Goal: Task Accomplishment & Management: Manage account settings

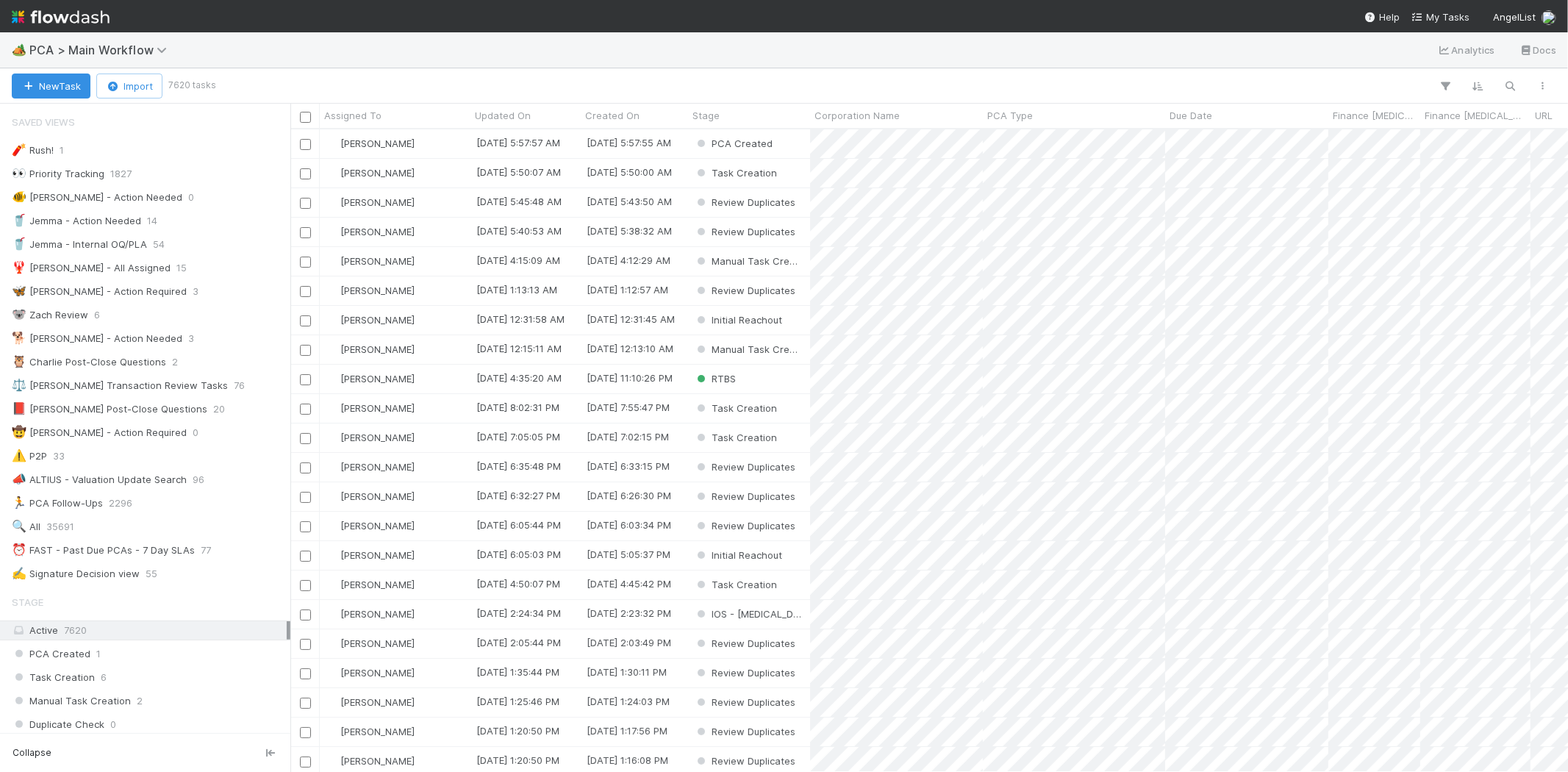
scroll to position [13, 12]
click at [1435, 17] on span "My Tasks" at bounding box center [1440, 17] width 58 height 12
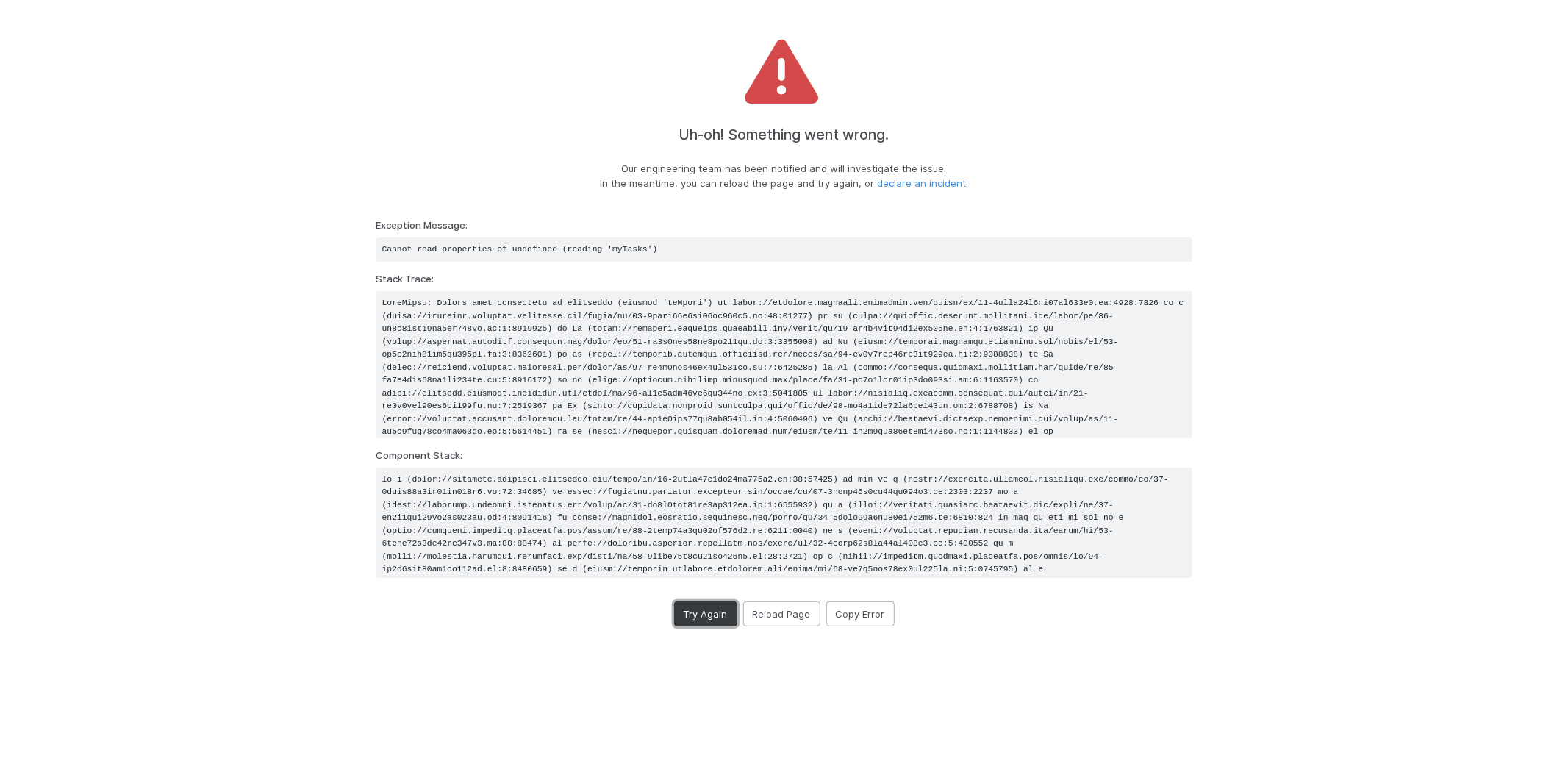
click at [717, 619] on button "Try Again" at bounding box center [705, 614] width 64 height 25
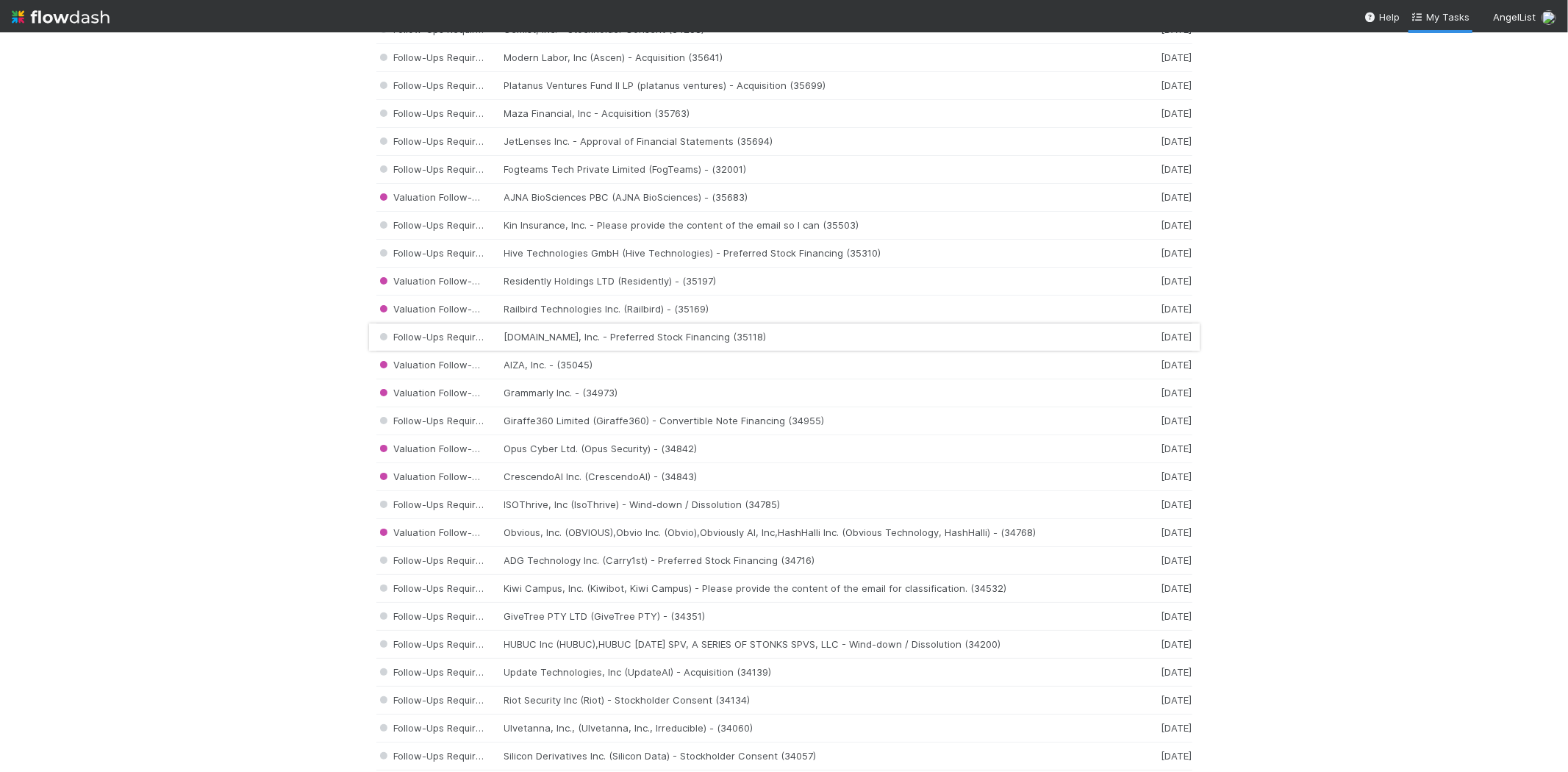
scroll to position [1633, 0]
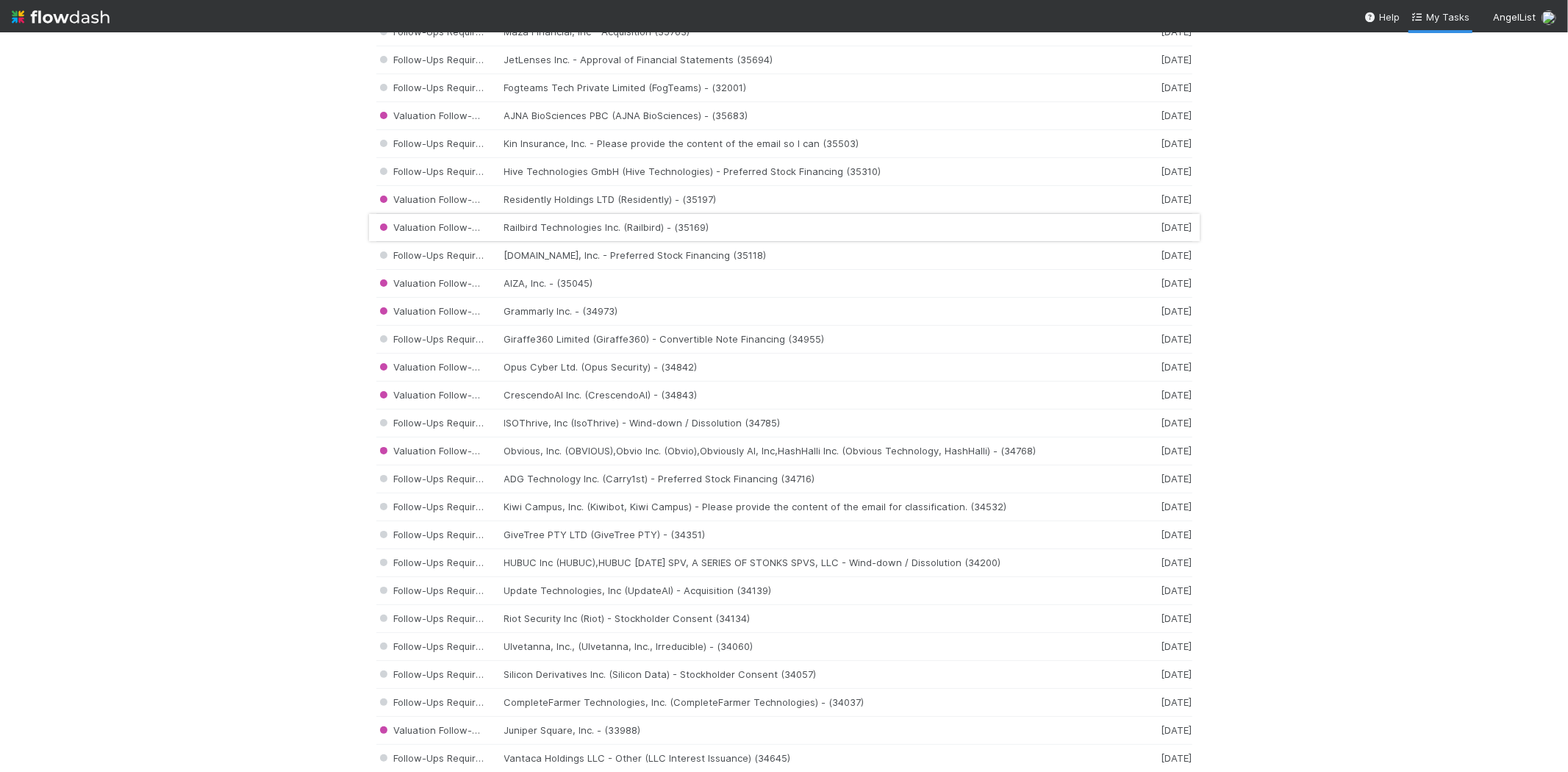
click at [591, 226] on div "Valuation Follow-Ups Required Railbird Technologies Inc. (Railbird) - (35169) 3…" at bounding box center [784, 228] width 816 height 28
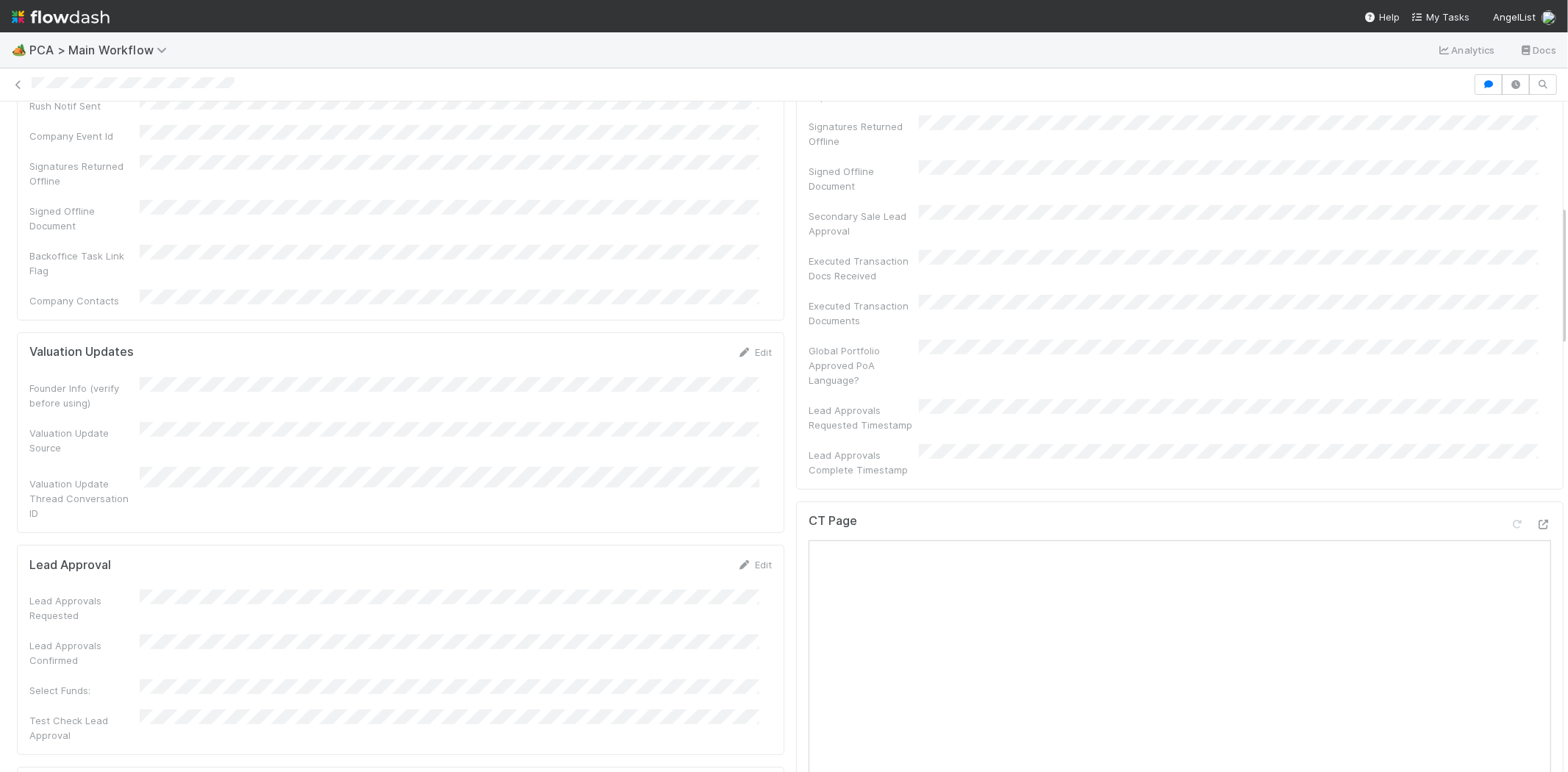
scroll to position [489, 0]
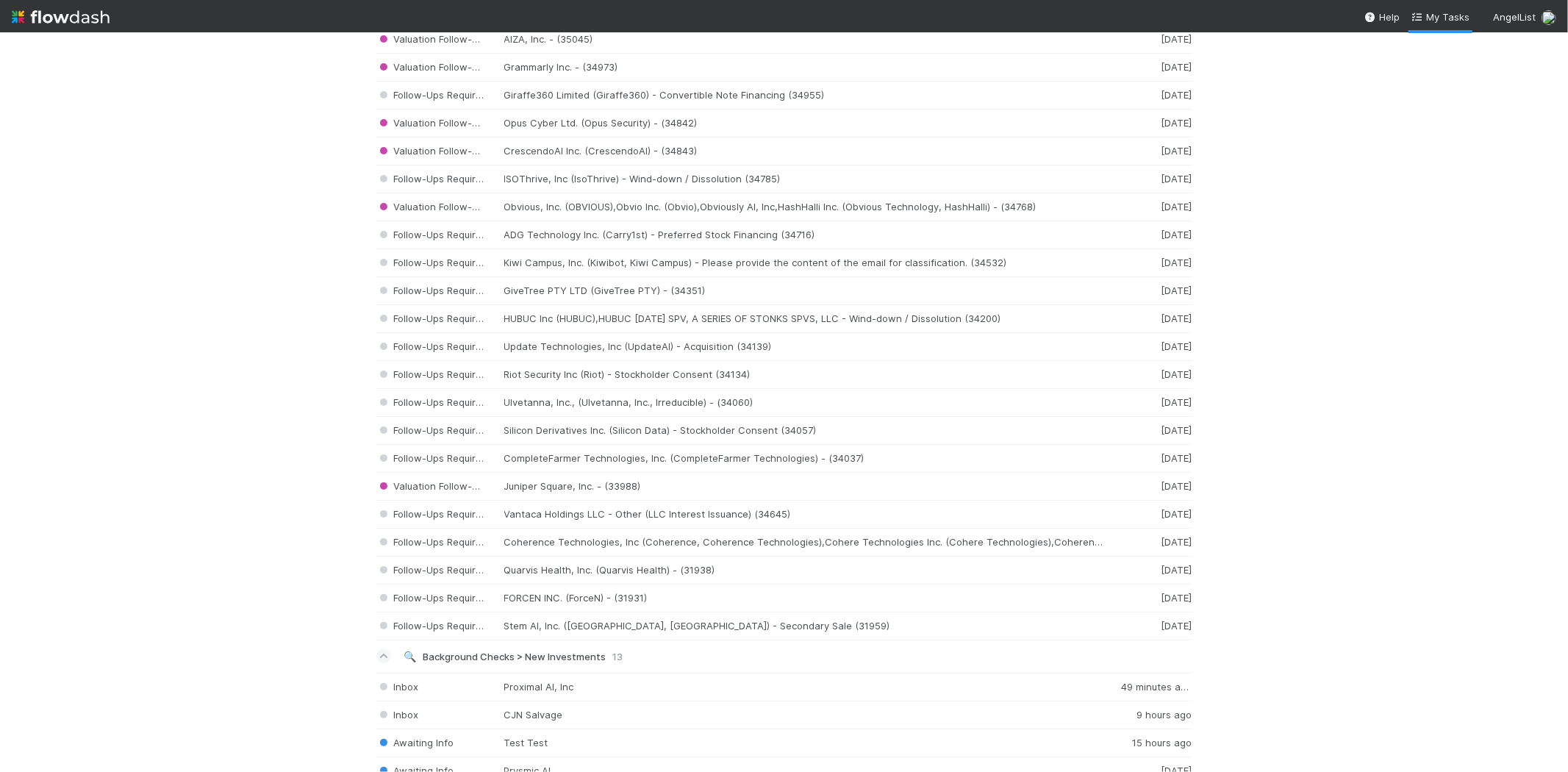
scroll to position [1879, 0]
click at [553, 547] on div "Follow-Ups Required Coherence Technologies, Inc (Coherence, Coherence Technolog…" at bounding box center [784, 541] width 816 height 28
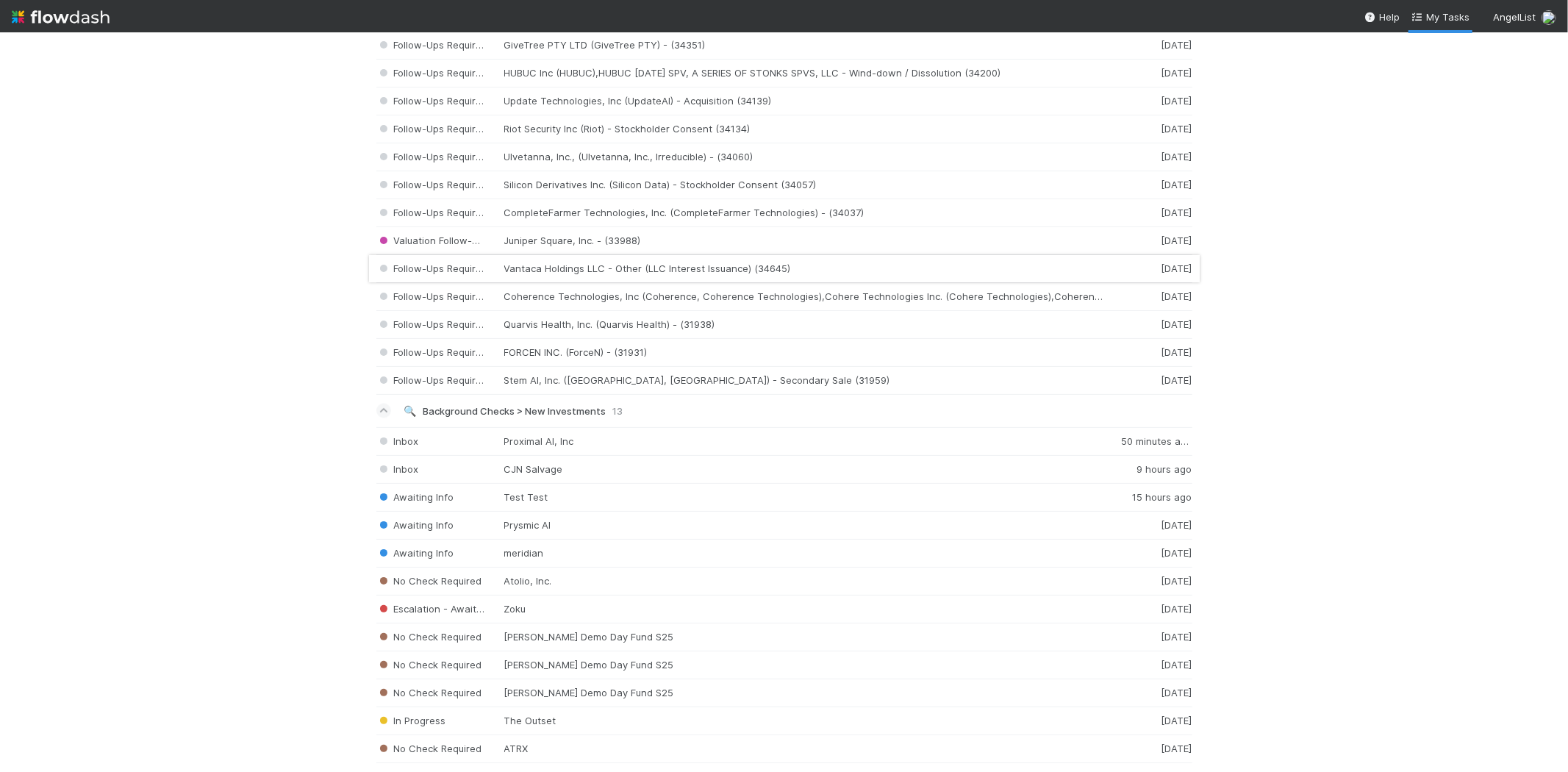
click at [582, 278] on div "Follow-Ups Required Vantaca Holdings LLC - Other (LLC Interest Issuance) (34645…" at bounding box center [784, 269] width 816 height 28
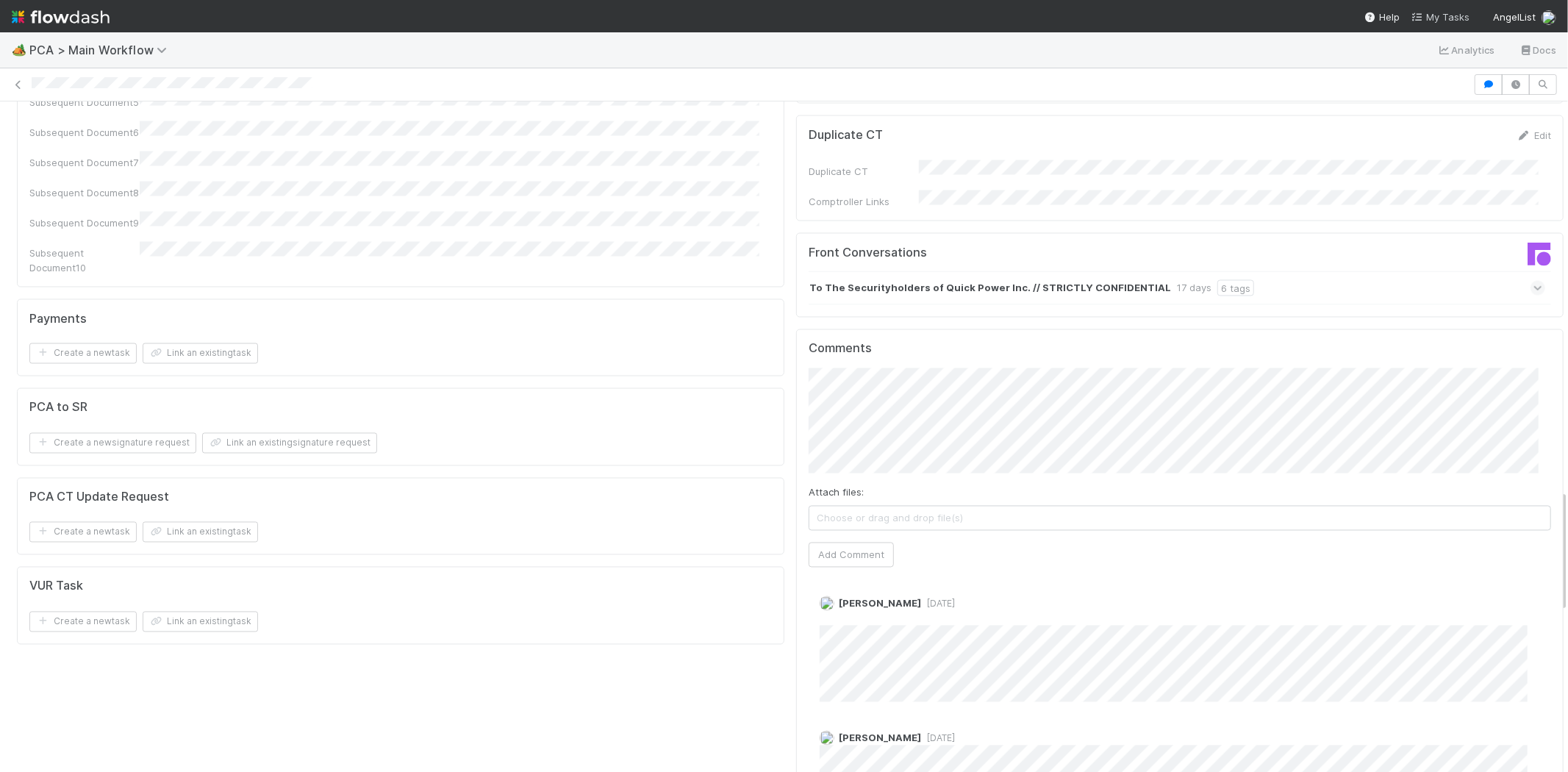
click at [1453, 17] on span "My Tasks" at bounding box center [1440, 17] width 58 height 12
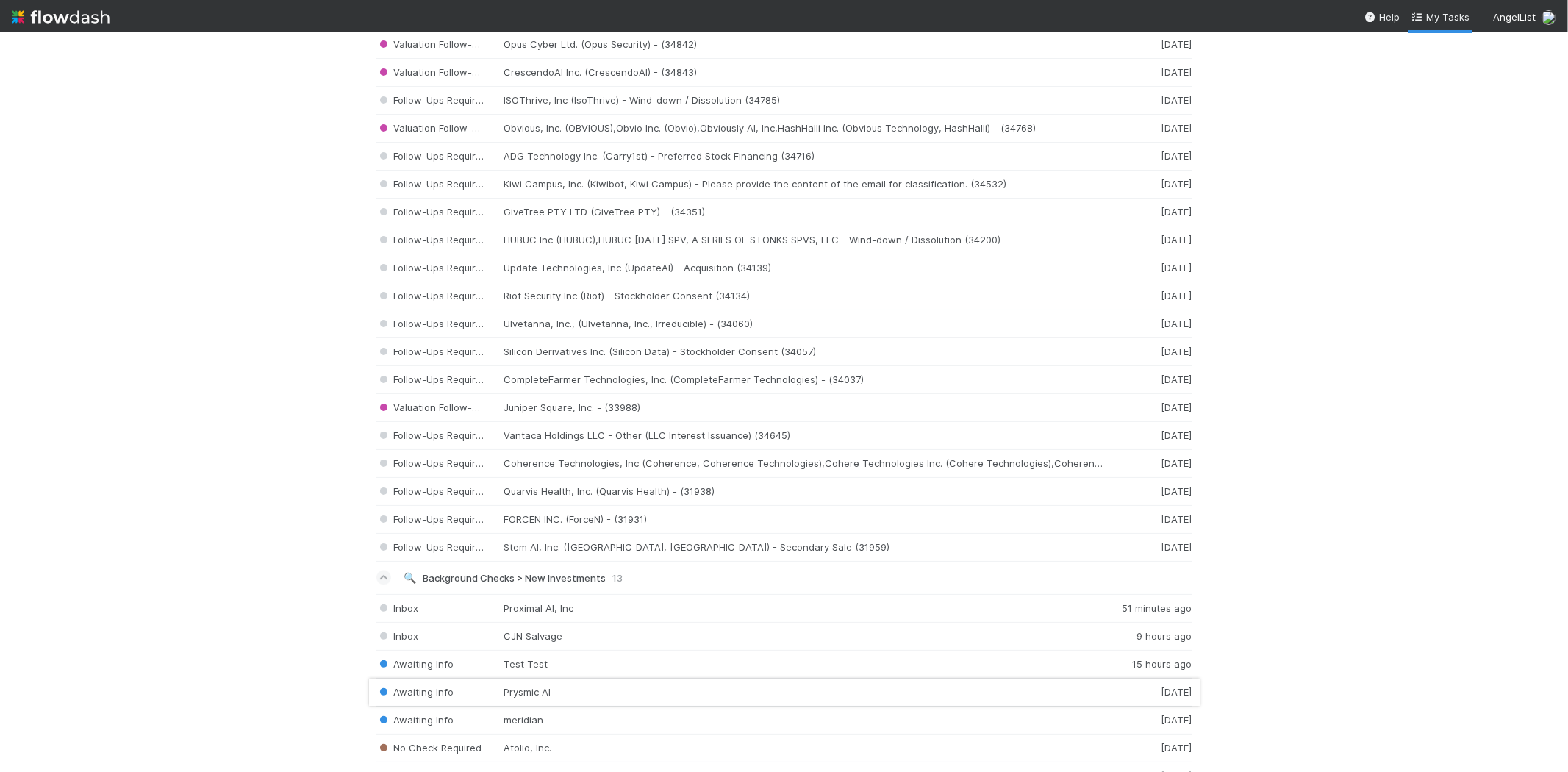
scroll to position [1940, 0]
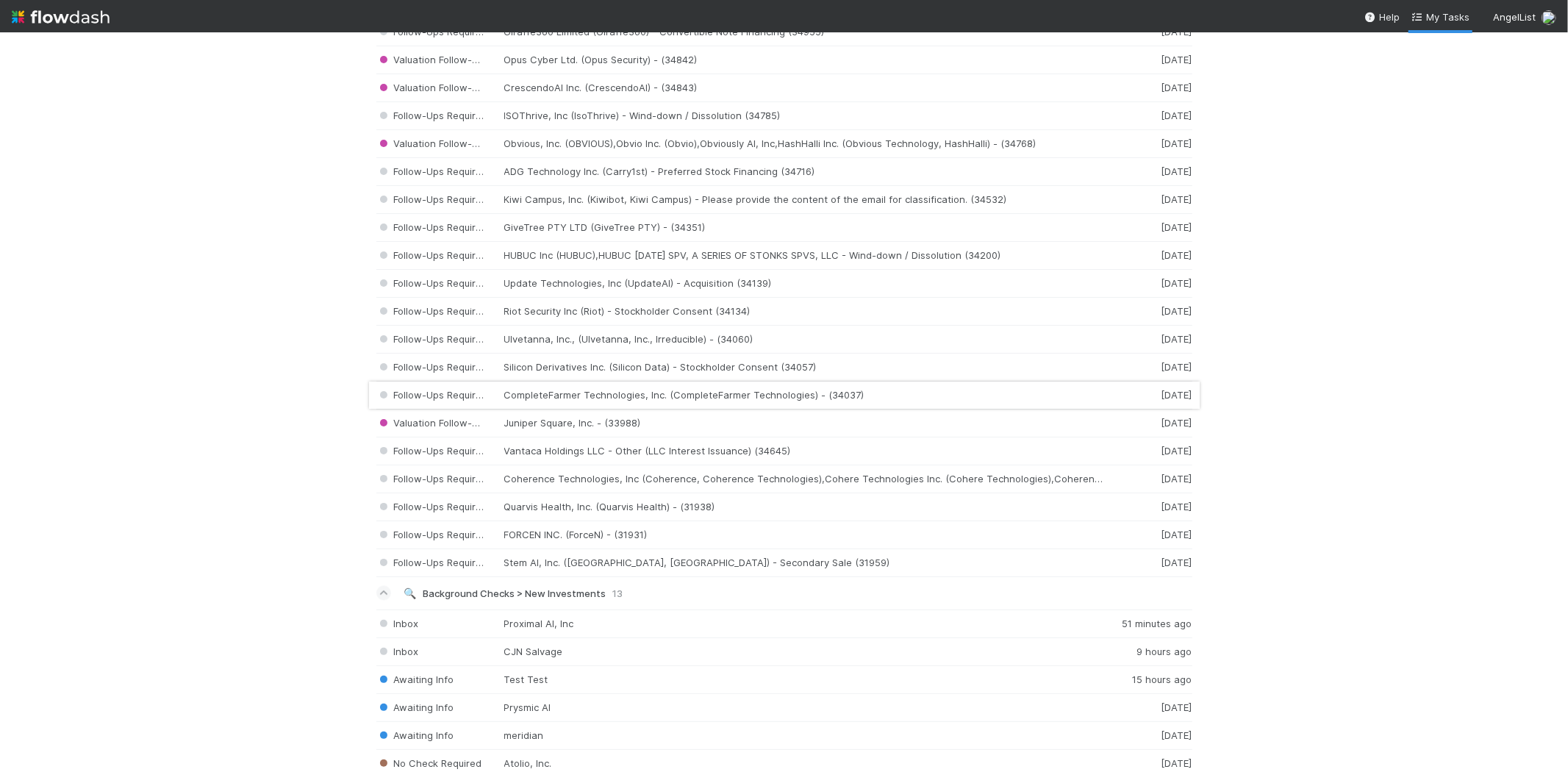
click at [570, 393] on div "Follow-Ups Required CompleteFarmer Technologies, Inc. (CompleteFarmer Technolog…" at bounding box center [784, 395] width 816 height 28
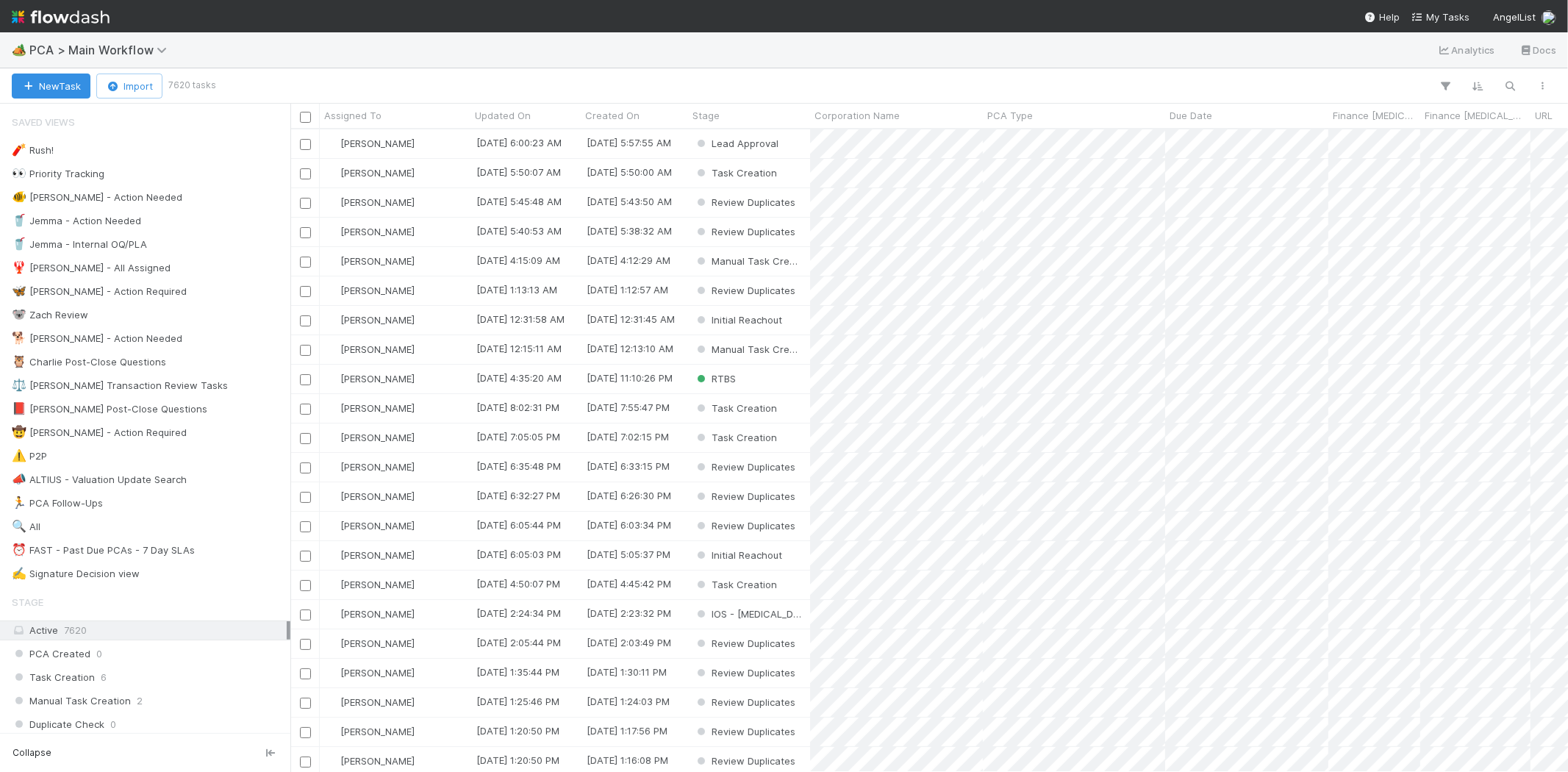
scroll to position [630, 1265]
click at [1456, 20] on span "My Tasks" at bounding box center [1440, 17] width 58 height 12
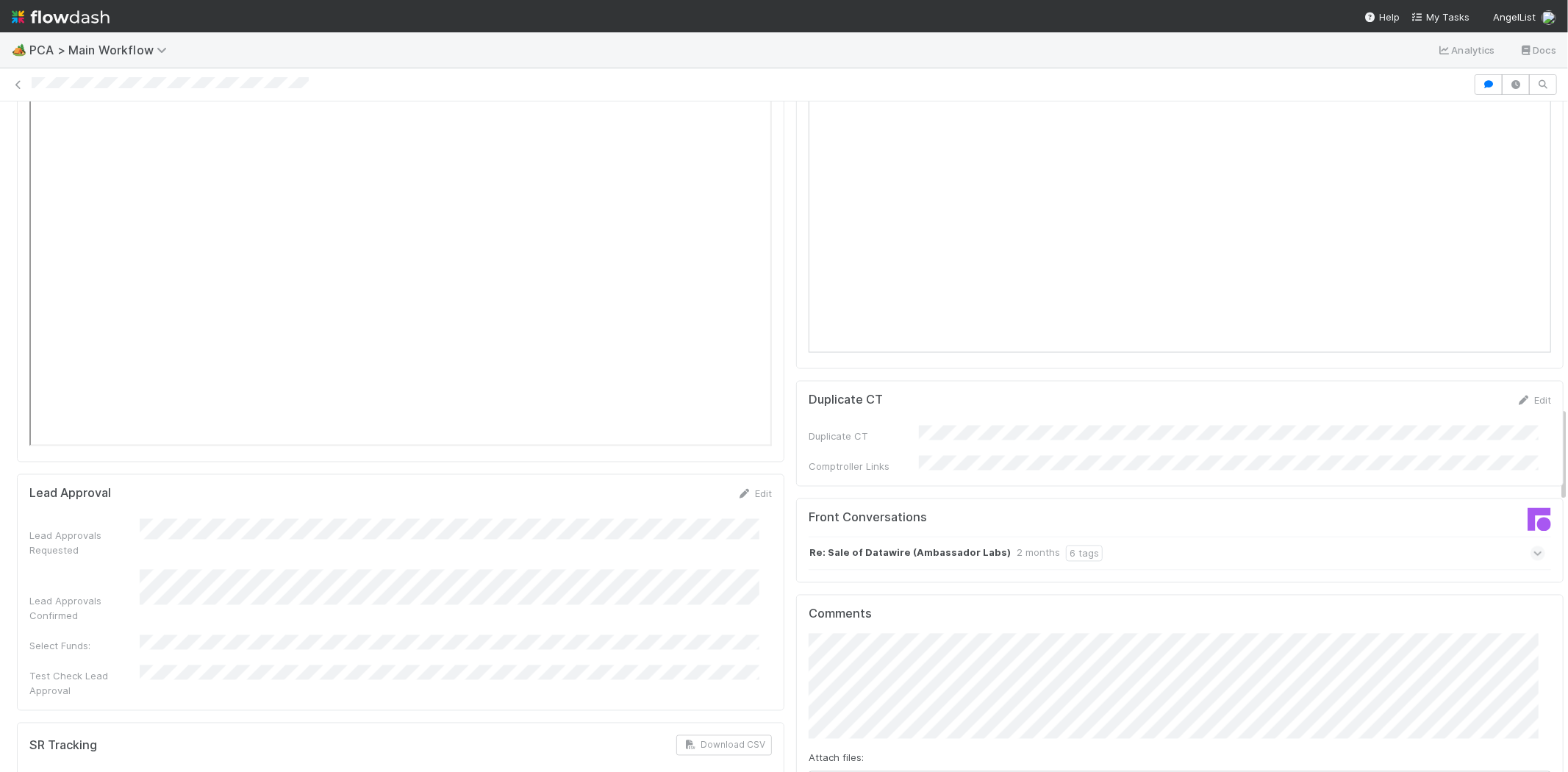
scroll to position [2205, 0]
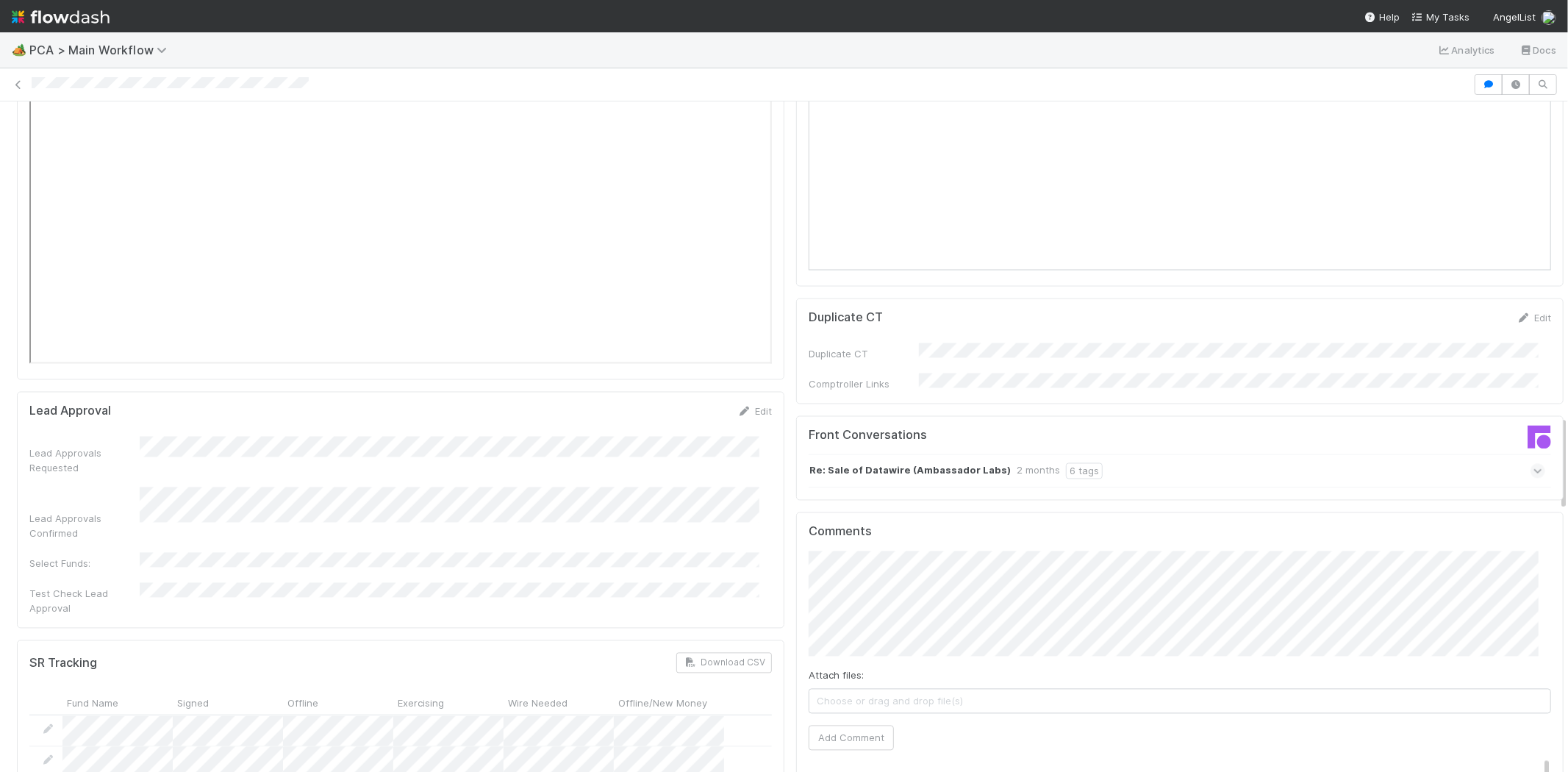
click at [1533, 464] on icon at bounding box center [1538, 471] width 10 height 15
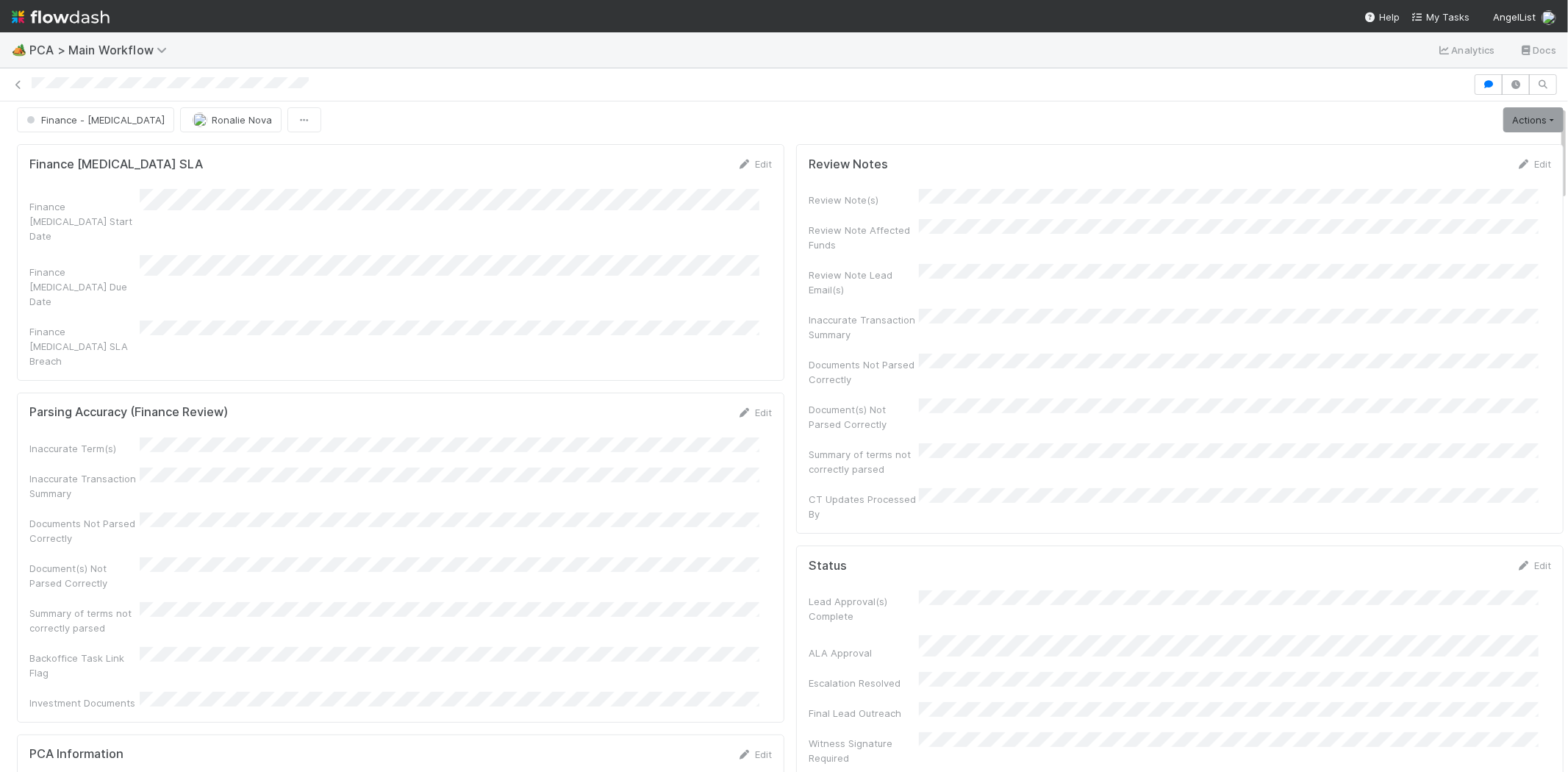
scroll to position [0, 0]
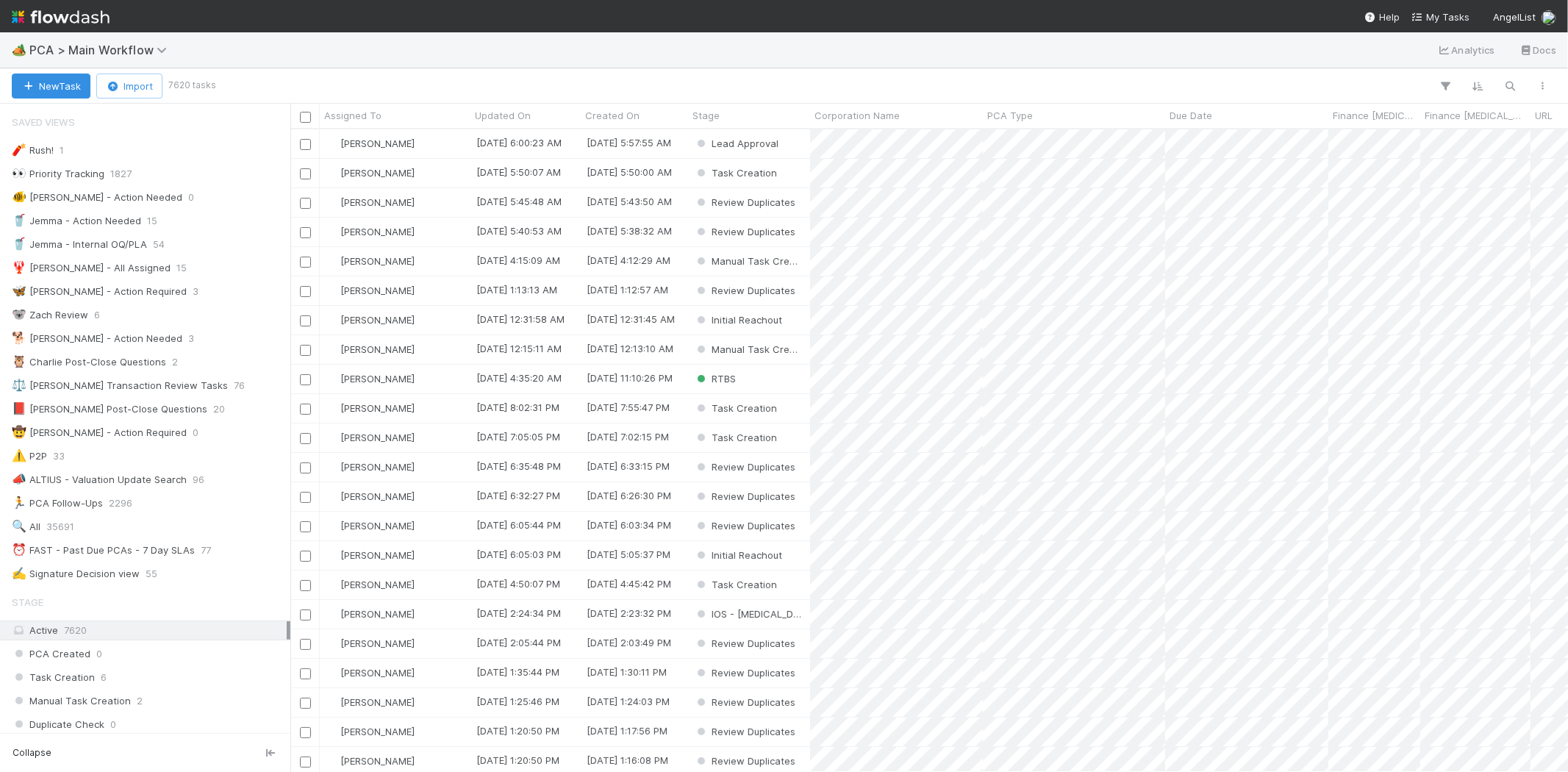
scroll to position [630, 1265]
click at [1438, 10] on link "My Tasks" at bounding box center [1440, 17] width 58 height 15
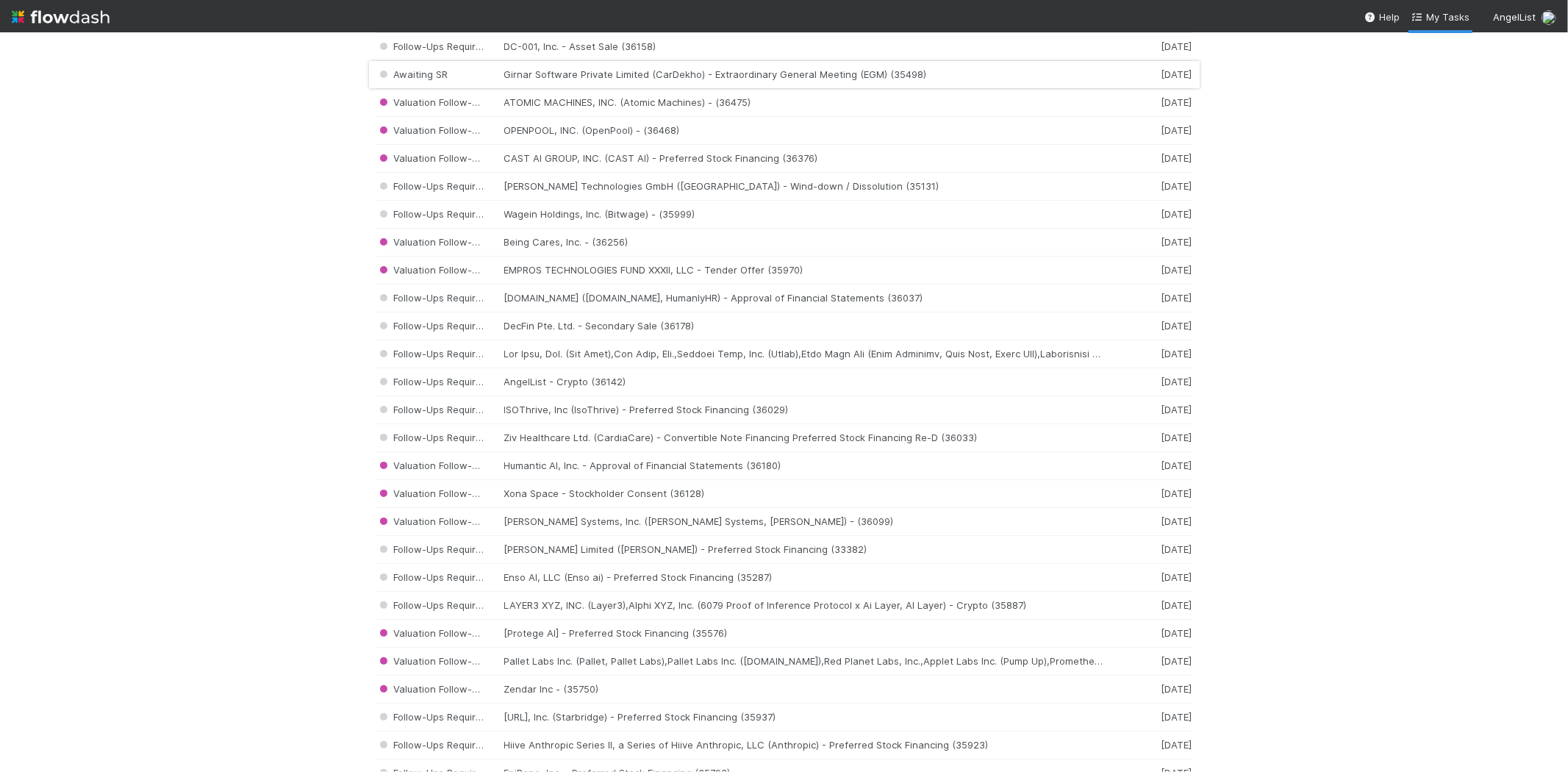
scroll to position [653, 0]
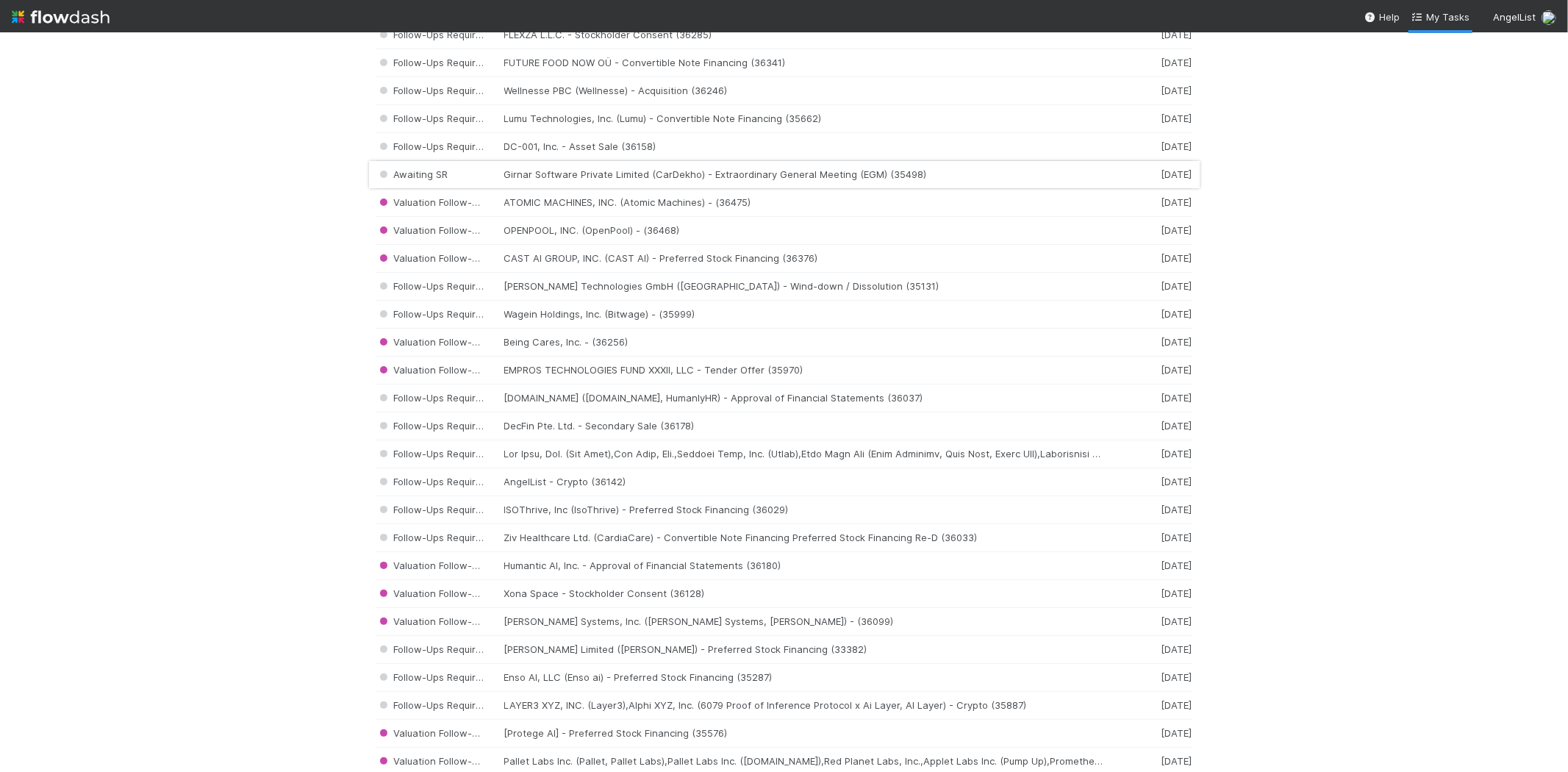
click at [638, 174] on div "Awaiting SR Girnar Software Private Limited (CarDekho) - Extraordinary General …" at bounding box center [784, 175] width 816 height 28
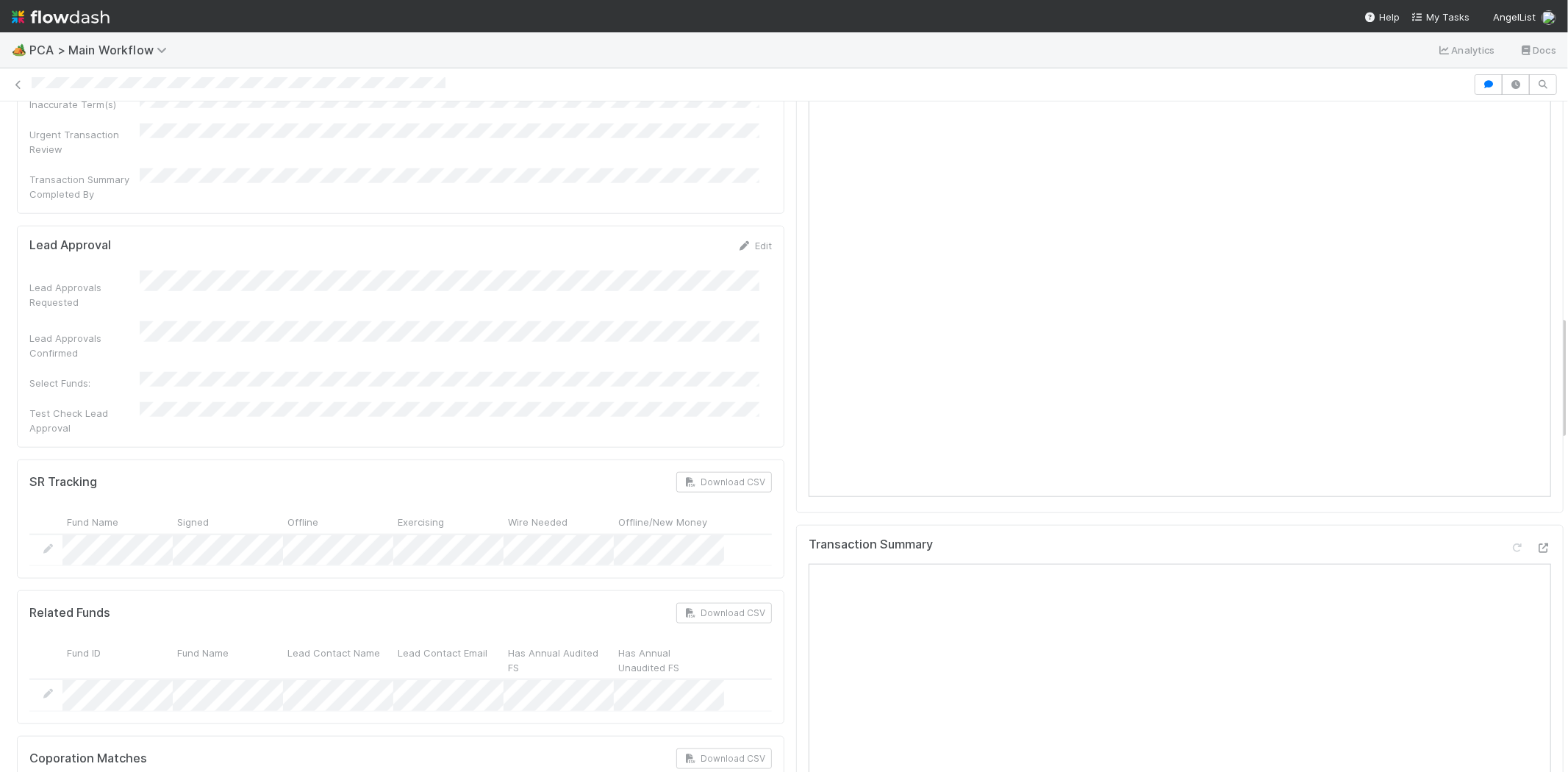
scroll to position [1633, 0]
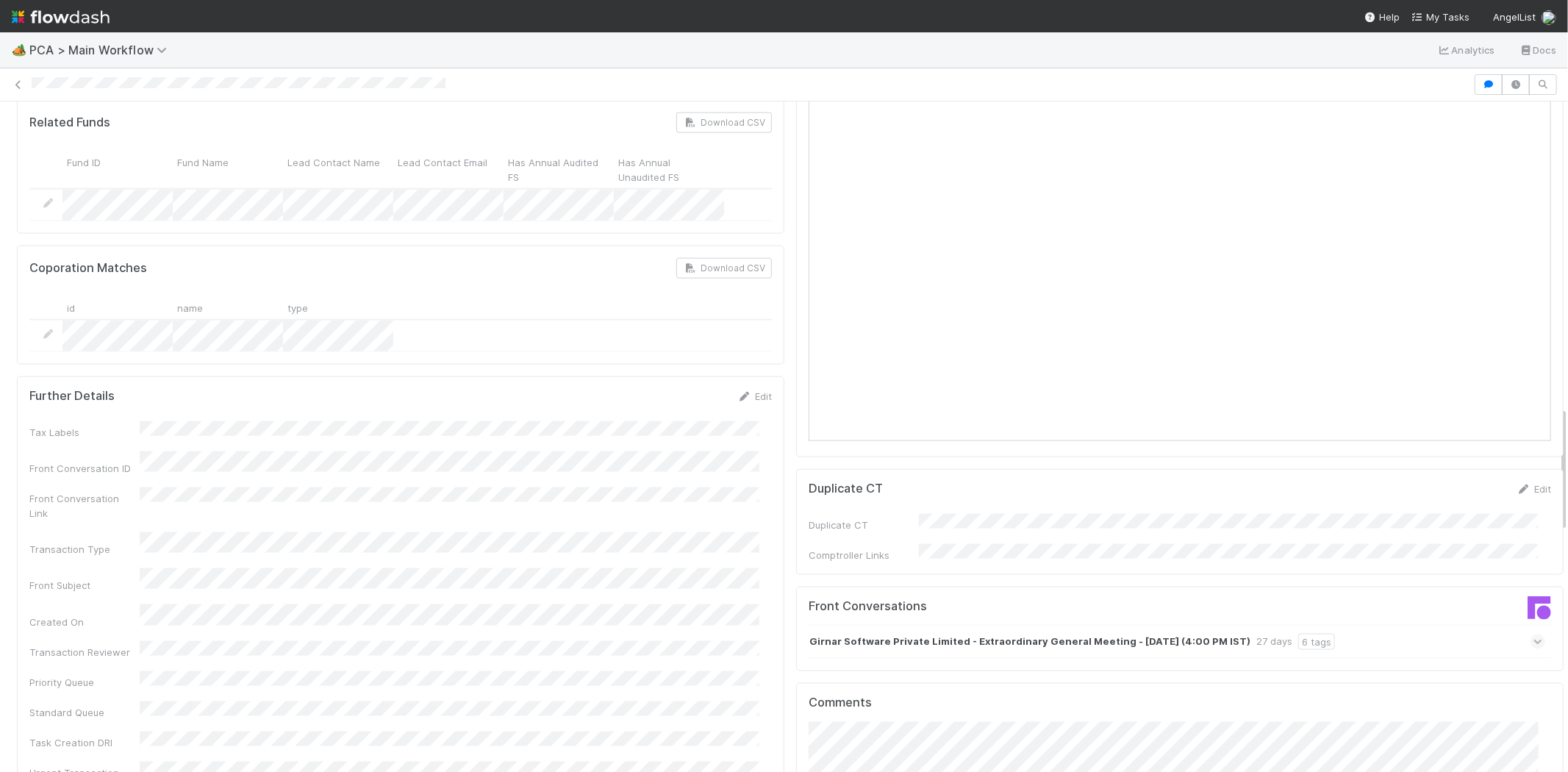
click at [1533, 634] on icon at bounding box center [1538, 641] width 10 height 15
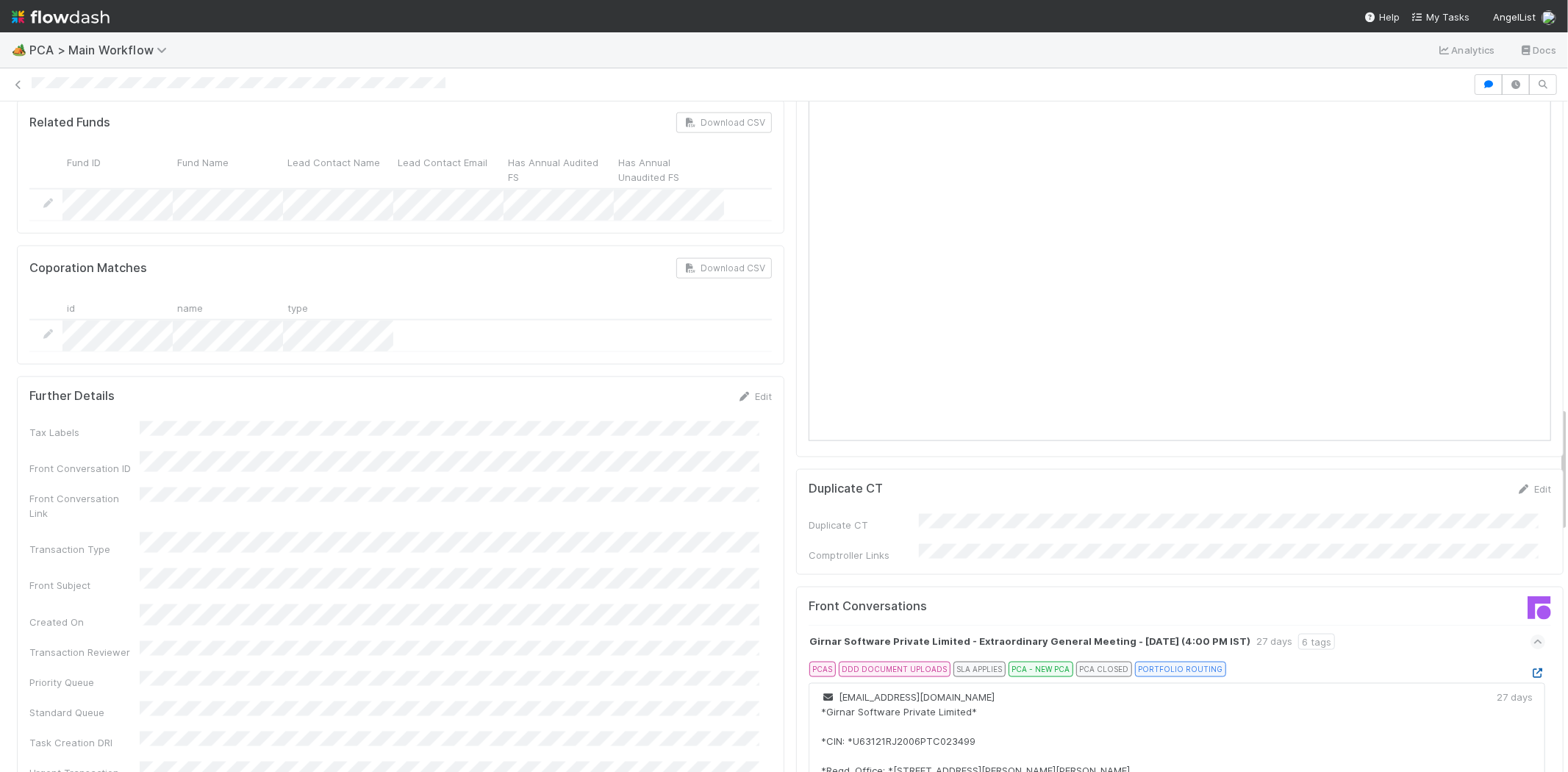
click at [1530, 668] on icon at bounding box center [1537, 673] width 15 height 10
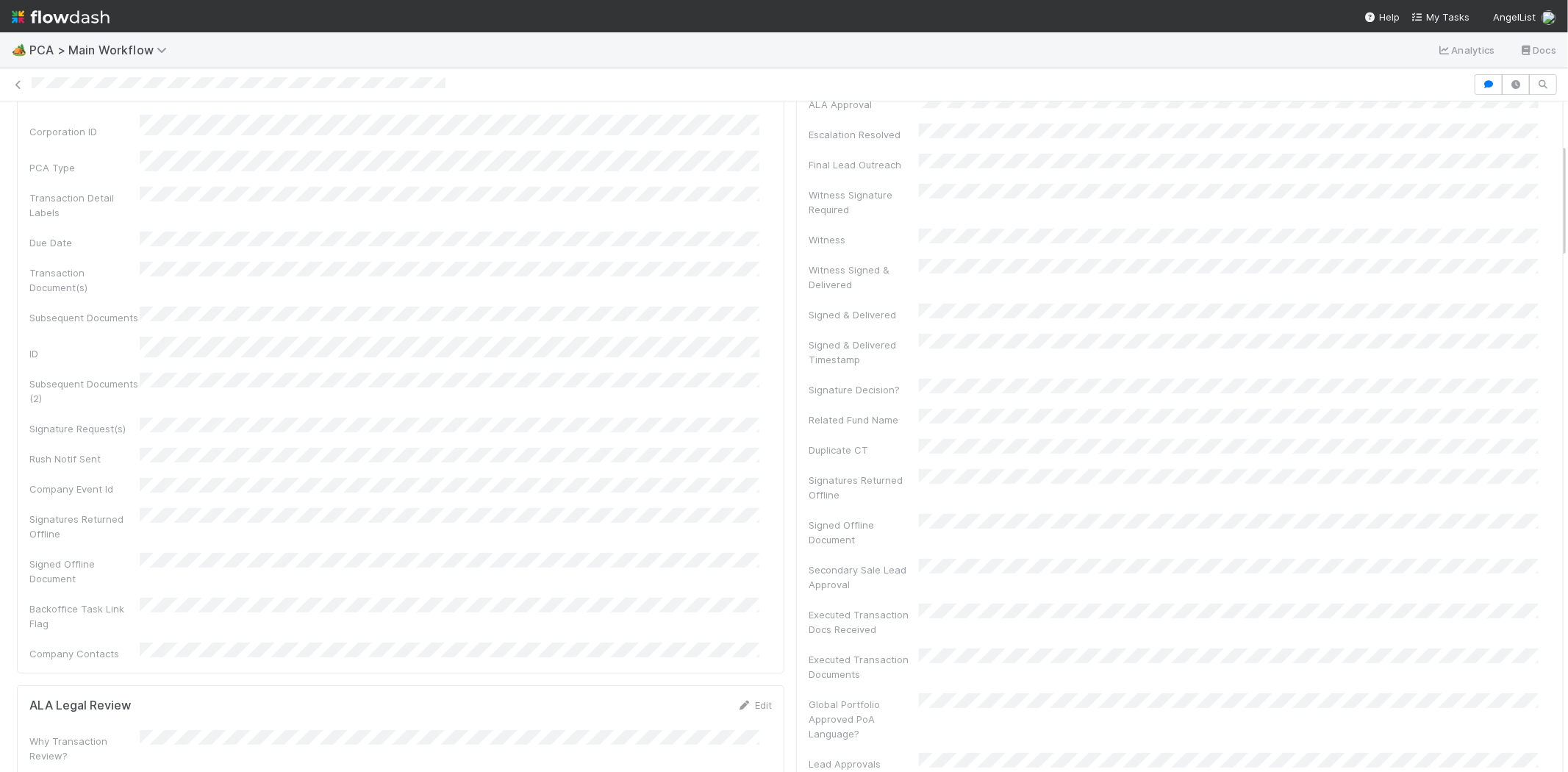
scroll to position [0, 0]
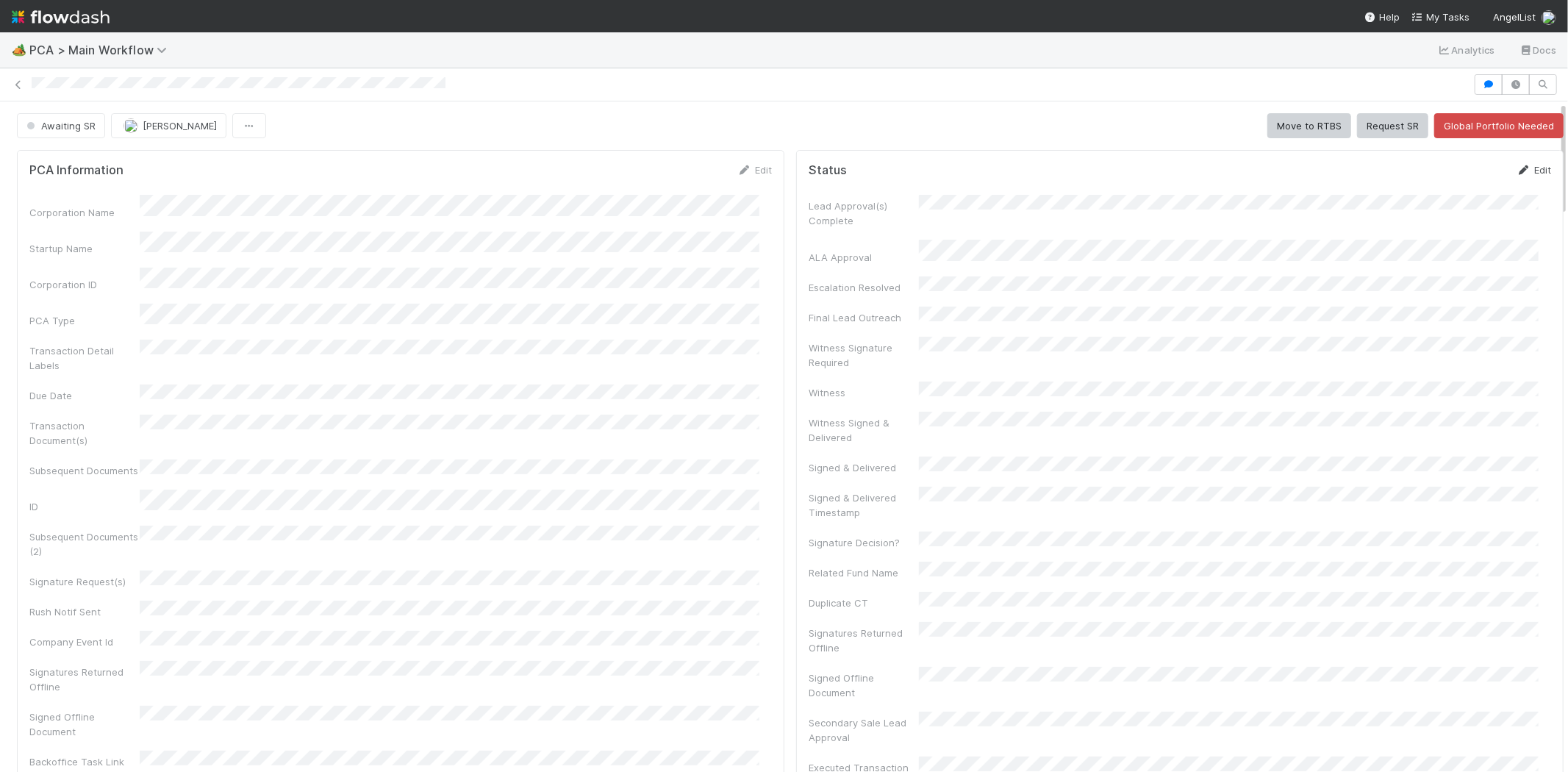
click at [1516, 164] on link "Edit" at bounding box center [1533, 170] width 34 height 12
click at [747, 164] on link "Edit" at bounding box center [754, 170] width 34 height 12
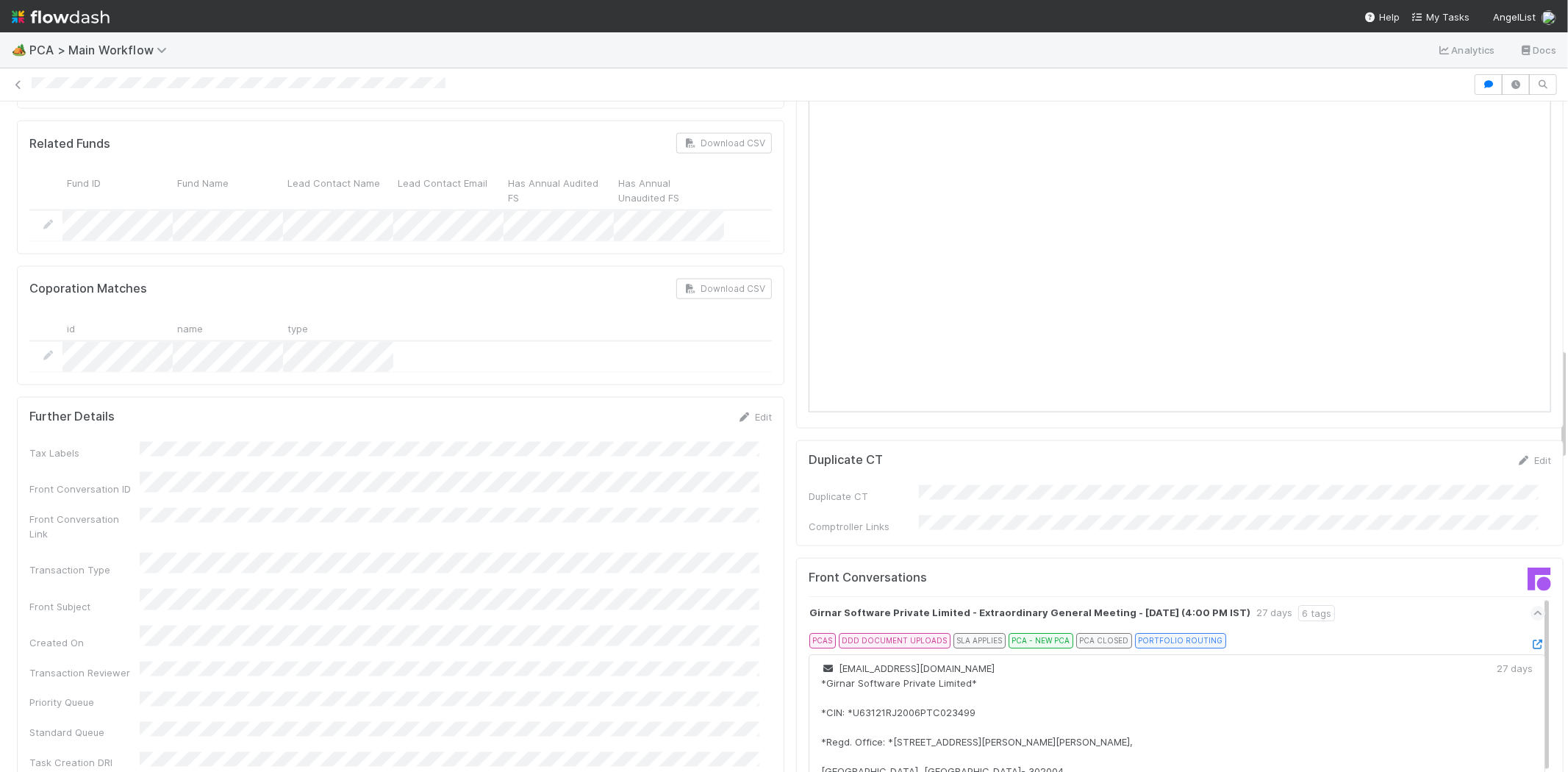
scroll to position [1879, 0]
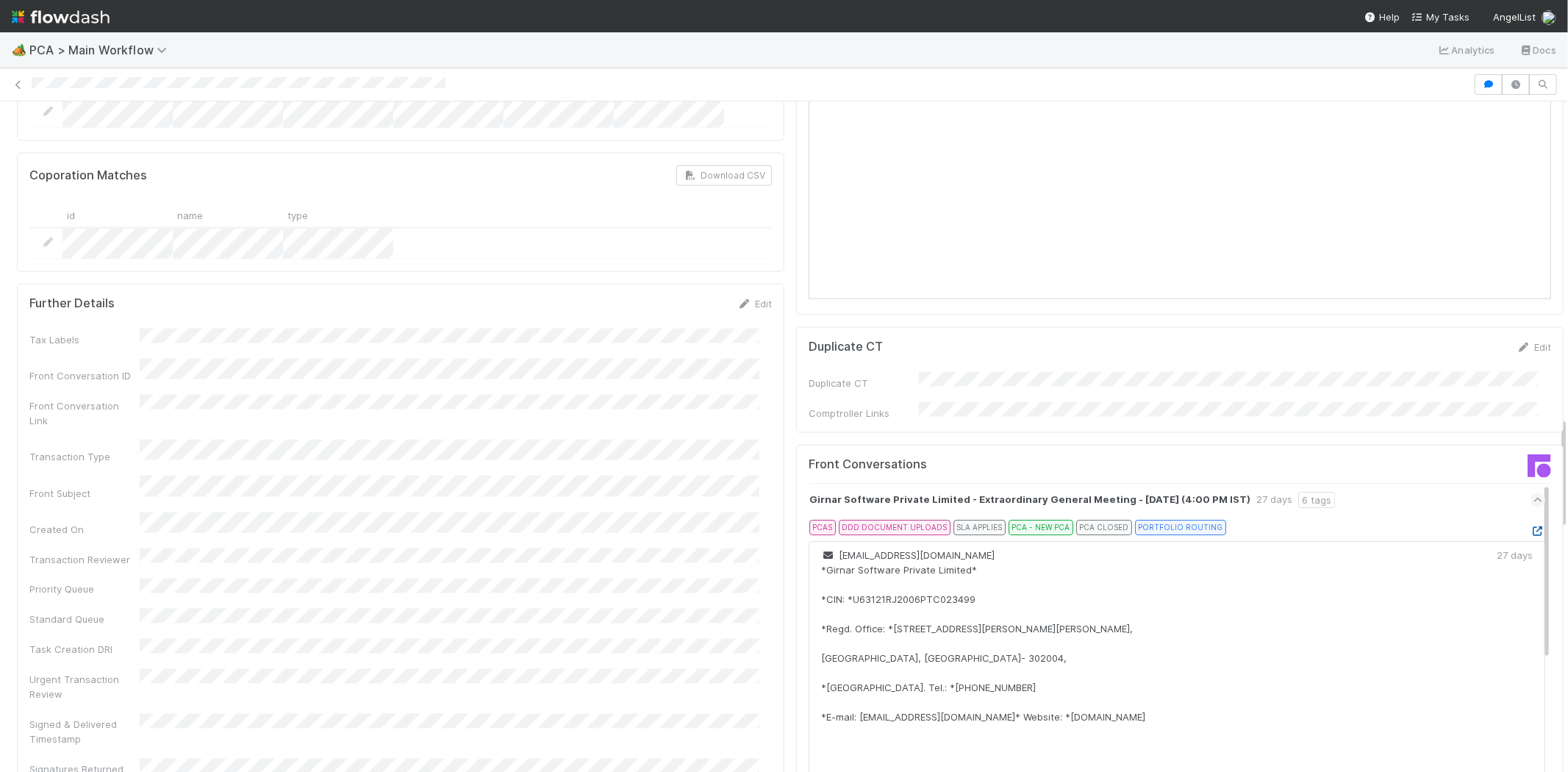
click at [1530, 526] on icon at bounding box center [1537, 531] width 15 height 10
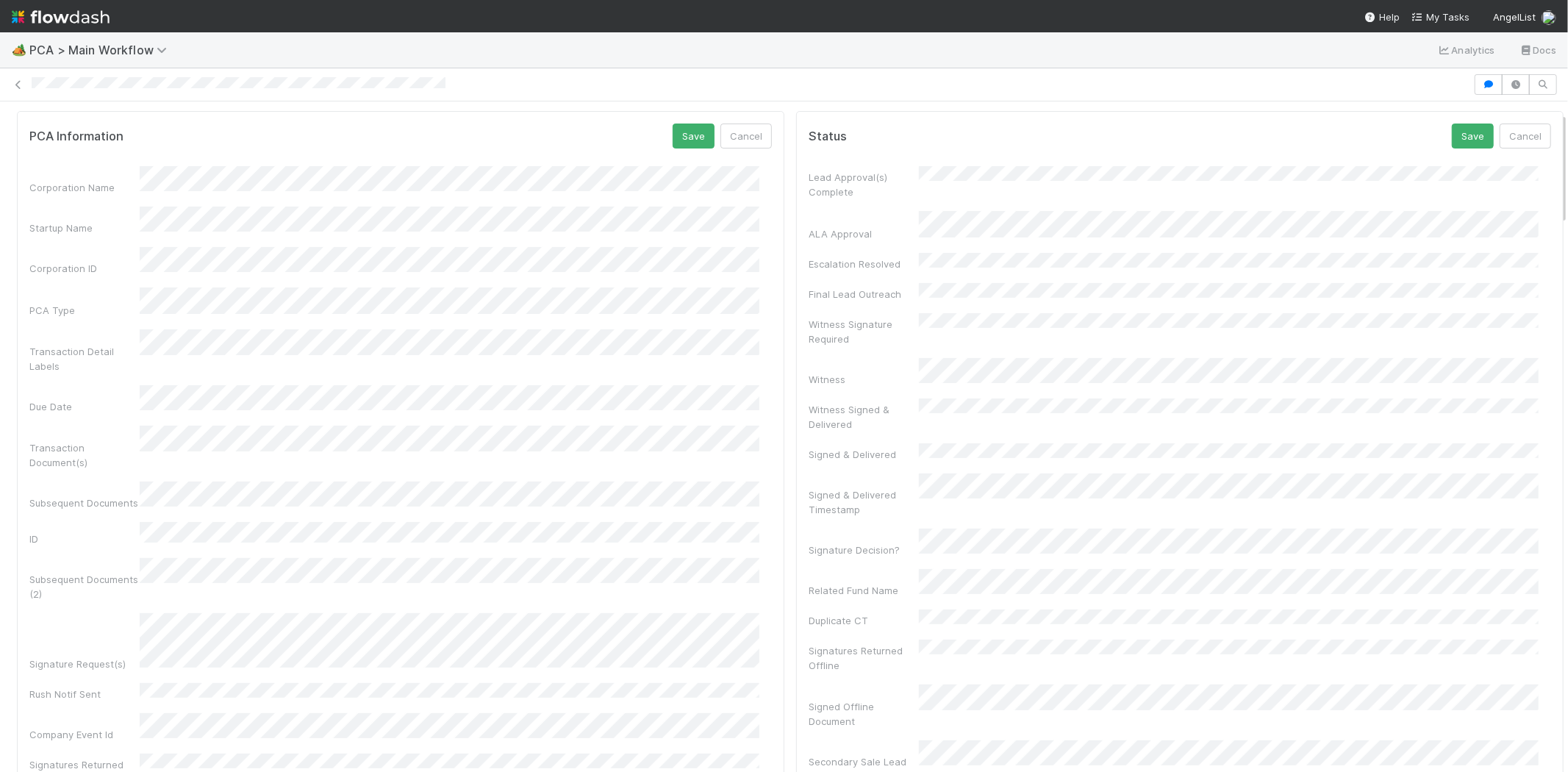
scroll to position [0, 0]
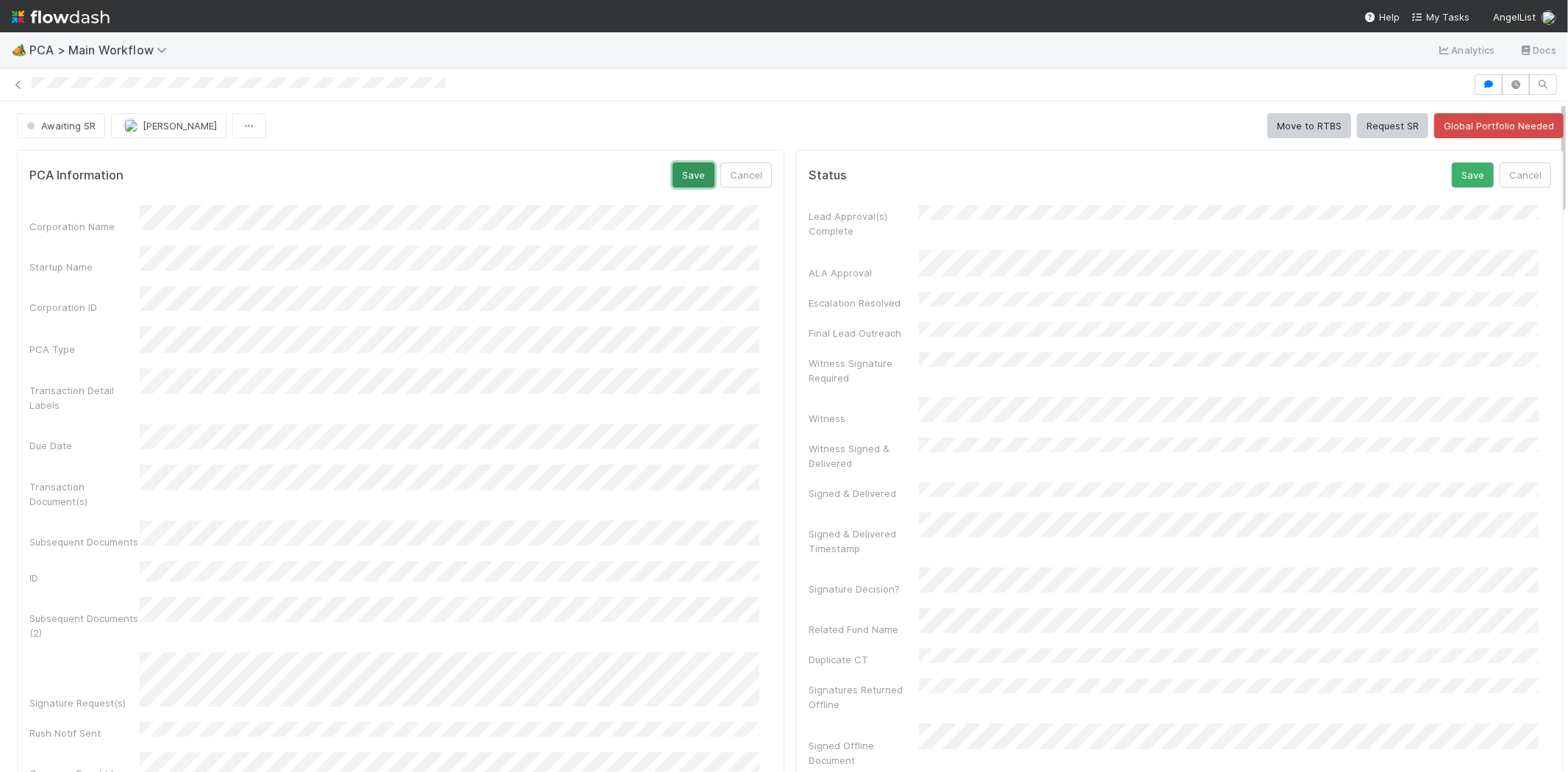
click at [672, 162] on button "Save" at bounding box center [693, 175] width 42 height 25
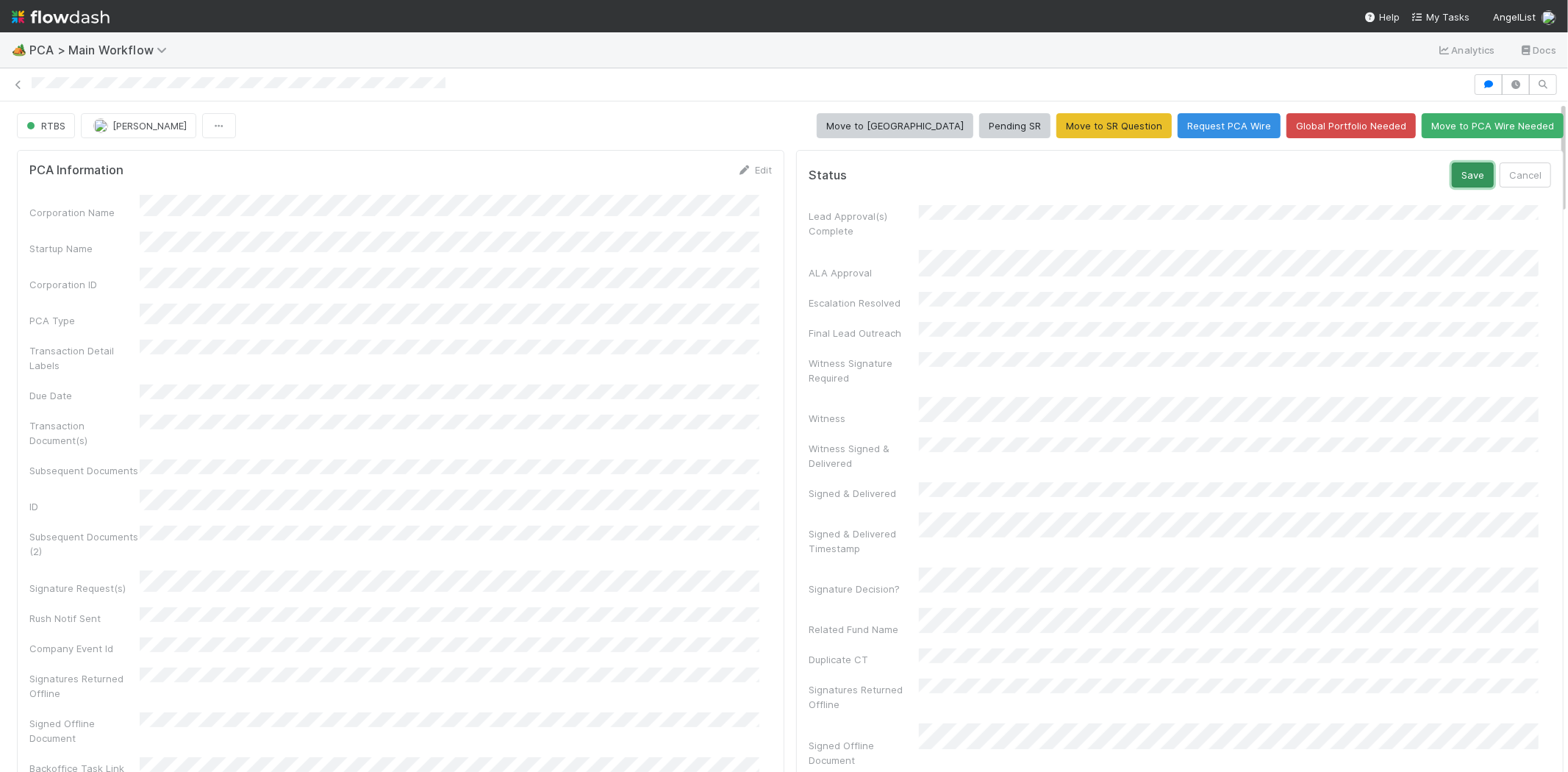
click at [1452, 173] on button "Save" at bounding box center [1472, 175] width 42 height 25
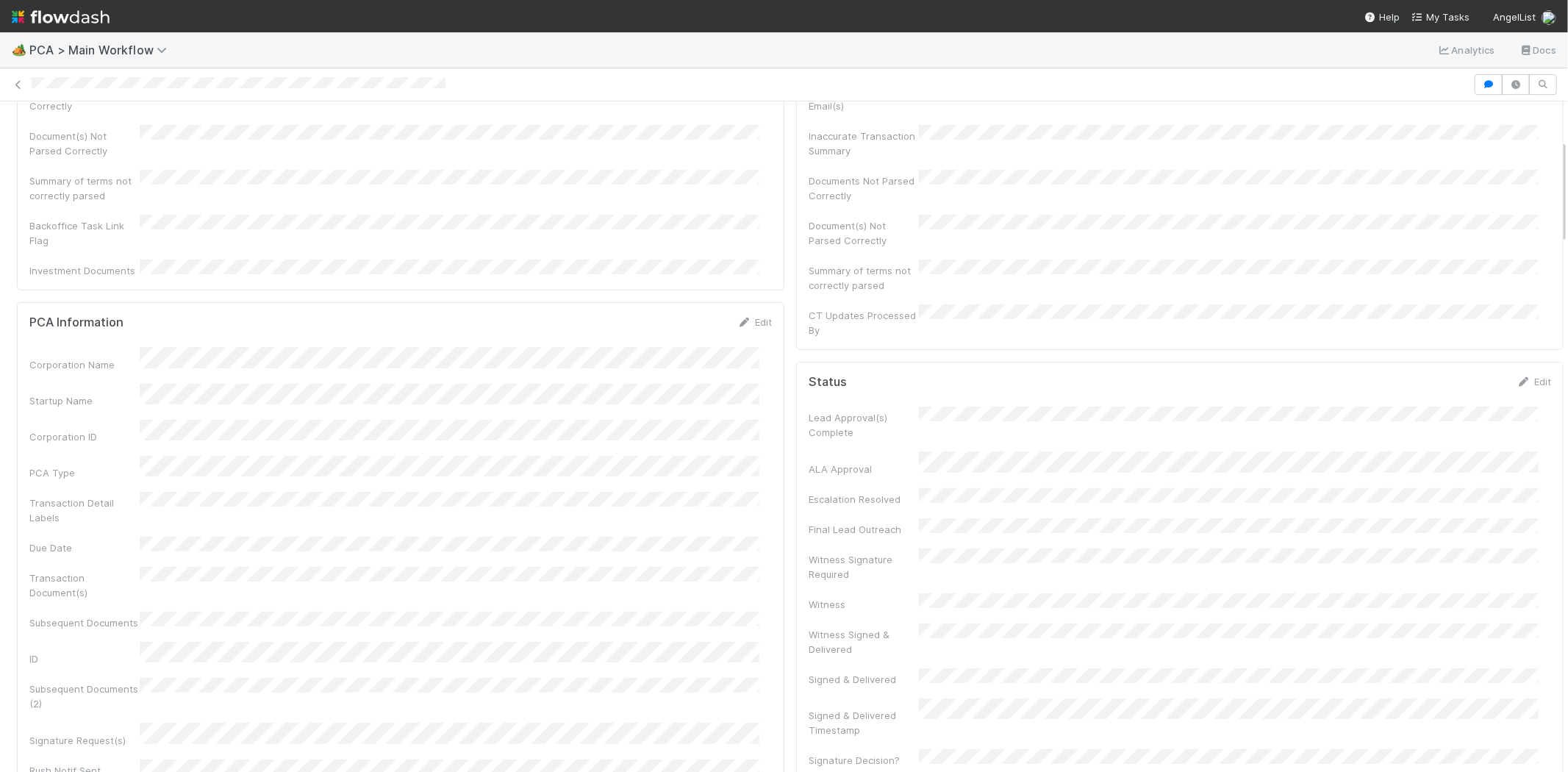
scroll to position [245, 0]
click at [1516, 321] on link "Edit" at bounding box center [1533, 327] width 34 height 12
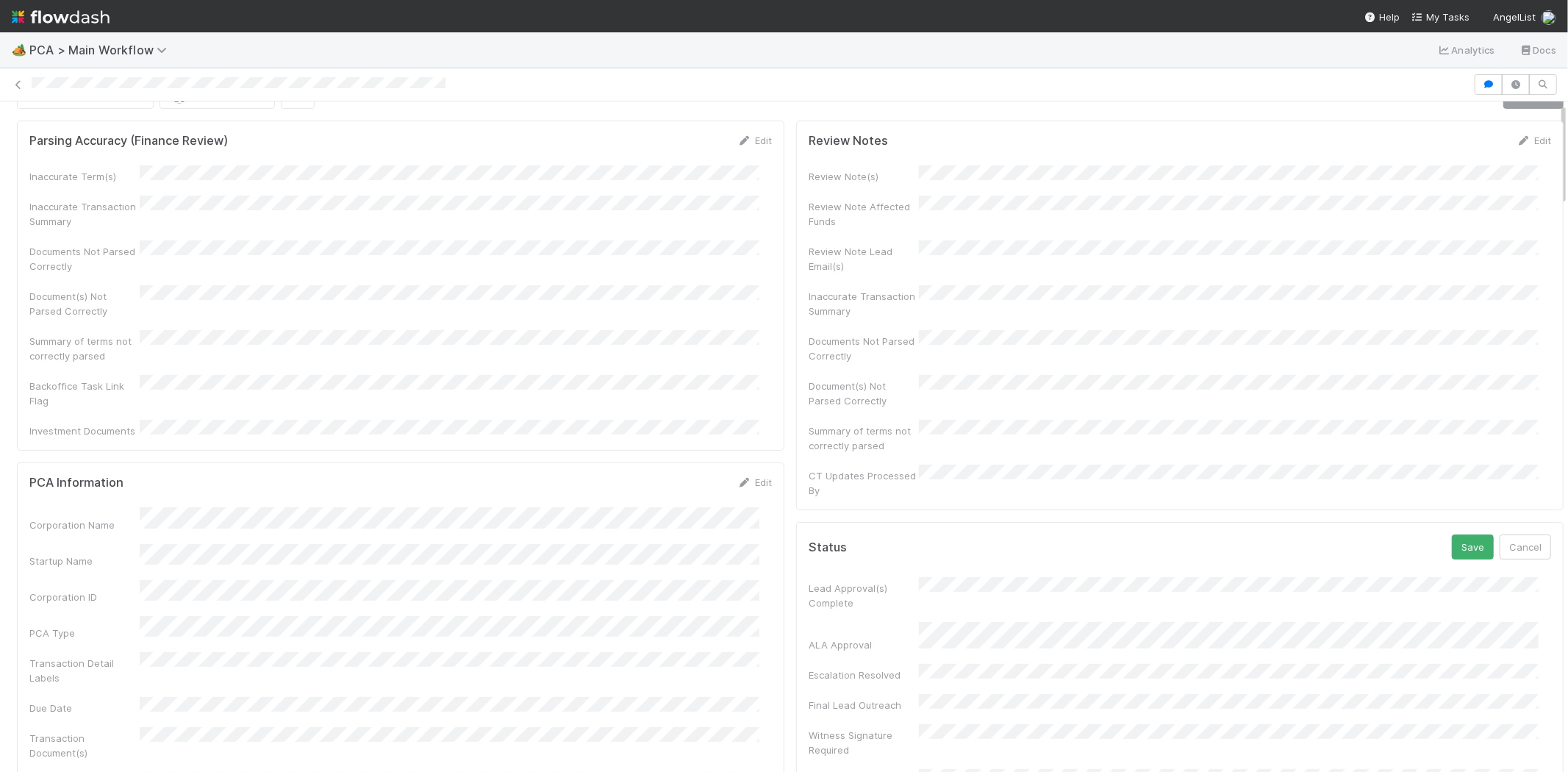
scroll to position [0, 0]
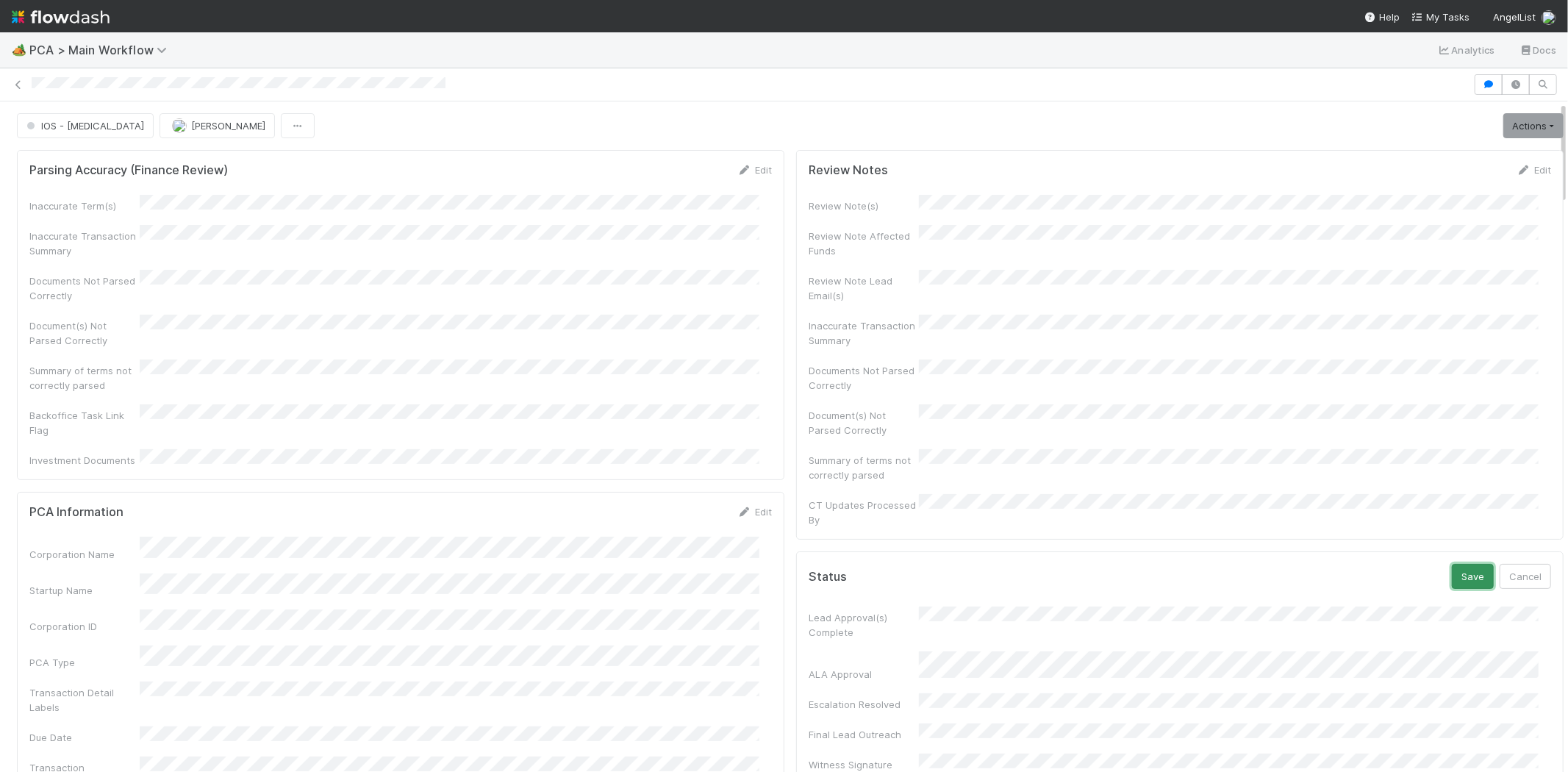
click at [1452, 564] on button "Save" at bounding box center [1472, 576] width 42 height 25
click at [176, 90] on div at bounding box center [784, 84] width 1568 height 21
copy icon
click at [1445, 11] on span "My Tasks" at bounding box center [1440, 17] width 58 height 12
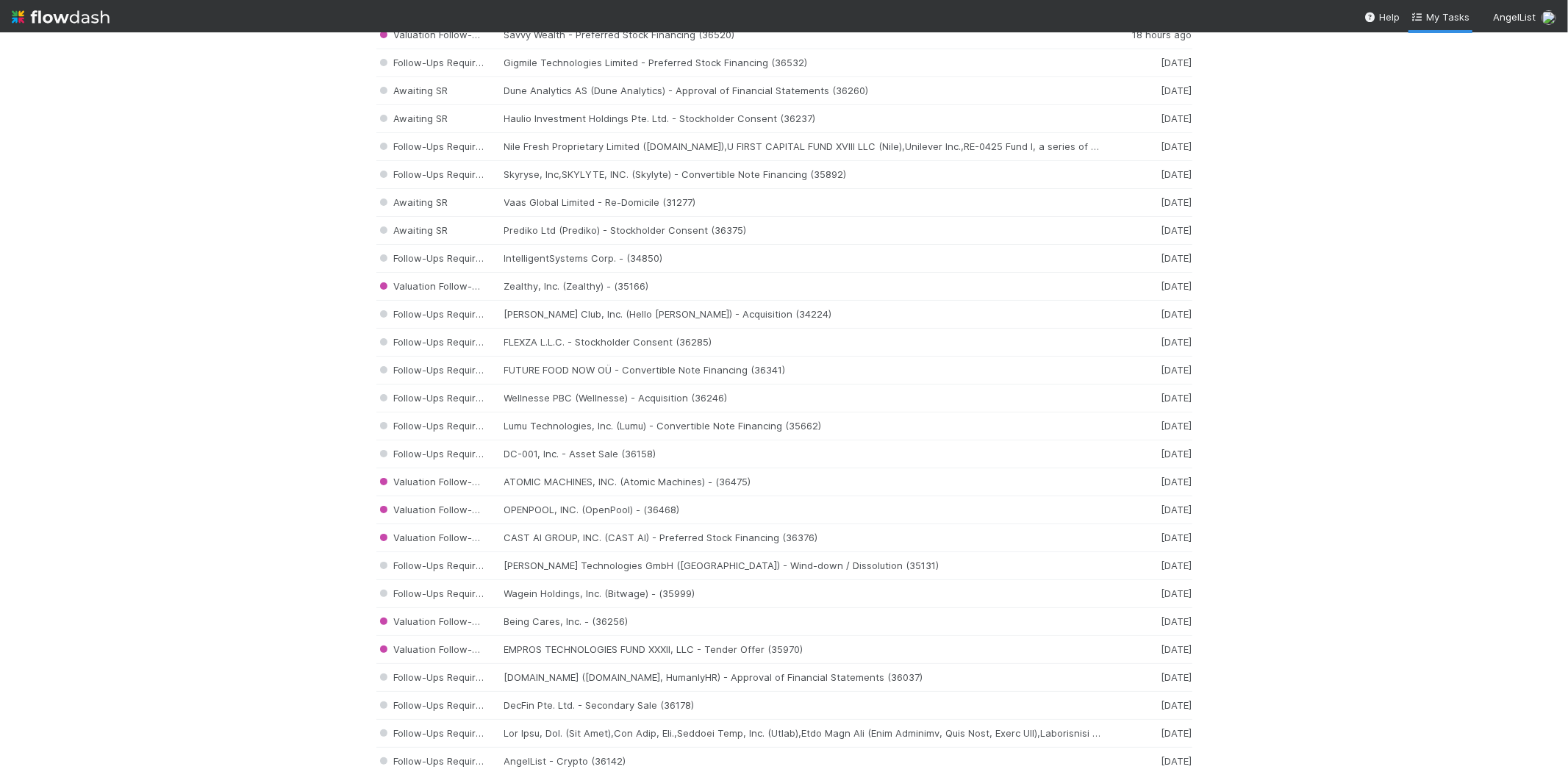
scroll to position [327, 0]
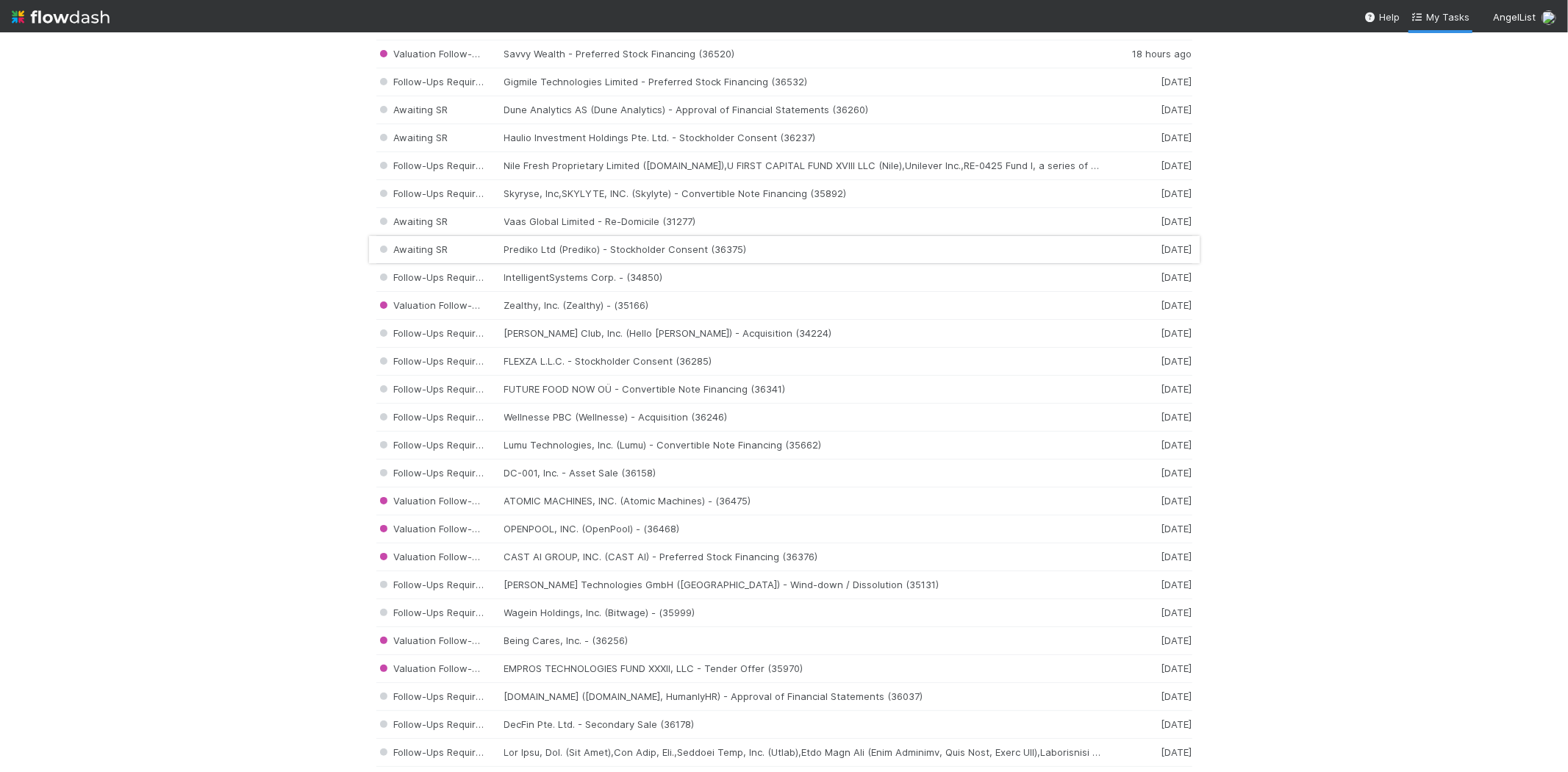
click at [534, 250] on div "Awaiting SR Prediko Ltd (Prediko) - Stockholder Consent (36375) 2 days ago" at bounding box center [784, 250] width 816 height 28
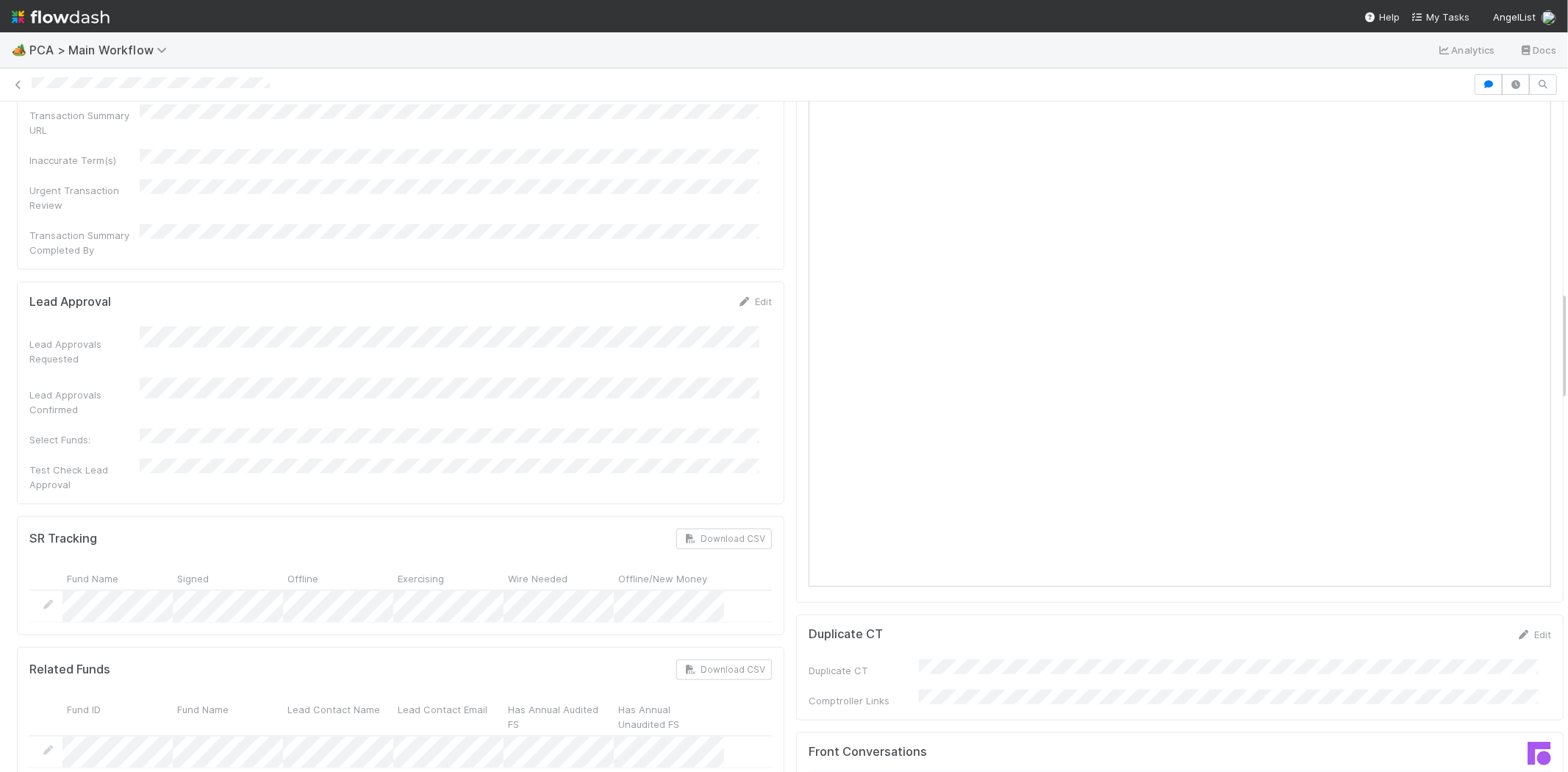
scroll to position [905, 0]
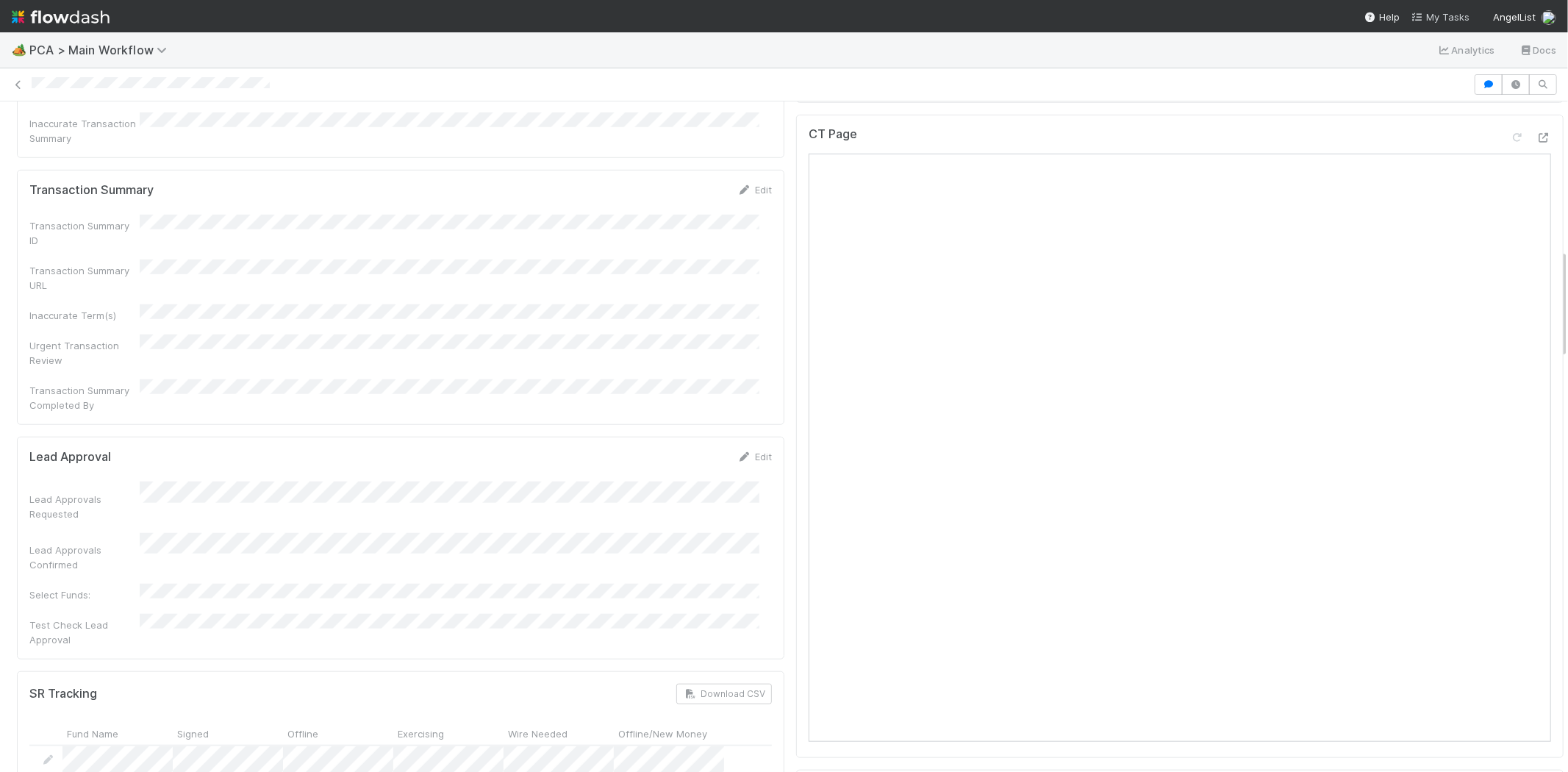
click at [1439, 17] on span "My Tasks" at bounding box center [1440, 17] width 58 height 12
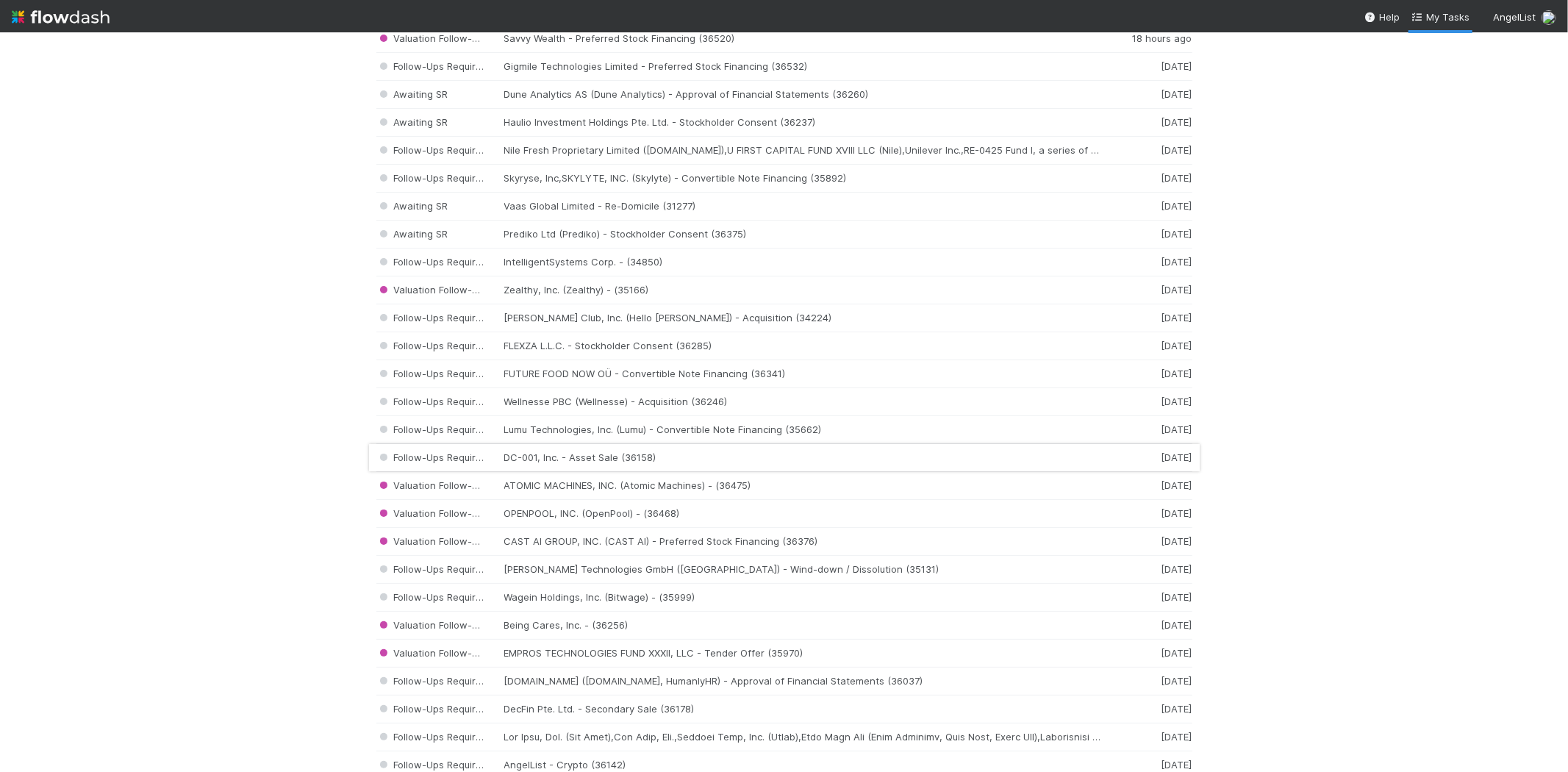
scroll to position [327, 0]
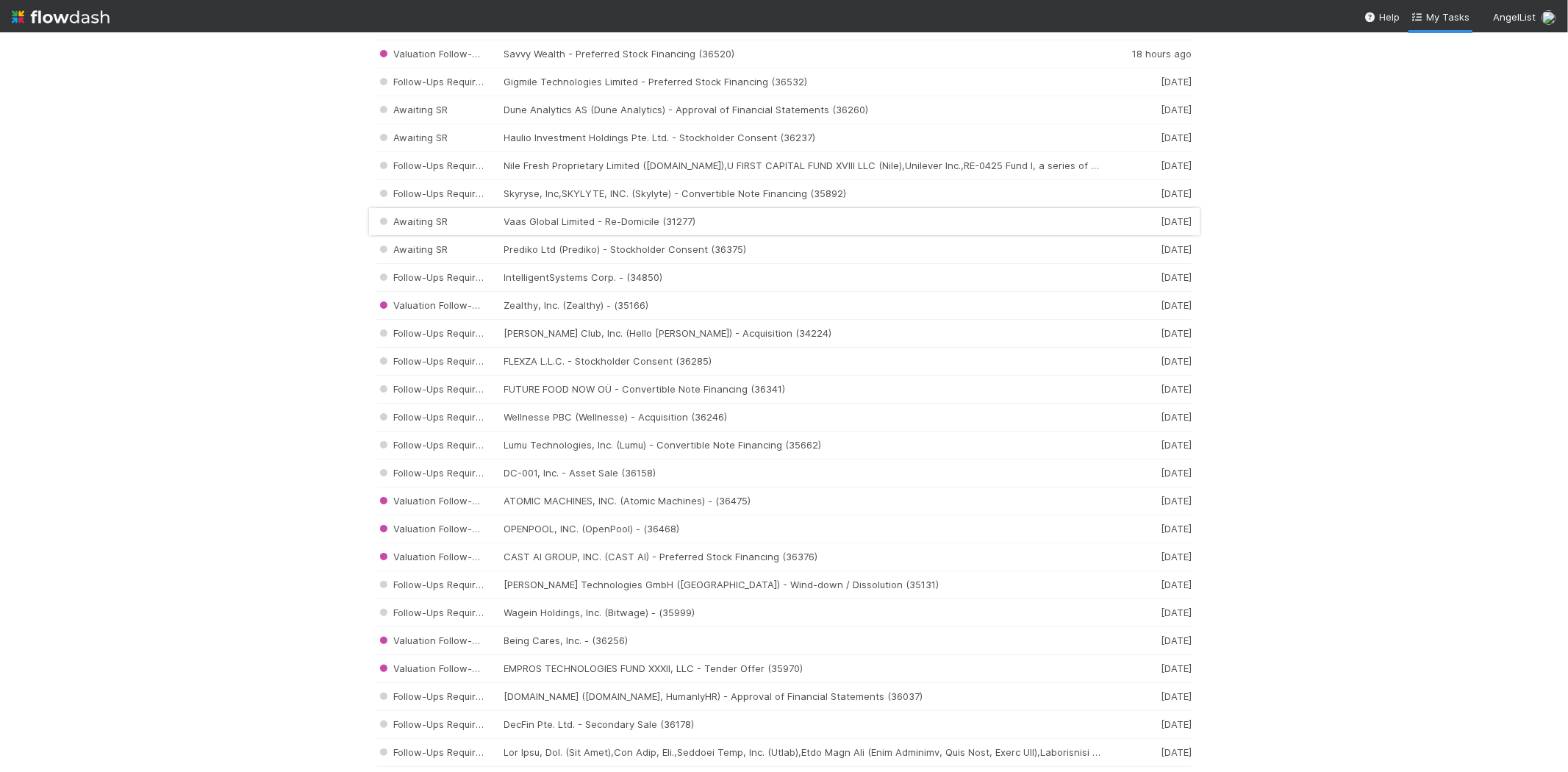
click at [559, 221] on div "Awaiting SR Vaas Global Limited - Re-Domicile (31277) 2 days ago" at bounding box center [784, 222] width 816 height 28
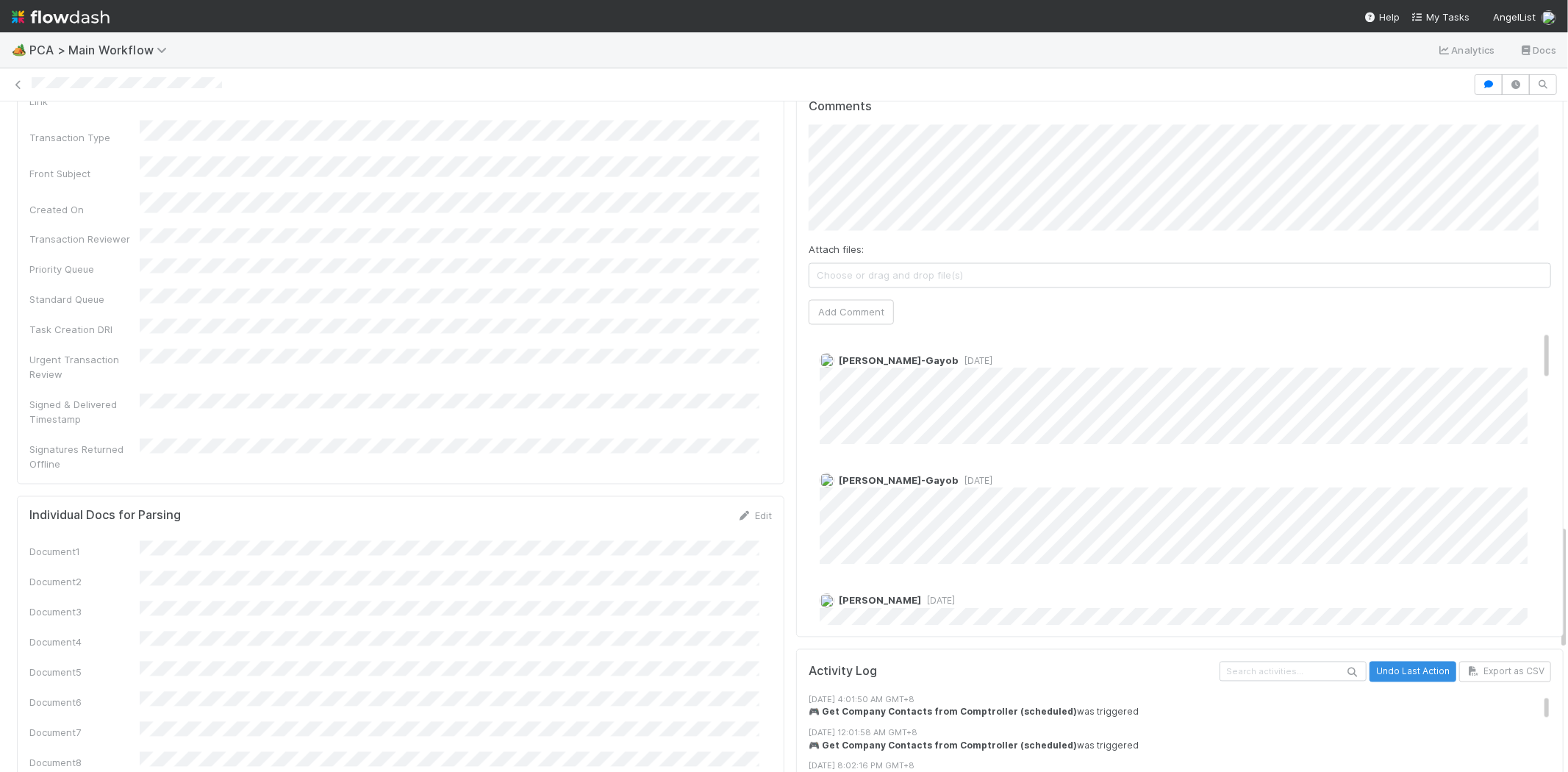
scroll to position [2107, 0]
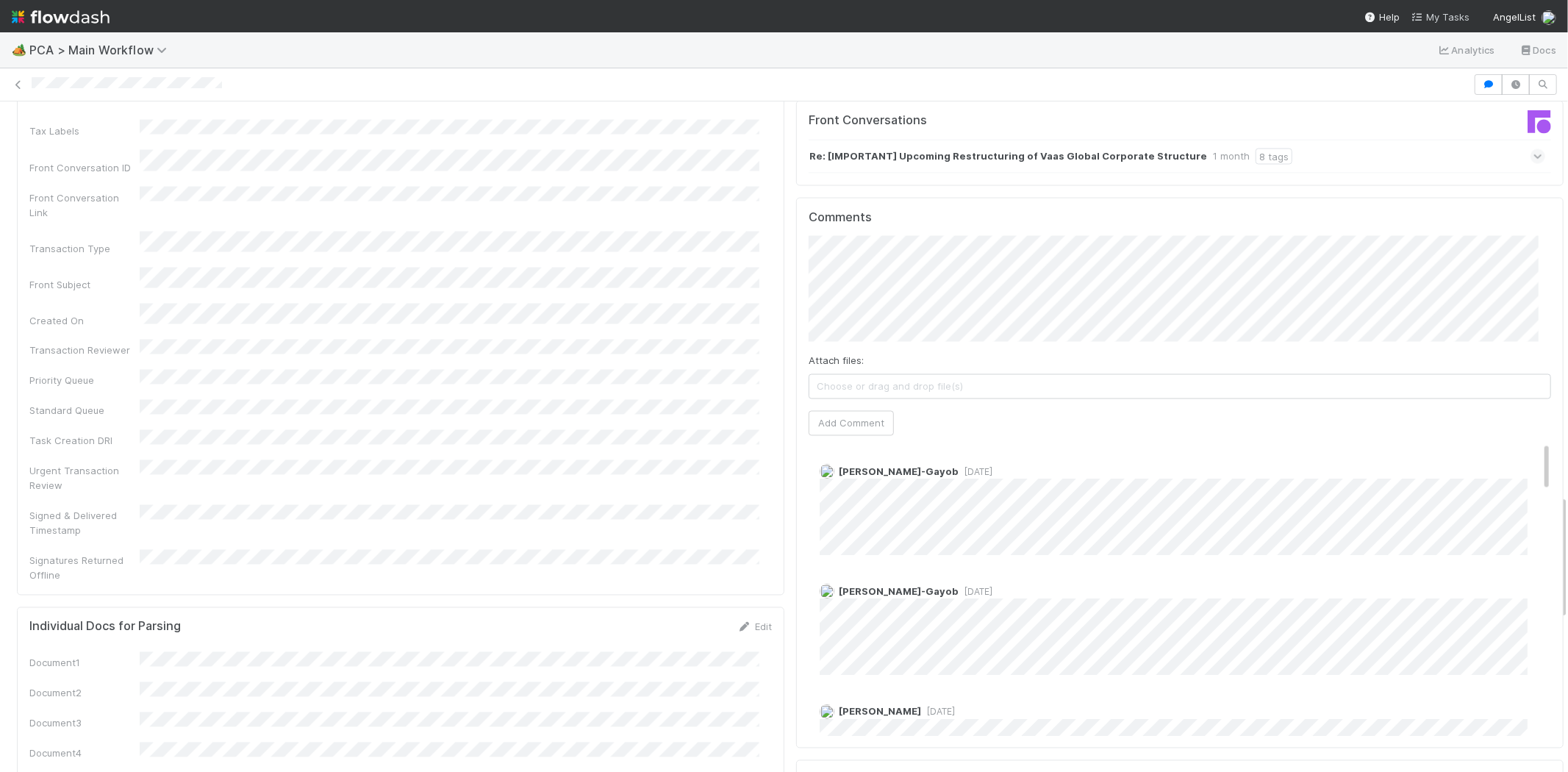
click at [1429, 11] on span "My Tasks" at bounding box center [1440, 17] width 58 height 12
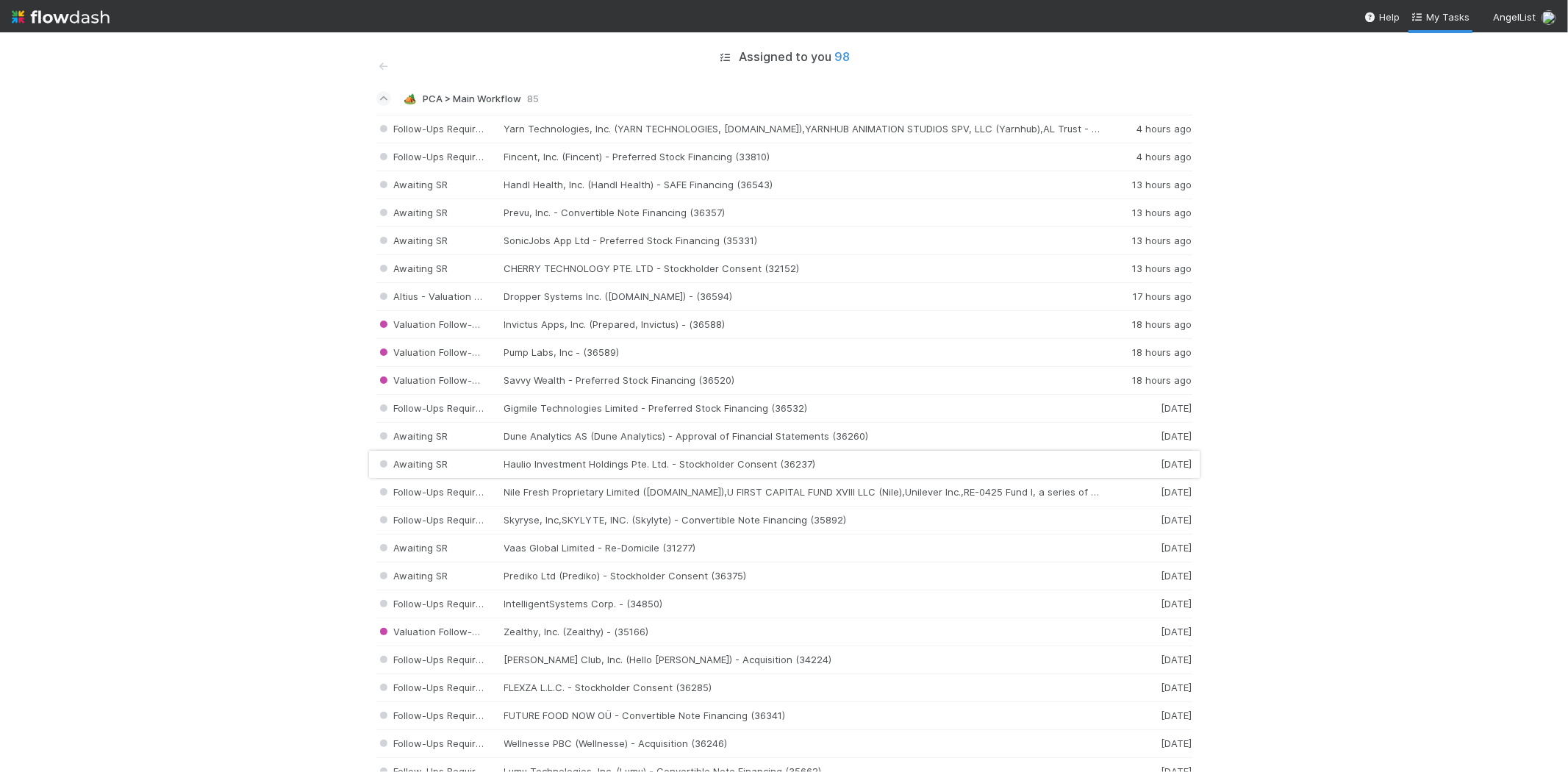
click at [544, 465] on div "Awaiting SR Haulio Investment Holdings Pte. Ltd. - Stockholder Consent (36237) …" at bounding box center [784, 465] width 816 height 28
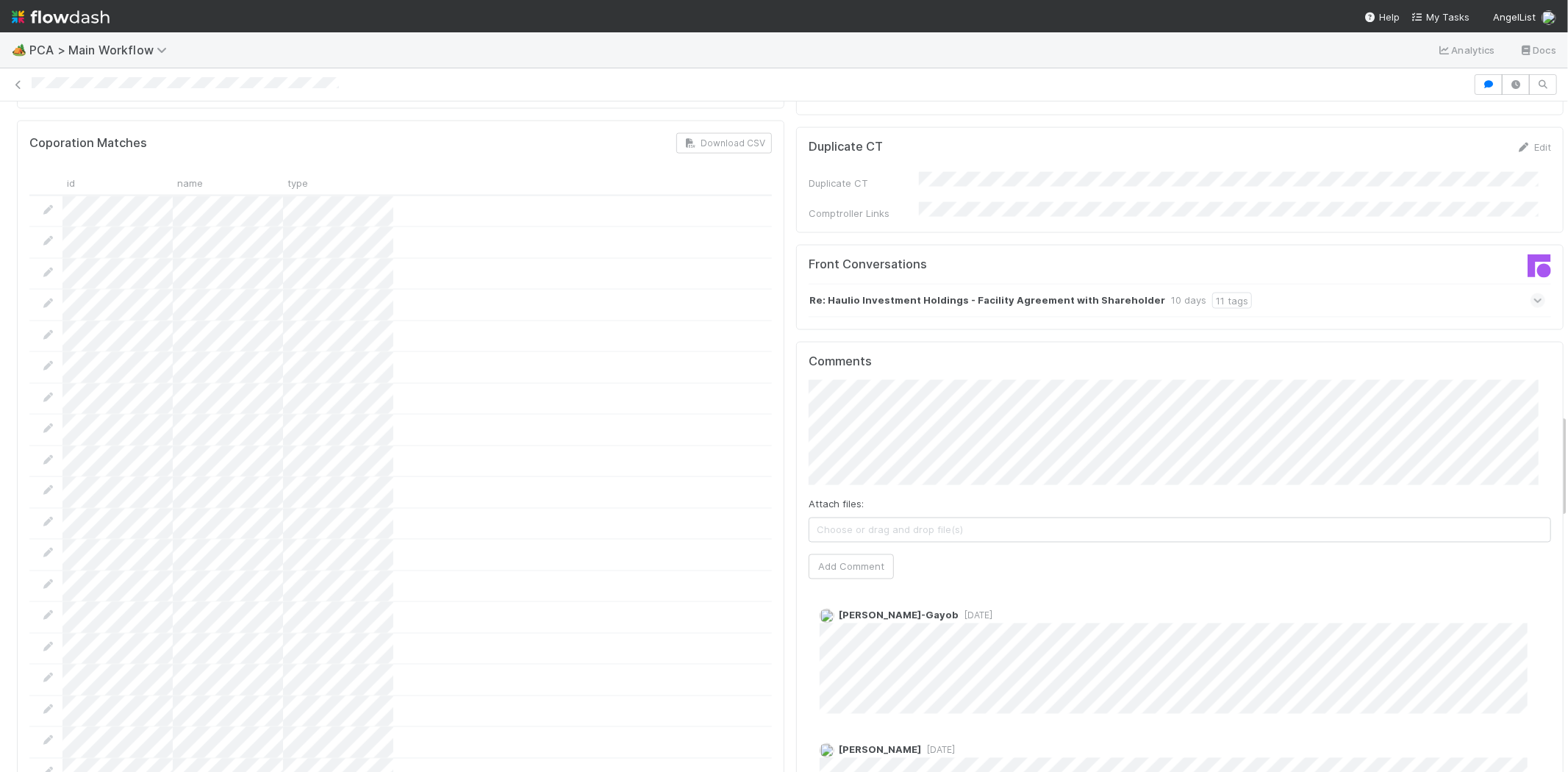
scroll to position [2010, 0]
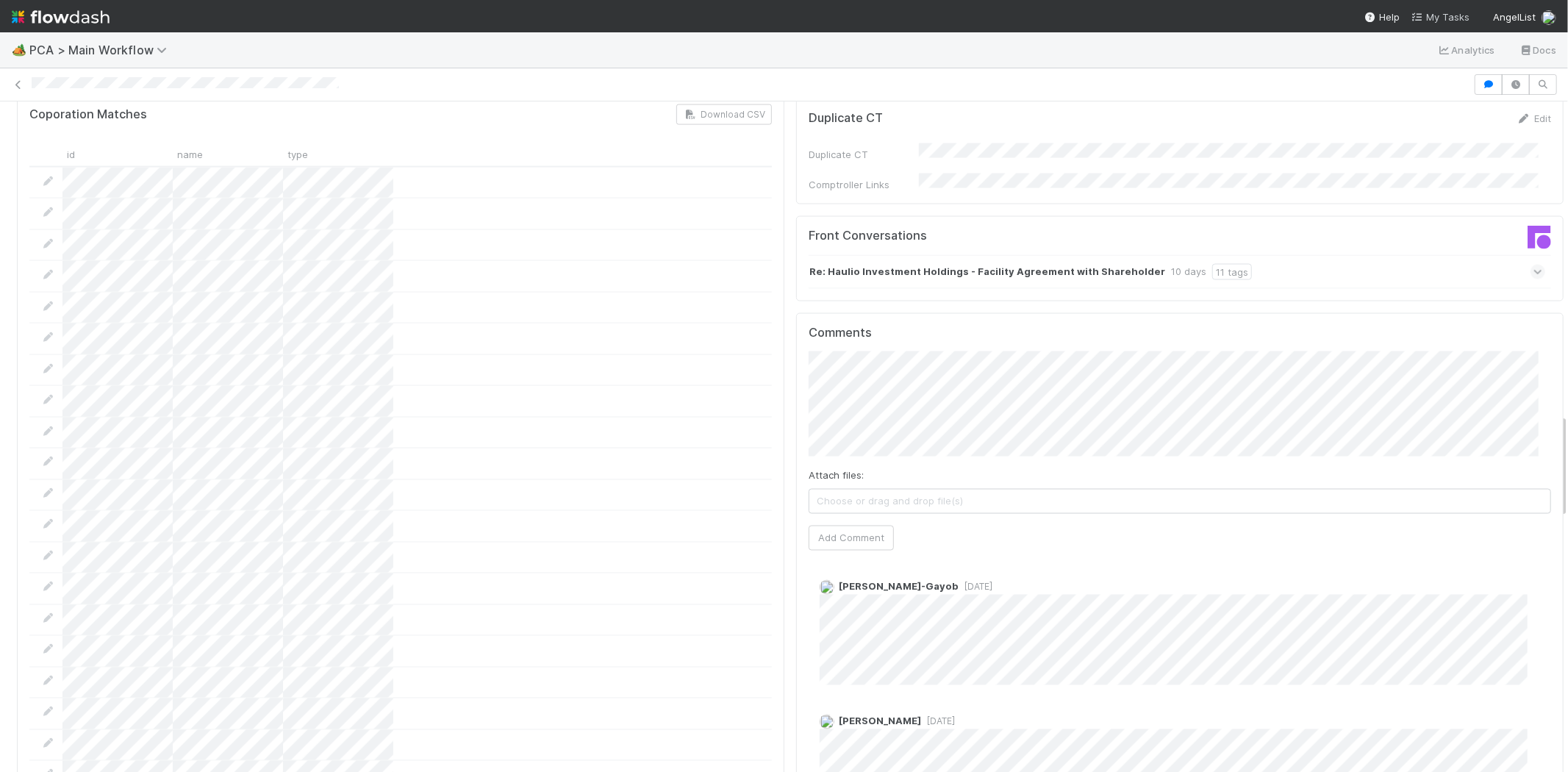
click at [1430, 17] on span "My Tasks" at bounding box center [1440, 17] width 58 height 12
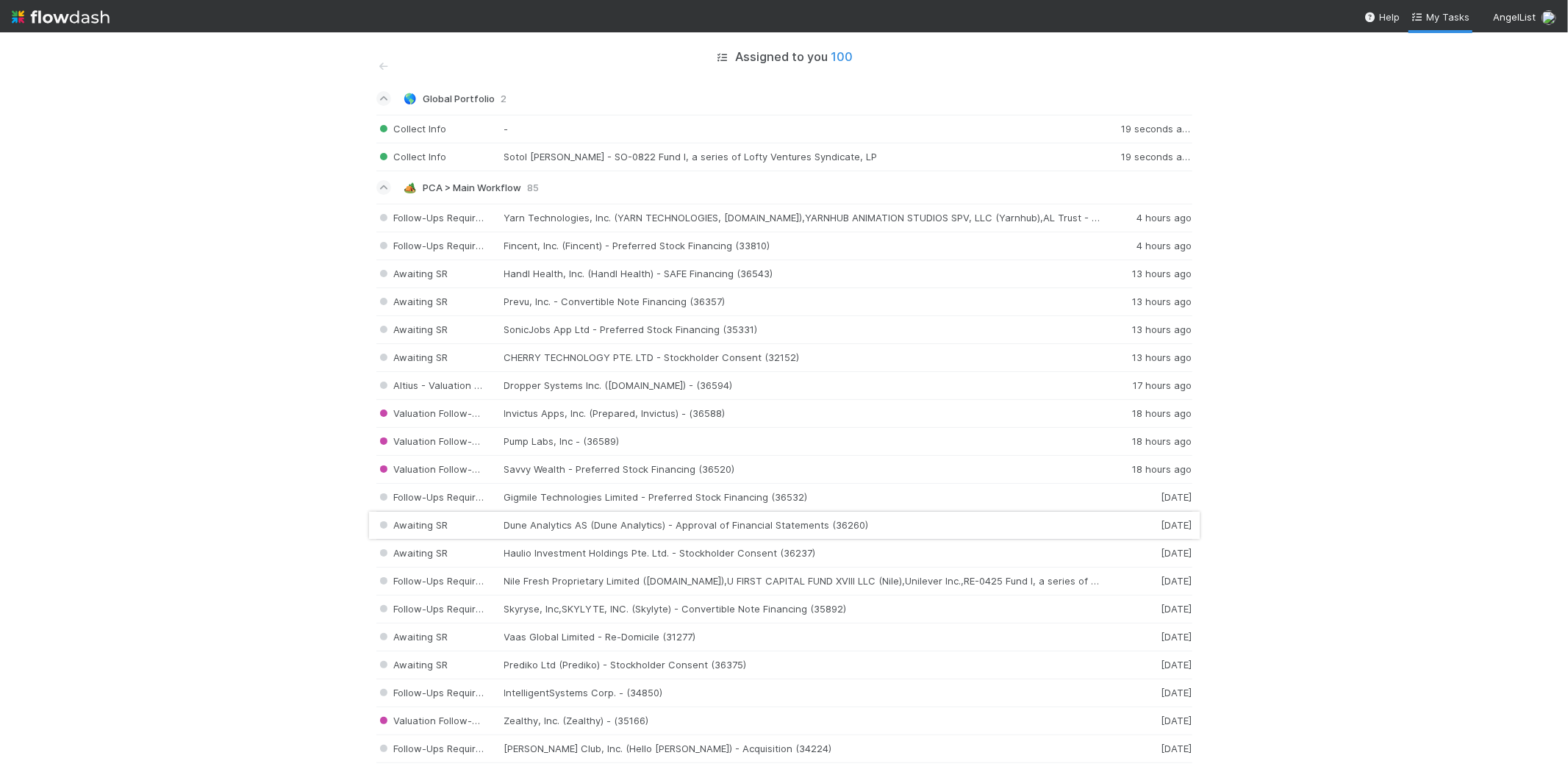
click at [573, 524] on div "Awaiting SR Dune Analytics AS (Dune Analytics) - Approval of Financial Statemen…" at bounding box center [784, 525] width 816 height 28
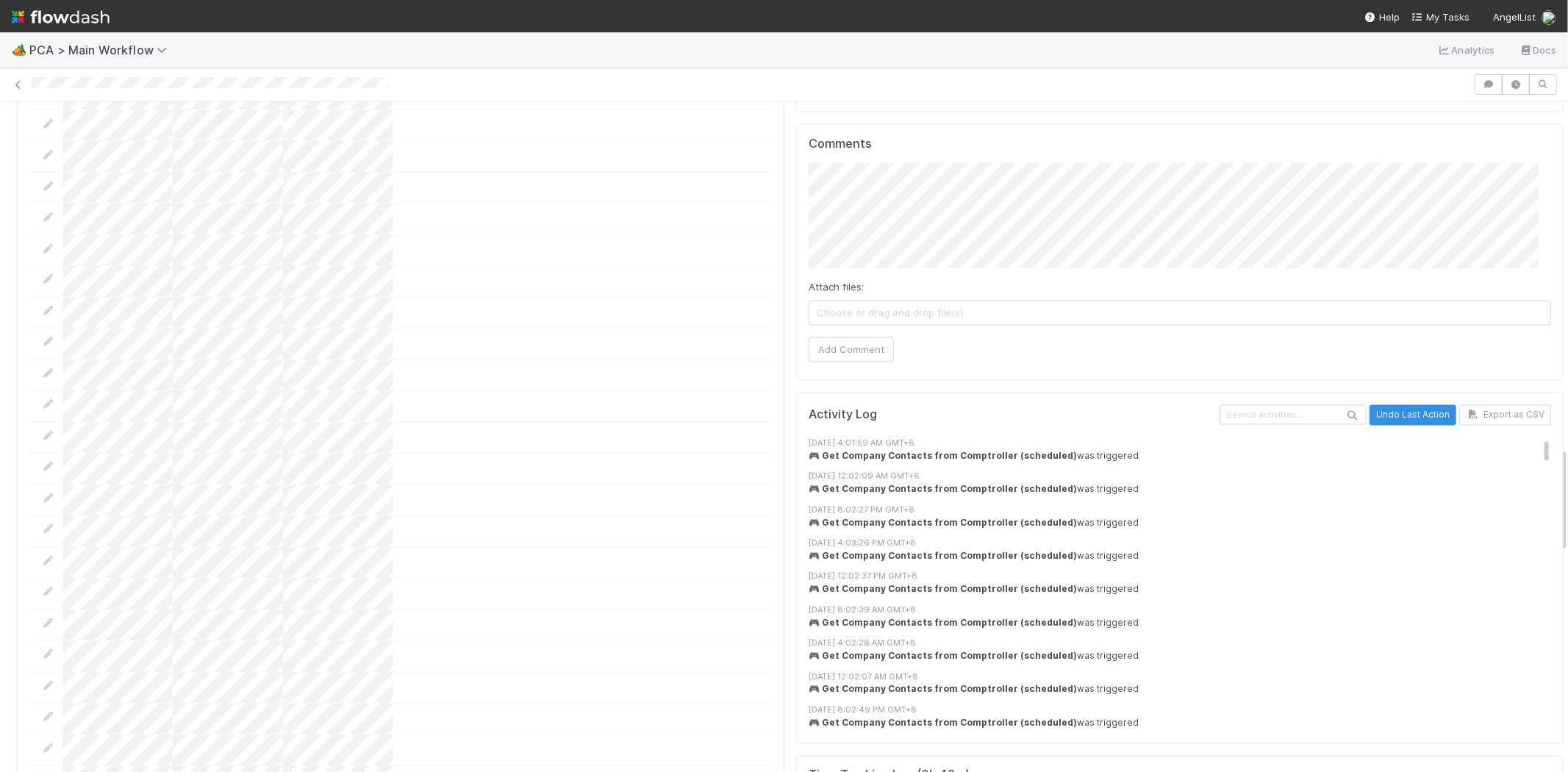
scroll to position [1865, 0]
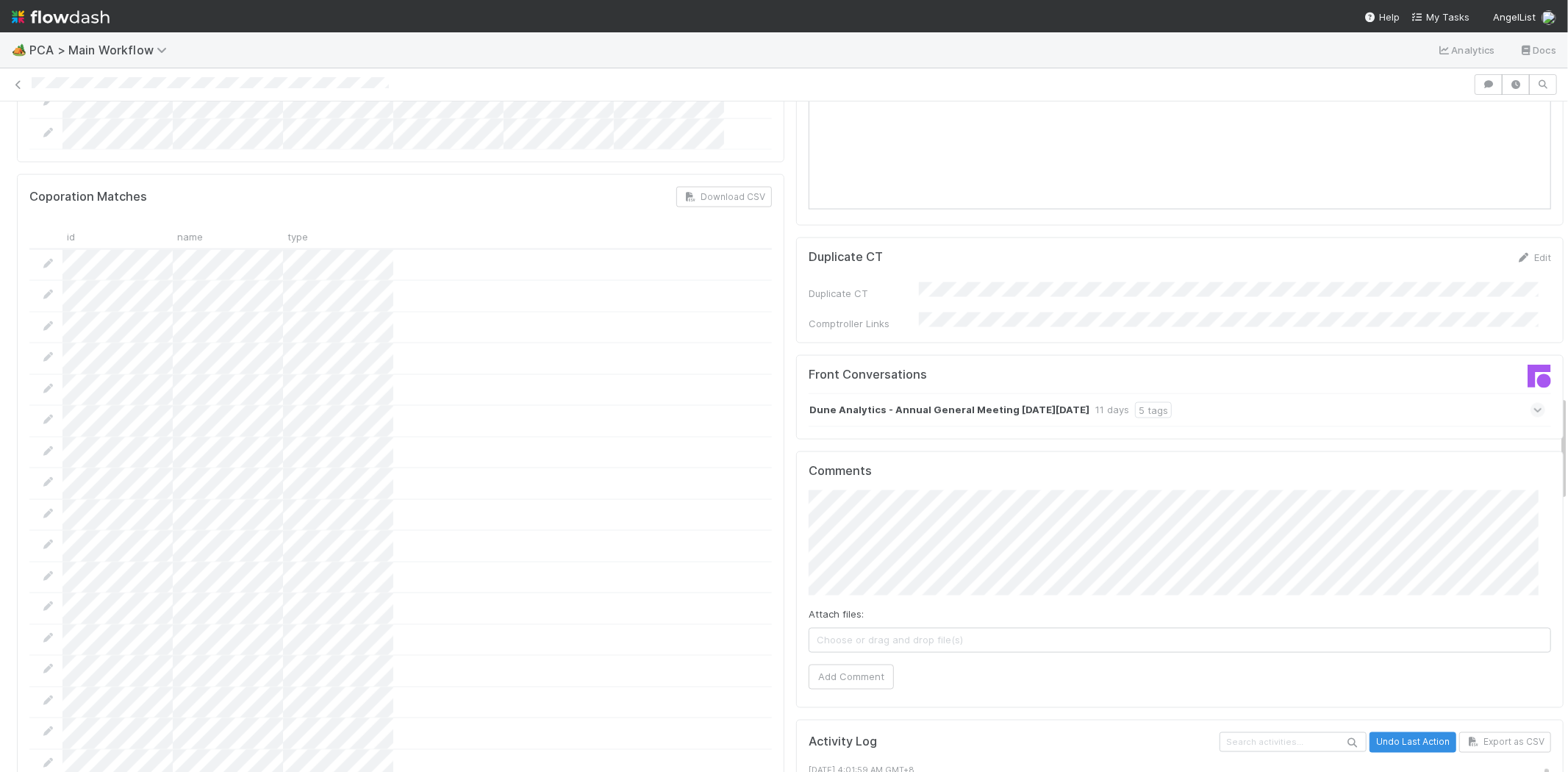
click at [1533, 403] on icon at bounding box center [1538, 410] width 10 height 15
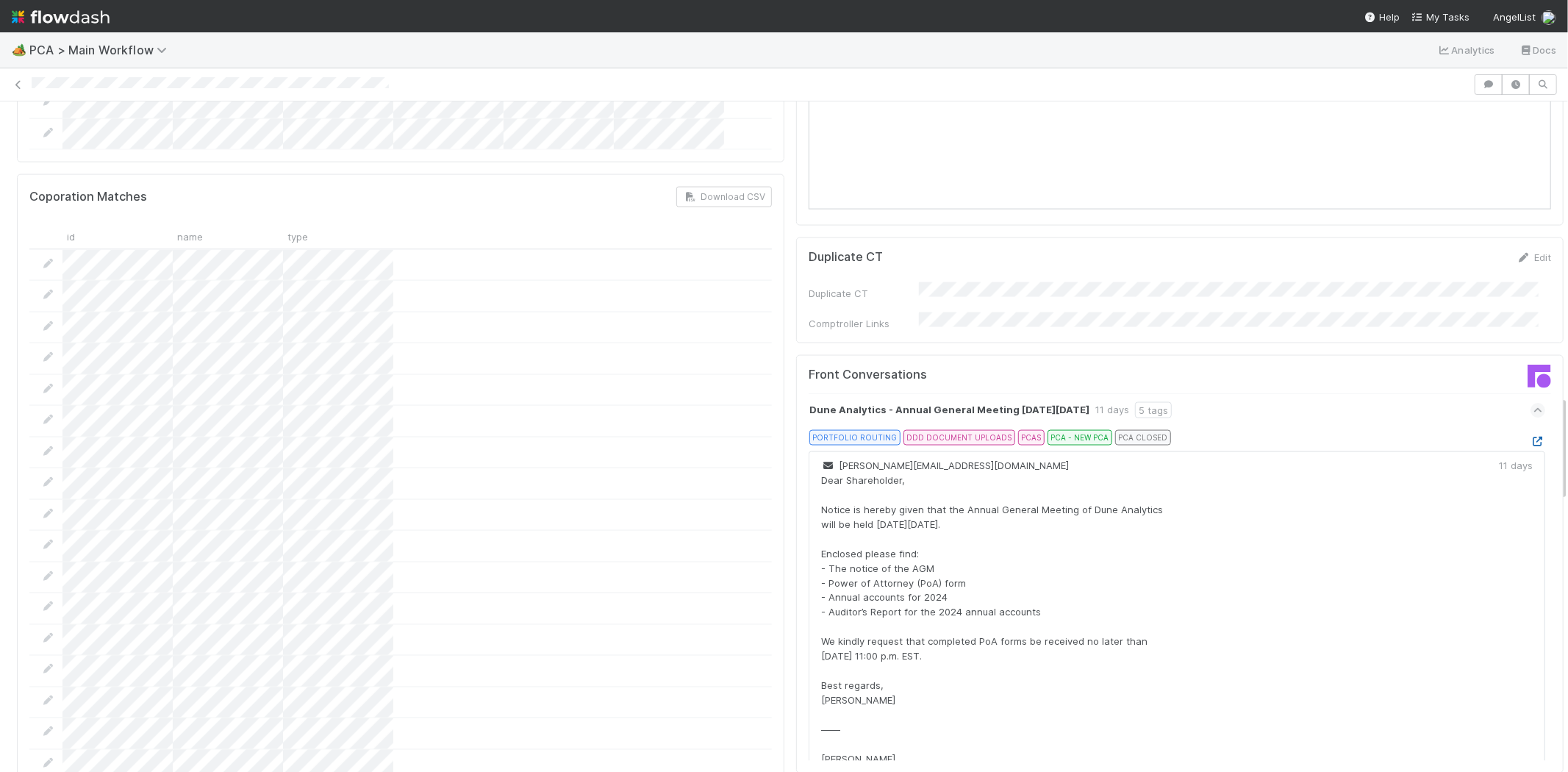
click at [1530, 436] on icon at bounding box center [1537, 441] width 15 height 10
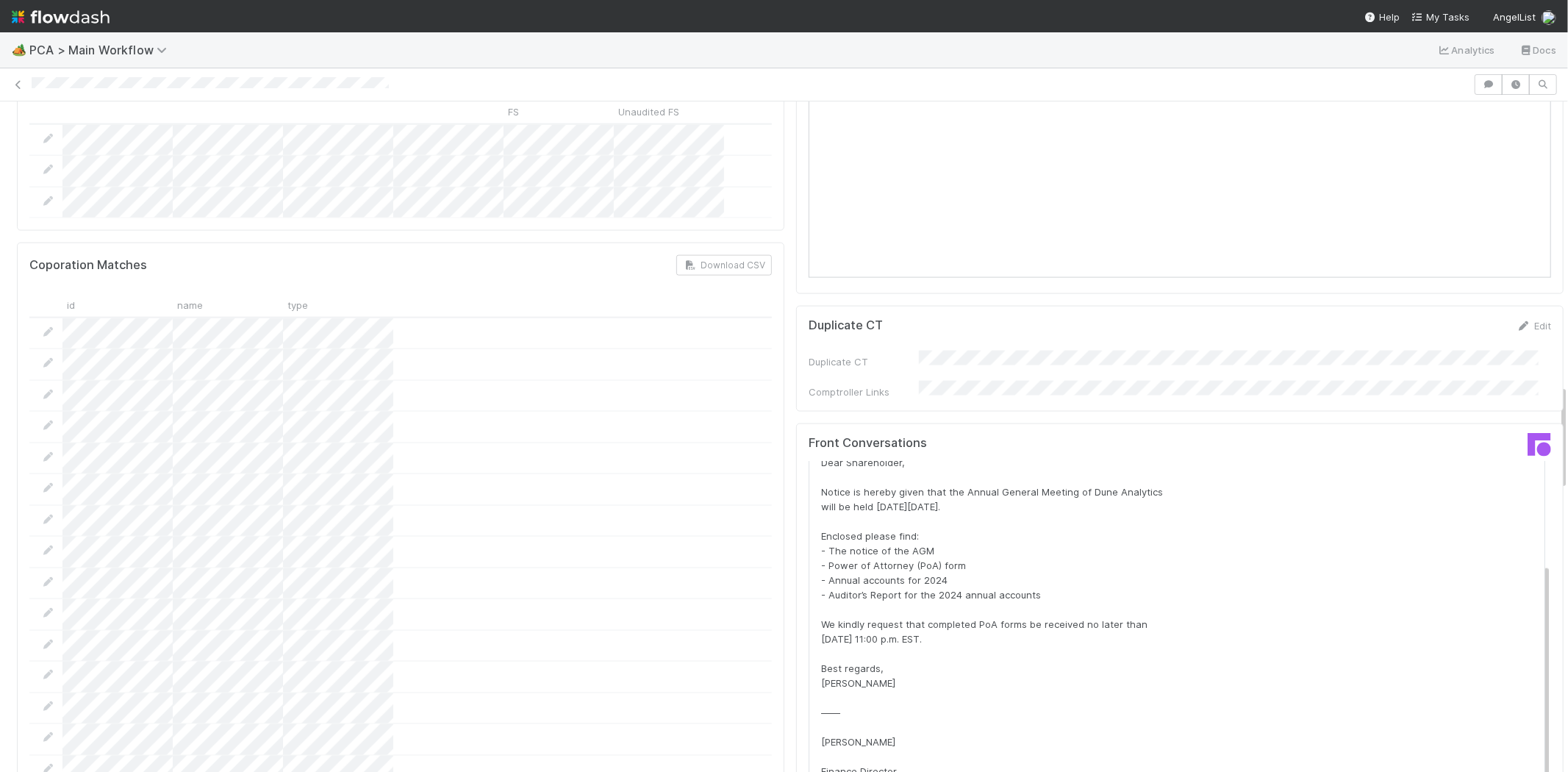
scroll to position [192, 0]
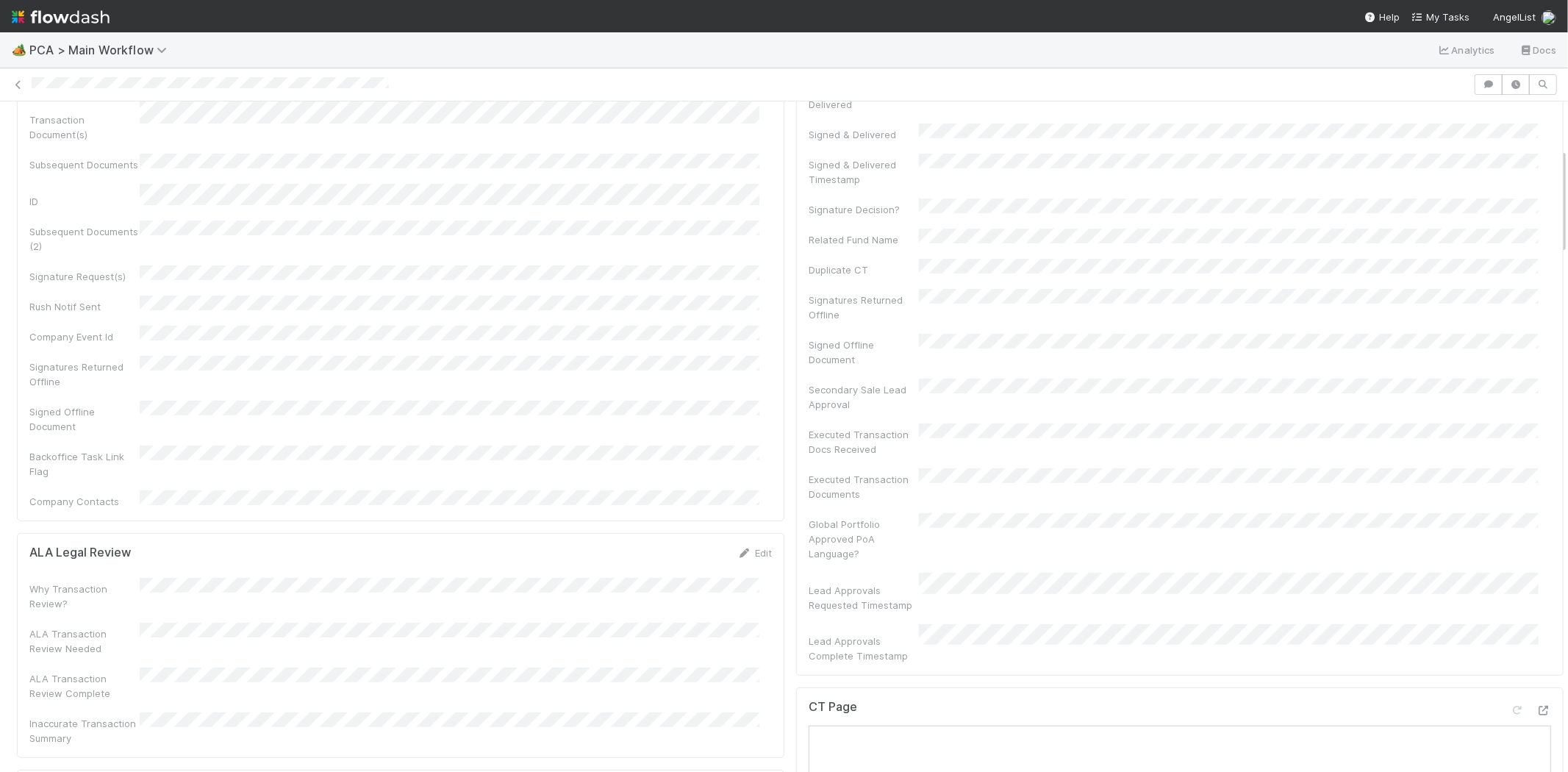
scroll to position [0, 0]
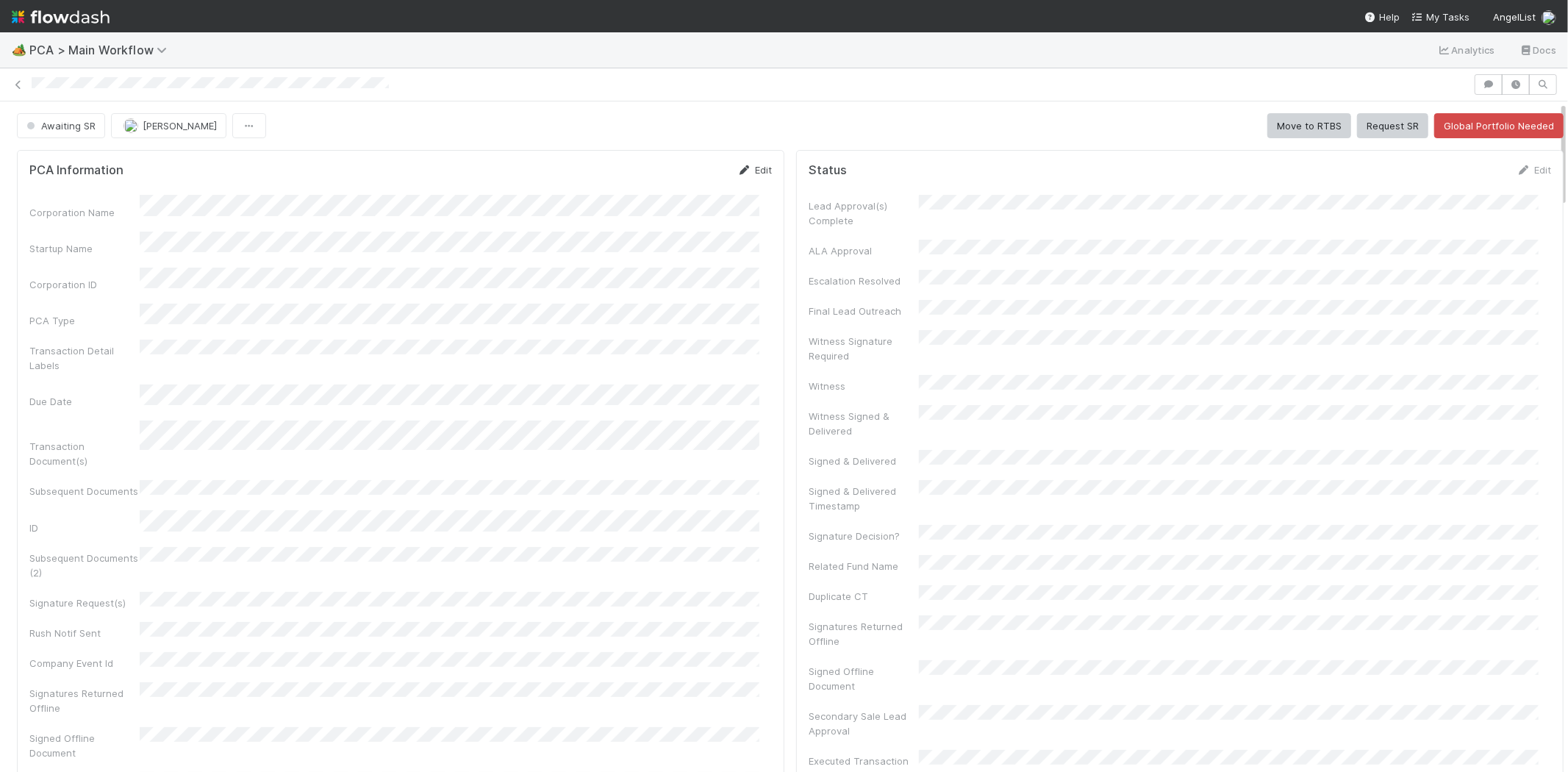
click at [739, 167] on link "Edit" at bounding box center [754, 170] width 34 height 12
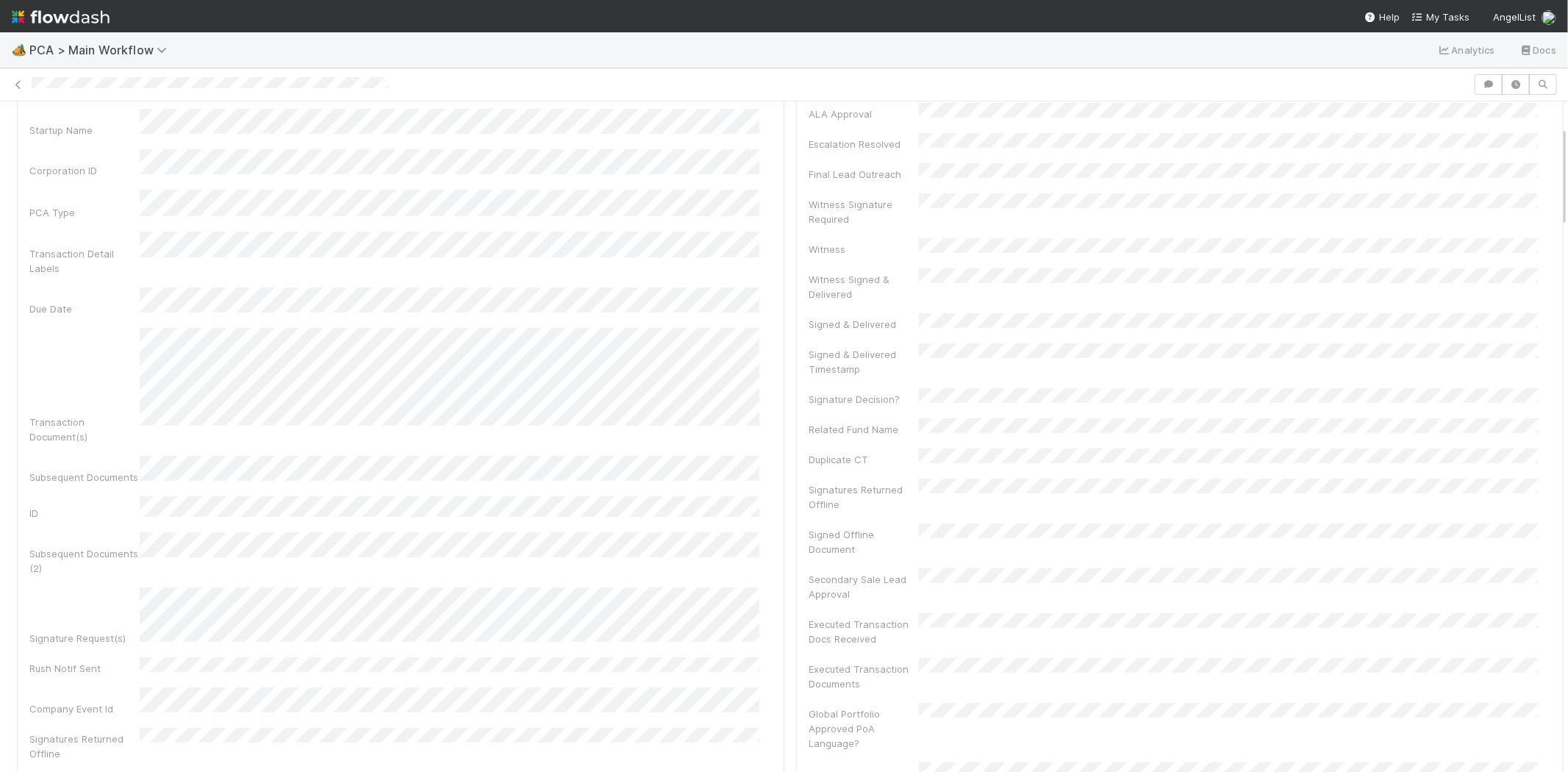
scroll to position [163, 0]
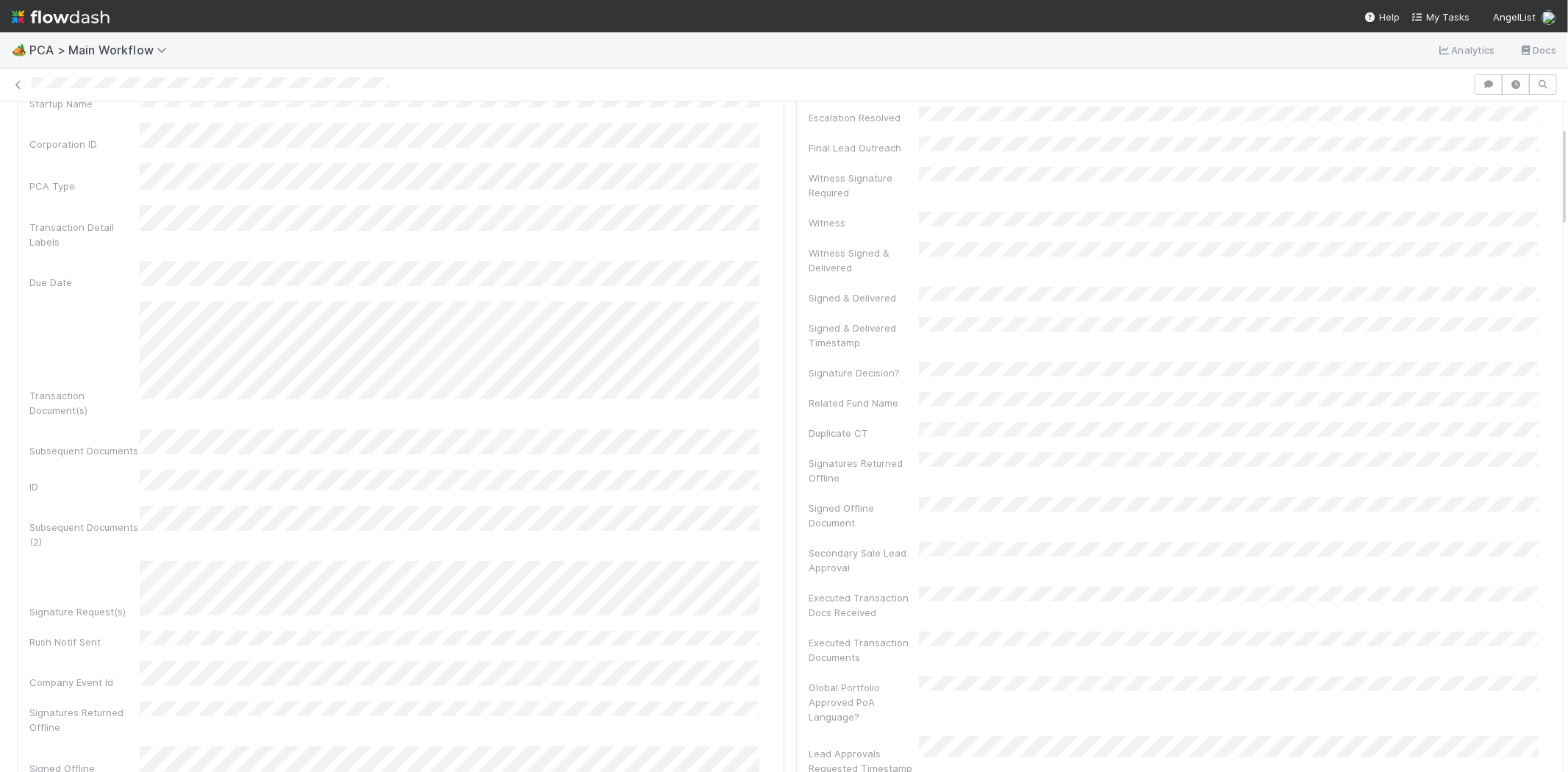
click at [93, 561] on div "Signature Request(s)" at bounding box center [400, 589] width 742 height 58
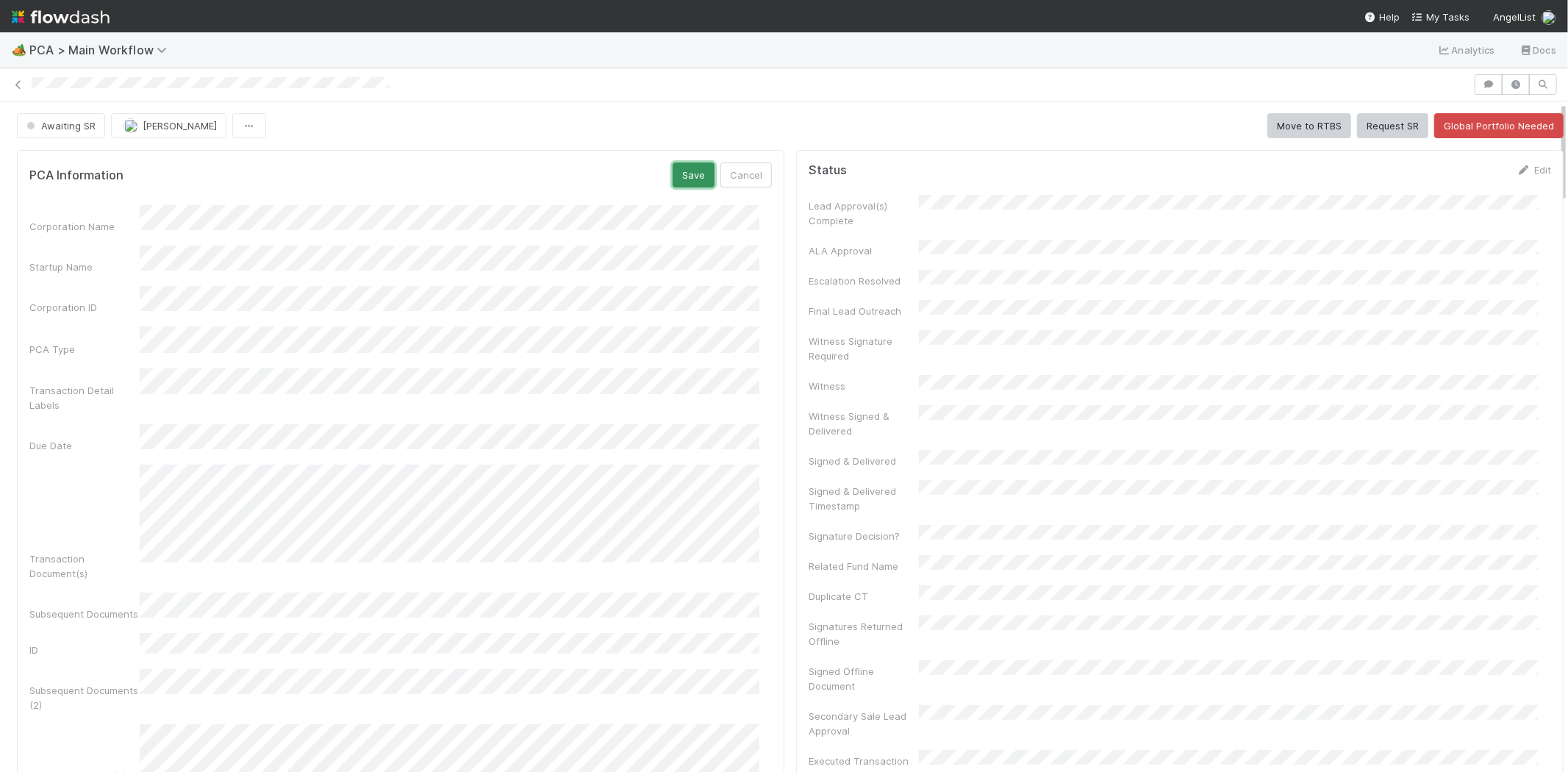
click at [684, 177] on button "Save" at bounding box center [693, 175] width 42 height 25
click at [1516, 170] on link "Edit" at bounding box center [1533, 170] width 34 height 12
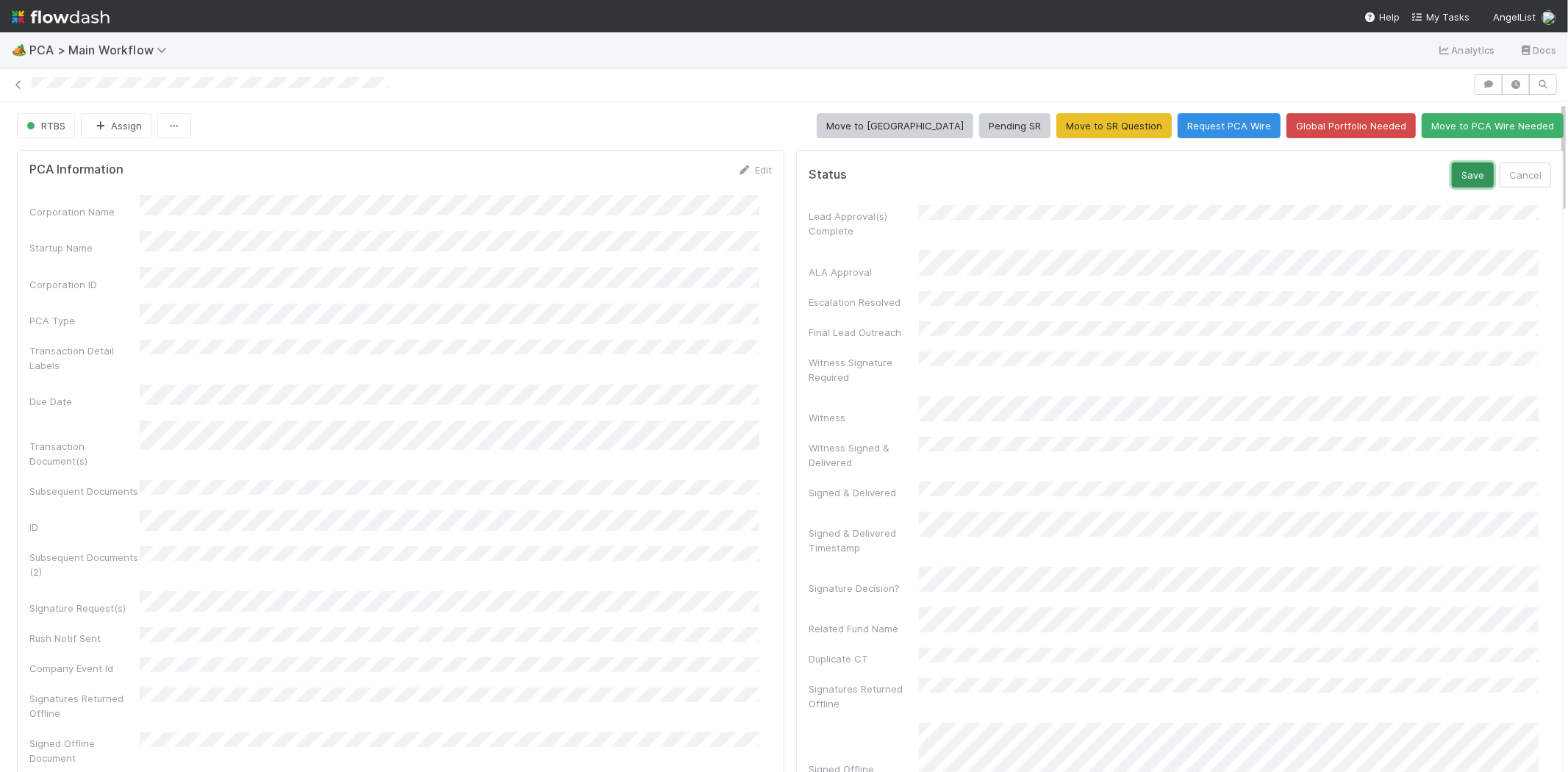
click at [1452, 172] on button "Save" at bounding box center [1472, 175] width 42 height 25
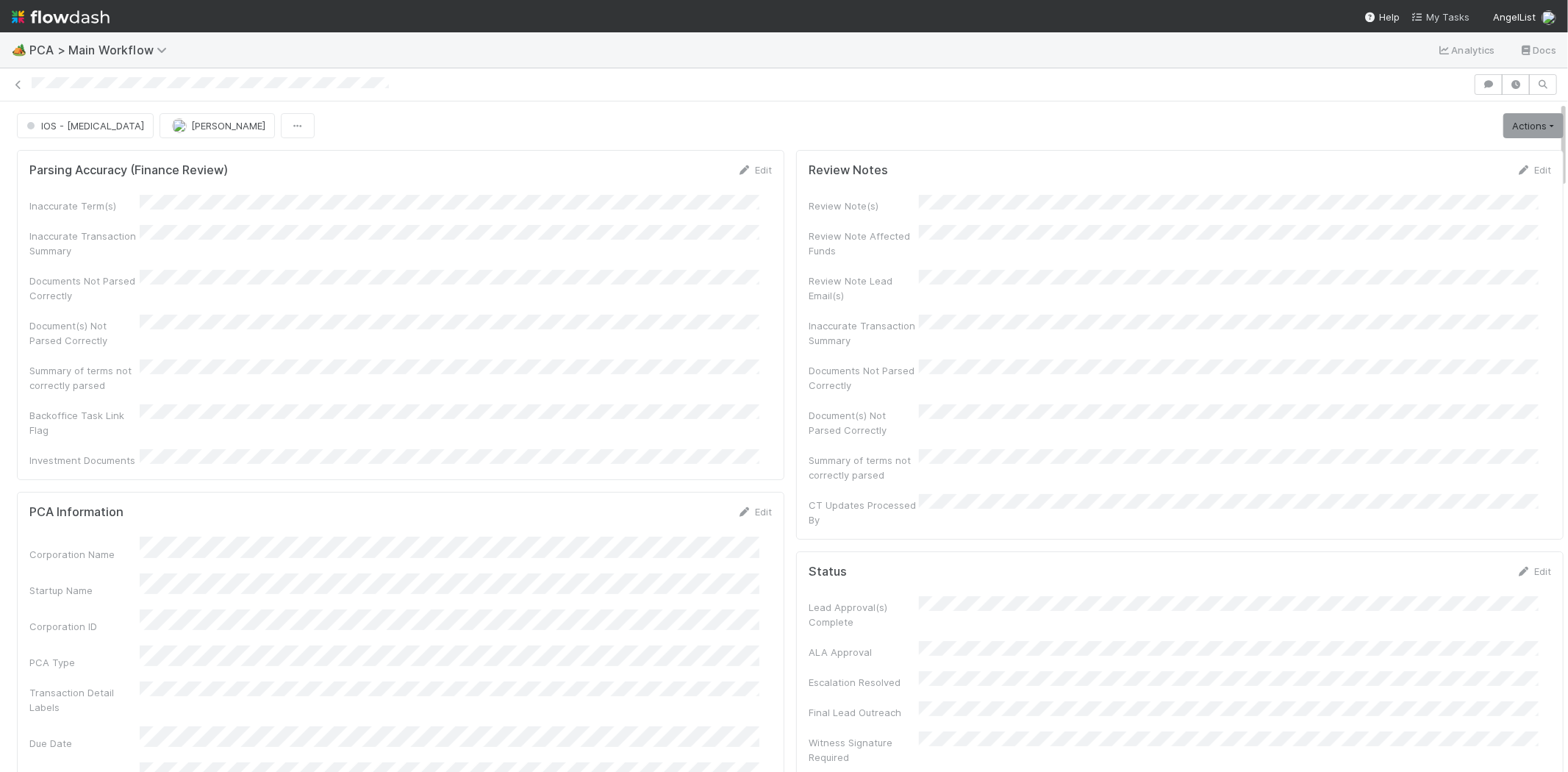
click at [1446, 17] on span "My Tasks" at bounding box center [1440, 17] width 58 height 12
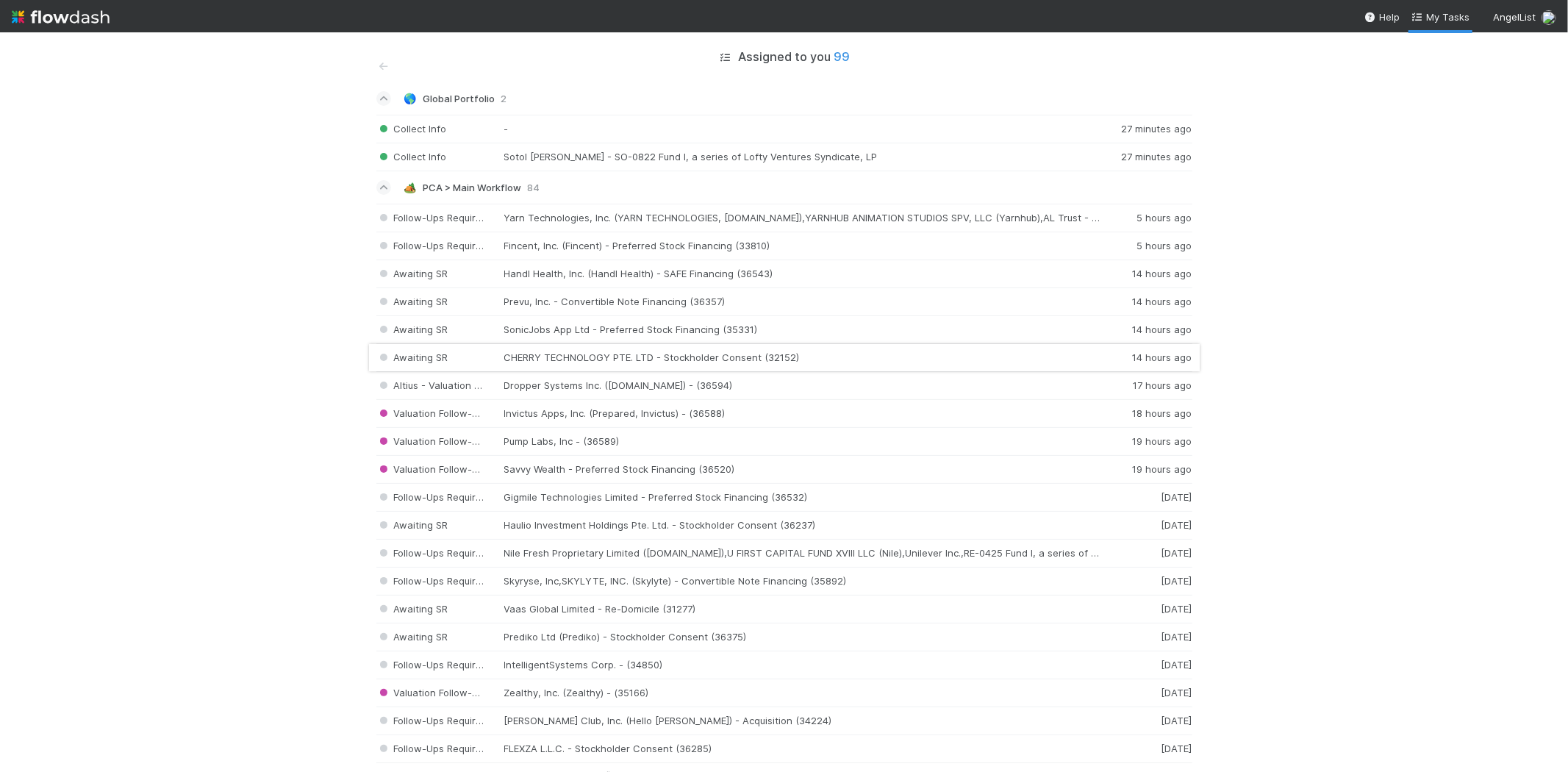
click at [551, 357] on div "Awaiting SR CHERRY TECHNOLOGY PTE. LTD - Stockholder Consent (32152) 14 hours a…" at bounding box center [784, 358] width 816 height 28
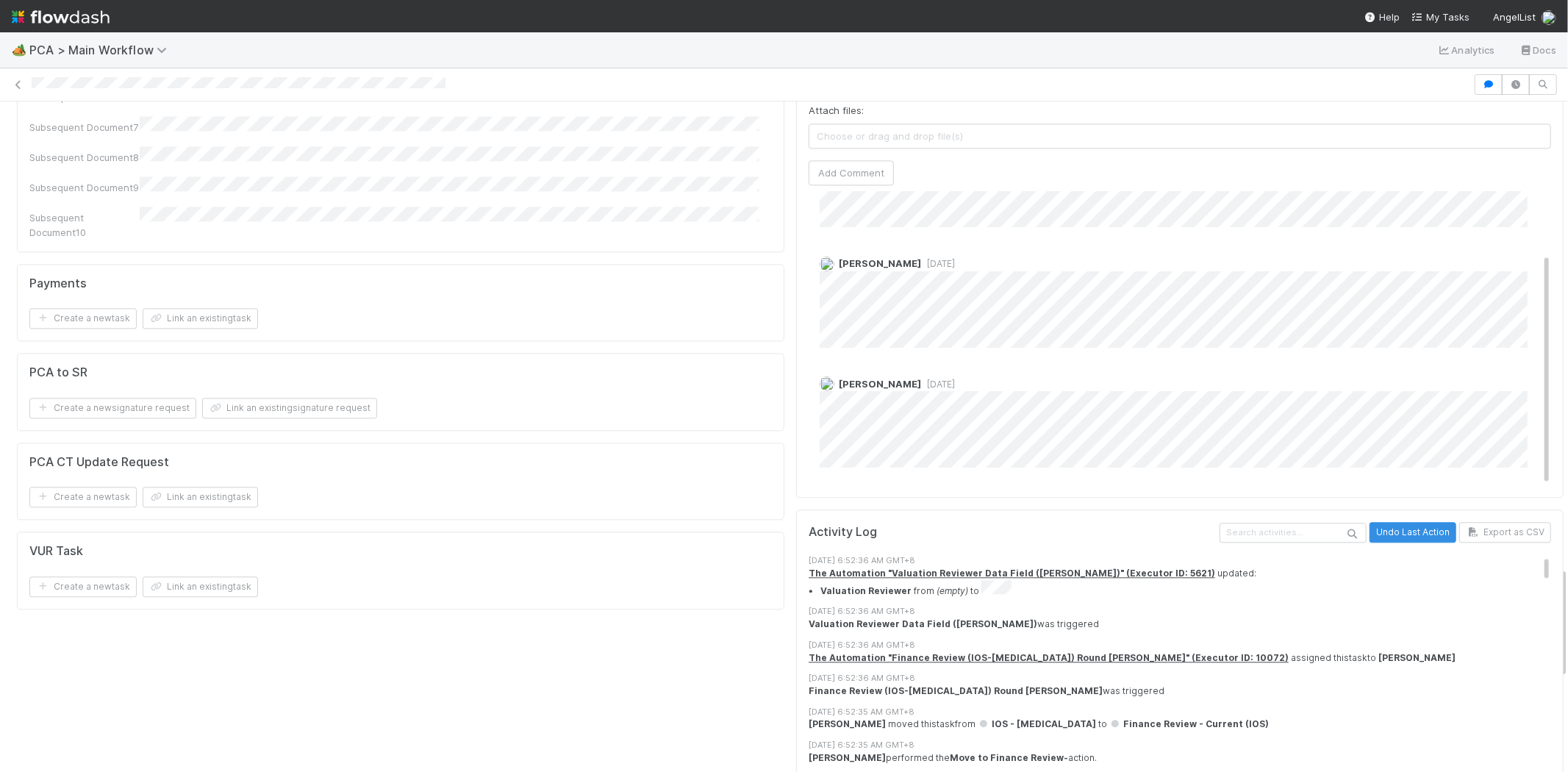
scroll to position [81, 0]
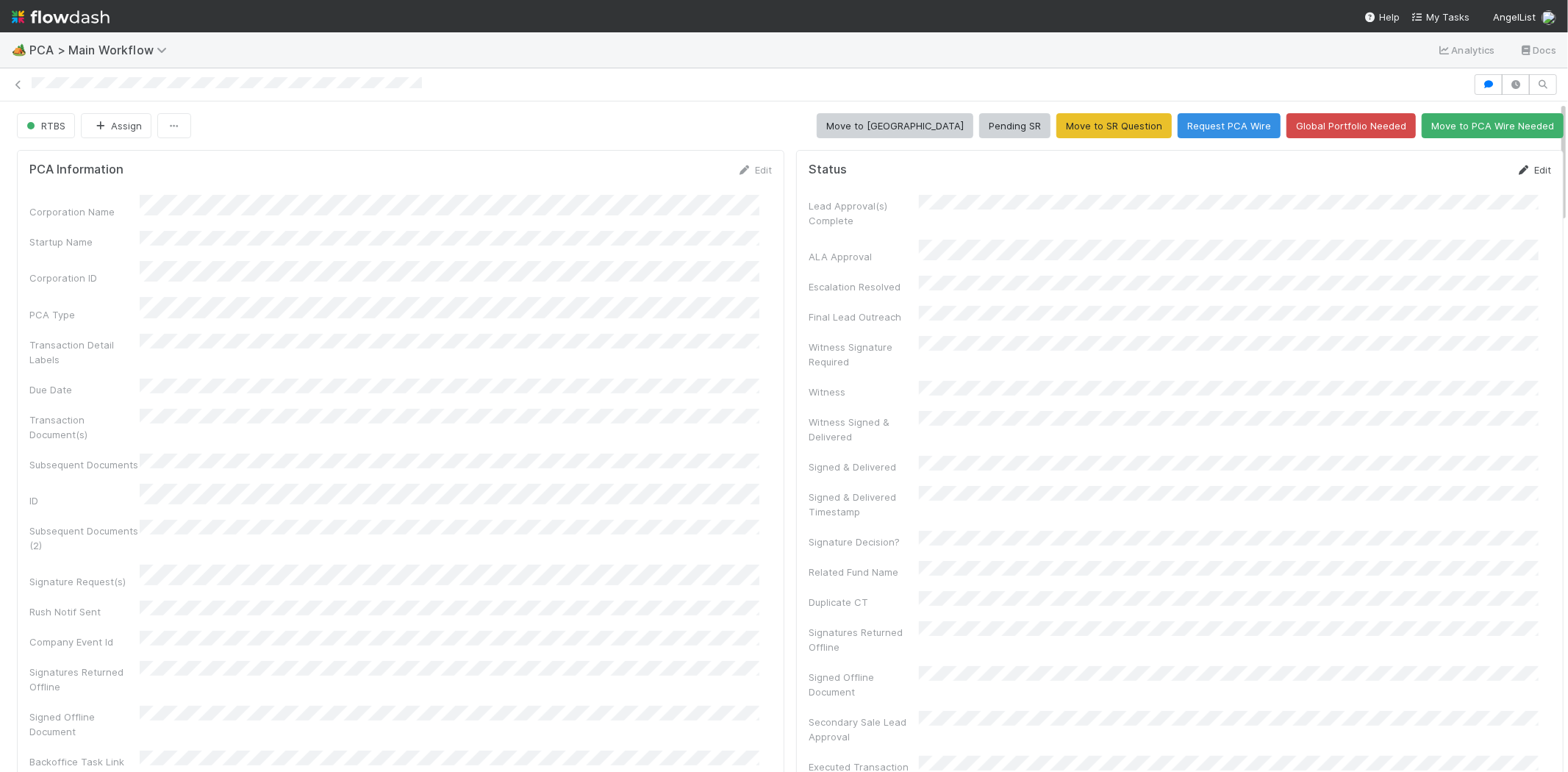
click at [1516, 167] on link "Edit" at bounding box center [1533, 170] width 34 height 12
drag, startPoint x: 1437, startPoint y: 175, endPoint x: 1436, endPoint y: 182, distance: 7.1
click at [1452, 182] on button "Save" at bounding box center [1472, 175] width 42 height 25
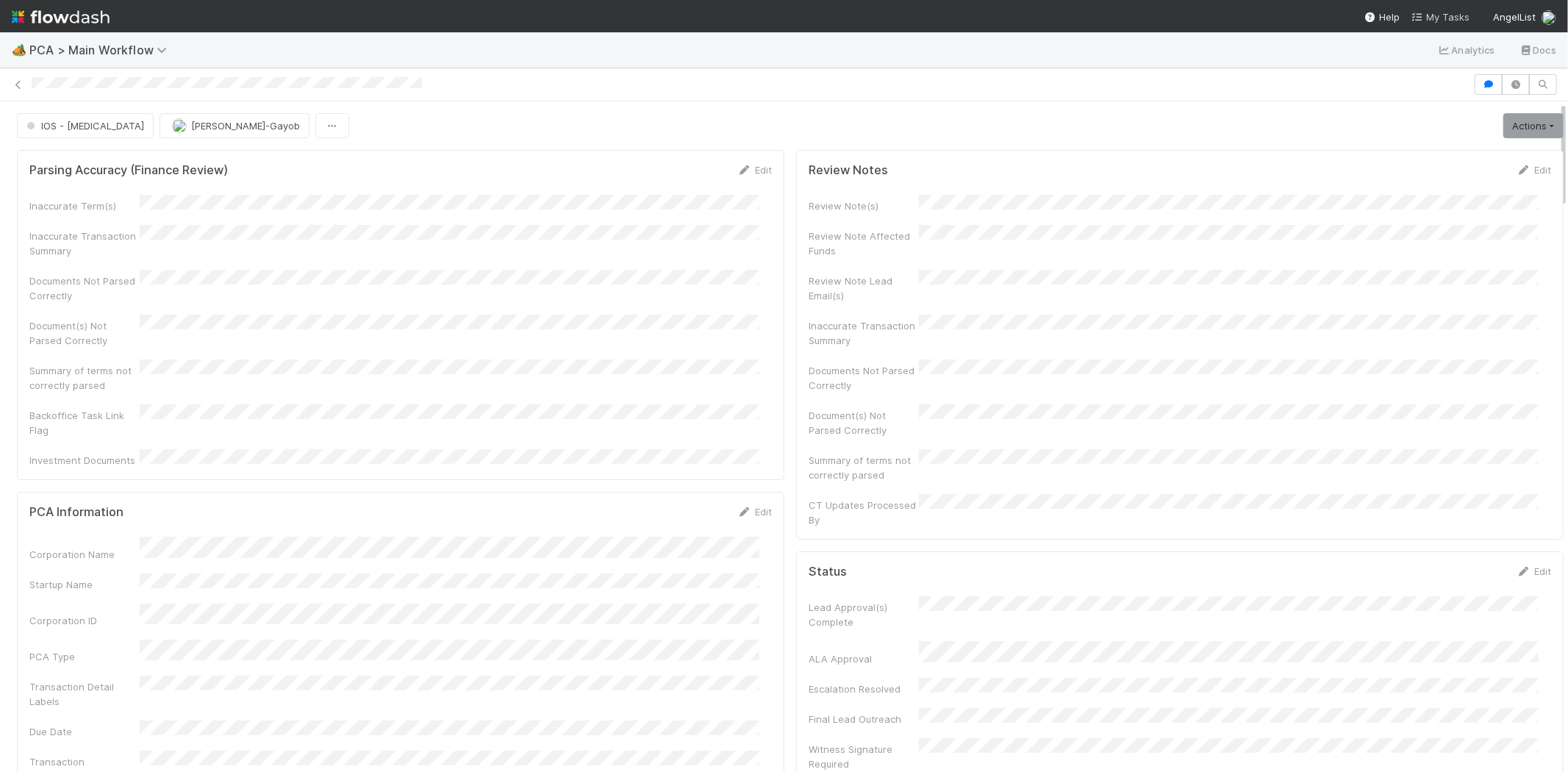
click at [1439, 13] on span "My Tasks" at bounding box center [1440, 17] width 58 height 12
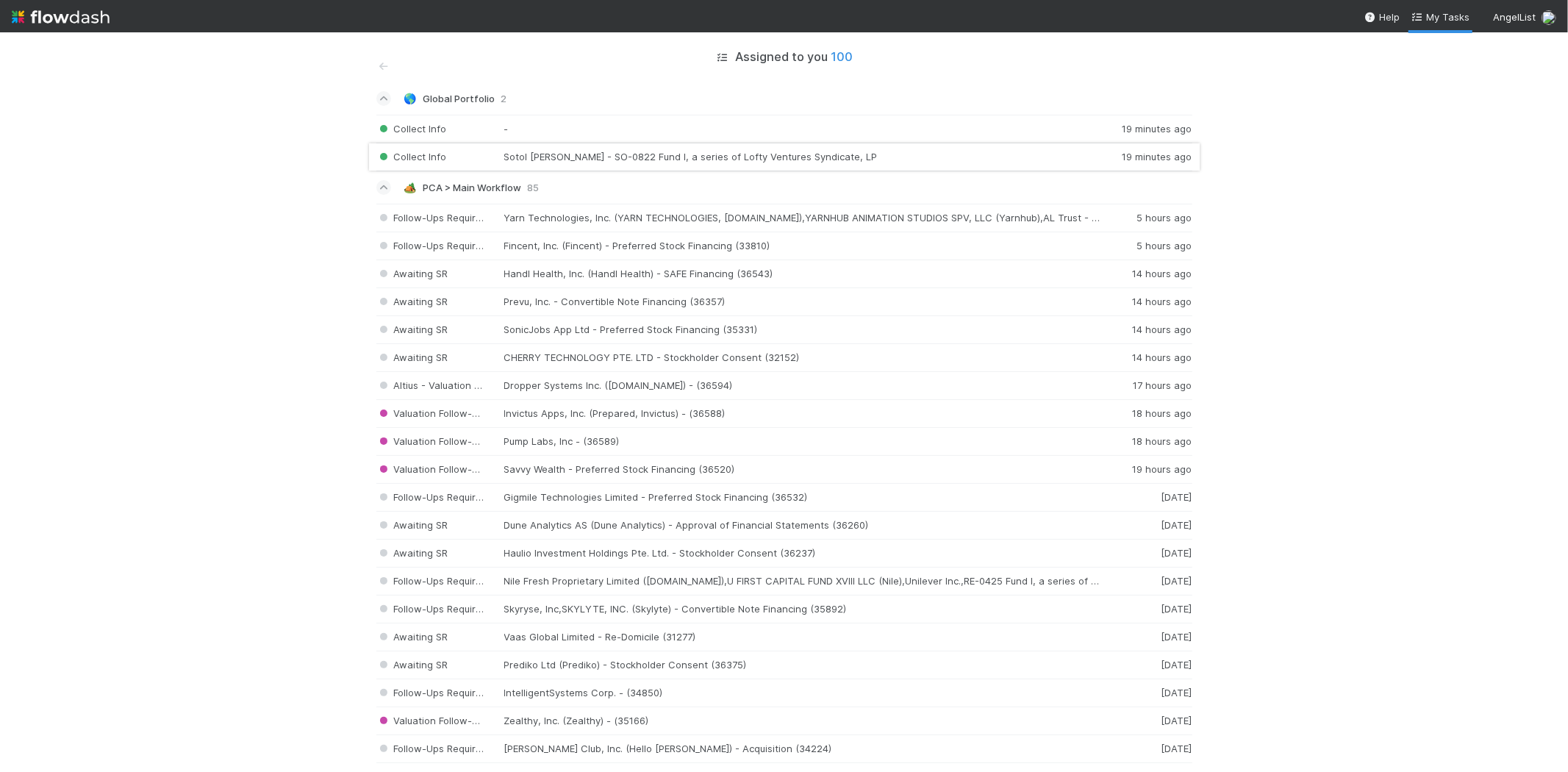
click at [573, 159] on div "Collect Info Sotol Romo - SO-0822 Fund I, a series of Lofty Ventures Syndicate,…" at bounding box center [784, 158] width 816 height 28
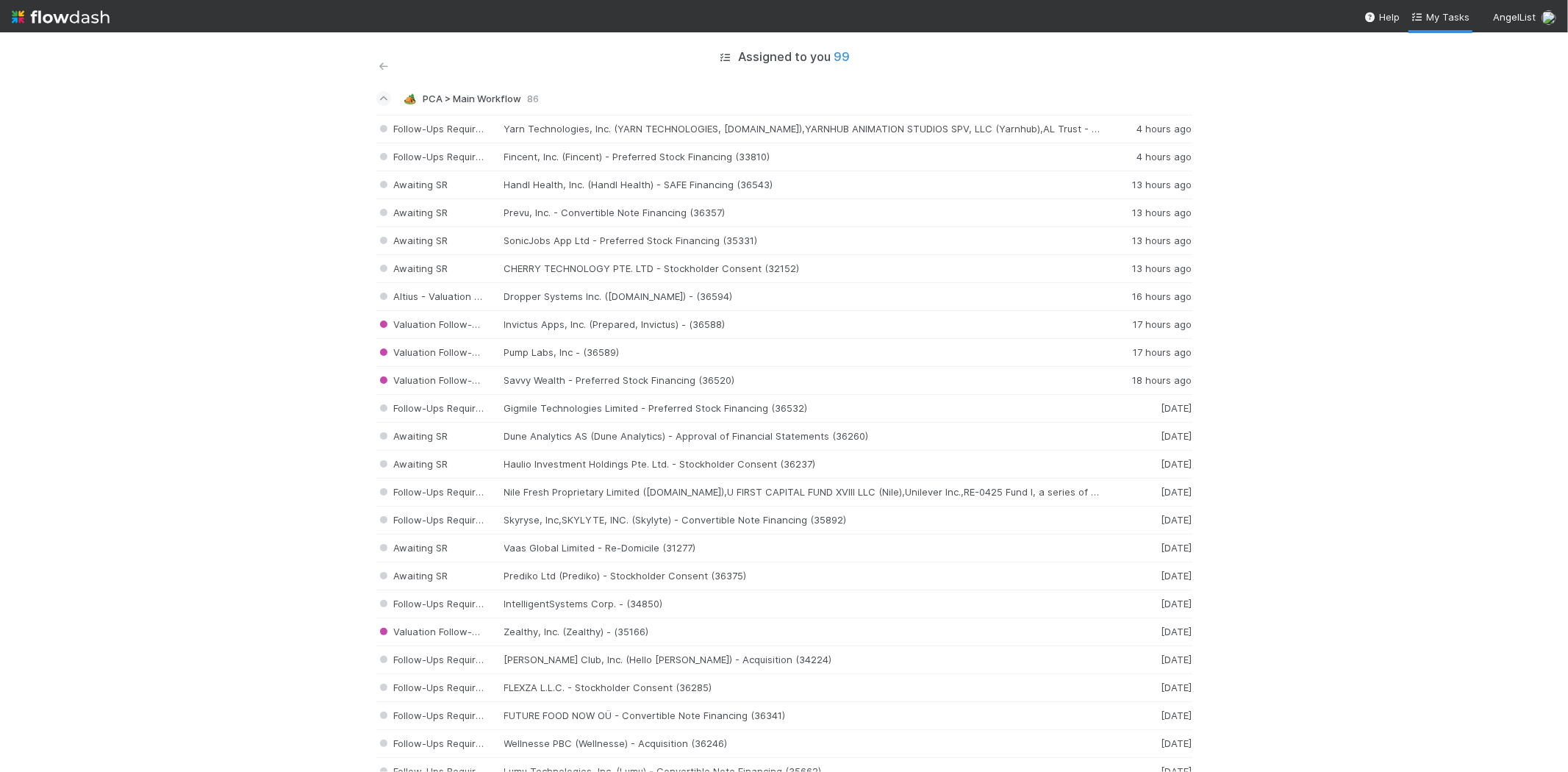
click at [377, 67] on icon at bounding box center [383, 67] width 15 height 10
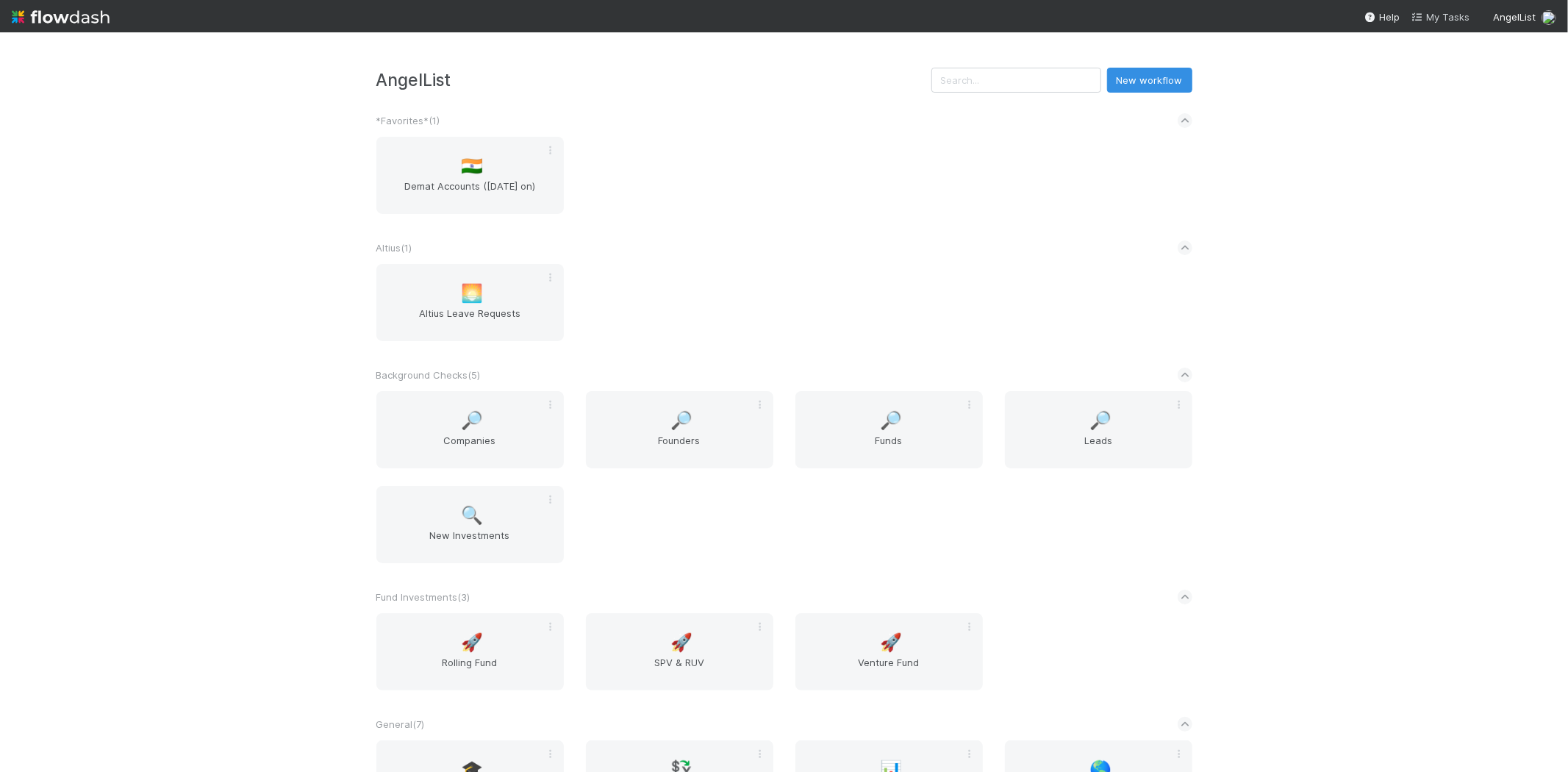
click at [1435, 11] on span "My Tasks" at bounding box center [1440, 17] width 58 height 12
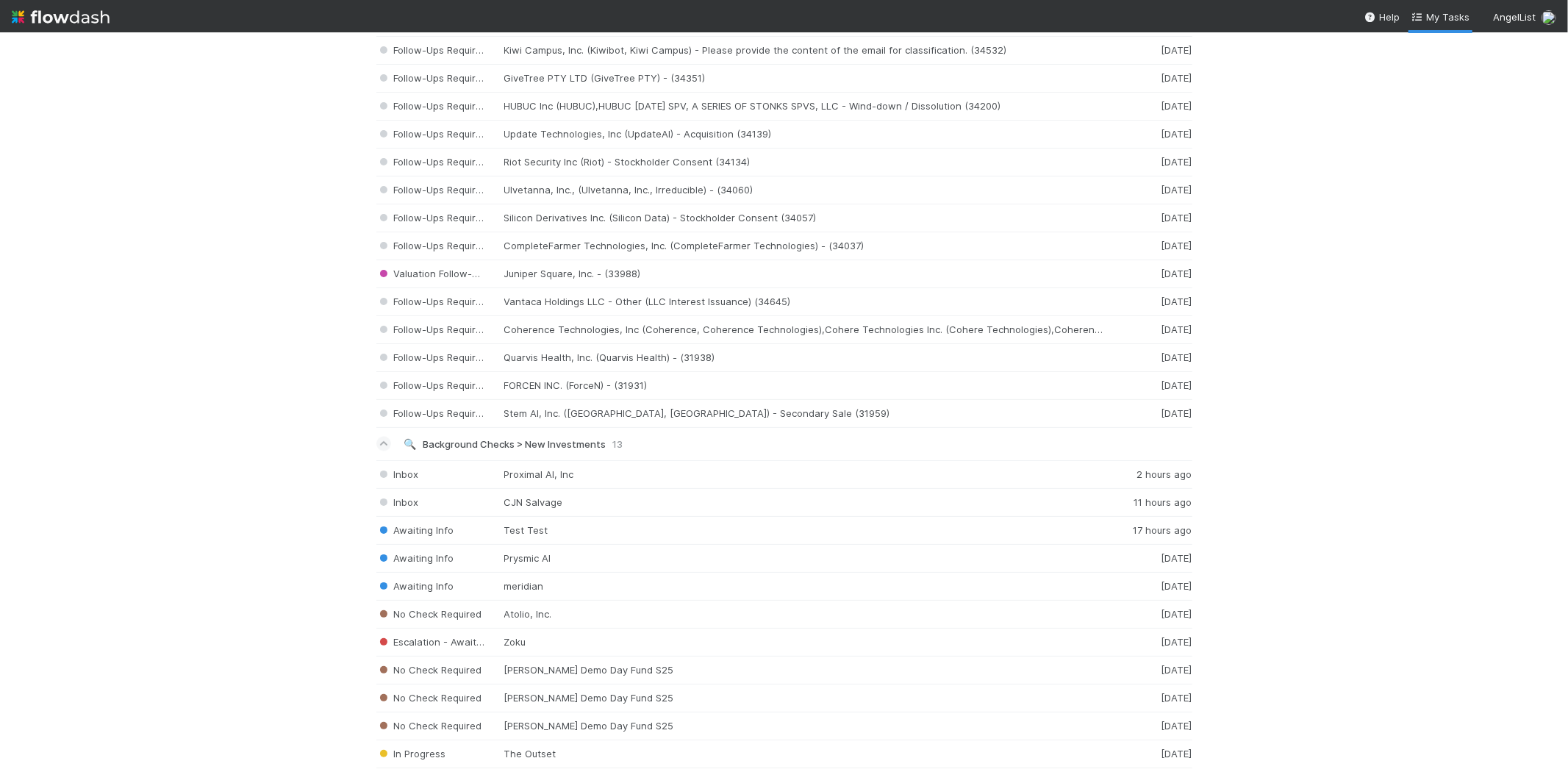
scroll to position [2205, 0]
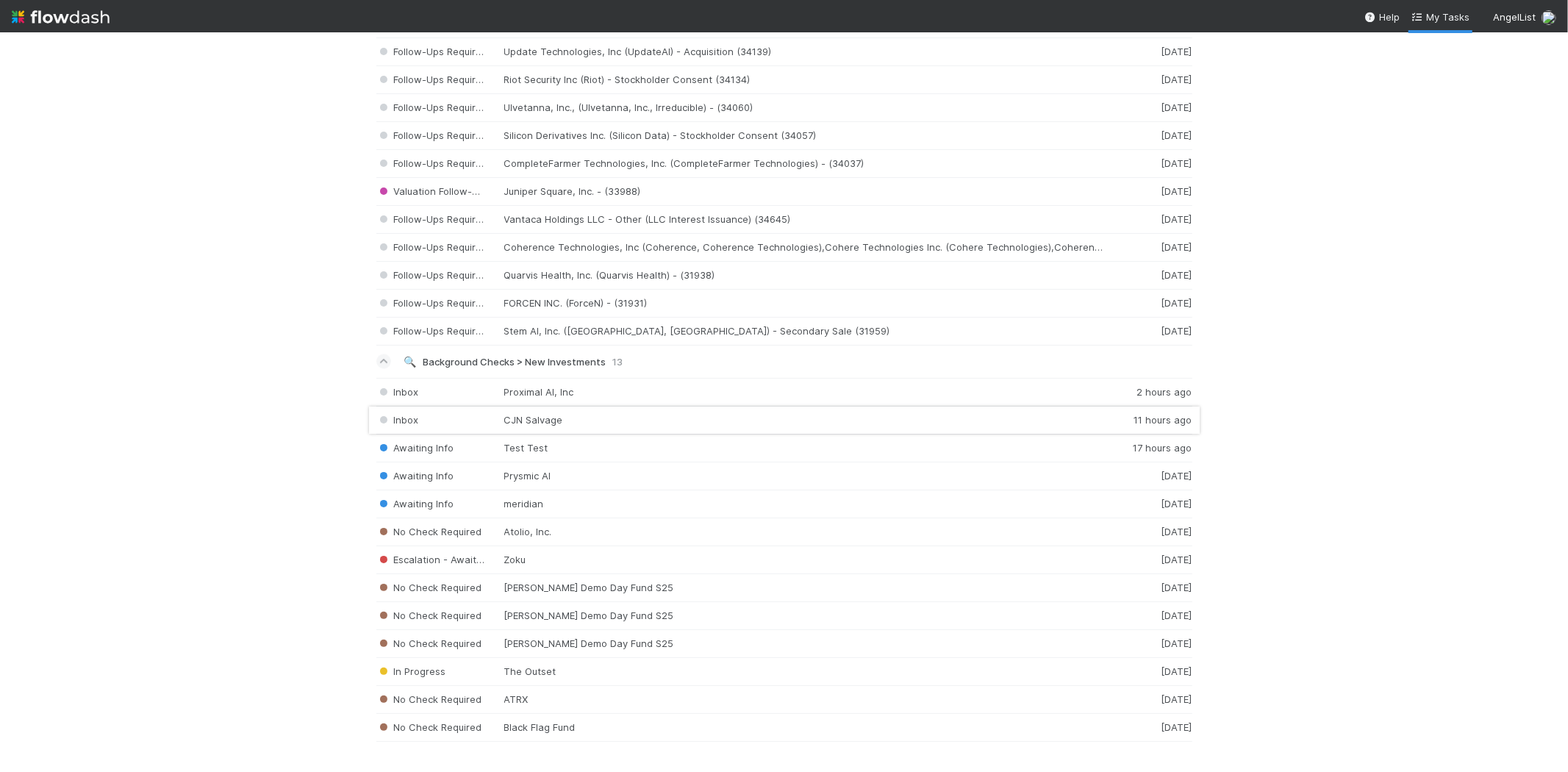
click at [545, 428] on div "Inbox CJN Salvage 11 hours ago" at bounding box center [784, 420] width 816 height 28
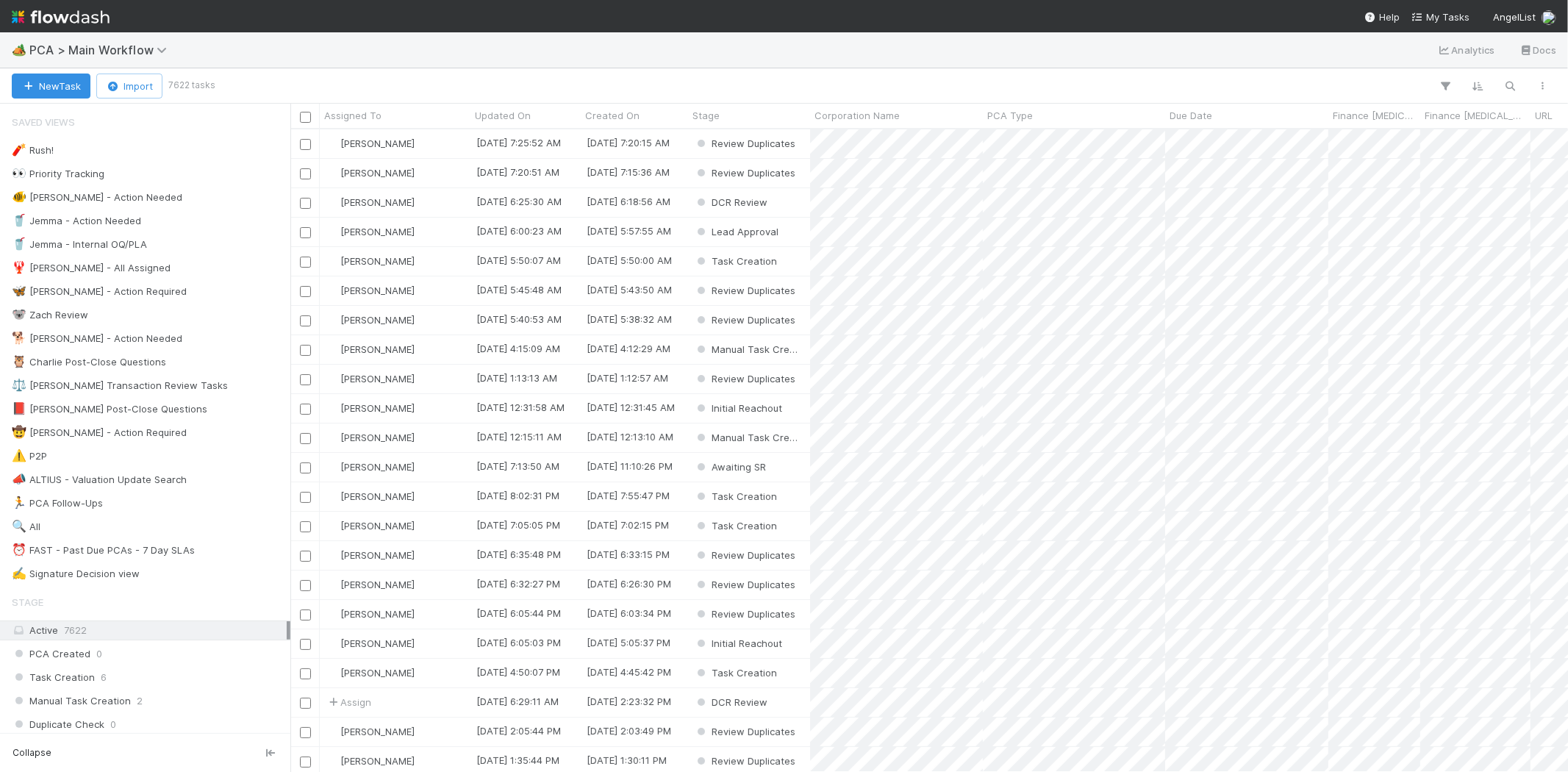
scroll to position [630, 1265]
click at [1453, 18] on span "My Tasks" at bounding box center [1440, 17] width 58 height 12
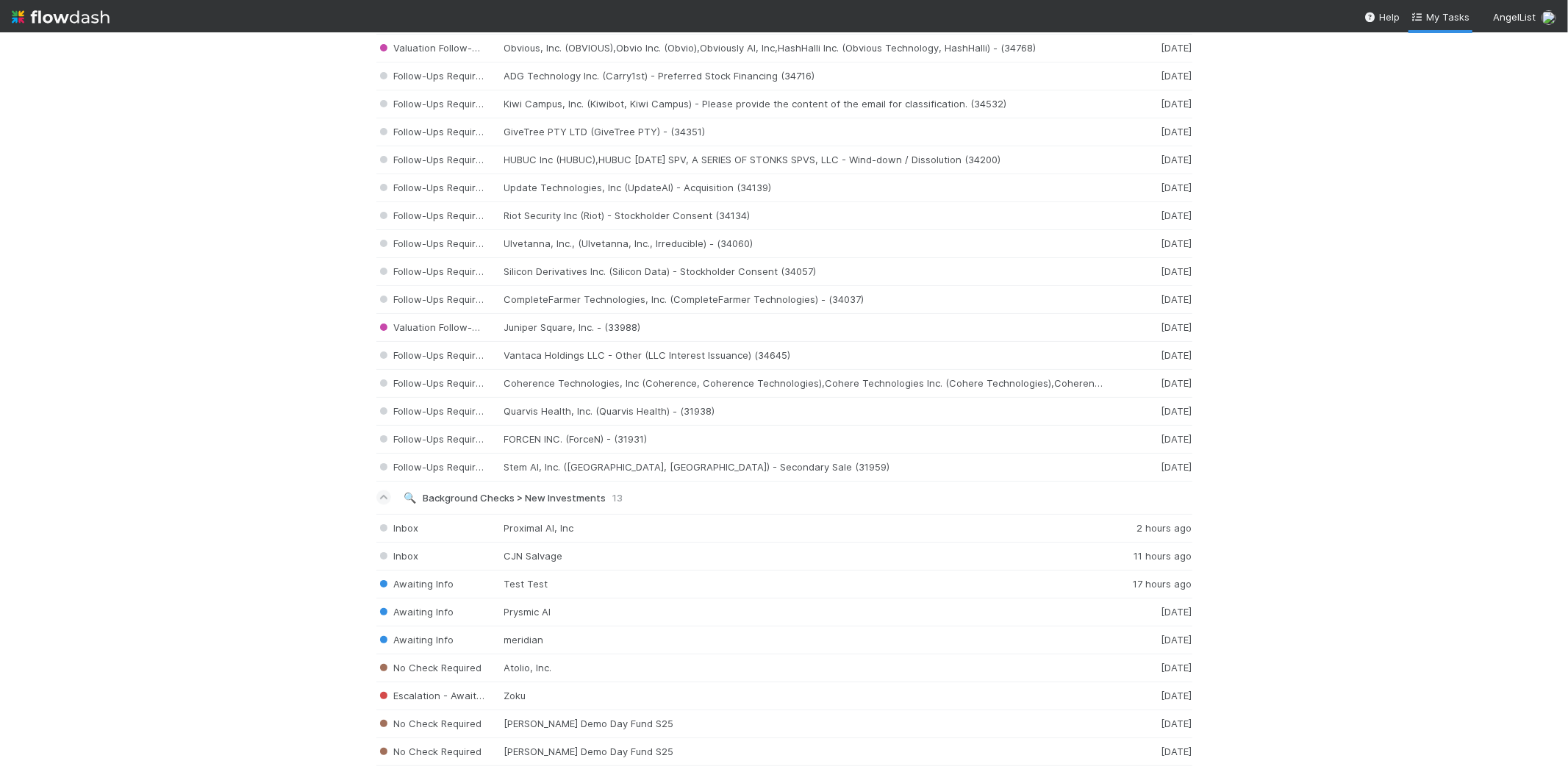
scroll to position [2218, 0]
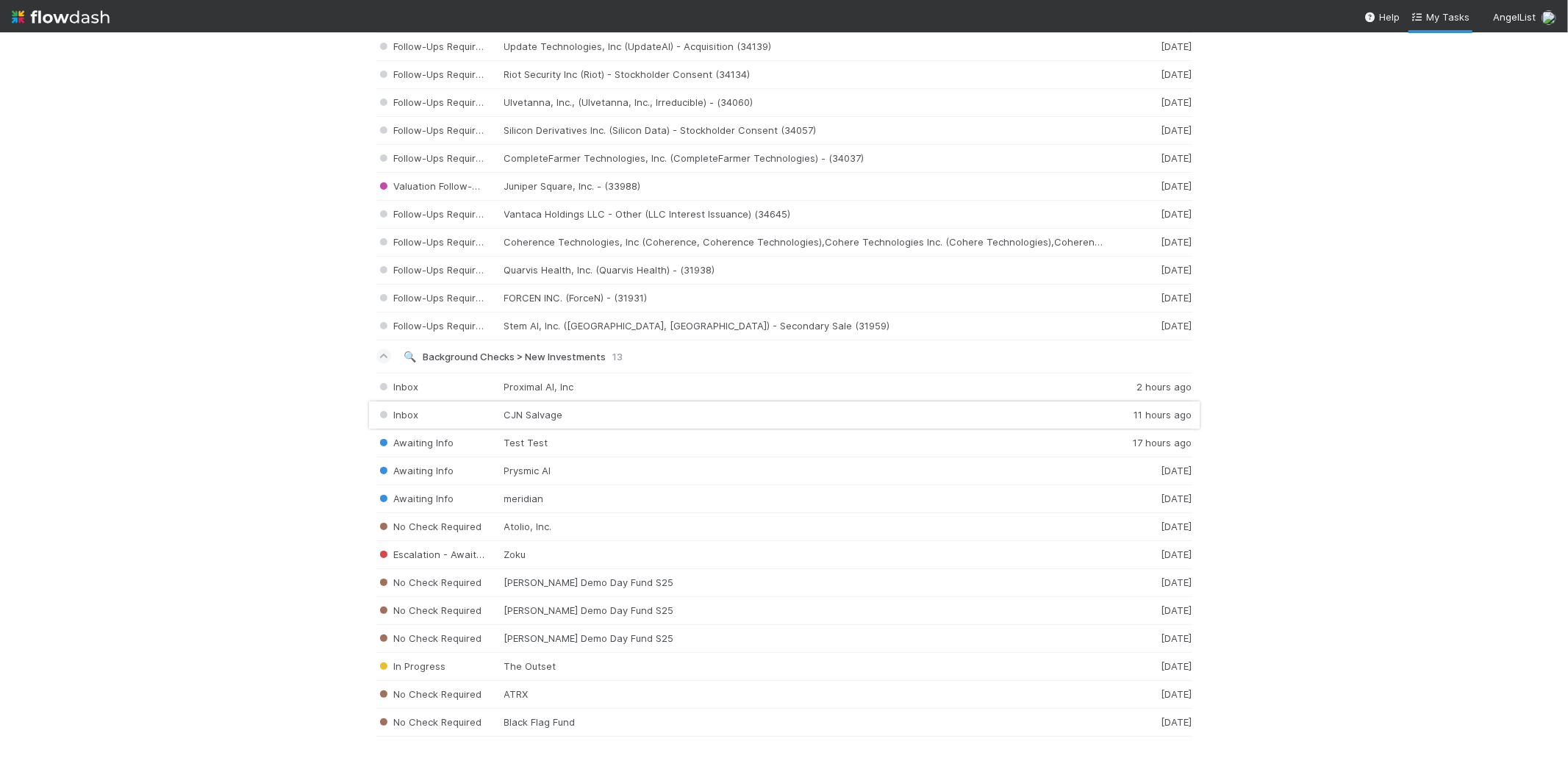
click at [511, 417] on div "Inbox CJN Salvage 11 hours ago" at bounding box center [784, 415] width 816 height 28
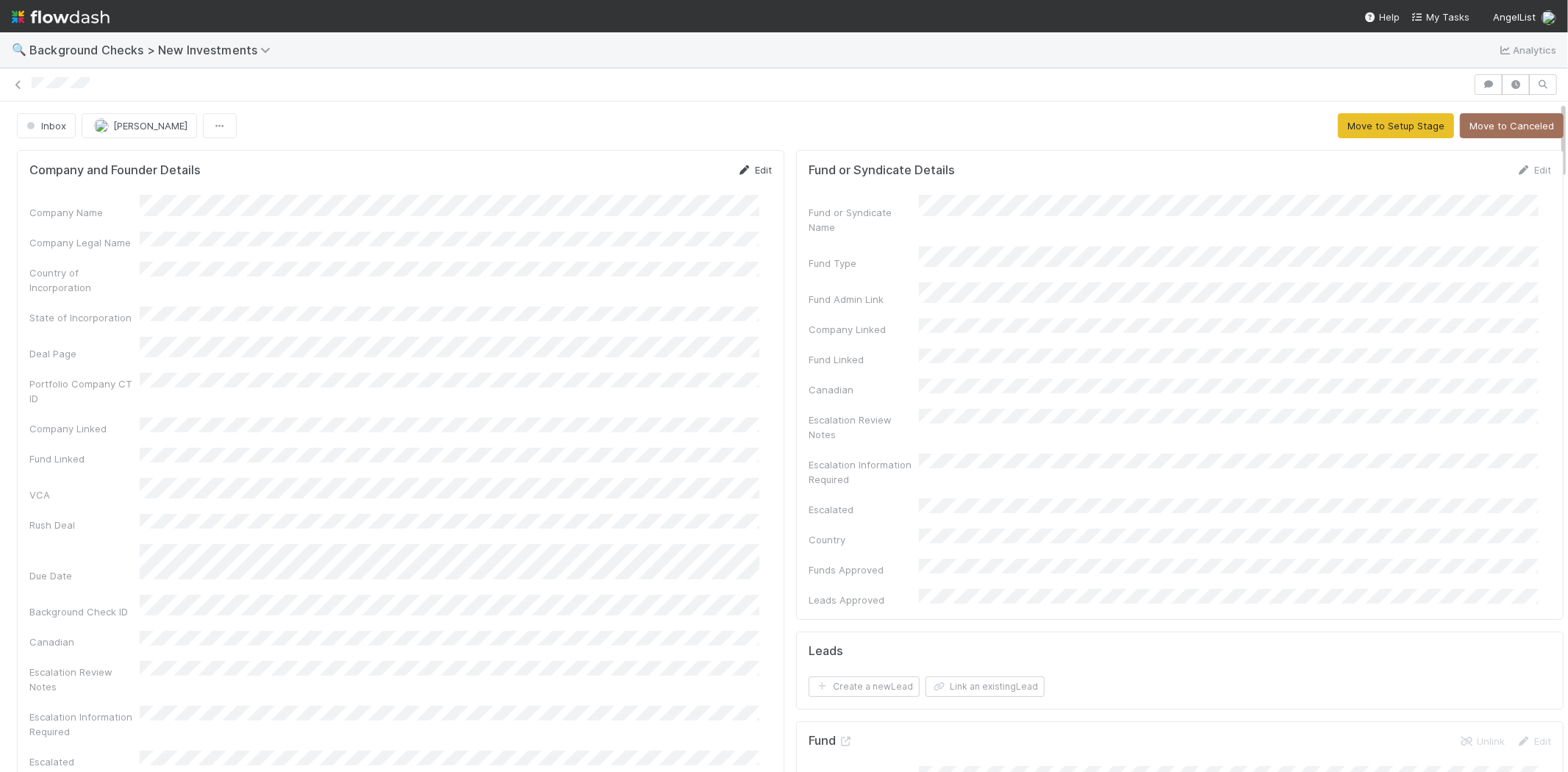
click at [747, 173] on link "Edit" at bounding box center [754, 170] width 34 height 12
click at [672, 175] on button "Save" at bounding box center [693, 175] width 42 height 25
click at [211, 224] on div "Company Name Company Legal Name Country of Incorporation State of Incorporation…" at bounding box center [400, 529] width 742 height 670
click at [1355, 125] on button "Move to Setup Stage" at bounding box center [1395, 126] width 116 height 25
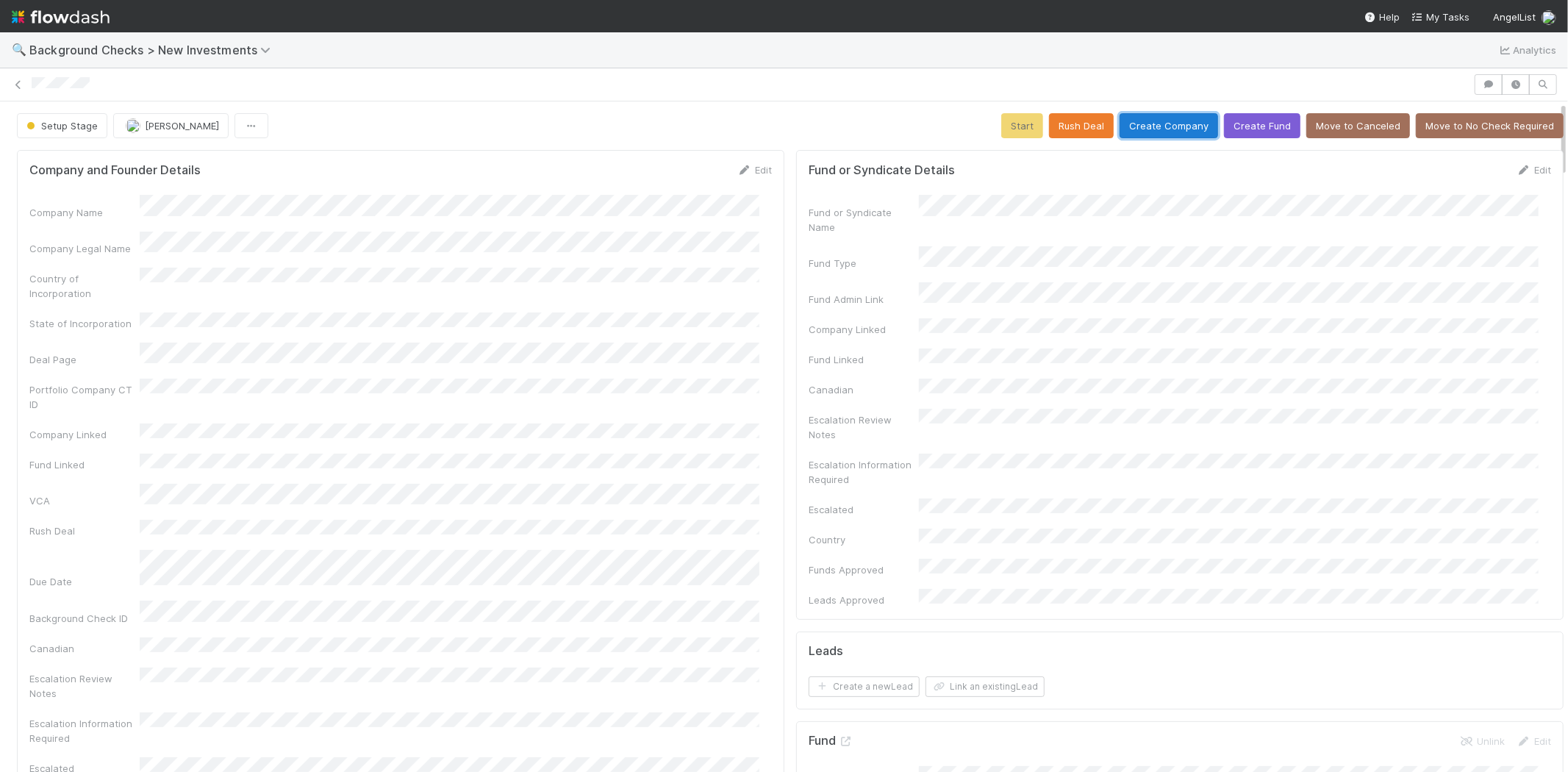
click at [1140, 128] on button "Create Company" at bounding box center [1168, 126] width 99 height 25
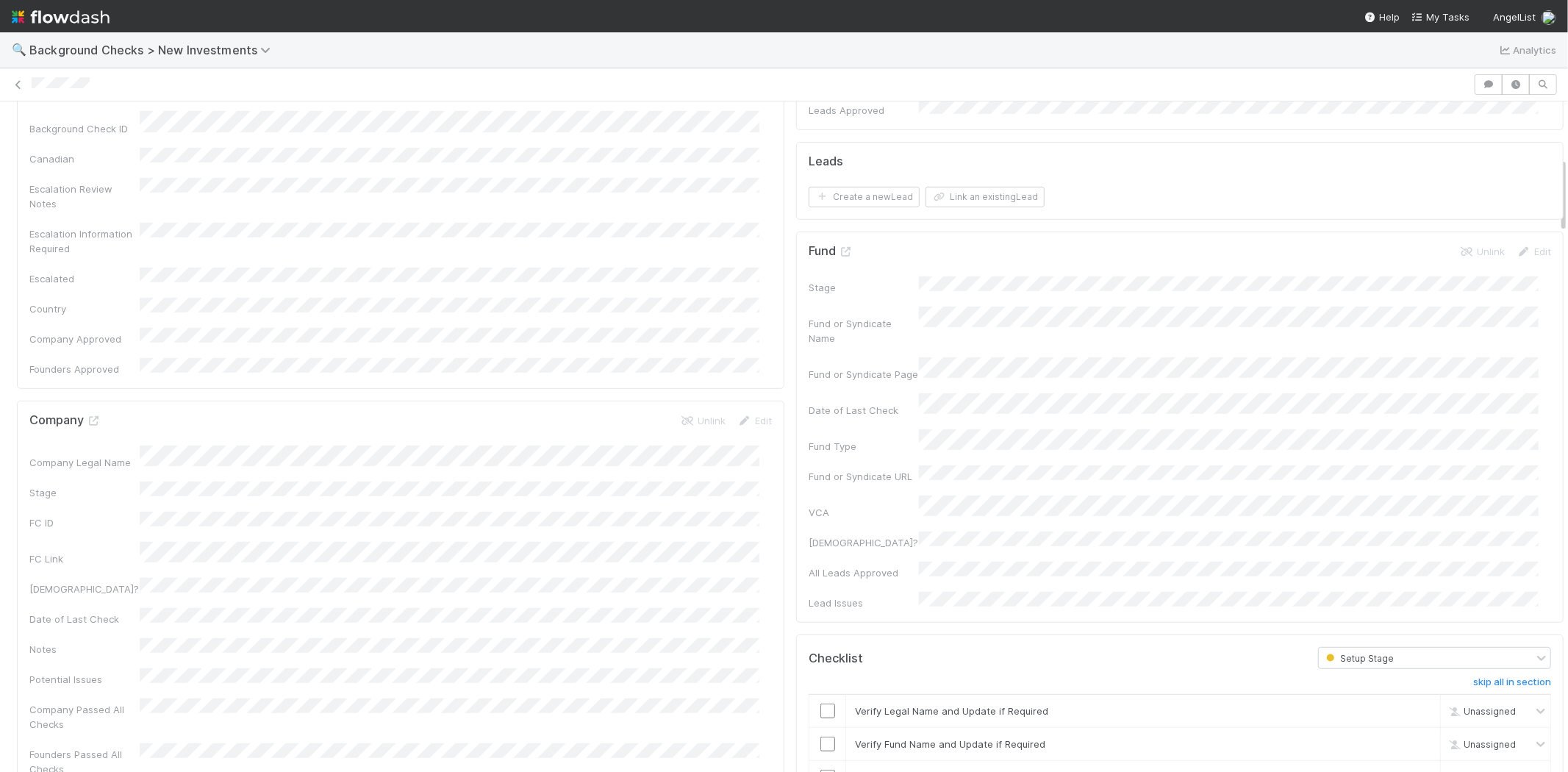
scroll to position [817, 0]
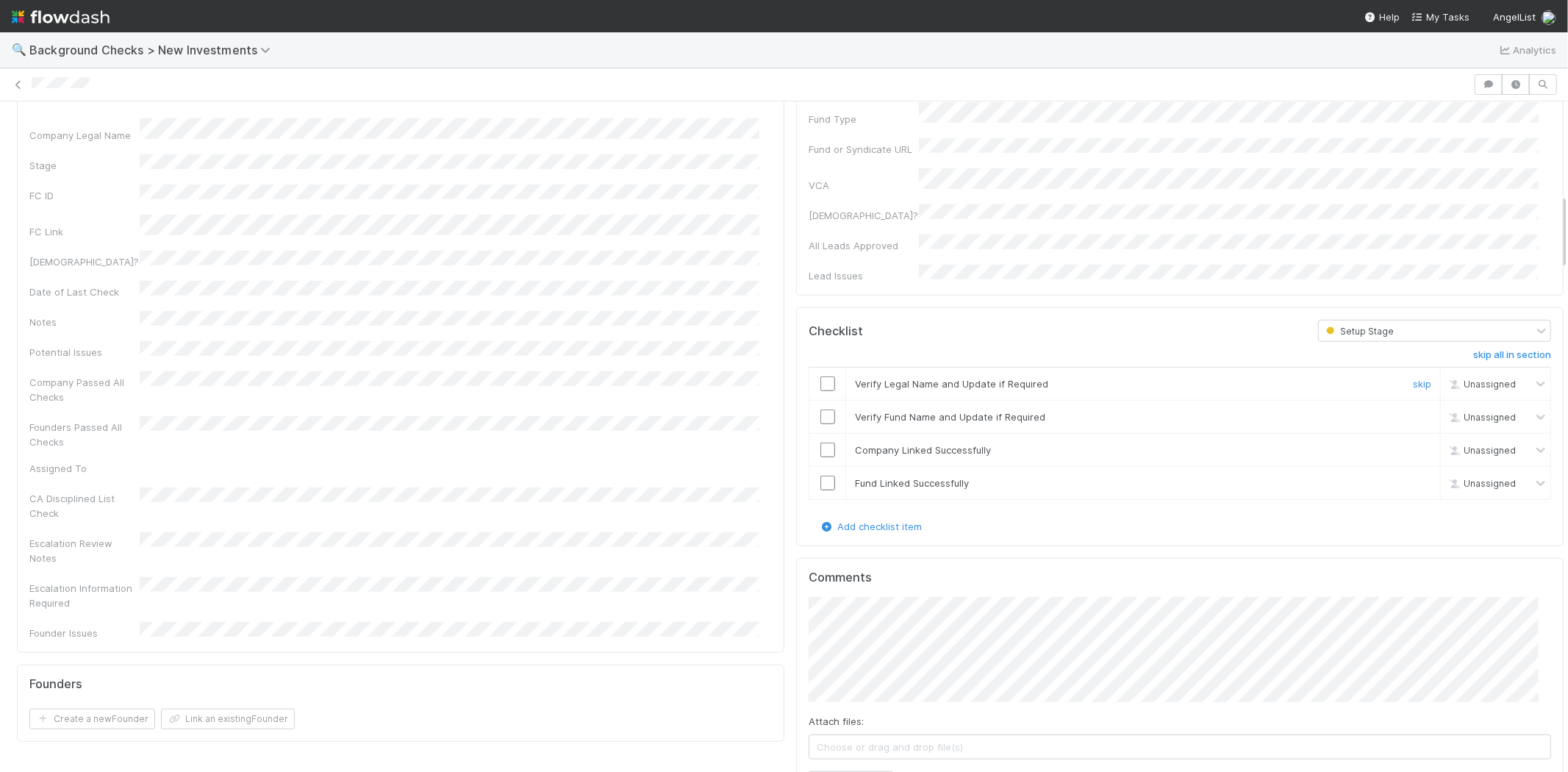
click at [820, 377] on input "checkbox" at bounding box center [827, 384] width 15 height 15
click at [820, 409] on input "checkbox" at bounding box center [827, 416] width 15 height 15
click at [820, 442] on input "checkbox" at bounding box center [827, 449] width 15 height 15
click at [820, 476] on input "checkbox" at bounding box center [827, 482] width 15 height 15
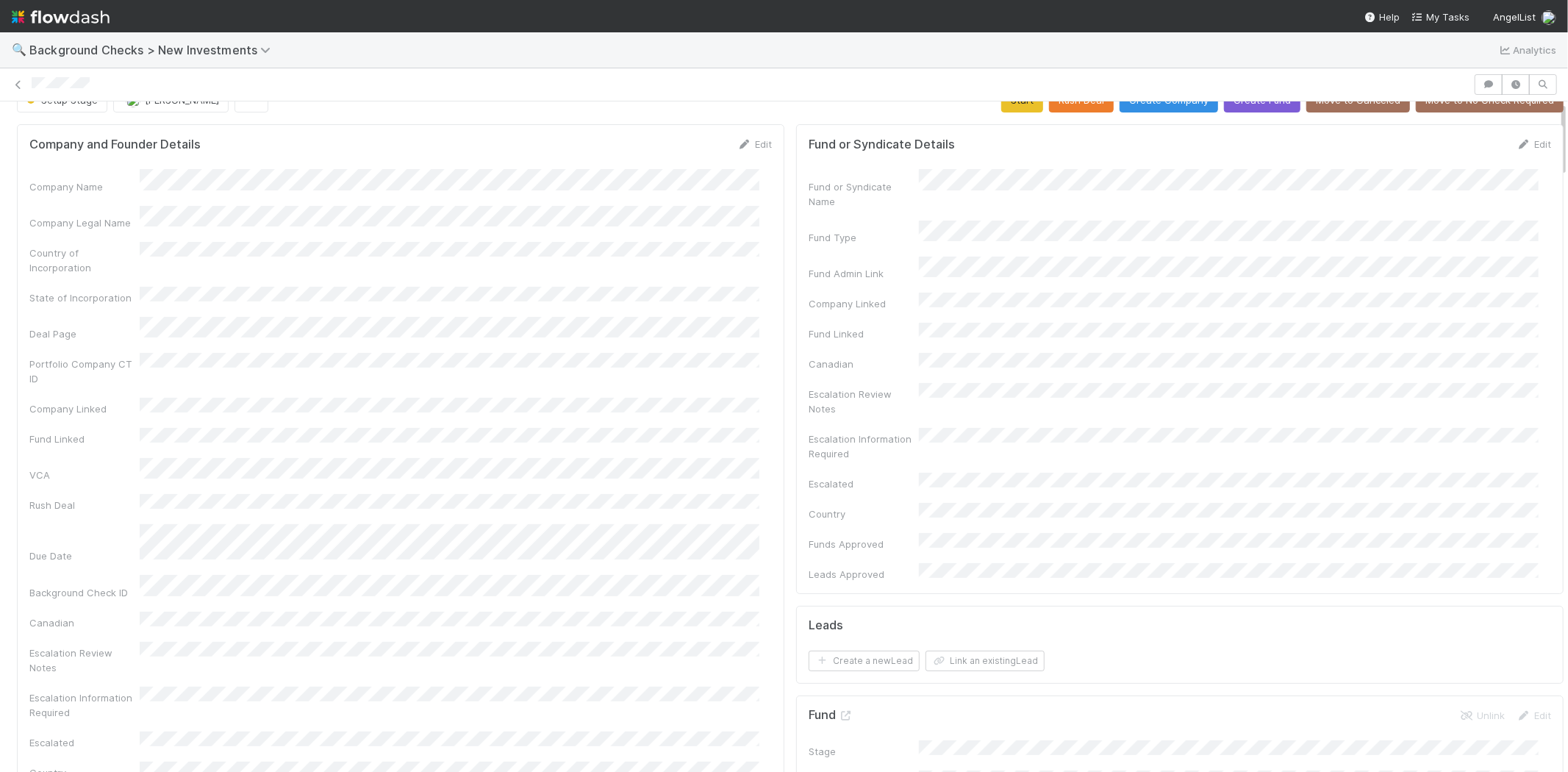
scroll to position [0, 0]
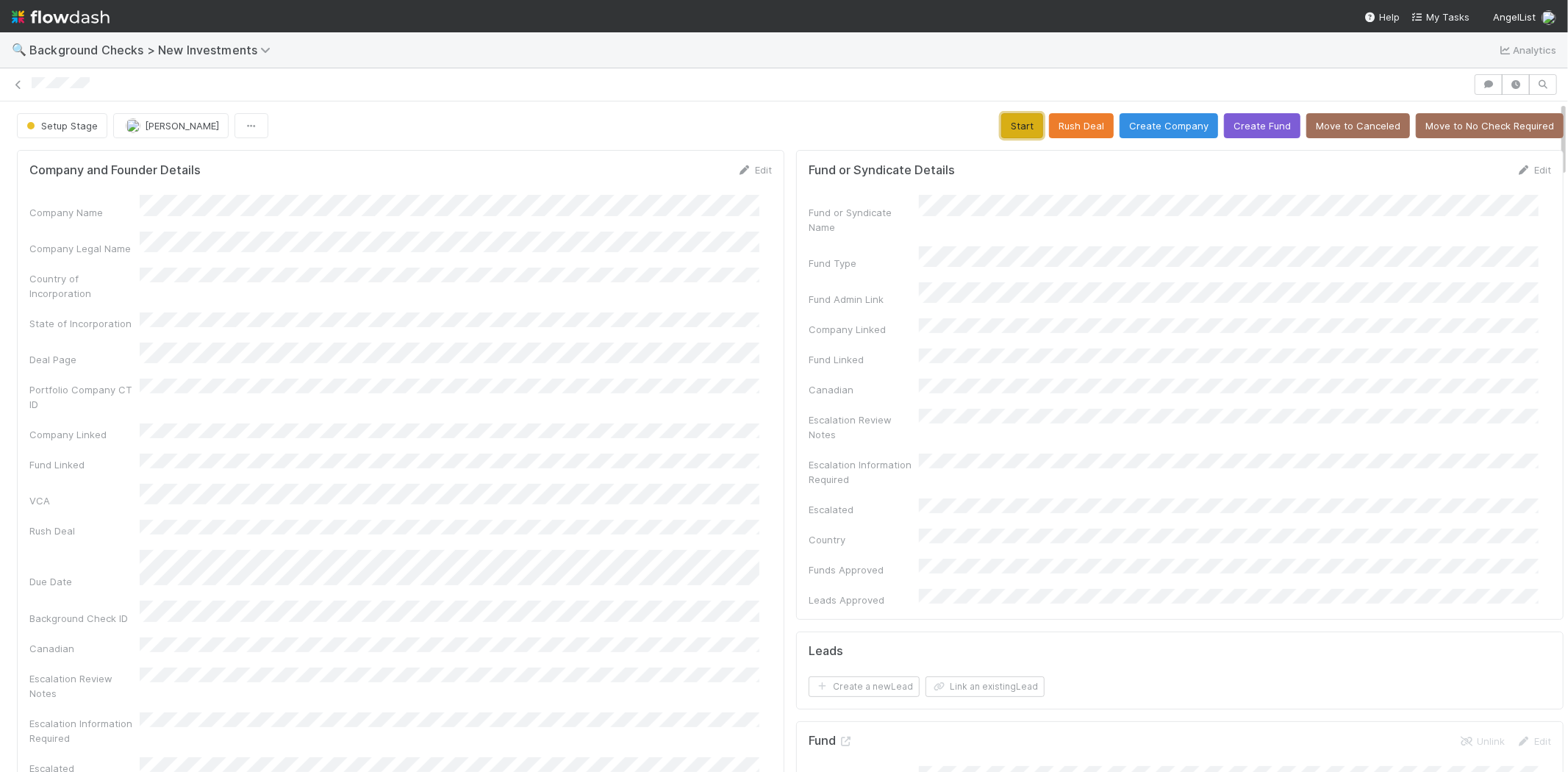
click at [1001, 122] on button "Start" at bounding box center [1021, 126] width 42 height 25
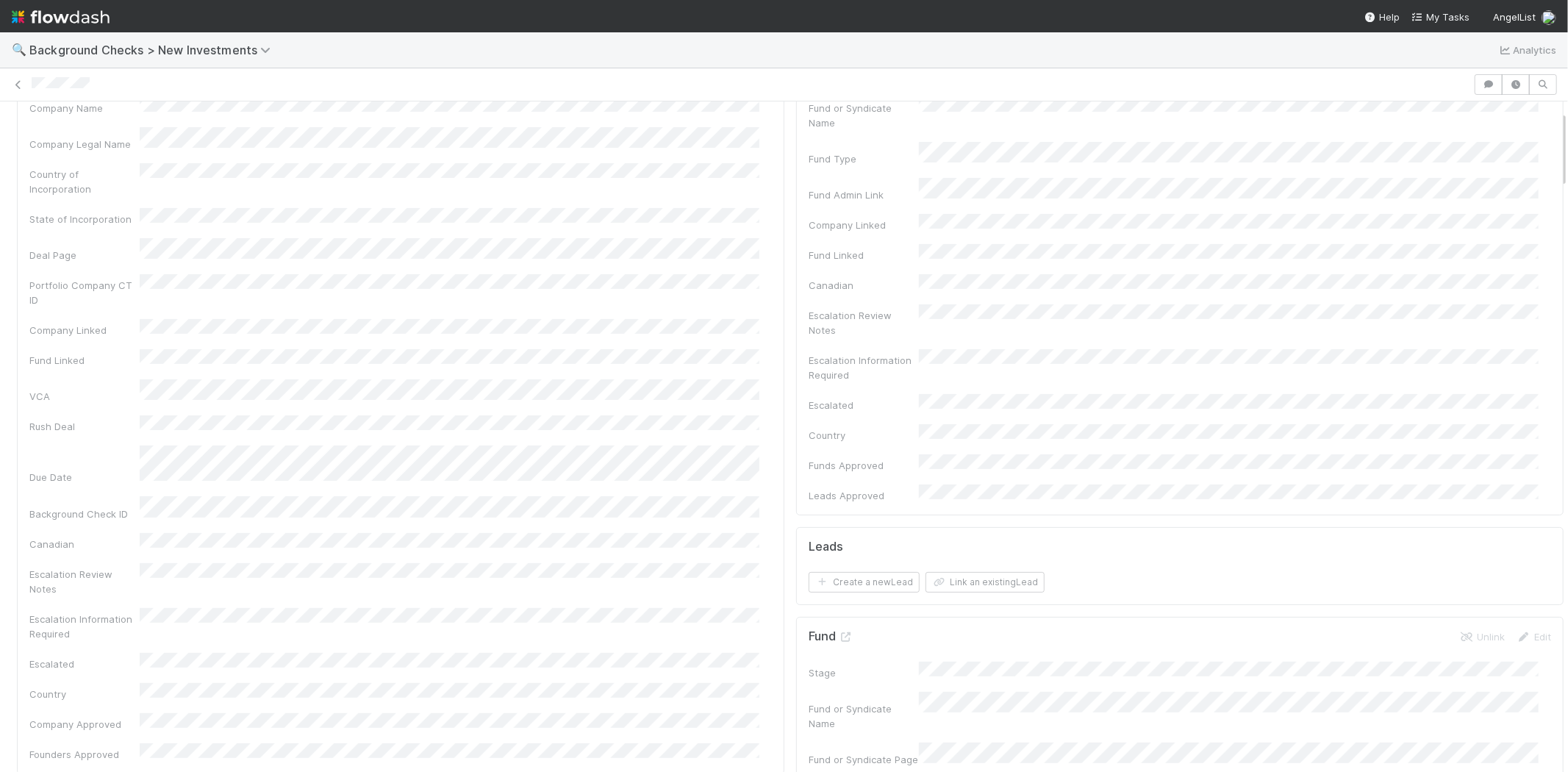
scroll to position [81, 0]
click at [946, 595] on button "Link an existing Lead" at bounding box center [985, 605] width 119 height 21
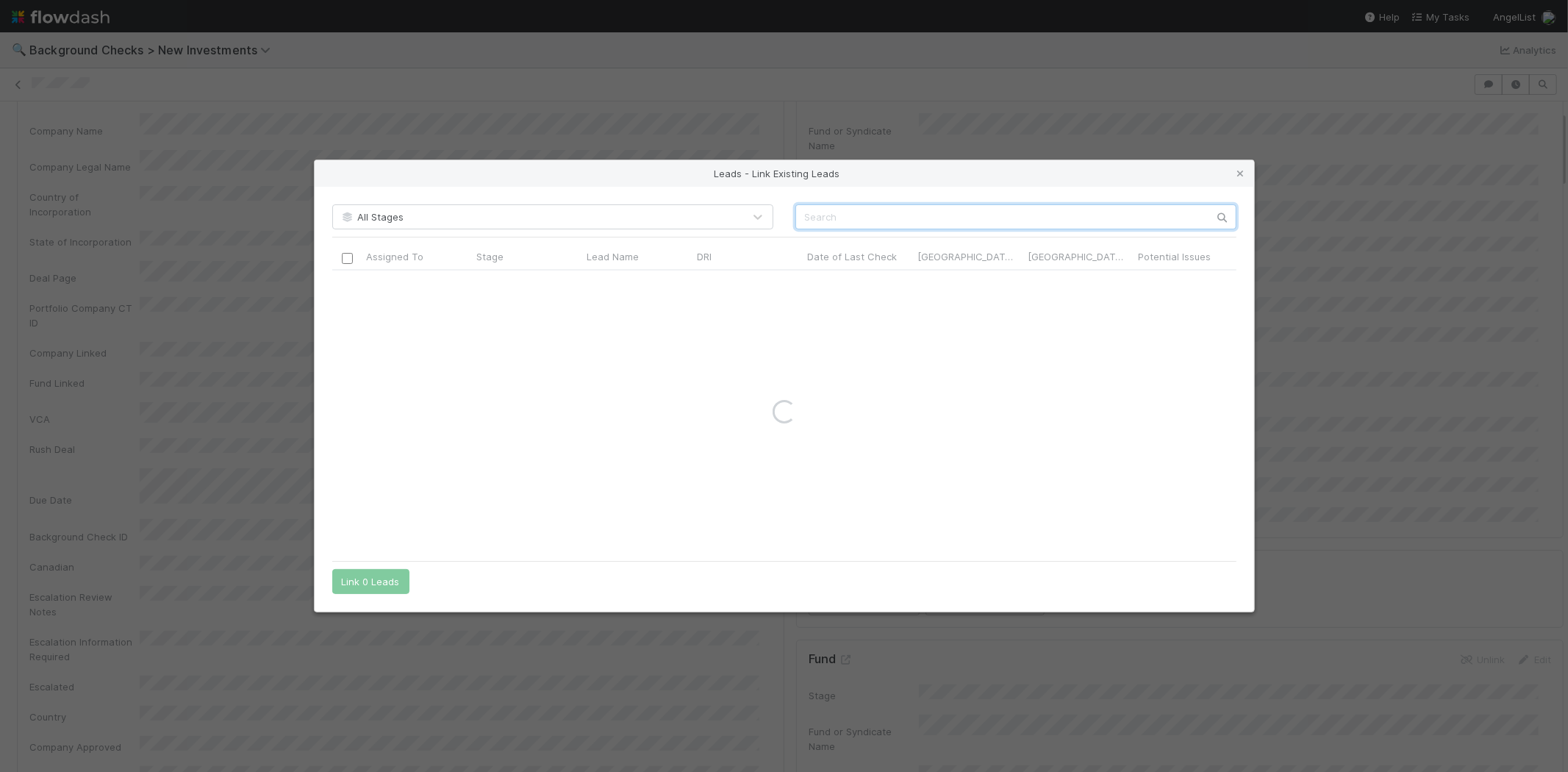
click at [868, 211] on input "text" at bounding box center [1015, 217] width 441 height 25
paste input "Patrick Blumenthal"
type input "Patrick Blumenthal"
click at [346, 286] on input "checkbox" at bounding box center [346, 285] width 11 height 11
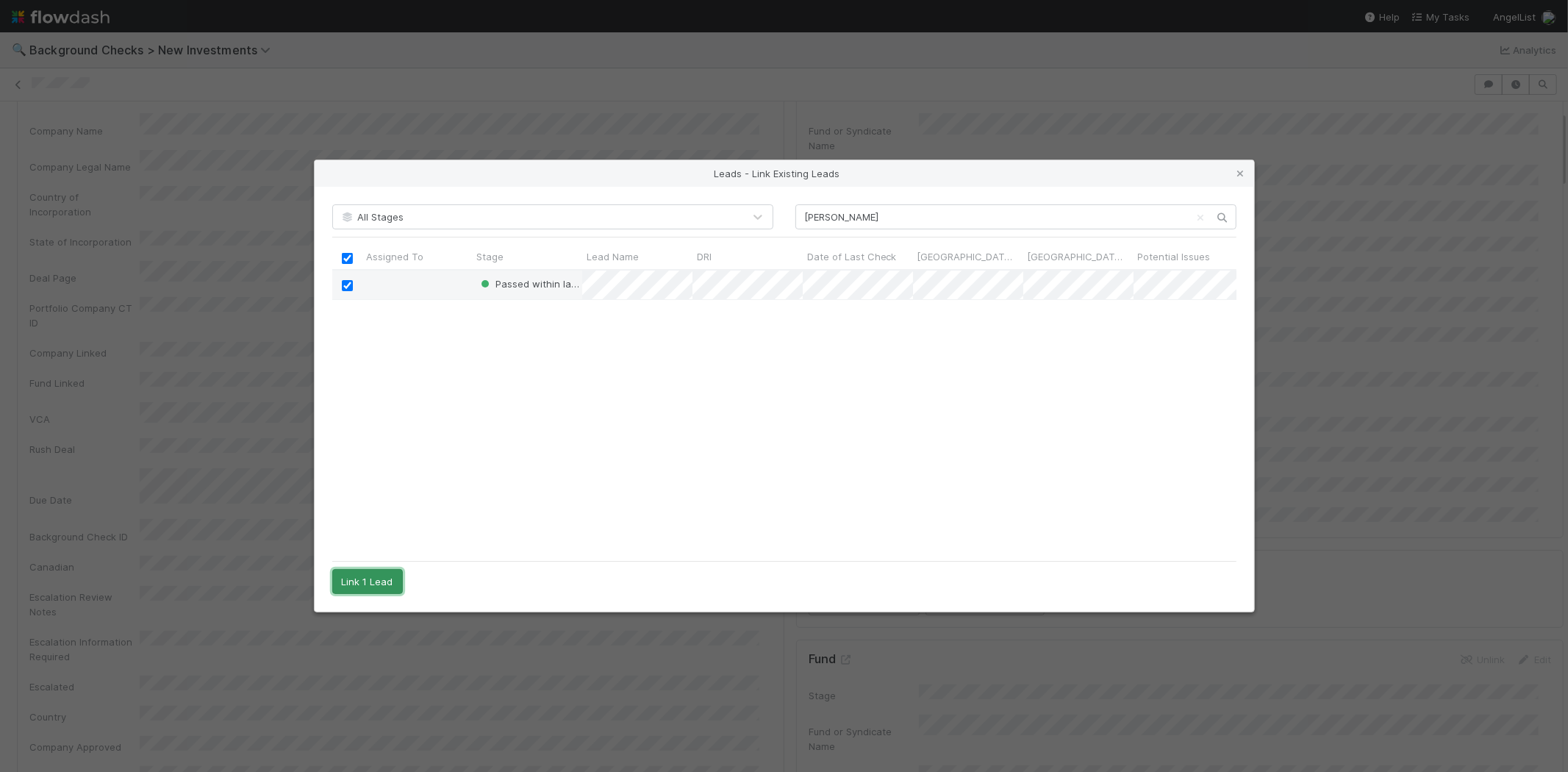
click at [377, 576] on button "Link 1 Lead" at bounding box center [368, 582] width 70 height 25
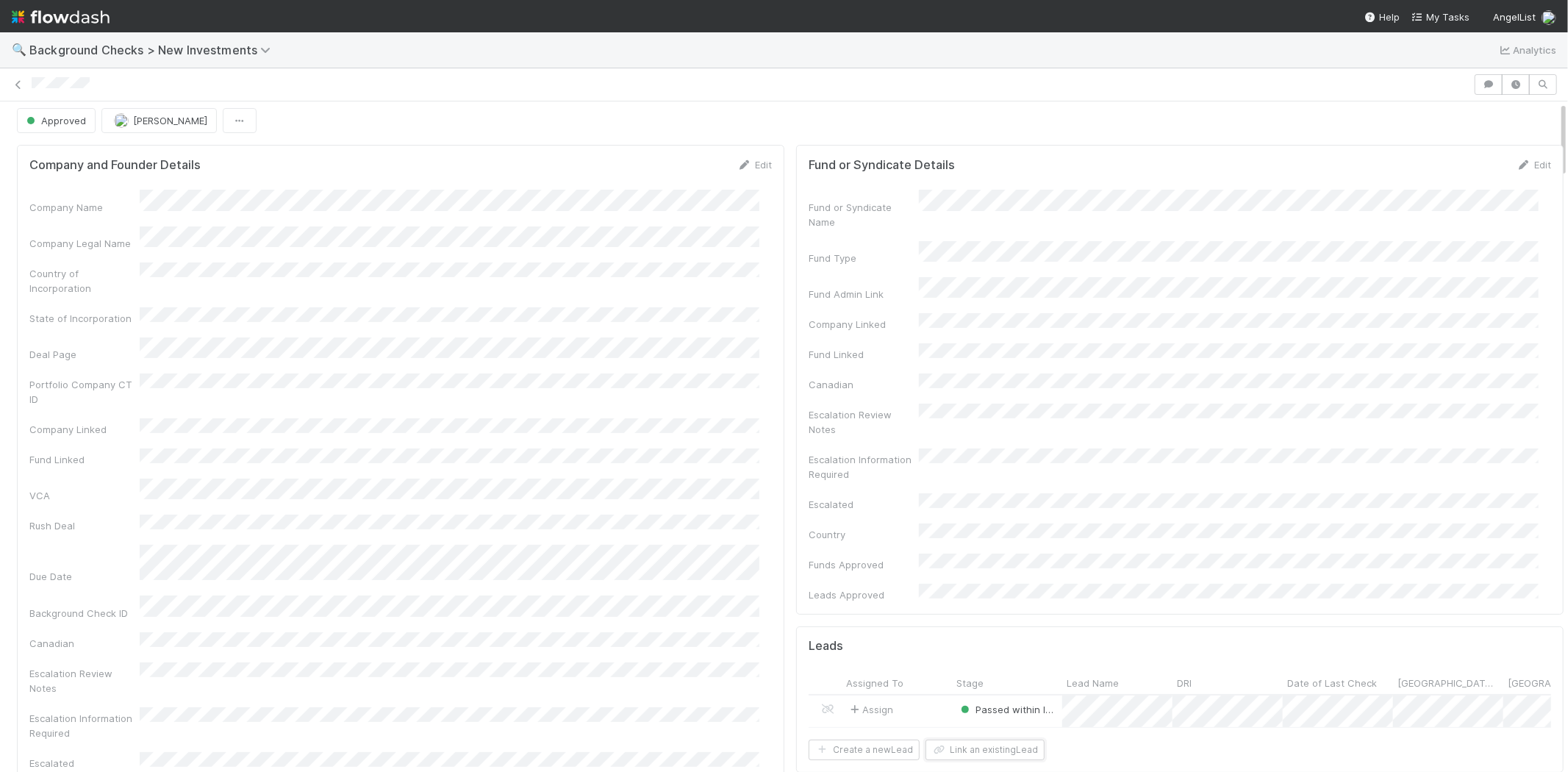
scroll to position [0, 0]
click at [101, 85] on div at bounding box center [749, 85] width 1437 height 16
click at [1434, 11] on span "My Tasks" at bounding box center [1440, 17] width 58 height 12
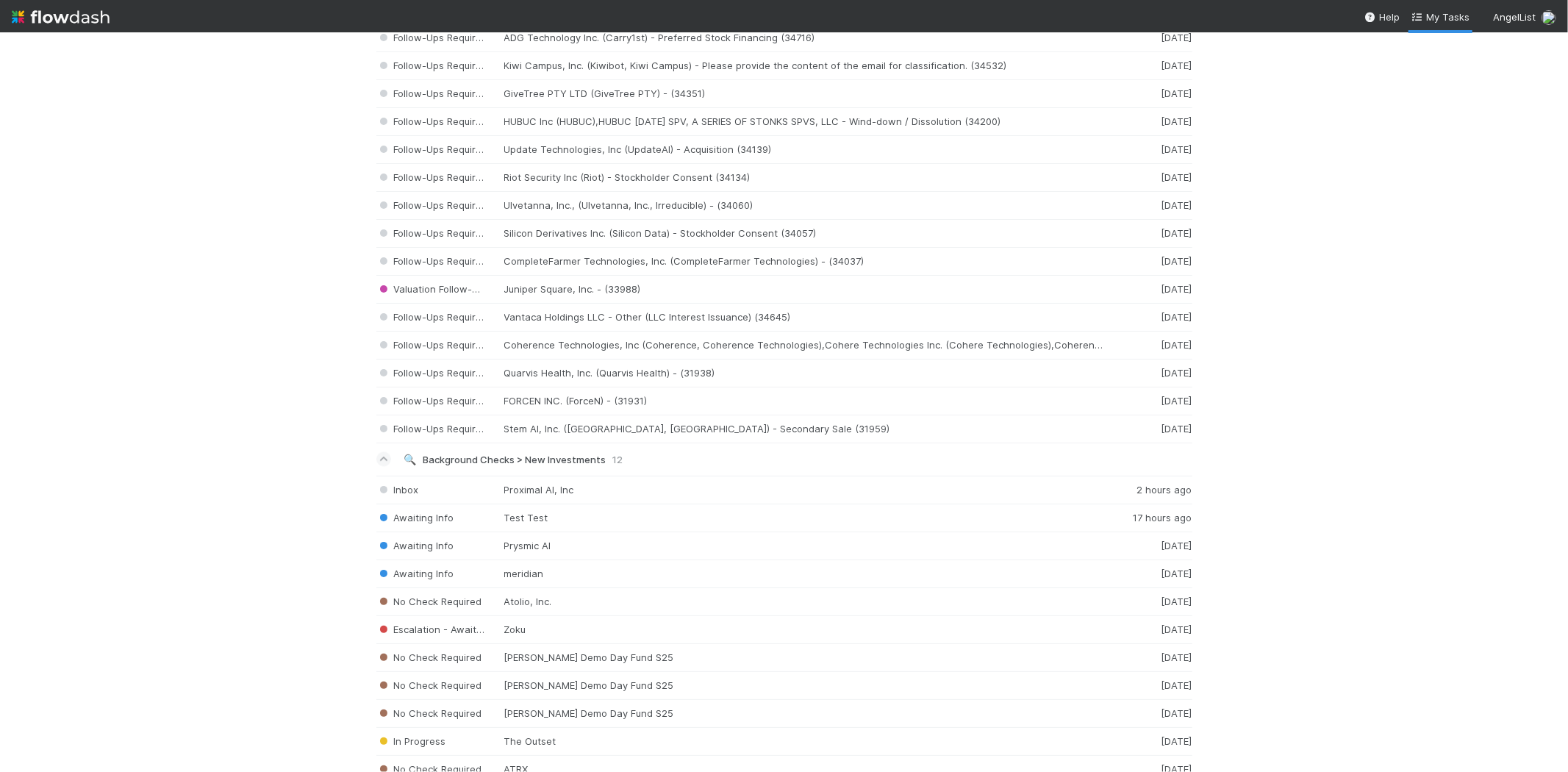
scroll to position [2191, 0]
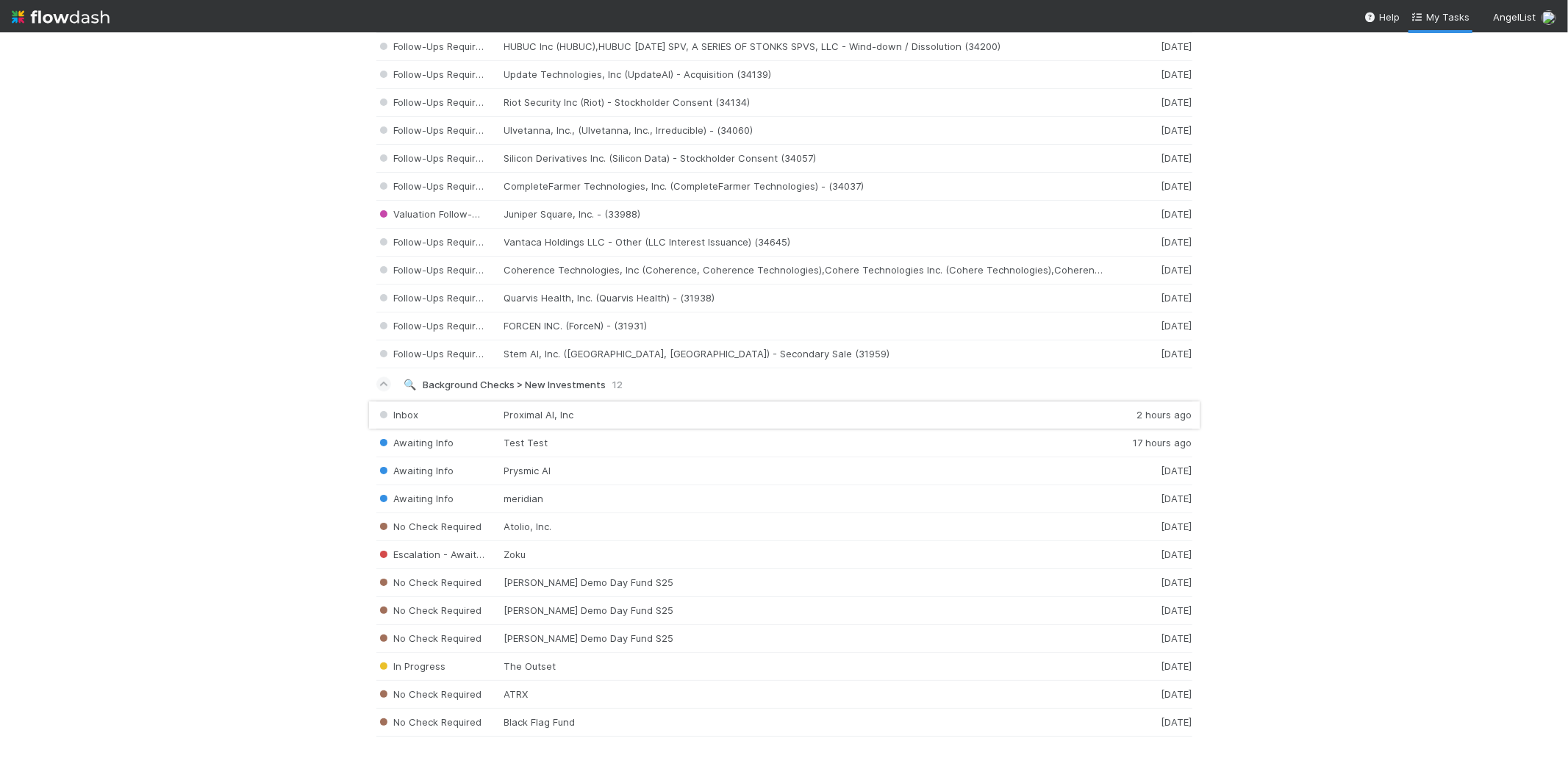
click at [618, 408] on div "Inbox Proximal AI, Inc 2 hours ago" at bounding box center [784, 414] width 816 height 28
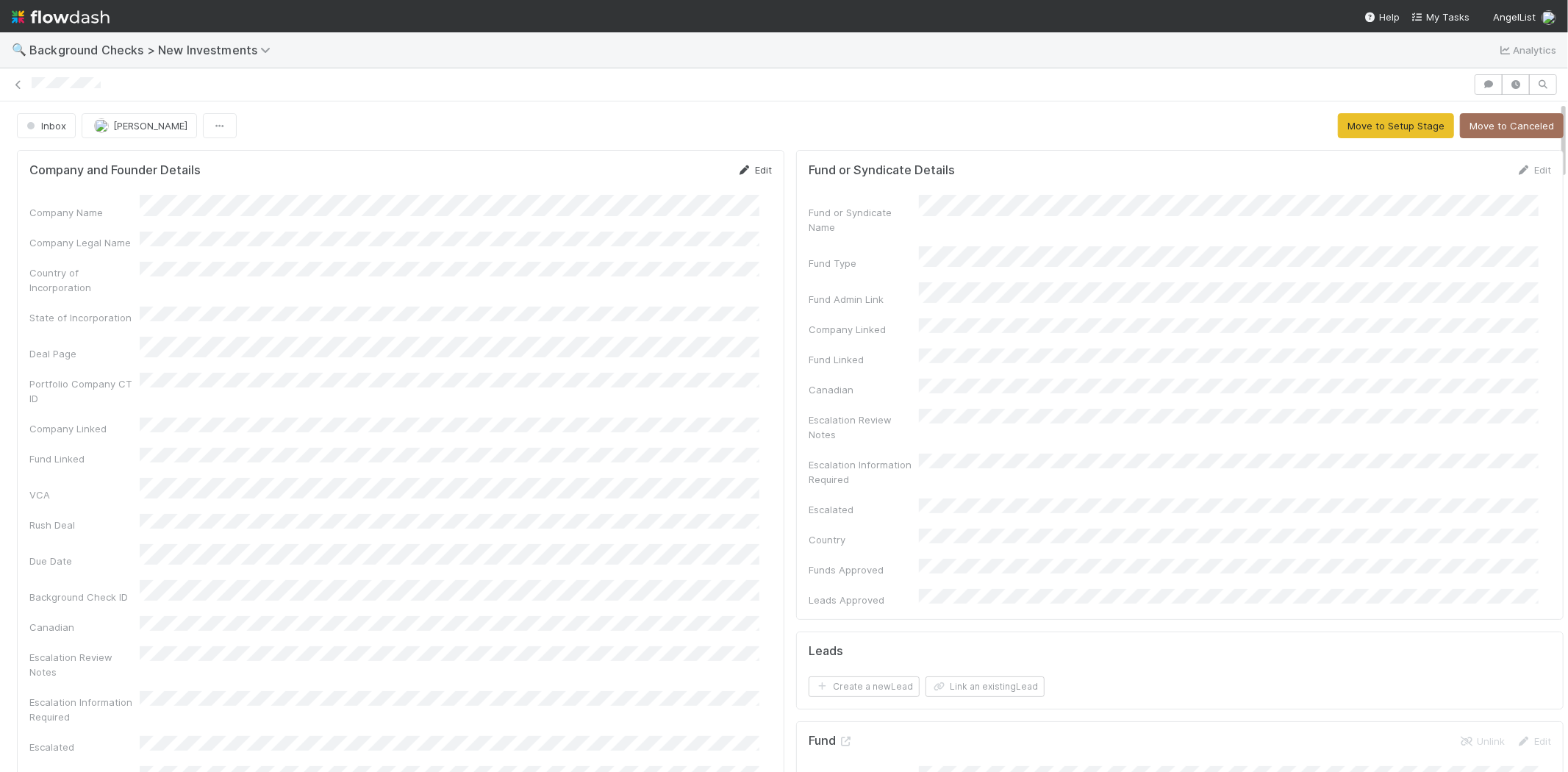
click at [745, 170] on link "Edit" at bounding box center [754, 170] width 34 height 12
click at [342, 170] on div "Company and Founder Details Save Cancel" at bounding box center [400, 175] width 742 height 25
click at [672, 173] on button "Save" at bounding box center [693, 175] width 42 height 25
click at [752, 169] on link "Edit" at bounding box center [754, 170] width 34 height 12
click at [672, 180] on button "Save" at bounding box center [693, 175] width 42 height 25
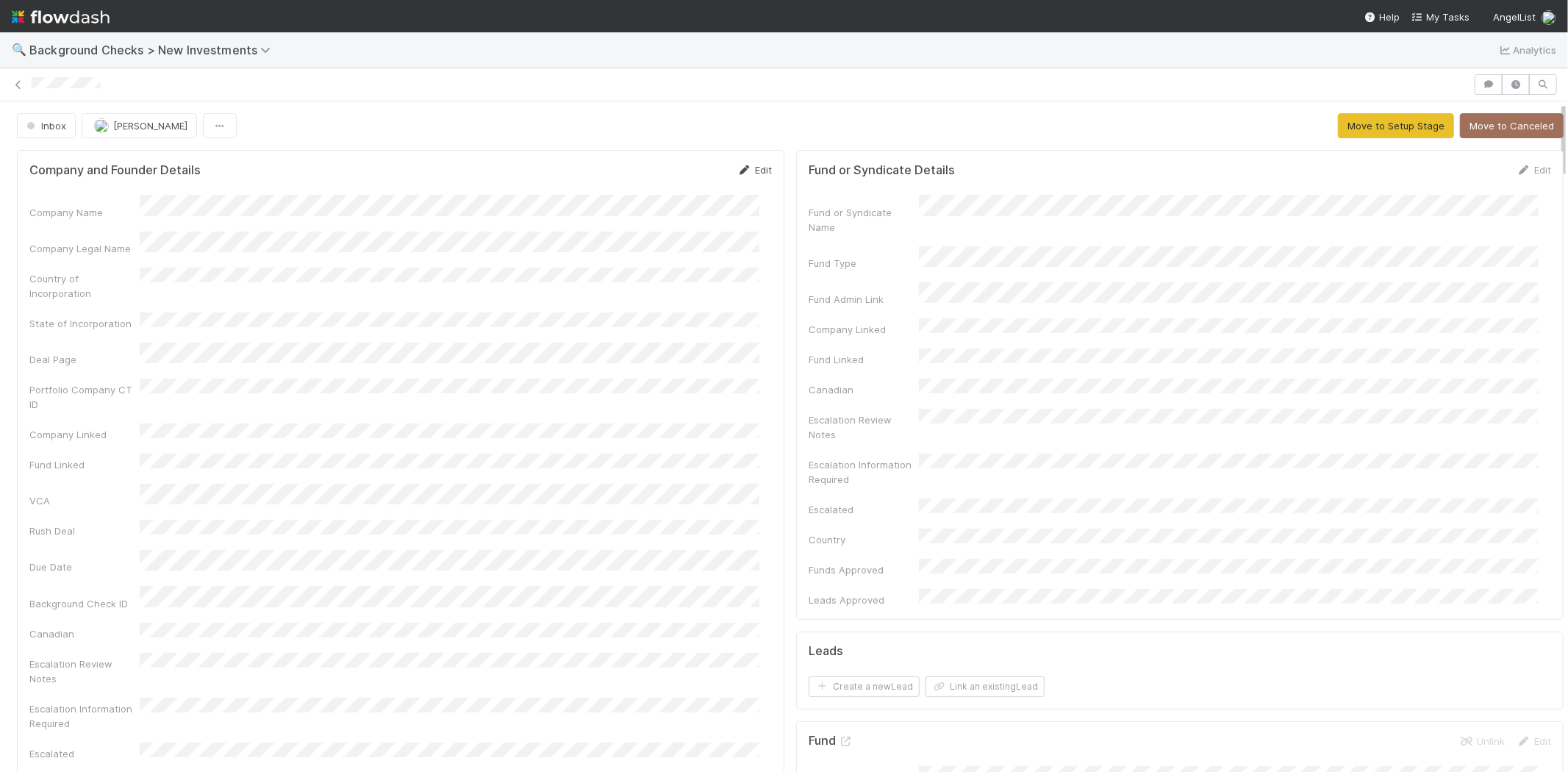
click at [757, 170] on link "Edit" at bounding box center [754, 170] width 34 height 12
click at [677, 170] on button "Save" at bounding box center [693, 175] width 42 height 25
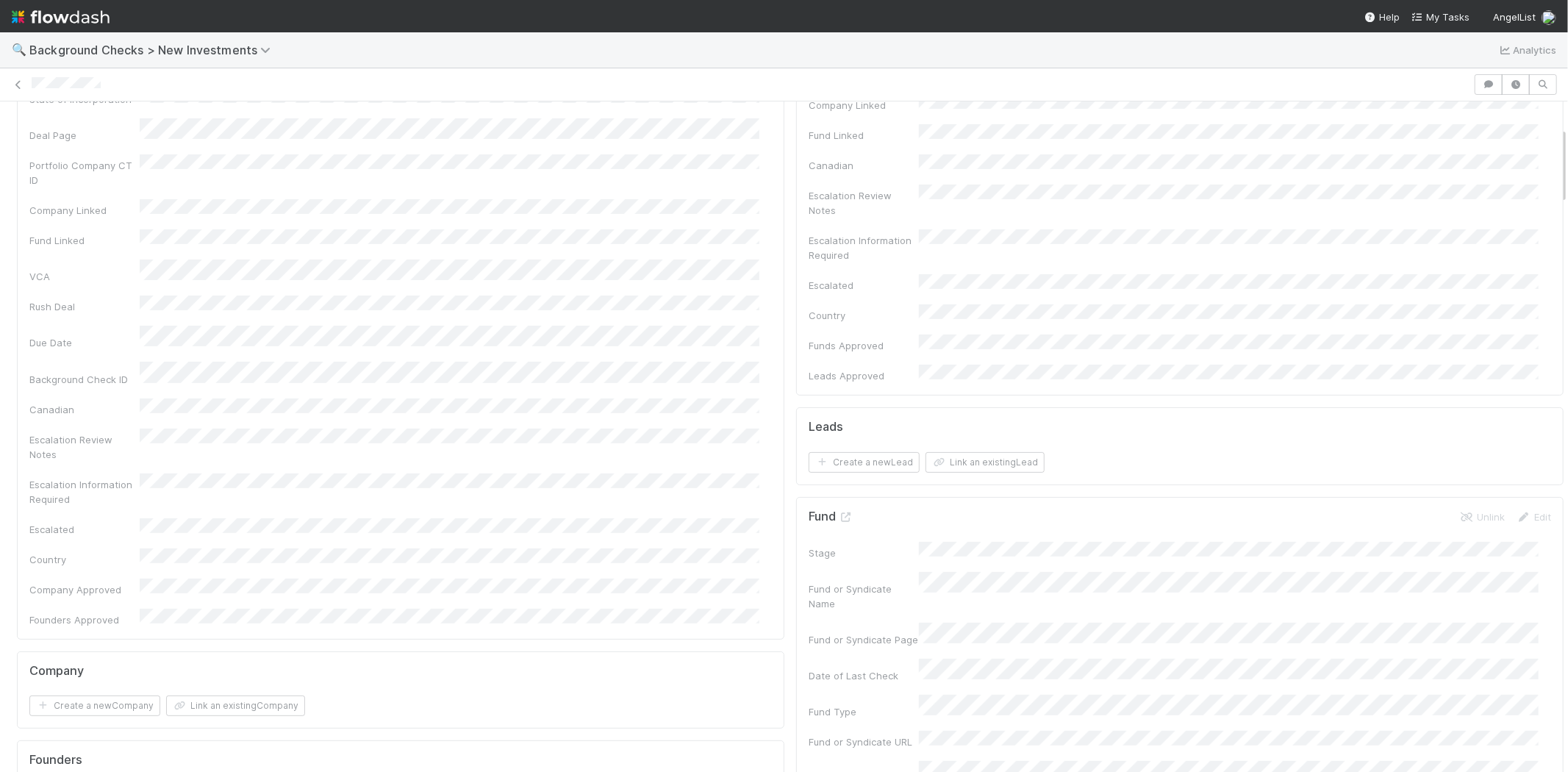
scroll to position [489, 0]
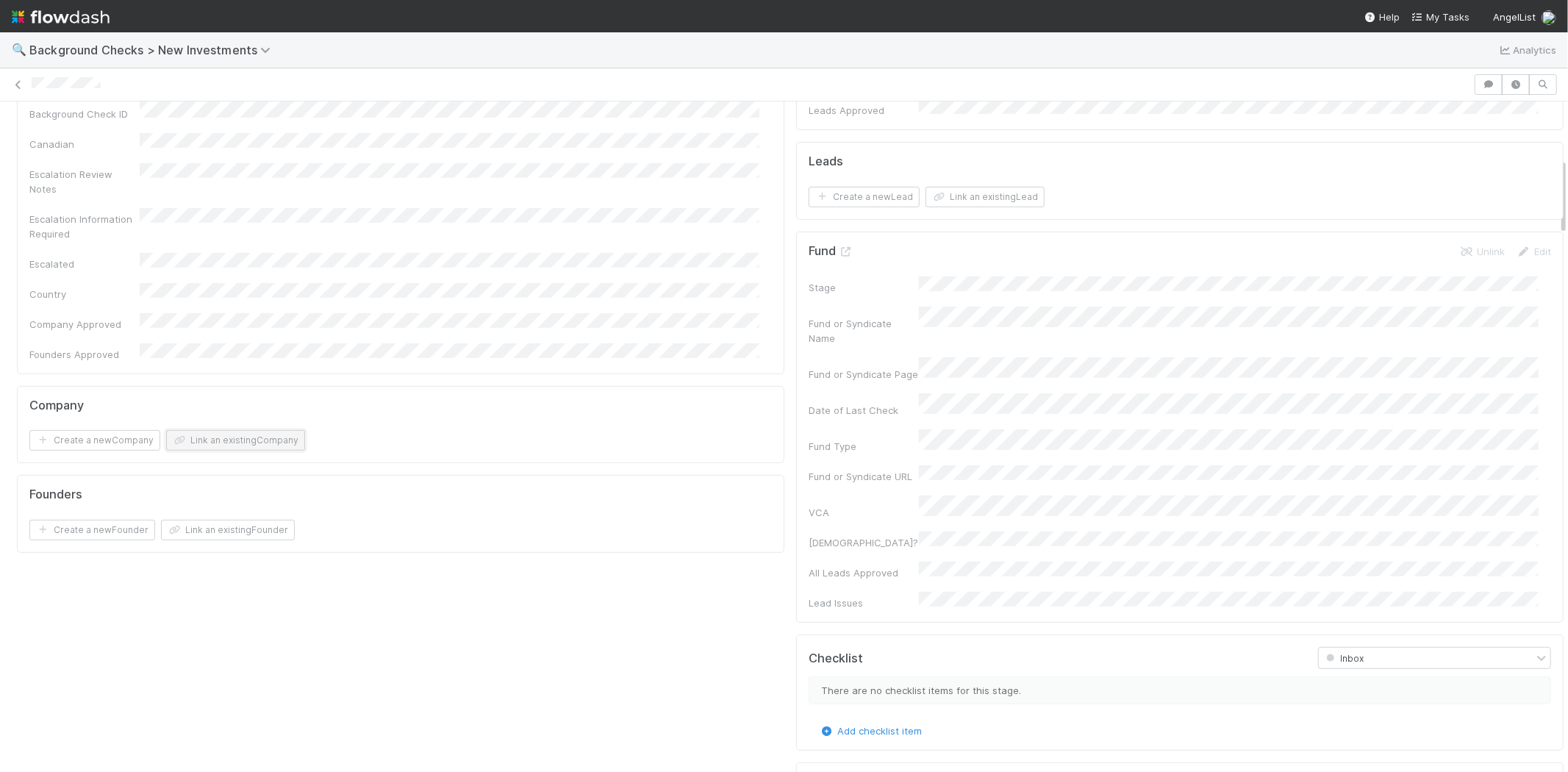
click at [222, 431] on button "Link an existing Company" at bounding box center [236, 440] width 139 height 21
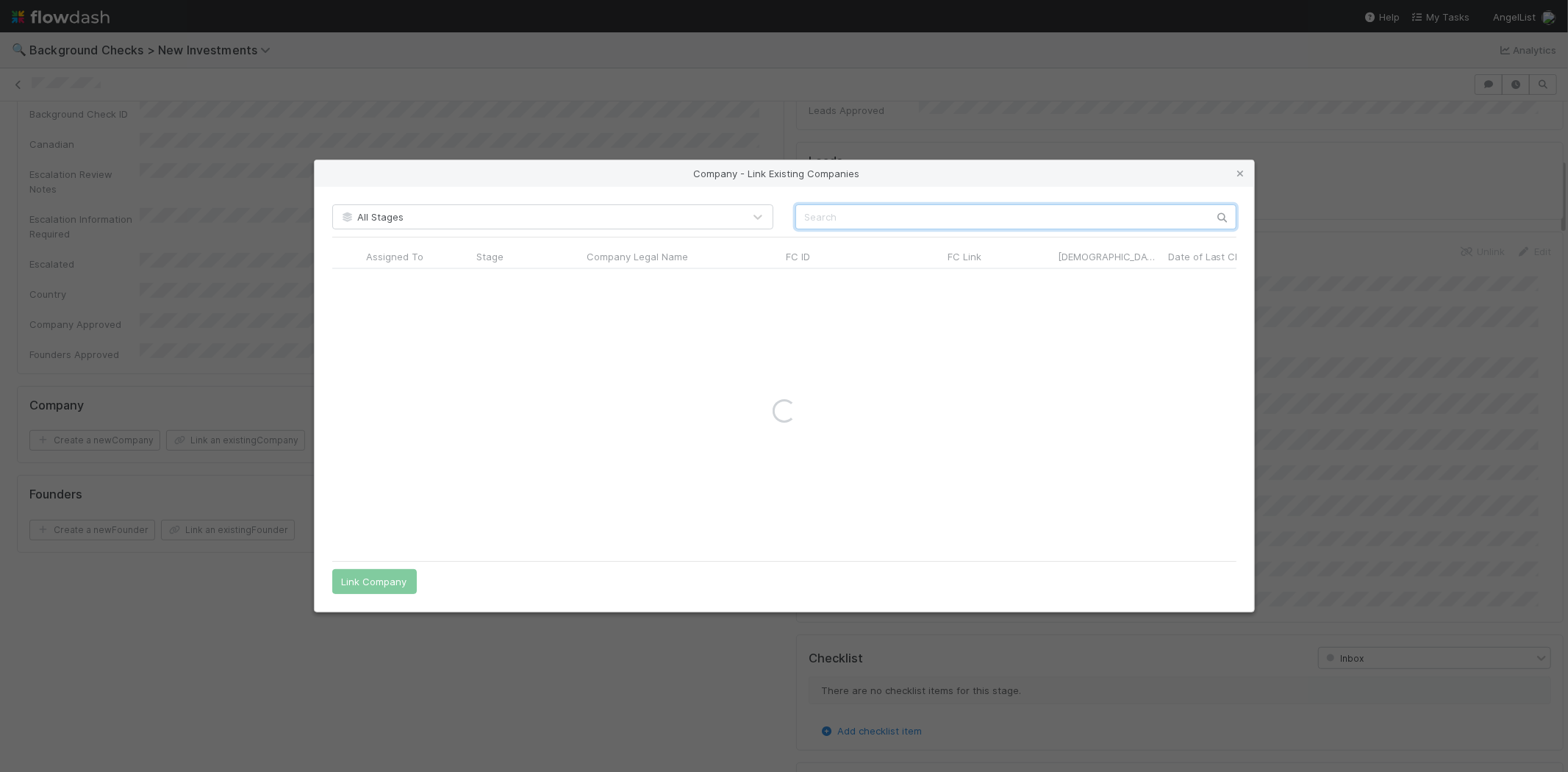
click at [829, 206] on input "text" at bounding box center [1015, 217] width 441 height 25
paste input "Proximal AI, Inc"
type input "Proximal"
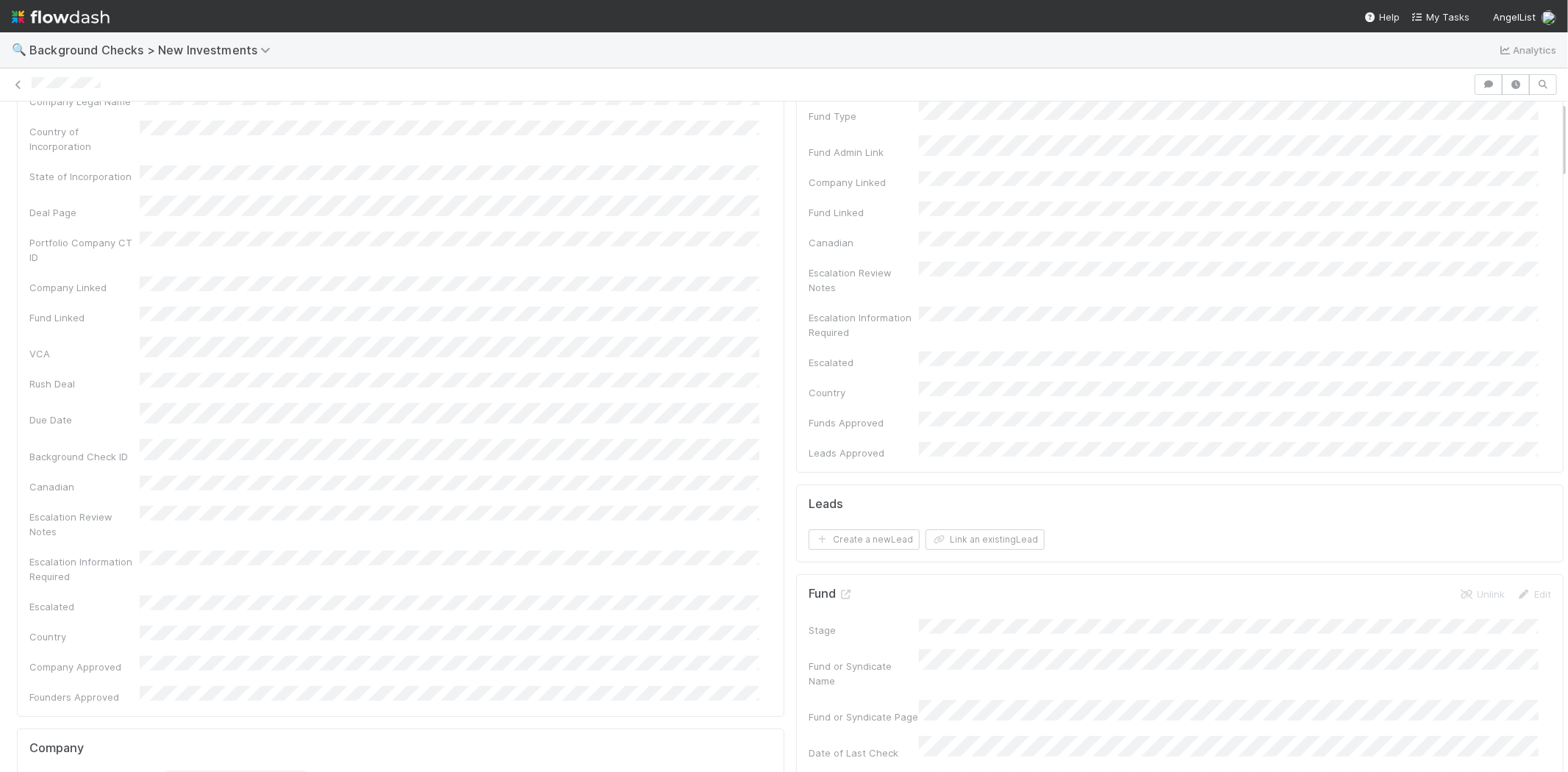
scroll to position [0, 0]
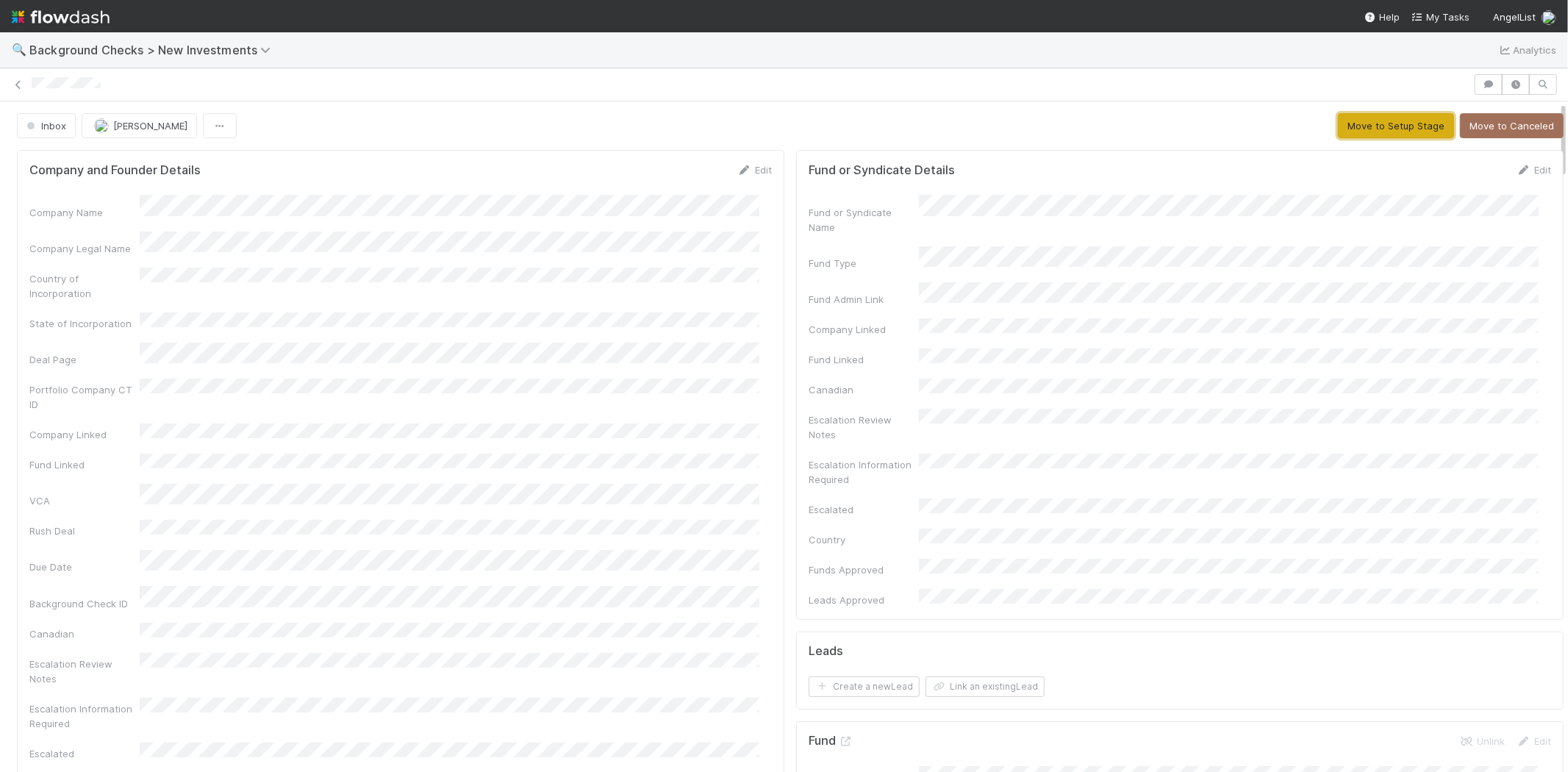
click at [1348, 128] on button "Move to Setup Stage" at bounding box center [1395, 126] width 116 height 25
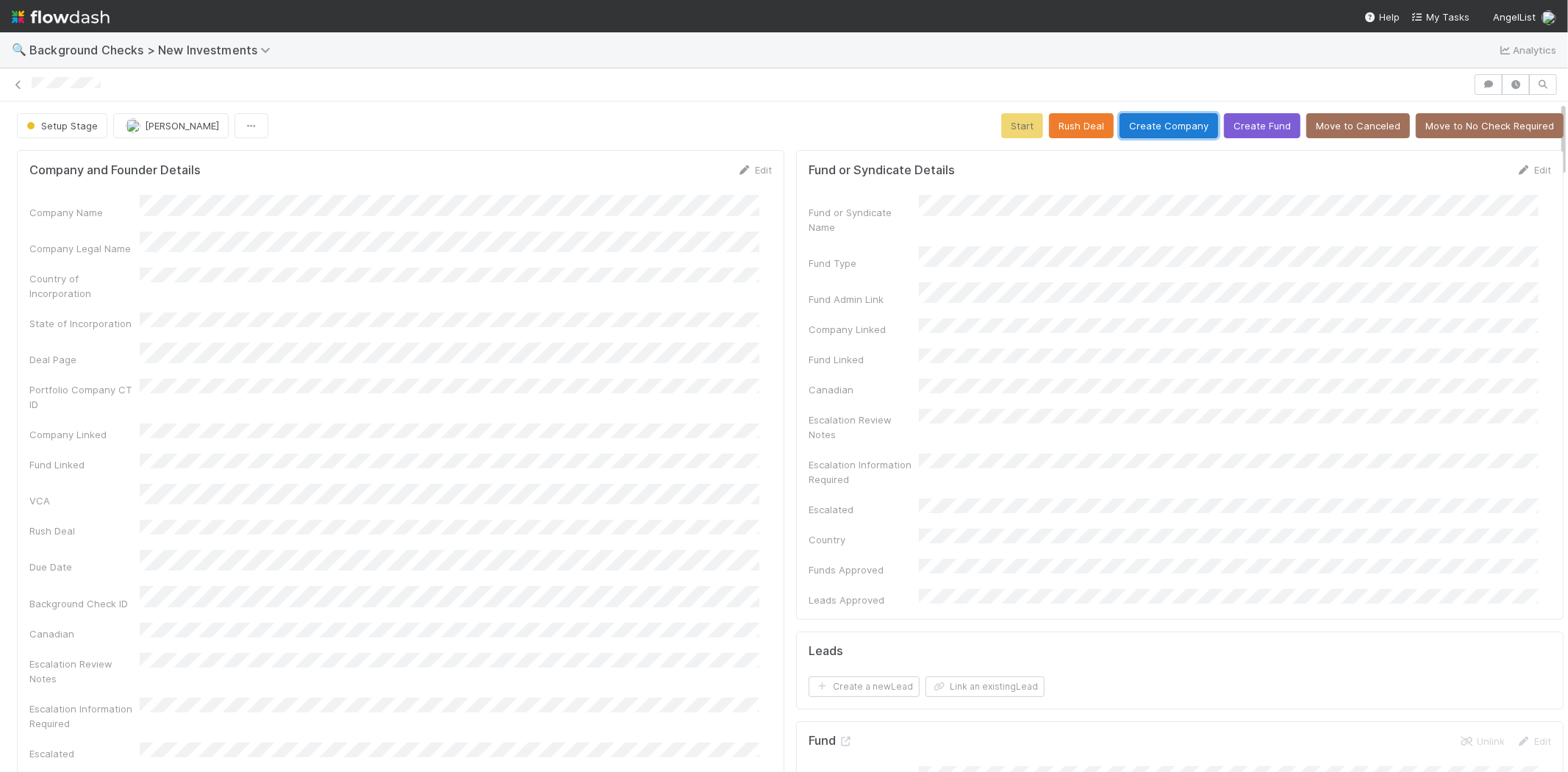
click at [1137, 125] on button "Create Company" at bounding box center [1168, 126] width 99 height 25
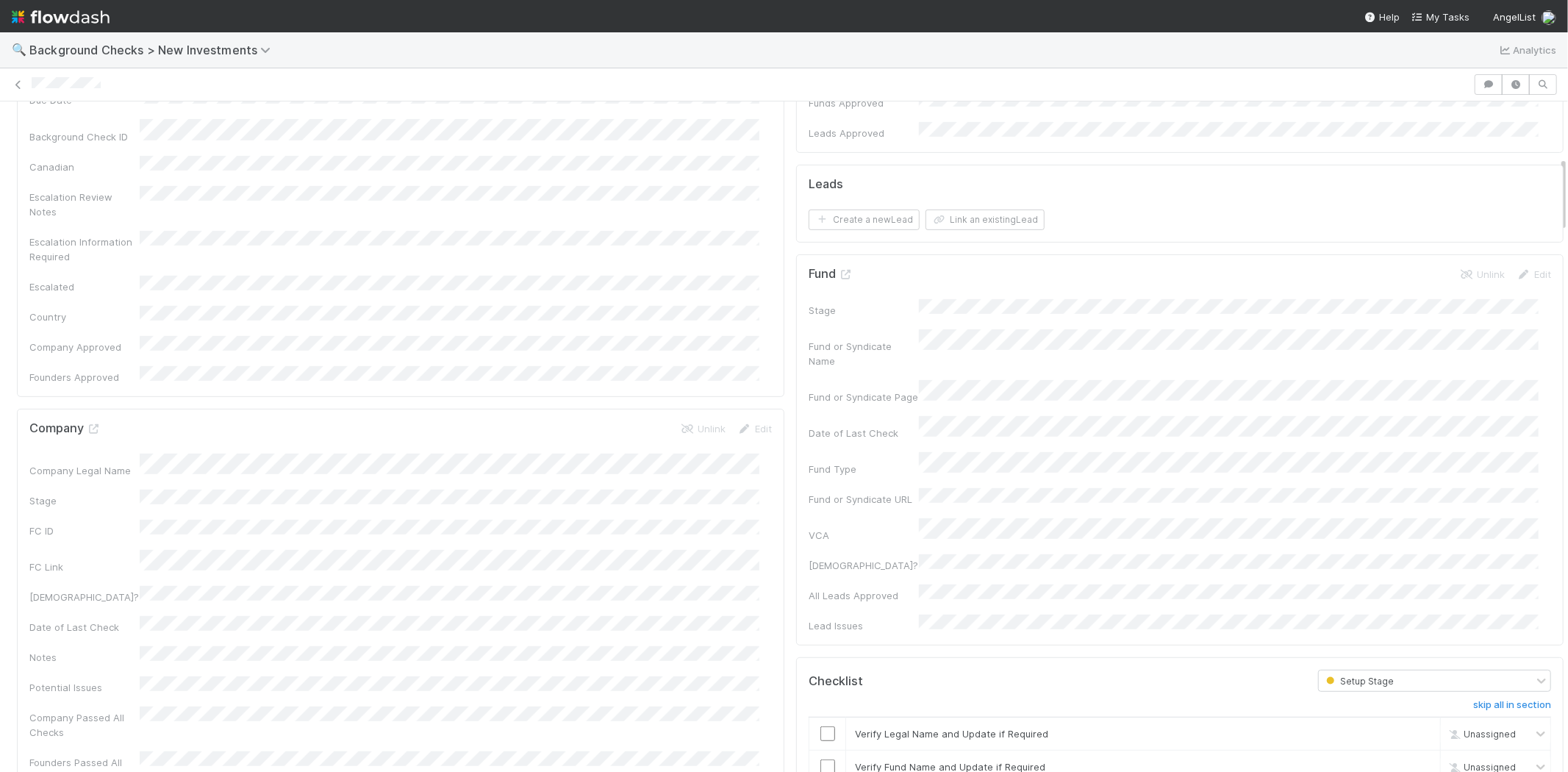
scroll to position [489, 0]
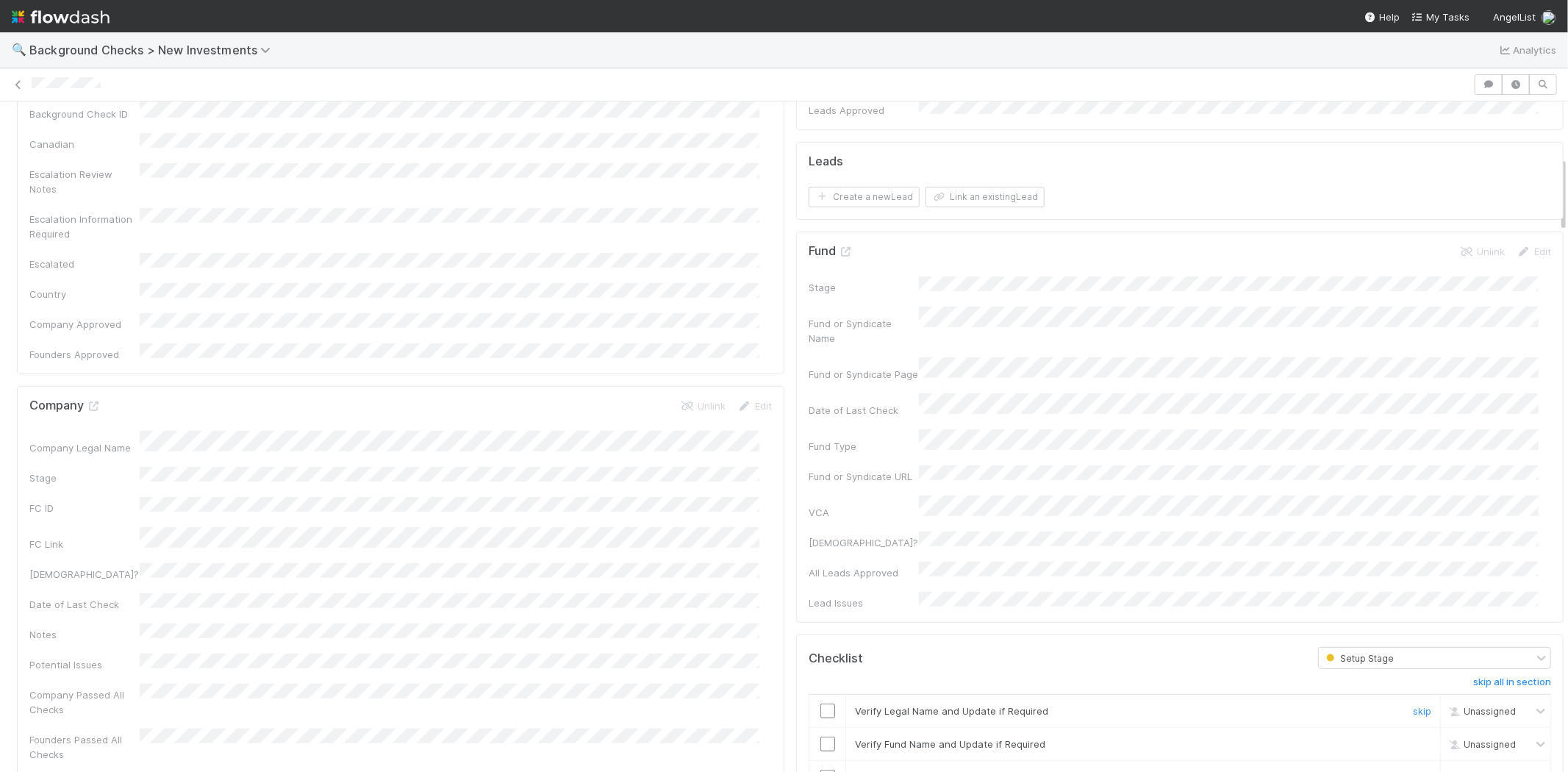
click at [820, 704] on input "checkbox" at bounding box center [827, 710] width 15 height 15
click at [820, 737] on input "checkbox" at bounding box center [827, 744] width 15 height 15
click at [820, 744] on input "checkbox" at bounding box center [827, 777] width 15 height 15
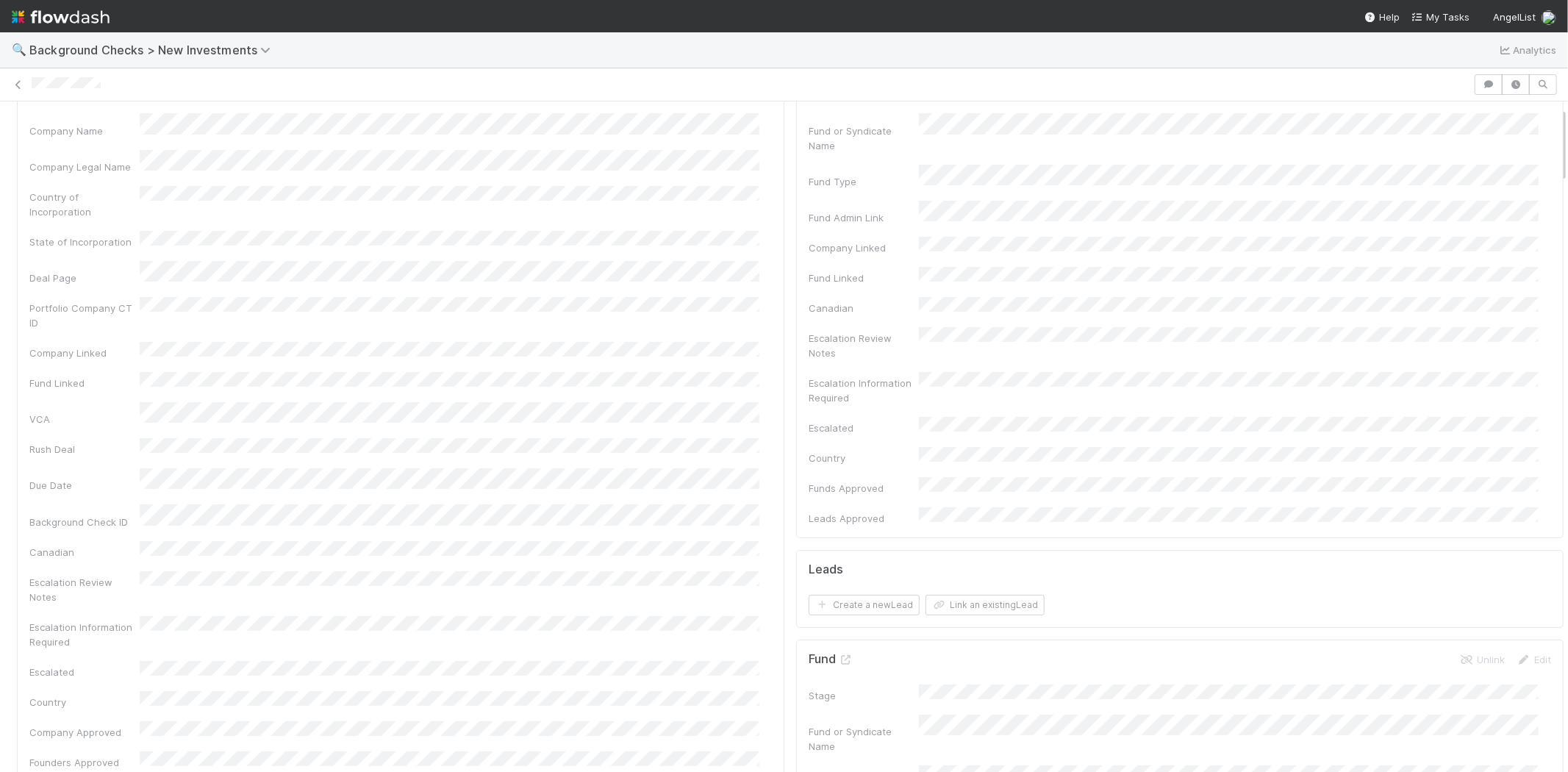
scroll to position [0, 0]
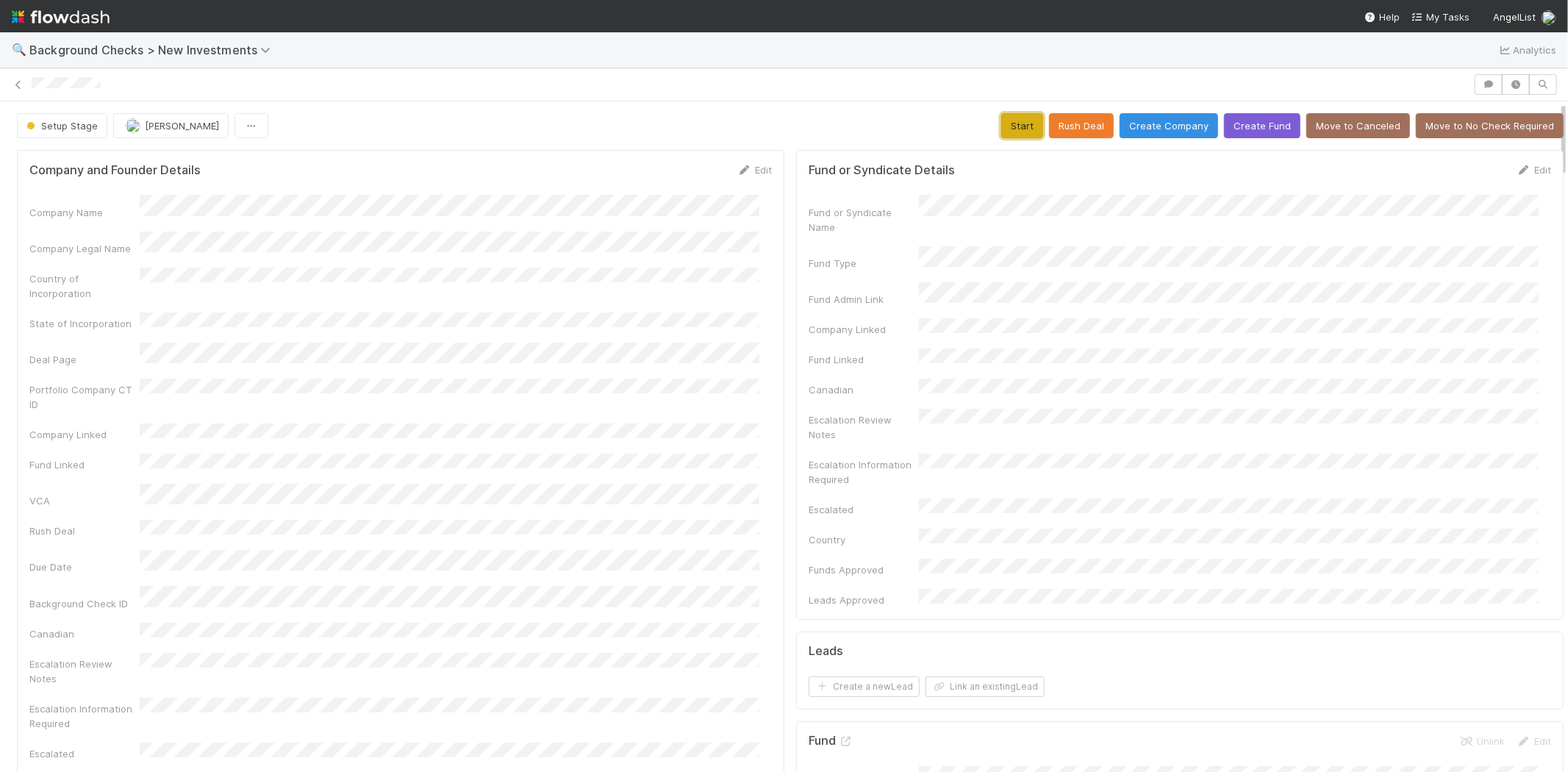
click at [1005, 126] on button "Start" at bounding box center [1021, 126] width 42 height 25
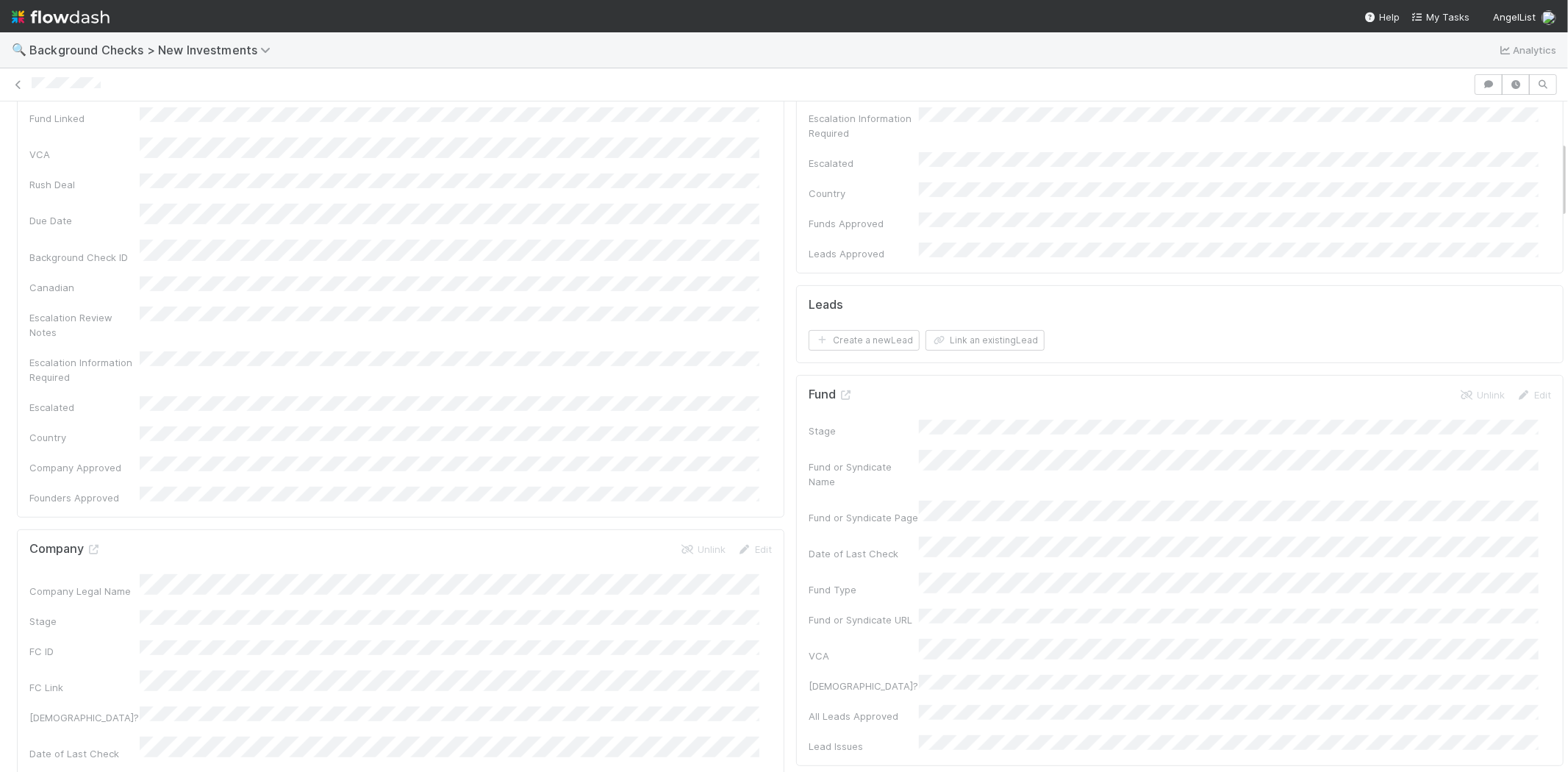
scroll to position [245, 0]
click at [1000, 431] on button "Link an existing Lead" at bounding box center [985, 441] width 119 height 21
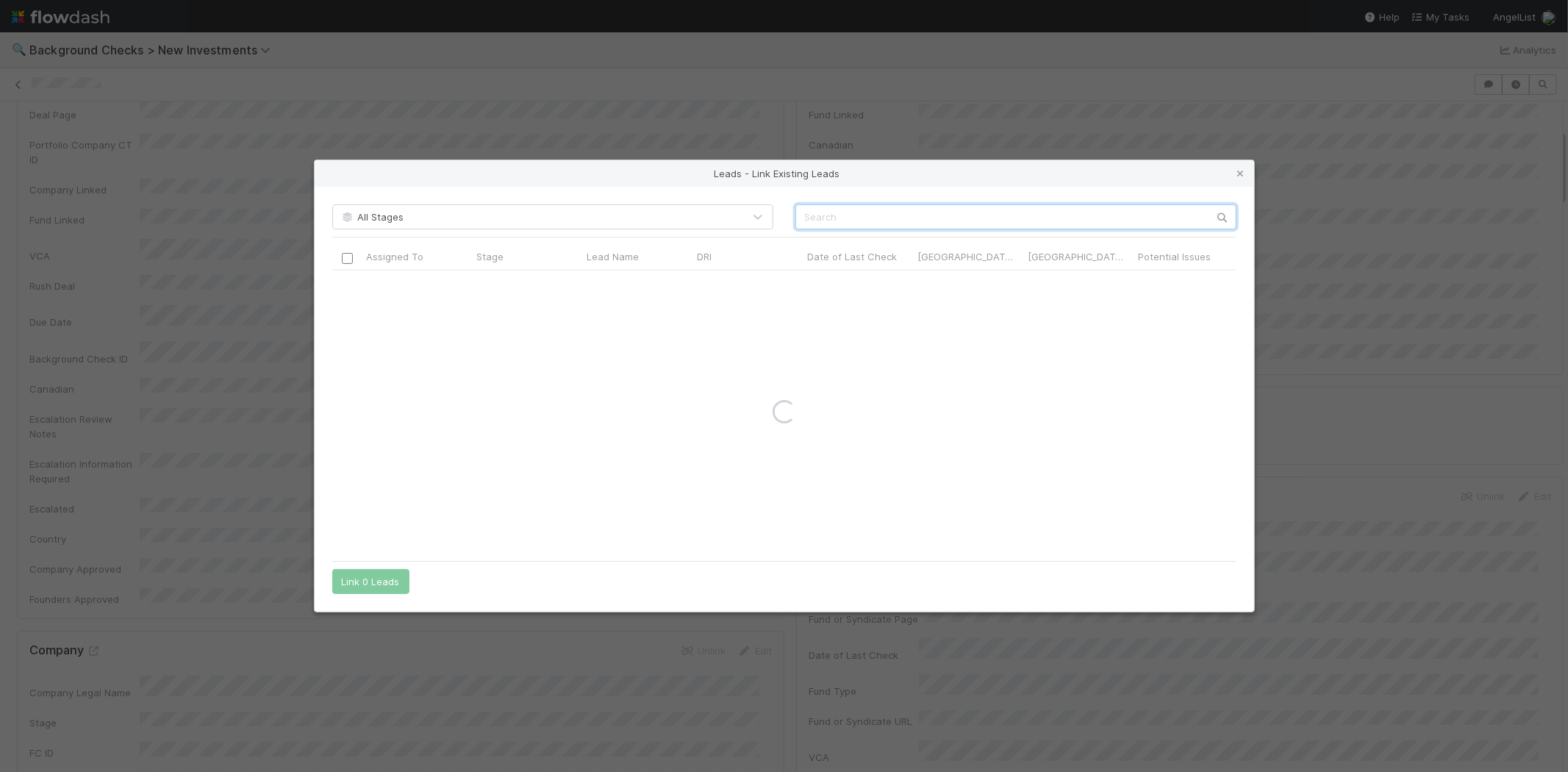
click at [964, 216] on input "text" at bounding box center [1015, 217] width 441 height 25
paste input "Umesh Khanna"
type input "Umesh Khanna"
click at [344, 281] on input "checkbox" at bounding box center [346, 285] width 11 height 11
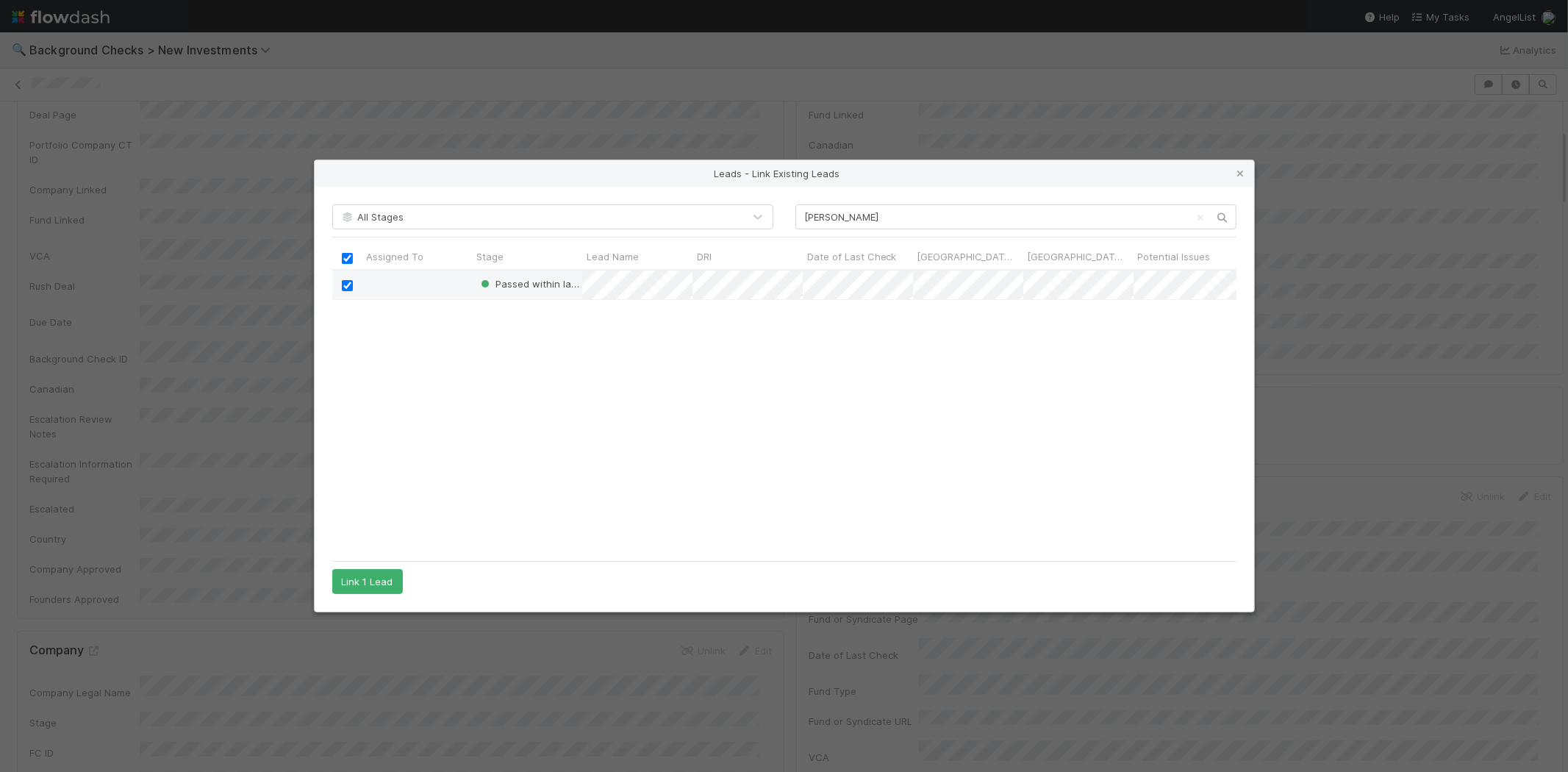
click at [382, 567] on div "All Stages Umesh Khanna Assigned To Stage Lead Name DRI Date of Last Check Cana…" at bounding box center [784, 399] width 939 height 425
click at [382, 578] on button "Link 1 Lead" at bounding box center [368, 582] width 70 height 25
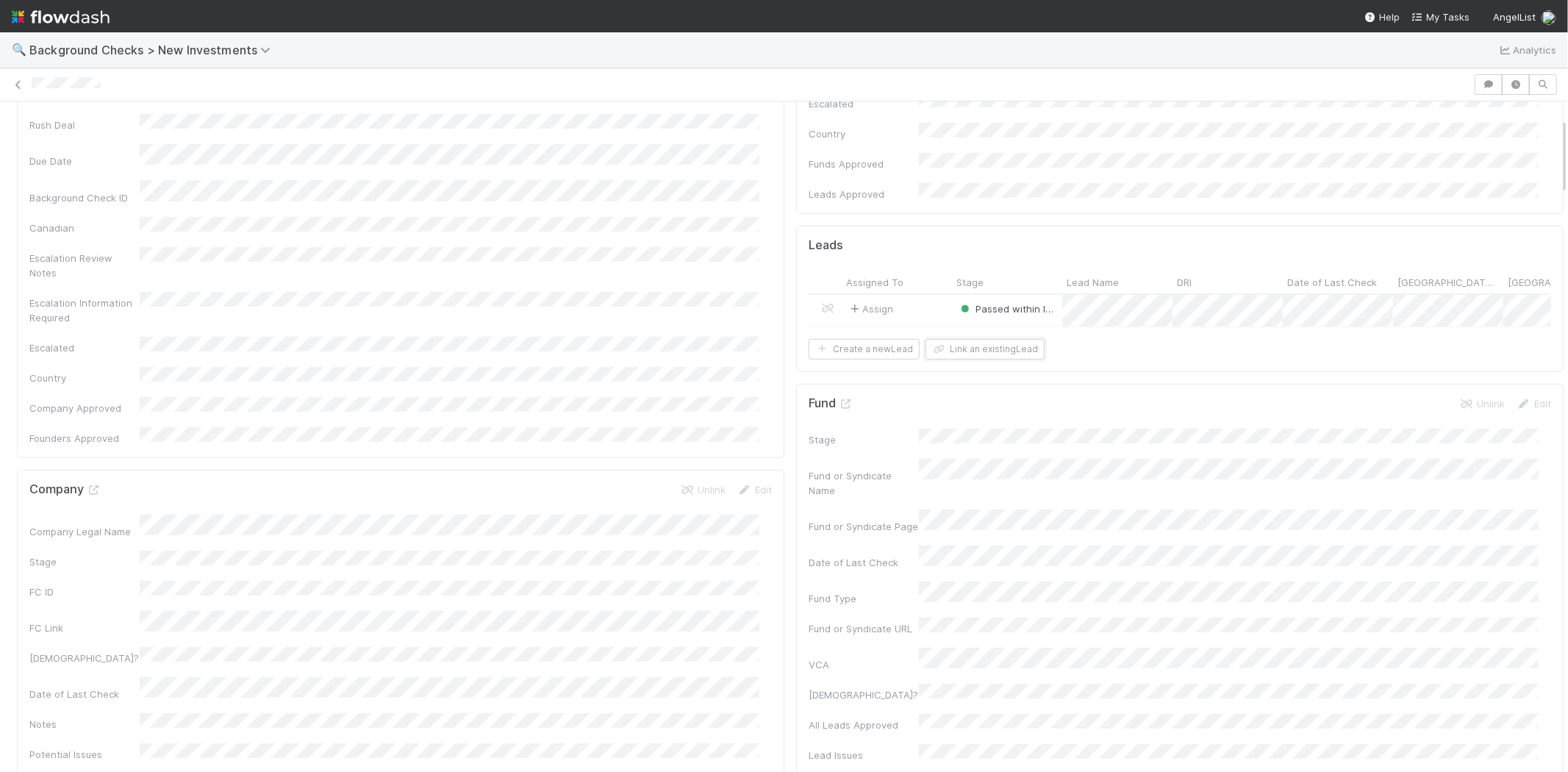
scroll to position [408, 0]
drag, startPoint x: 112, startPoint y: 84, endPoint x: 30, endPoint y: 86, distance: 82.0
click at [30, 86] on div at bounding box center [784, 84] width 1568 height 21
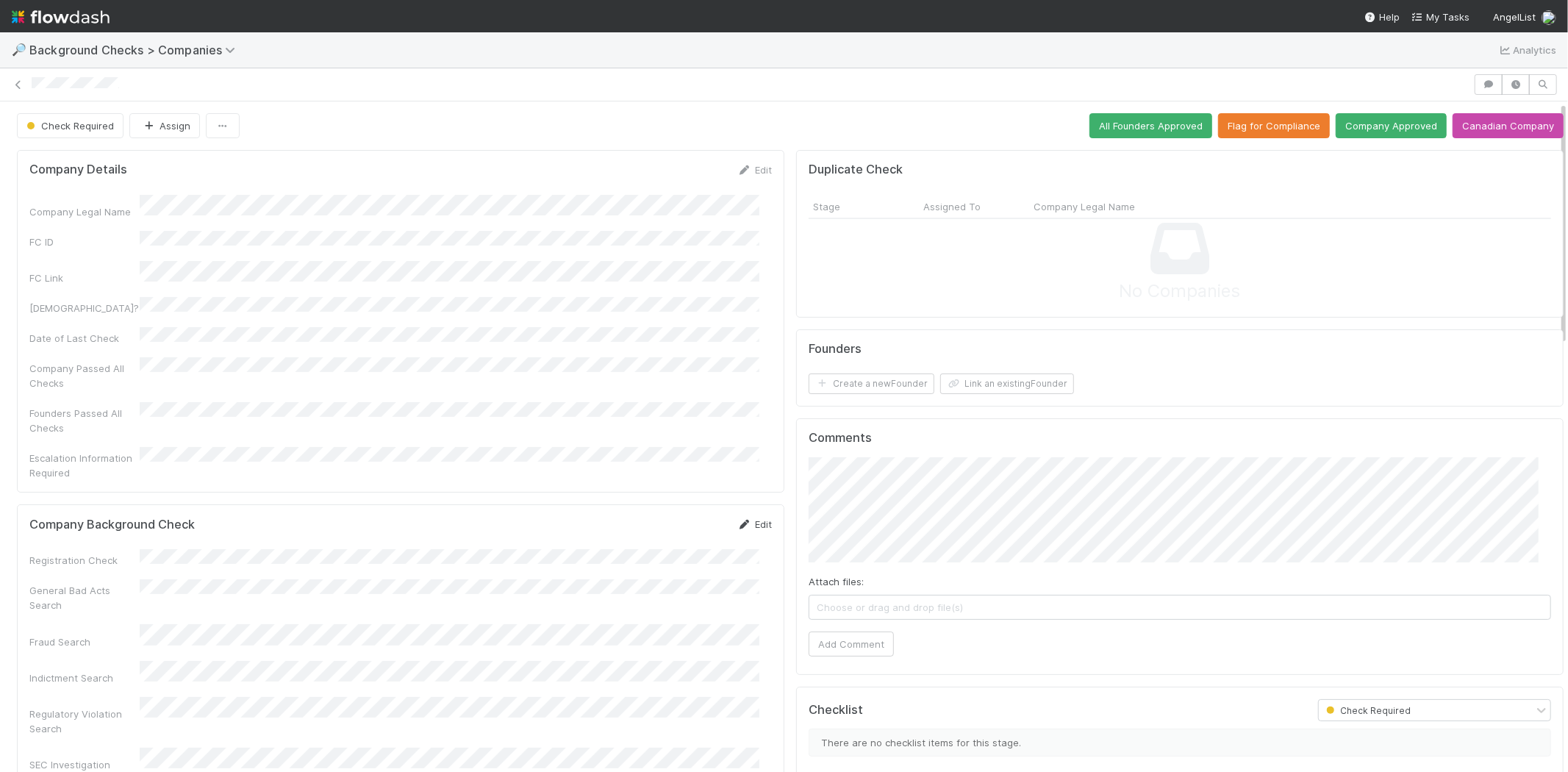
click at [746, 519] on link "Edit" at bounding box center [754, 524] width 34 height 12
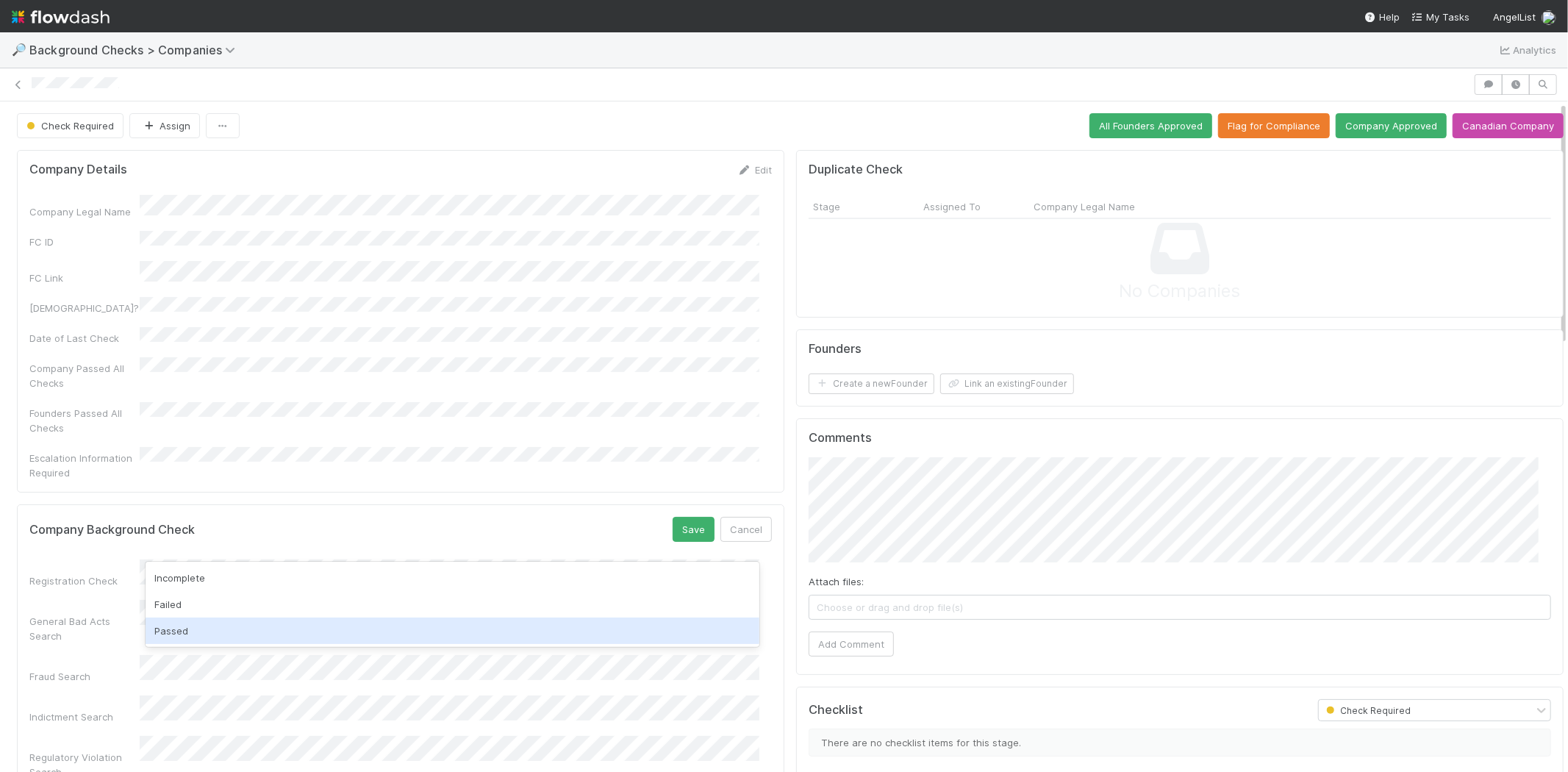
click at [286, 623] on div "Passed" at bounding box center [452, 630] width 613 height 26
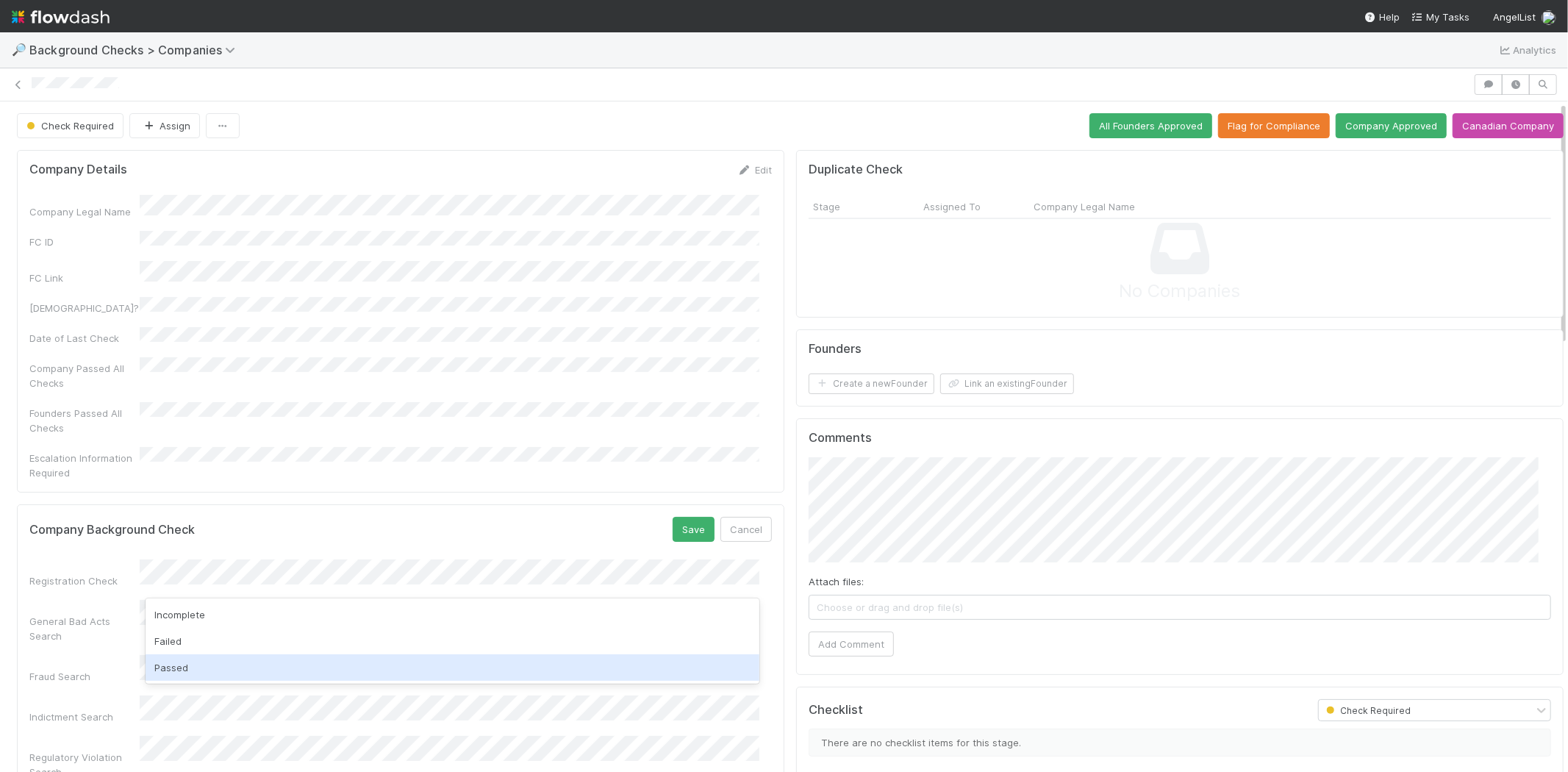
click at [269, 662] on div "Passed" at bounding box center [452, 667] width 613 height 26
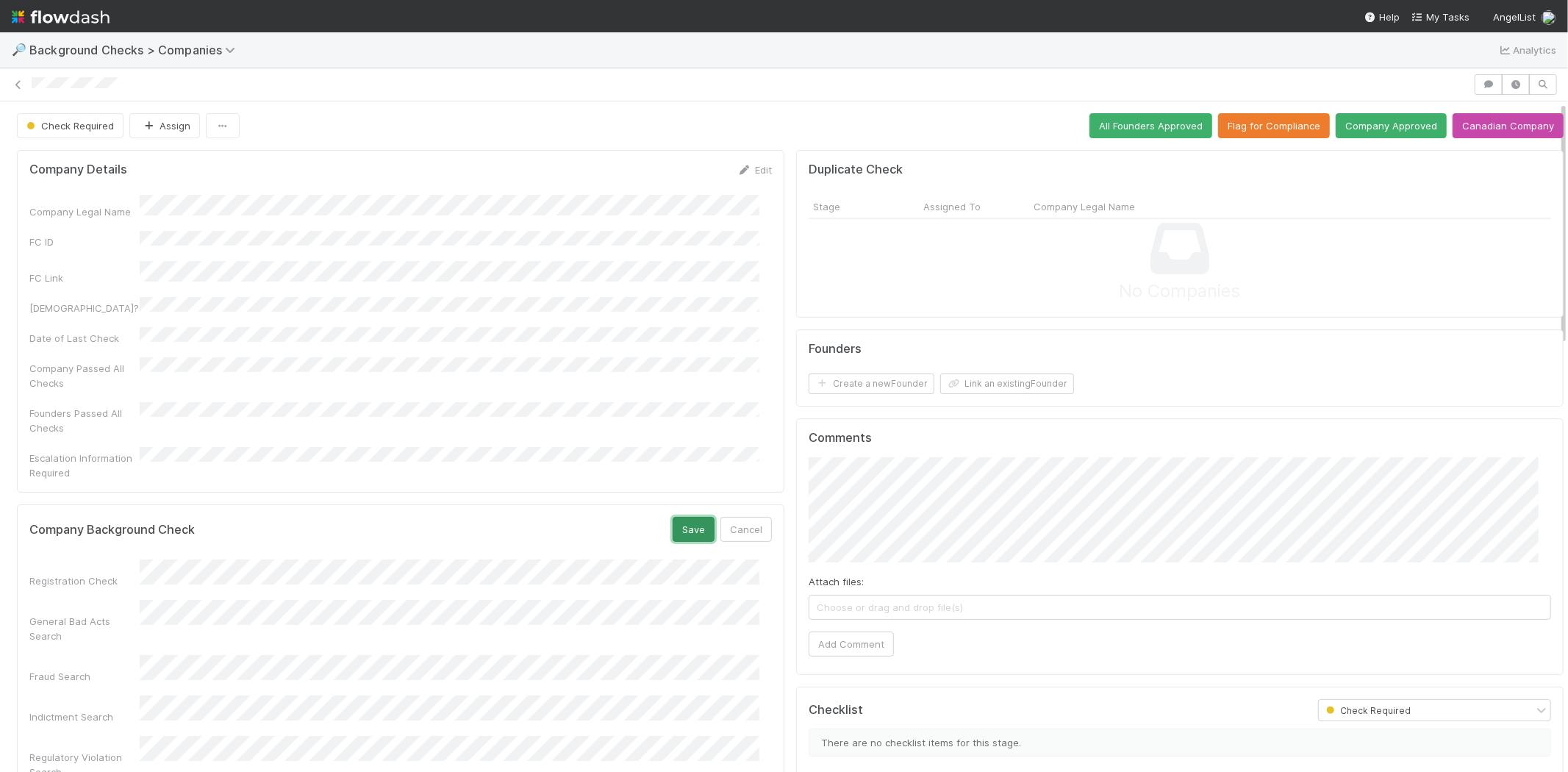
click at [687, 517] on button "Save" at bounding box center [693, 529] width 42 height 25
click at [963, 386] on button "Link an existing Founder" at bounding box center [1007, 384] width 134 height 21
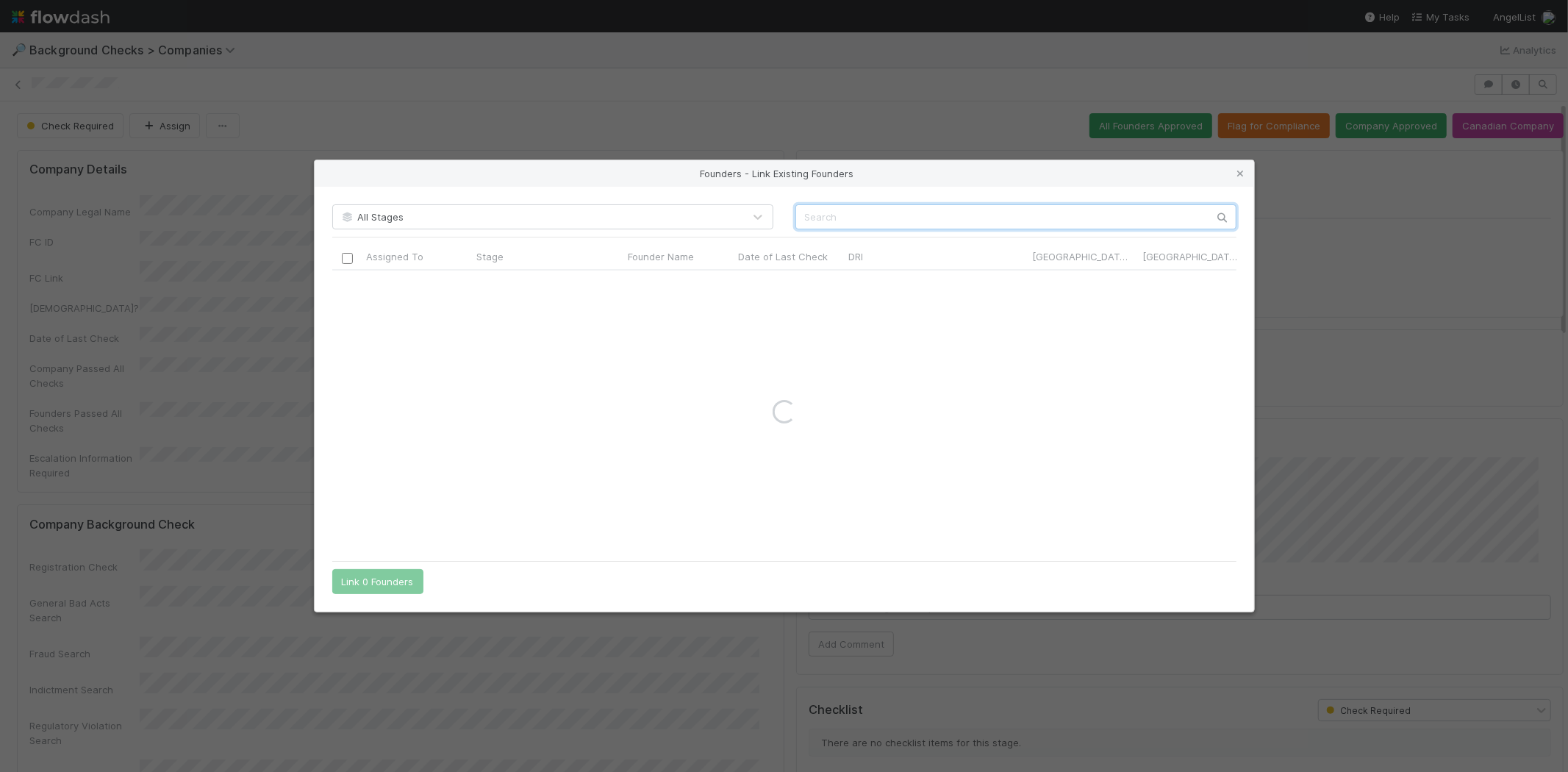
click at [910, 216] on input "text" at bounding box center [1015, 217] width 441 height 25
paste input "Charlie Horowitz"
type input "Charlie Horowitz"
click at [347, 286] on input "checkbox" at bounding box center [346, 285] width 11 height 11
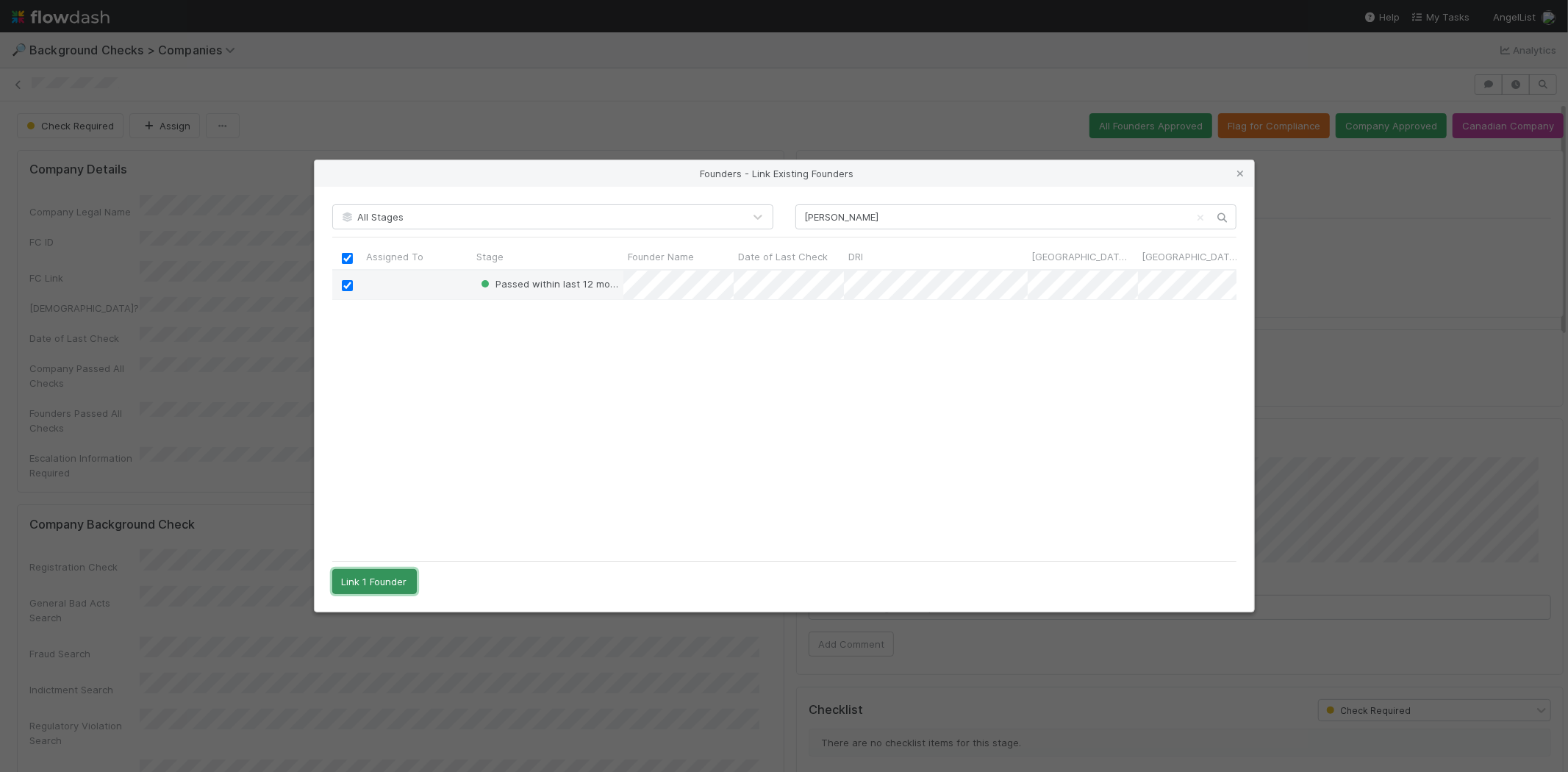
click at [394, 578] on button "Link 1 Founder" at bounding box center [375, 582] width 84 height 25
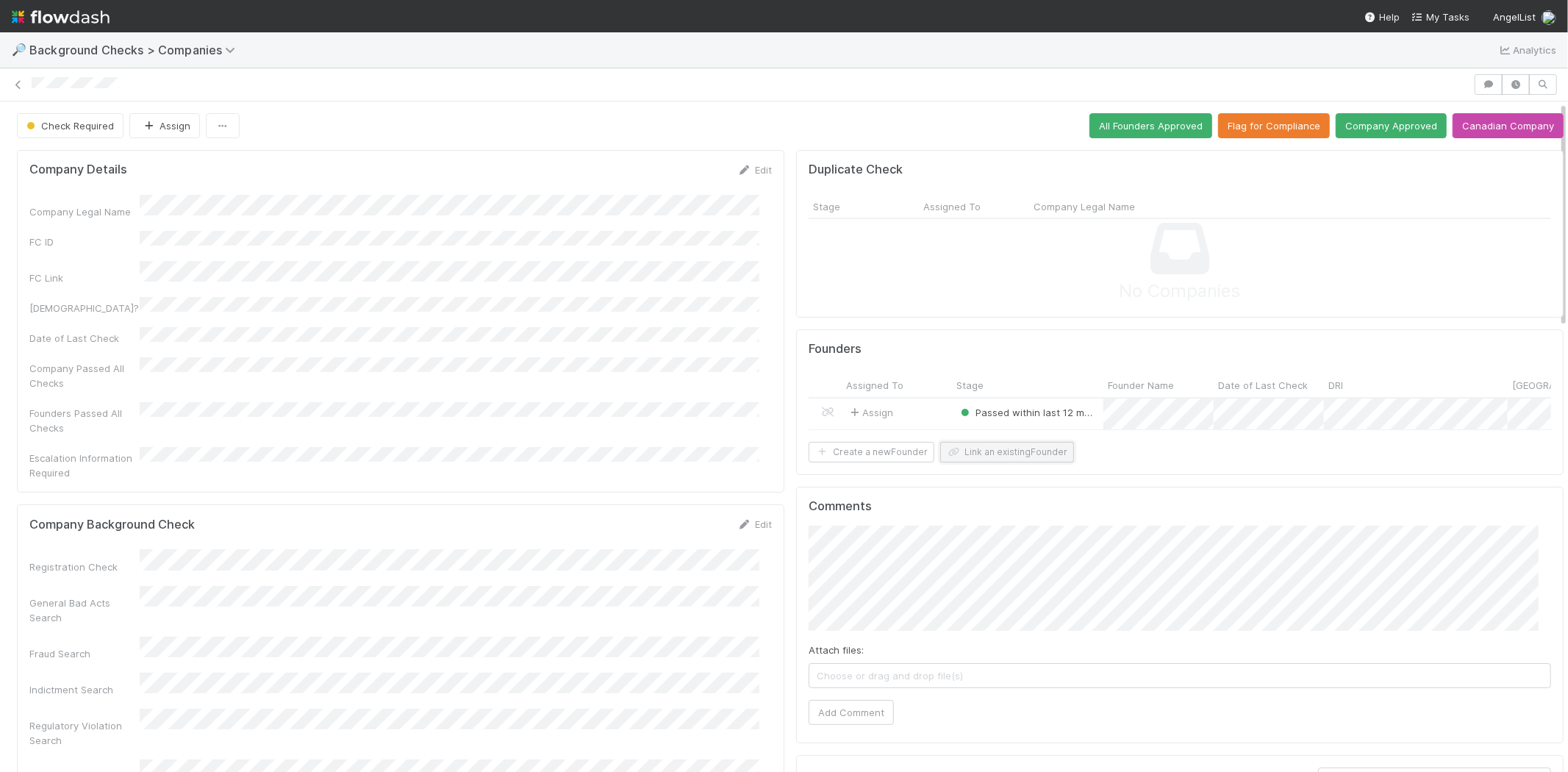
click at [1035, 461] on button "Link an existing Founder" at bounding box center [1007, 452] width 134 height 21
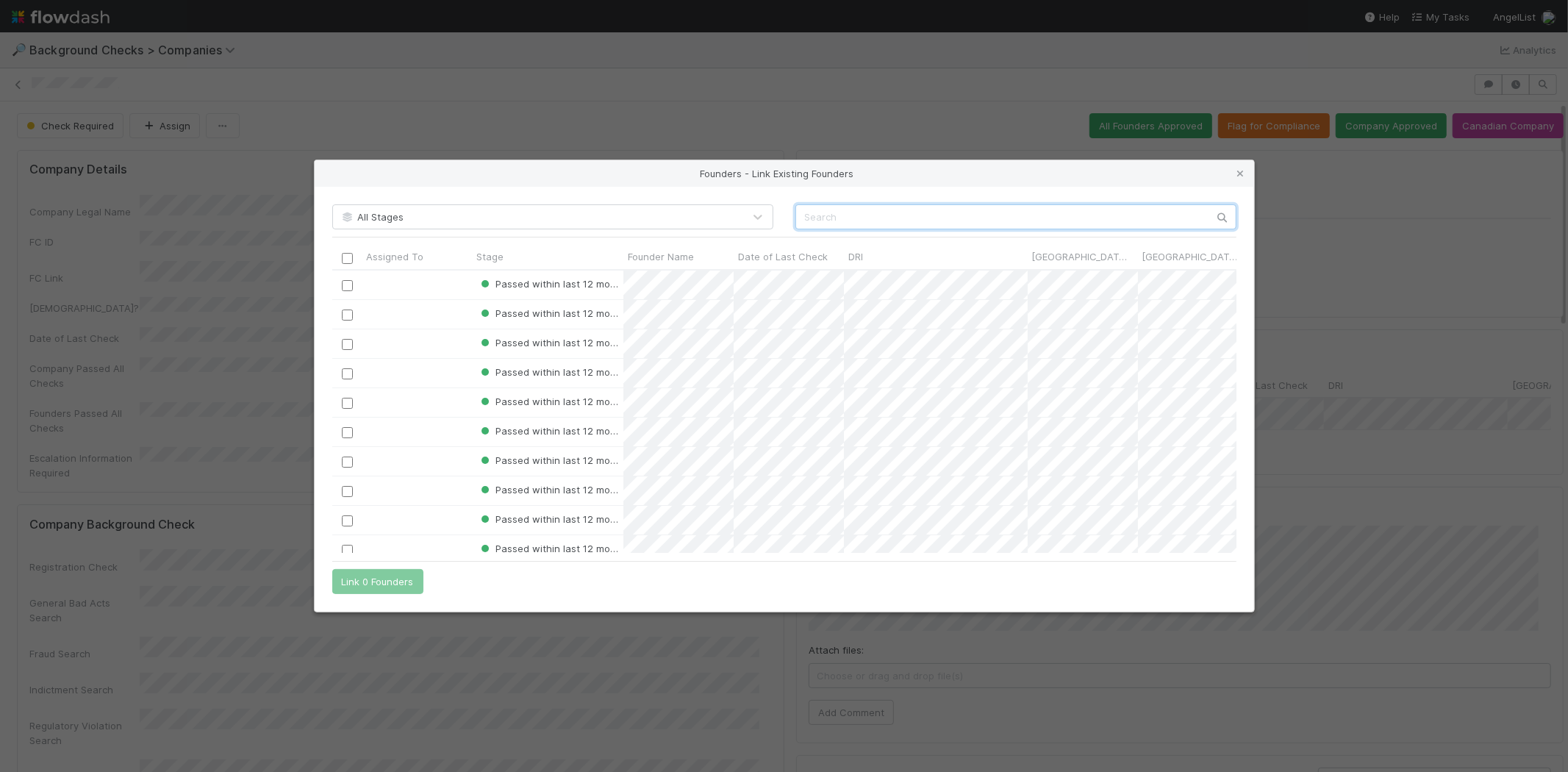
click at [912, 216] on input "text" at bounding box center [1015, 217] width 441 height 25
paste input "Nat Friedman"
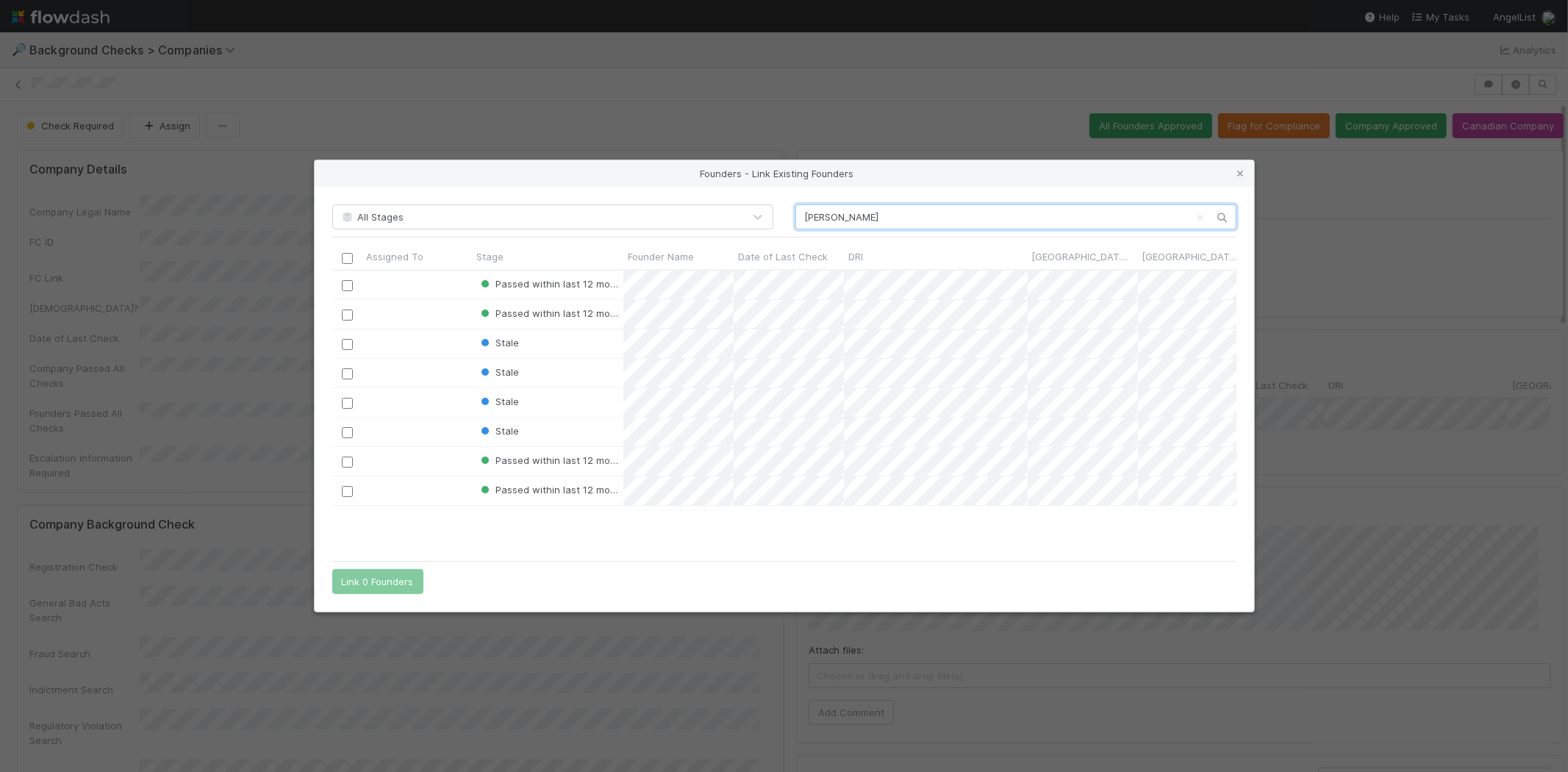
drag, startPoint x: 869, startPoint y: 214, endPoint x: 781, endPoint y: 211, distance: 88.1
click at [781, 211] on div "All Stages Friedman" at bounding box center [784, 217] width 926 height 25
paste input "Nat"
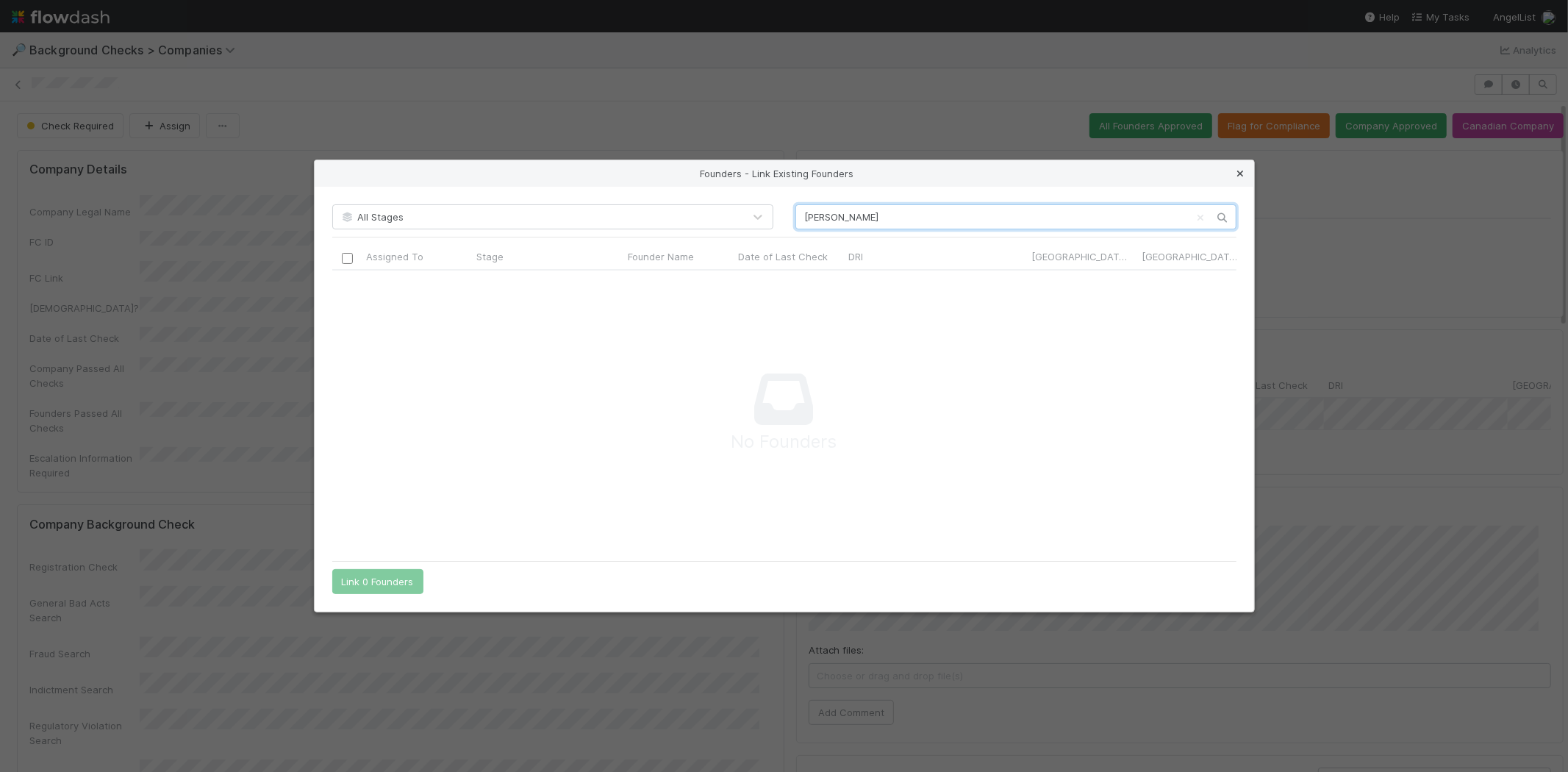
scroll to position [258, 879]
type input "Nat Friedman"
click at [1236, 172] on icon at bounding box center [1240, 174] width 15 height 10
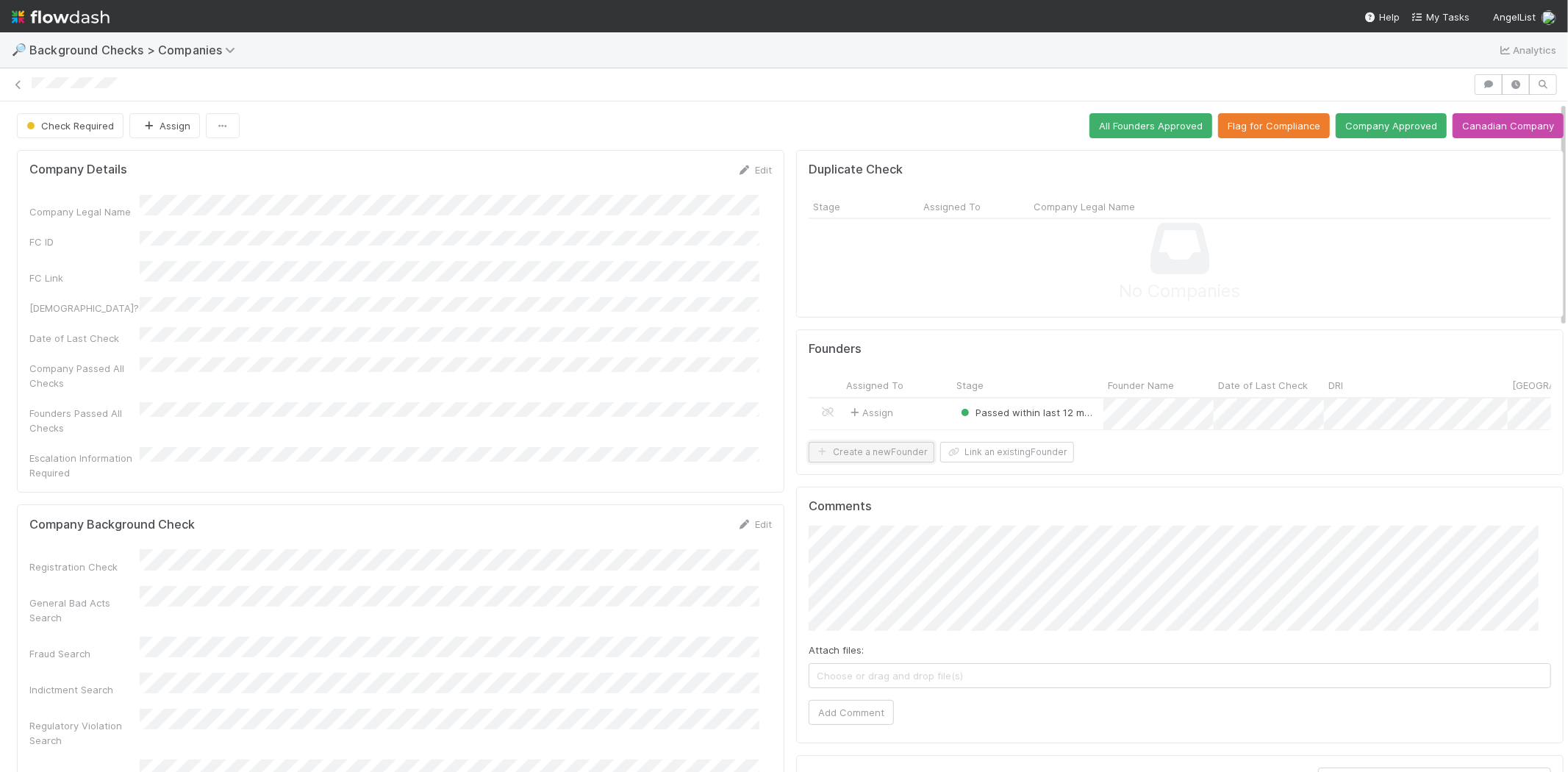
click at [850, 459] on button "Create a new Founder" at bounding box center [871, 452] width 125 height 21
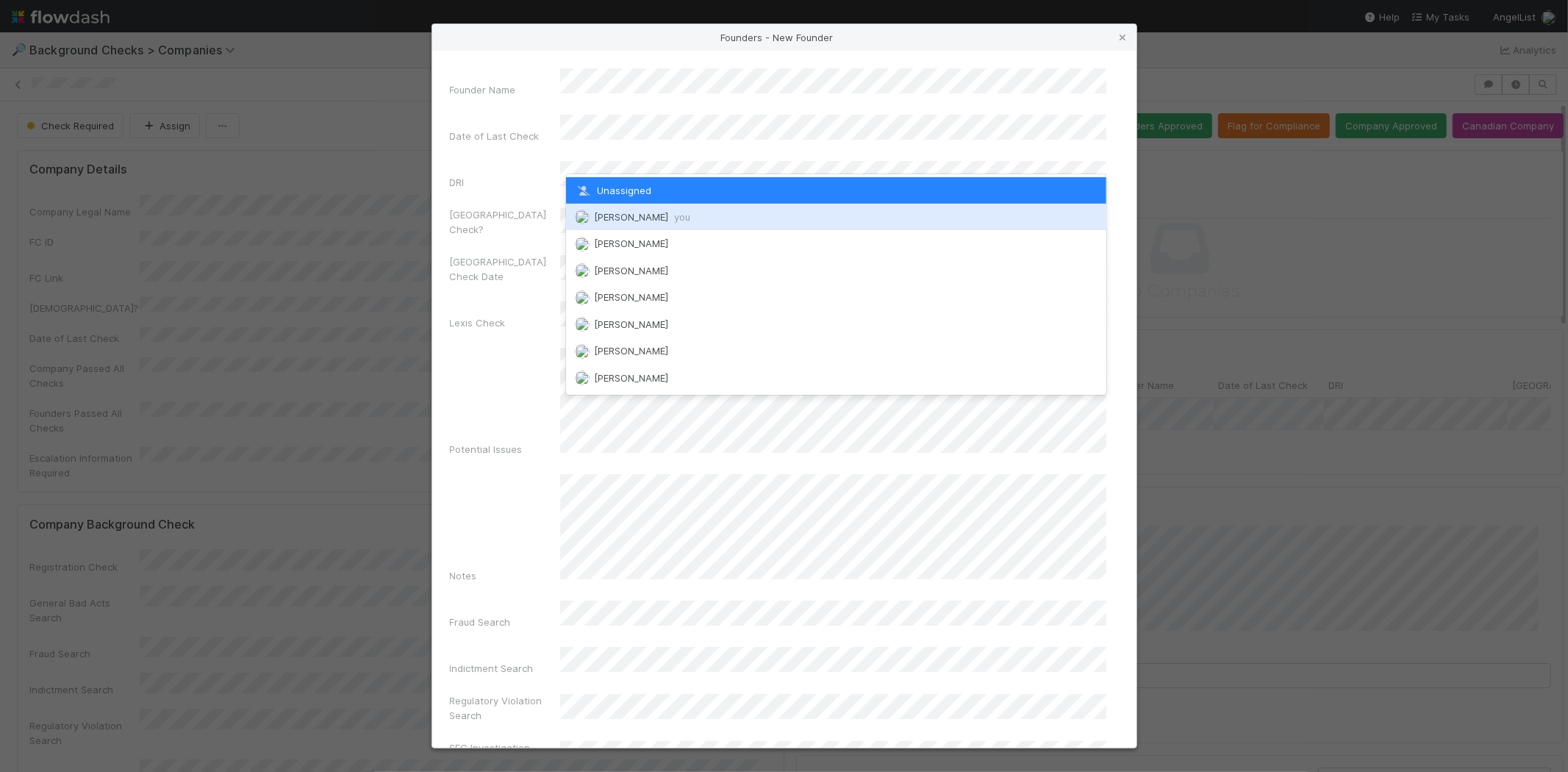
click at [669, 211] on span "[PERSON_NAME] you" at bounding box center [642, 217] width 96 height 12
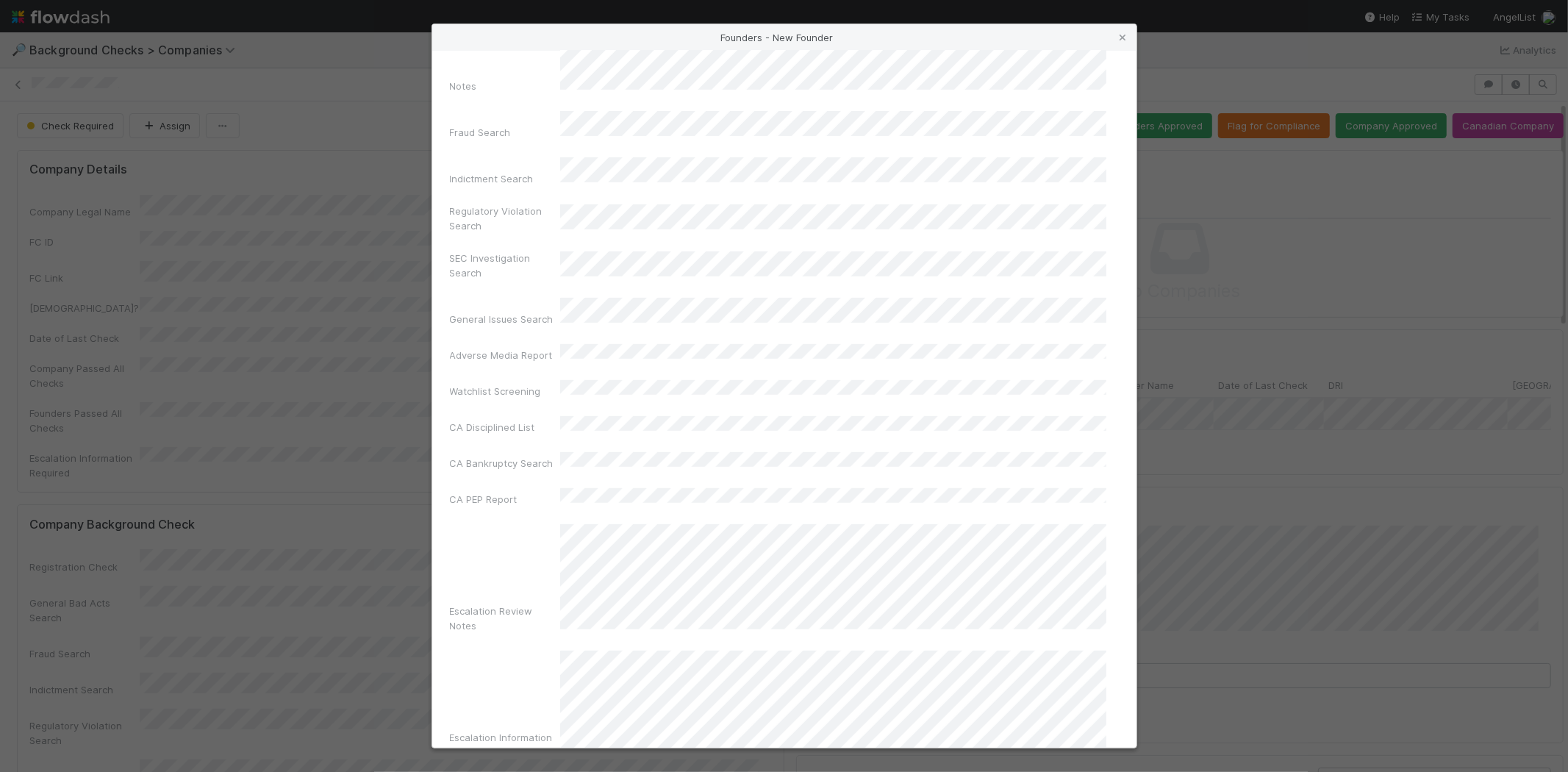
scroll to position [492, 0]
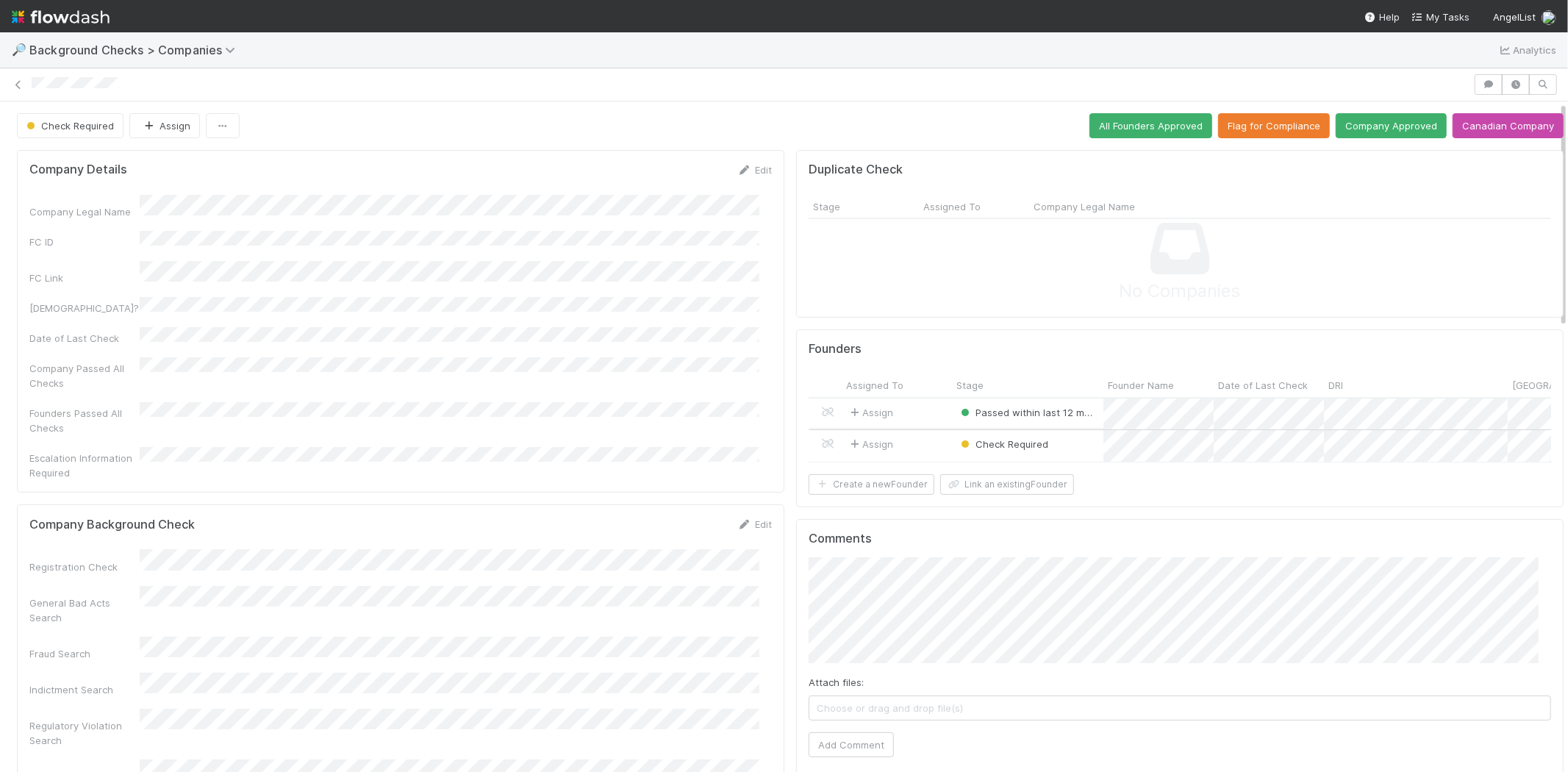
click at [909, 435] on div "Assign" at bounding box center [896, 446] width 111 height 31
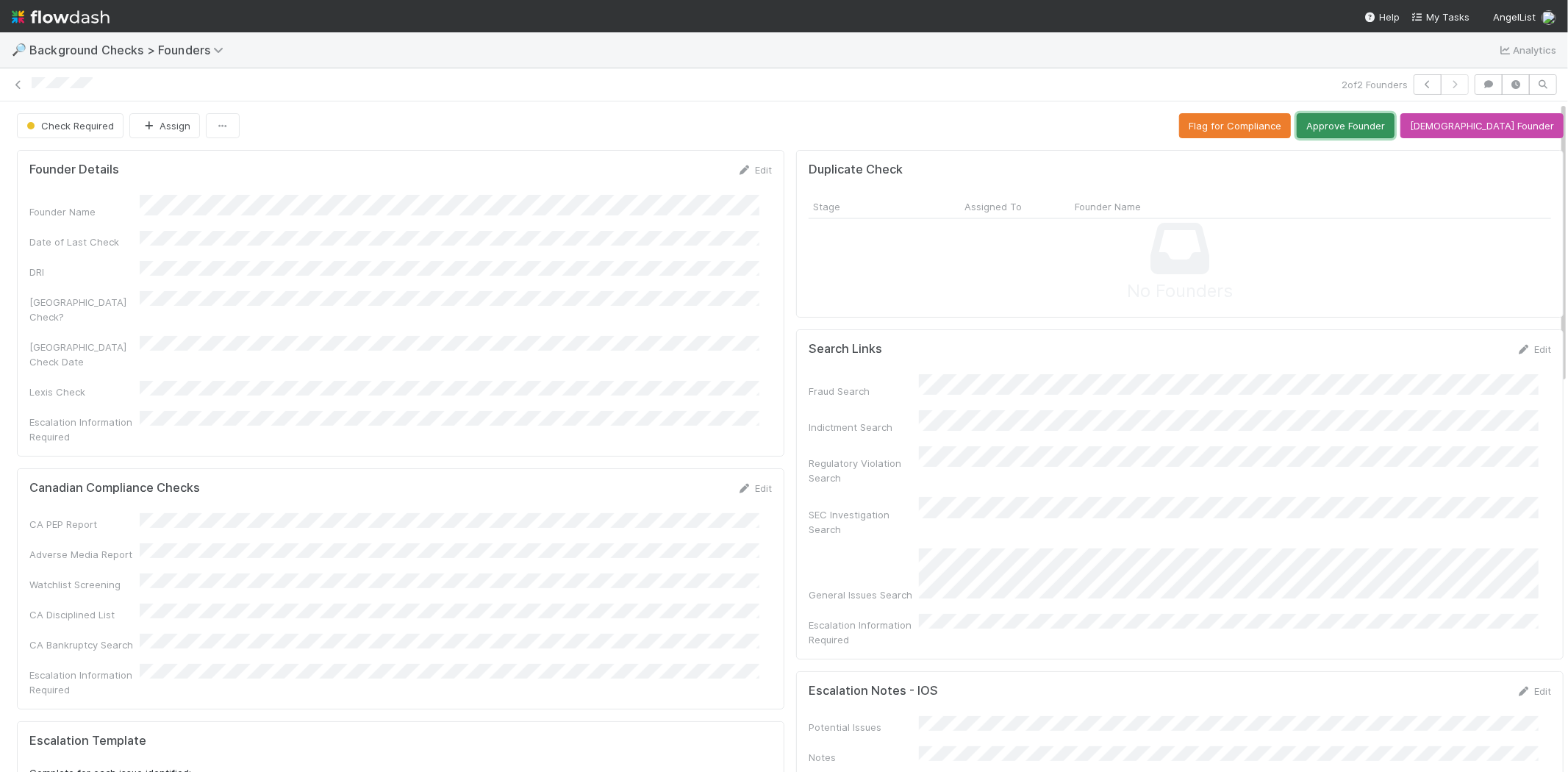
click at [1369, 125] on button "Approve Founder" at bounding box center [1345, 126] width 98 height 25
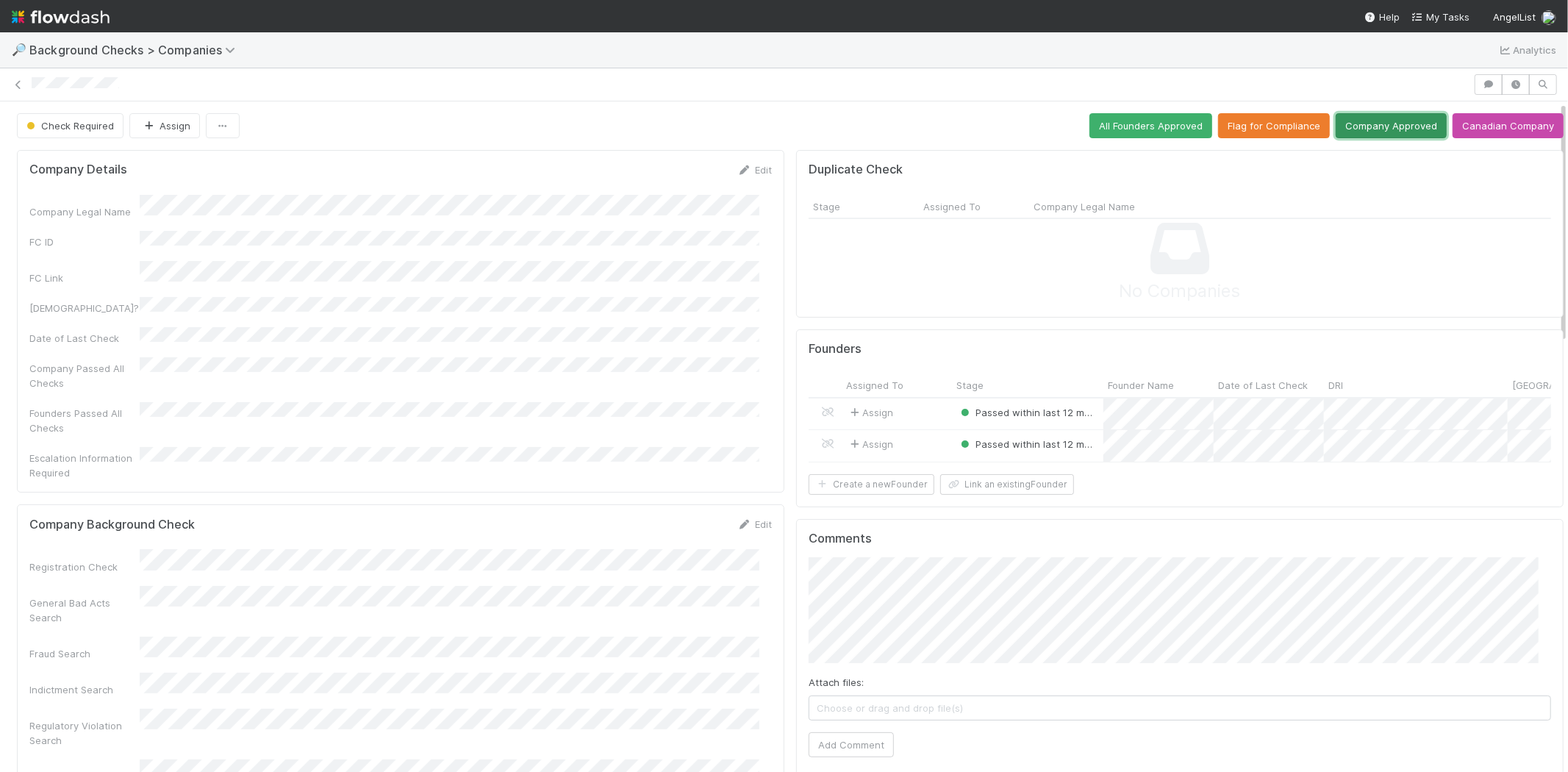
click at [1372, 119] on button "Company Approved" at bounding box center [1390, 126] width 111 height 25
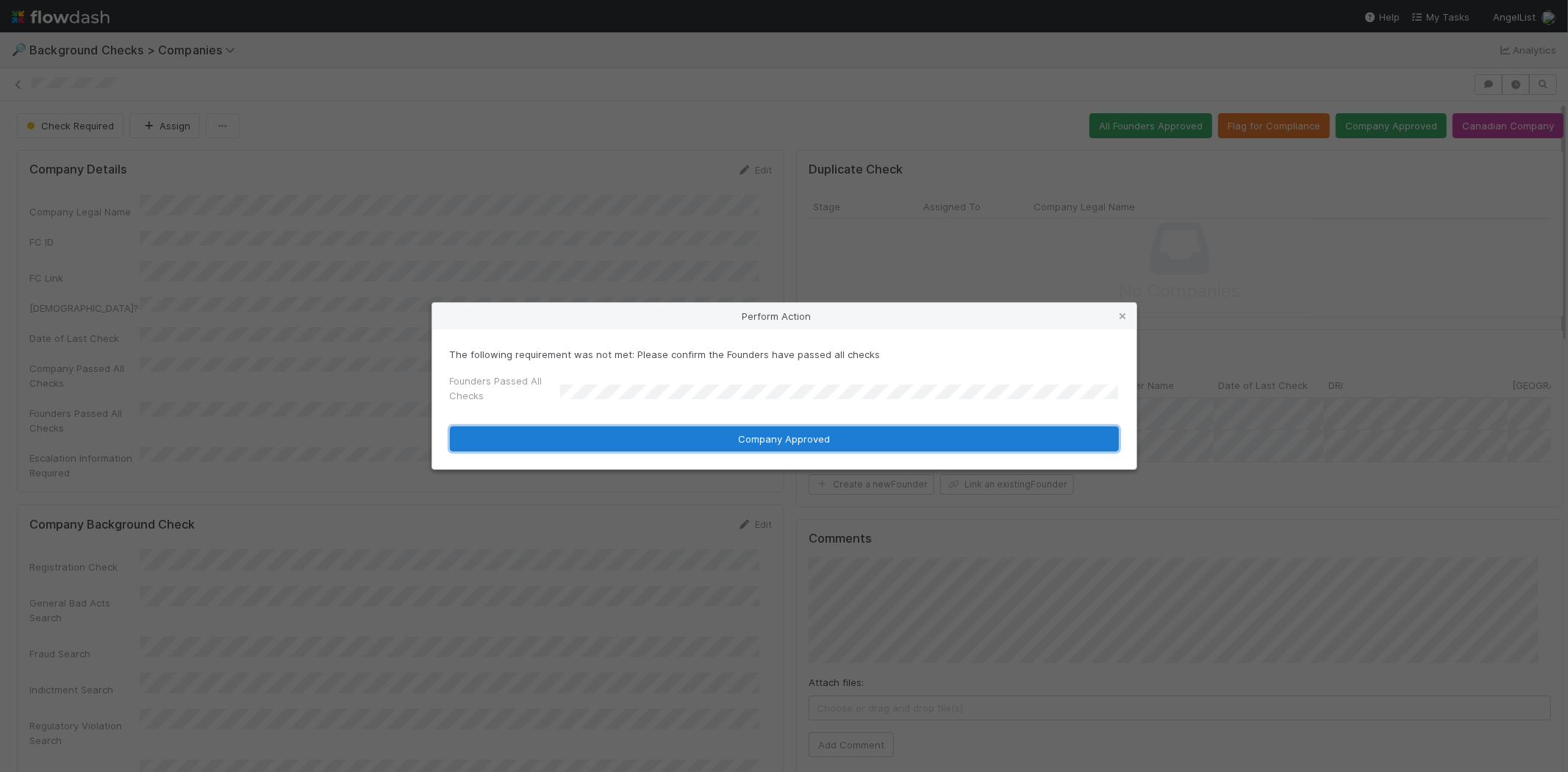
click at [704, 437] on button "Company Approved" at bounding box center [784, 439] width 669 height 25
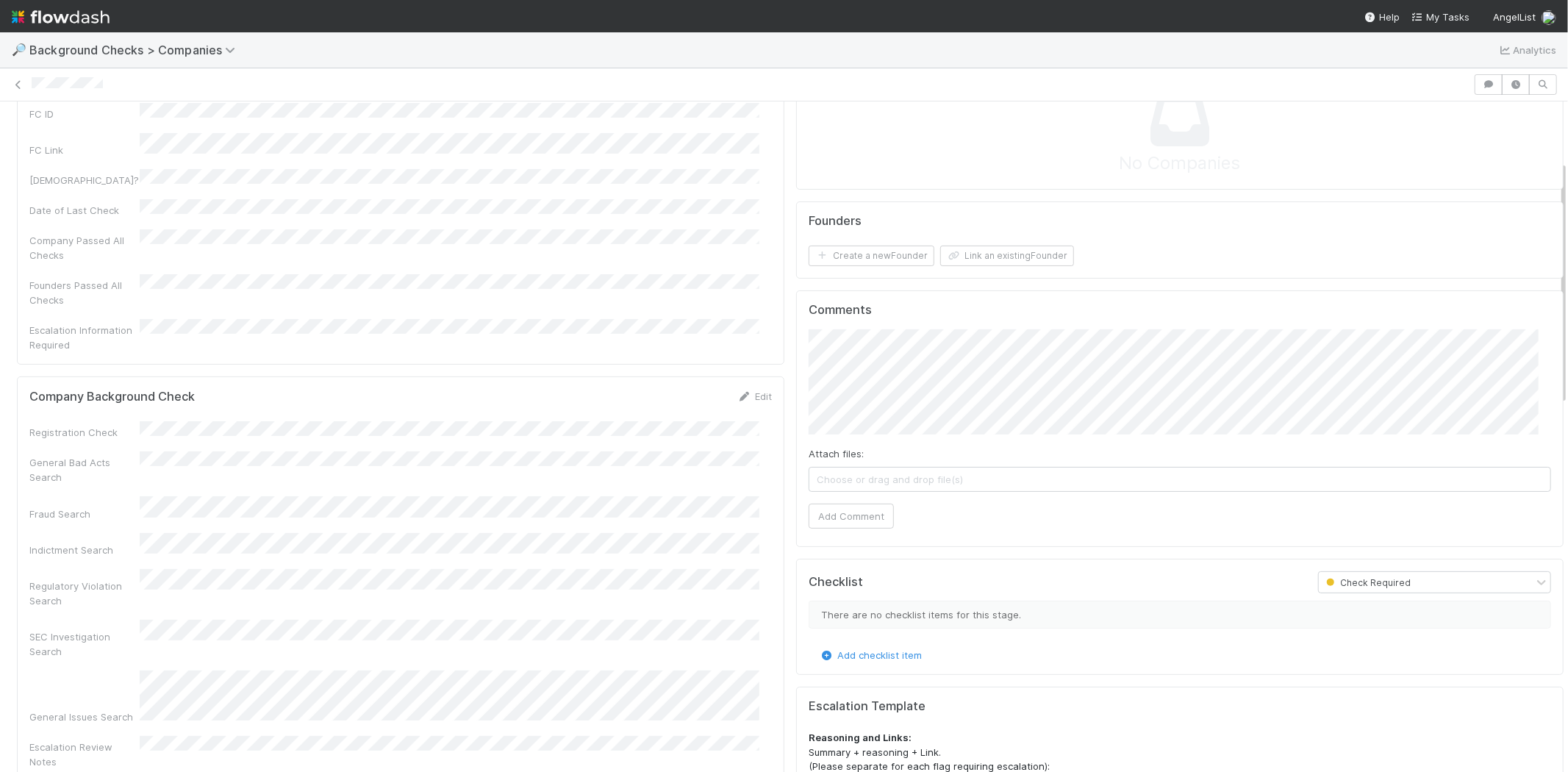
scroll to position [163, 0]
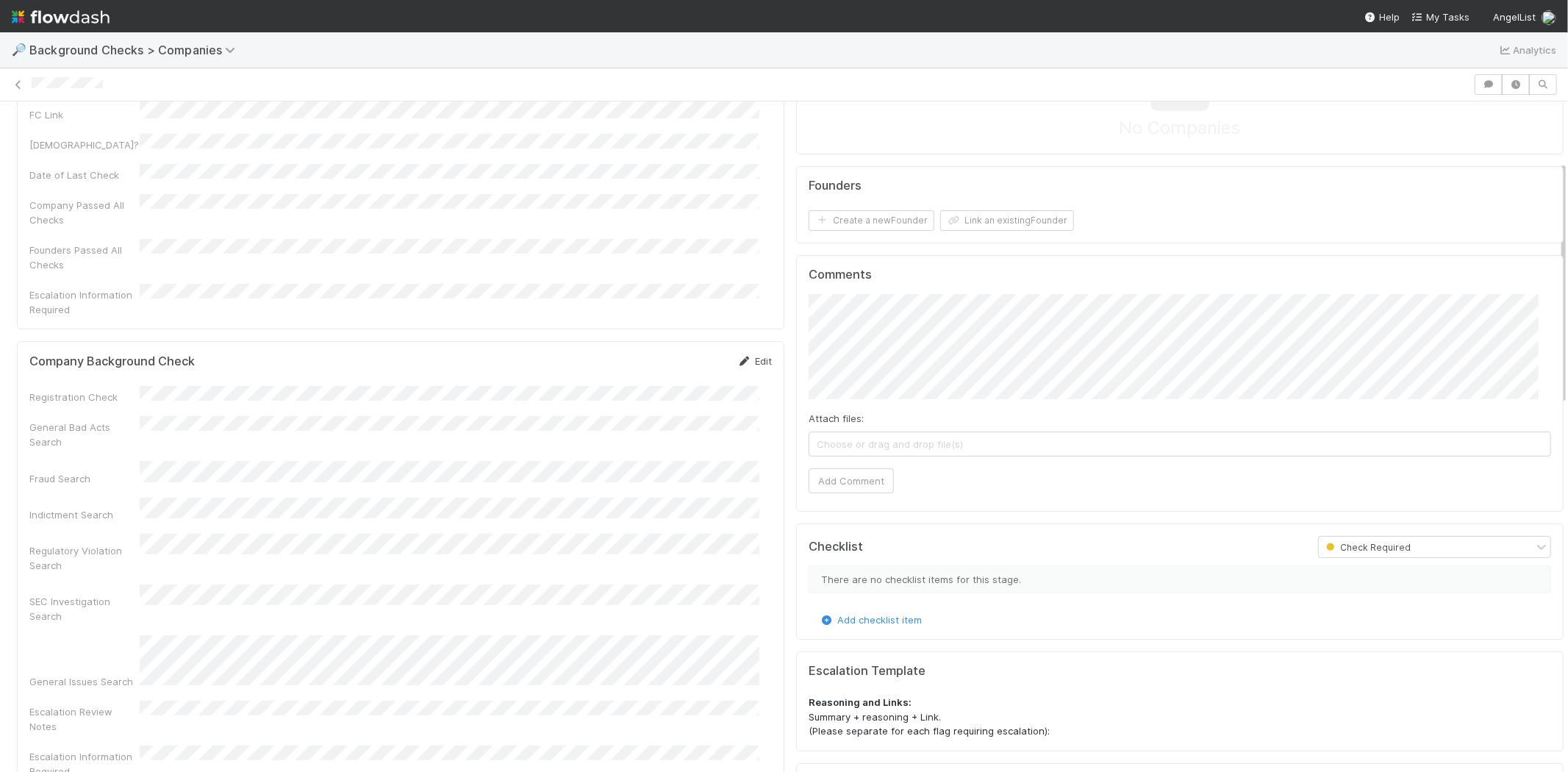
click at [740, 355] on link "Edit" at bounding box center [754, 361] width 34 height 12
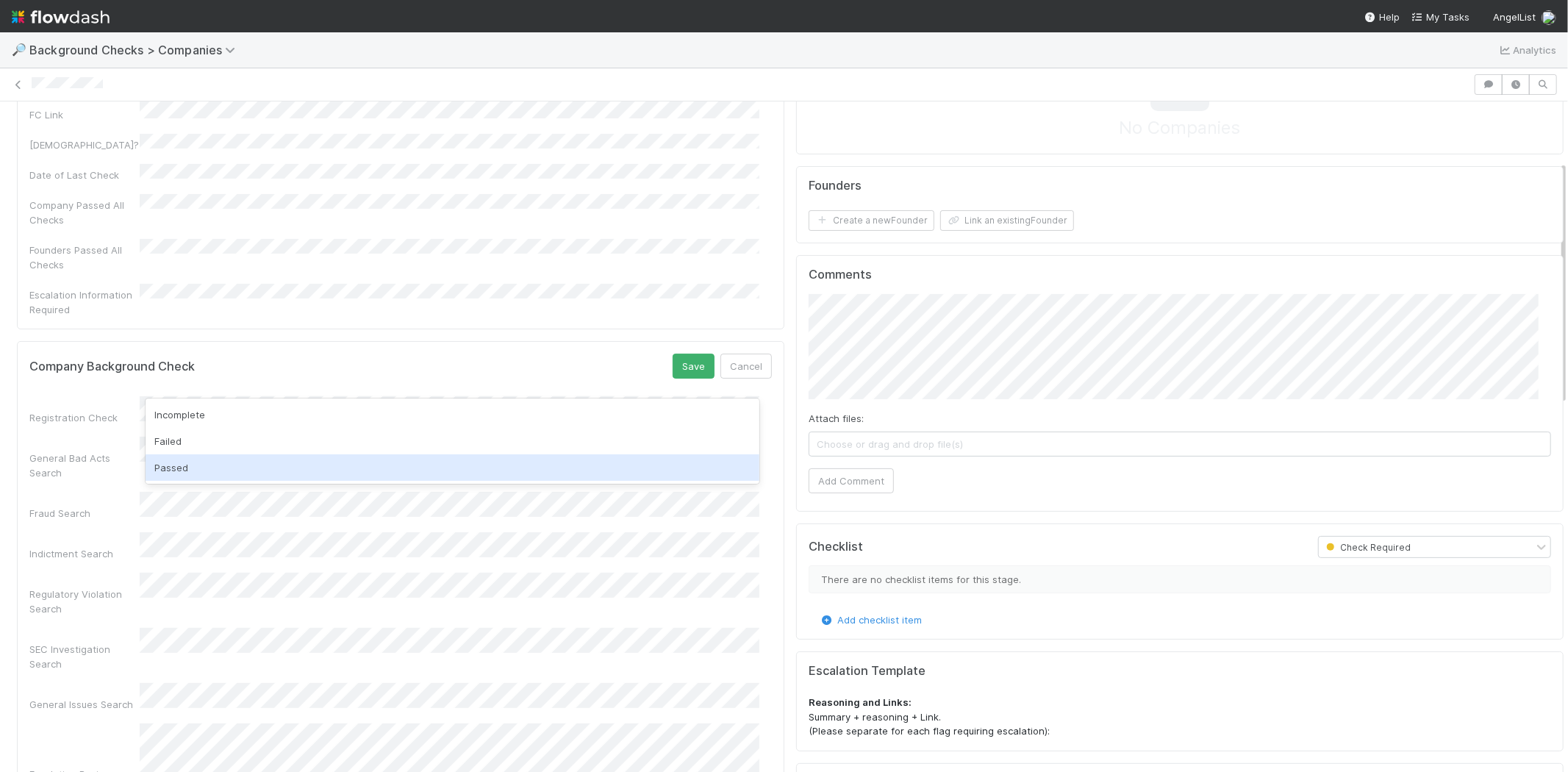
click at [298, 467] on div "Passed" at bounding box center [452, 467] width 613 height 26
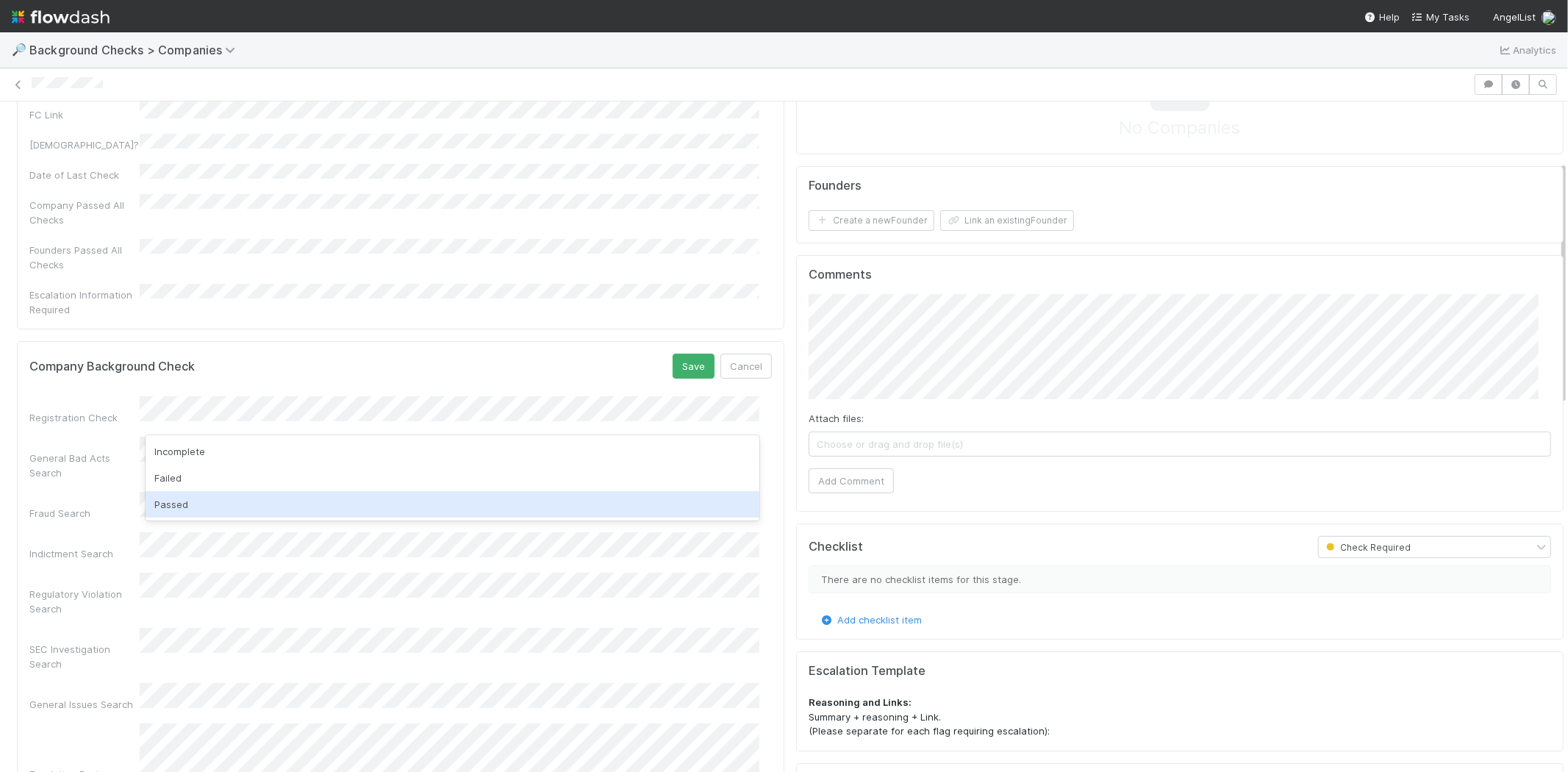
click at [269, 496] on div "Passed" at bounding box center [452, 504] width 613 height 26
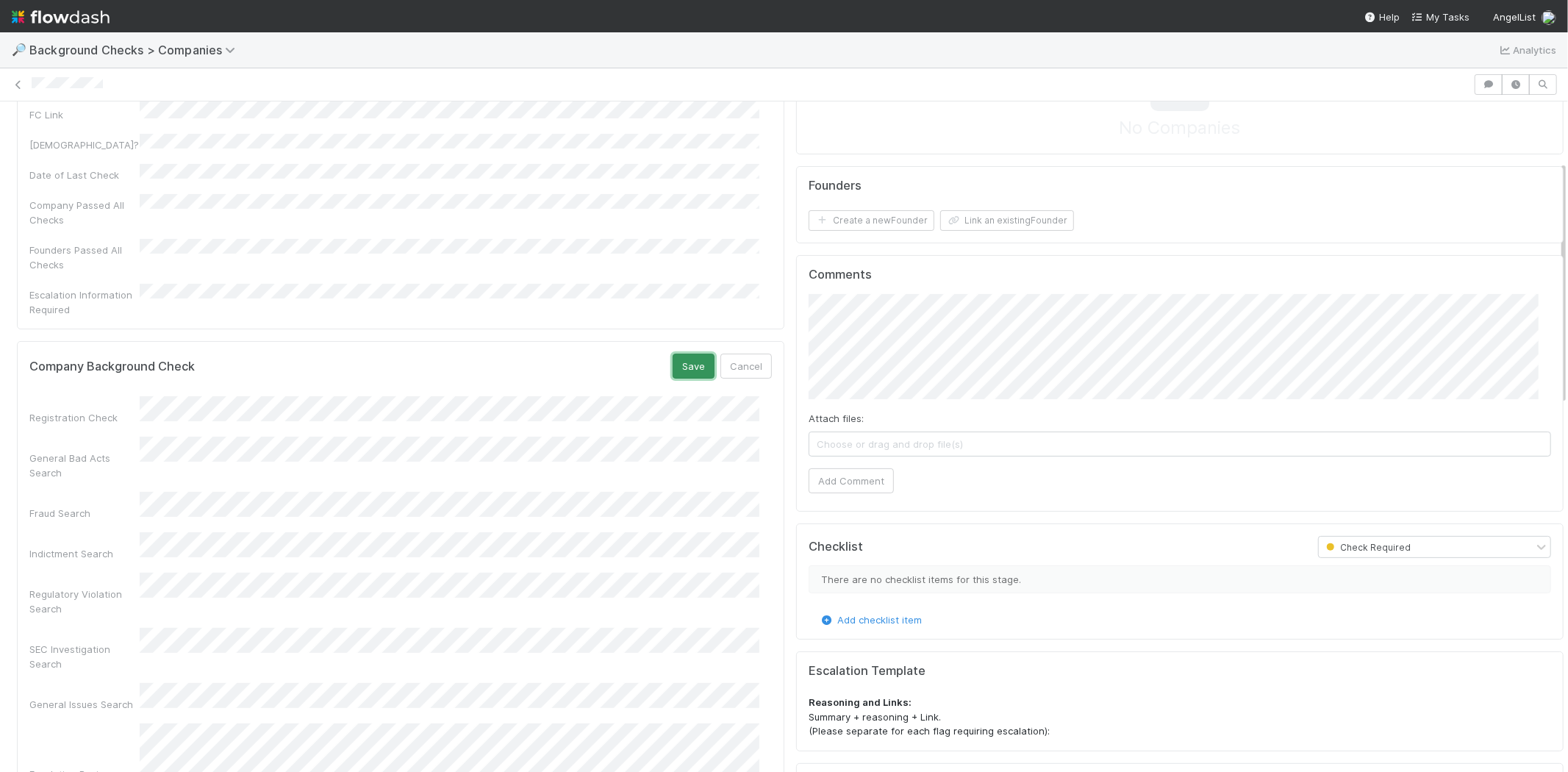
click at [672, 353] on button "Save" at bounding box center [693, 366] width 42 height 25
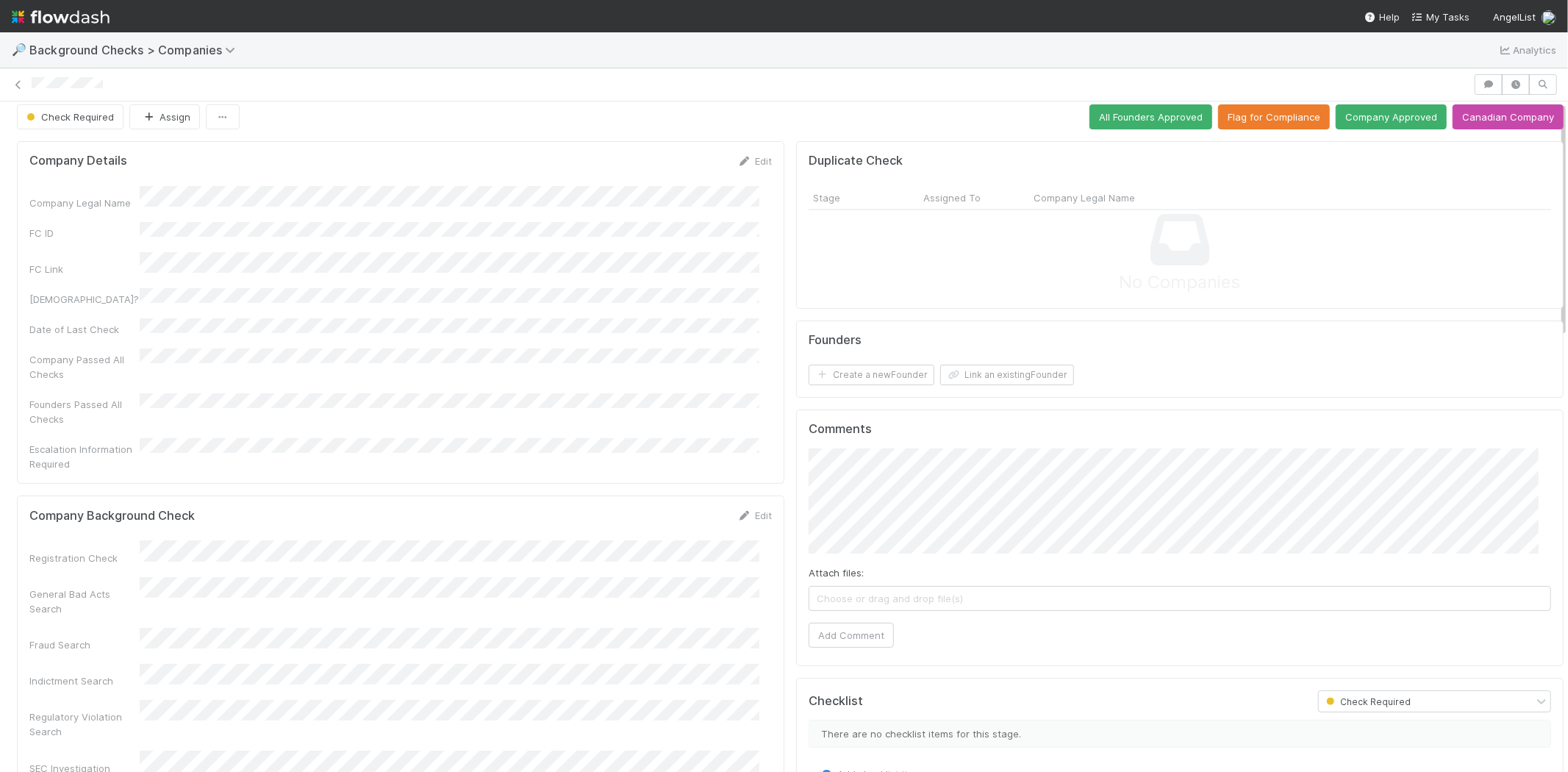
scroll to position [0, 0]
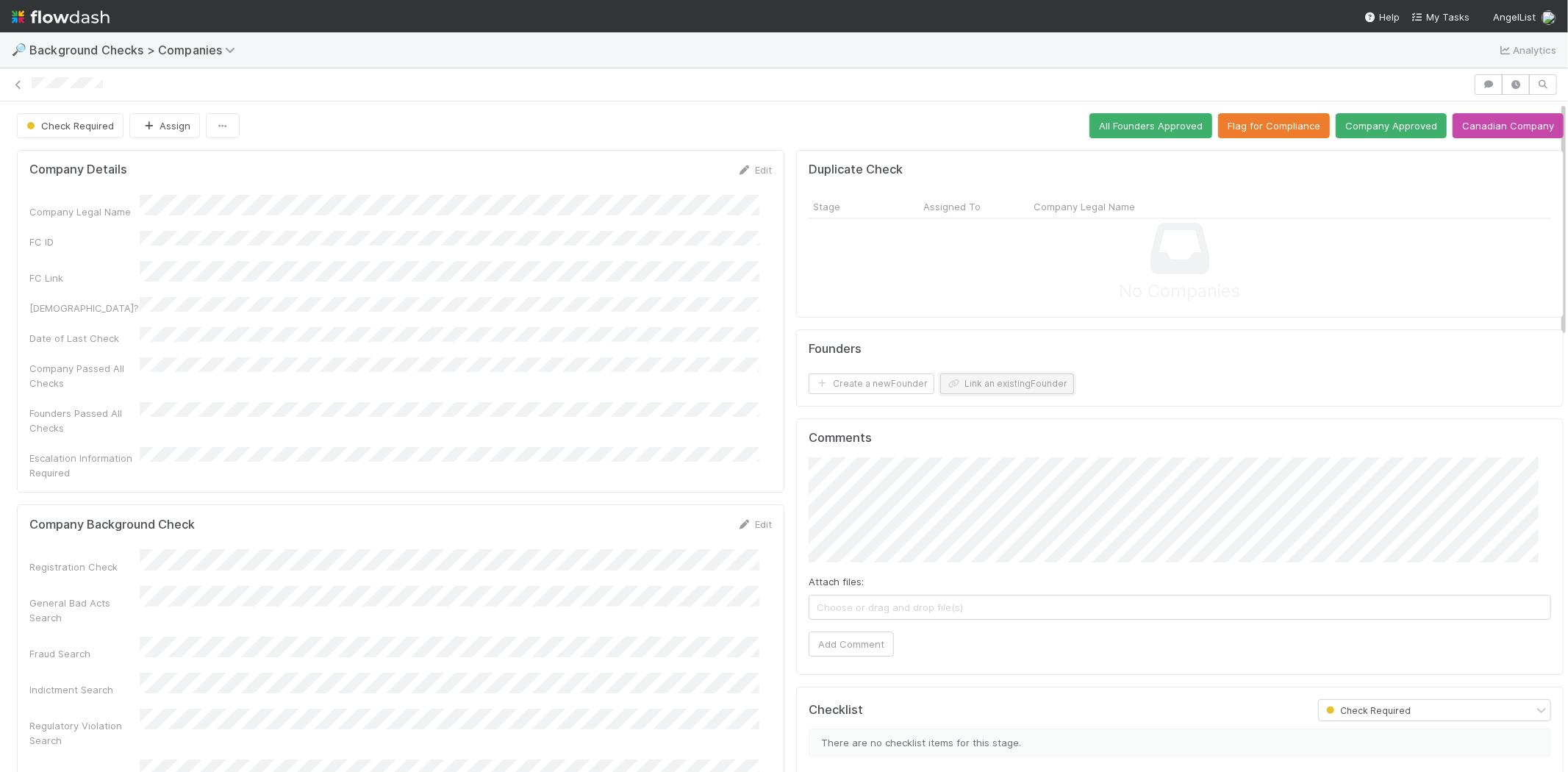
click at [991, 377] on button "Link an existing Founder" at bounding box center [1007, 384] width 134 height 21
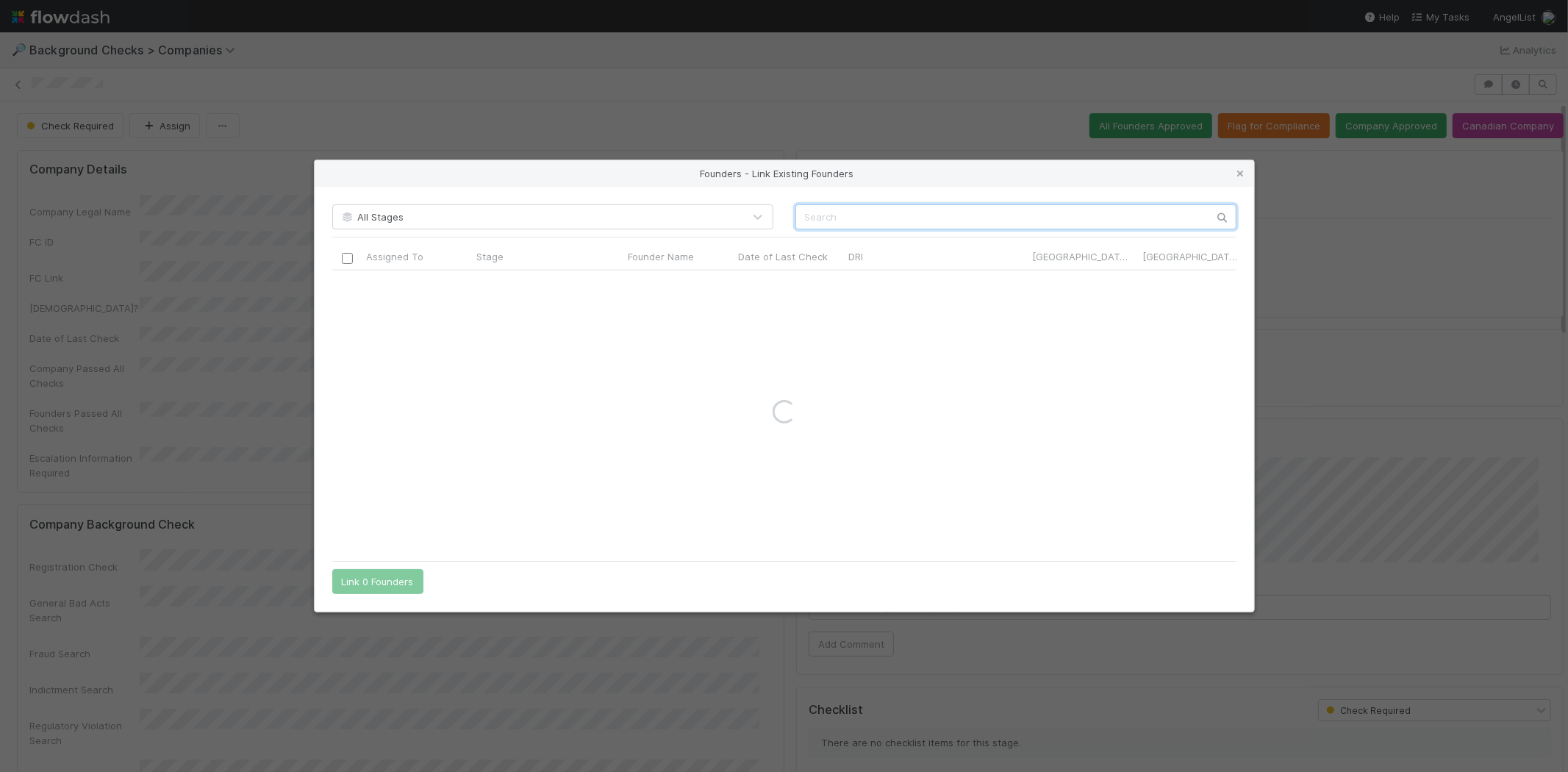
click at [879, 214] on input "text" at bounding box center [1015, 217] width 441 height 25
paste input "[PERSON_NAME]"
type input "[PERSON_NAME]"
click at [345, 285] on input "checkbox" at bounding box center [346, 285] width 11 height 11
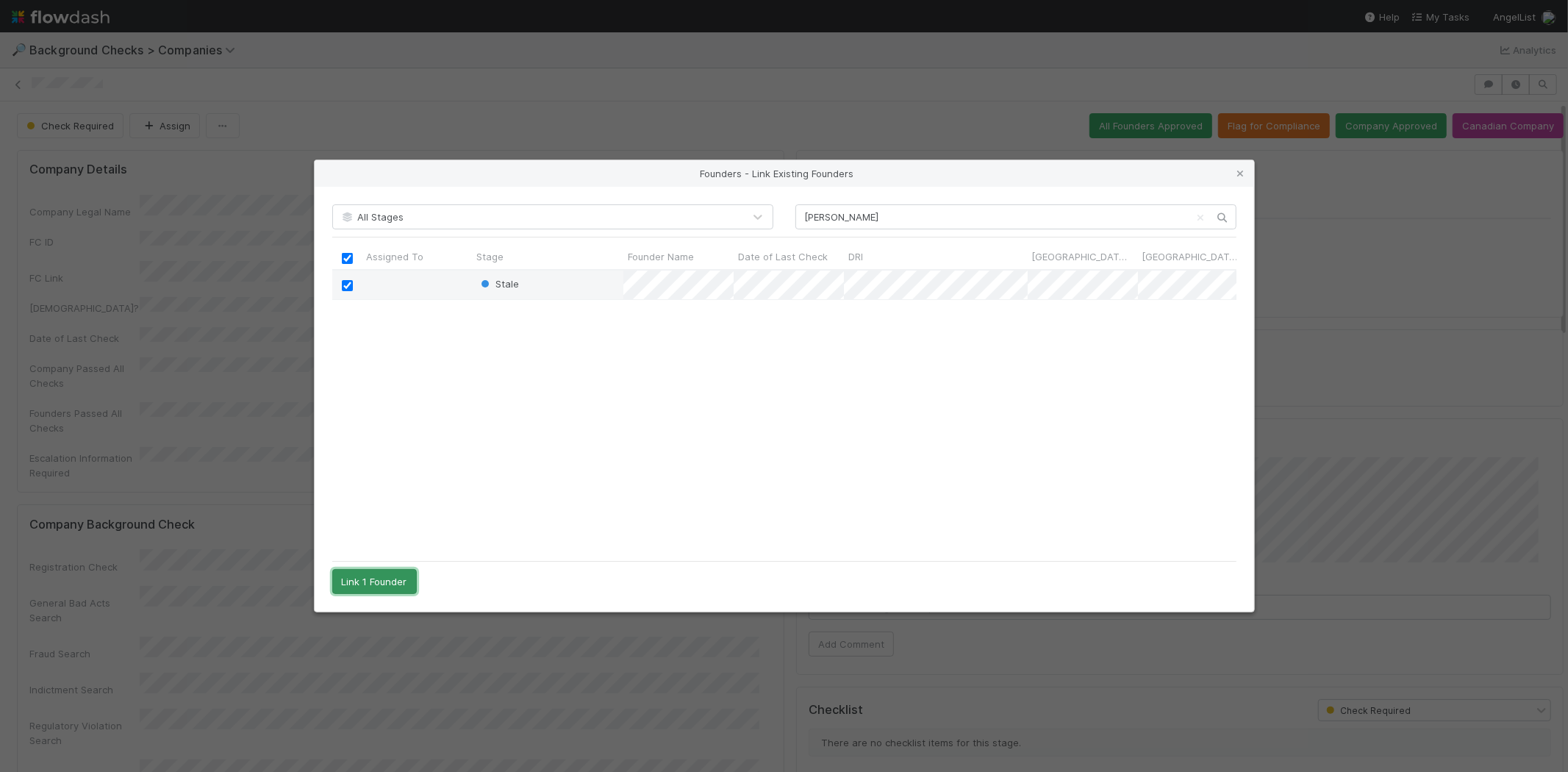
click at [378, 588] on button "Link 1 Founder" at bounding box center [375, 582] width 84 height 25
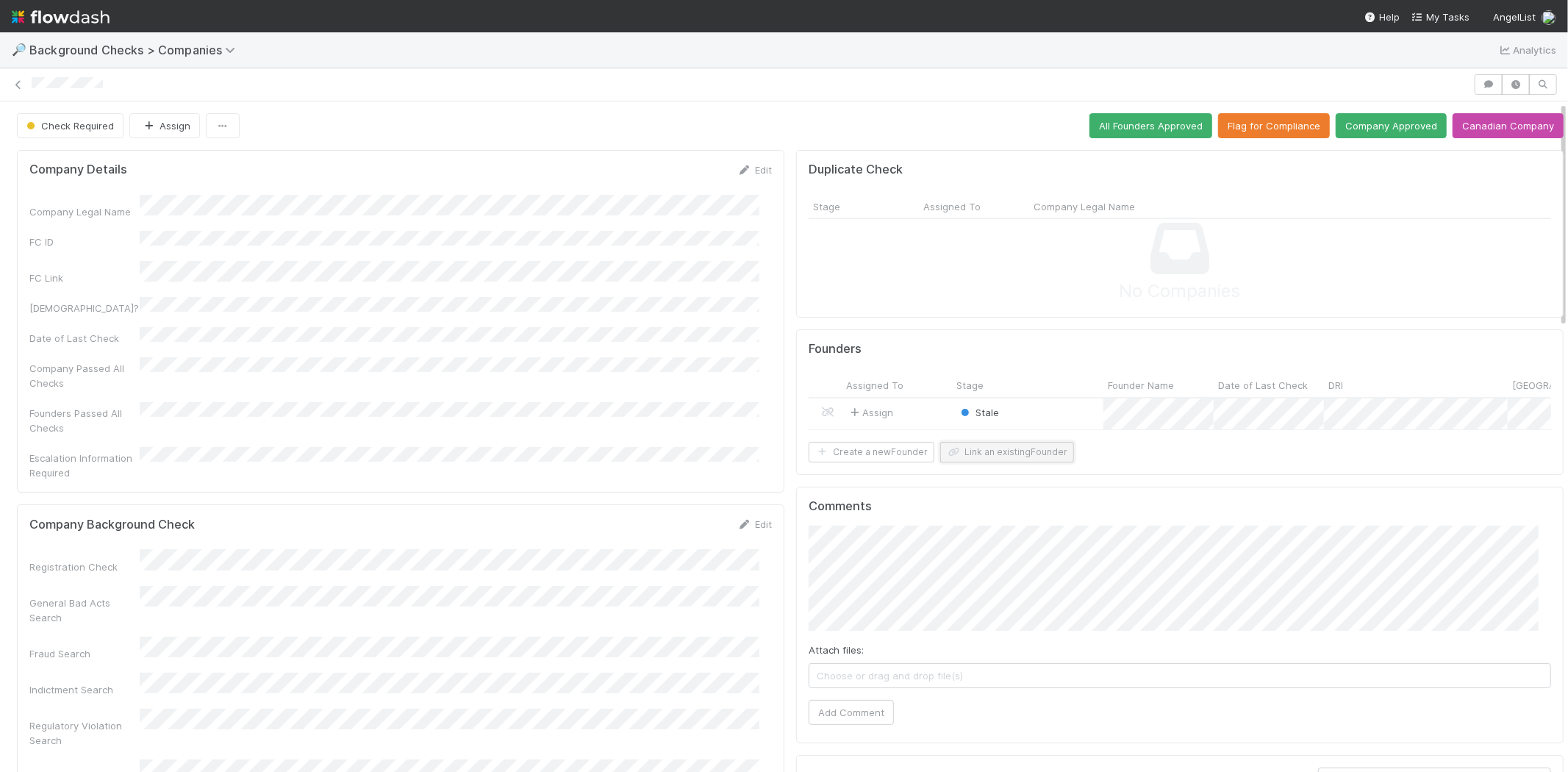
click at [987, 463] on button "Link an existing Founder" at bounding box center [1007, 452] width 134 height 21
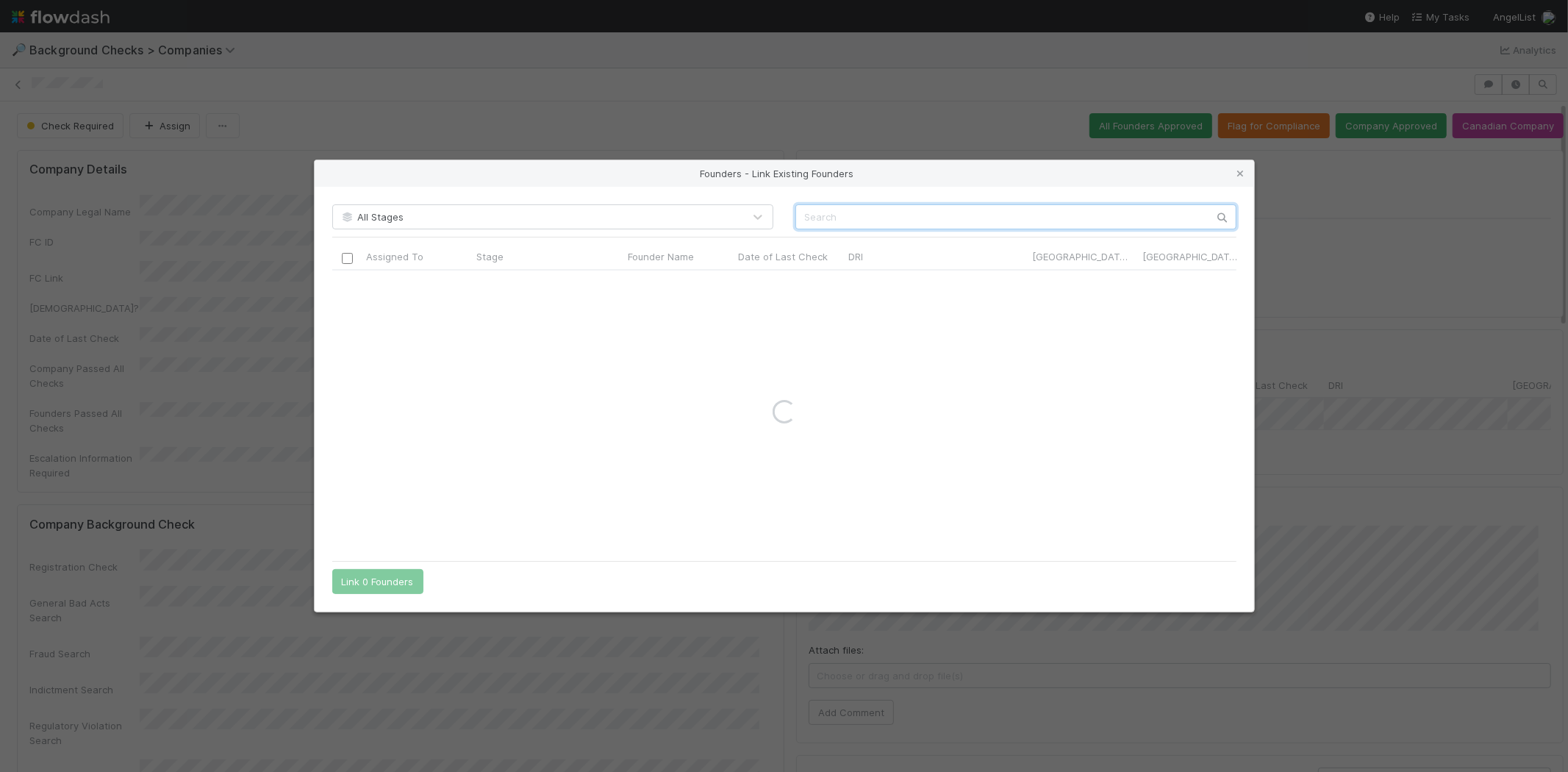
click at [862, 214] on input "text" at bounding box center [1015, 217] width 441 height 25
paste input "Navid Pour"
type input "Navid Pour"
drag, startPoint x: 1239, startPoint y: 177, endPoint x: 1210, endPoint y: 211, distance: 44.7
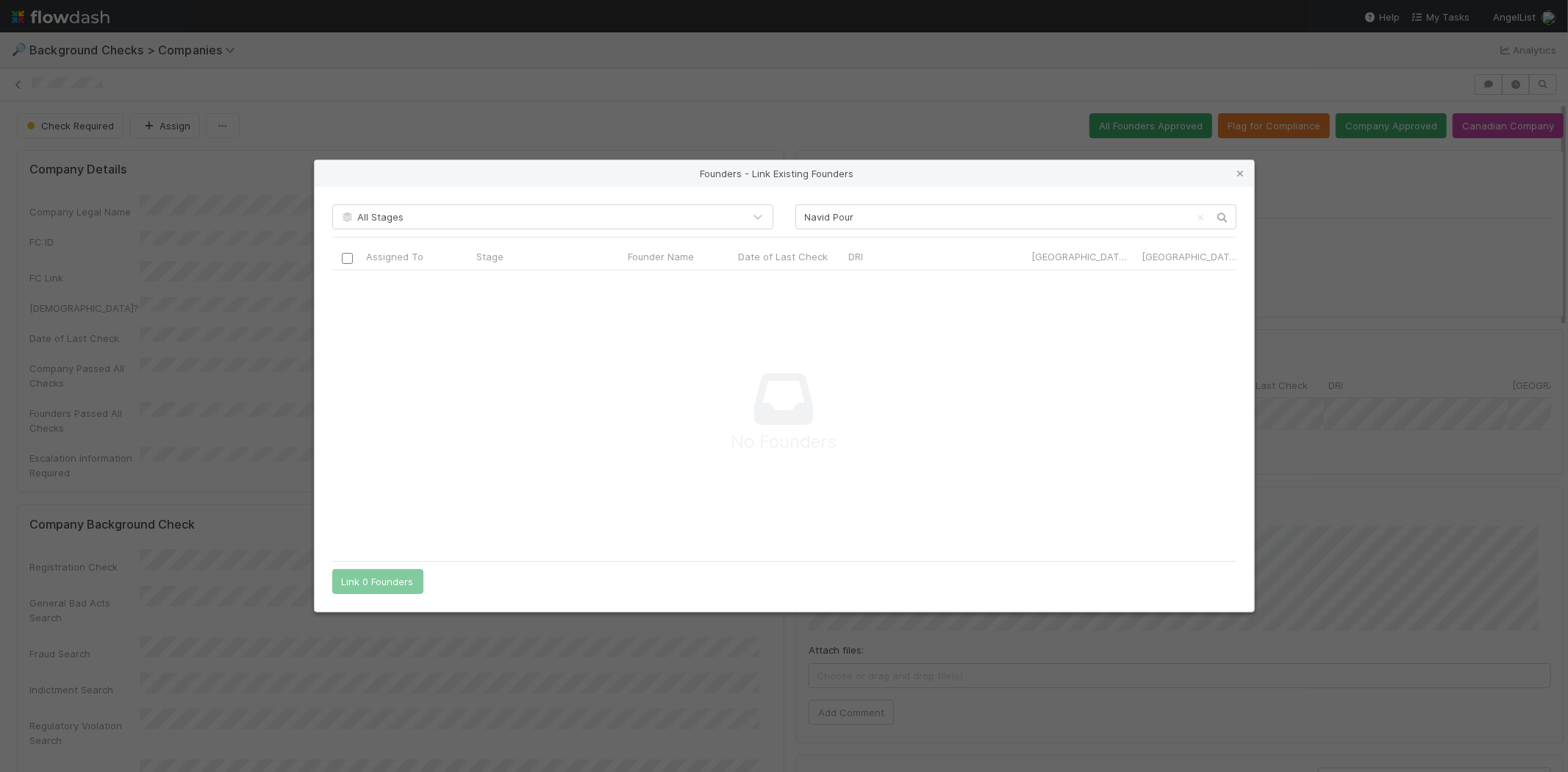
click at [1239, 177] on icon at bounding box center [1240, 174] width 15 height 10
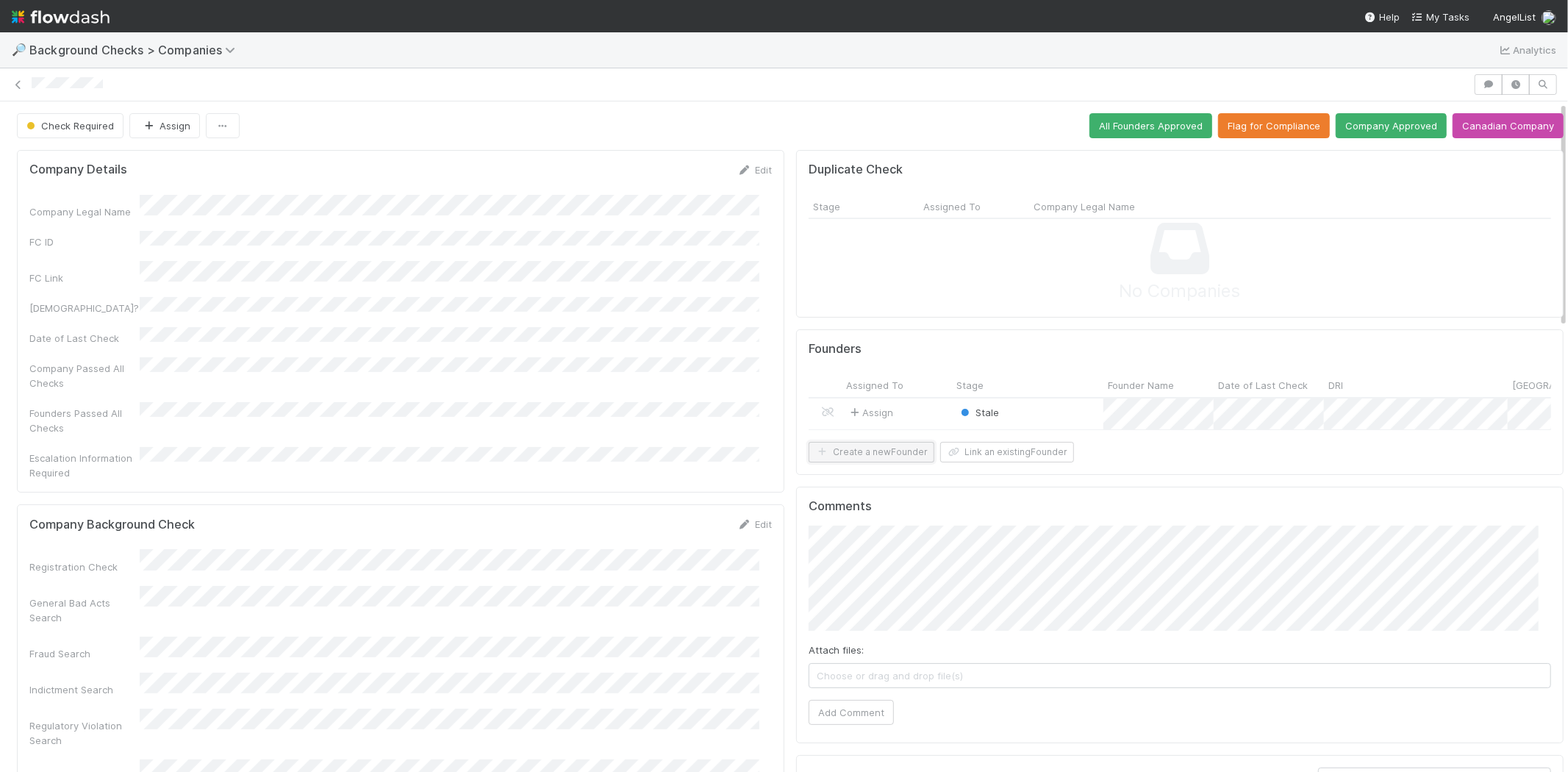
click at [873, 463] on button "Create a new Founder" at bounding box center [871, 452] width 125 height 21
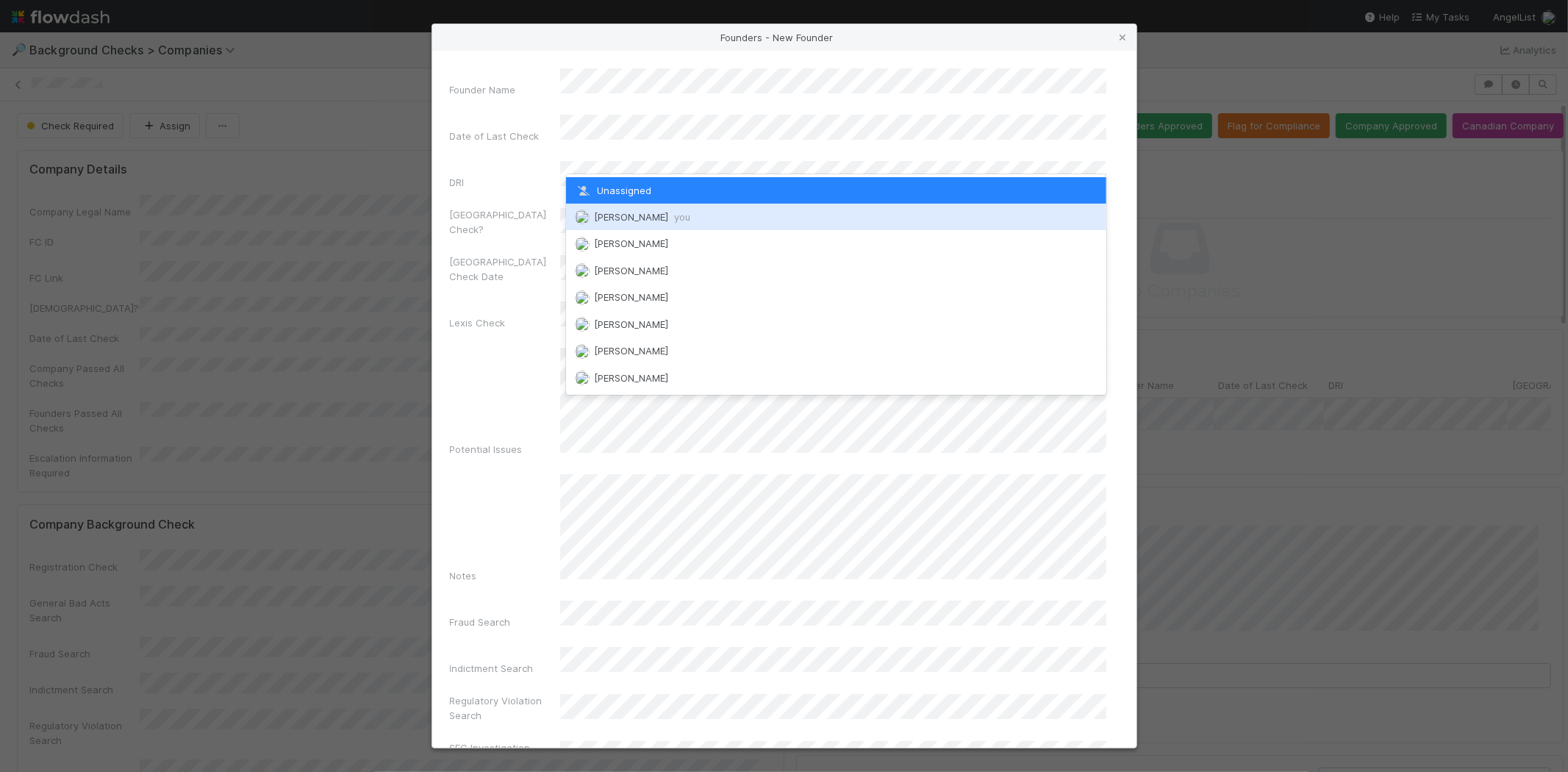
click at [654, 213] on span "[PERSON_NAME] you" at bounding box center [642, 217] width 96 height 12
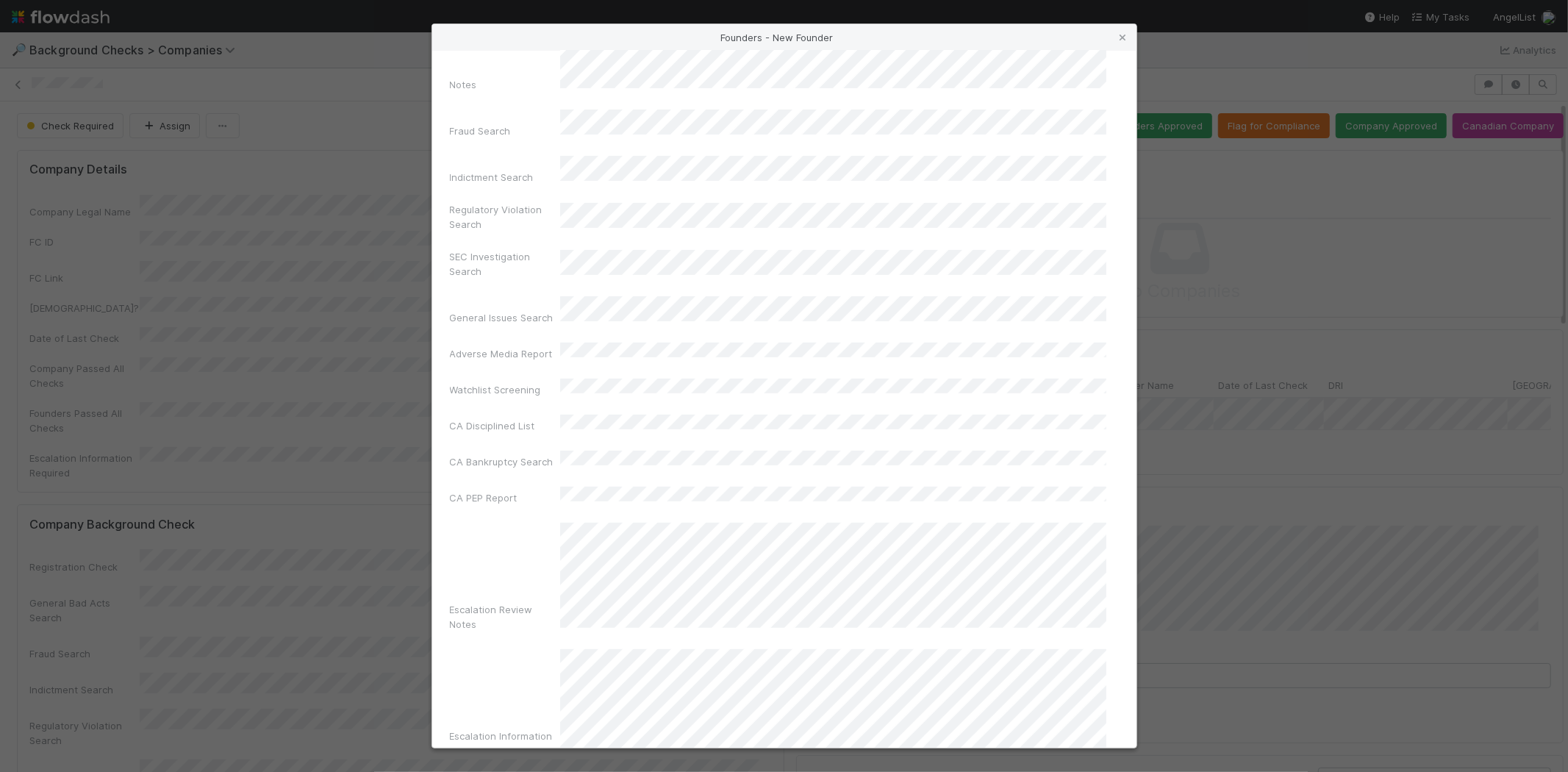
scroll to position [492, 0]
click at [751, 701] on form "Founder Name Date of Last Check DRI [GEOGRAPHIC_DATA] Check? Canada Check Date …" at bounding box center [784, 214] width 669 height 1279
drag, startPoint x: 749, startPoint y: 714, endPoint x: 829, endPoint y: 706, distance: 80.4
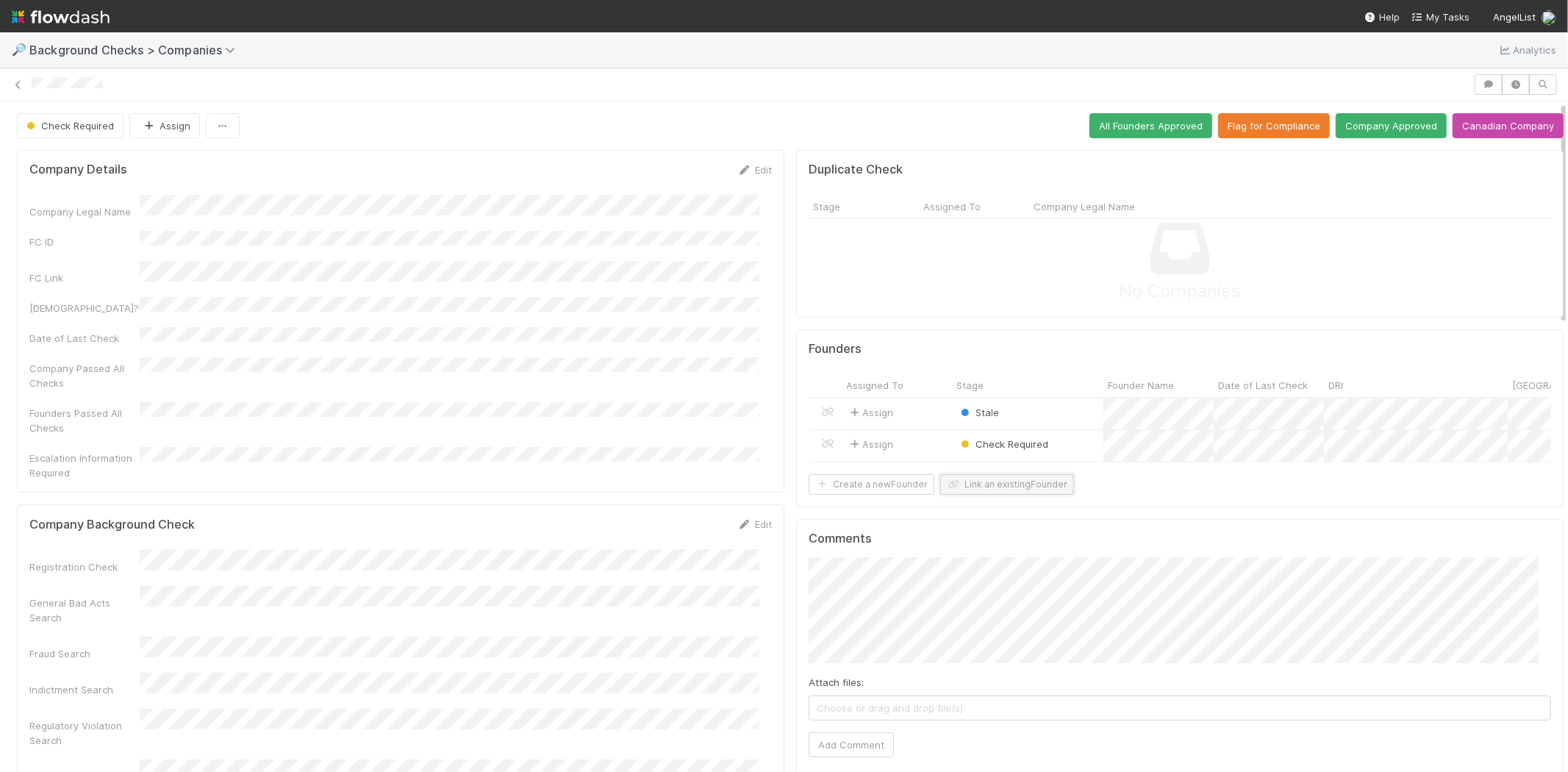
click at [1009, 494] on button "Link an existing Founder" at bounding box center [1007, 484] width 134 height 21
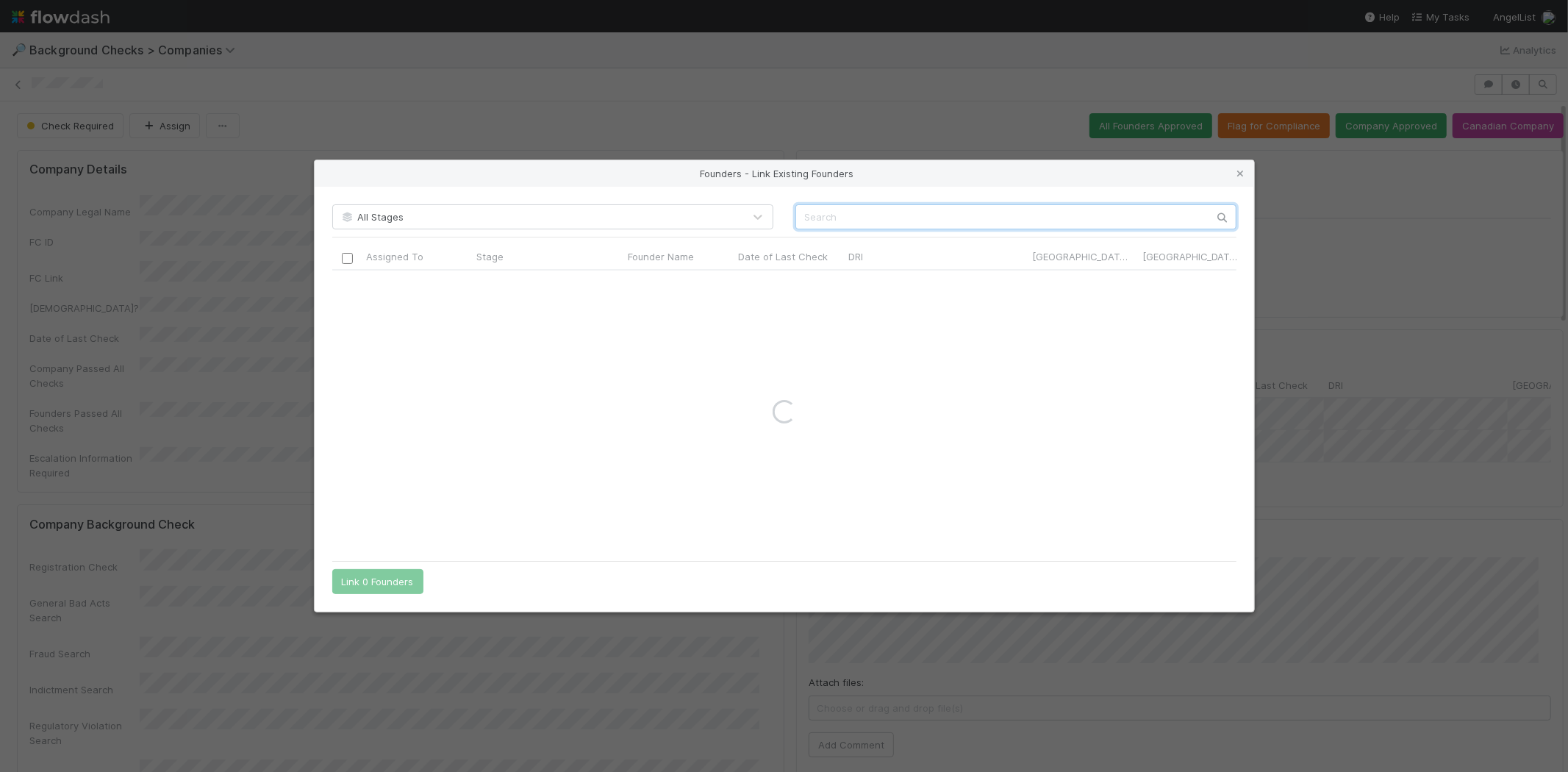
click at [949, 217] on input "text" at bounding box center [1015, 217] width 441 height 25
paste input "[PERSON_NAME]"
type input "[PERSON_NAME]"
click at [347, 289] on input "checkbox" at bounding box center [346, 285] width 11 height 11
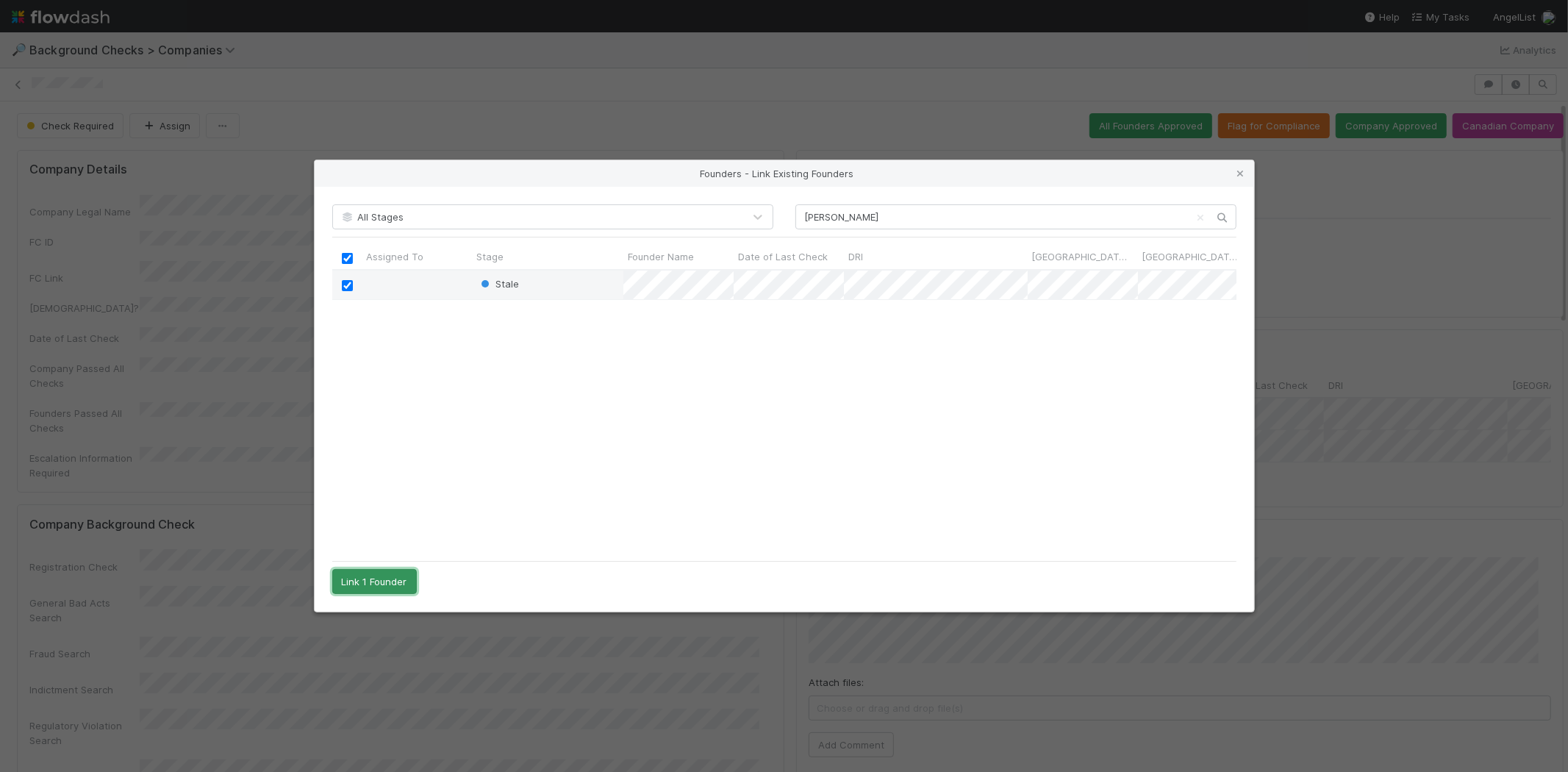
click at [391, 581] on button "Link 1 Founder" at bounding box center [375, 582] width 84 height 25
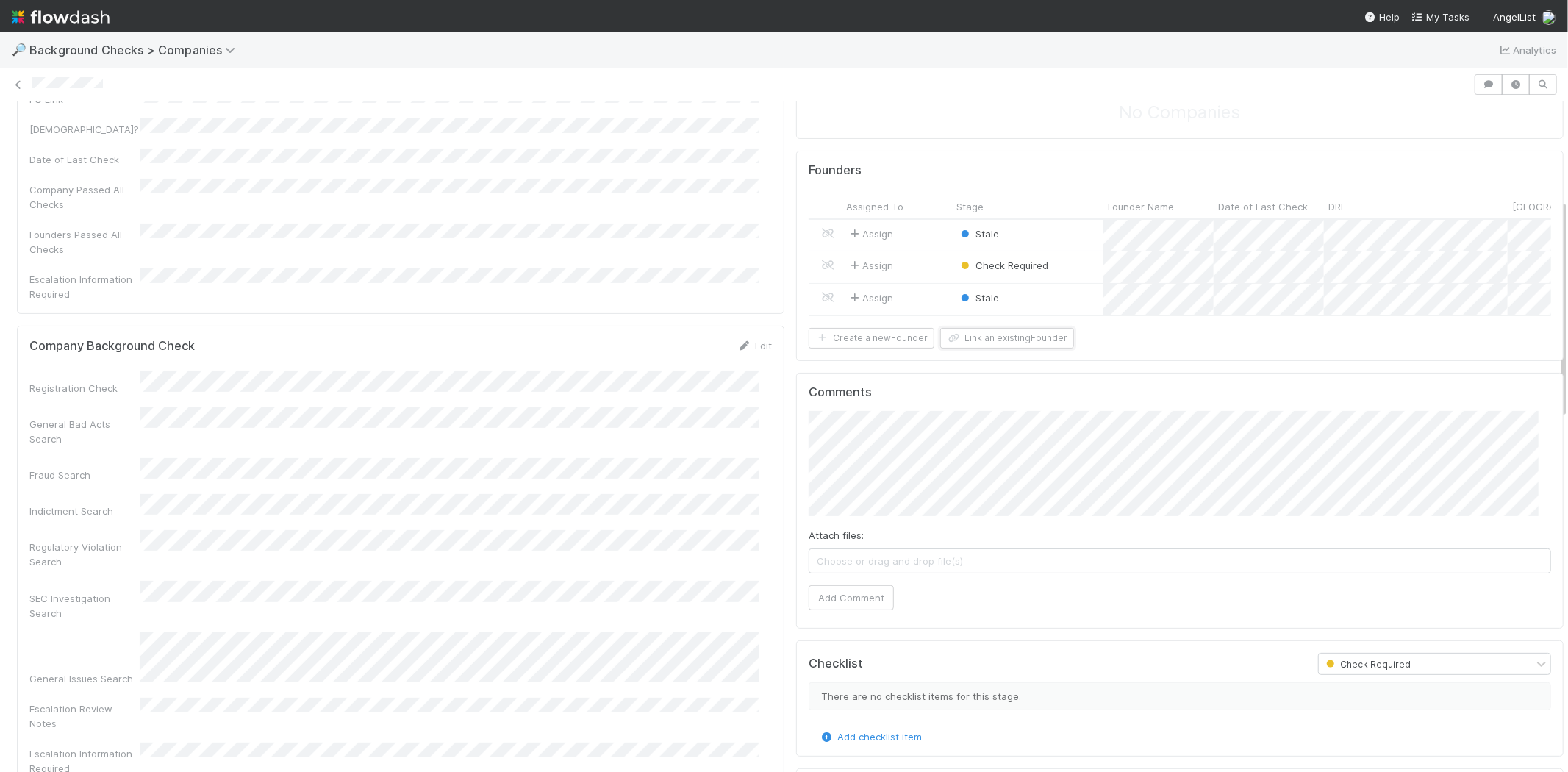
scroll to position [0, 0]
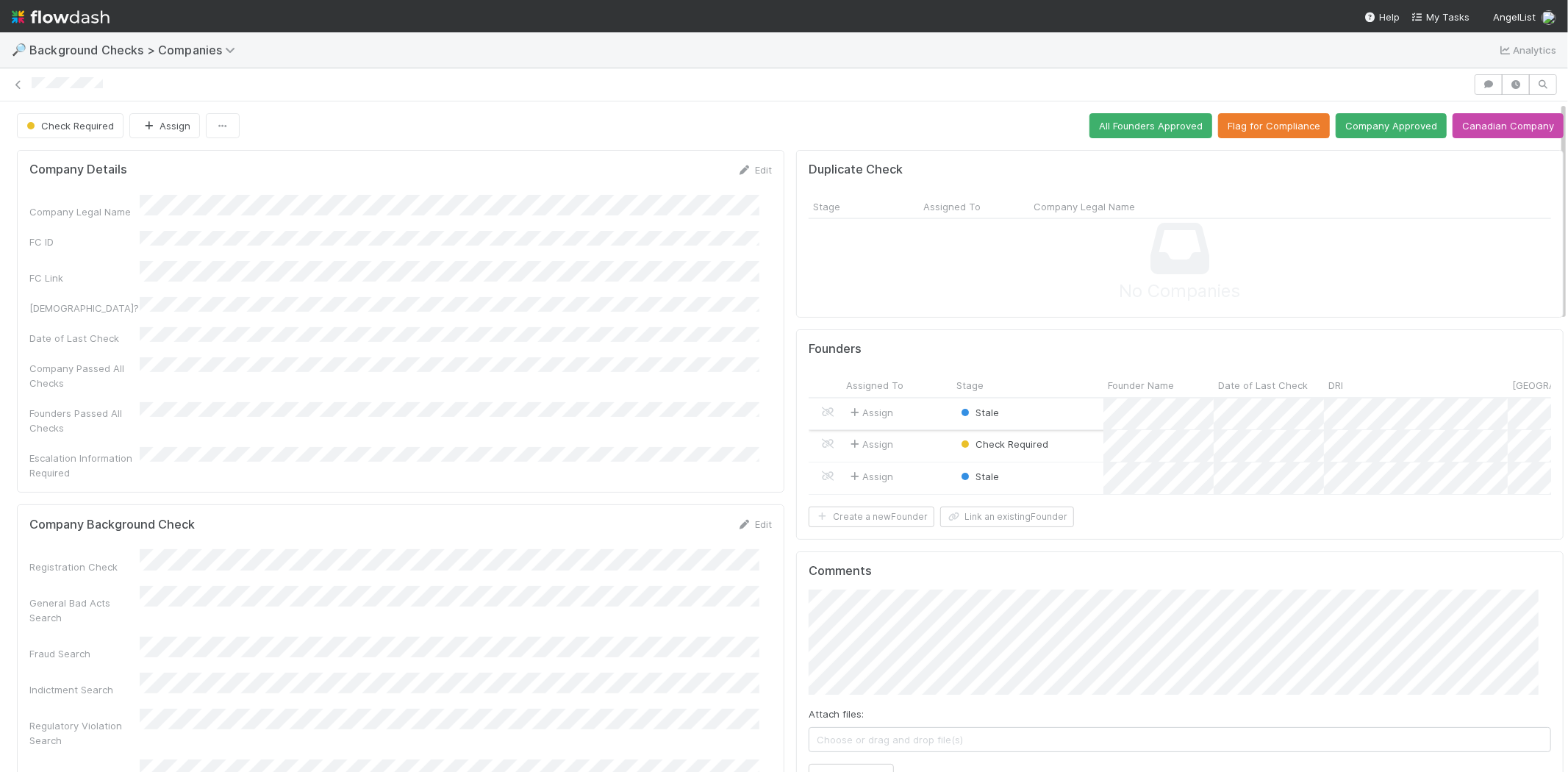
click at [905, 407] on div "Assign" at bounding box center [896, 414] width 111 height 31
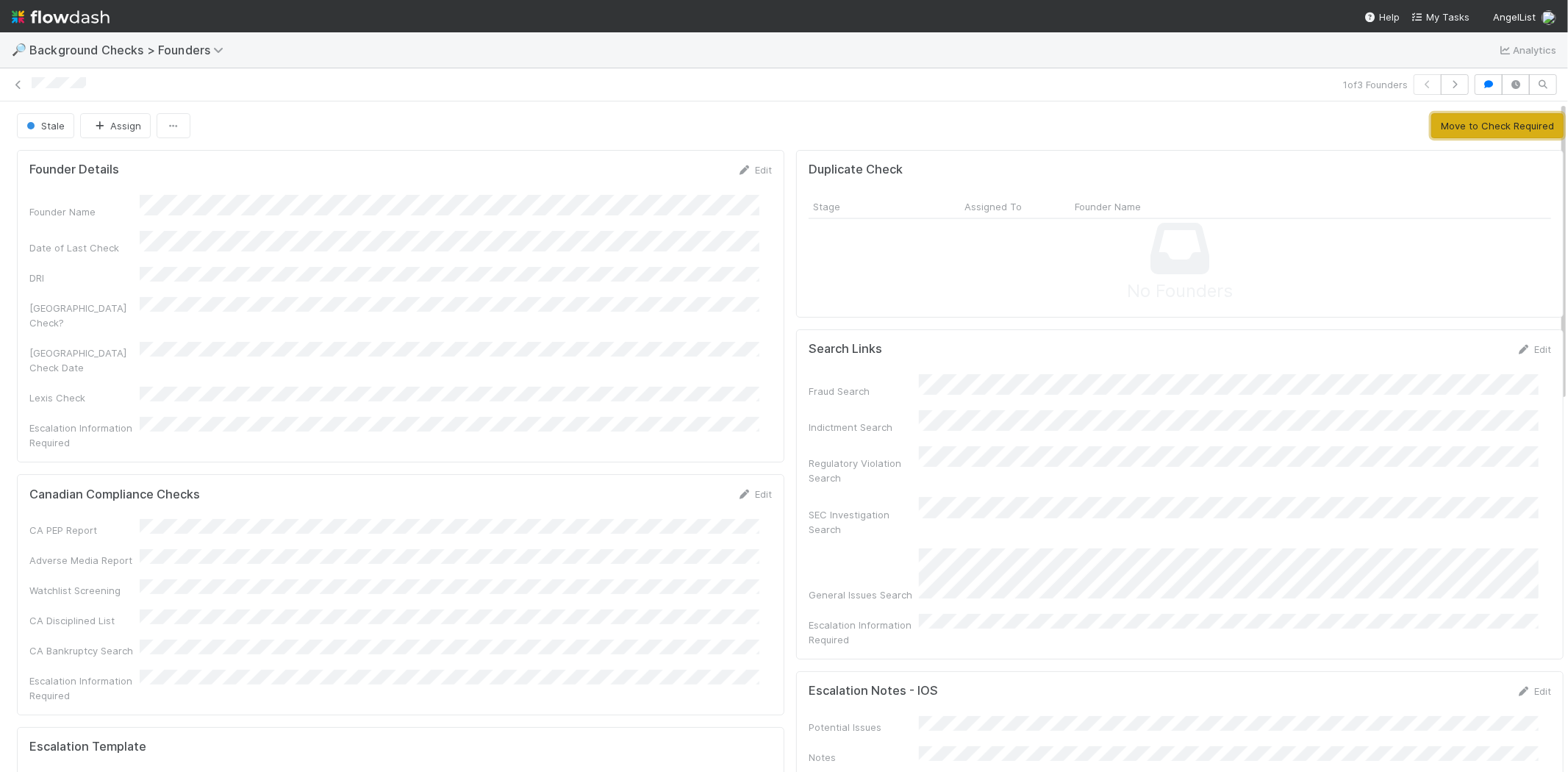
click at [1459, 126] on button "Move to Check Required" at bounding box center [1497, 126] width 132 height 25
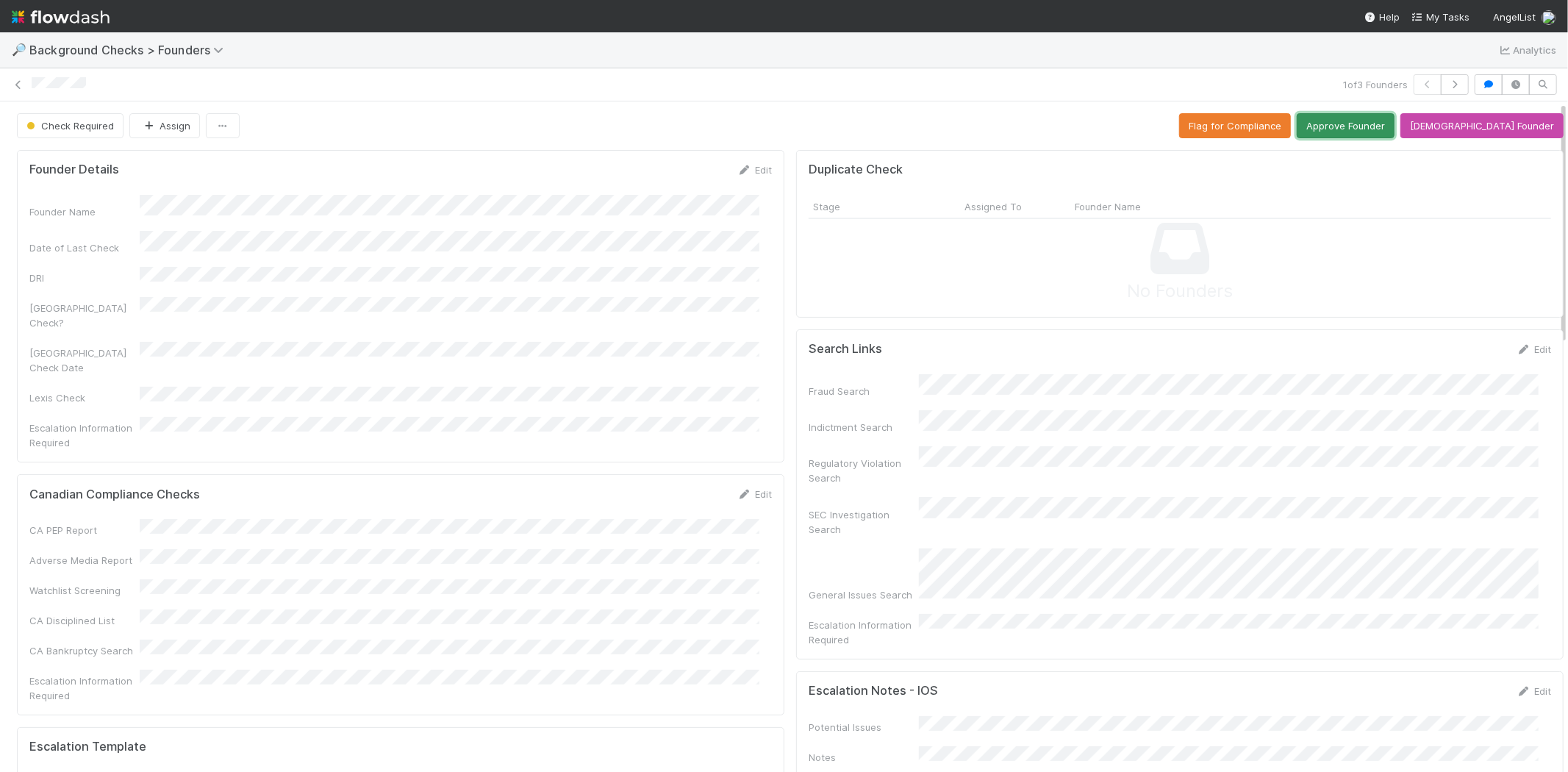
click at [1375, 129] on button "Approve Founder" at bounding box center [1345, 126] width 98 height 25
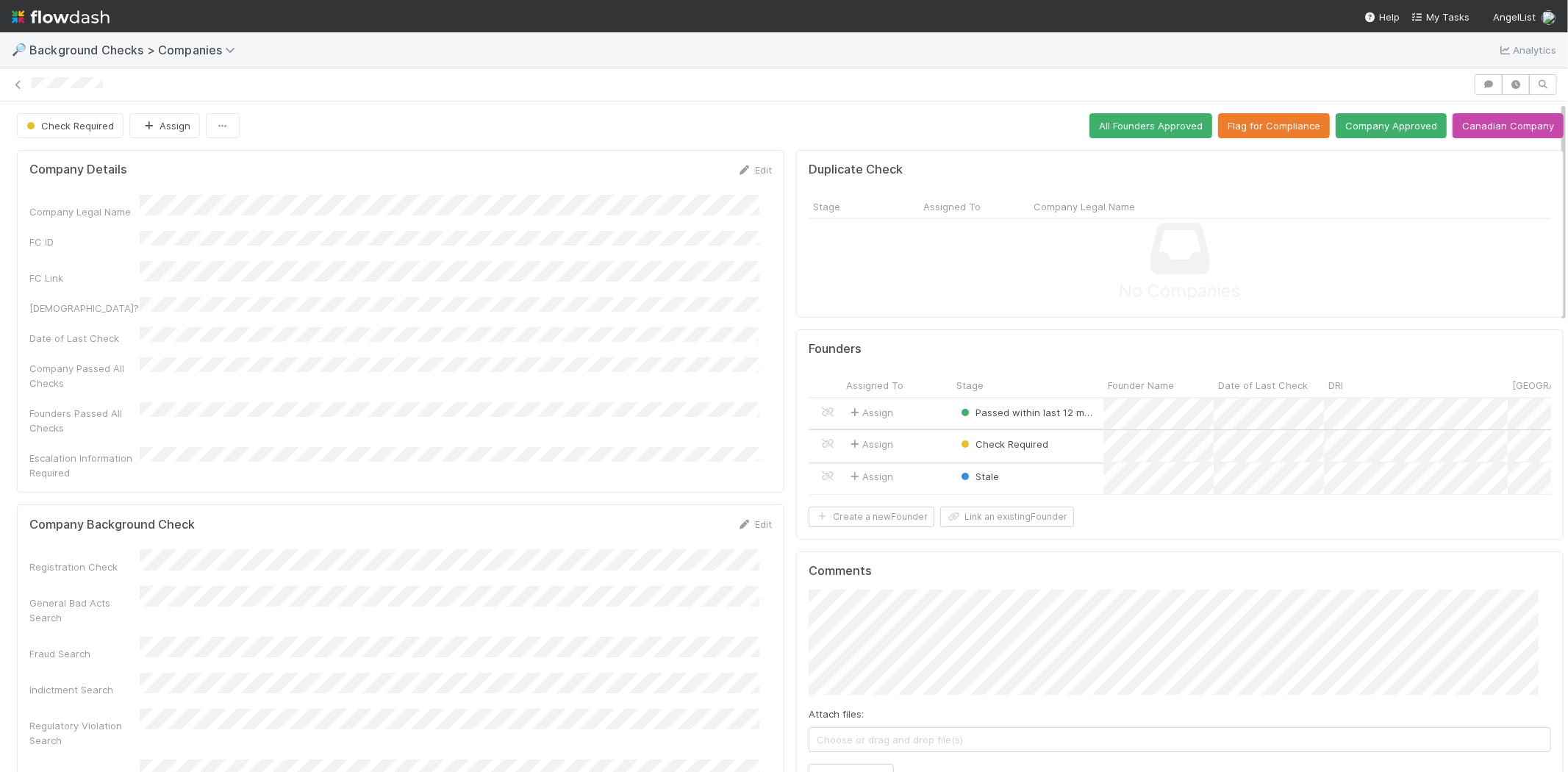
click at [909, 436] on div "Assign" at bounding box center [896, 446] width 111 height 31
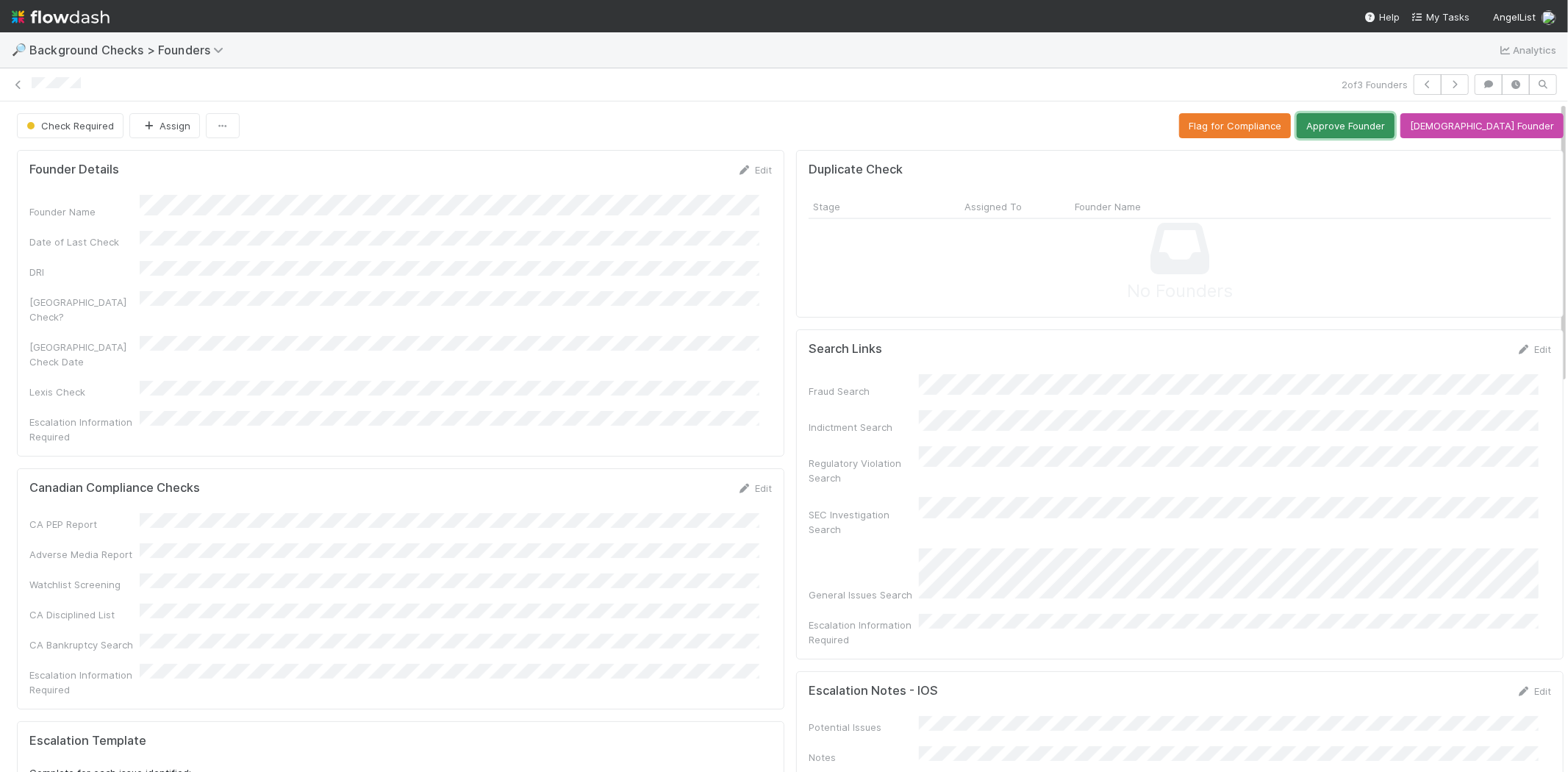
click at [1390, 128] on button "Approve Founder" at bounding box center [1345, 126] width 98 height 25
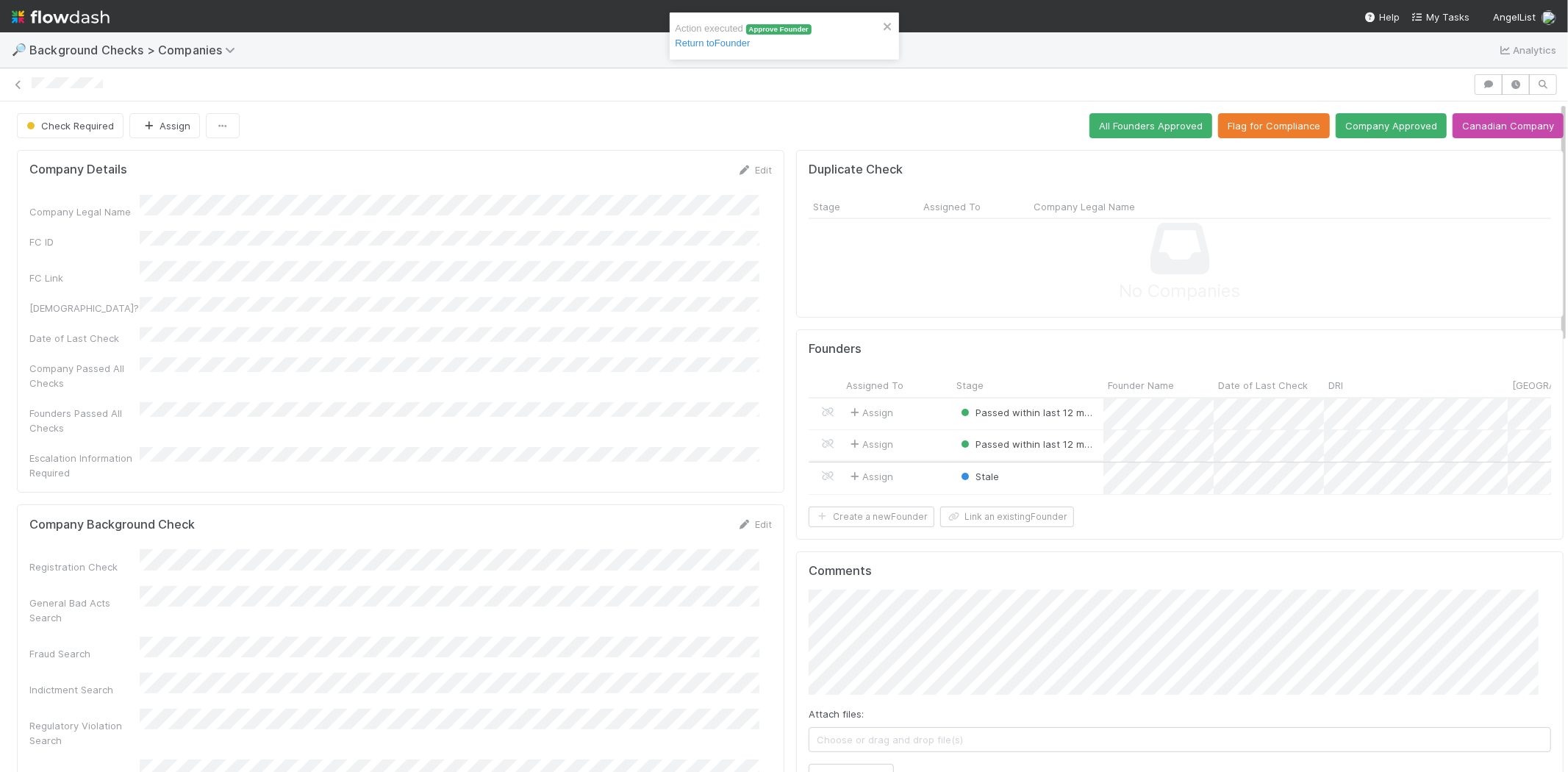
click at [929, 473] on div "Assign" at bounding box center [896, 478] width 111 height 31
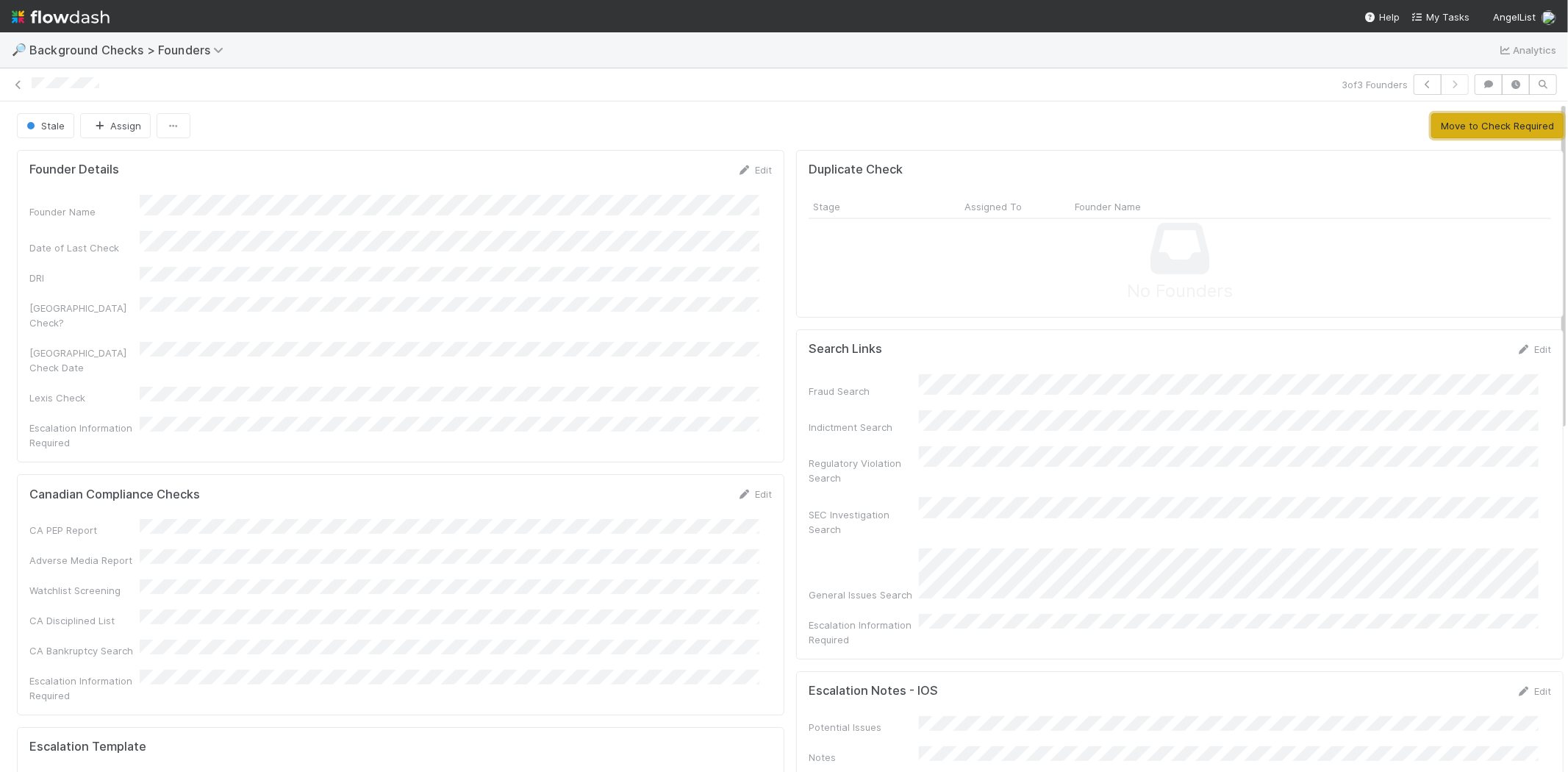
click at [1482, 128] on button "Move to Check Required" at bounding box center [1497, 126] width 132 height 25
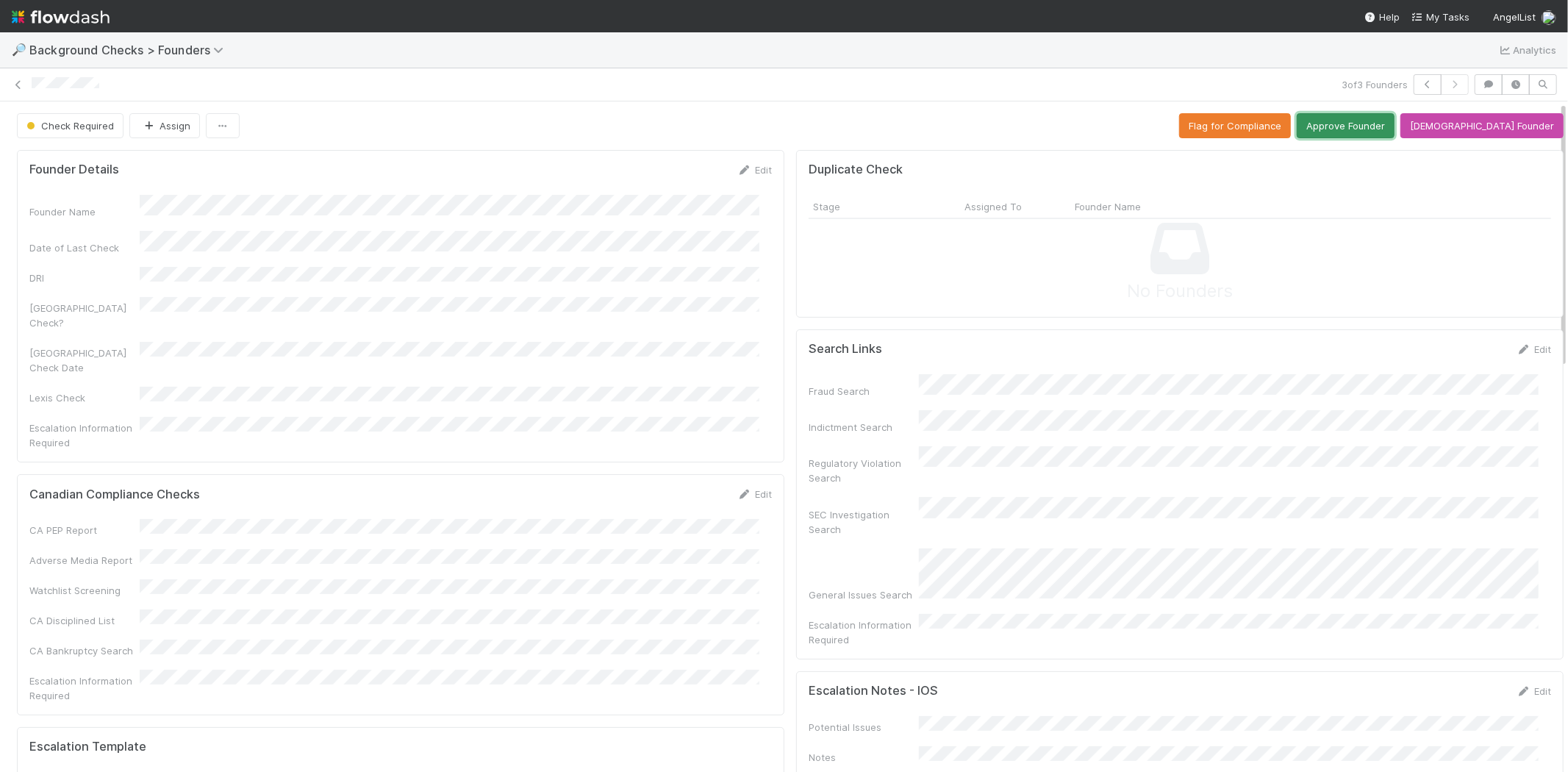
click at [1390, 122] on button "Approve Founder" at bounding box center [1345, 126] width 98 height 25
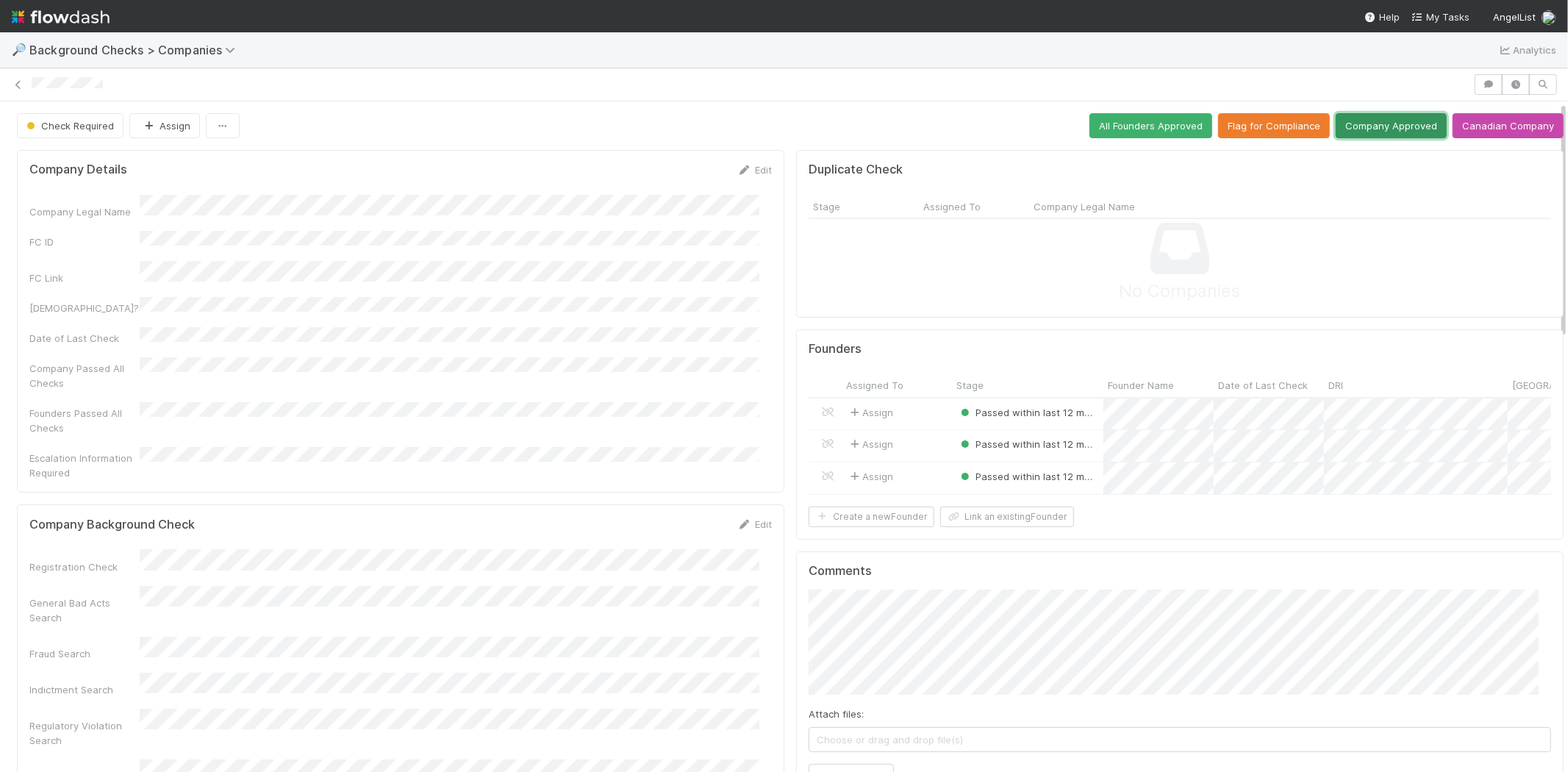
click at [1368, 123] on button "Company Approved" at bounding box center [1390, 126] width 111 height 25
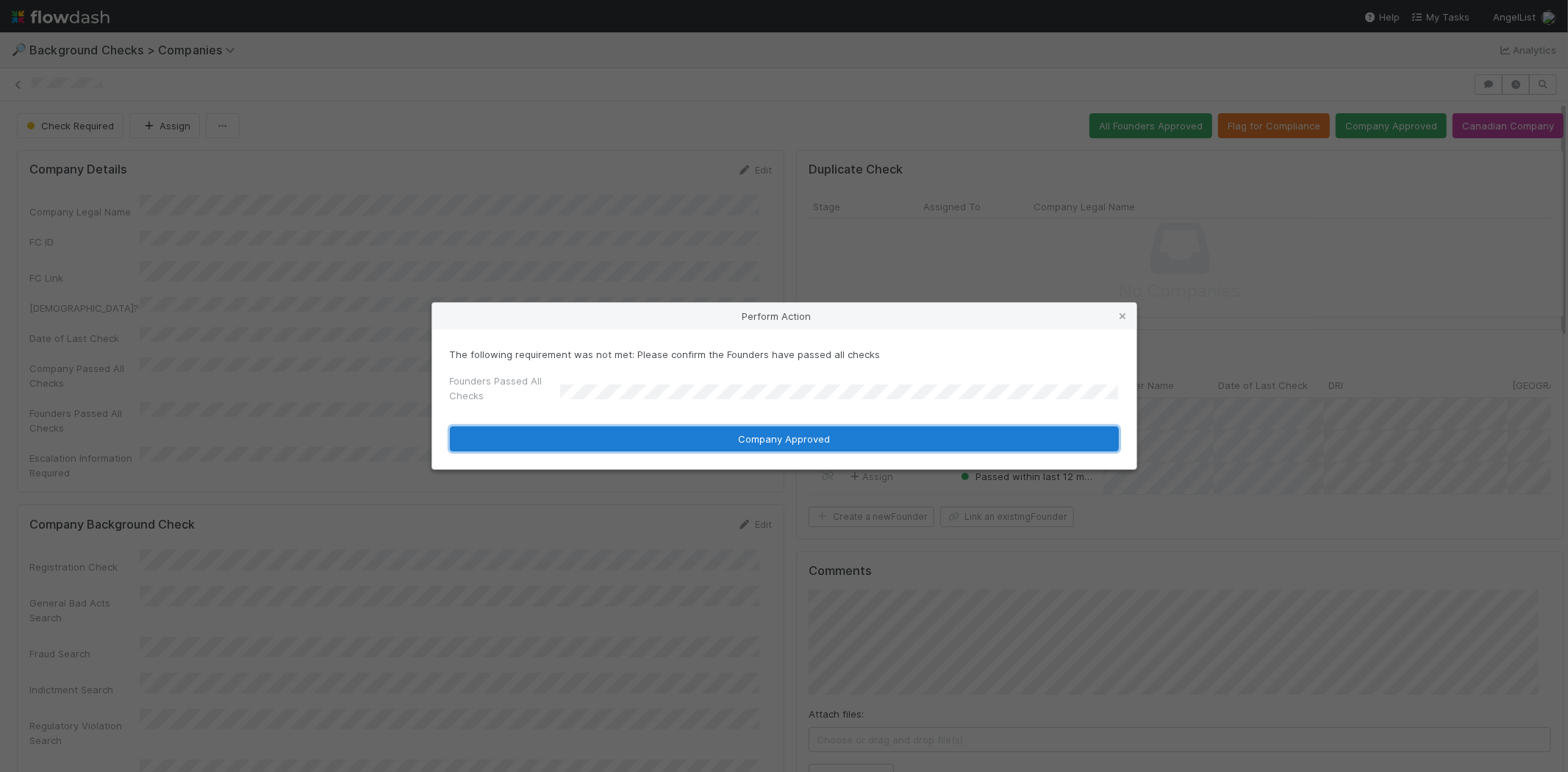
drag, startPoint x: 736, startPoint y: 429, endPoint x: 749, endPoint y: 427, distance: 13.2
click at [737, 429] on button "Company Approved" at bounding box center [784, 439] width 669 height 25
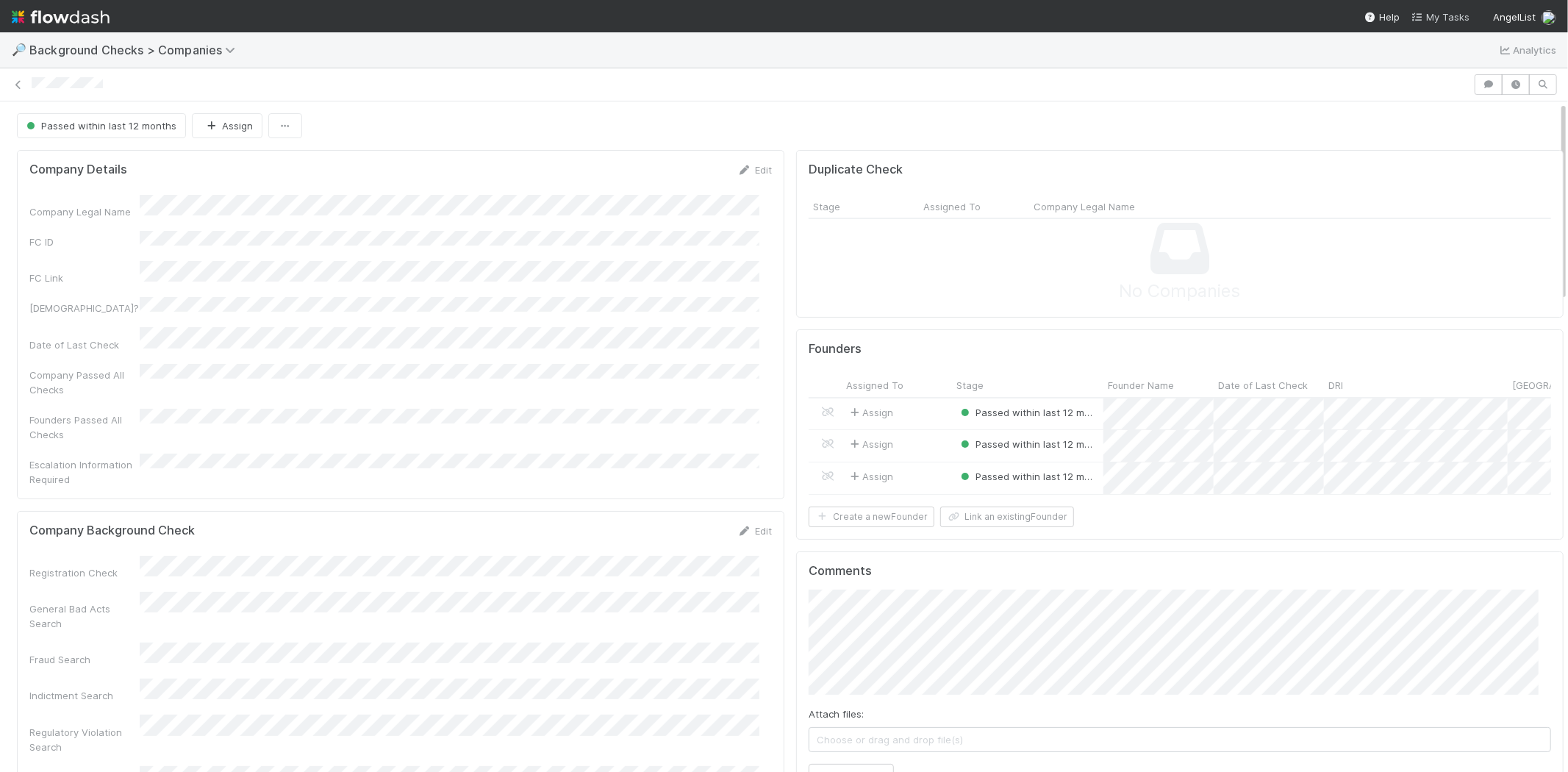
click at [1449, 15] on span "My Tasks" at bounding box center [1440, 17] width 58 height 12
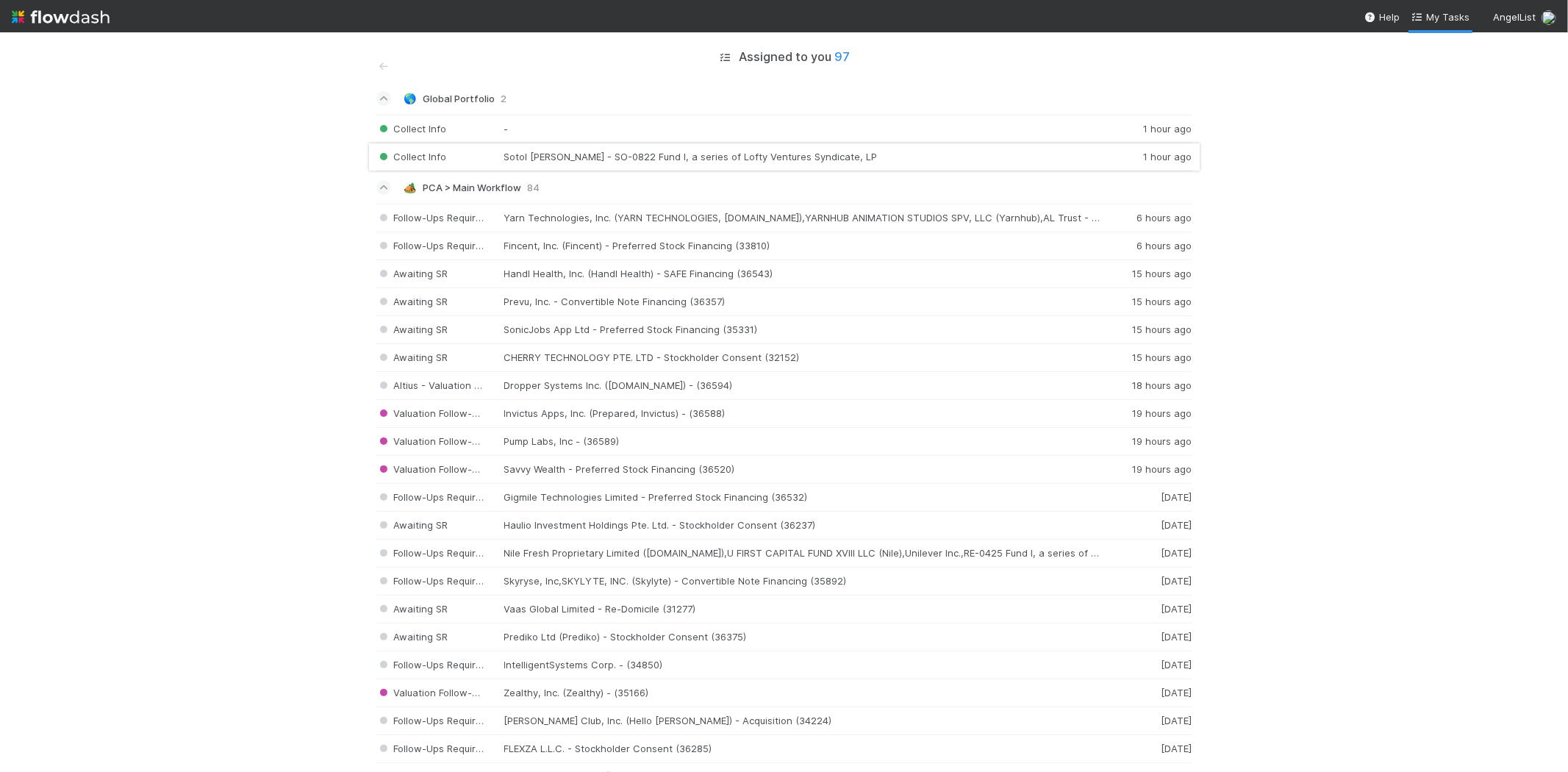
click at [706, 160] on div "Collect Info Sotol Romo - SO-0822 Fund I, a series of Lofty Ventures Syndicate,…" at bounding box center [784, 158] width 816 height 28
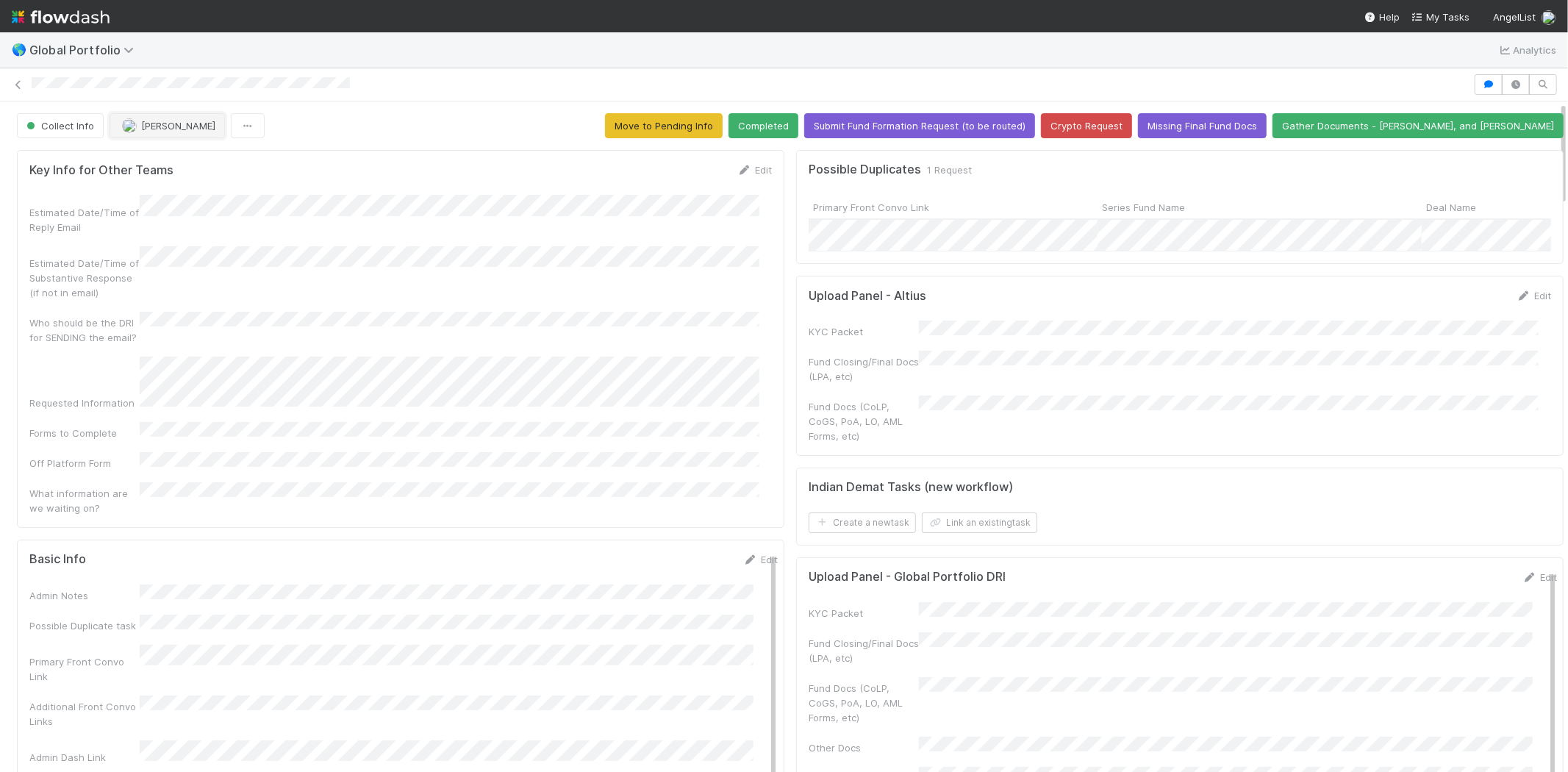
click at [179, 119] on button "[PERSON_NAME]" at bounding box center [167, 126] width 115 height 25
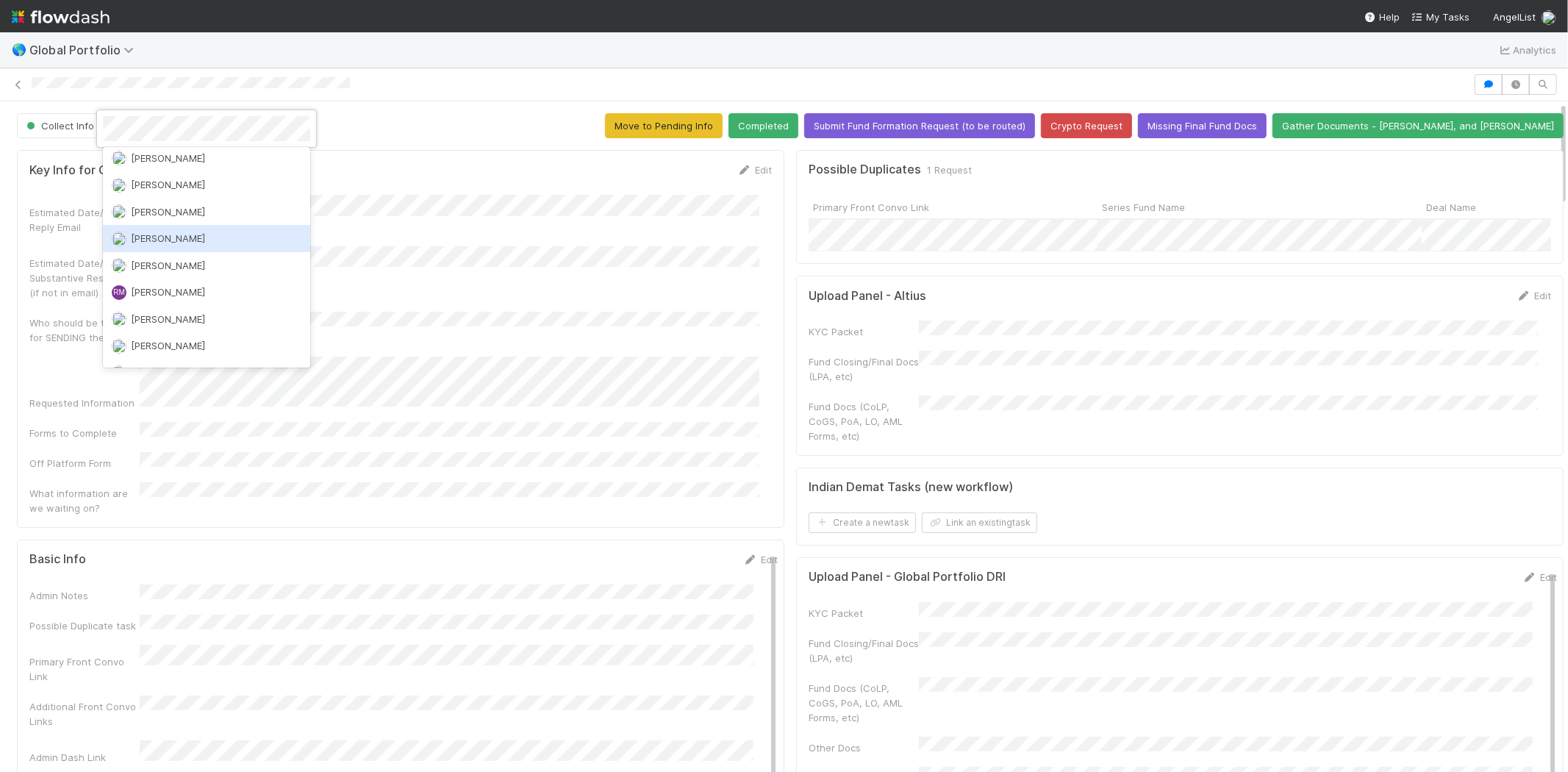
click at [192, 232] on span "[PERSON_NAME]" at bounding box center [168, 238] width 74 height 12
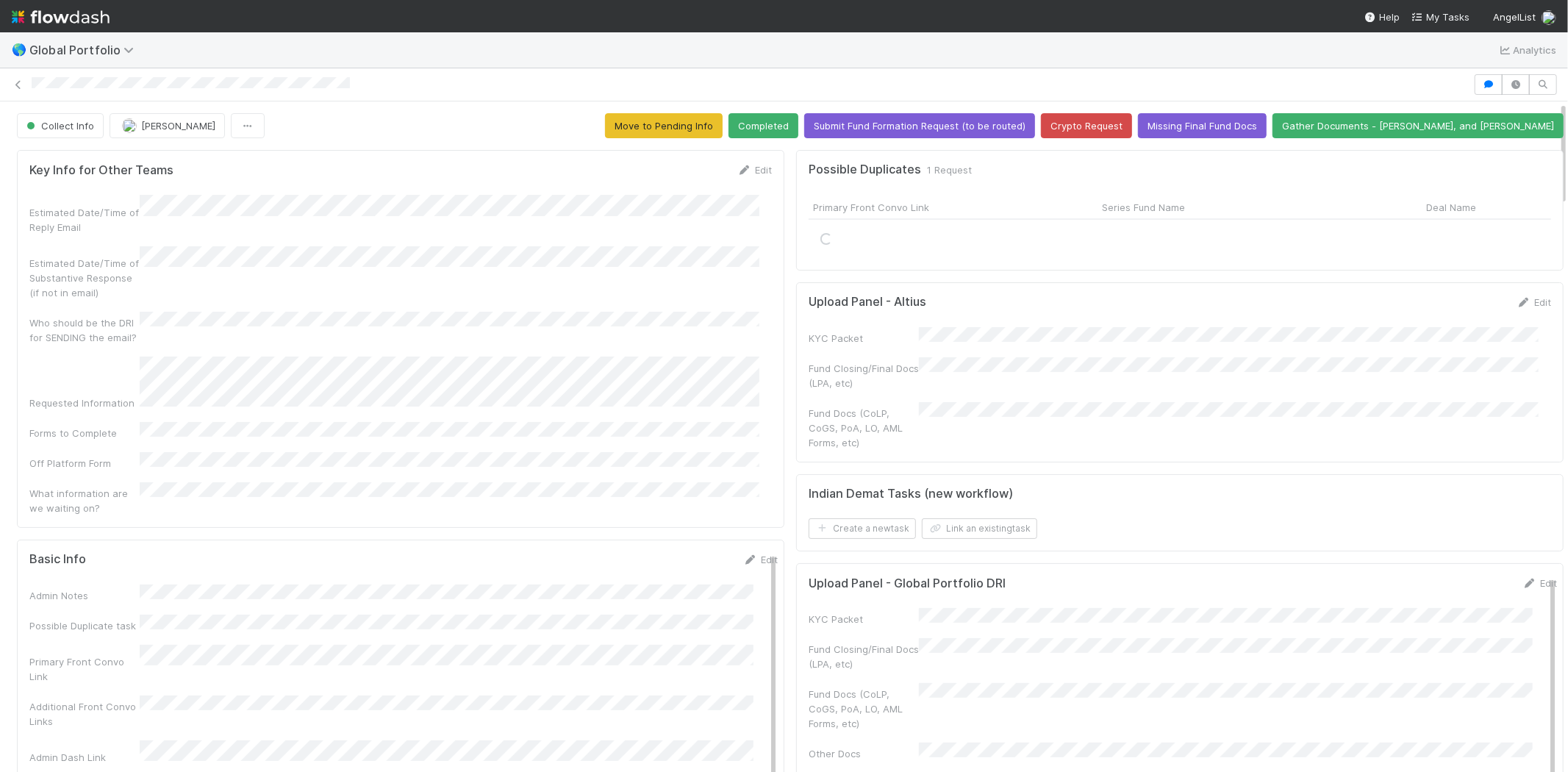
scroll to position [312, 0]
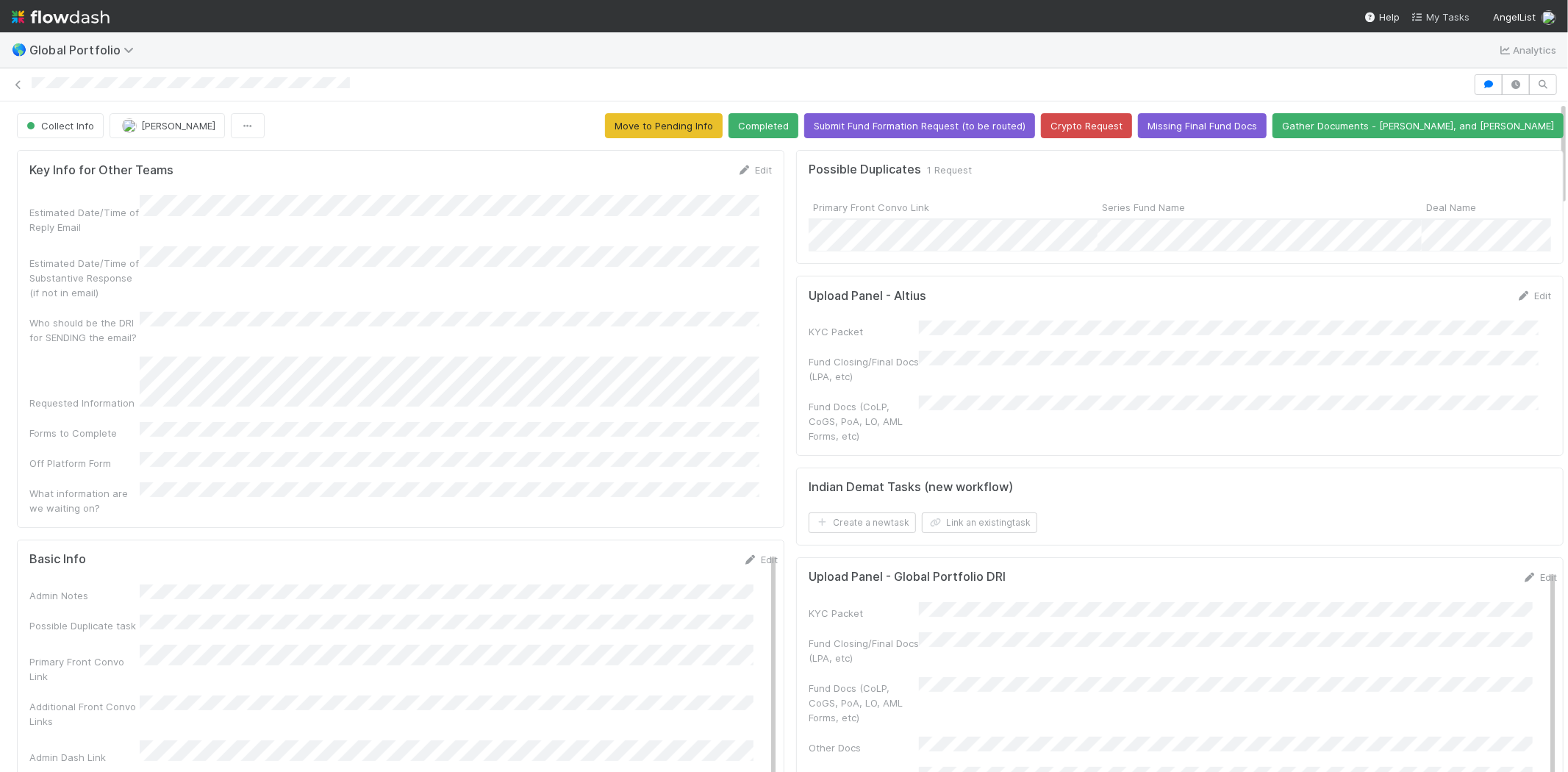
click at [1450, 14] on span "My Tasks" at bounding box center [1440, 17] width 58 height 12
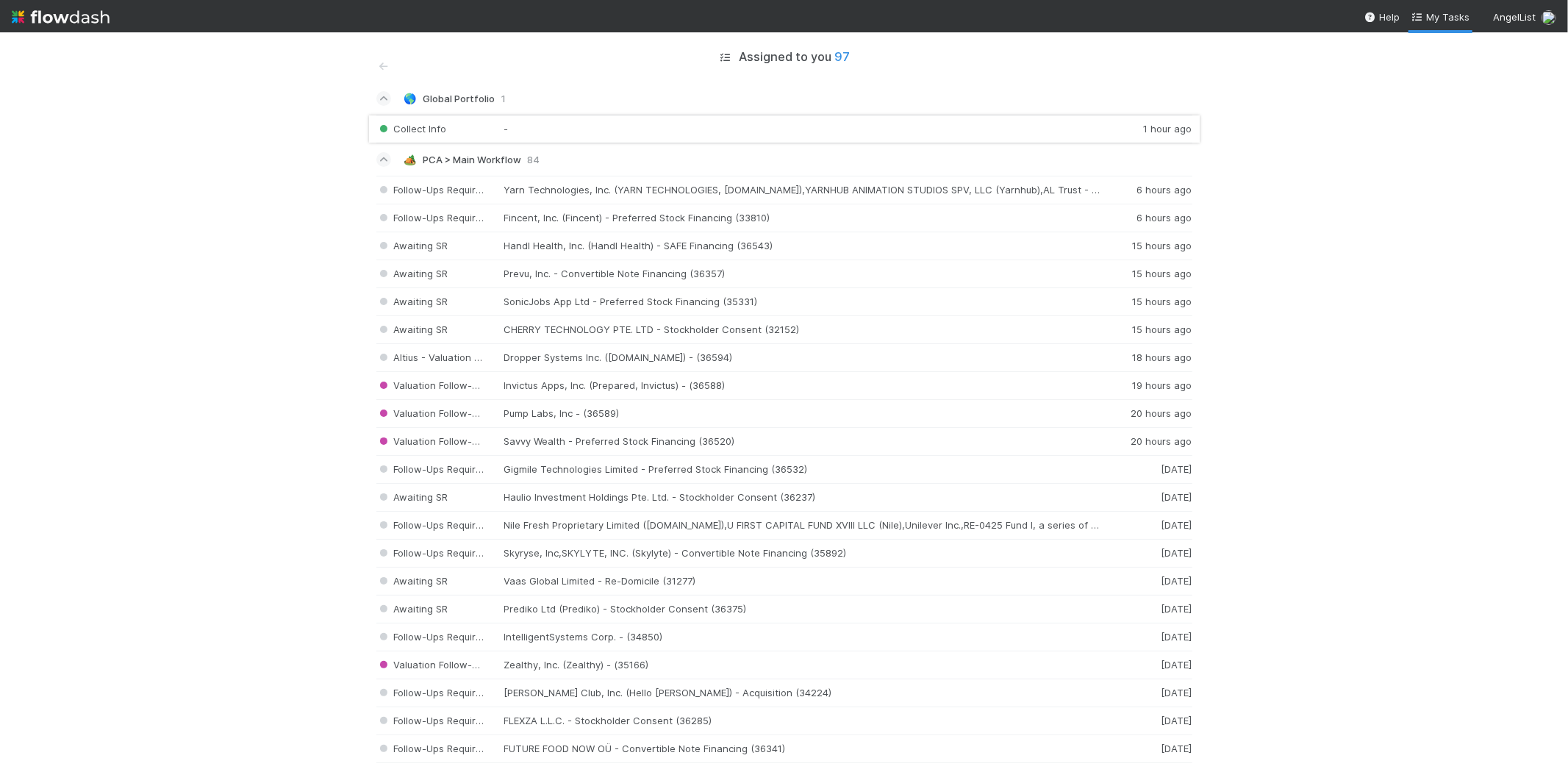
click at [518, 130] on div "Collect Info - 1 hour ago" at bounding box center [784, 128] width 816 height 28
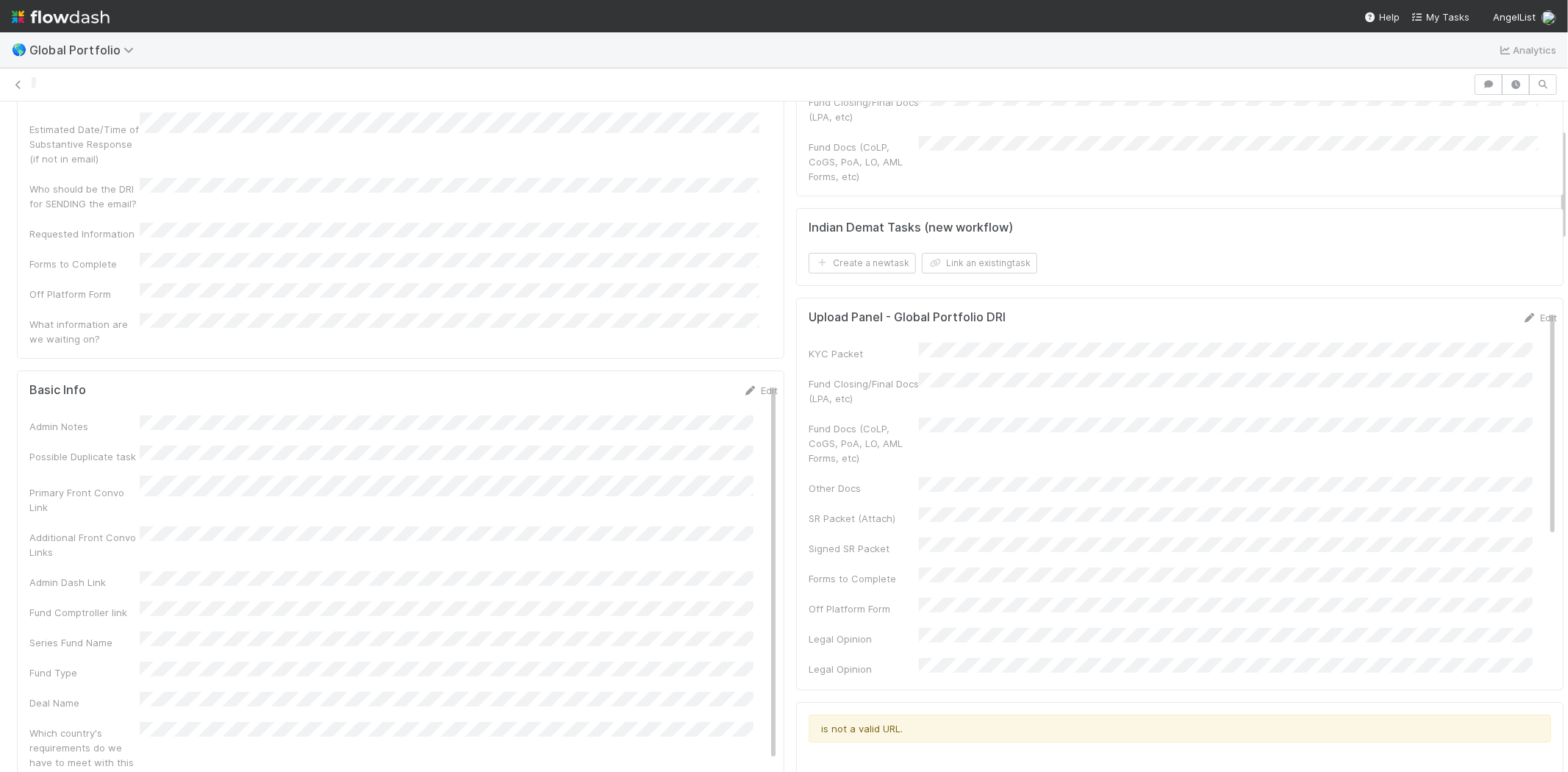
scroll to position [163, 0]
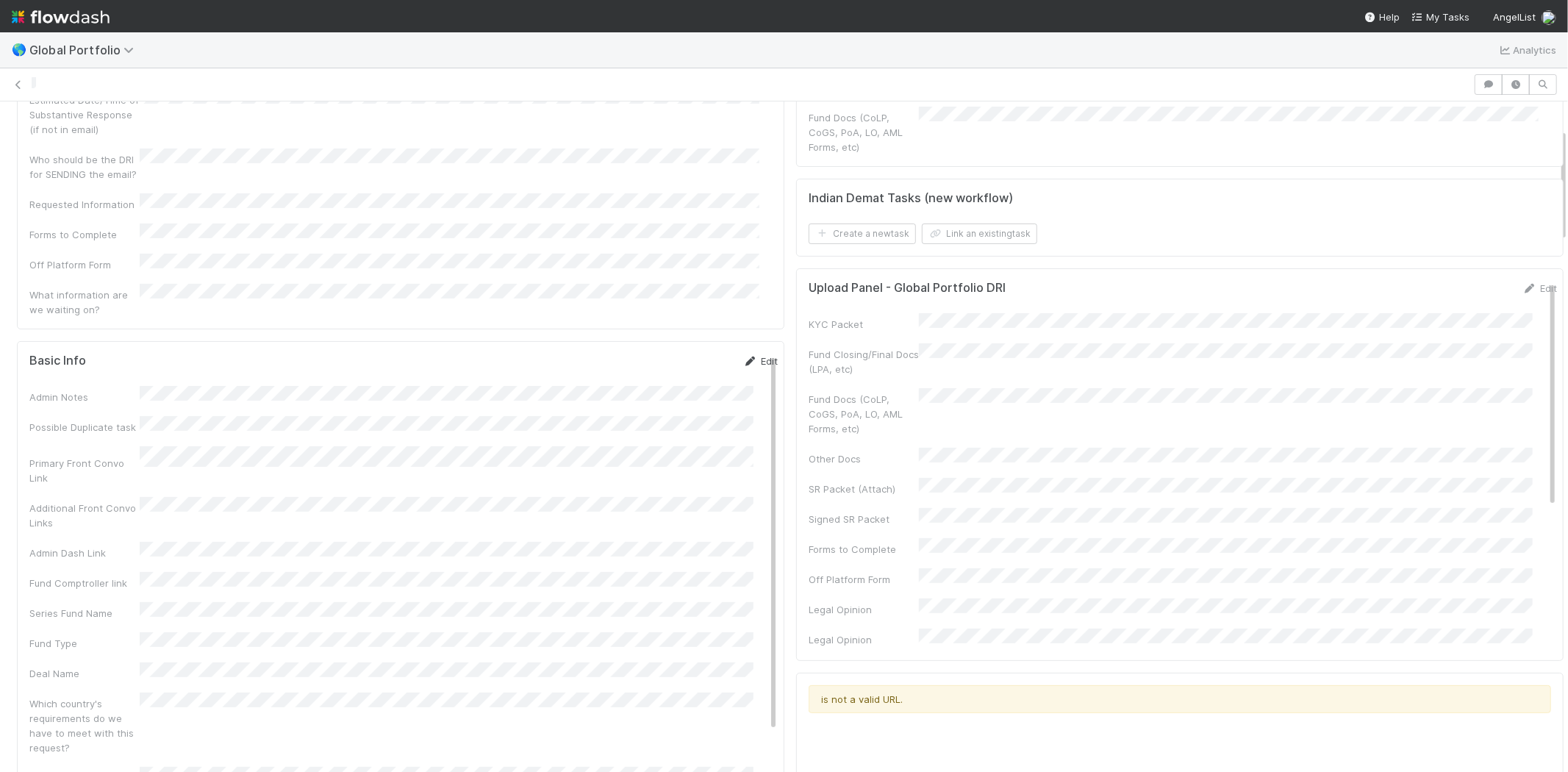
click at [743, 355] on link "Edit" at bounding box center [760, 361] width 34 height 12
click at [678, 353] on button "Save" at bounding box center [698, 366] width 42 height 25
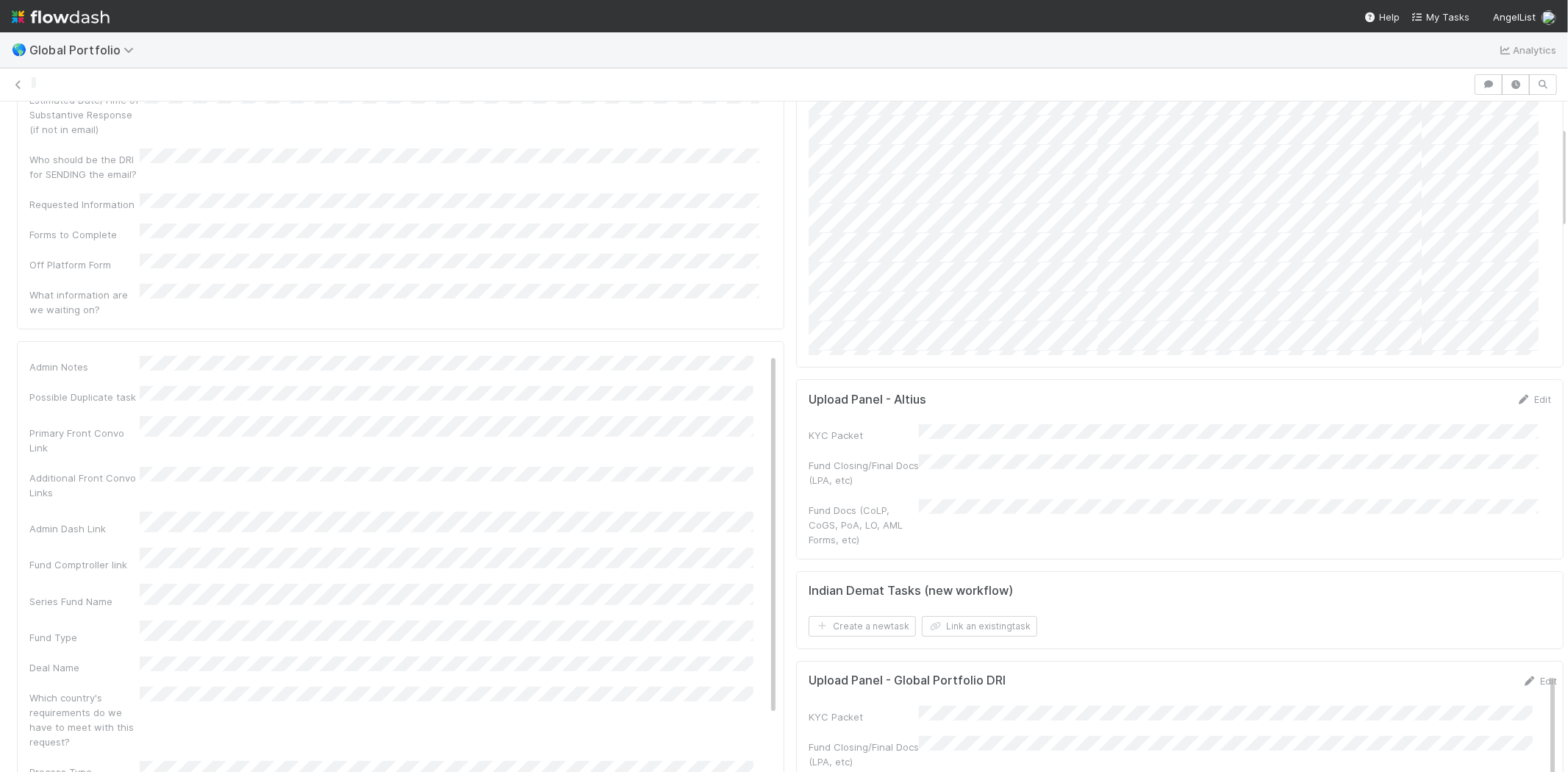
scroll to position [0, 0]
drag, startPoint x: 745, startPoint y: 324, endPoint x: 702, endPoint y: 347, distance: 48.8
click at [745, 355] on link "Edit" at bounding box center [760, 361] width 34 height 12
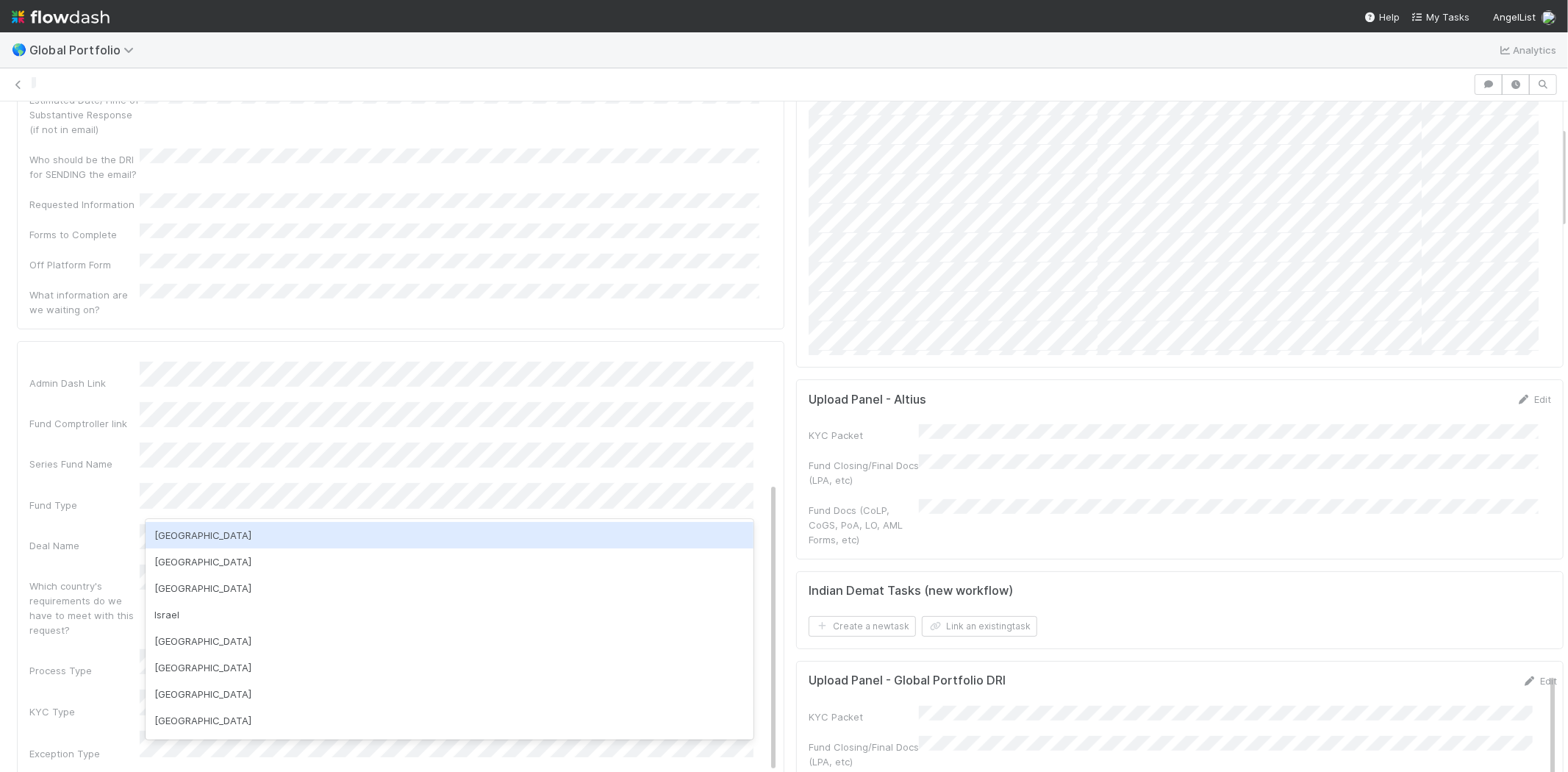
click at [203, 534] on div "USA" at bounding box center [449, 534] width 607 height 26
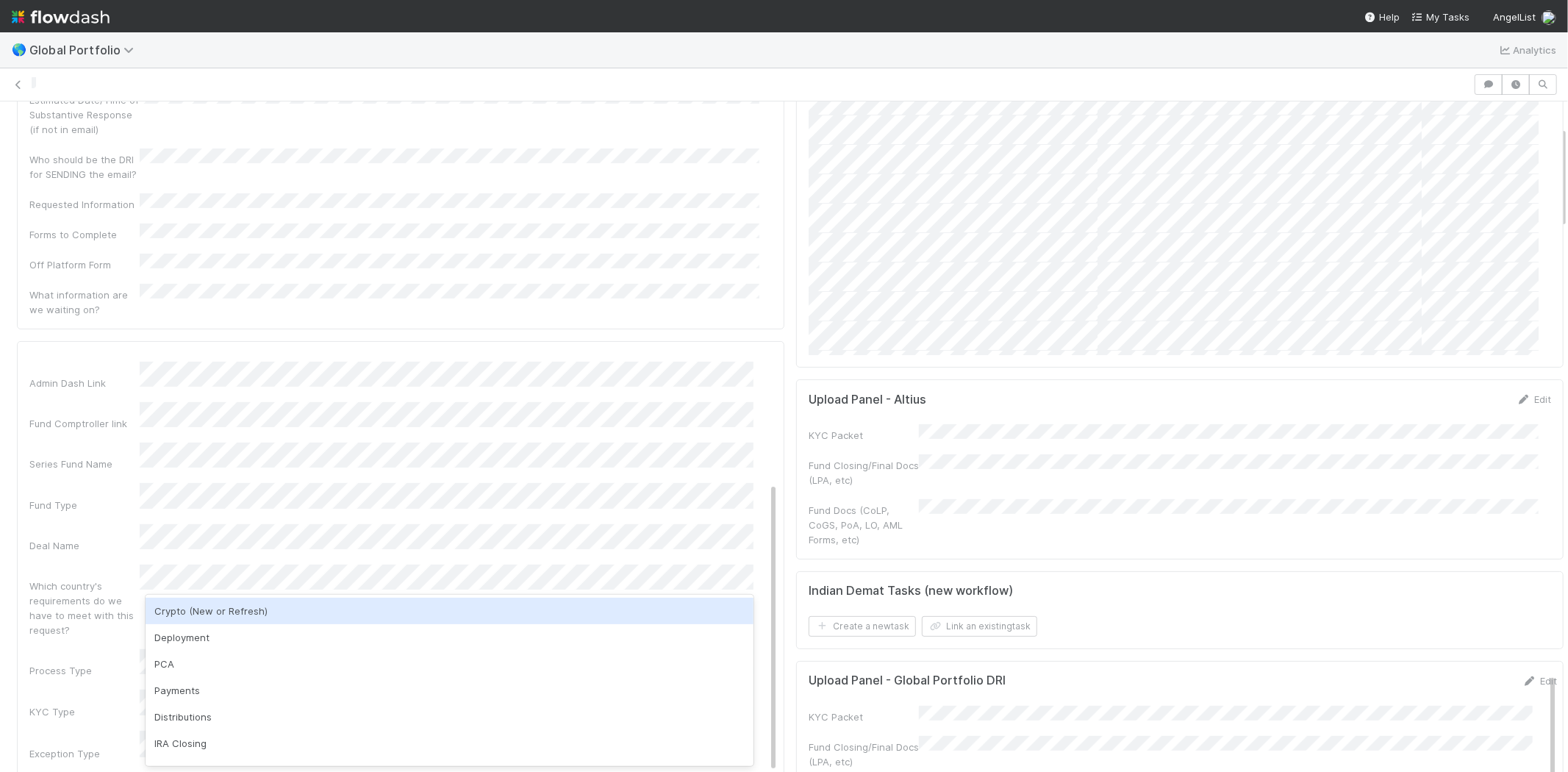
scroll to position [327, 0]
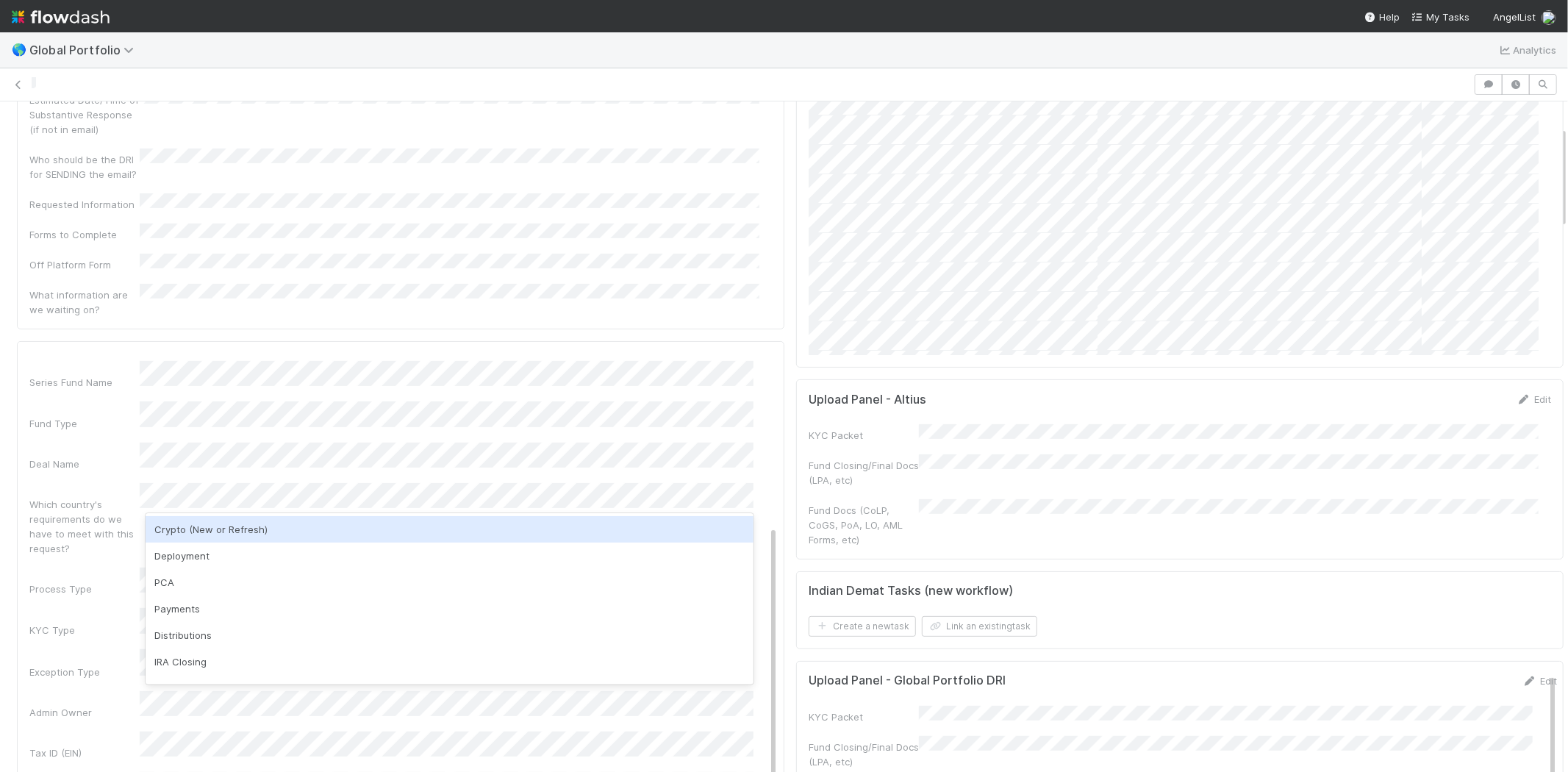
click at [267, 483] on div "Which country's requirements do we have to meet with this request?" at bounding box center [403, 520] width 748 height 72
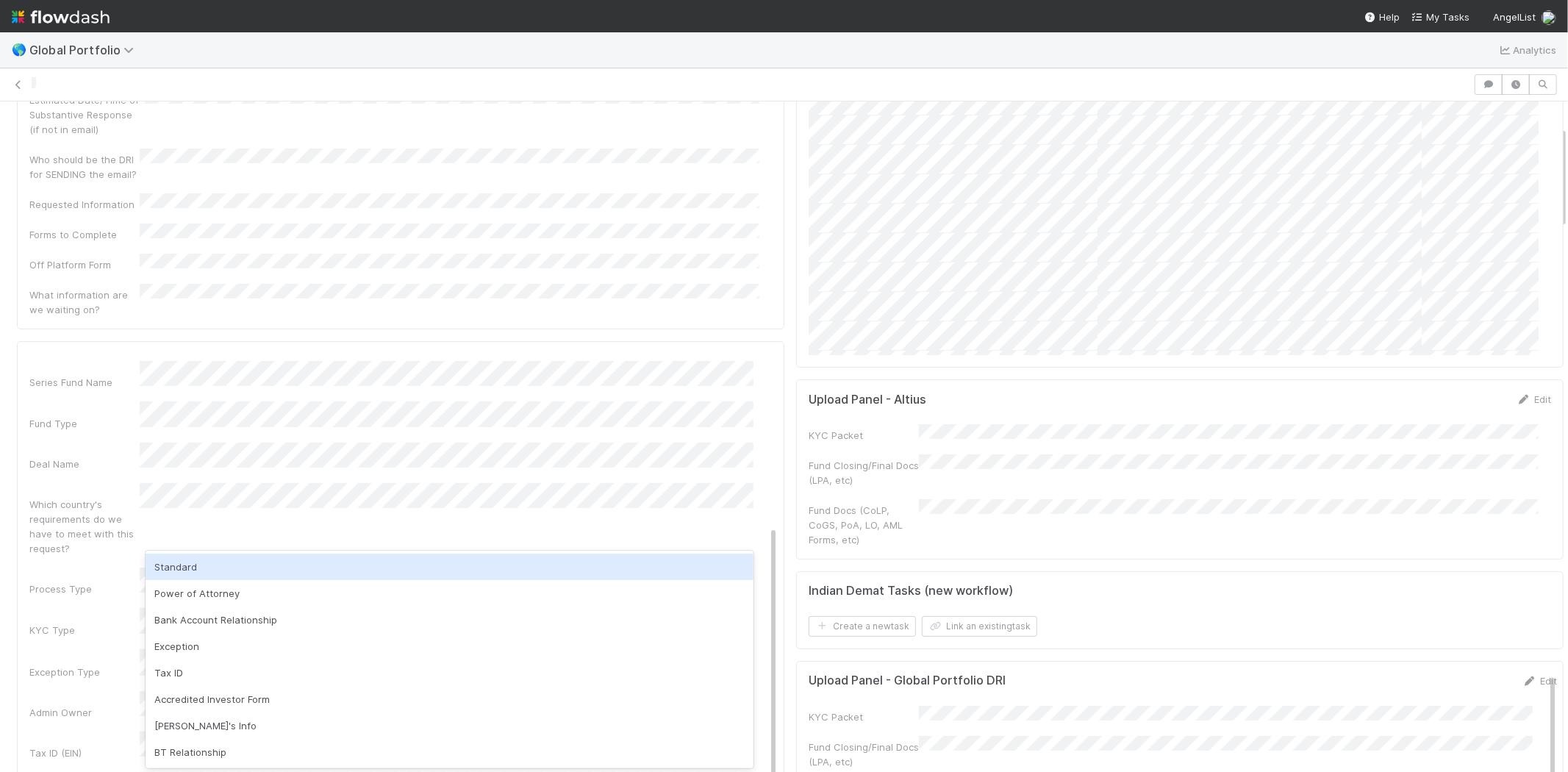
click at [243, 565] on div "Standard" at bounding box center [449, 567] width 607 height 26
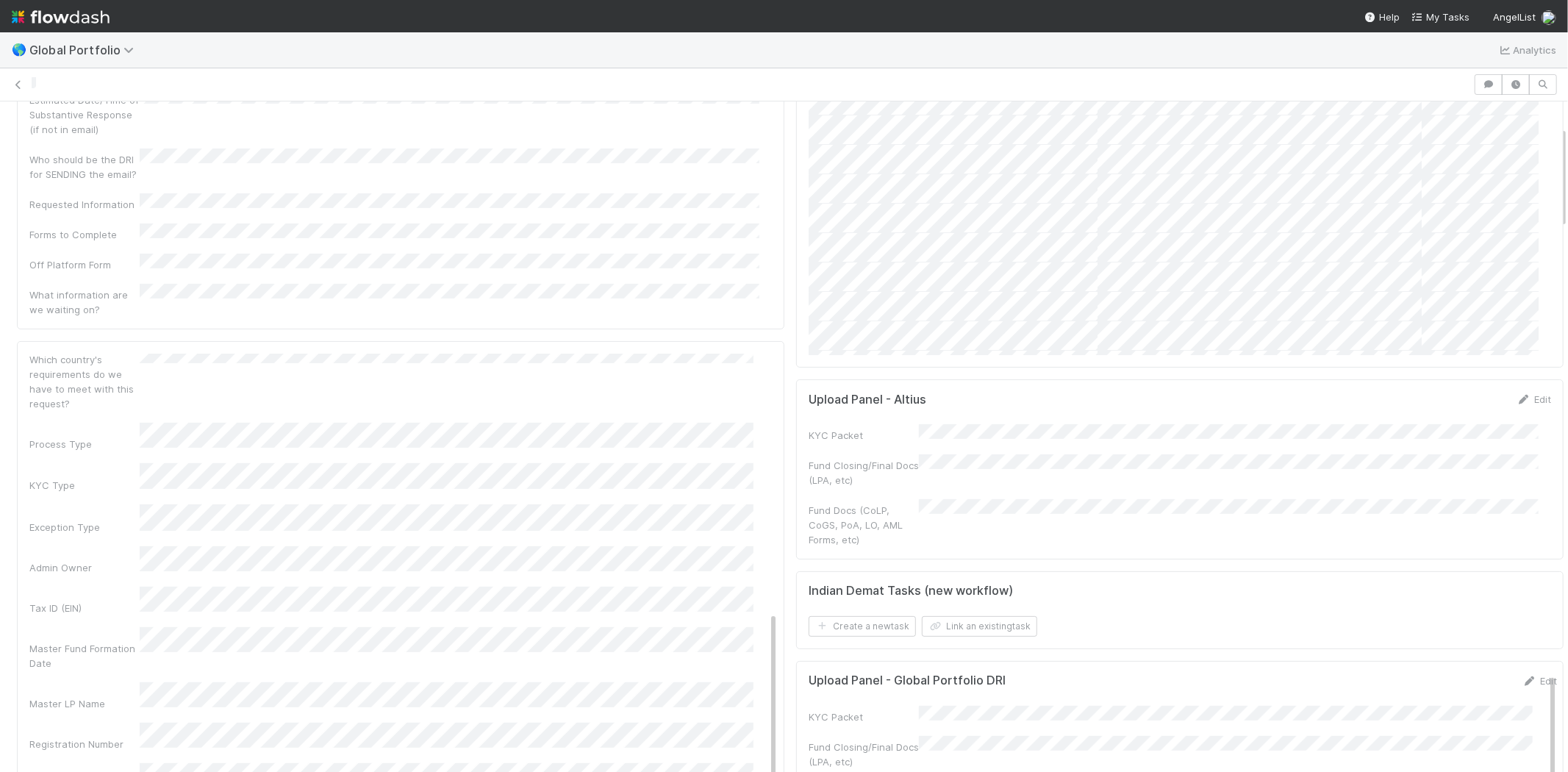
scroll to position [489, 0]
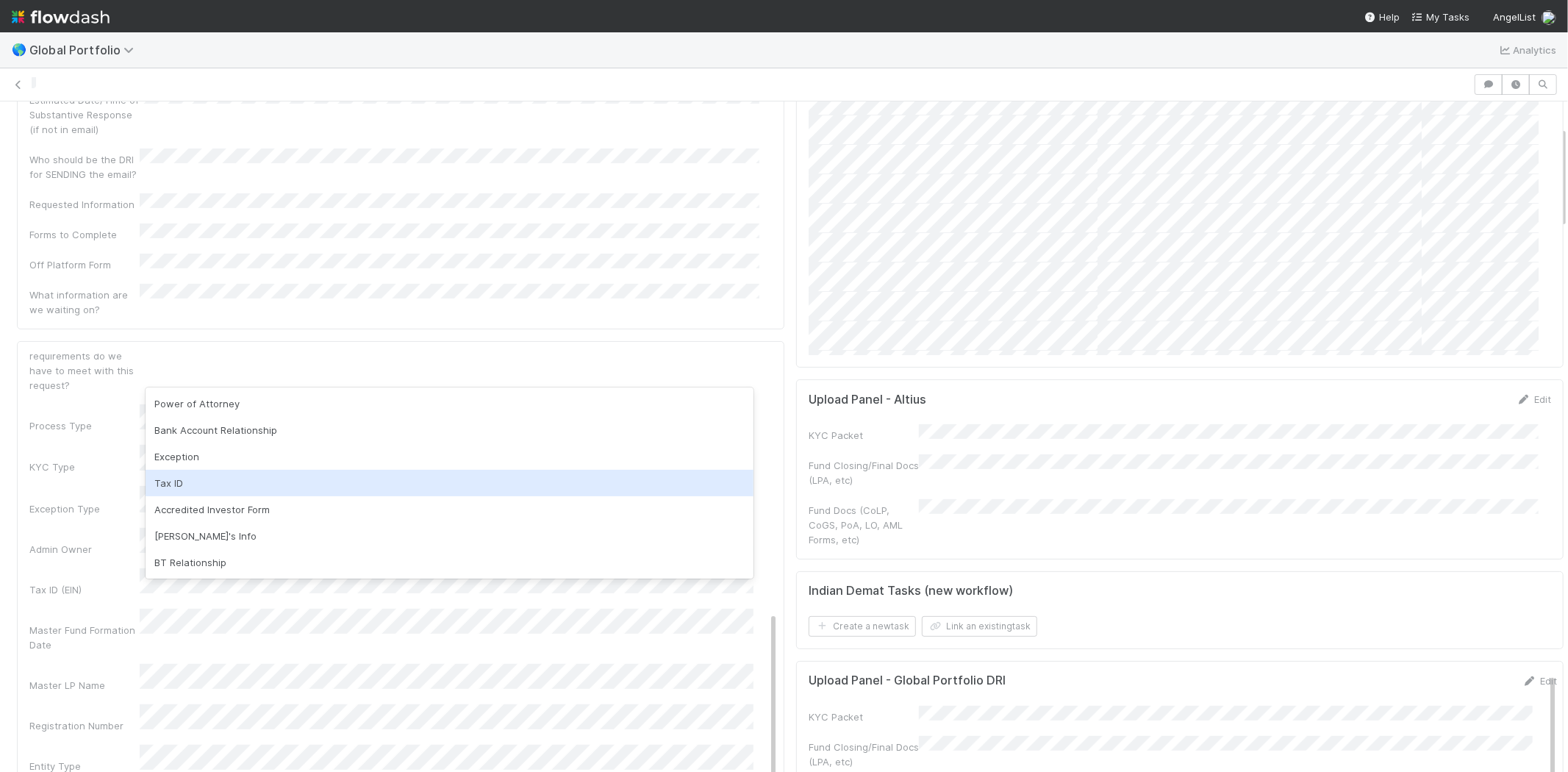
click at [193, 486] on div "Tax ID" at bounding box center [449, 482] width 607 height 26
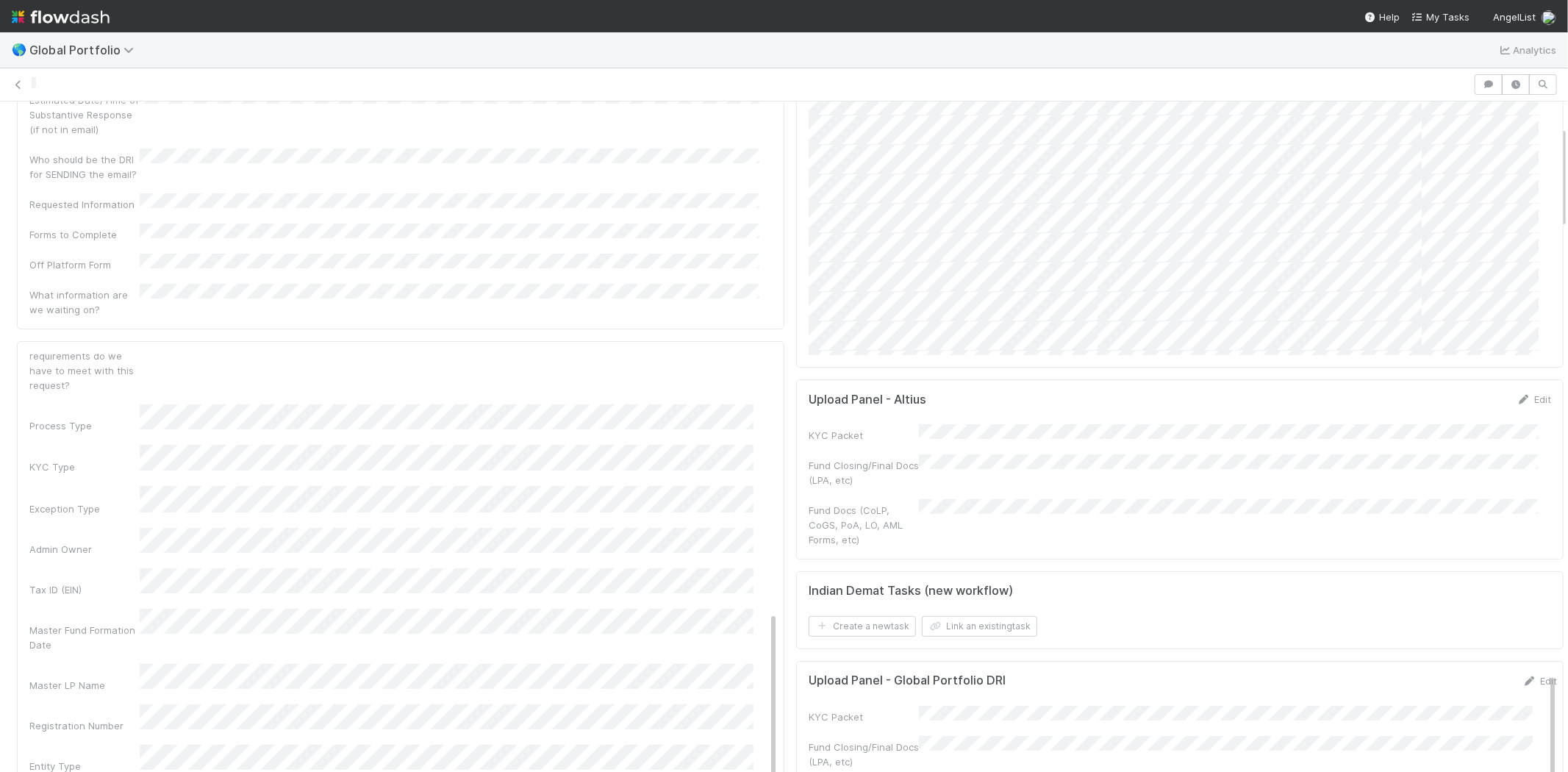
click at [84, 383] on div "Admin Notes Possible Duplicate task Primary Front Convo Link Additional Front C…" at bounding box center [403, 479] width 748 height 1145
click at [99, 582] on div "Tax ID (EIN)" at bounding box center [84, 589] width 111 height 15
click at [82, 678] on div "Master LP Name" at bounding box center [84, 685] width 111 height 15
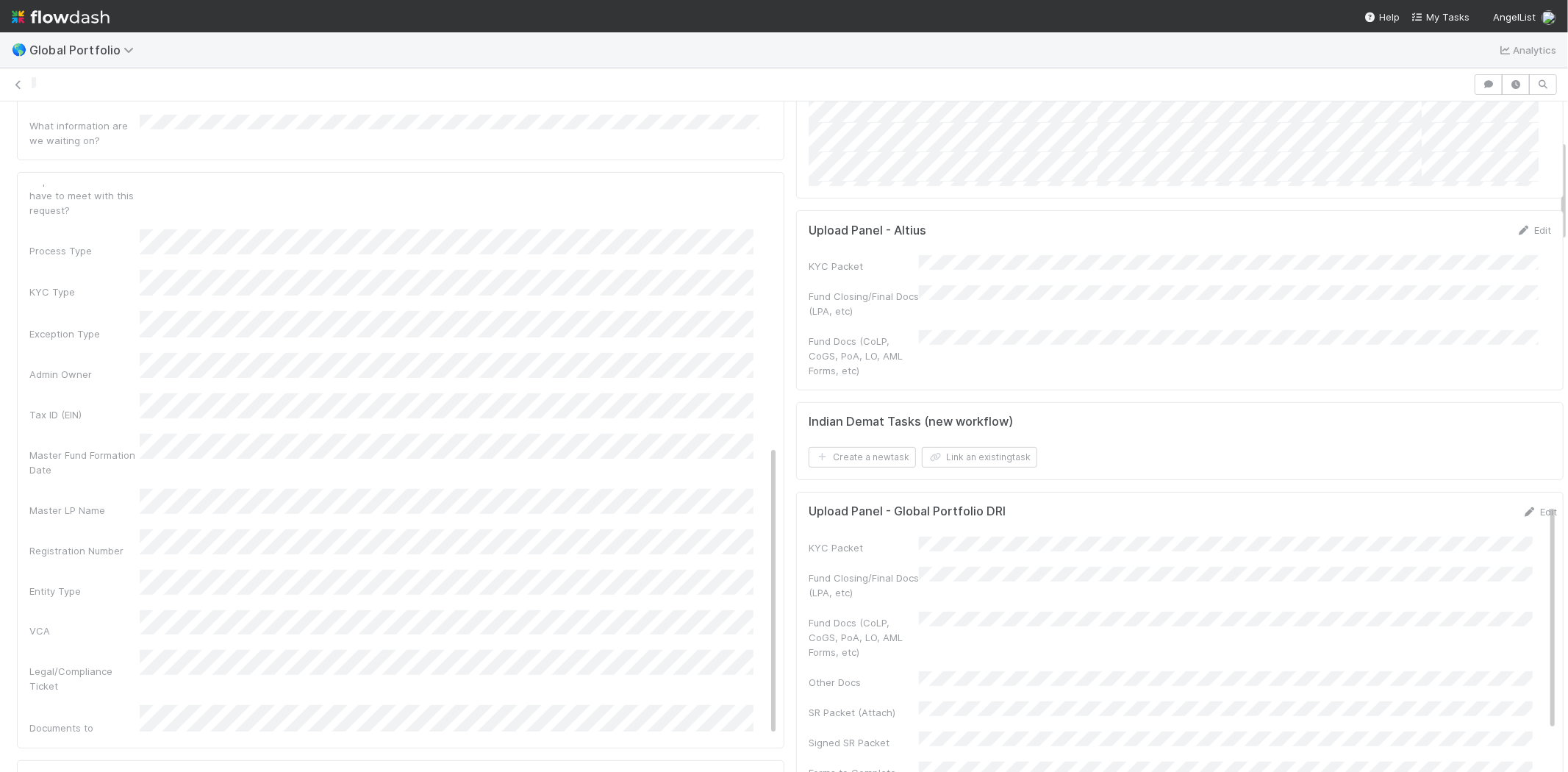
scroll to position [408, 0]
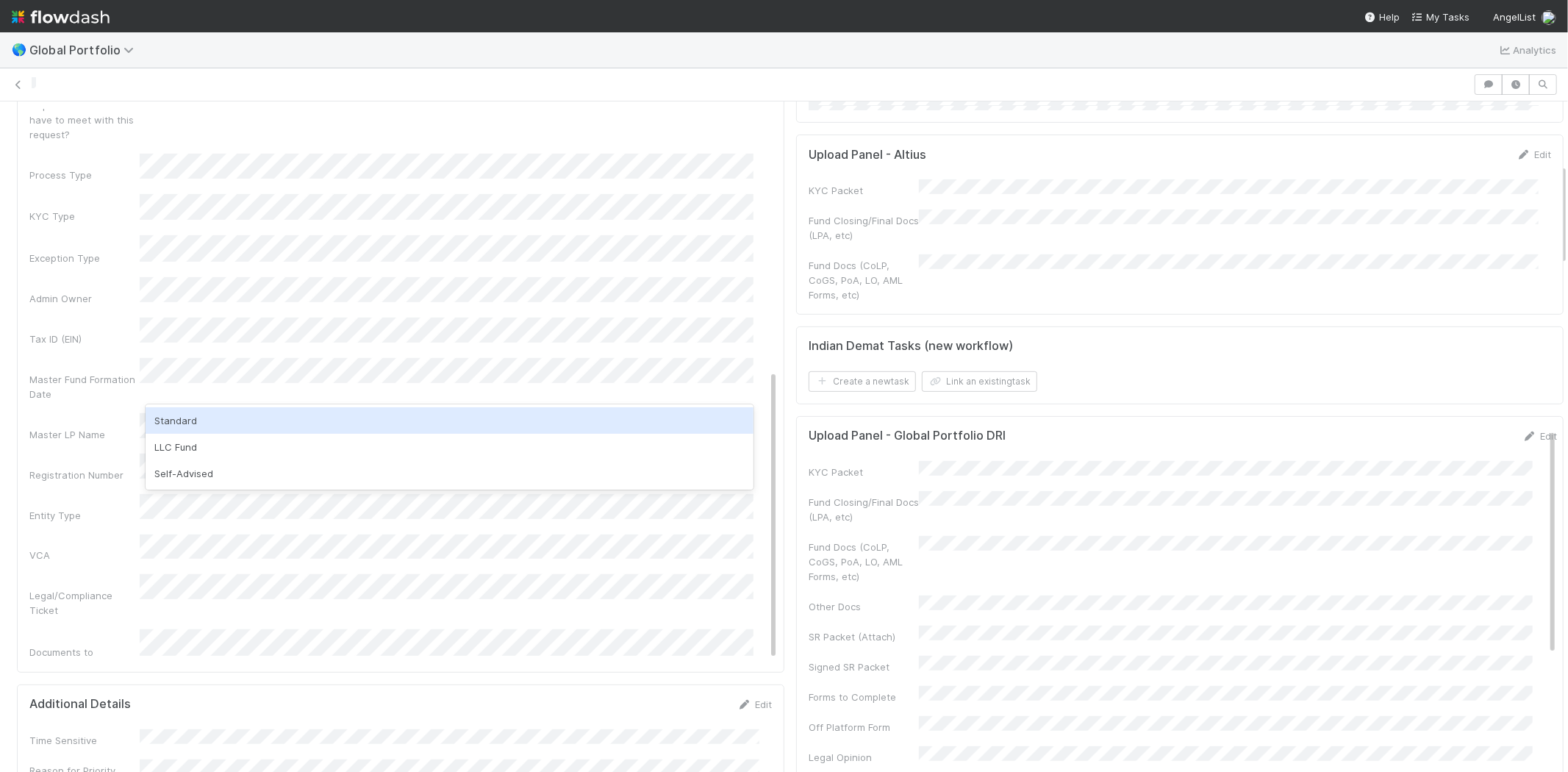
click at [187, 420] on div "Standard" at bounding box center [449, 420] width 607 height 26
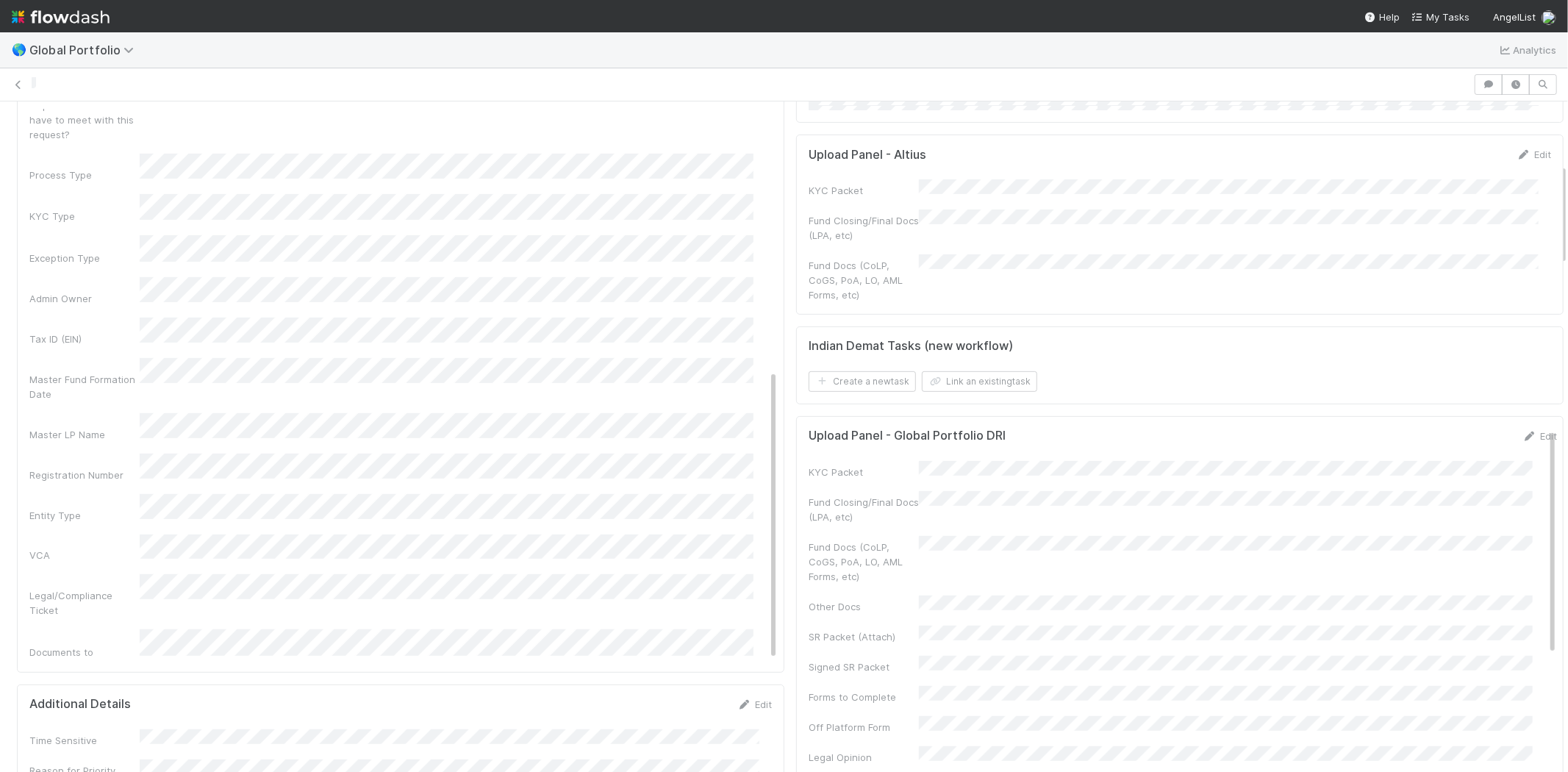
click at [97, 548] on div "VCA" at bounding box center [84, 555] width 111 height 15
click at [93, 548] on div "VCA" at bounding box center [84, 555] width 111 height 15
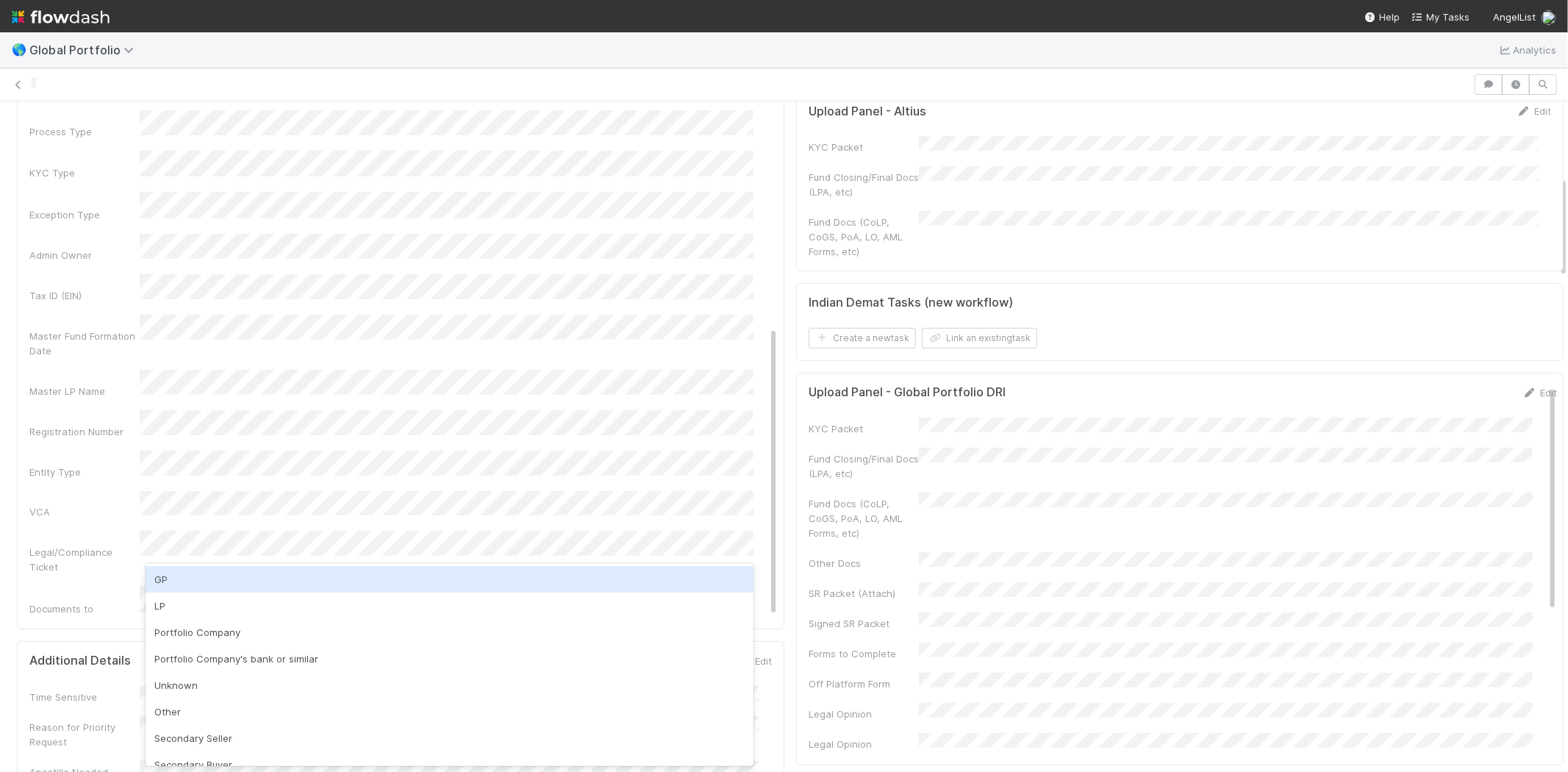
scroll to position [489, 0]
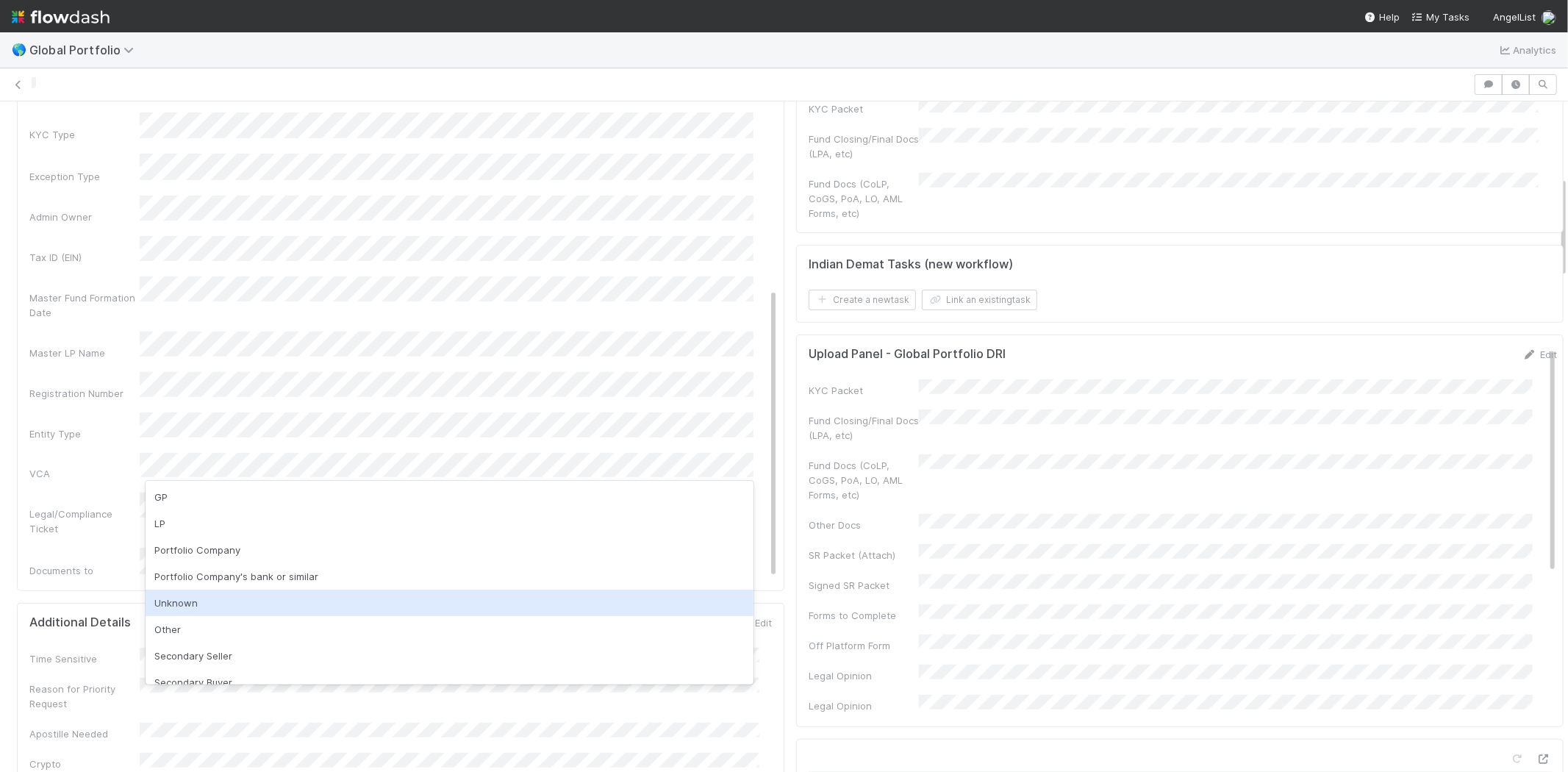
click at [188, 602] on div "Unknown" at bounding box center [449, 603] width 607 height 26
click at [214, 597] on div "Other" at bounding box center [449, 603] width 607 height 26
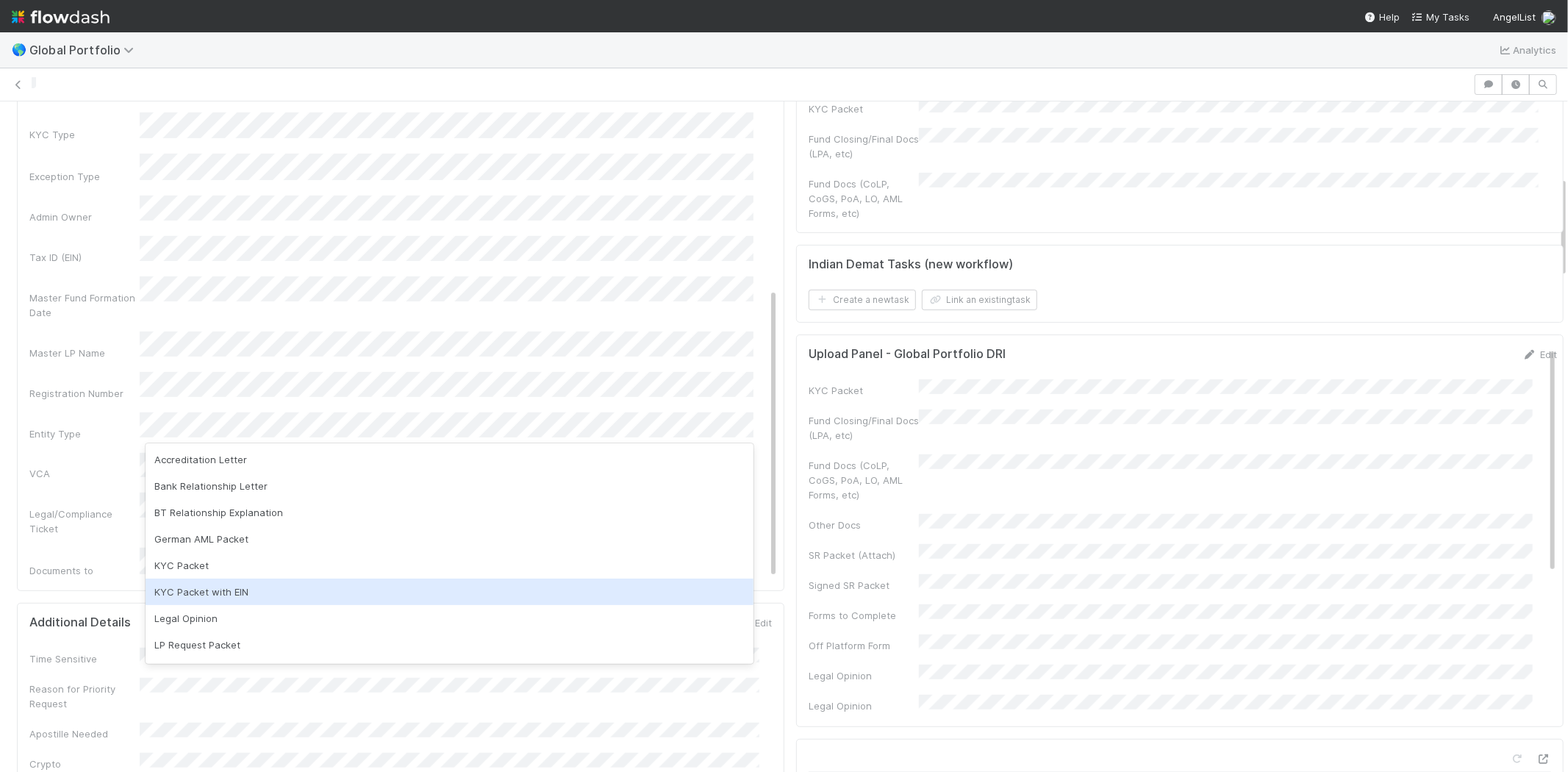
click at [224, 592] on div "KYC Packet with EIN" at bounding box center [449, 591] width 607 height 26
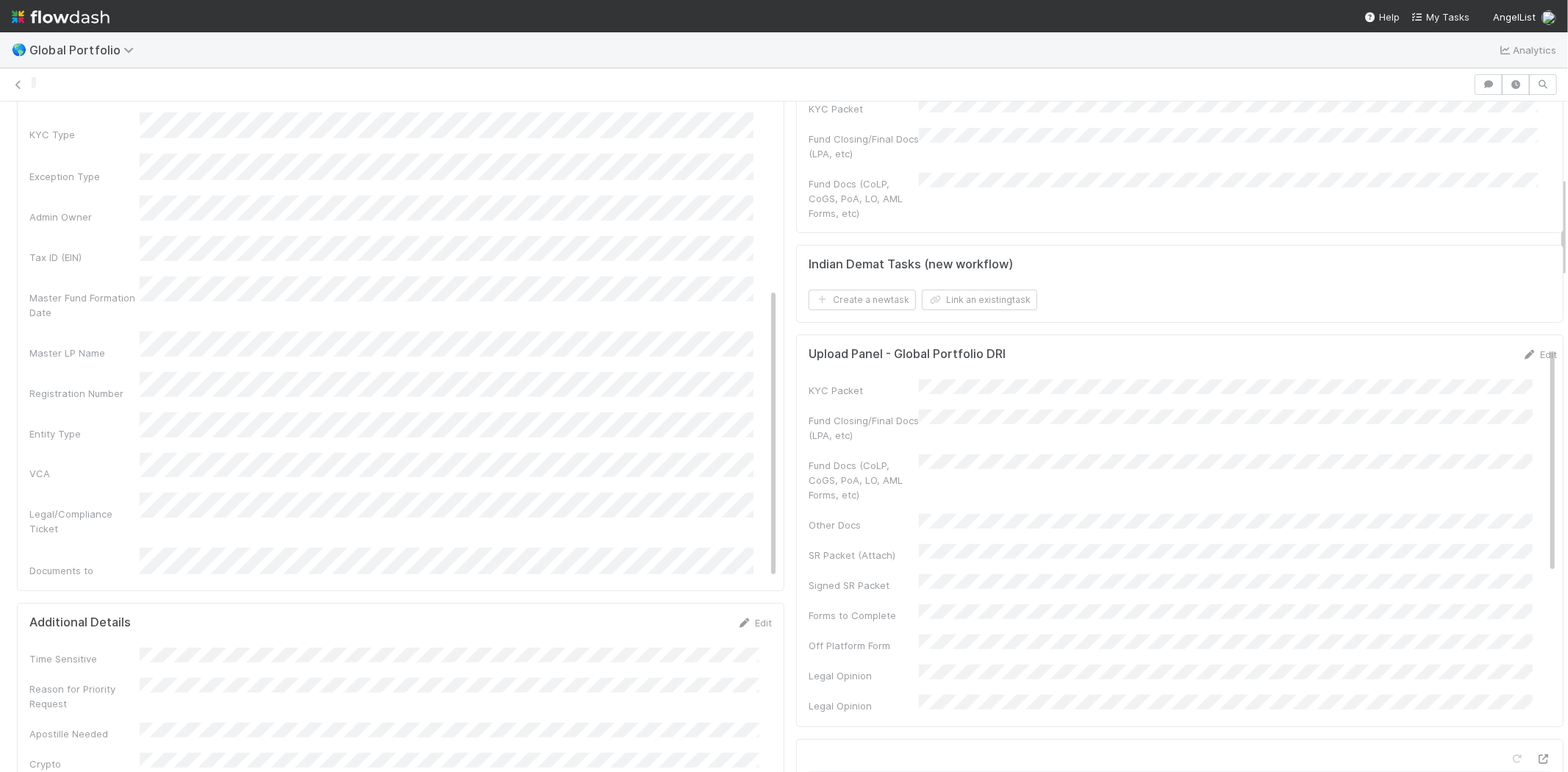
click at [84, 507] on div "Legal/Compliance Ticket" at bounding box center [84, 522] width 111 height 29
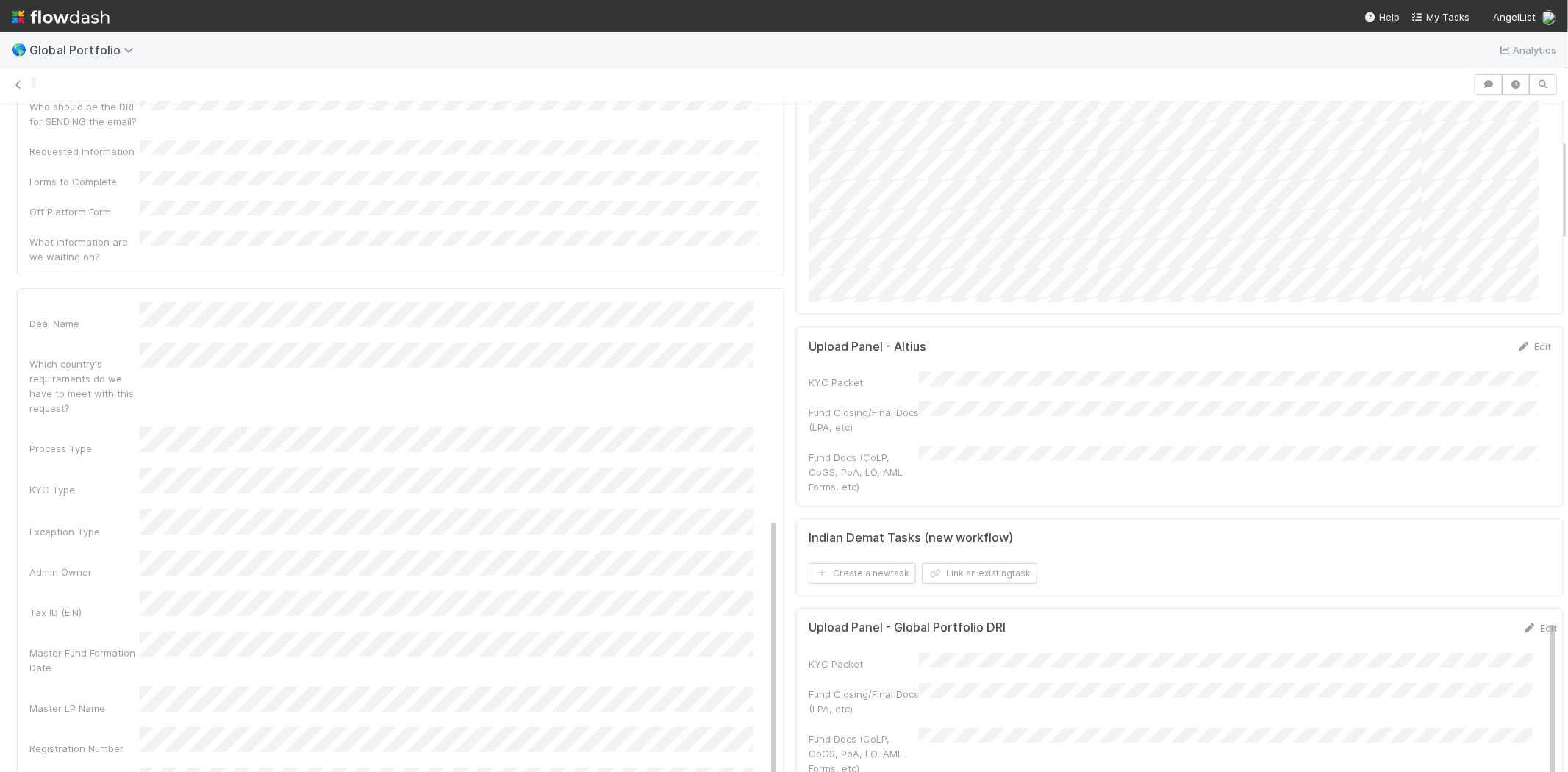
scroll to position [245, 0]
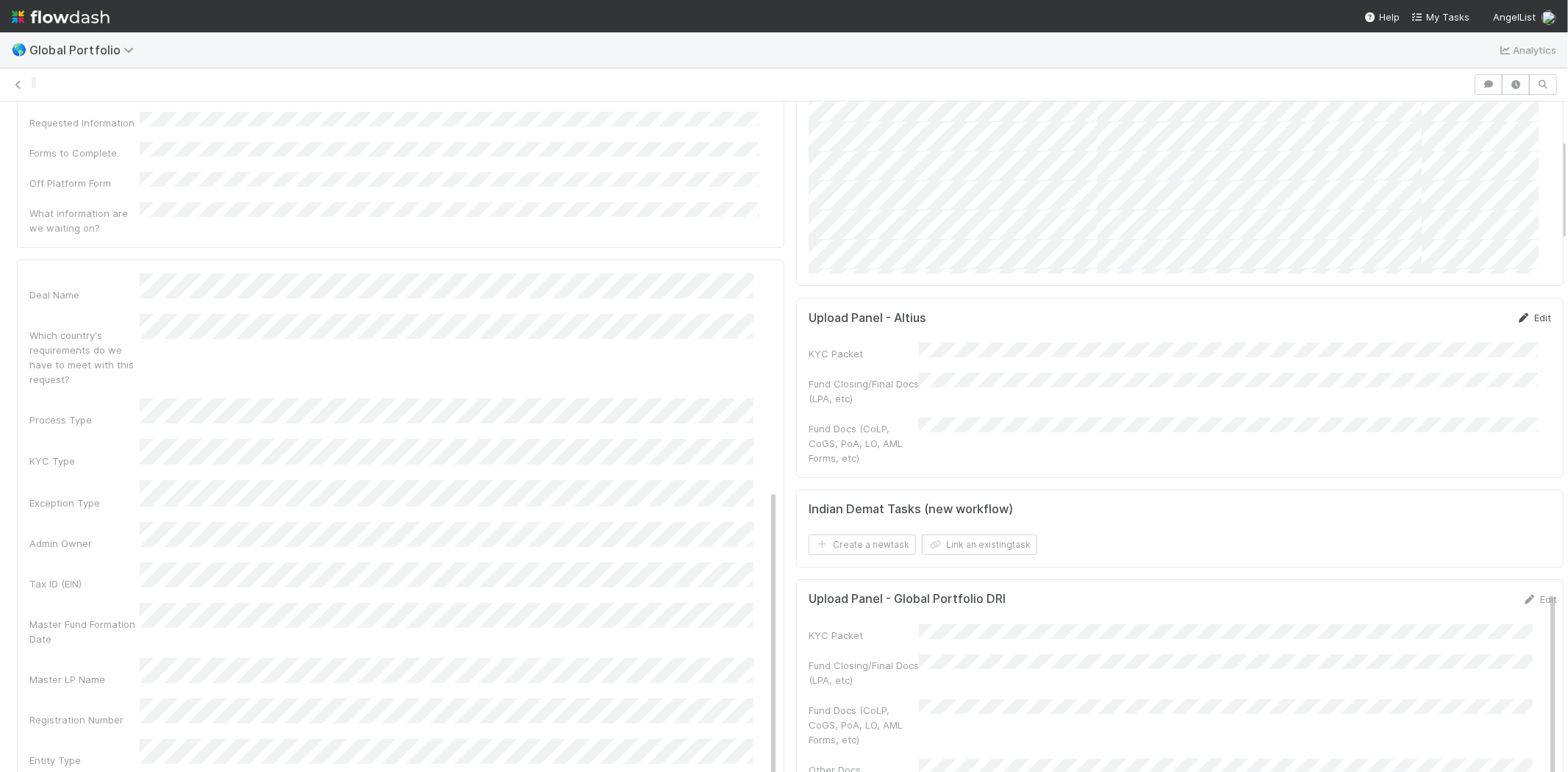
click at [1516, 316] on link "Edit" at bounding box center [1533, 318] width 34 height 12
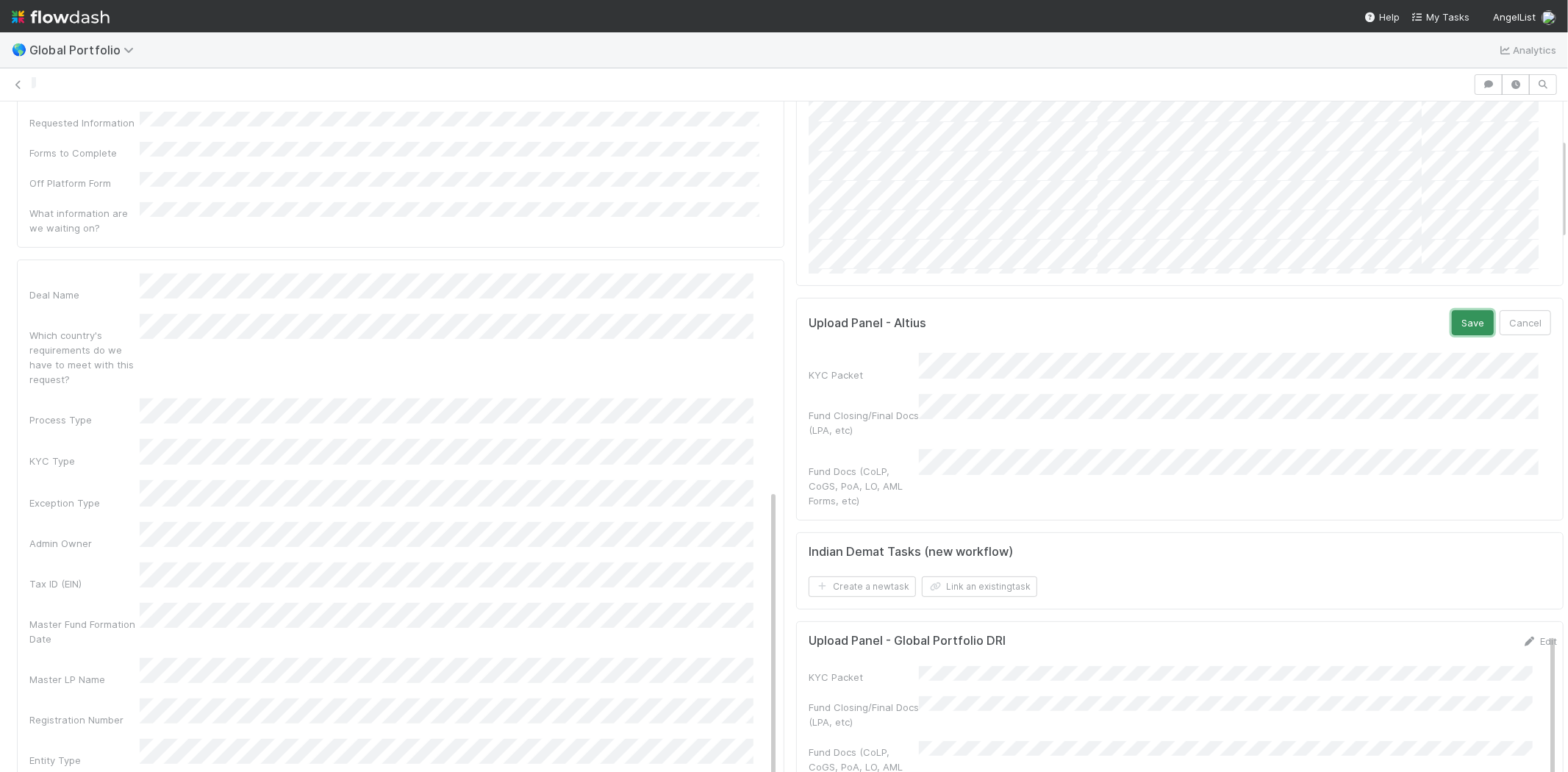
click at [1452, 319] on button "Save" at bounding box center [1472, 323] width 42 height 25
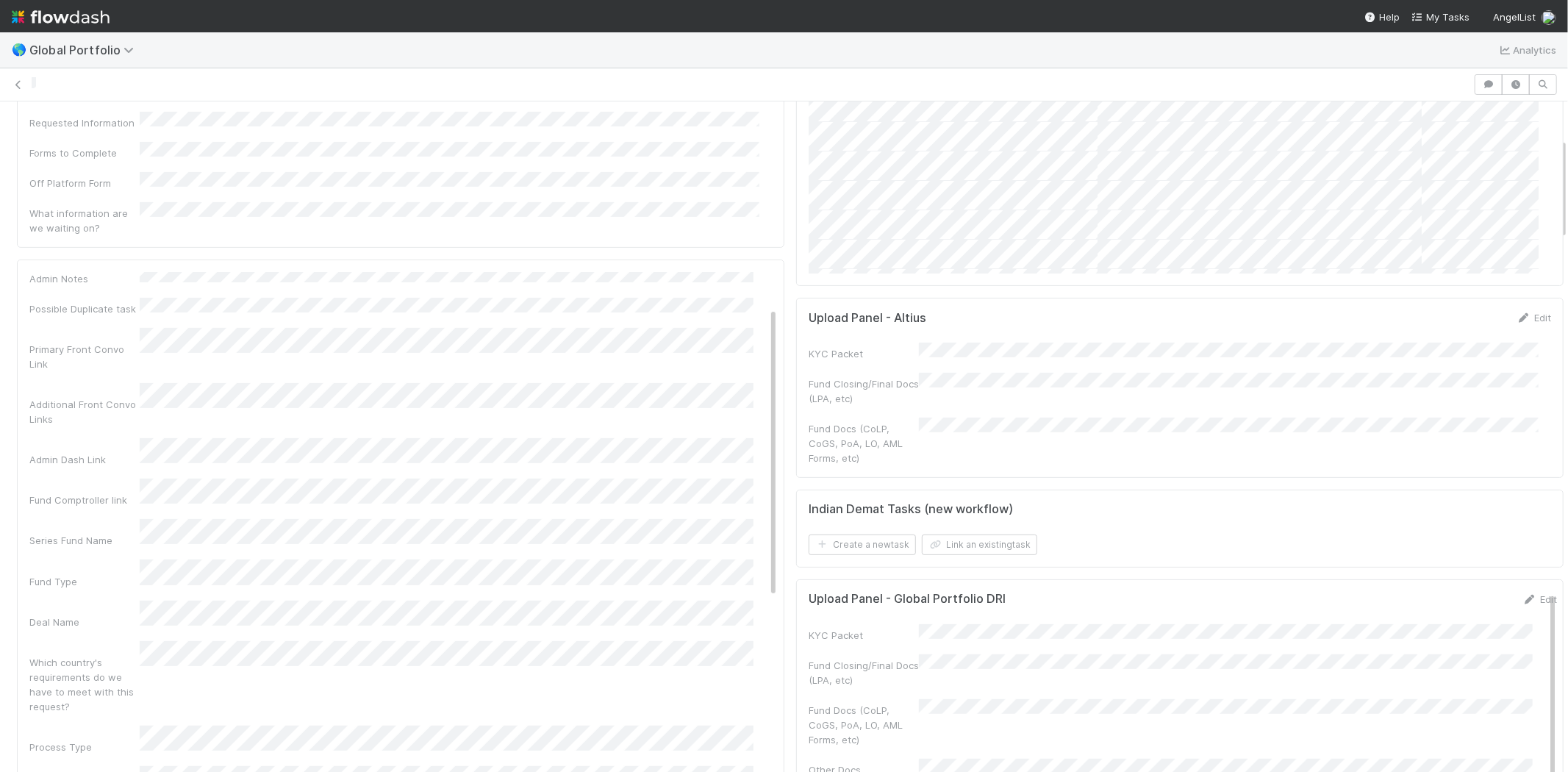
scroll to position [0, 0]
click at [678, 272] on button "Save" at bounding box center [698, 285] width 42 height 25
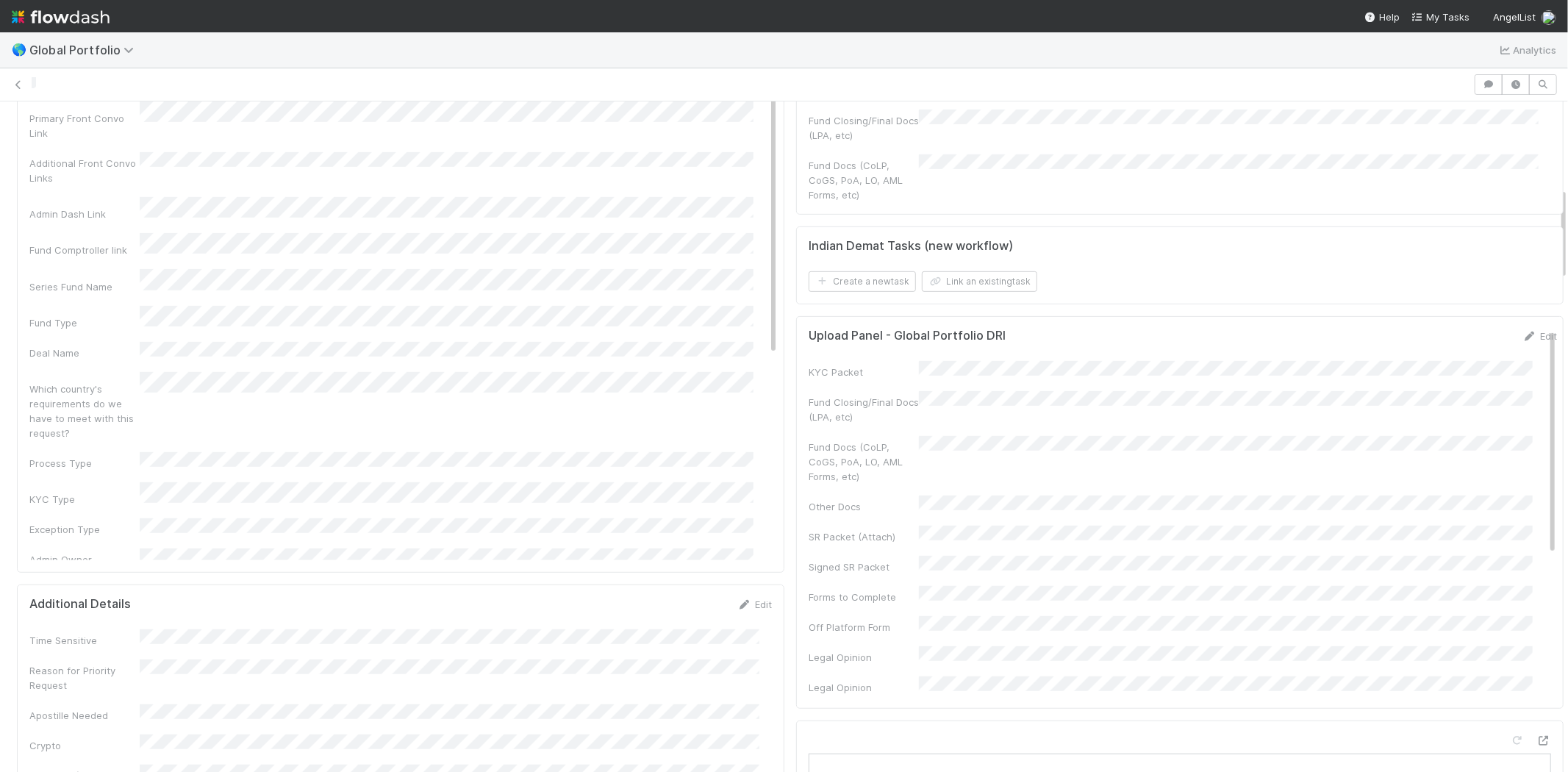
scroll to position [327, 0]
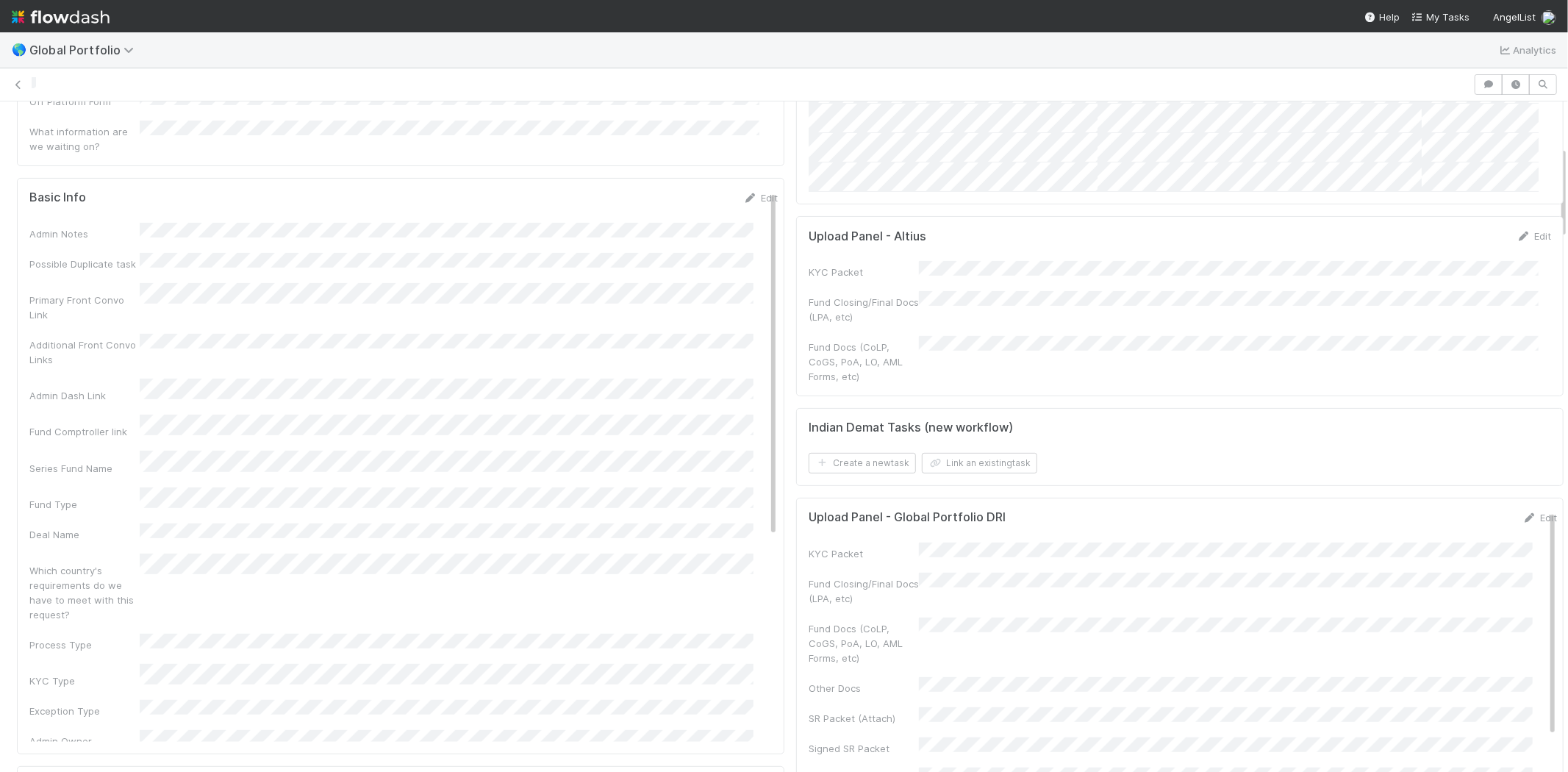
click at [1516, 229] on div "Edit" at bounding box center [1533, 236] width 34 height 15
click at [1516, 238] on link "Edit" at bounding box center [1533, 236] width 34 height 12
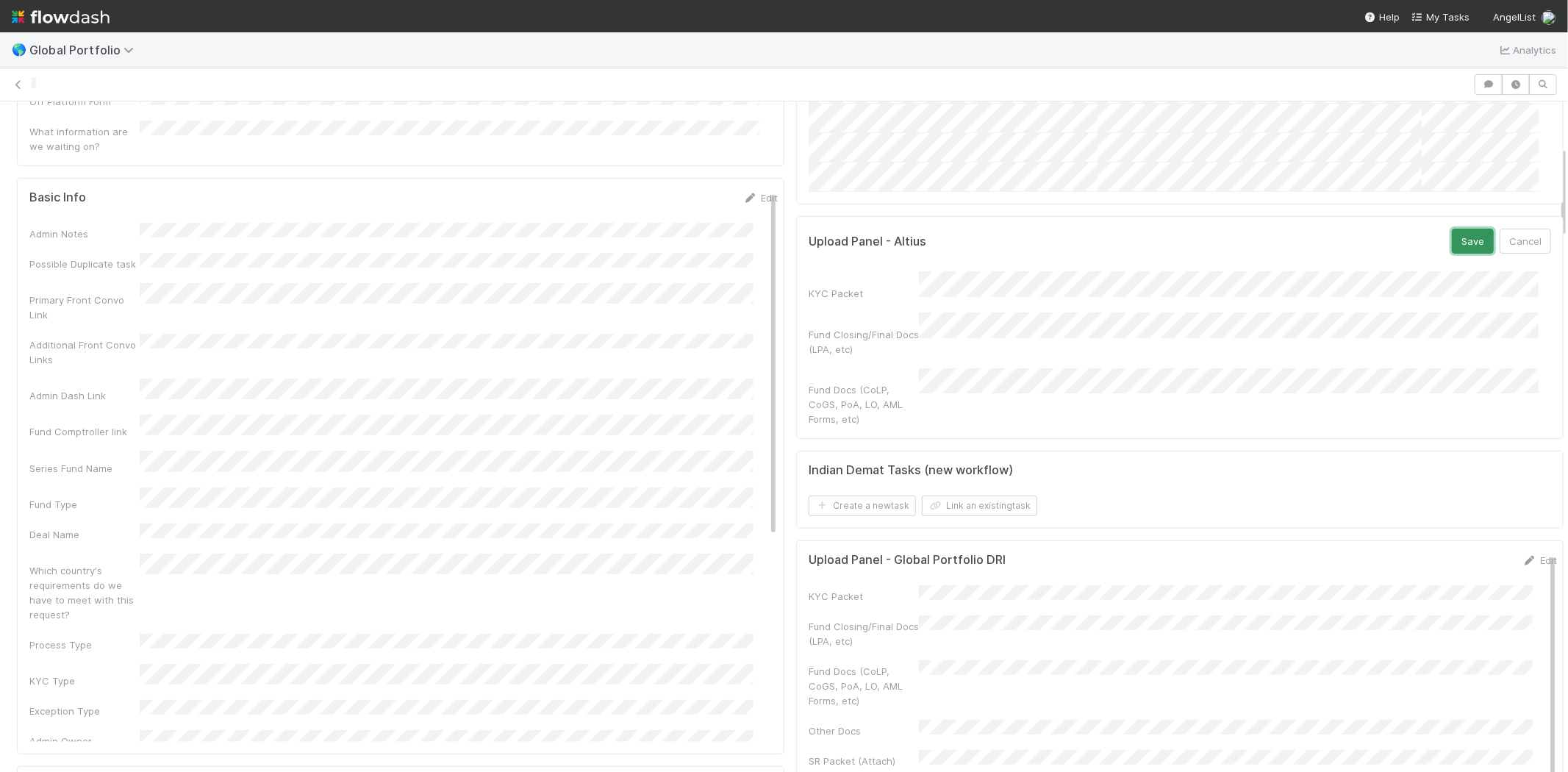
click at [1459, 243] on button "Save" at bounding box center [1472, 242] width 42 height 25
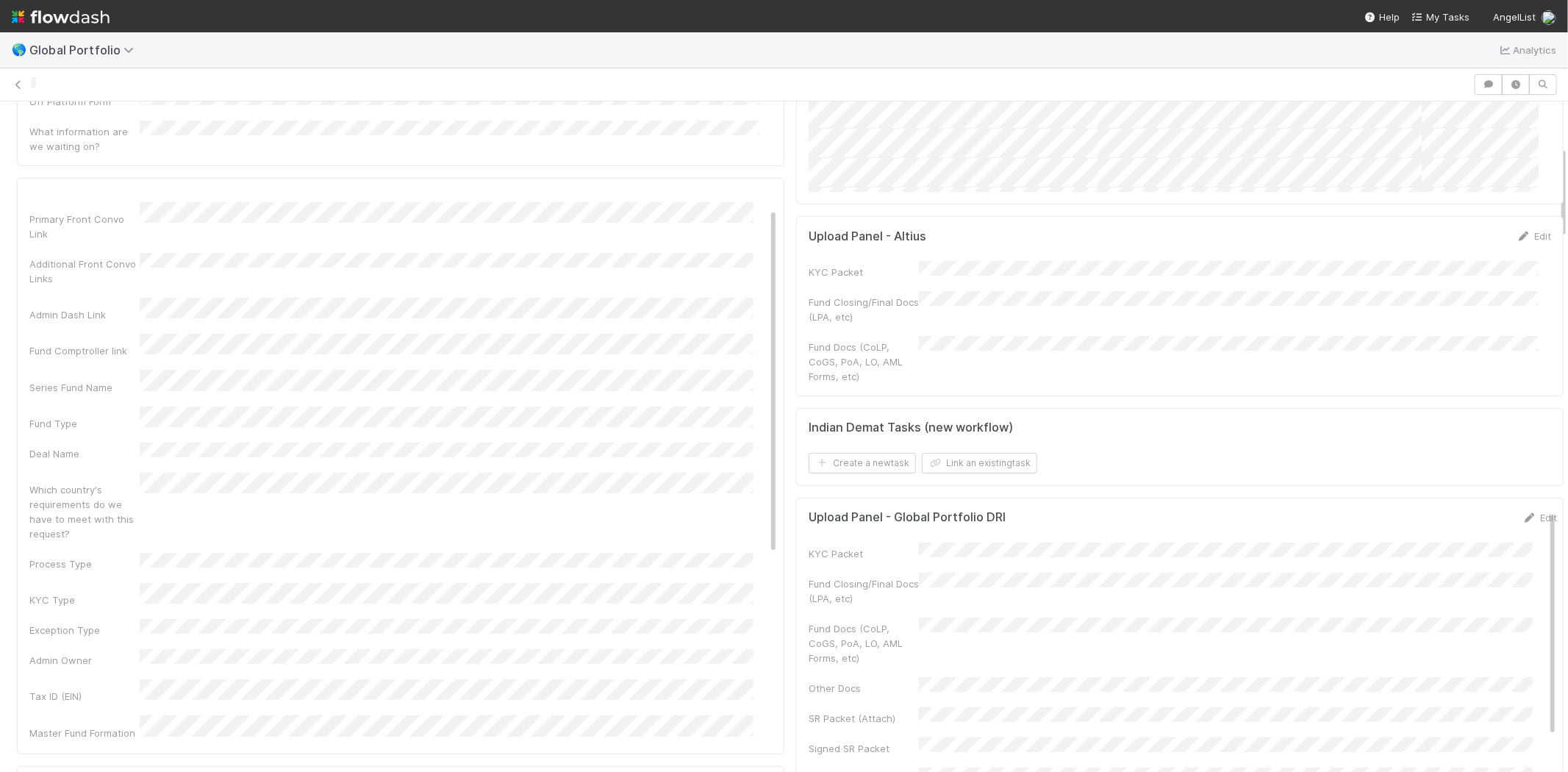
scroll to position [0, 0]
click at [743, 192] on link "Edit" at bounding box center [760, 198] width 34 height 12
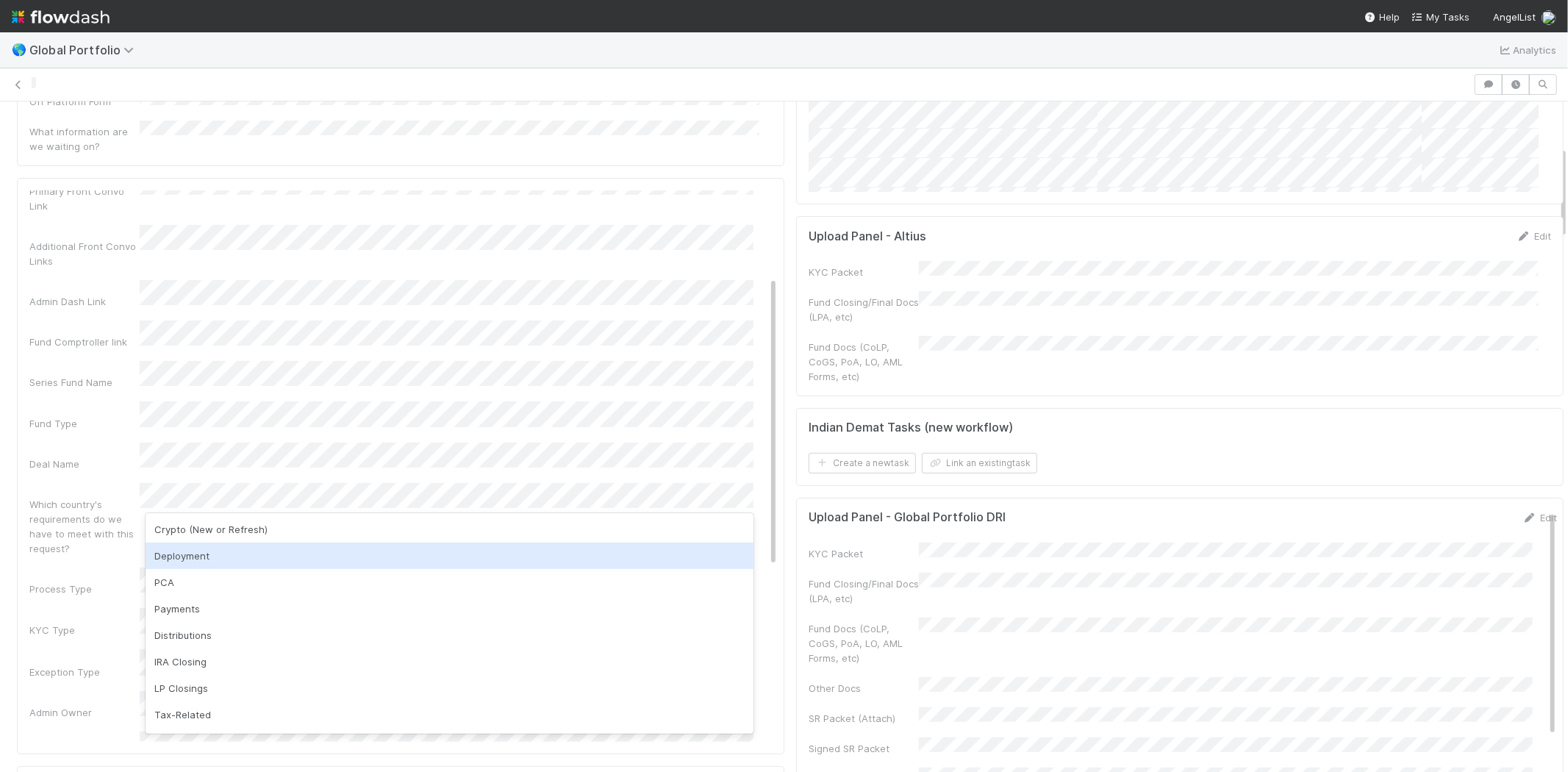
click at [202, 556] on div "Deployment" at bounding box center [449, 555] width 607 height 26
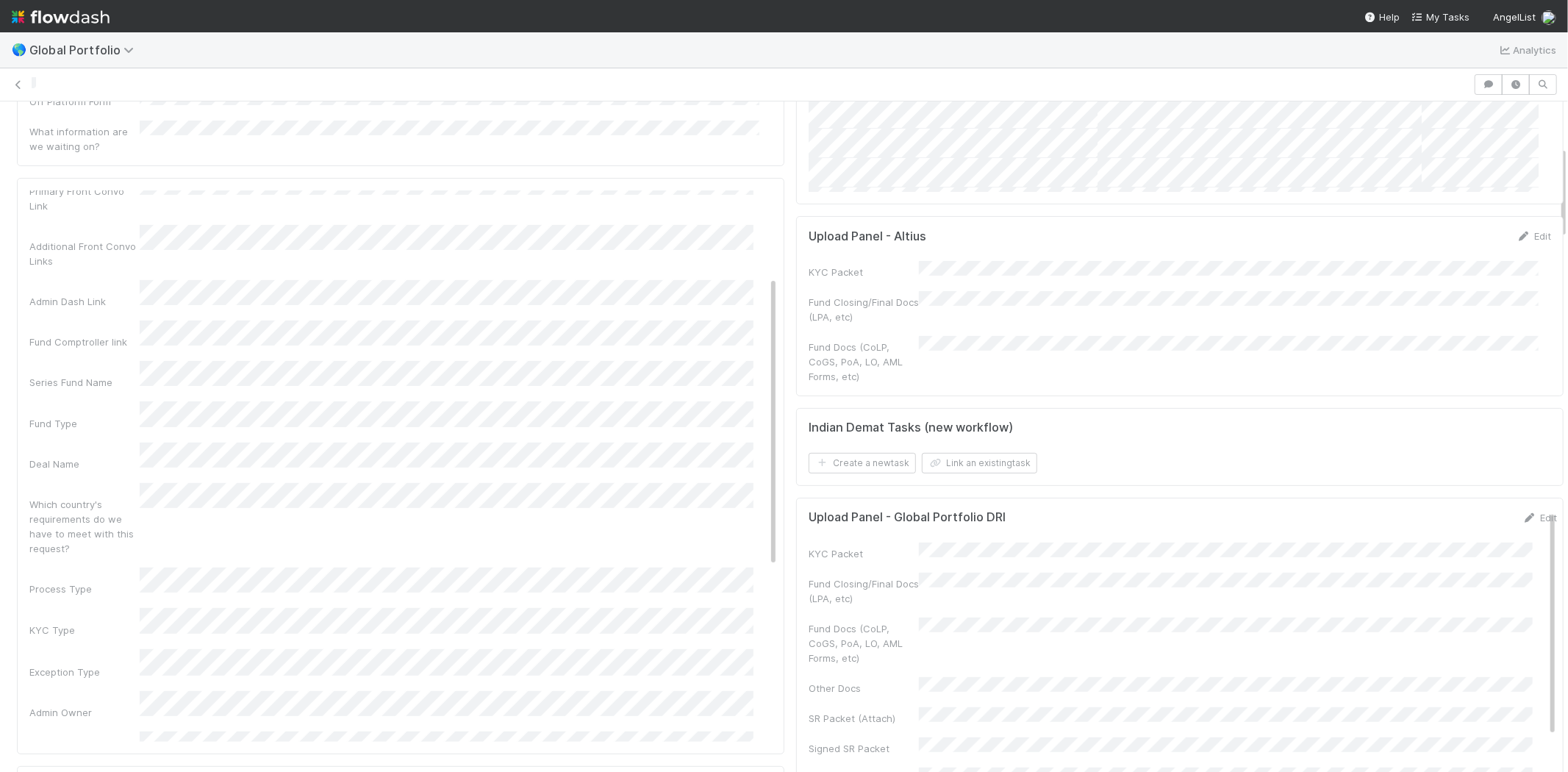
click at [229, 483] on div "Which country's requirements do we have to meet with this request?" at bounding box center [403, 520] width 748 height 72
click at [446, 483] on div "Which country's requirements do we have to meet with this request?" at bounding box center [403, 520] width 748 height 72
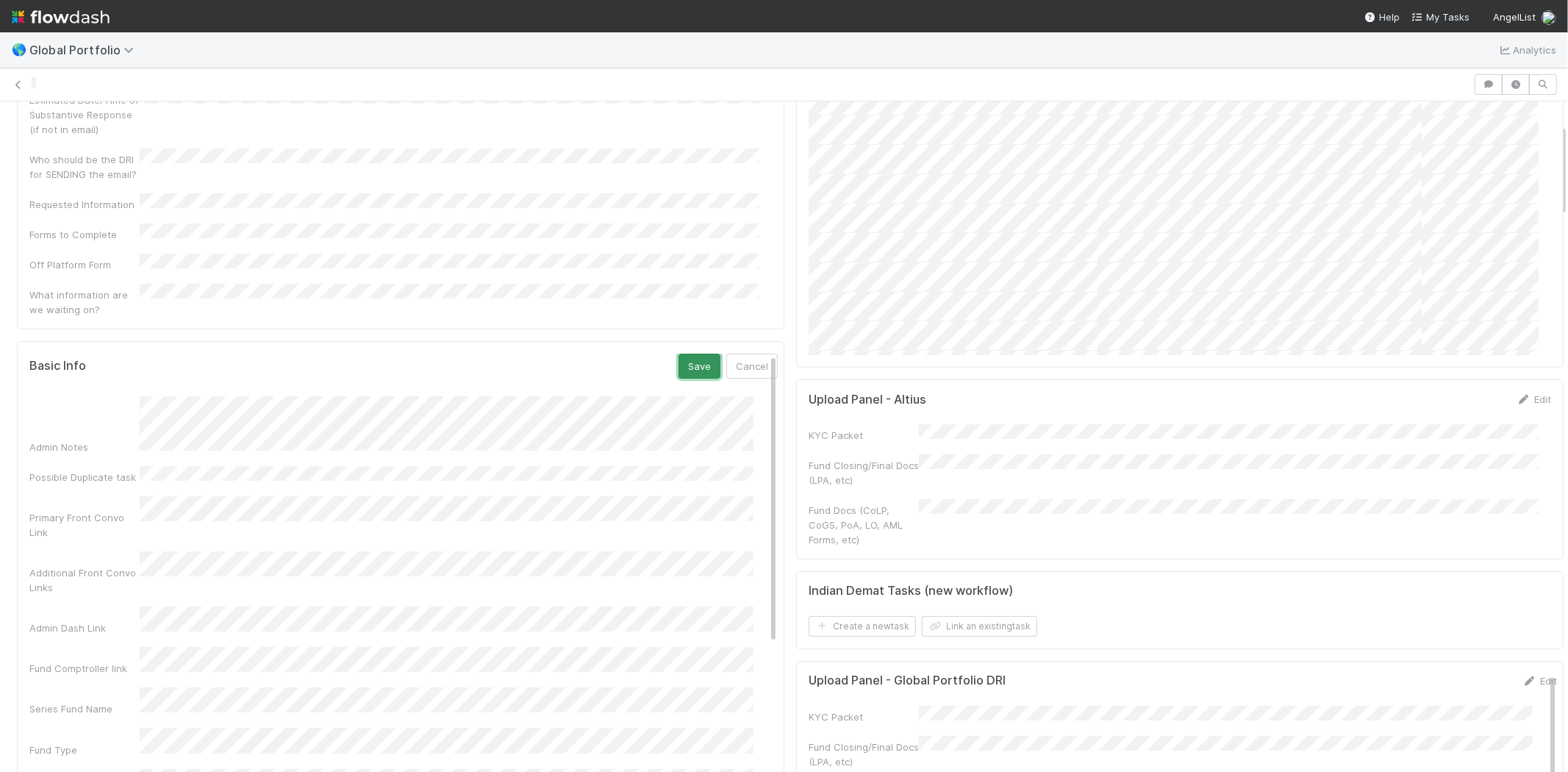
click at [678, 353] on button "Save" at bounding box center [698, 366] width 42 height 25
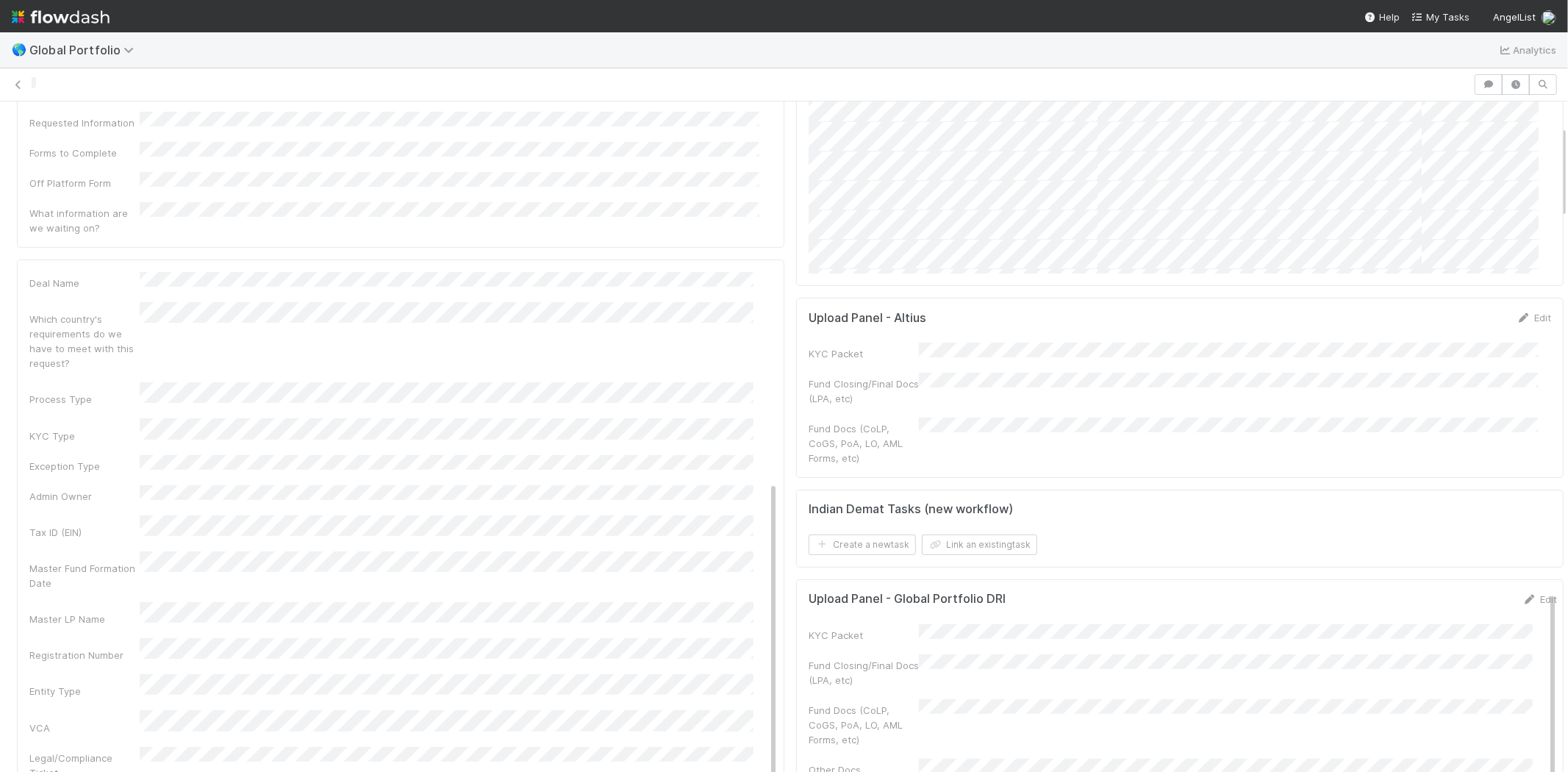
scroll to position [0, 0]
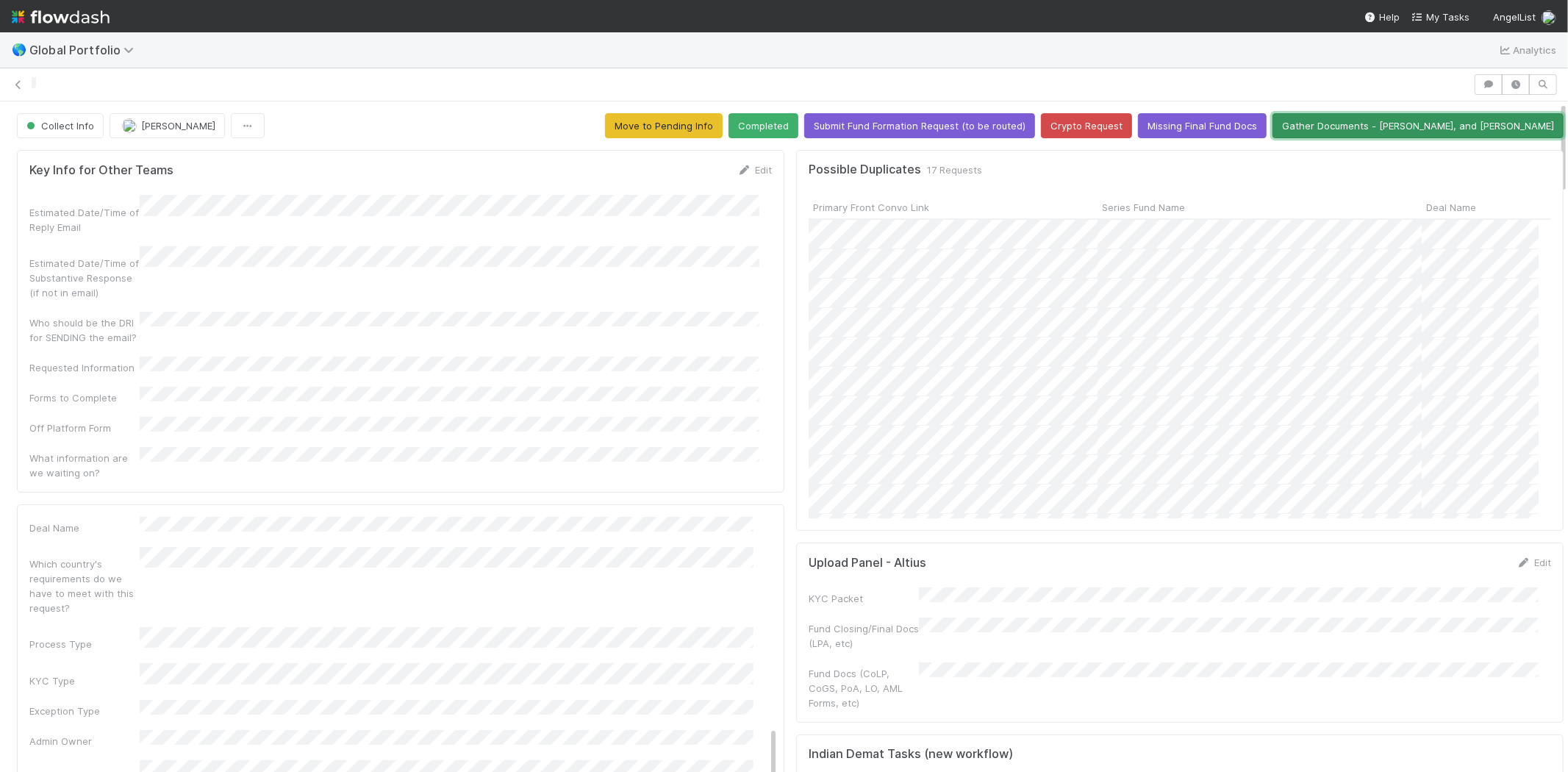
click at [1409, 125] on button "Gather Documents - Len, Michael, and Cristan" at bounding box center [1418, 126] width 291 height 25
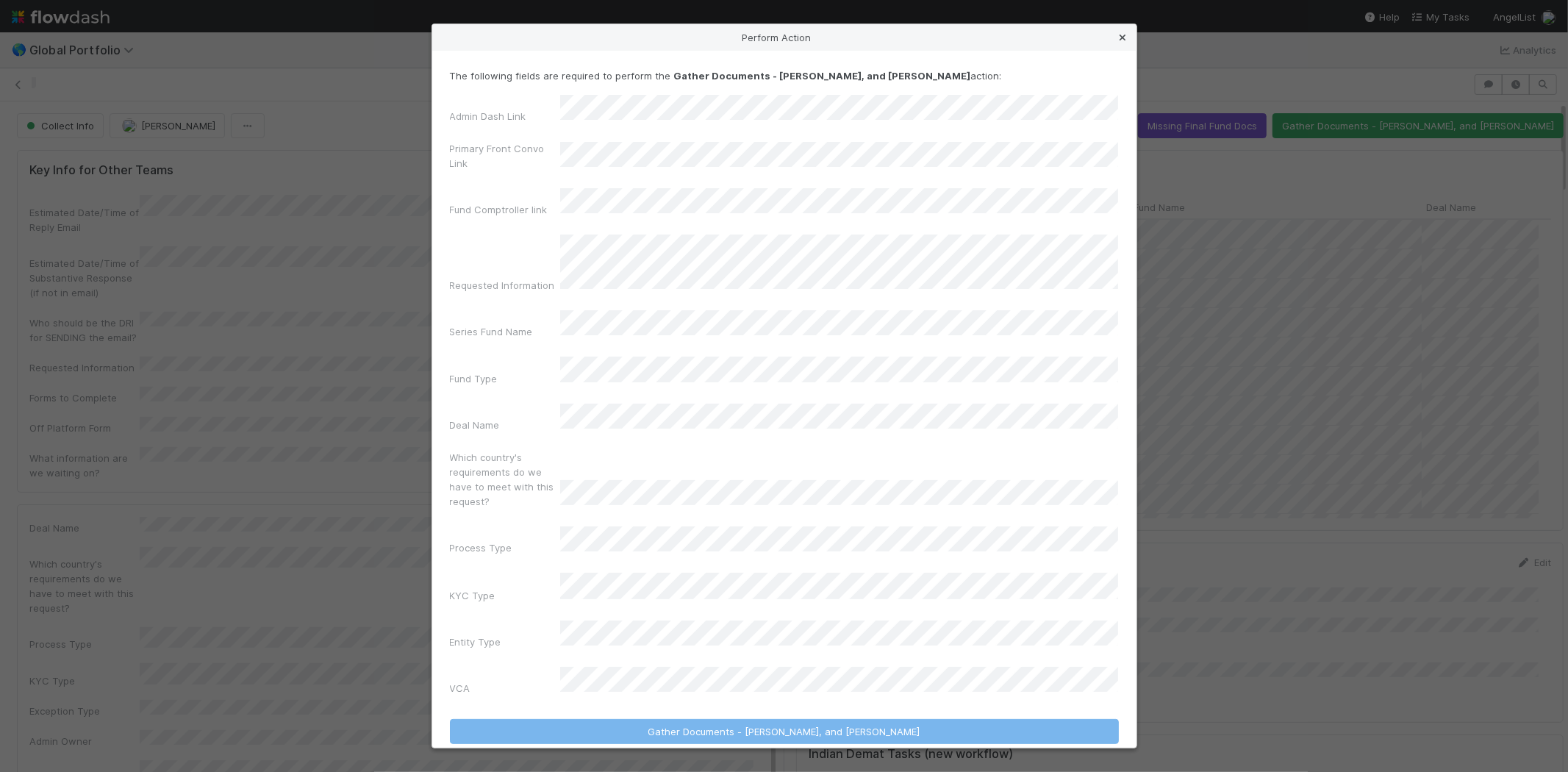
click at [1122, 43] on icon at bounding box center [1122, 38] width 15 height 10
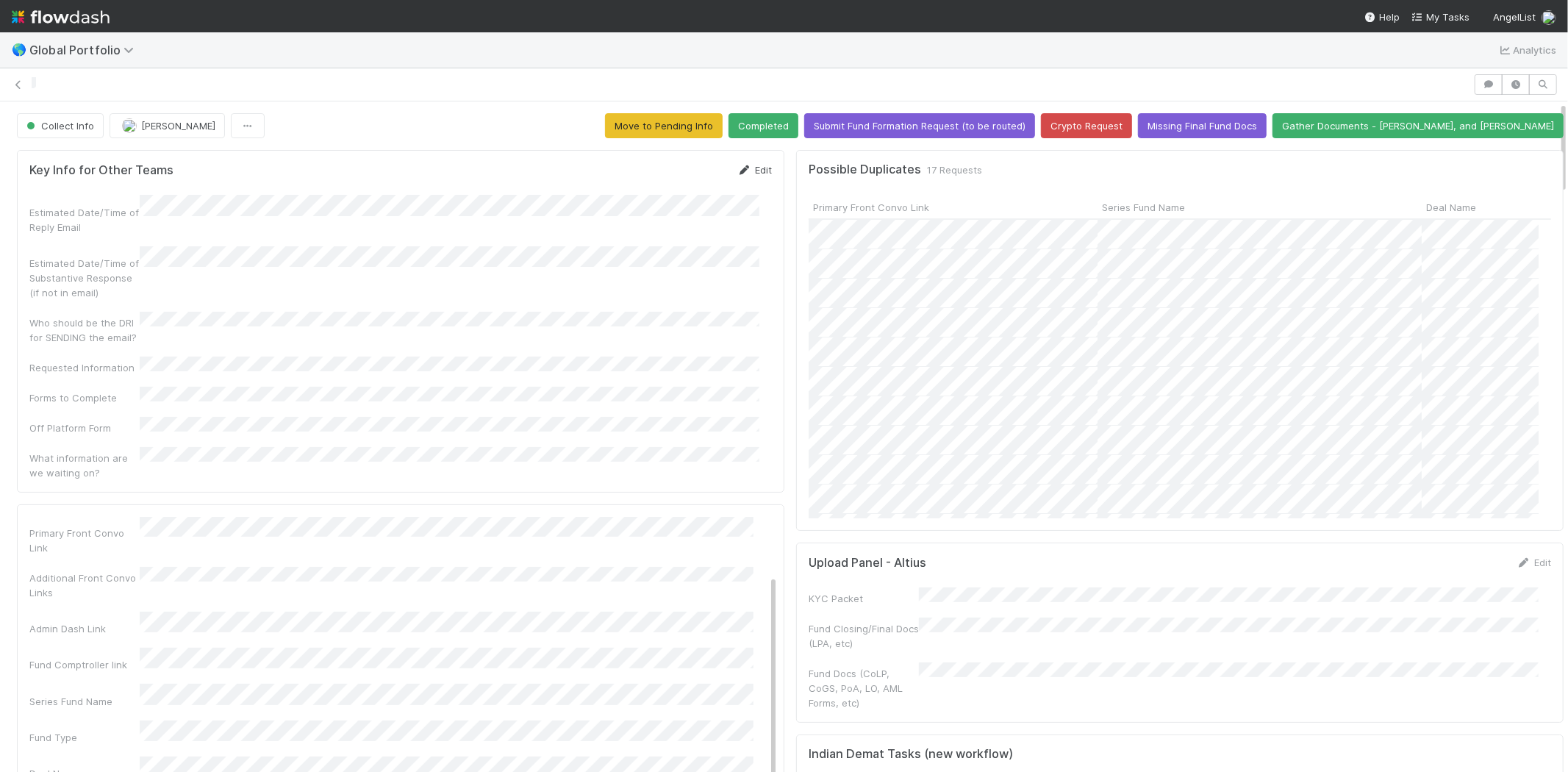
click at [745, 167] on link "Edit" at bounding box center [754, 170] width 34 height 12
click at [672, 177] on button "Save" at bounding box center [693, 175] width 42 height 25
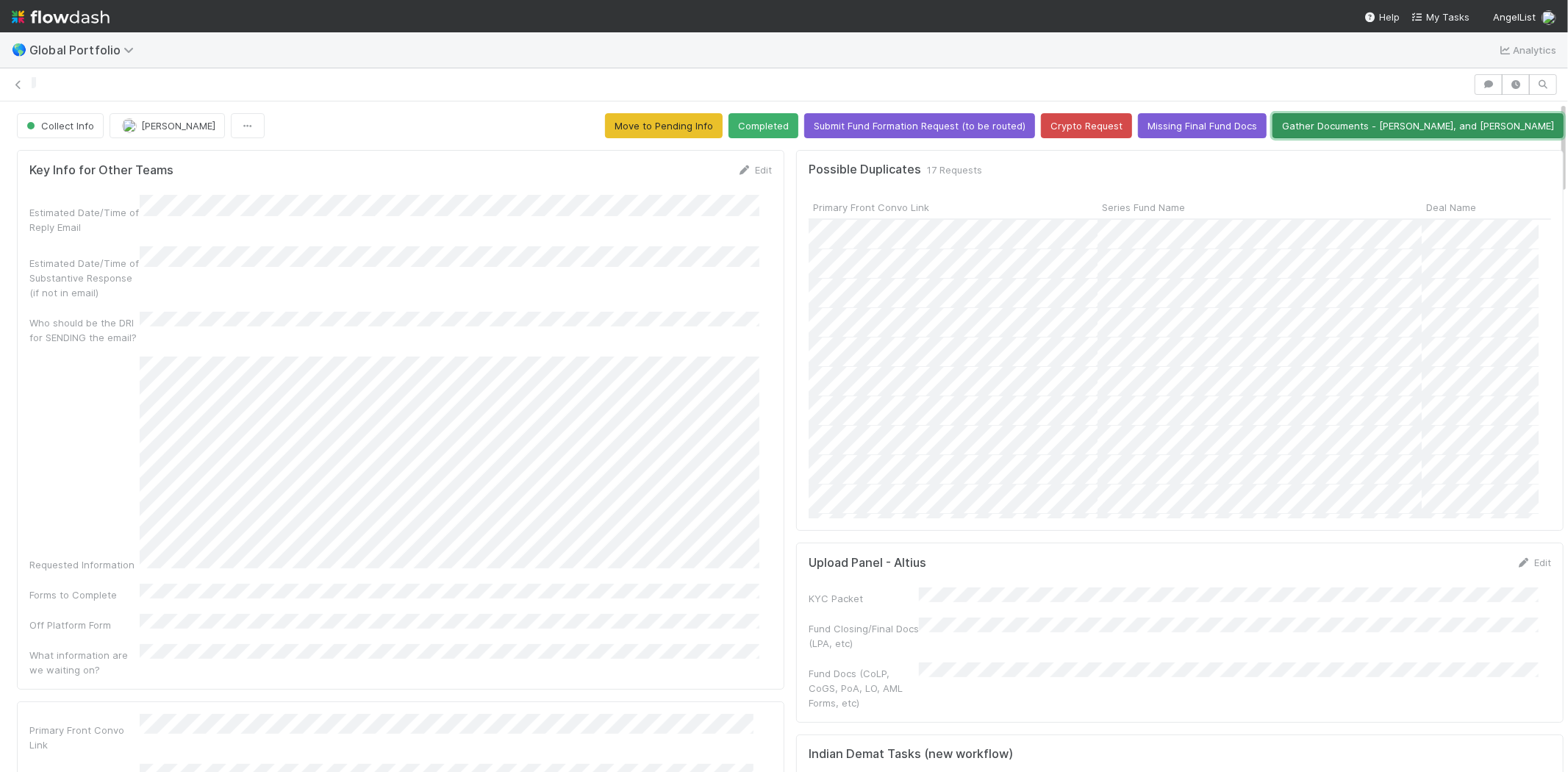
click at [1402, 122] on button "Gather Documents - Len, Michael, and Cristan" at bounding box center [1418, 126] width 291 height 25
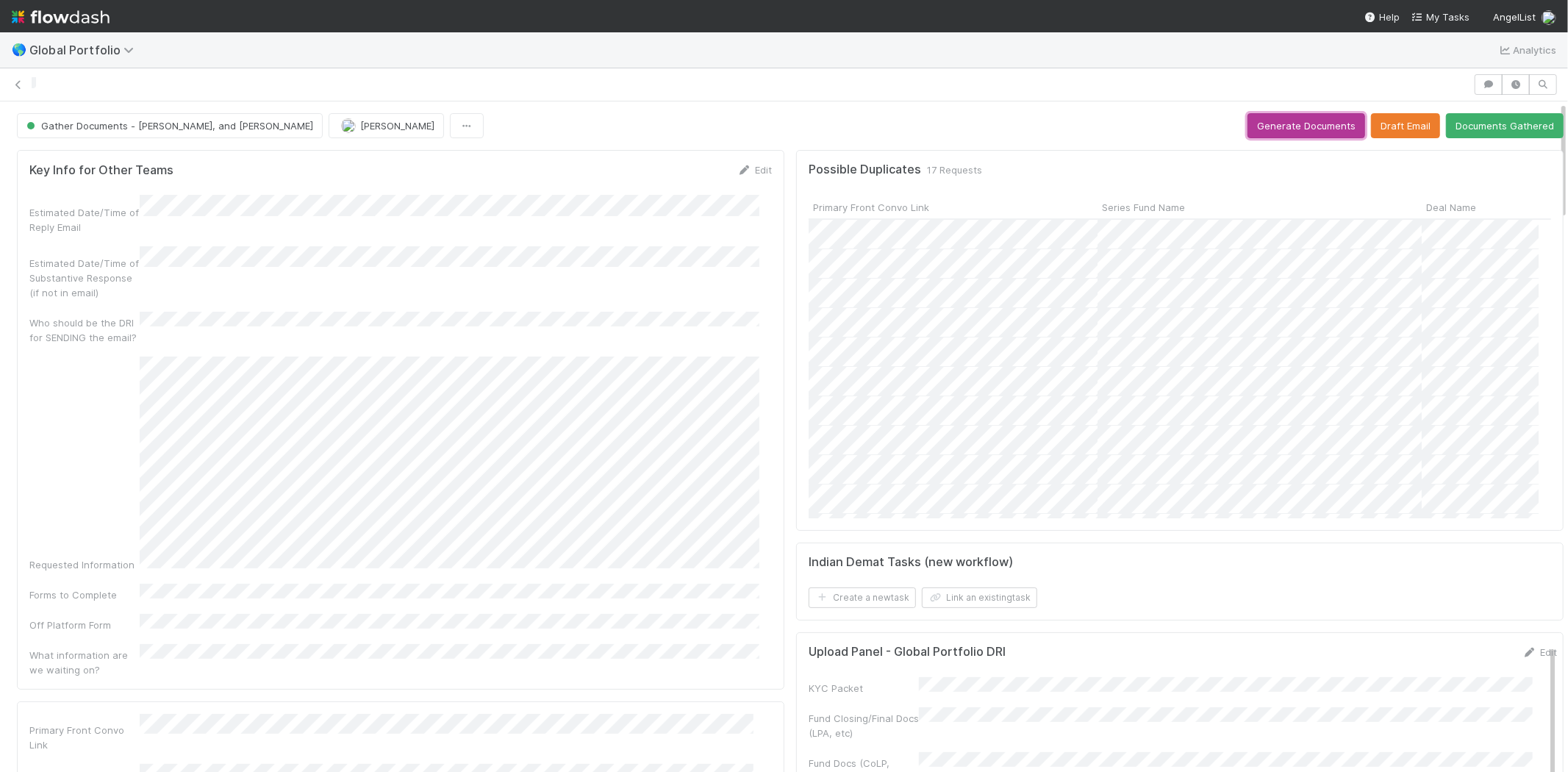
click at [1295, 129] on button "Generate Documents" at bounding box center [1306, 126] width 117 height 25
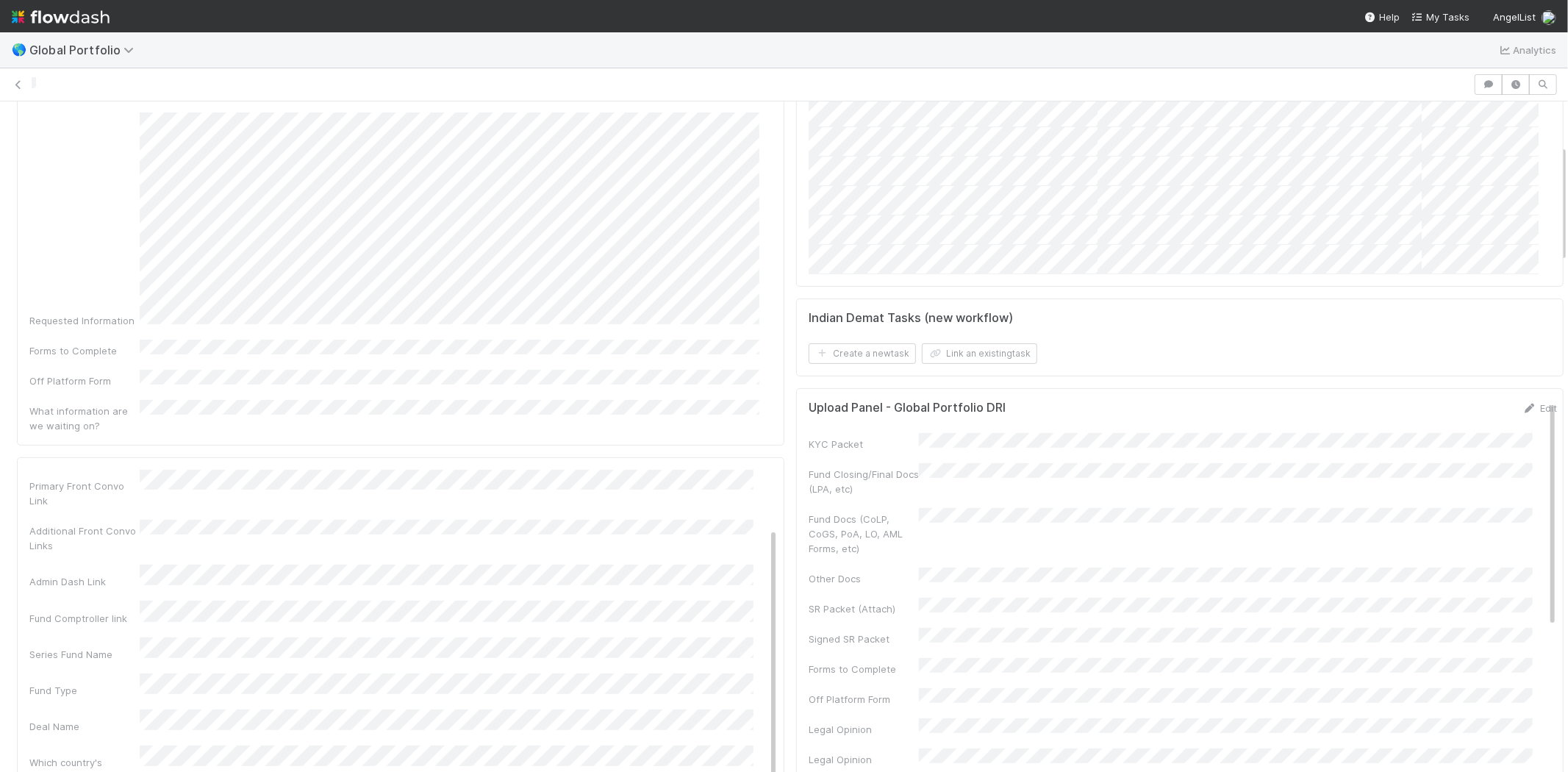
scroll to position [245, 0]
click at [1522, 401] on link "Edit" at bounding box center [1539, 407] width 34 height 12
click at [1457, 413] on button "Save" at bounding box center [1478, 413] width 42 height 25
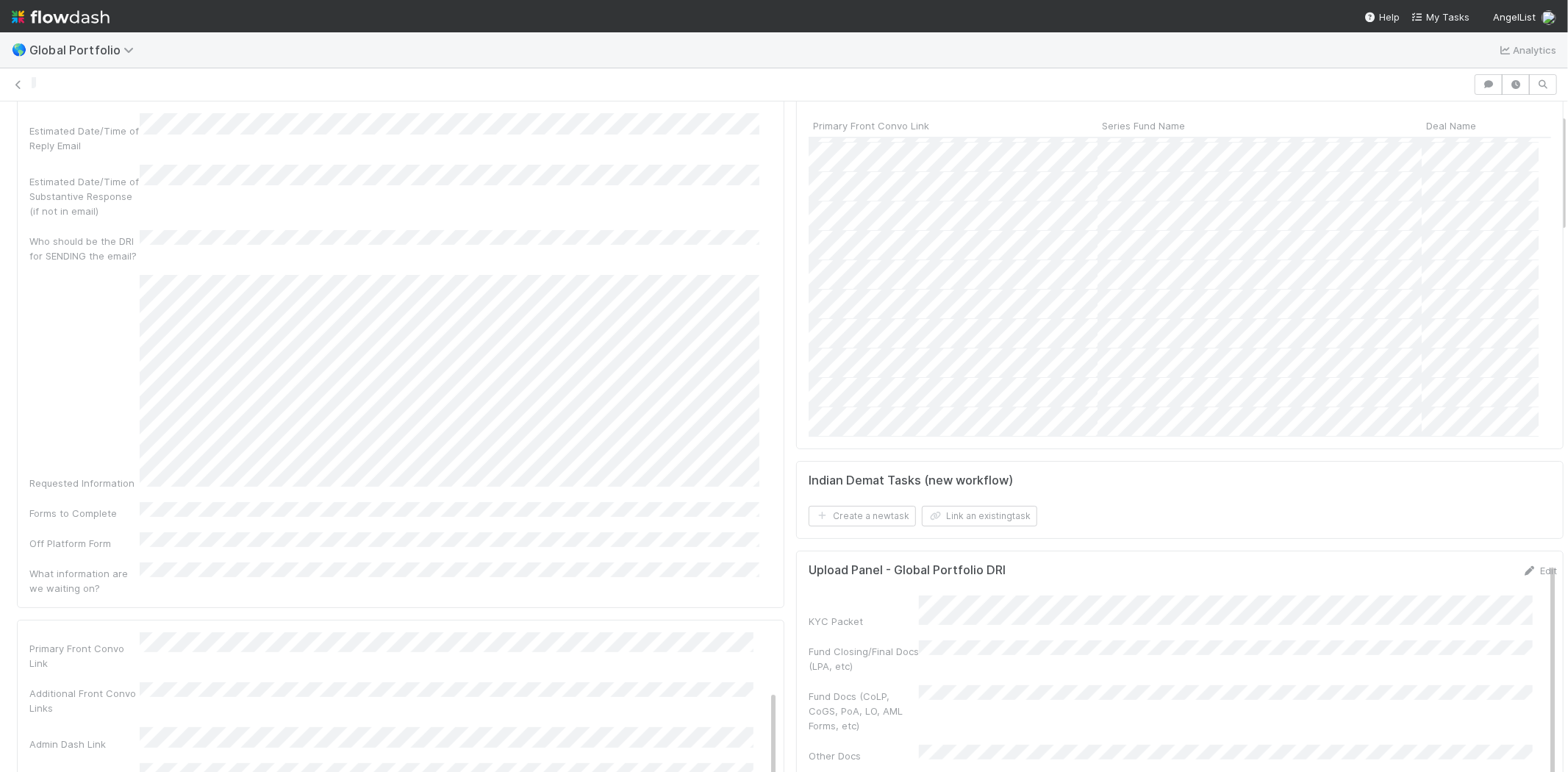
scroll to position [0, 0]
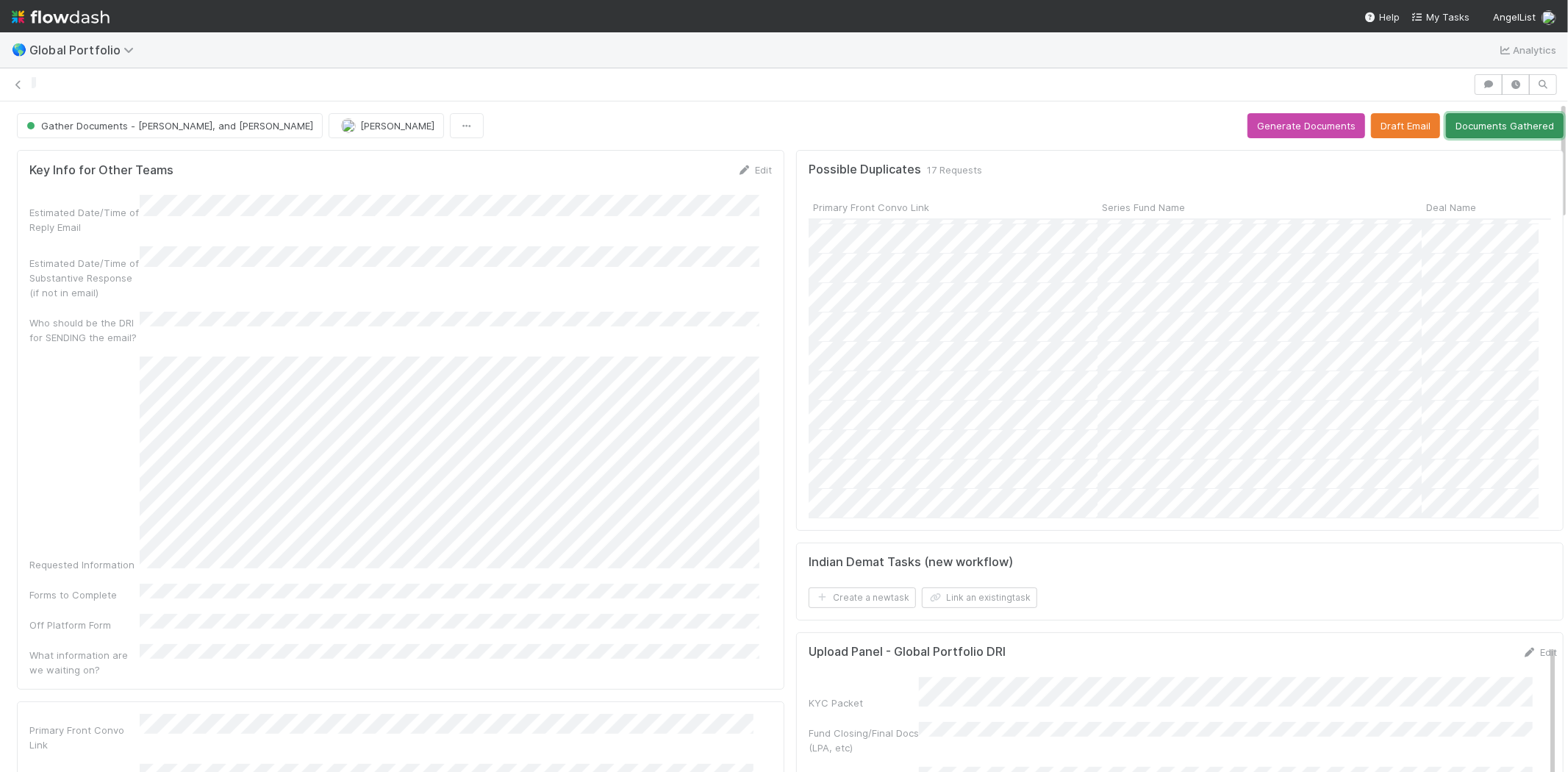
click at [1485, 125] on button "Documents Gathered" at bounding box center [1504, 126] width 117 height 25
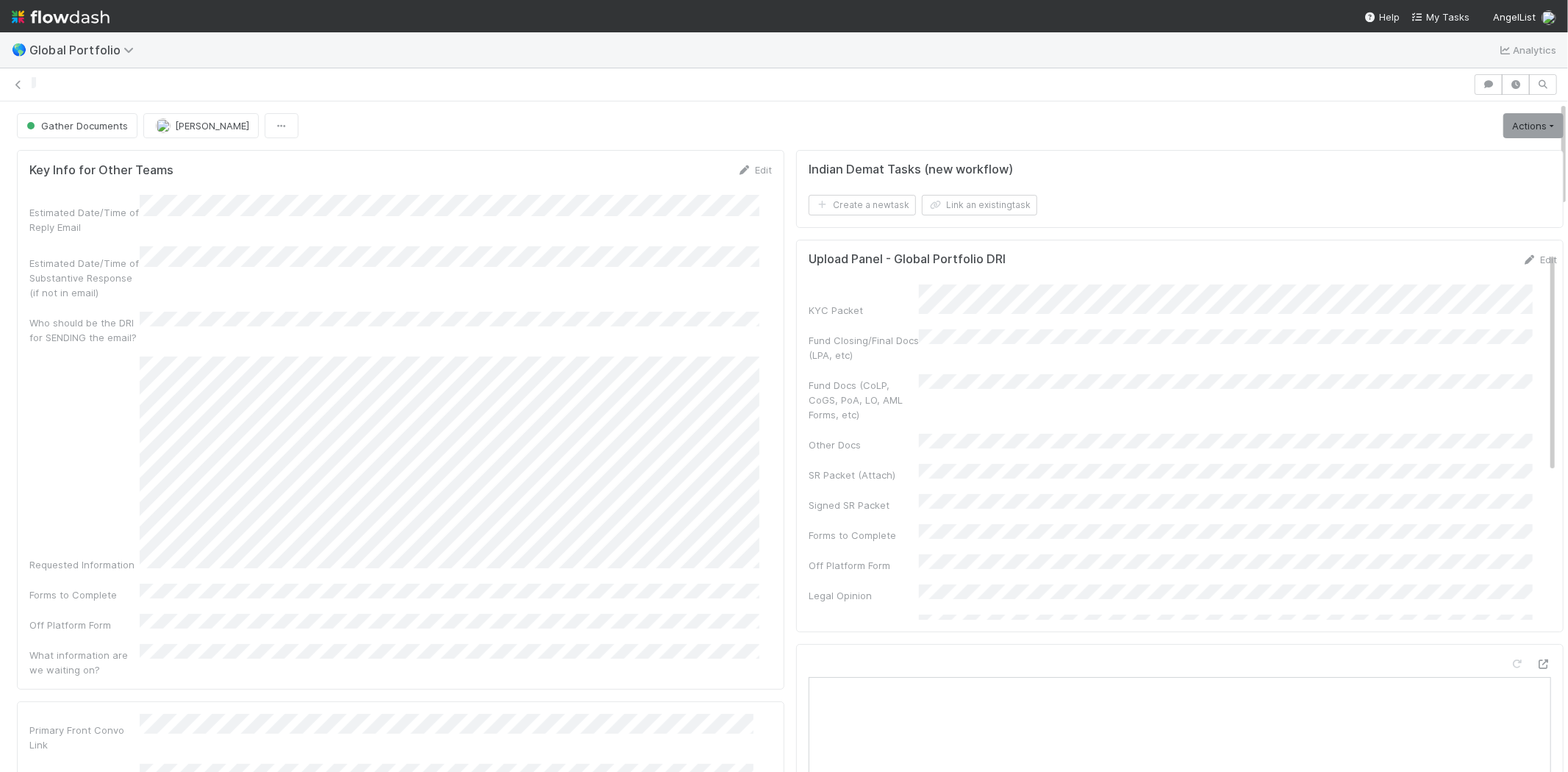
scroll to position [1848, 0]
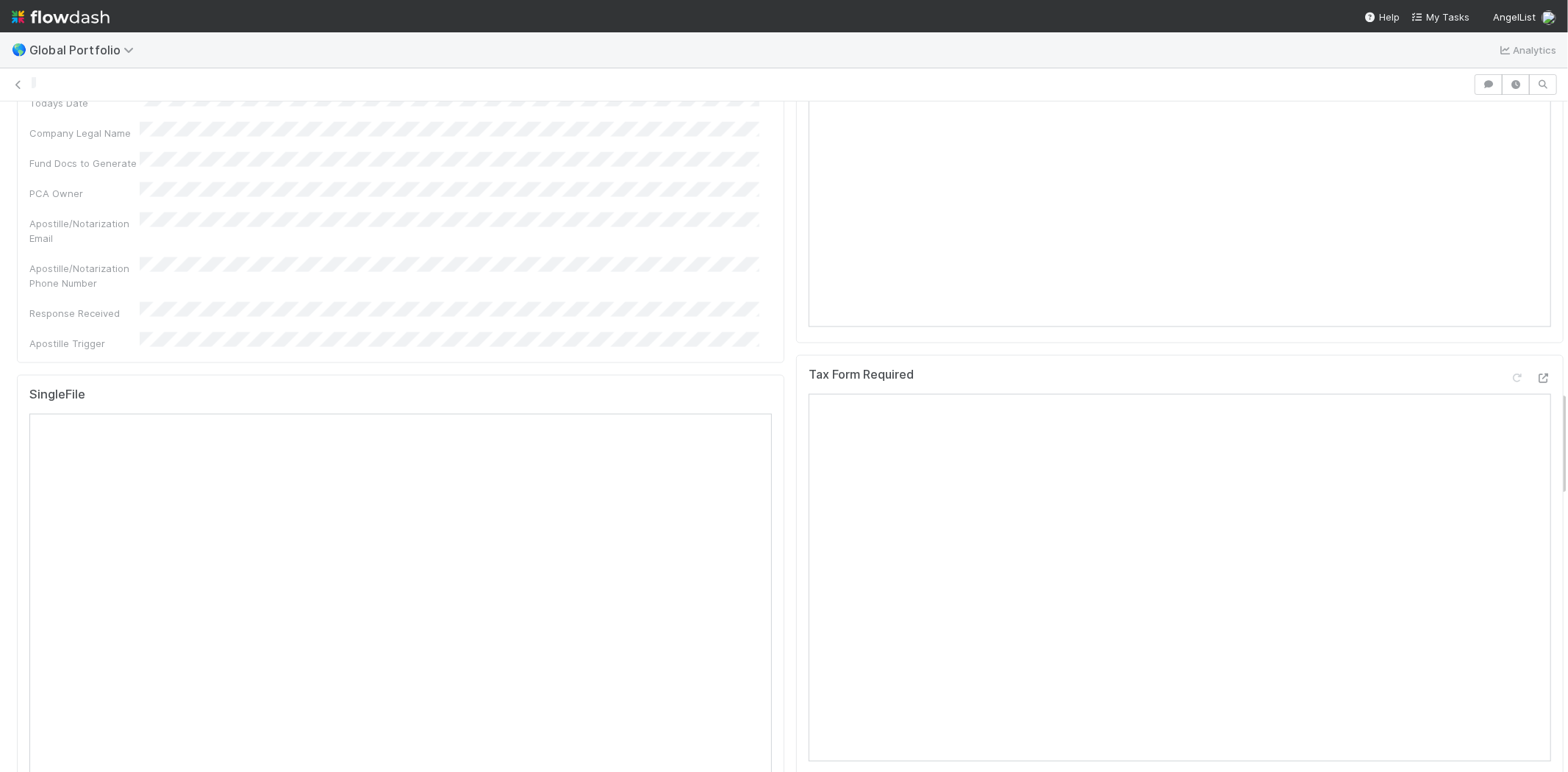
click at [292, 84] on div at bounding box center [749, 85] width 1437 height 16
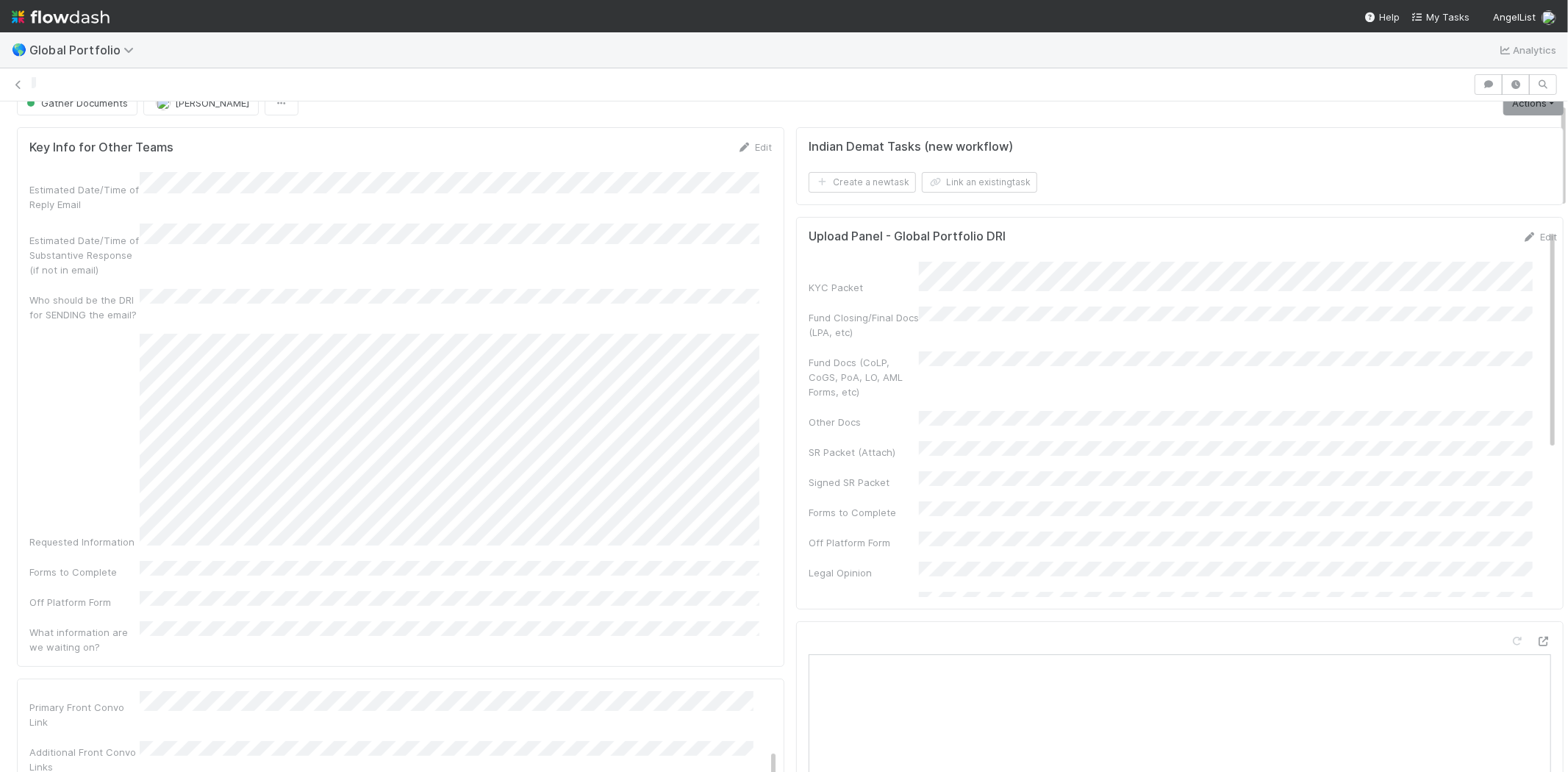
scroll to position [0, 0]
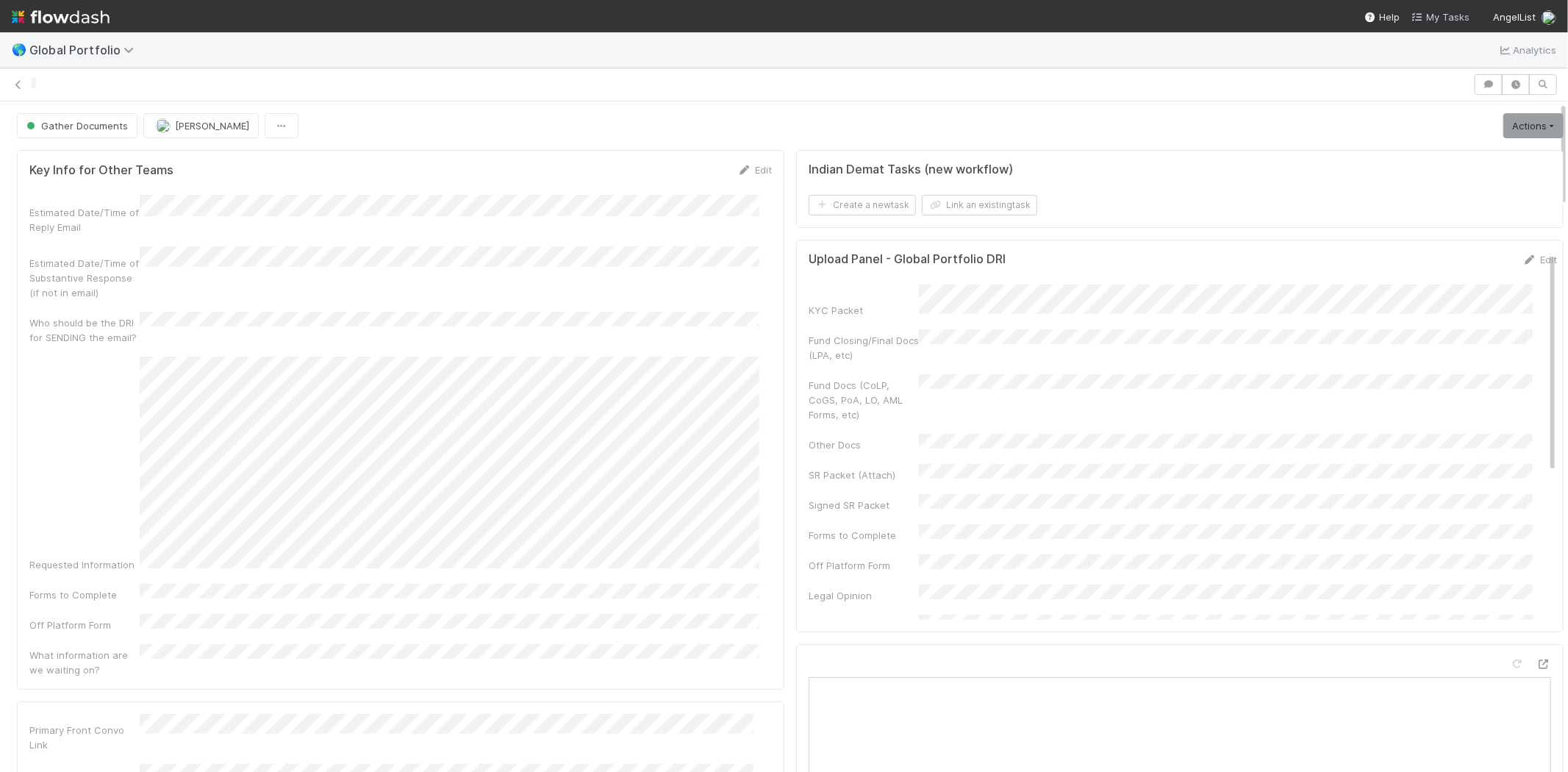
click at [1450, 17] on span "My Tasks" at bounding box center [1440, 17] width 58 height 12
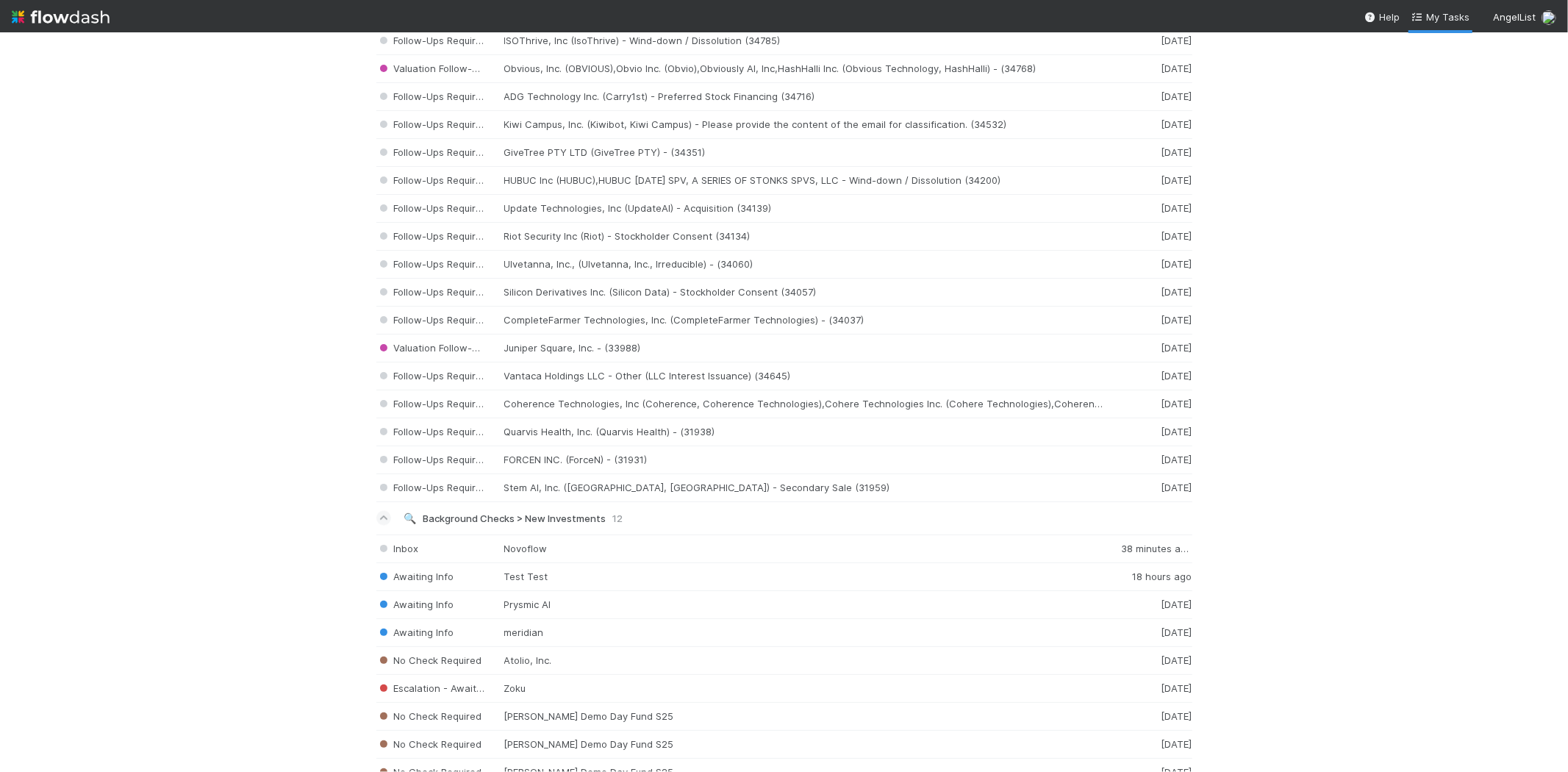
scroll to position [2041, 0]
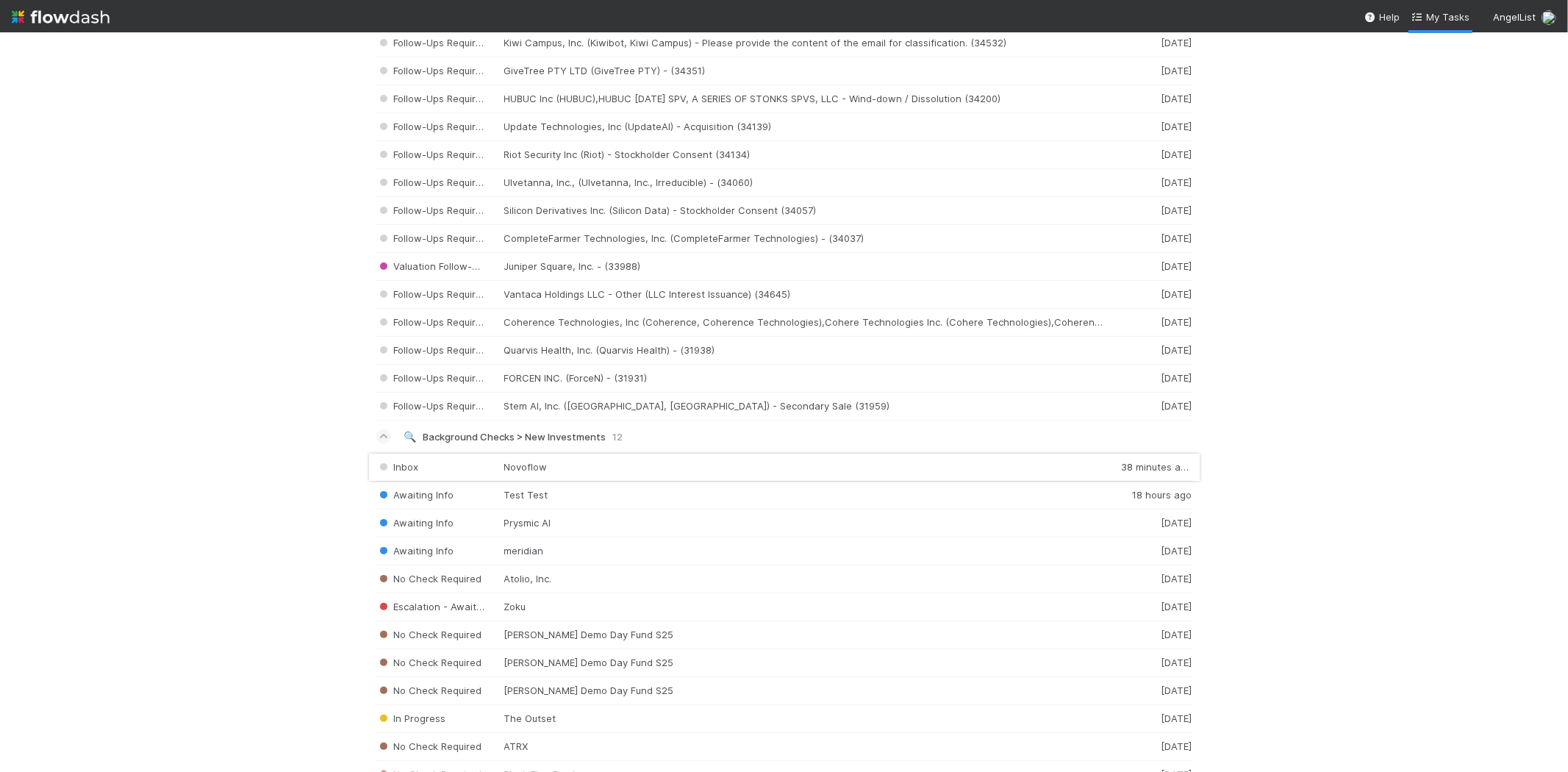
click at [596, 480] on div "Inbox Novoflow 38 minutes ago" at bounding box center [784, 467] width 816 height 28
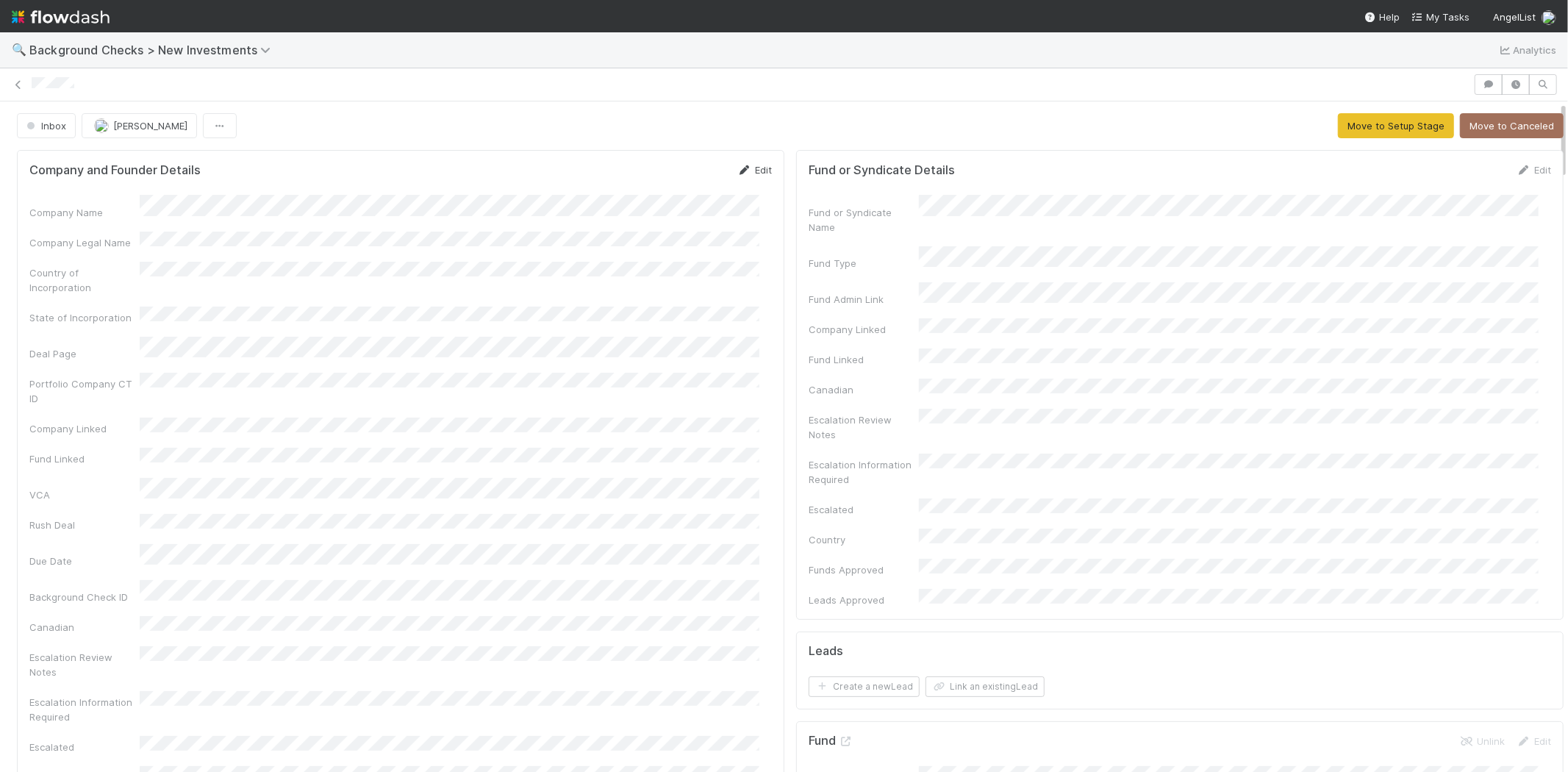
click at [749, 172] on link "Edit" at bounding box center [754, 170] width 34 height 12
click at [677, 170] on button "Save" at bounding box center [693, 175] width 42 height 25
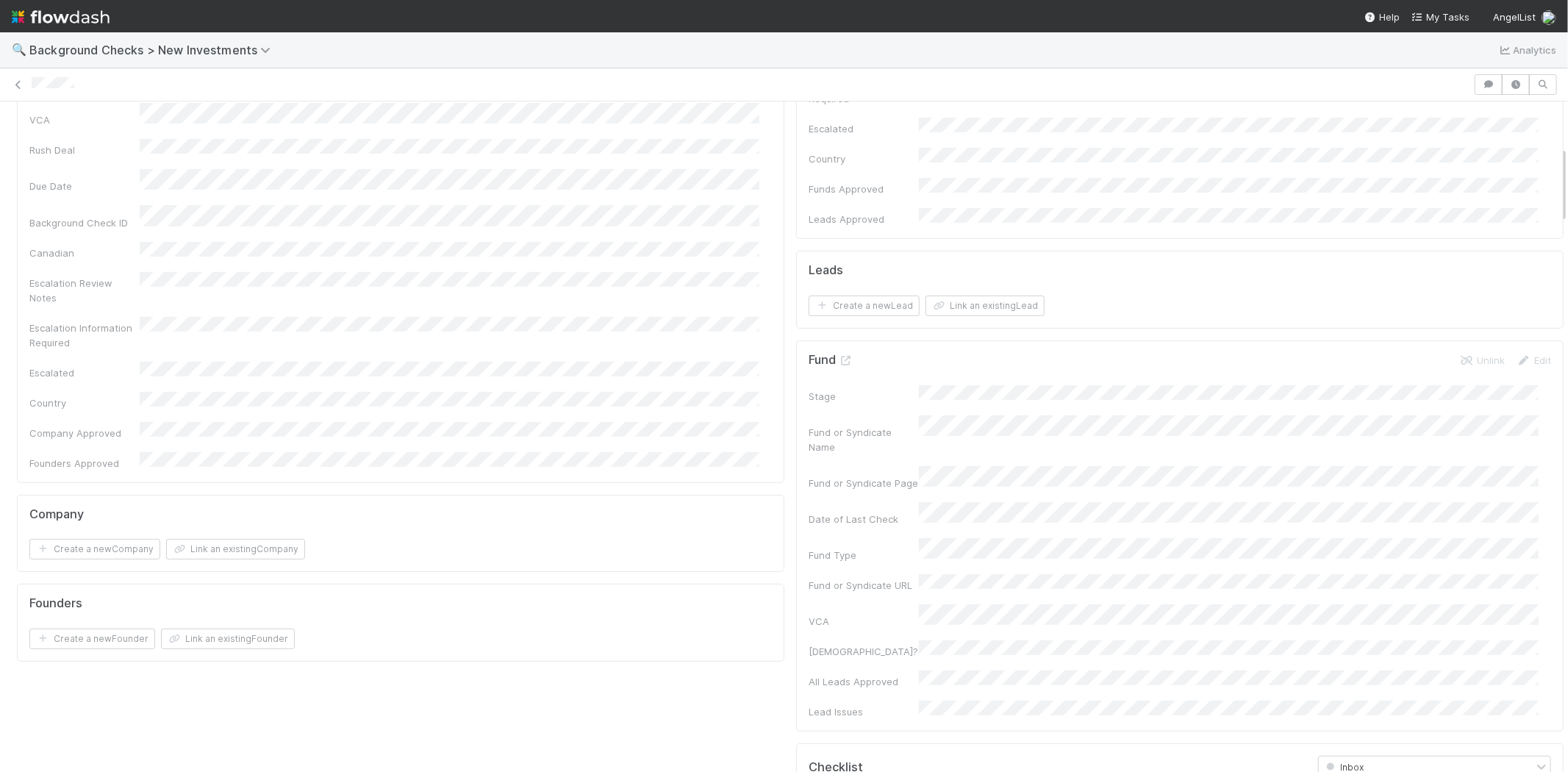
scroll to position [408, 0]
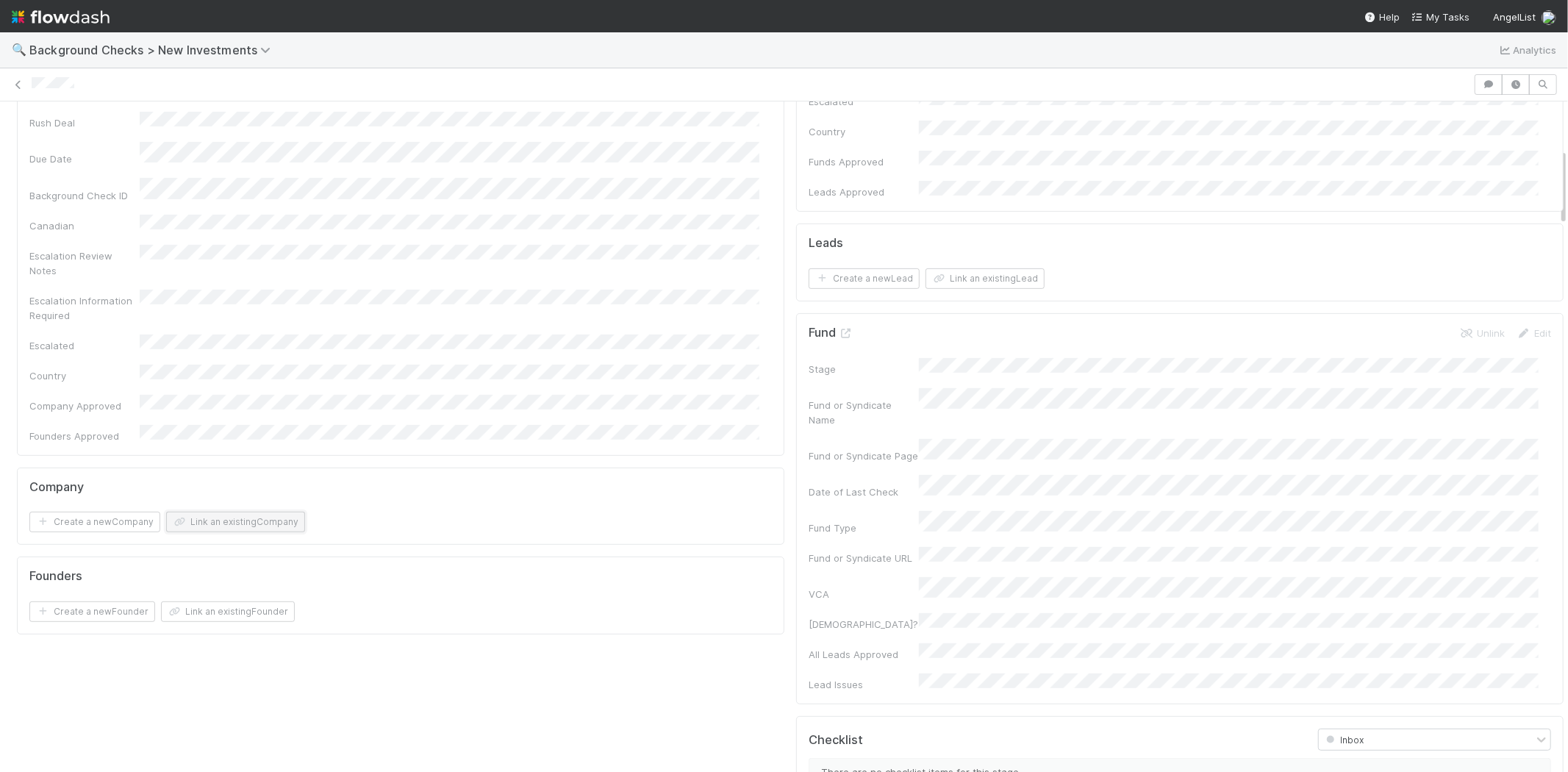
click at [237, 512] on button "Link an existing Company" at bounding box center [236, 522] width 139 height 21
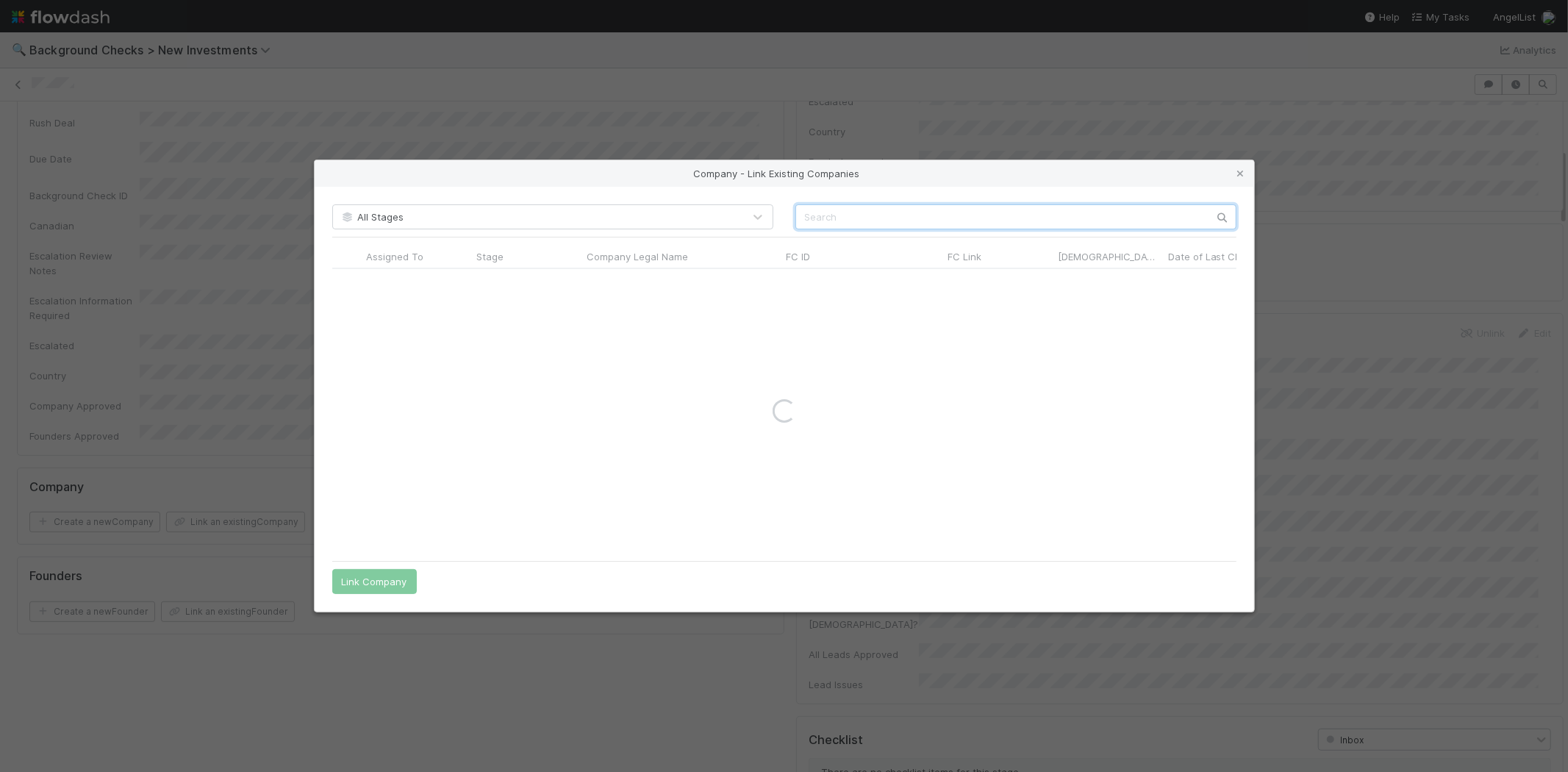
click at [995, 211] on input "text" at bounding box center [1015, 217] width 441 height 25
paste input "Novoflow, Inc."
type input "Novoflow, Inc."
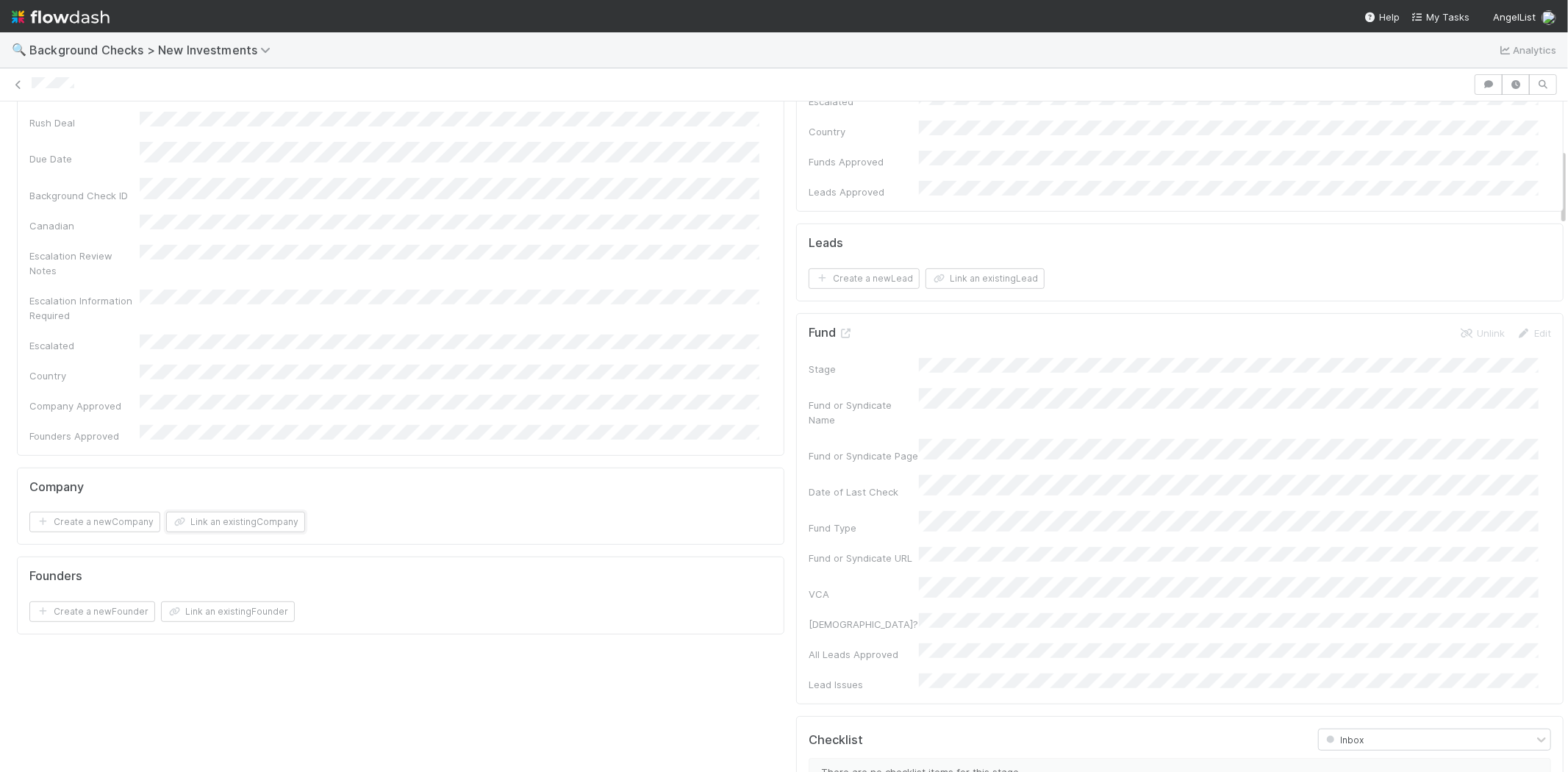
scroll to position [0, 0]
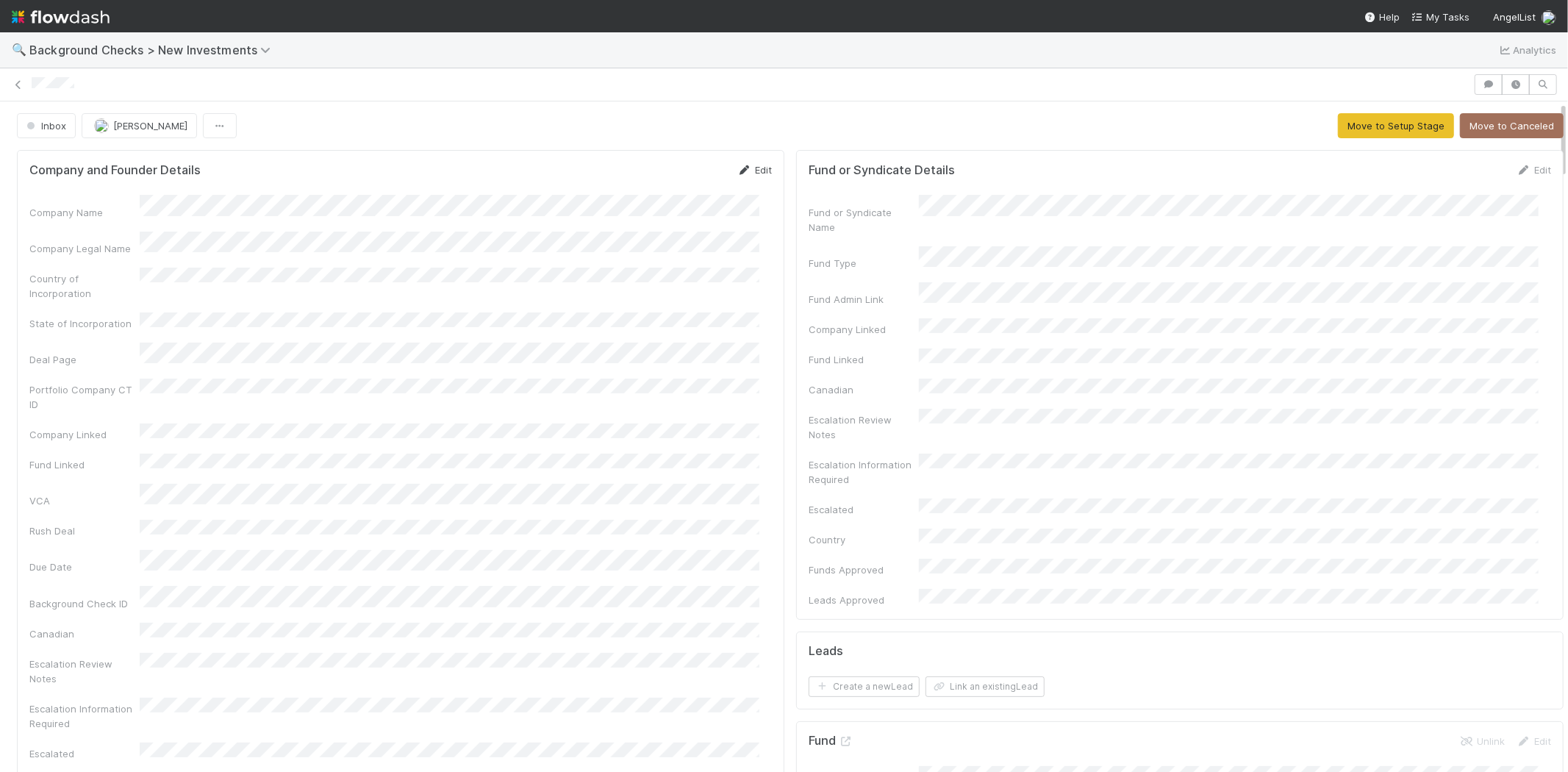
click at [740, 173] on link "Edit" at bounding box center [754, 170] width 34 height 12
click at [686, 177] on button "Save" at bounding box center [693, 175] width 42 height 25
click at [1343, 132] on button "Move to Setup Stage" at bounding box center [1395, 126] width 116 height 25
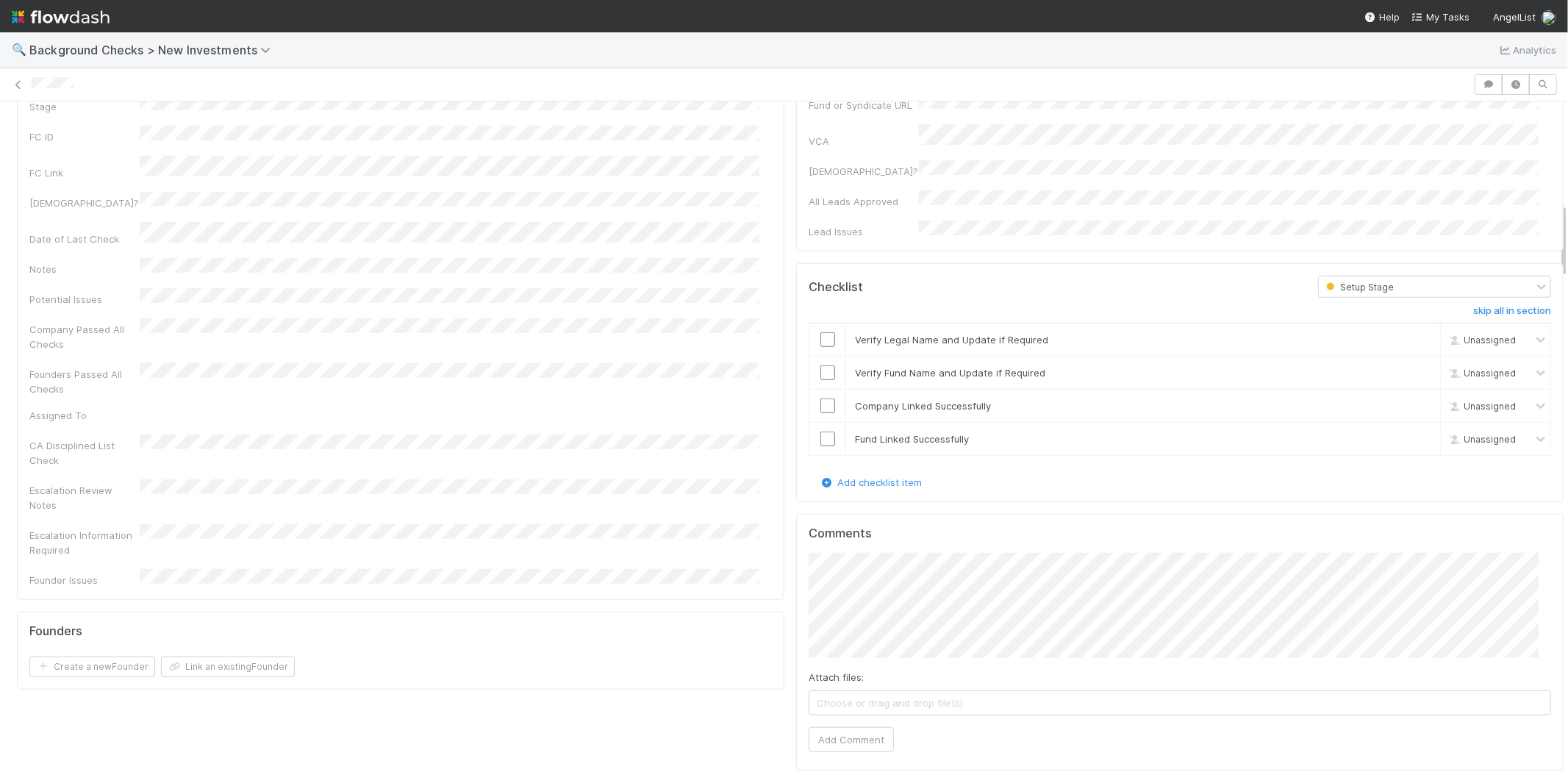
scroll to position [898, 0]
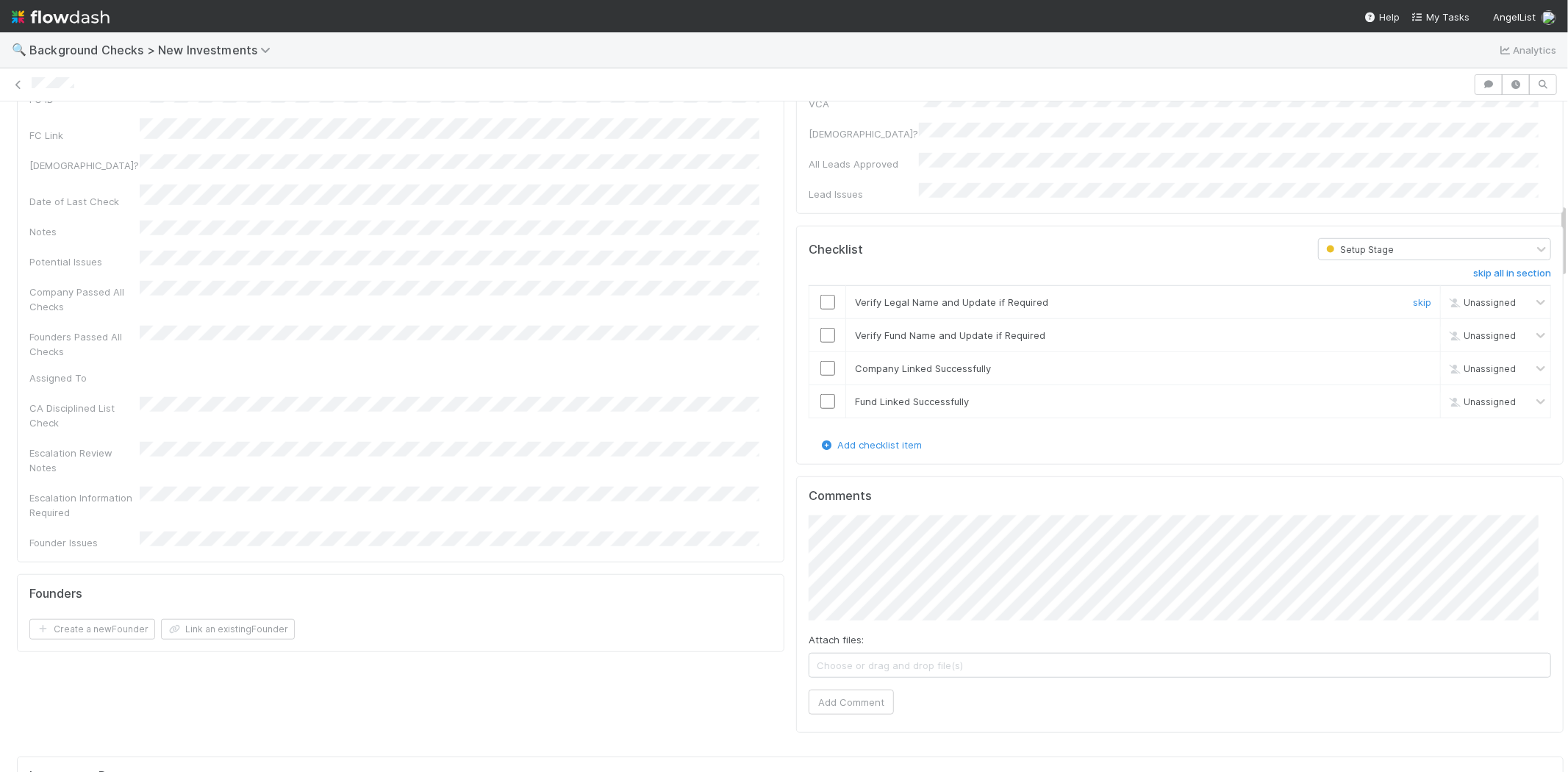
click at [820, 295] on input "checkbox" at bounding box center [827, 301] width 15 height 15
click at [821, 328] on input "checkbox" at bounding box center [827, 335] width 15 height 15
click at [820, 361] on input "checkbox" at bounding box center [827, 368] width 15 height 15
click at [820, 394] on input "checkbox" at bounding box center [827, 401] width 15 height 15
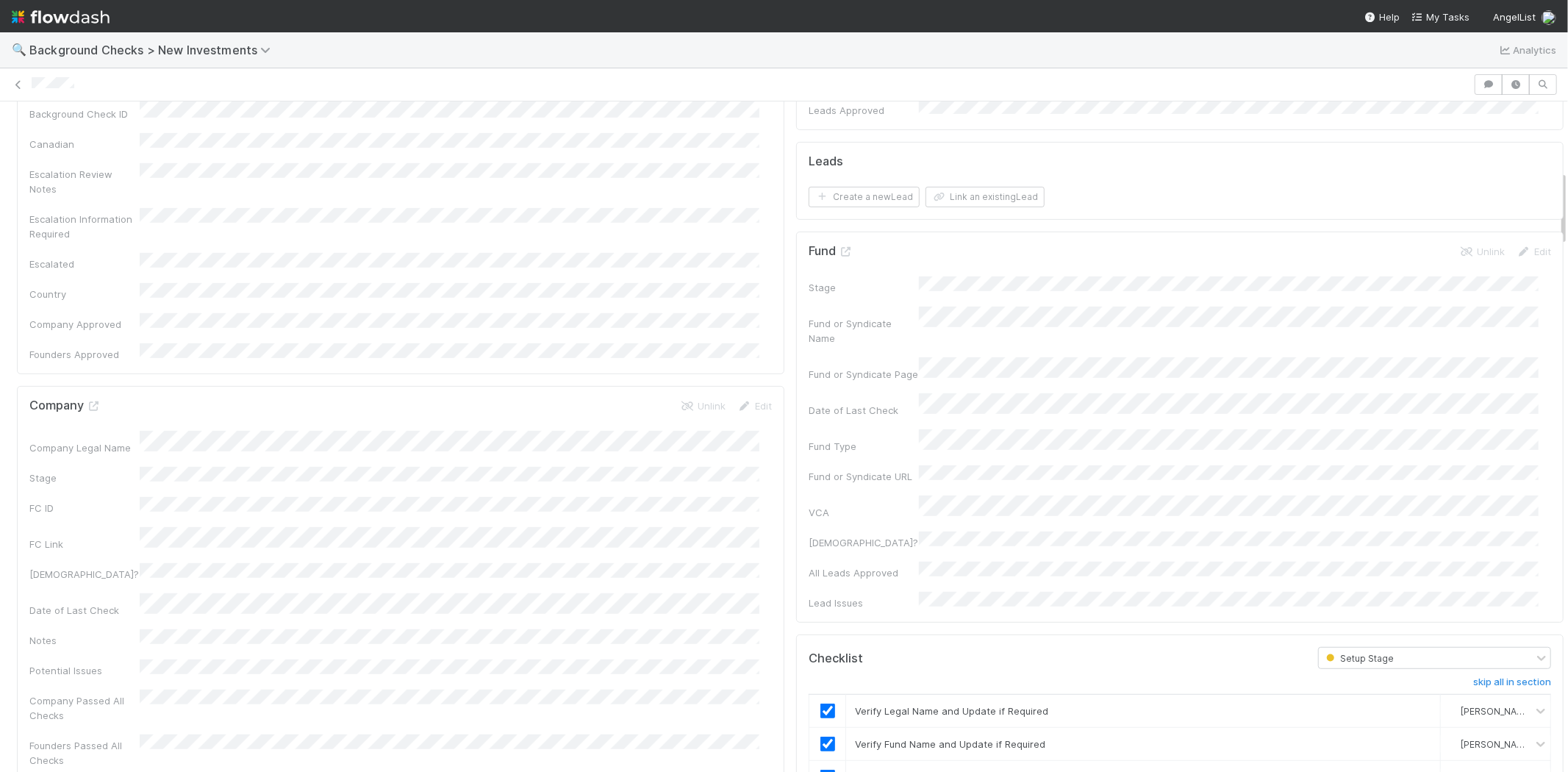
checkbox input "true"
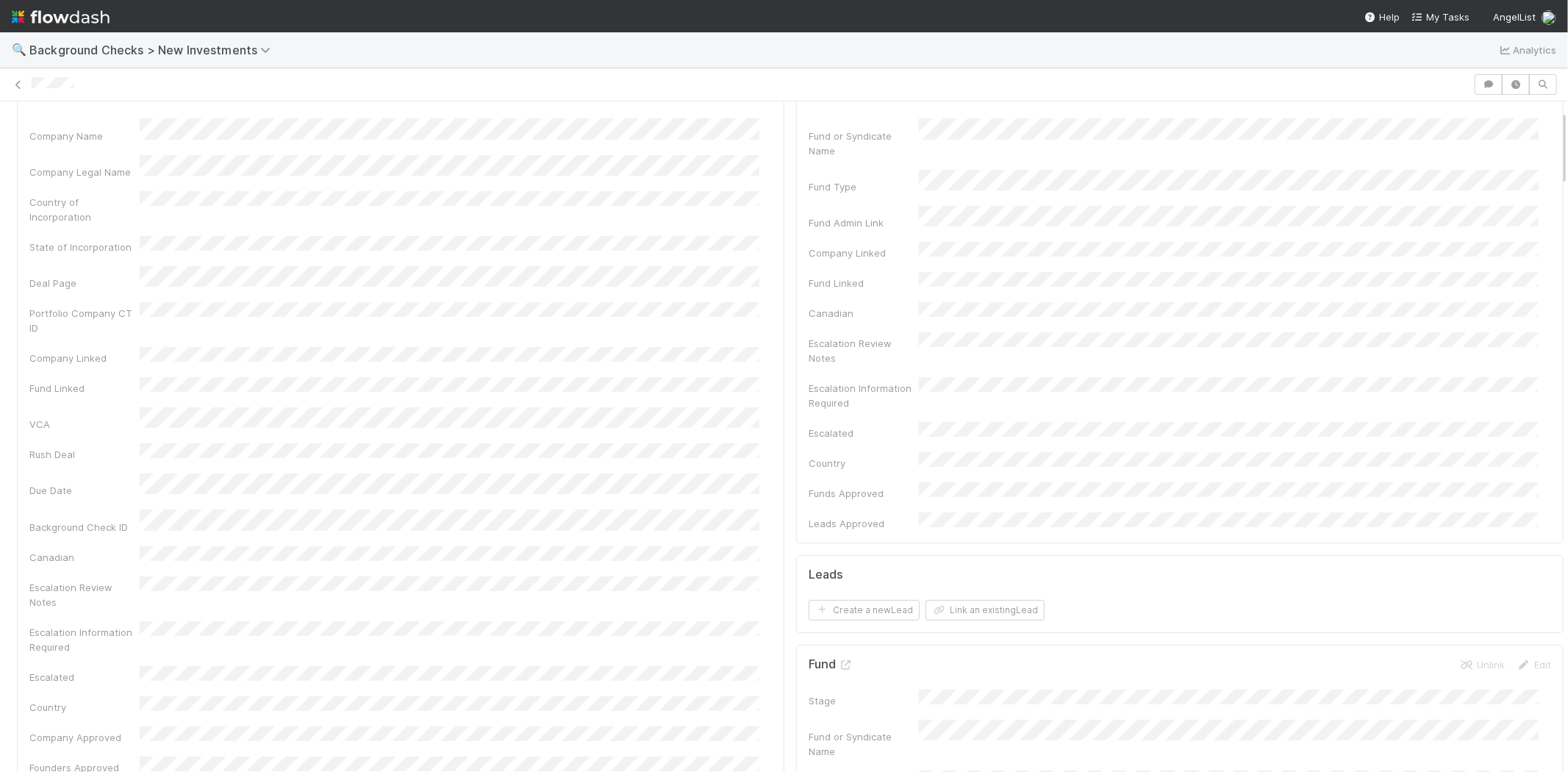
scroll to position [0, 0]
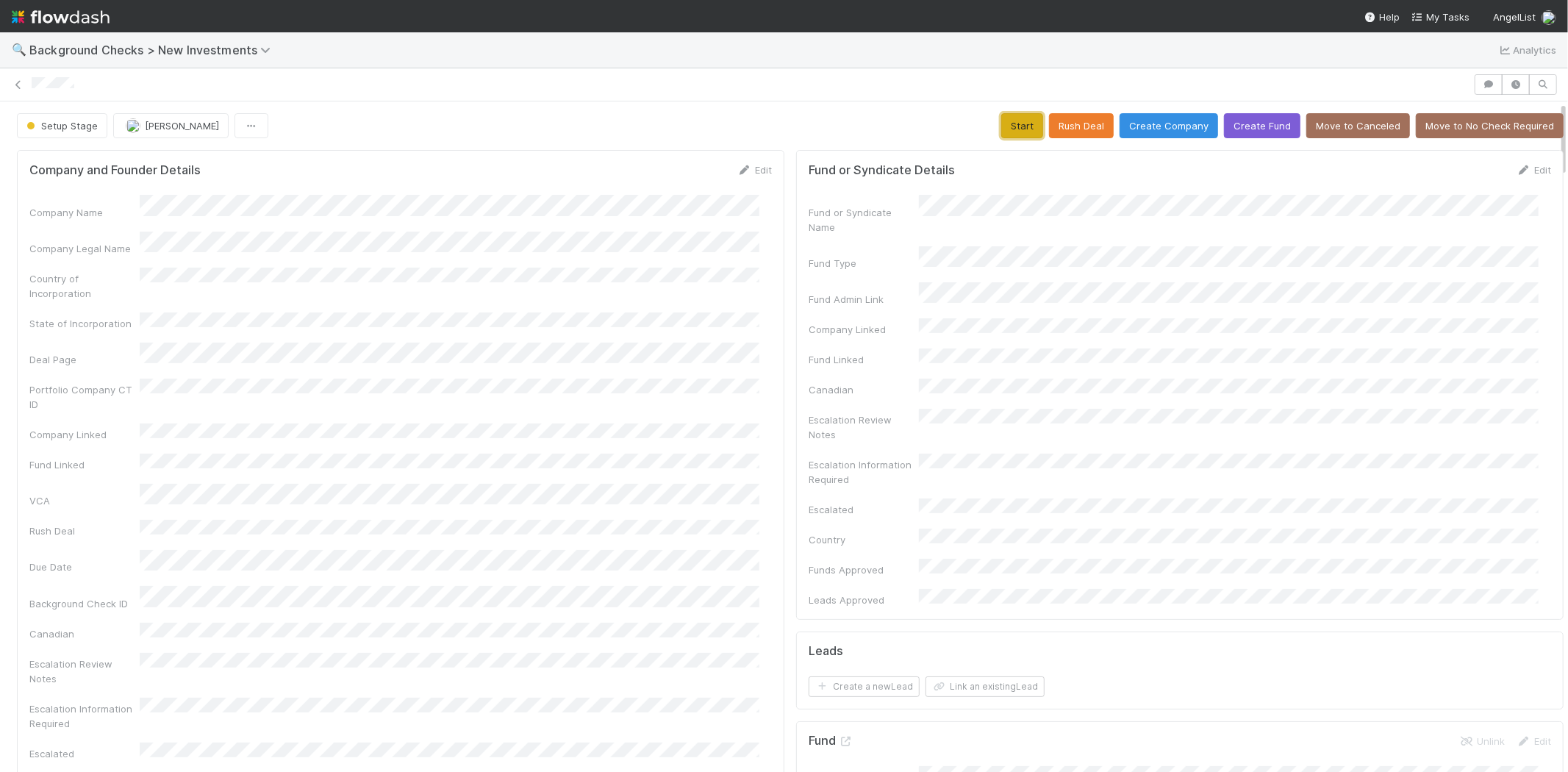
click at [1004, 125] on button "Start" at bounding box center [1021, 126] width 42 height 25
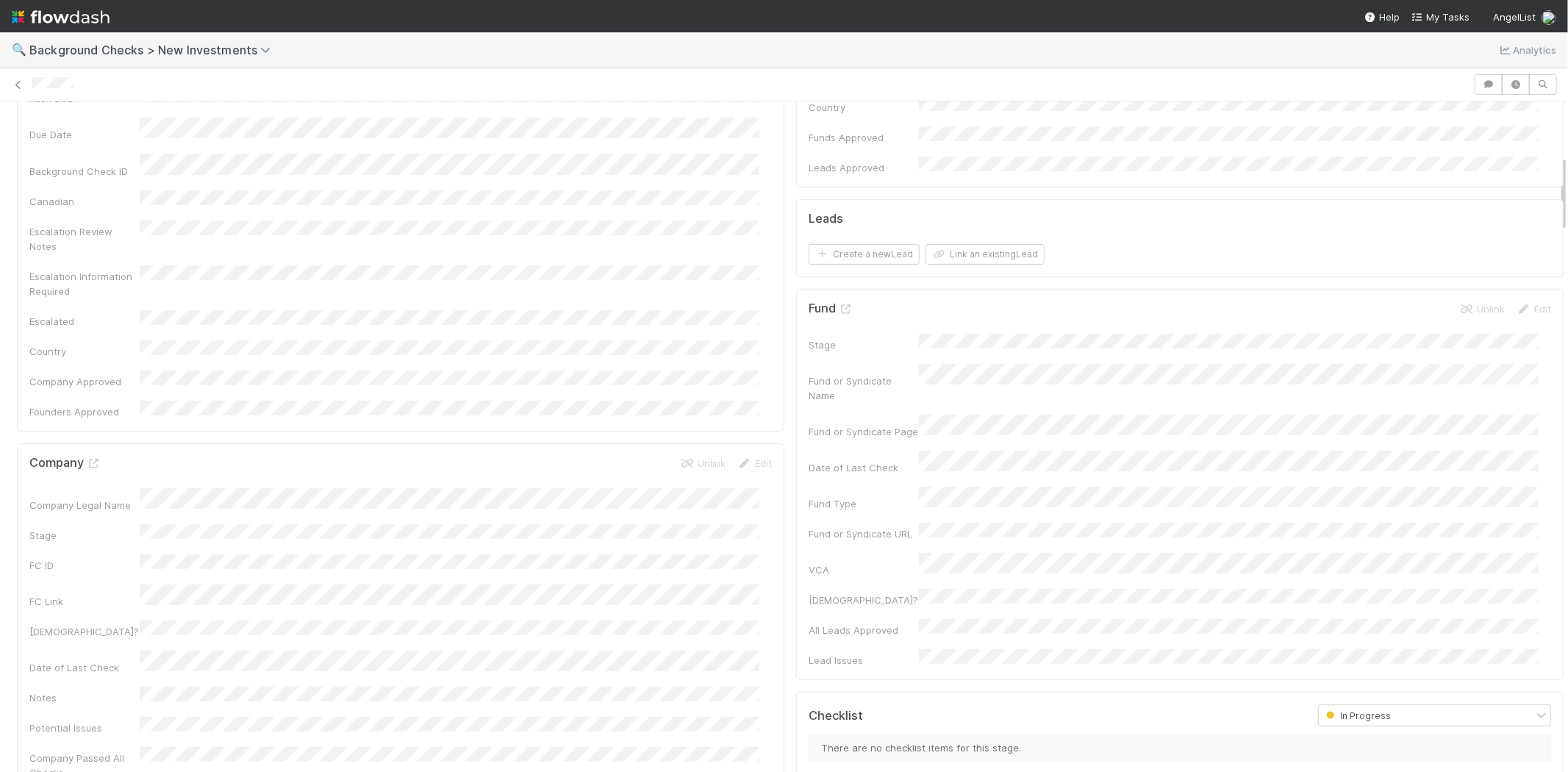
scroll to position [327, 0]
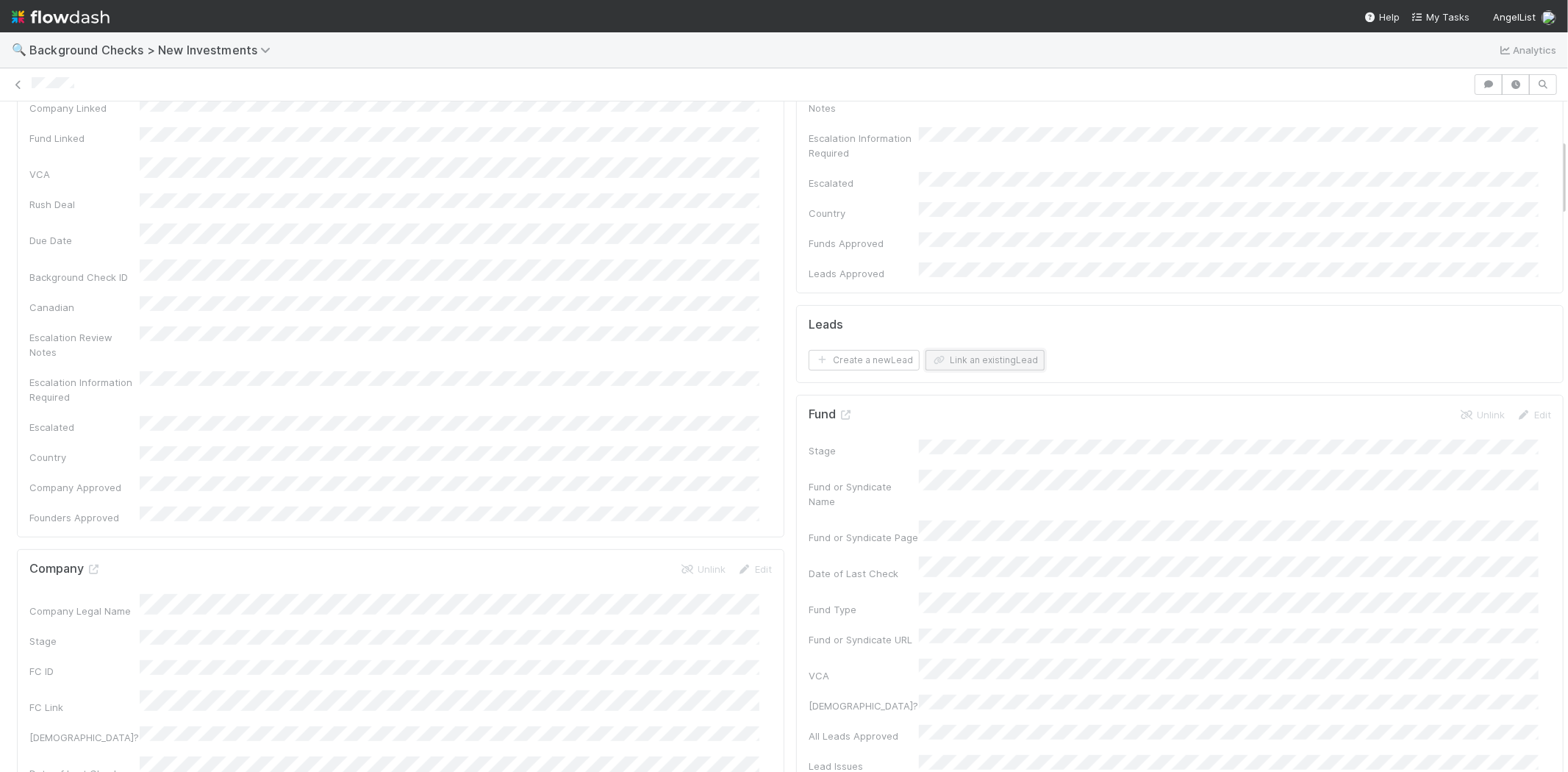
click at [973, 350] on button "Link an existing Lead" at bounding box center [985, 360] width 119 height 21
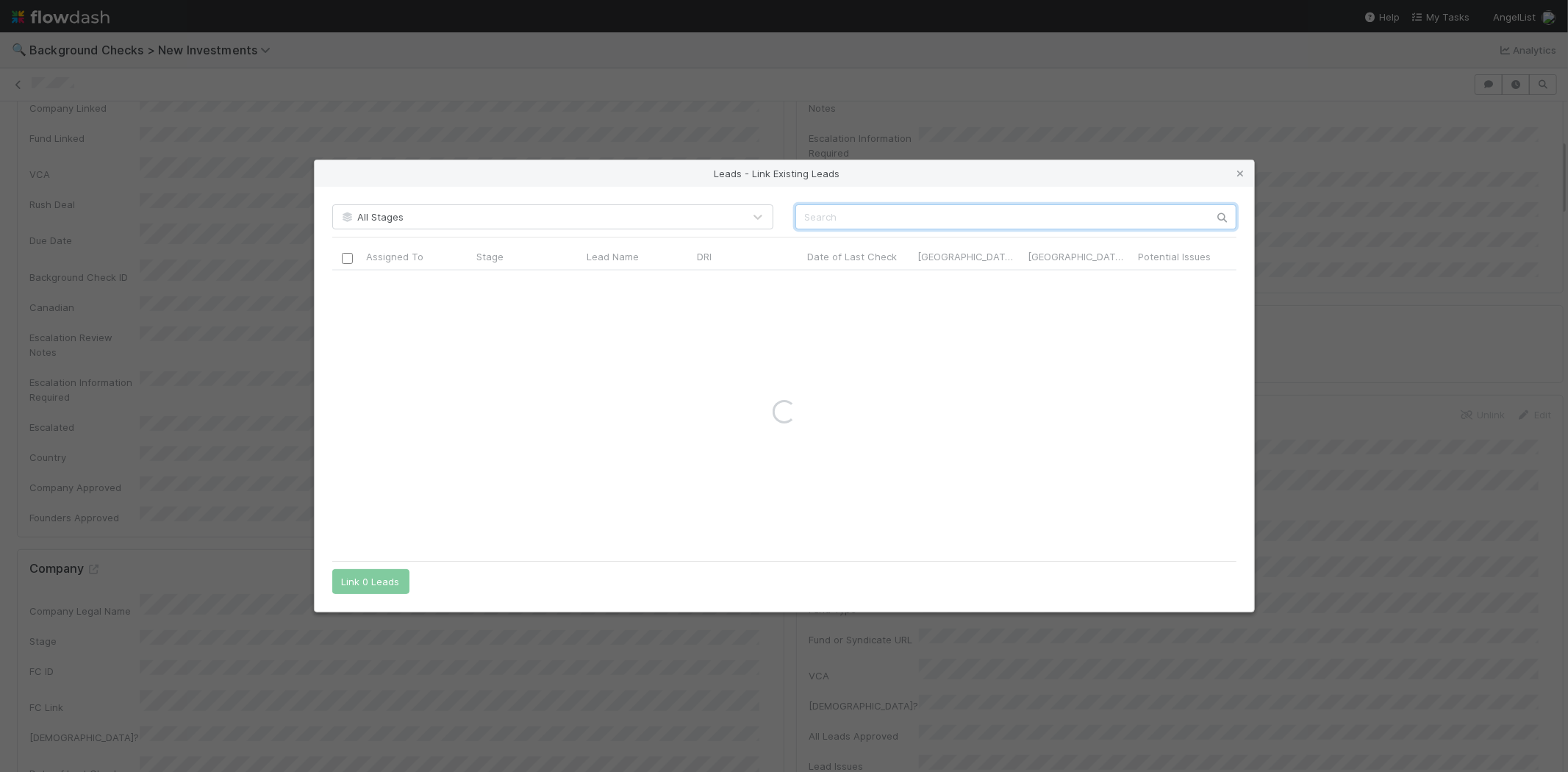
click at [1064, 216] on input "text" at bounding box center [1015, 217] width 441 height 25
paste input "Armin Hamrah"
type input "Armin Hamrah"
click at [353, 285] on div at bounding box center [347, 284] width 18 height 17
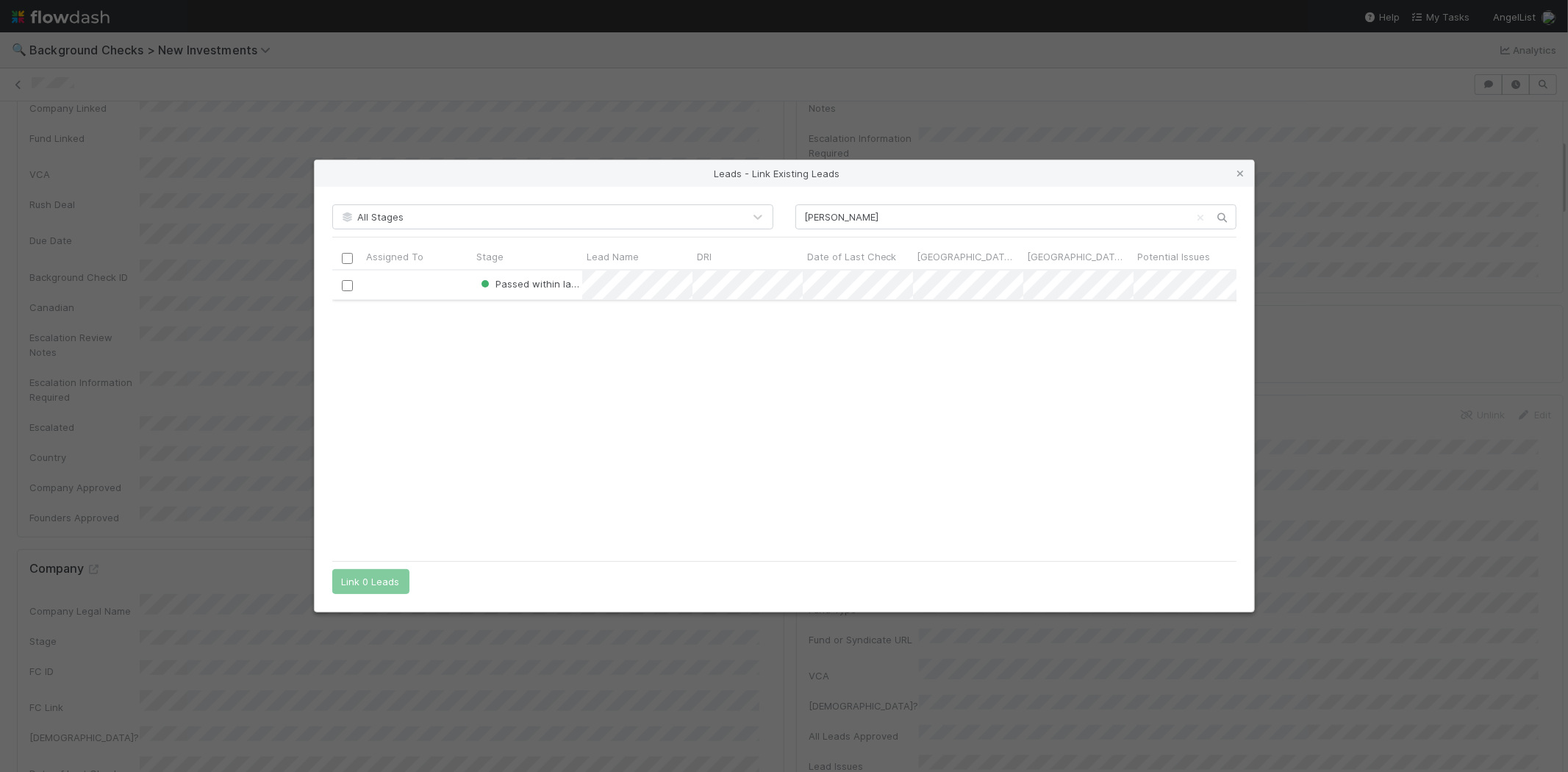
click at [341, 289] on input "checkbox" at bounding box center [346, 285] width 11 height 11
click at [368, 589] on button "Link 1 Lead" at bounding box center [368, 582] width 70 height 25
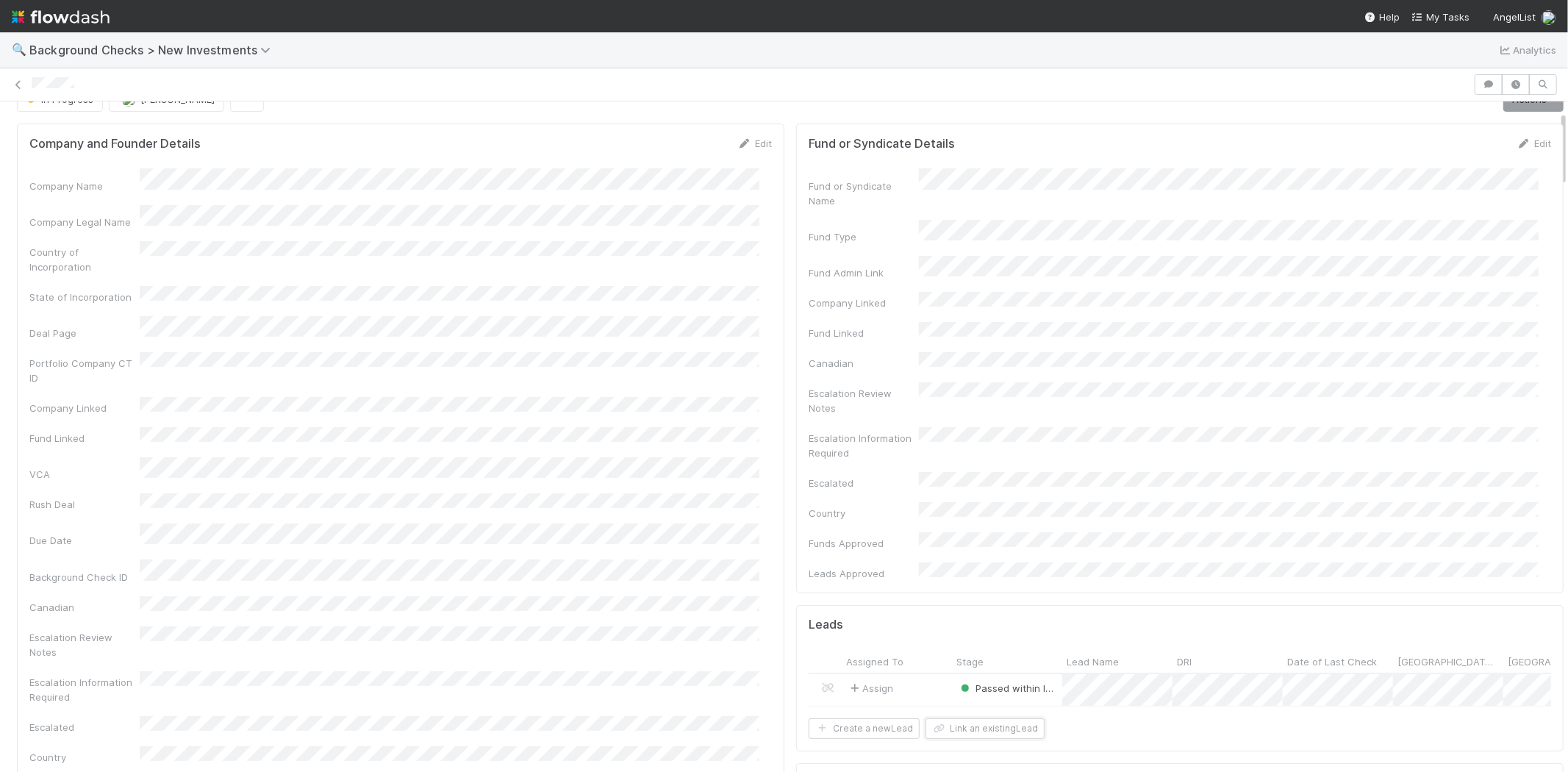
scroll to position [0, 0]
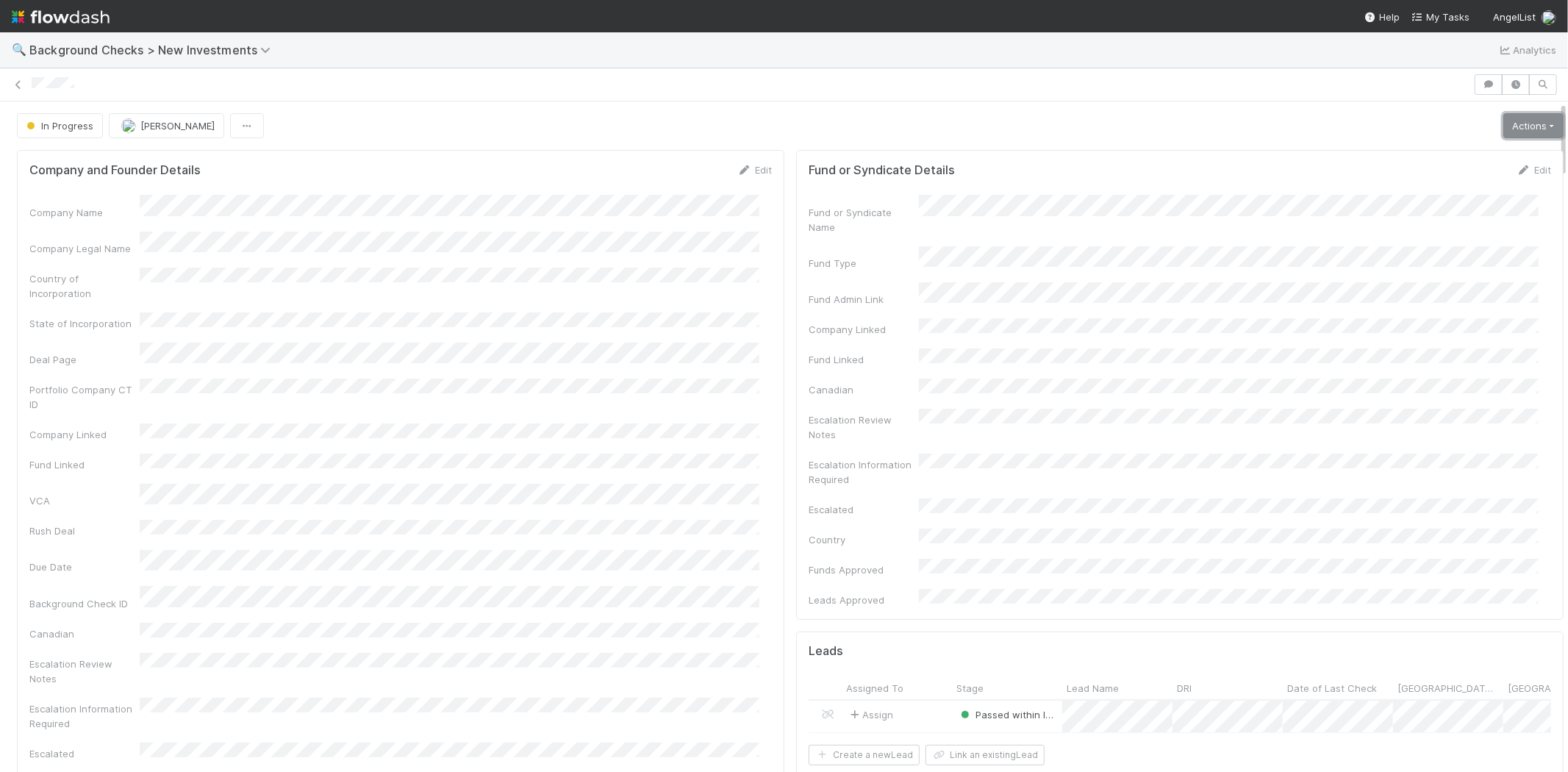
click at [1502, 128] on link "Actions" at bounding box center [1533, 126] width 61 height 25
click at [1435, 159] on button "Finish" at bounding box center [1483, 157] width 164 height 21
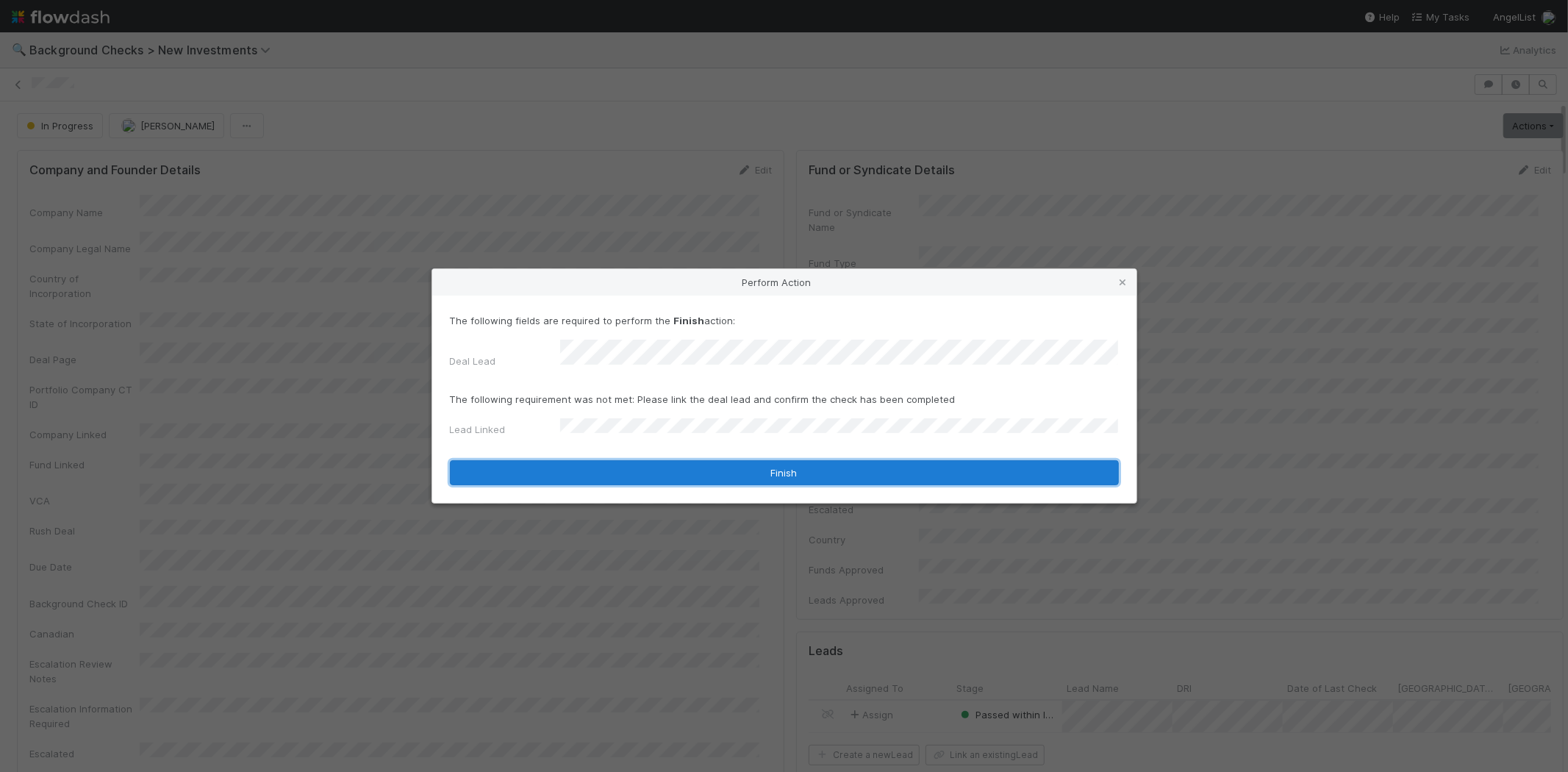
click at [605, 469] on button "Finish" at bounding box center [784, 473] width 669 height 25
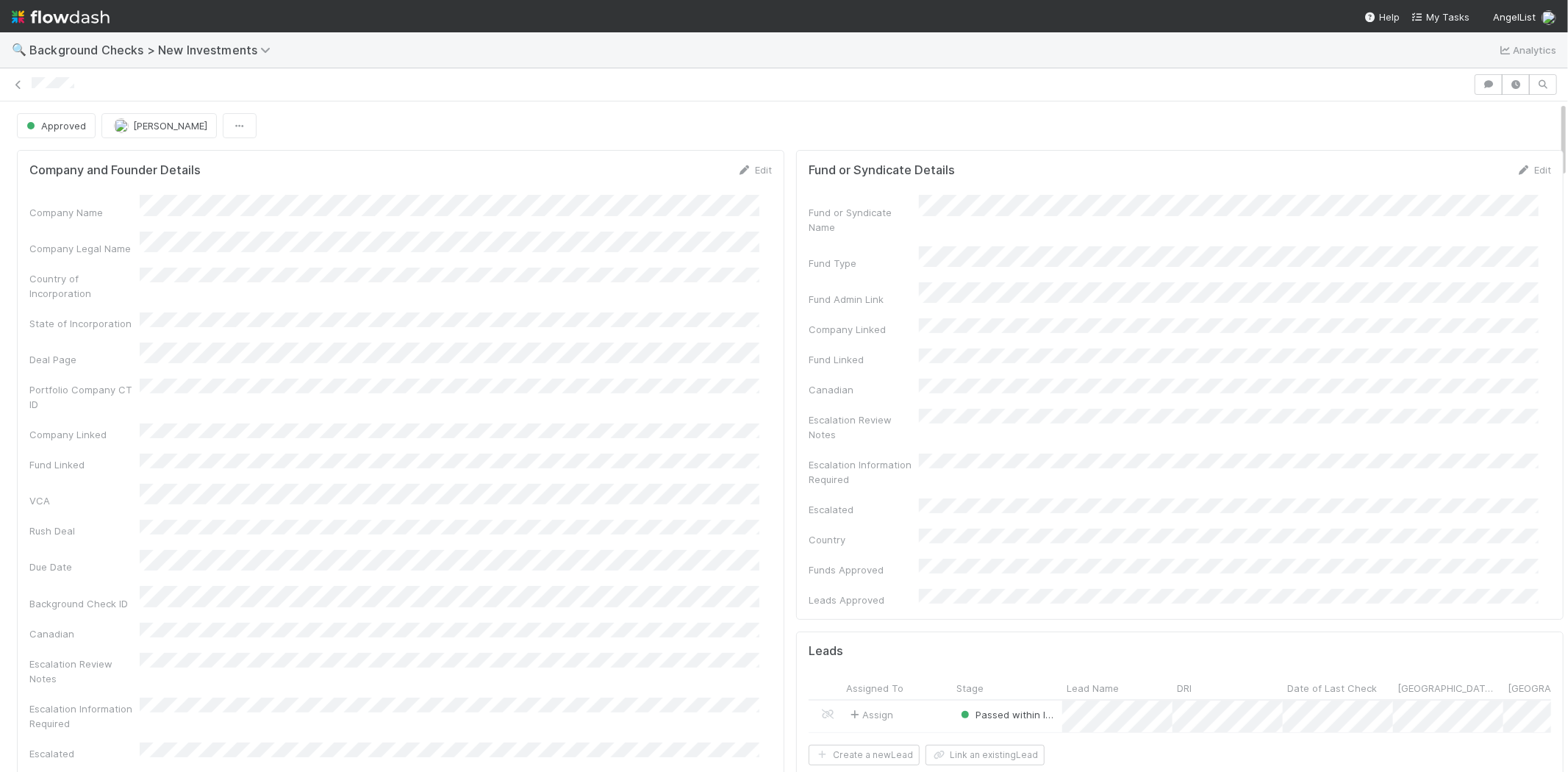
click at [31, 82] on div at bounding box center [749, 85] width 1437 height 16
click at [625, 130] on div "Approved Michael Capilitan" at bounding box center [789, 126] width 1546 height 25
click at [1435, 19] on span "My Tasks" at bounding box center [1440, 17] width 58 height 12
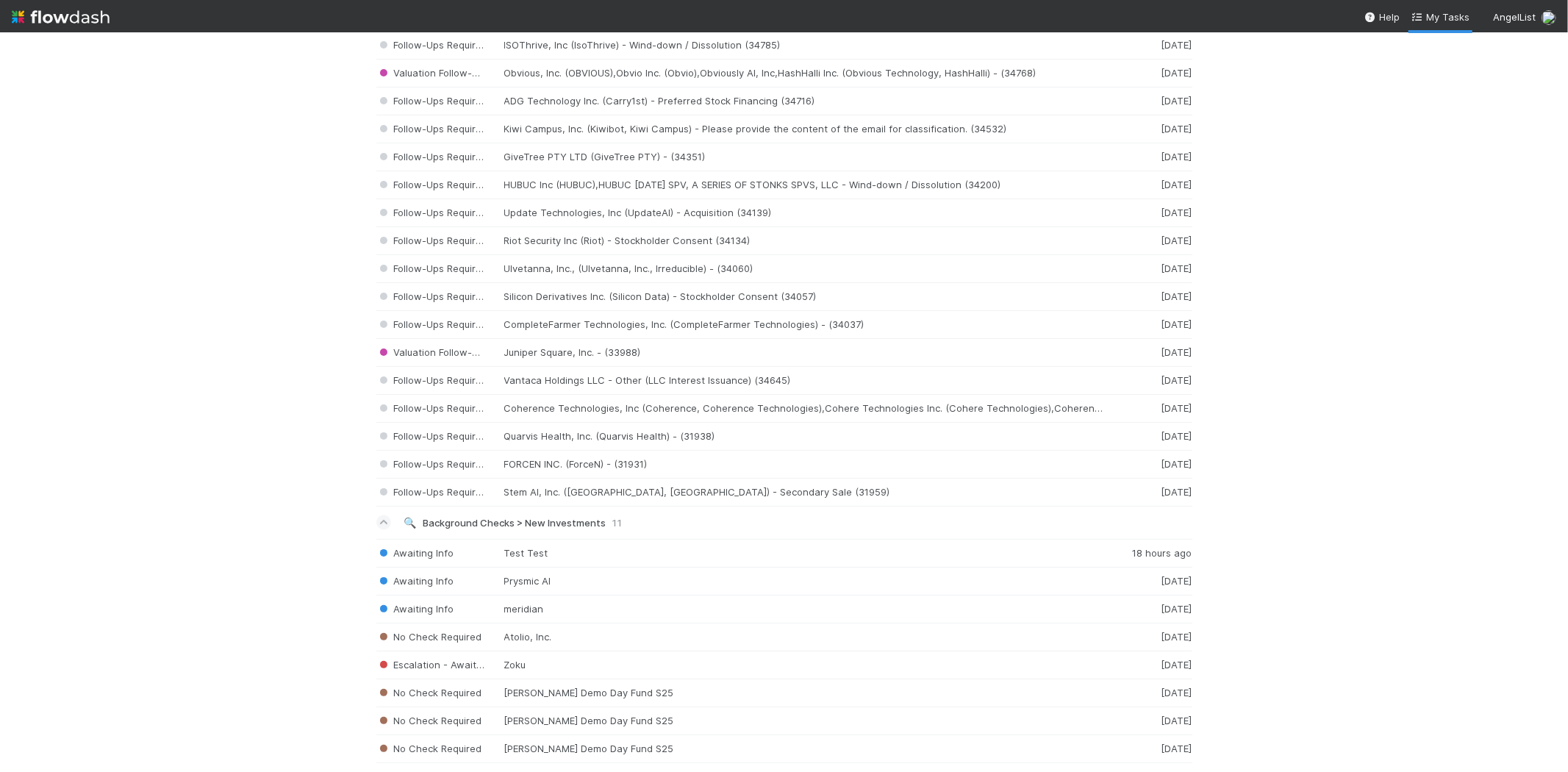
scroll to position [2129, 0]
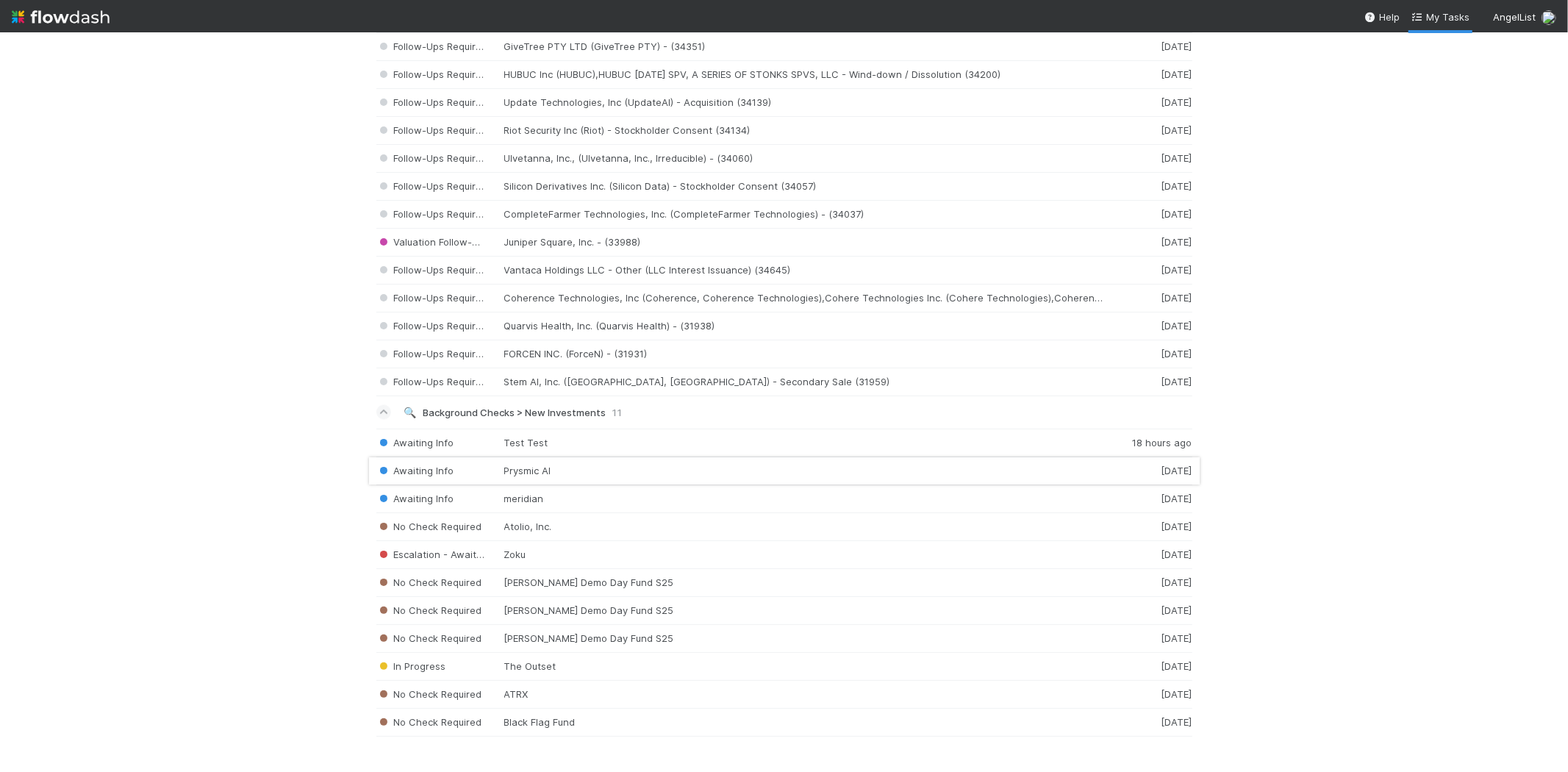
click at [539, 472] on div "Awaiting Info Prysmic AI 4 days ago" at bounding box center [784, 471] width 816 height 28
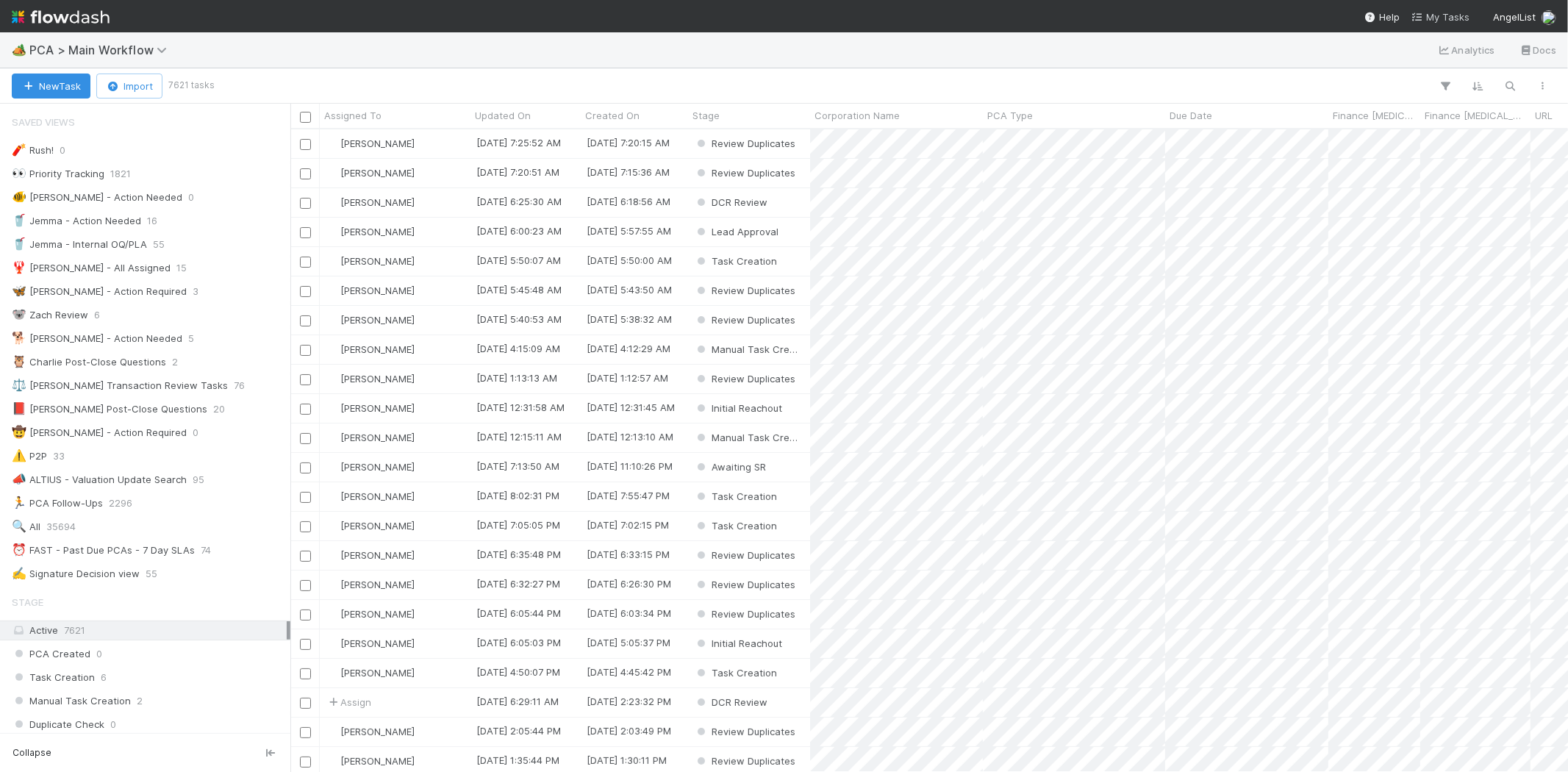
click at [1461, 14] on span "My Tasks" at bounding box center [1440, 17] width 58 height 12
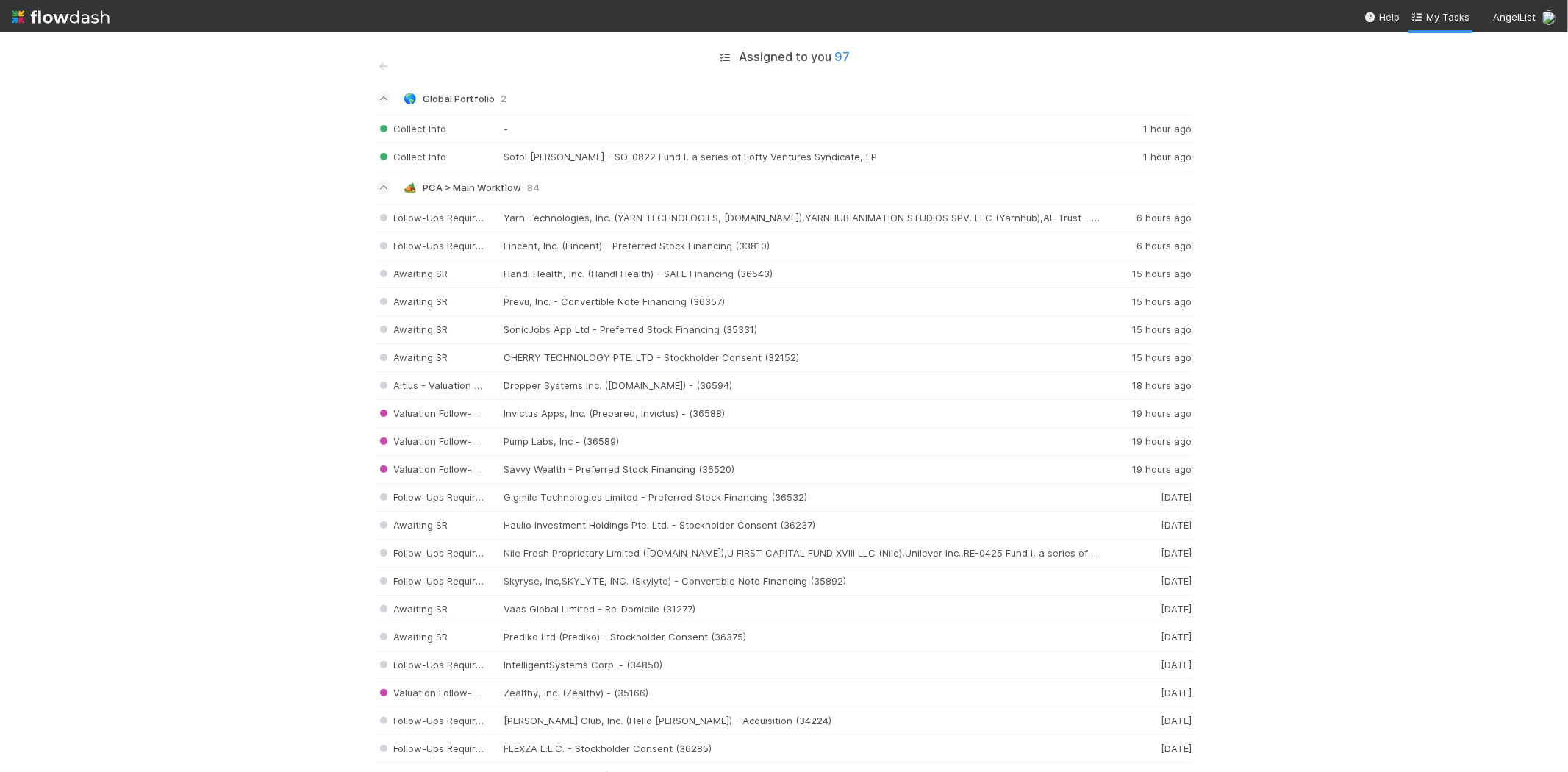
click at [67, 23] on img at bounding box center [61, 18] width 98 height 25
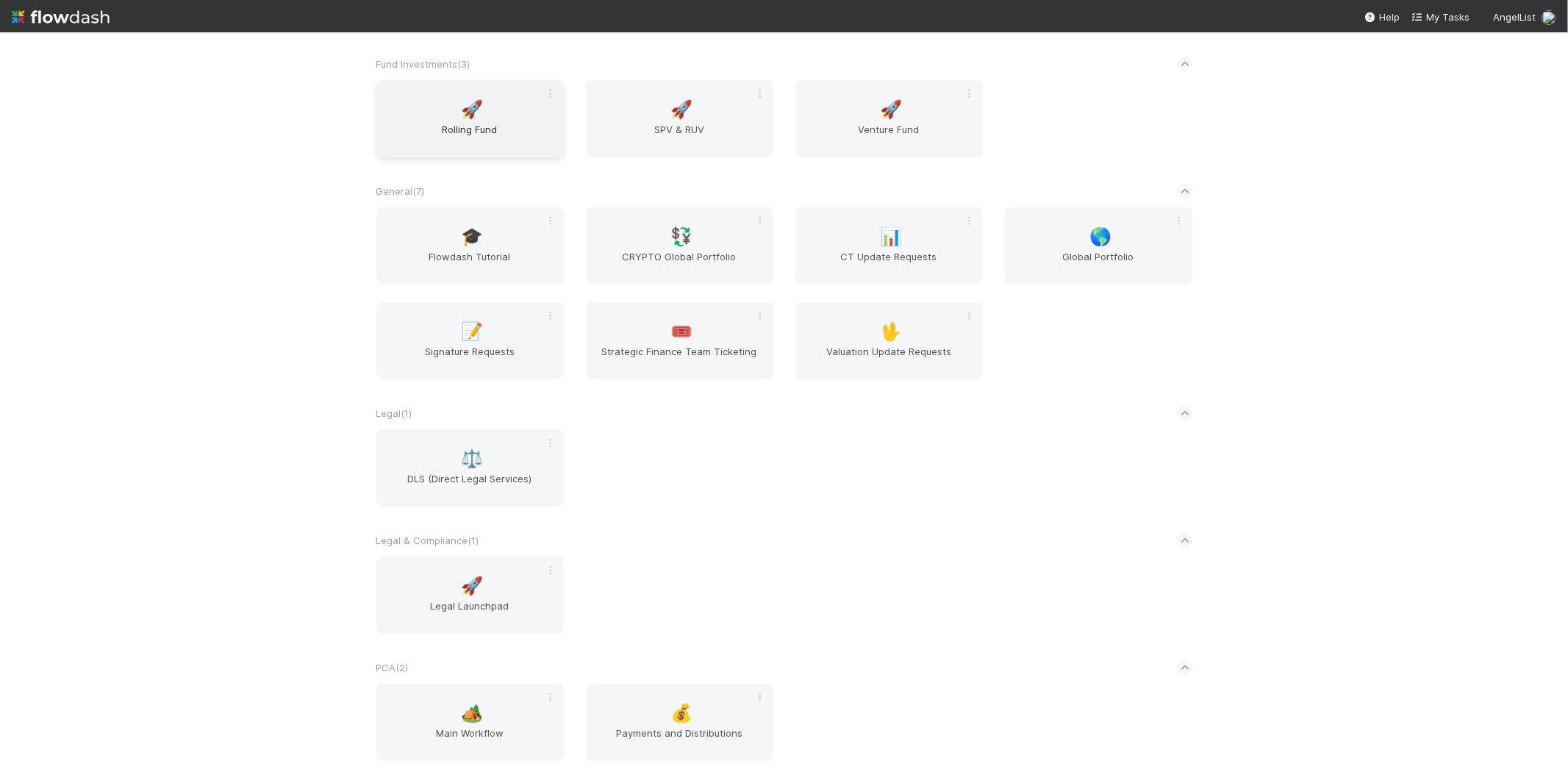
scroll to position [571, 0]
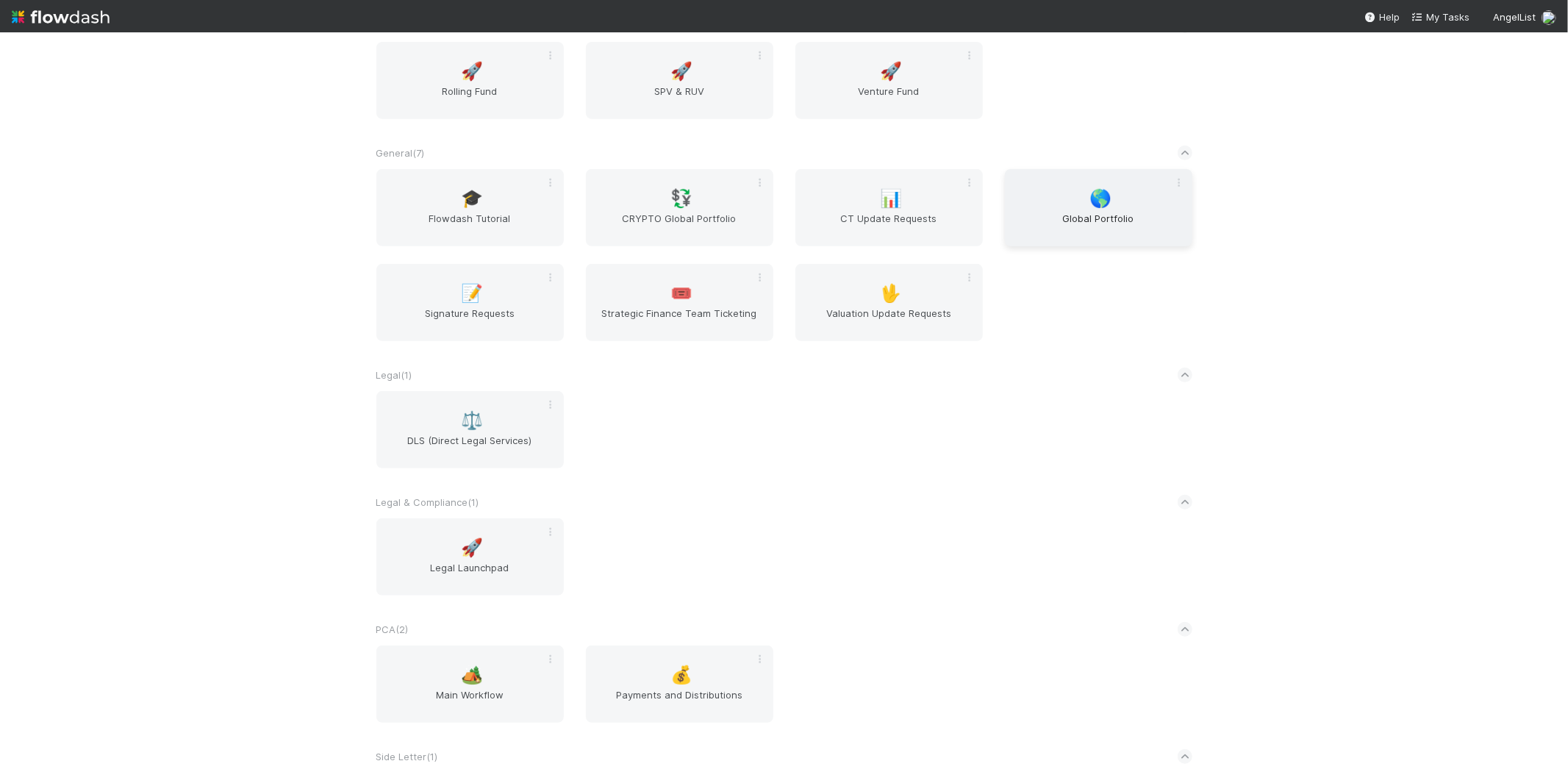
click at [1100, 202] on span "🌎" at bounding box center [1099, 199] width 22 height 20
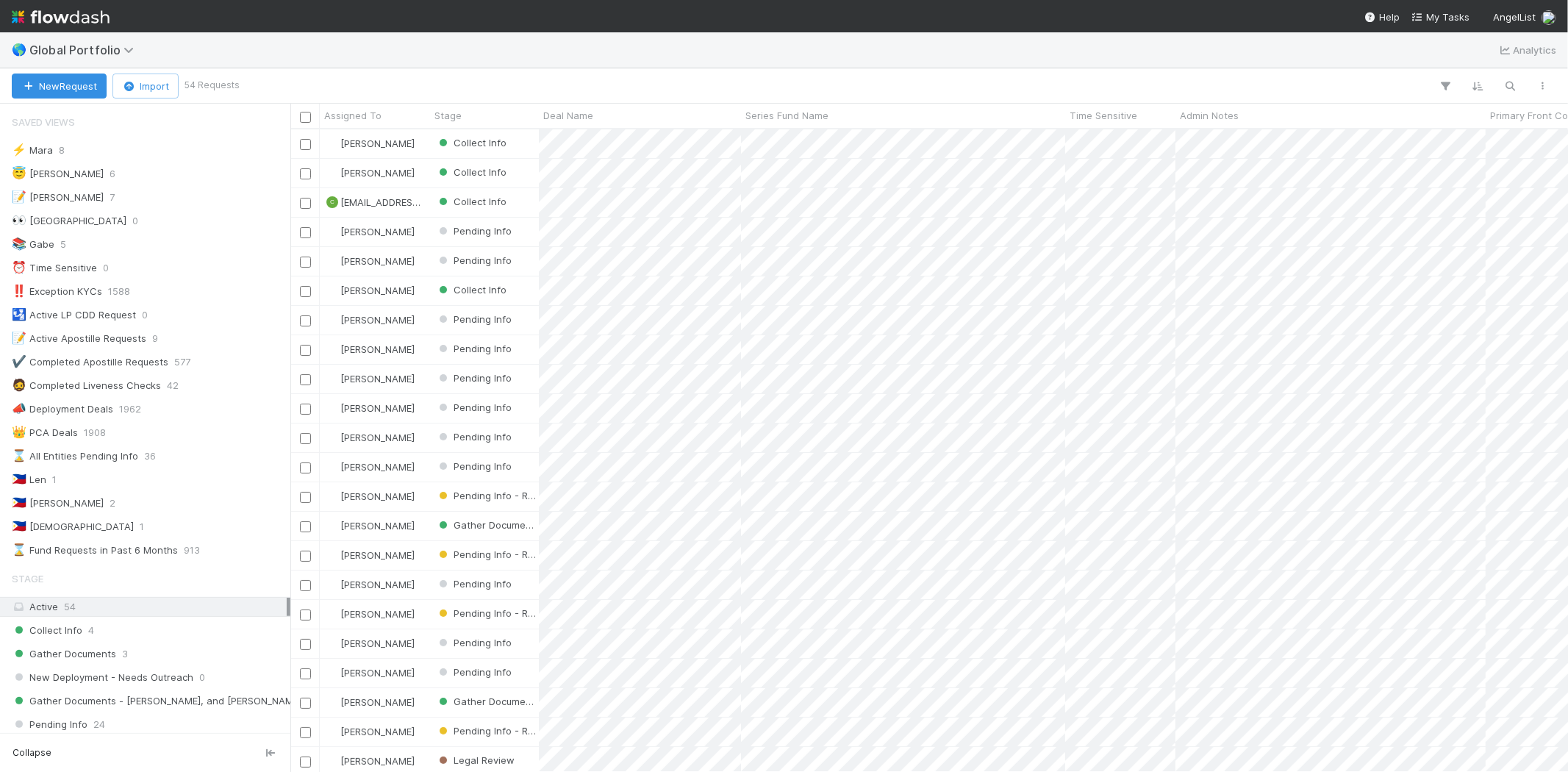
scroll to position [630, 1265]
click at [427, 141] on div "[PERSON_NAME]" at bounding box center [375, 143] width 111 height 28
click at [515, 200] on div "Collect Info" at bounding box center [484, 202] width 109 height 28
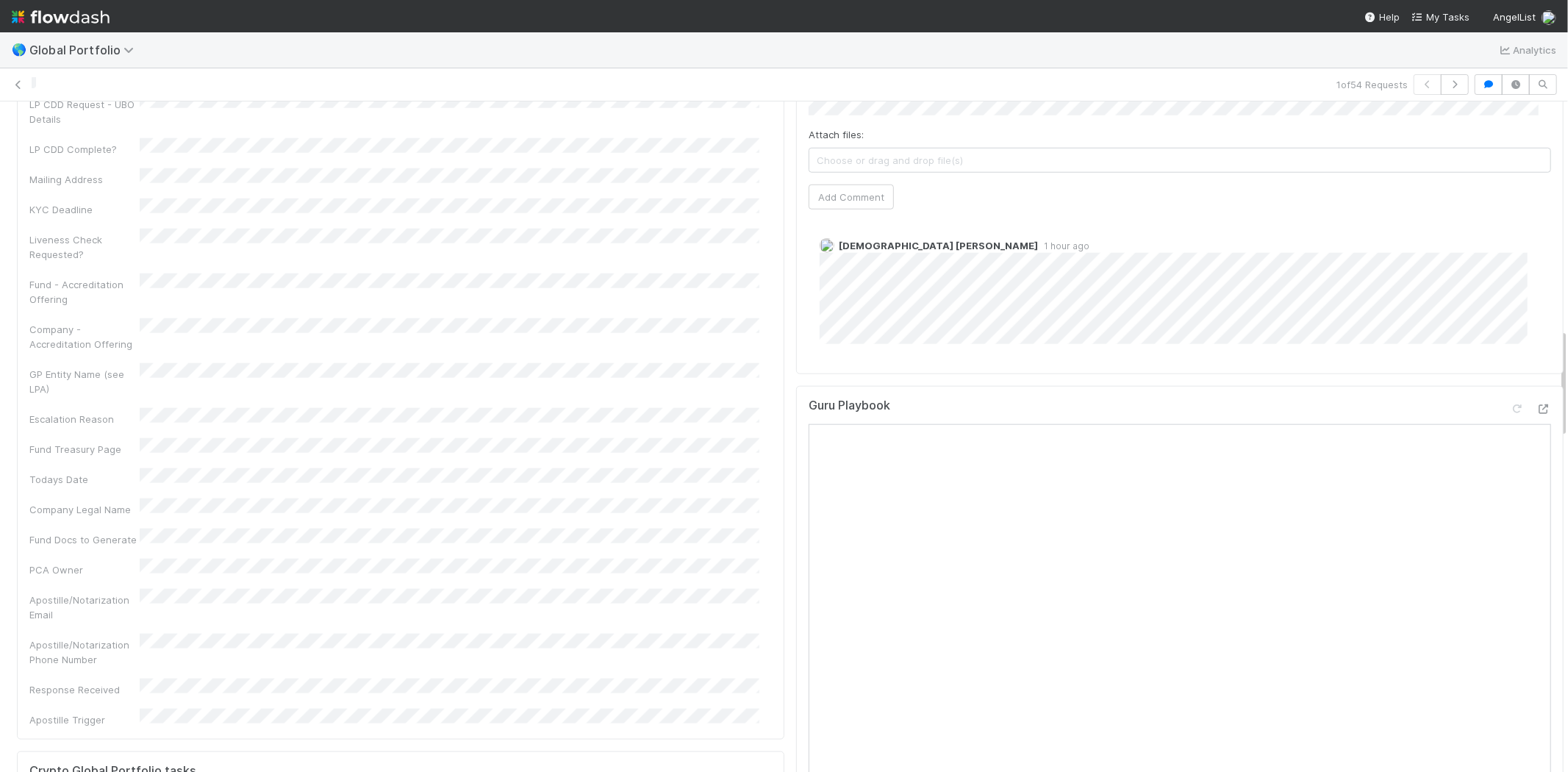
scroll to position [1225, 0]
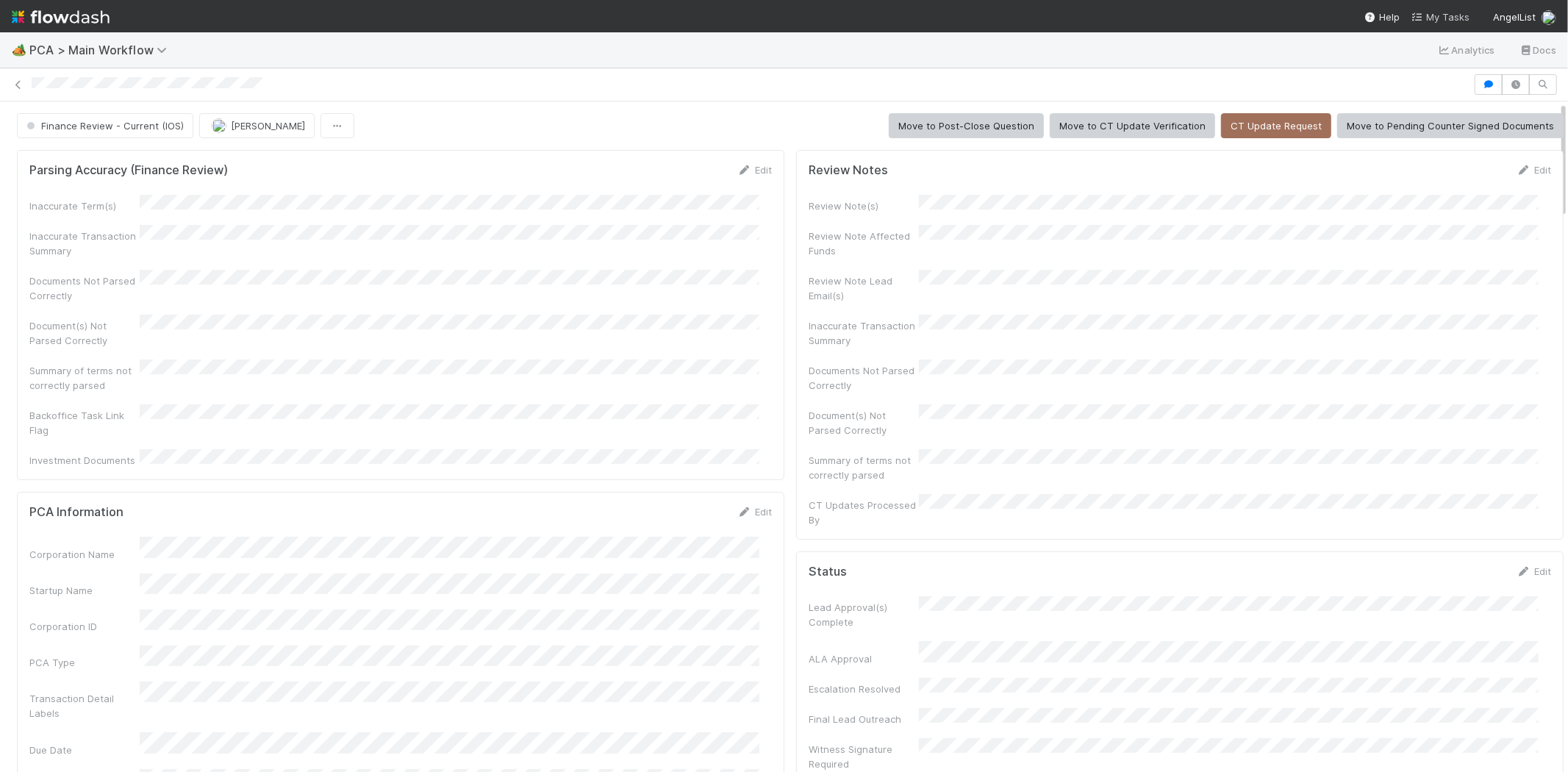
click at [1432, 15] on span "My Tasks" at bounding box center [1440, 17] width 58 height 12
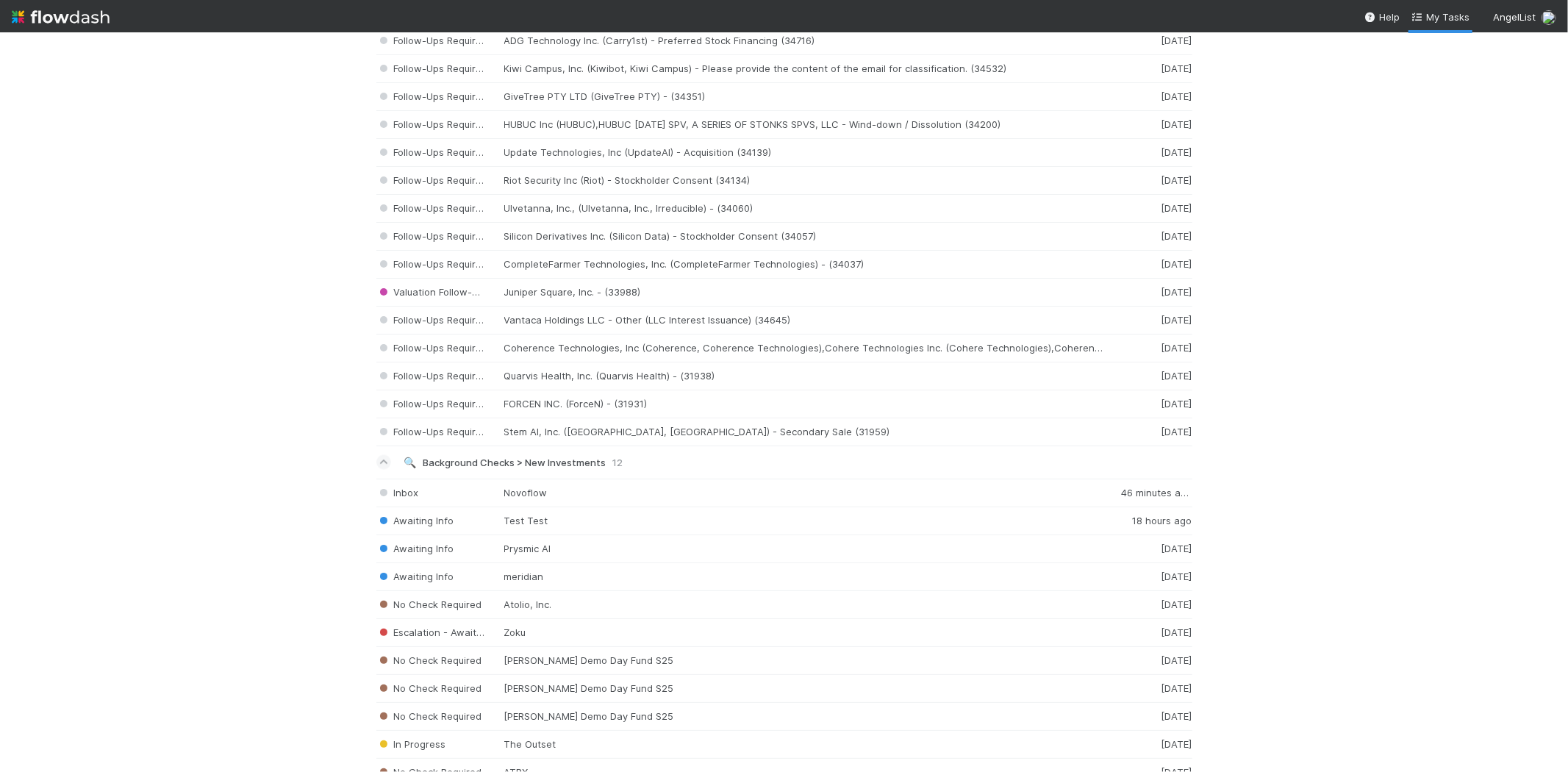
scroll to position [2041, 0]
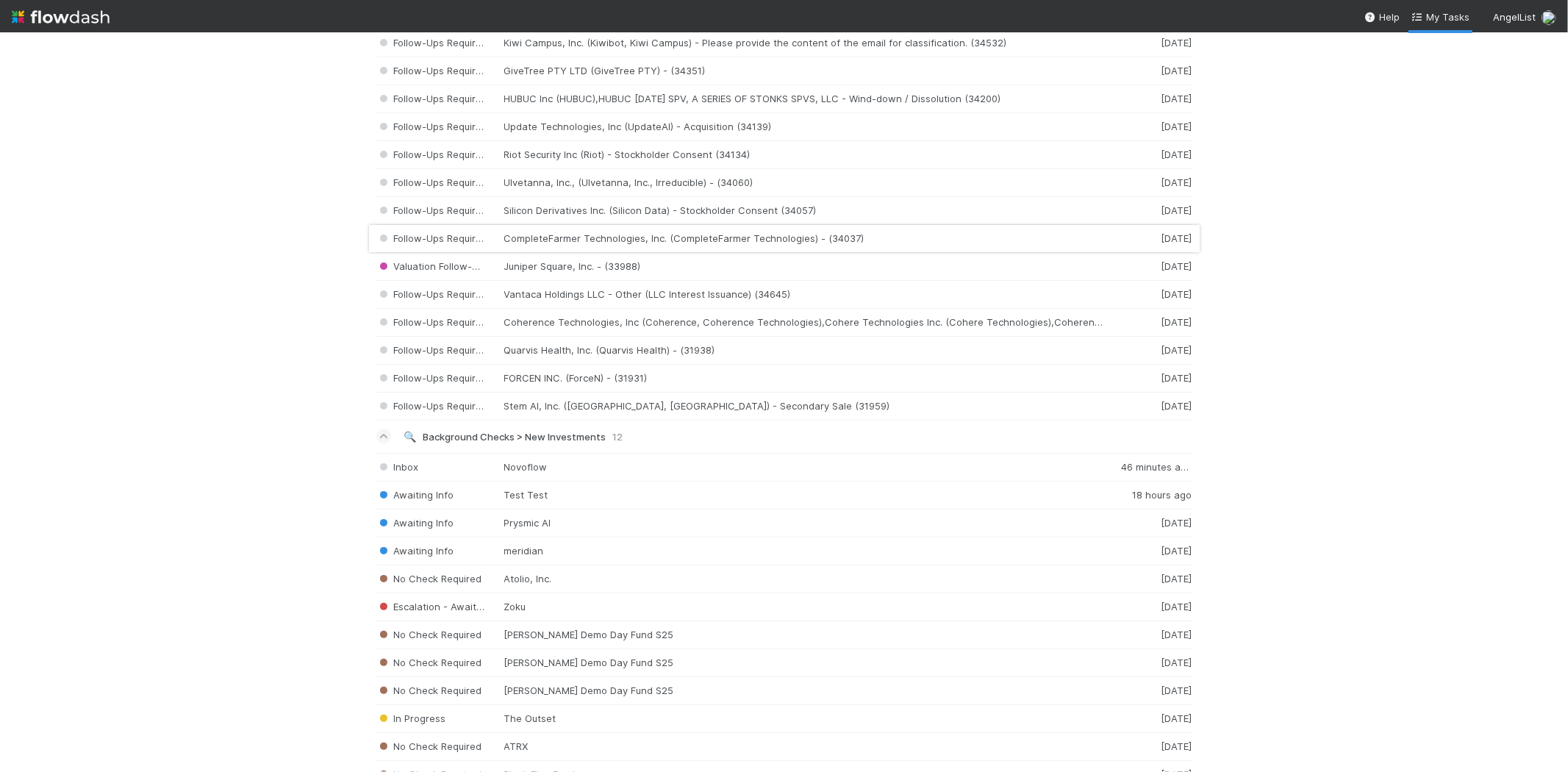
click at [625, 248] on div "Follow-Ups Required CompleteFarmer Technologies, Inc. (CompleteFarmer Technolog…" at bounding box center [784, 239] width 816 height 28
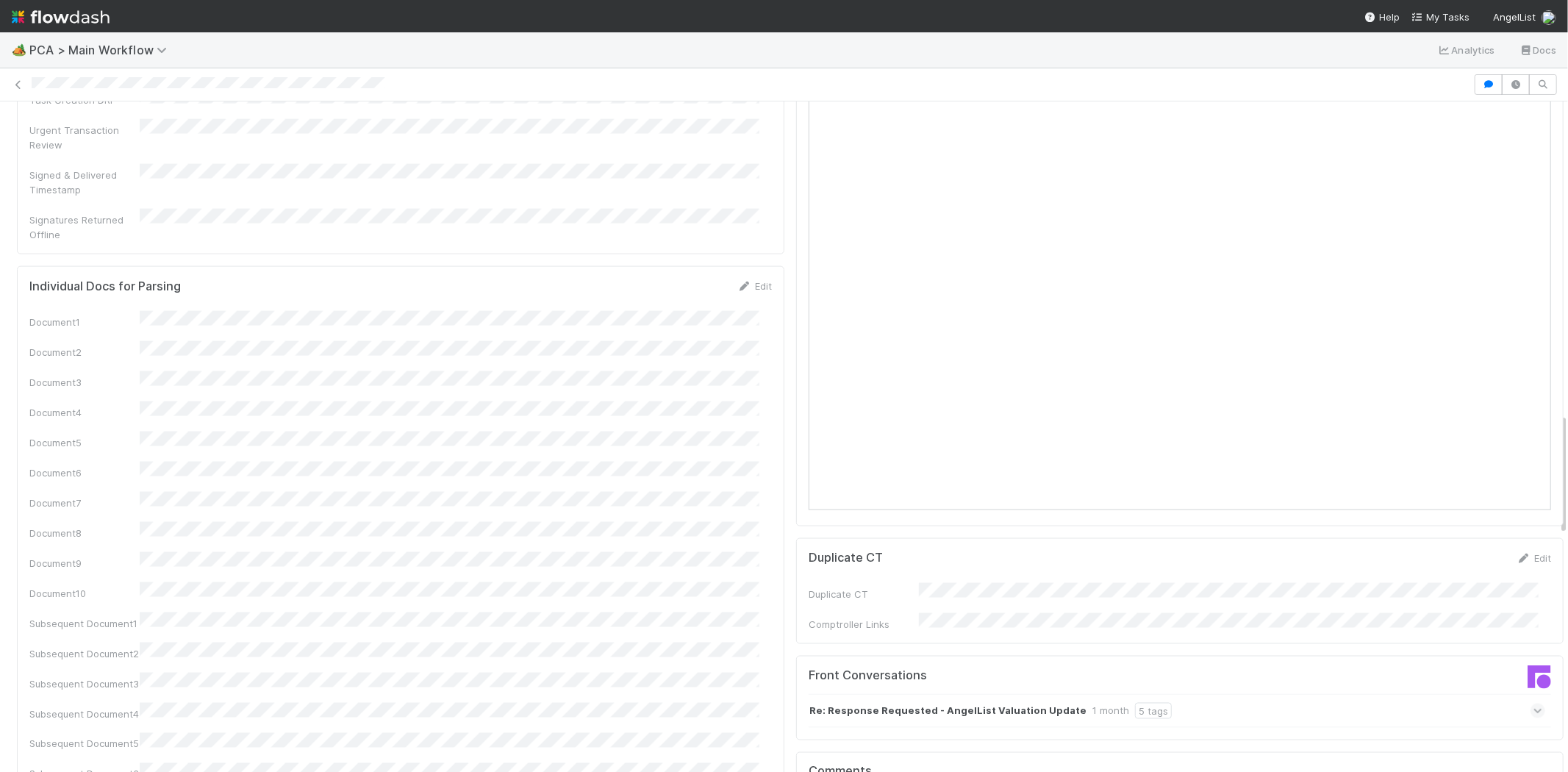
scroll to position [2205, 0]
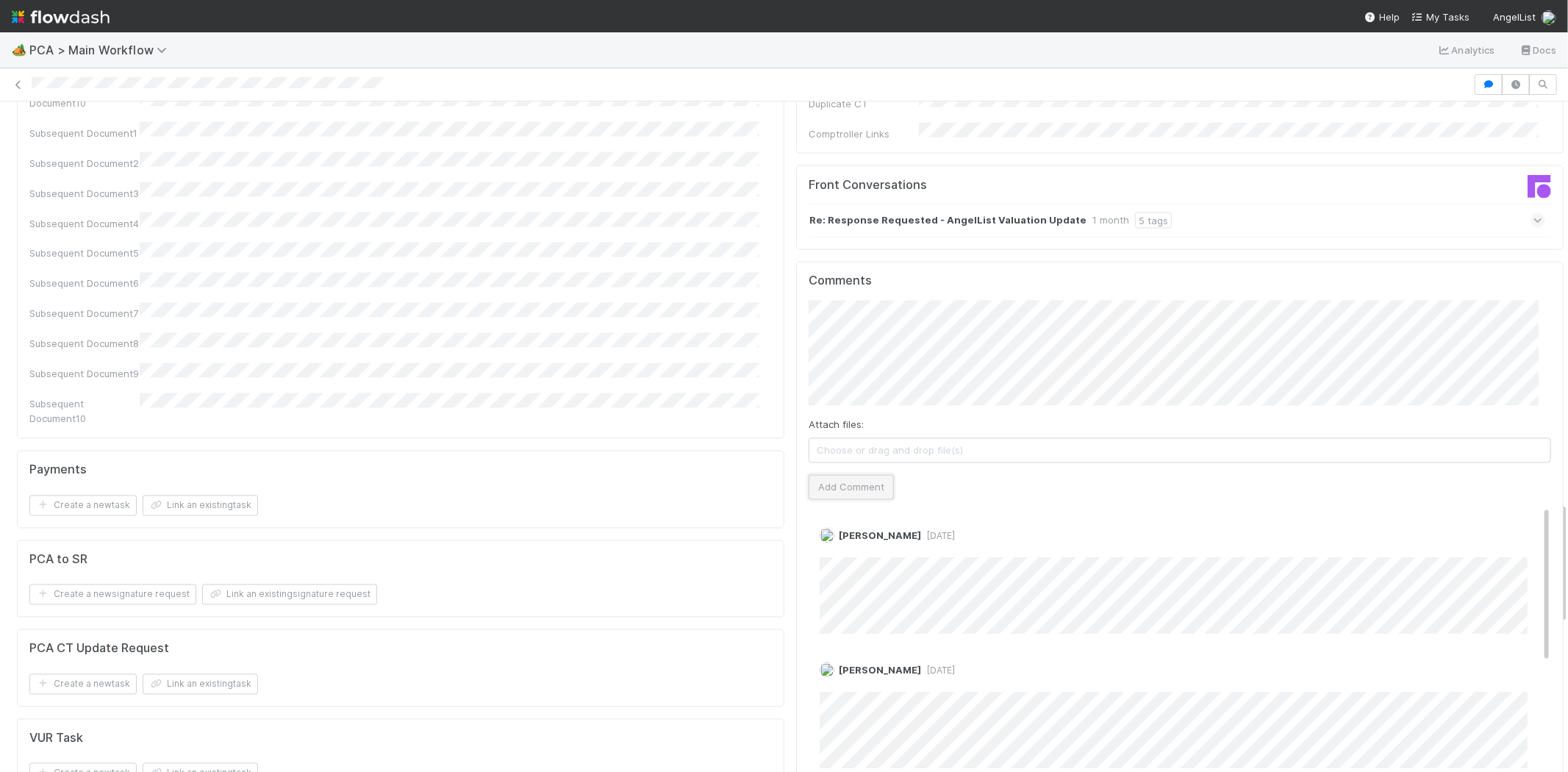
click at [850, 475] on button "Add Comment" at bounding box center [850, 487] width 85 height 25
click at [1447, 17] on span "My Tasks" at bounding box center [1440, 17] width 58 height 12
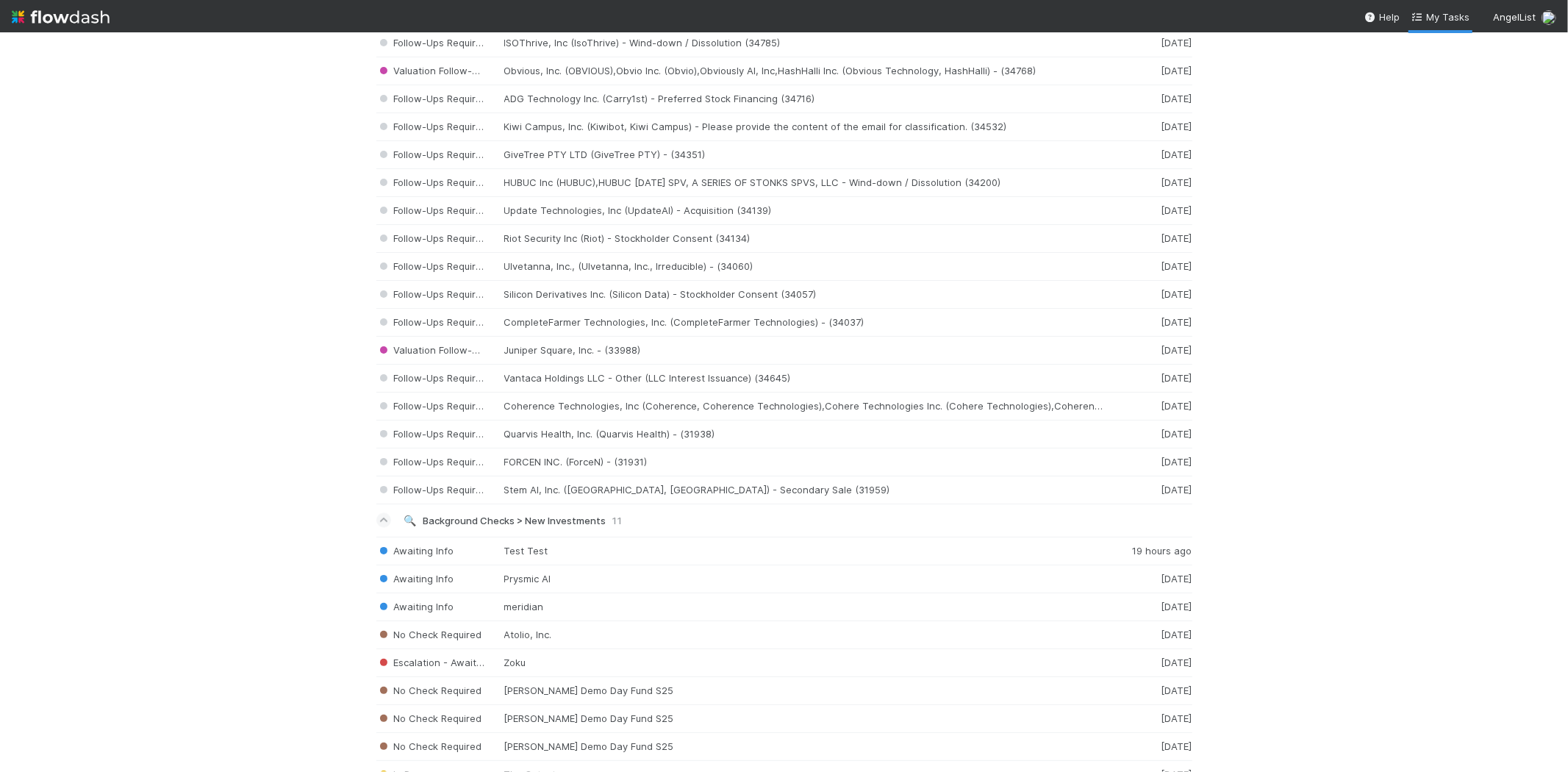
scroll to position [2157, 0]
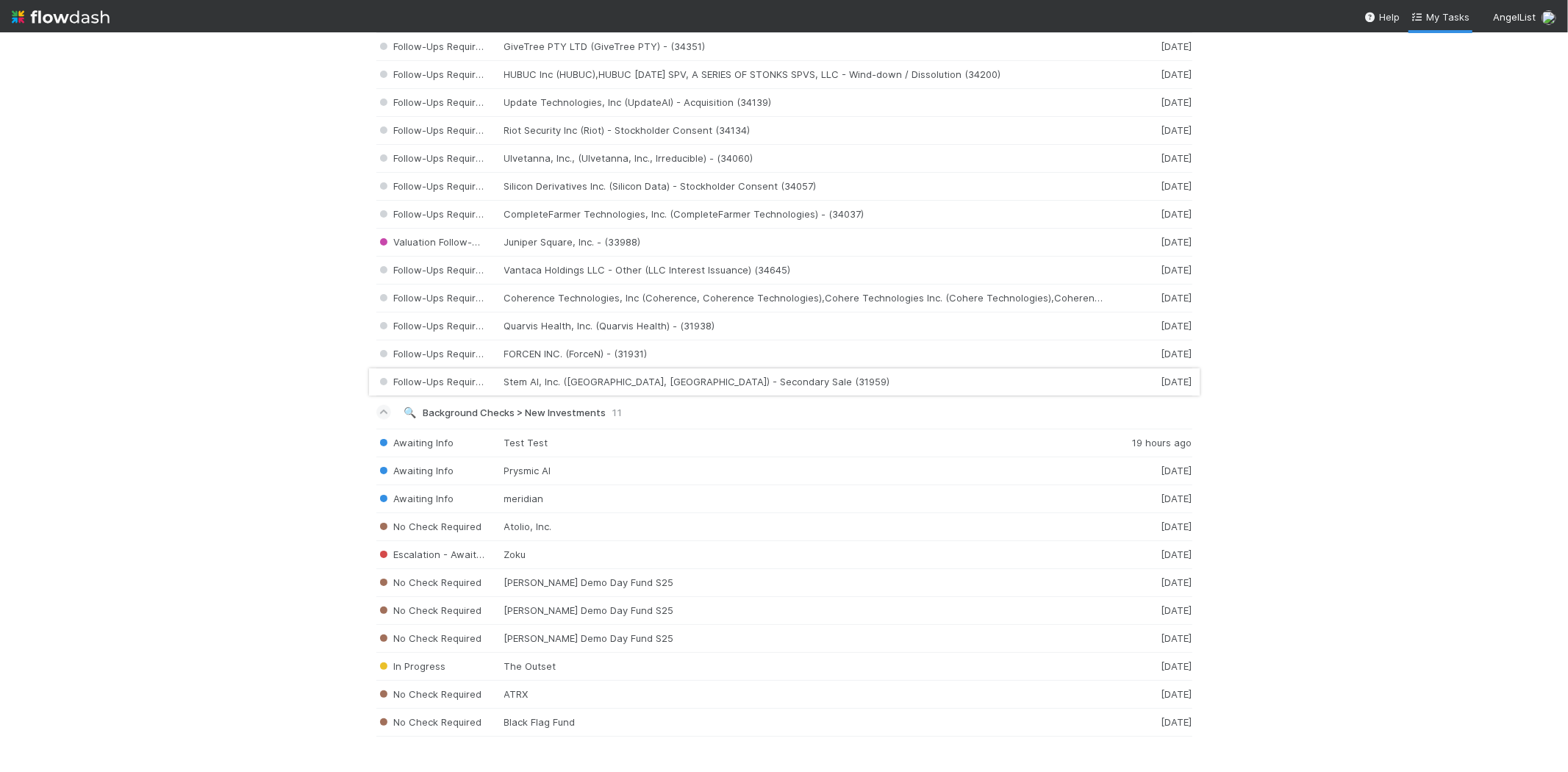
click at [593, 384] on div "Follow-Ups Required Stem AI, Inc. (Stem AI, StemAI) - Secondary Sale (31959) 1 …" at bounding box center [784, 382] width 816 height 28
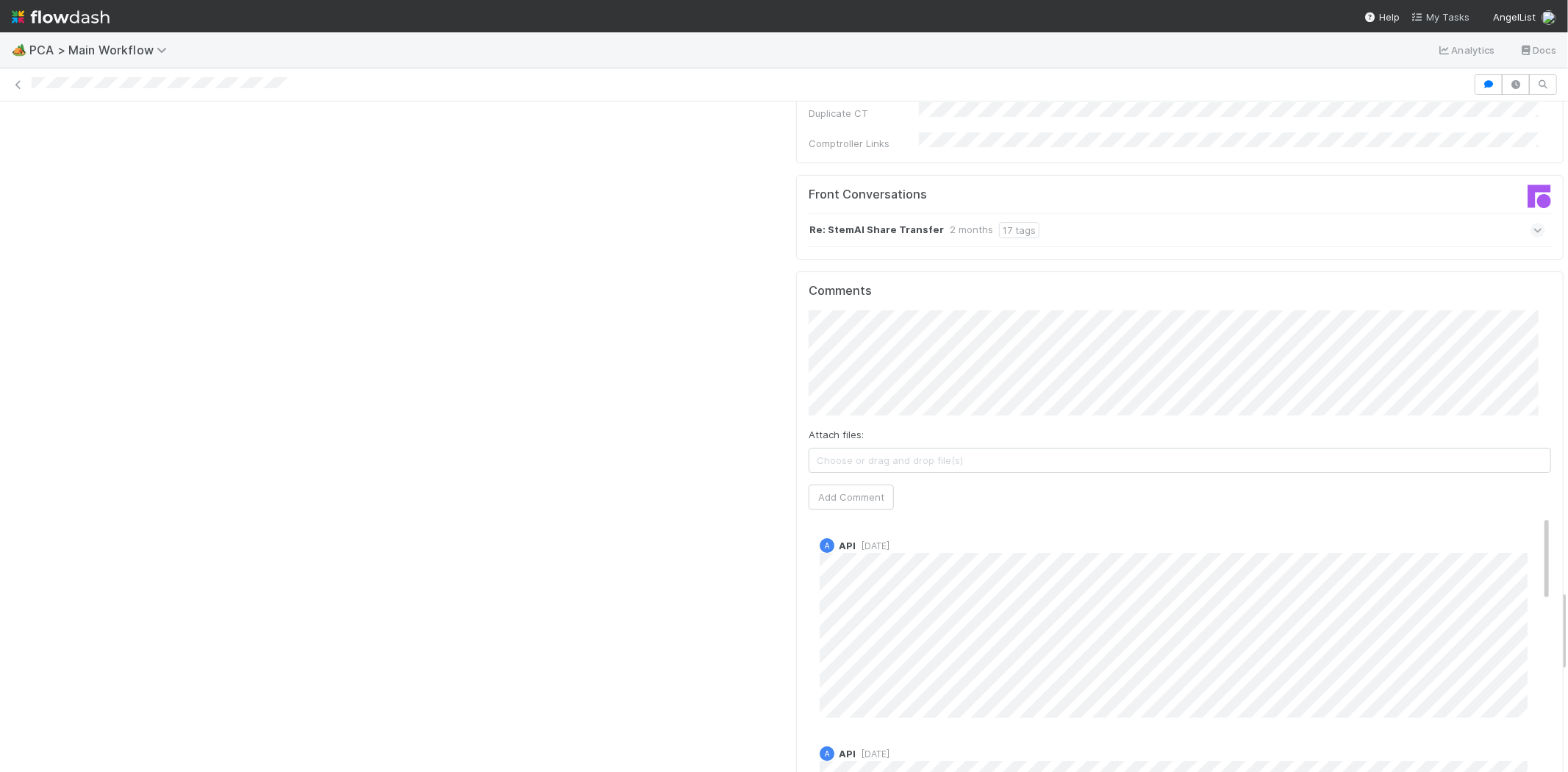
click at [1441, 10] on link "My Tasks" at bounding box center [1440, 17] width 58 height 15
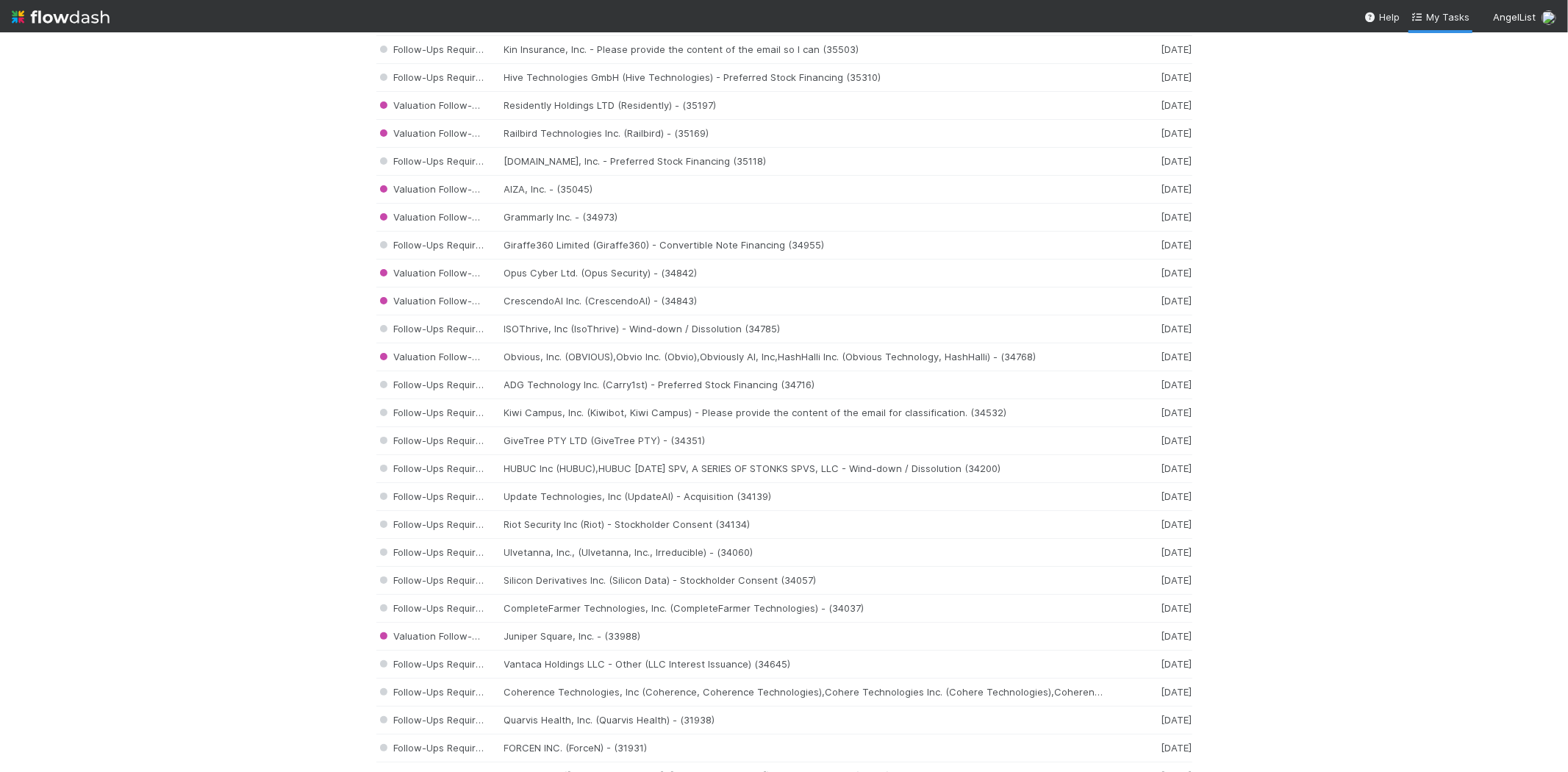
scroll to position [2157, 0]
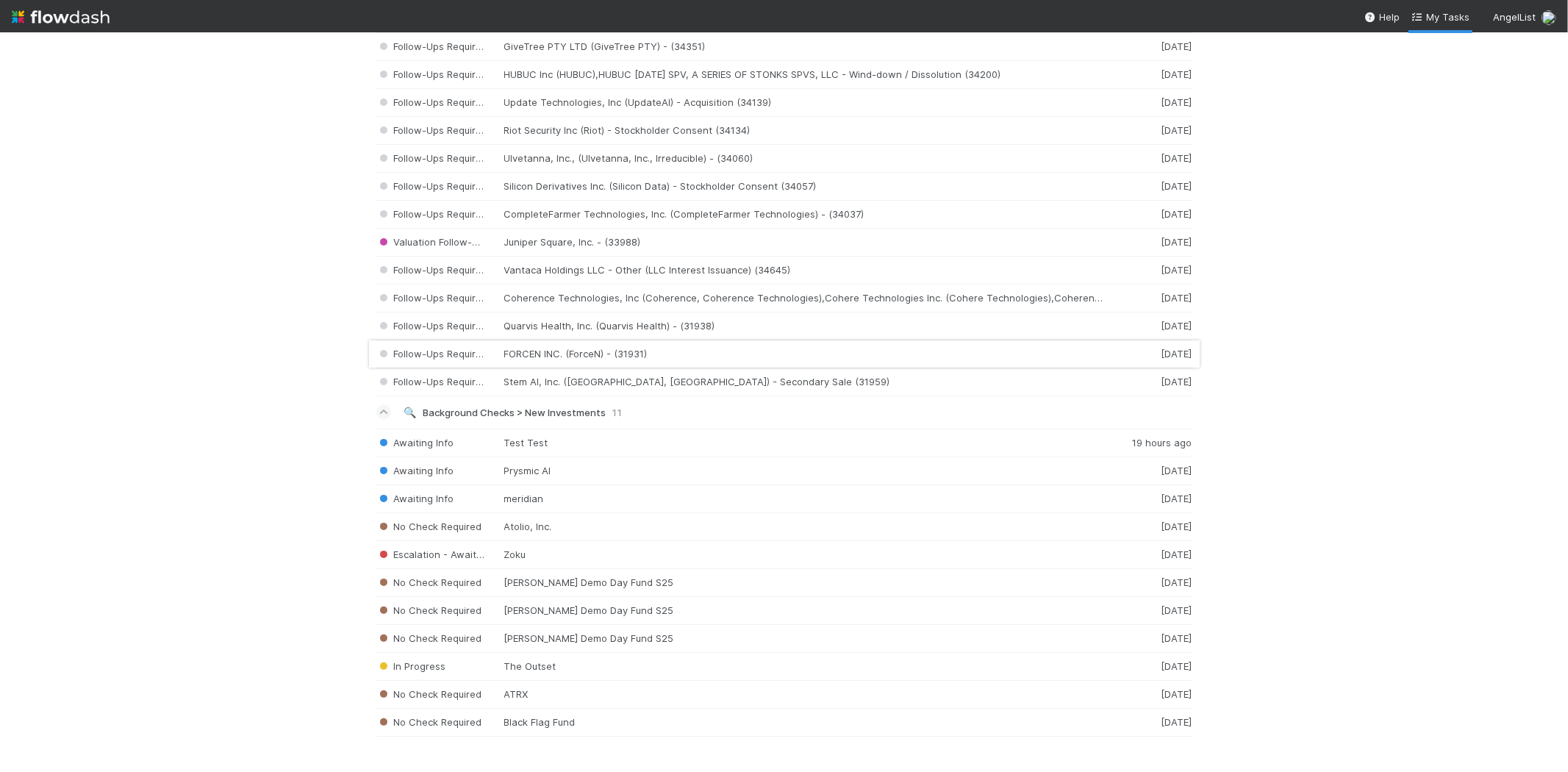
click at [566, 353] on div "Follow-Ups Required FORCEN INC. (ForceN) - (31931) 1 month ago" at bounding box center [784, 354] width 816 height 28
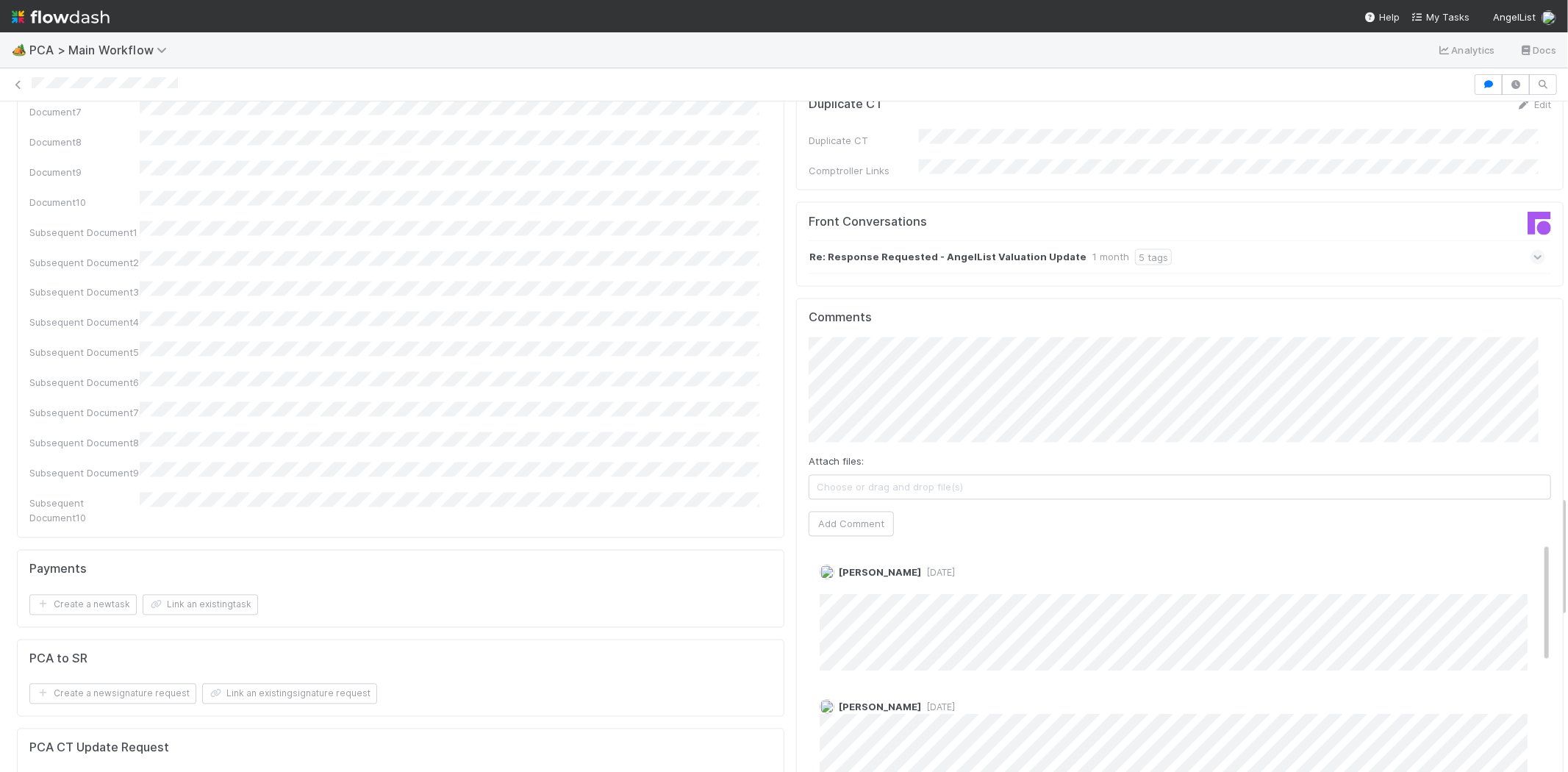
scroll to position [2120, 0]
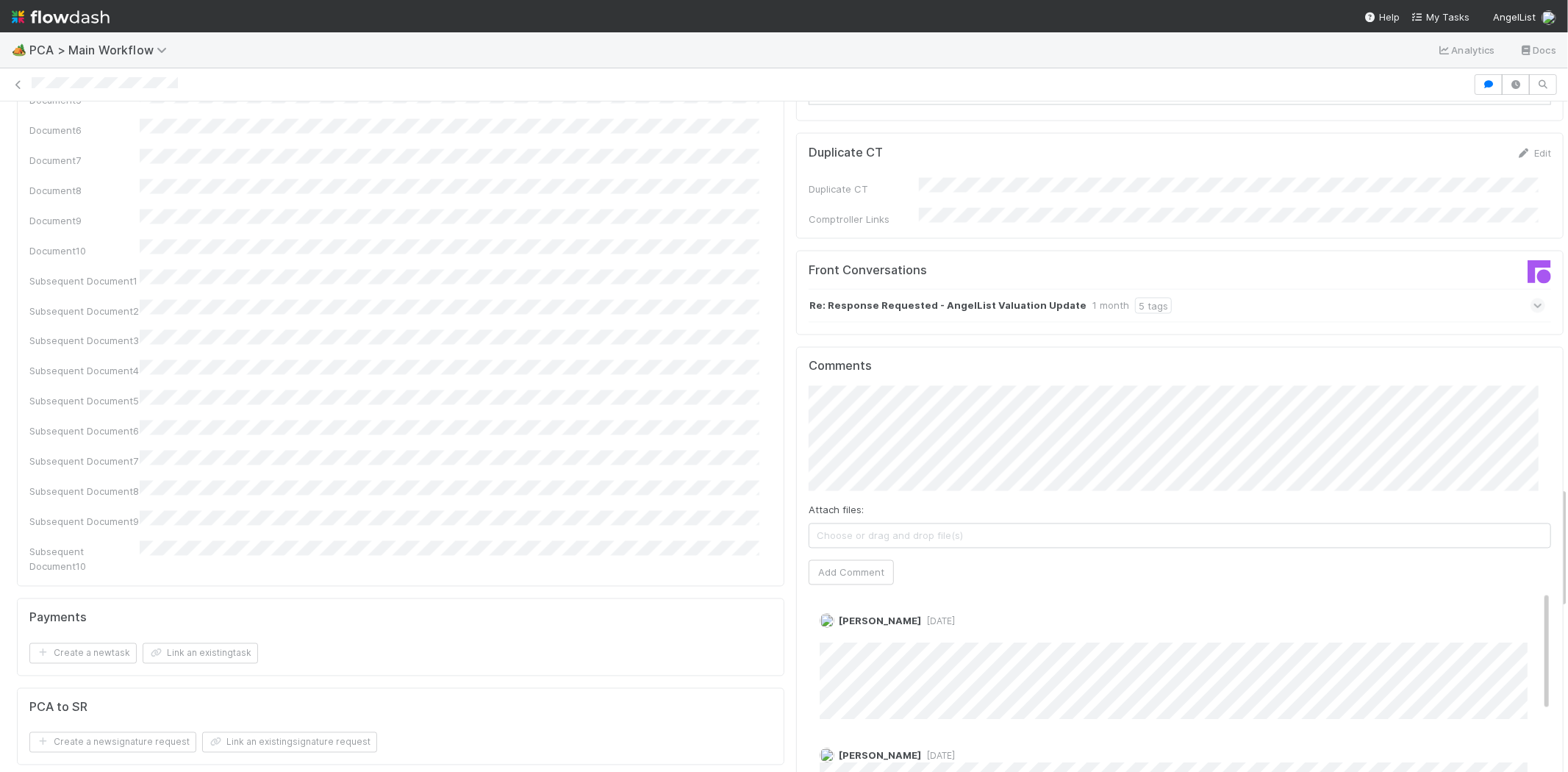
drag, startPoint x: 1549, startPoint y: 223, endPoint x: 1529, endPoint y: 517, distance: 294.7
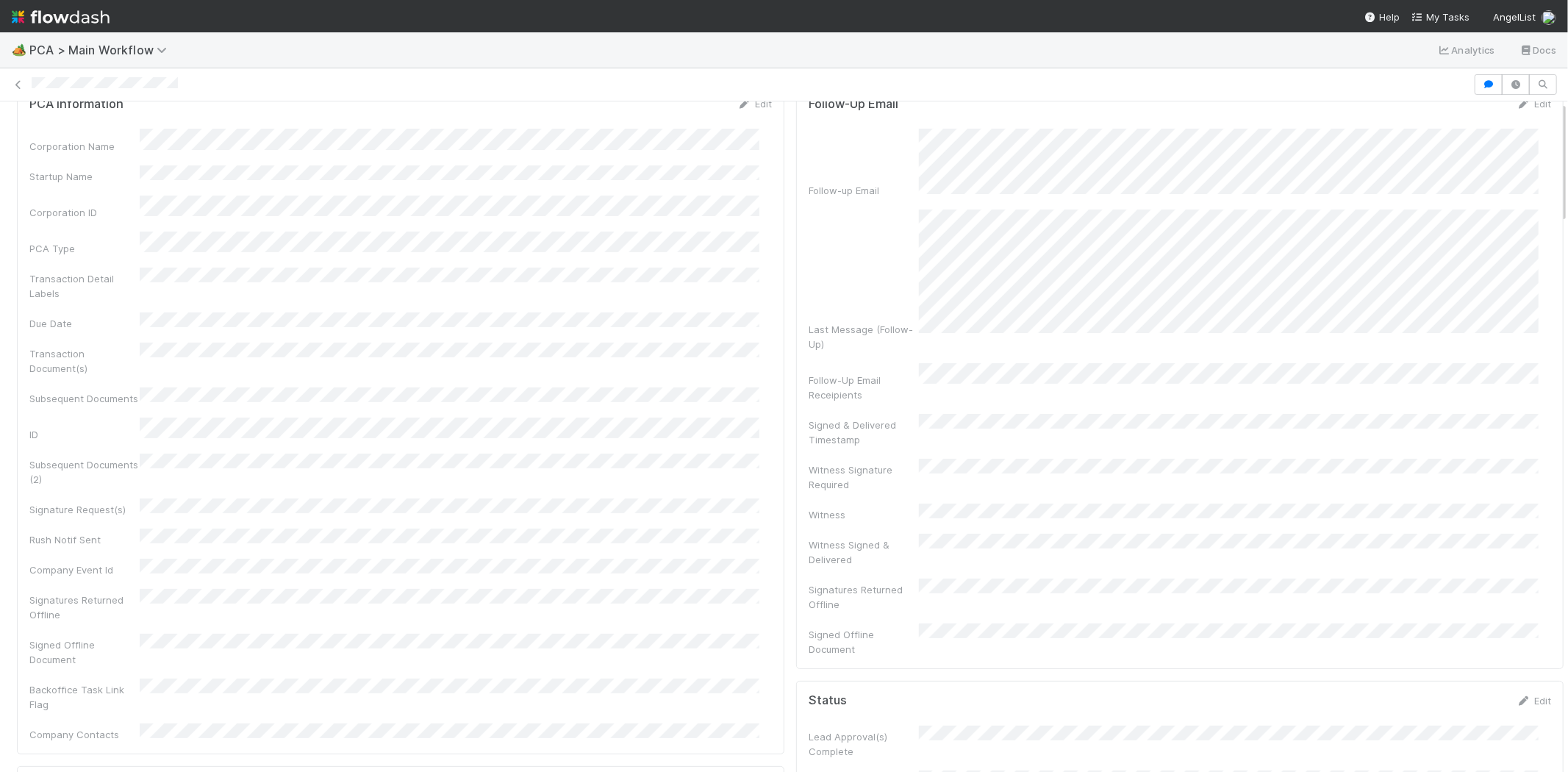
scroll to position [0, 0]
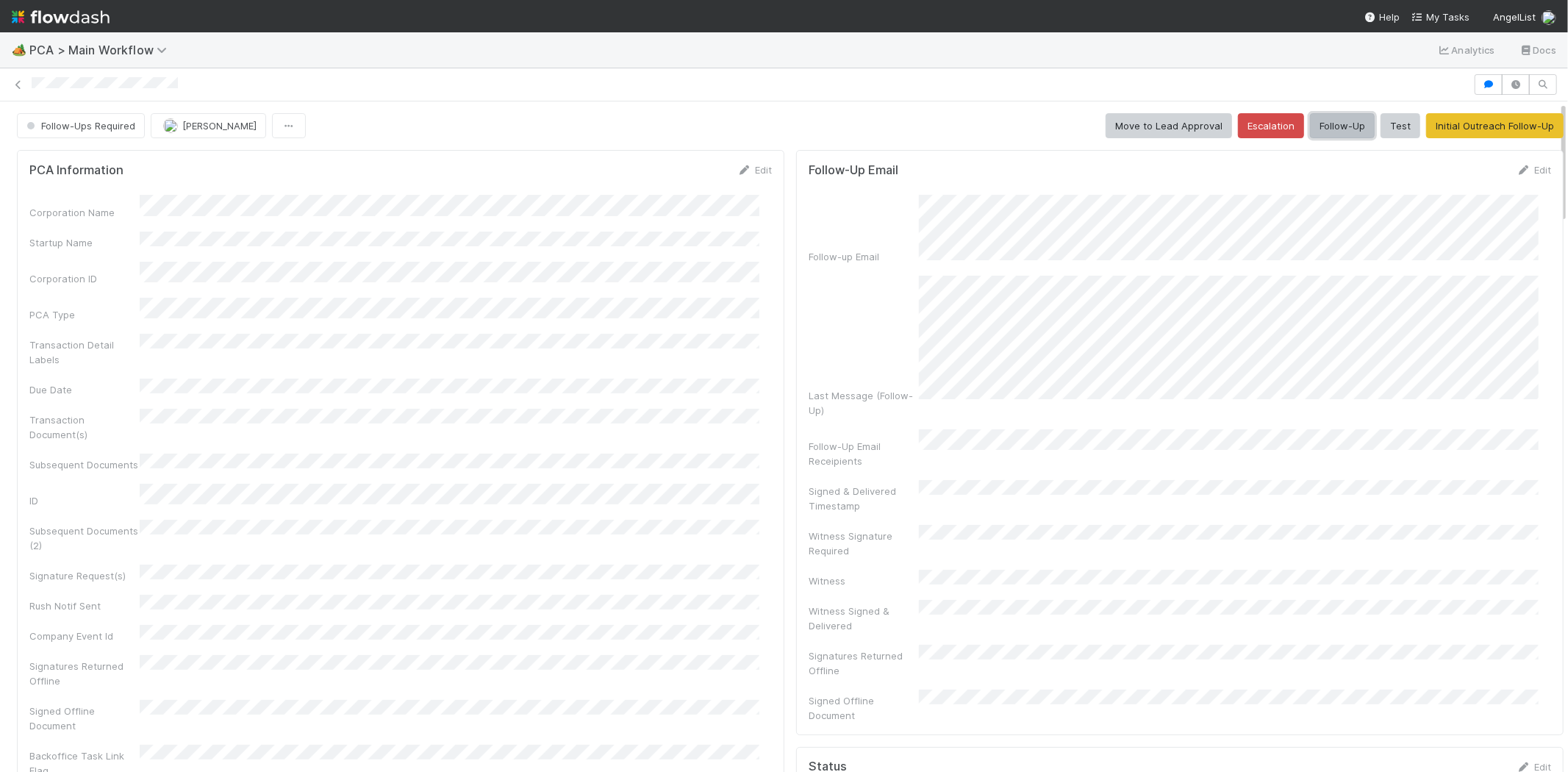
click at [1323, 125] on button "Follow-Up" at bounding box center [1342, 126] width 65 height 25
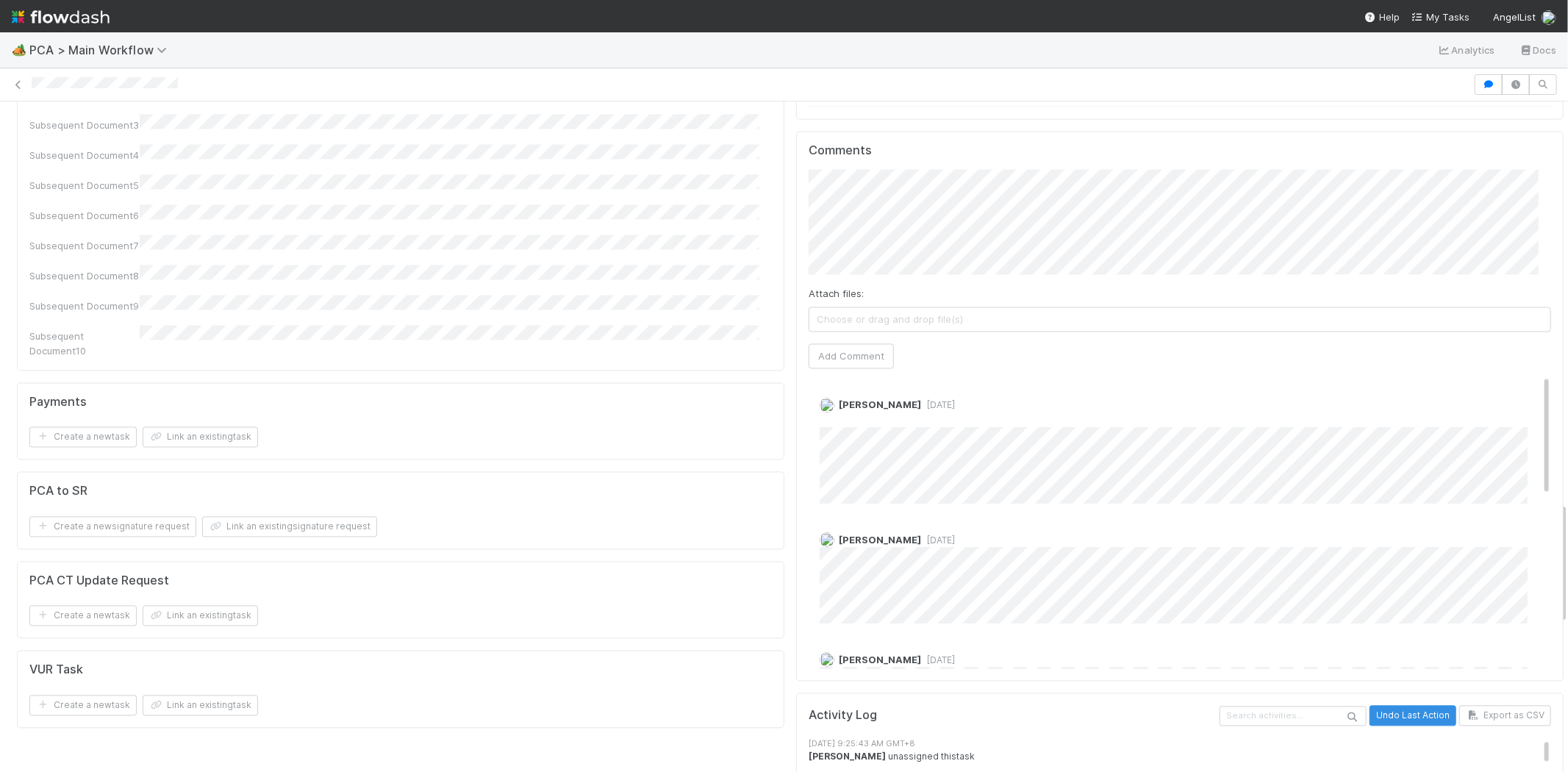
scroll to position [2205, 0]
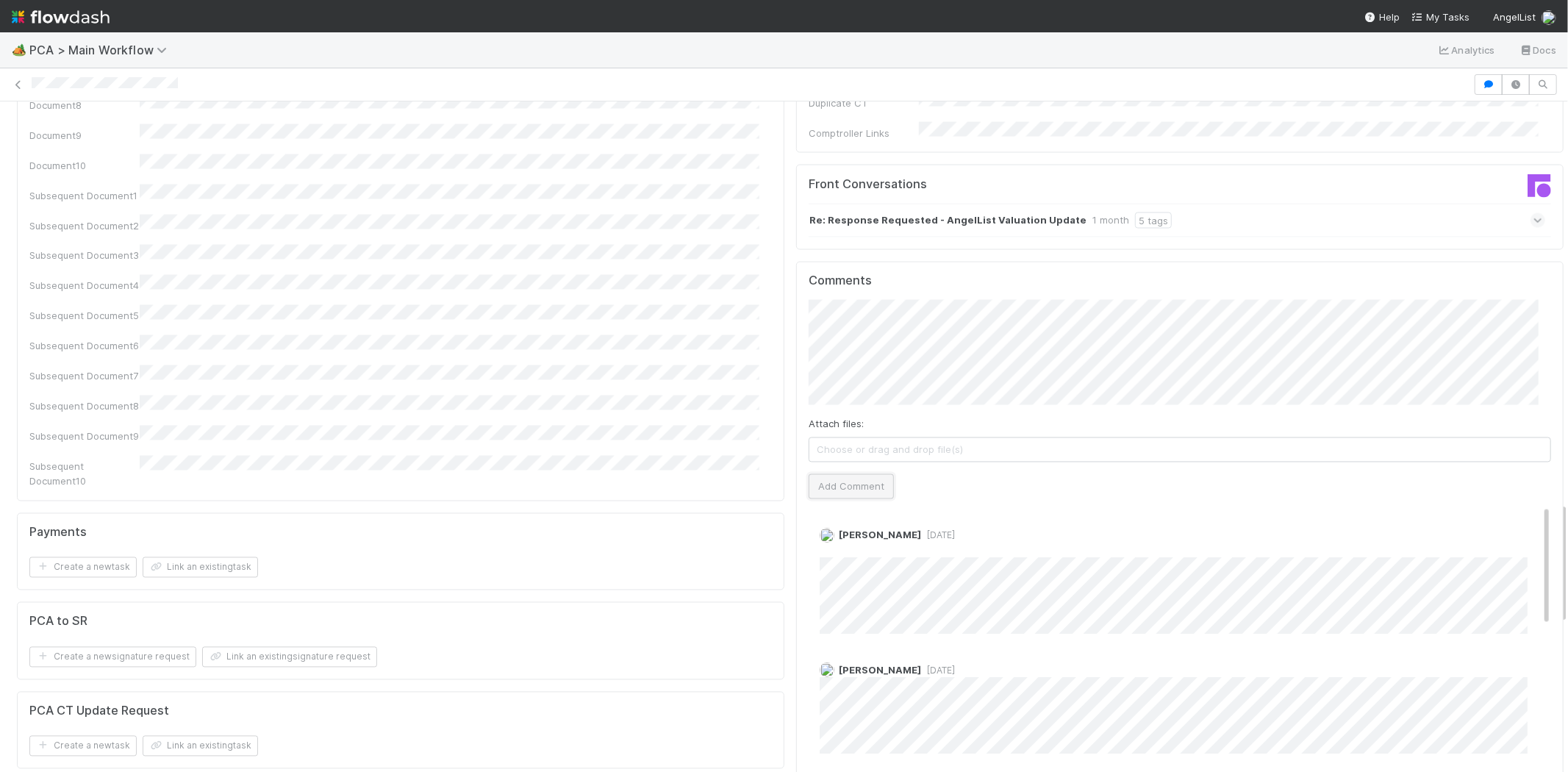
click at [835, 475] on button "Add Comment" at bounding box center [850, 487] width 85 height 25
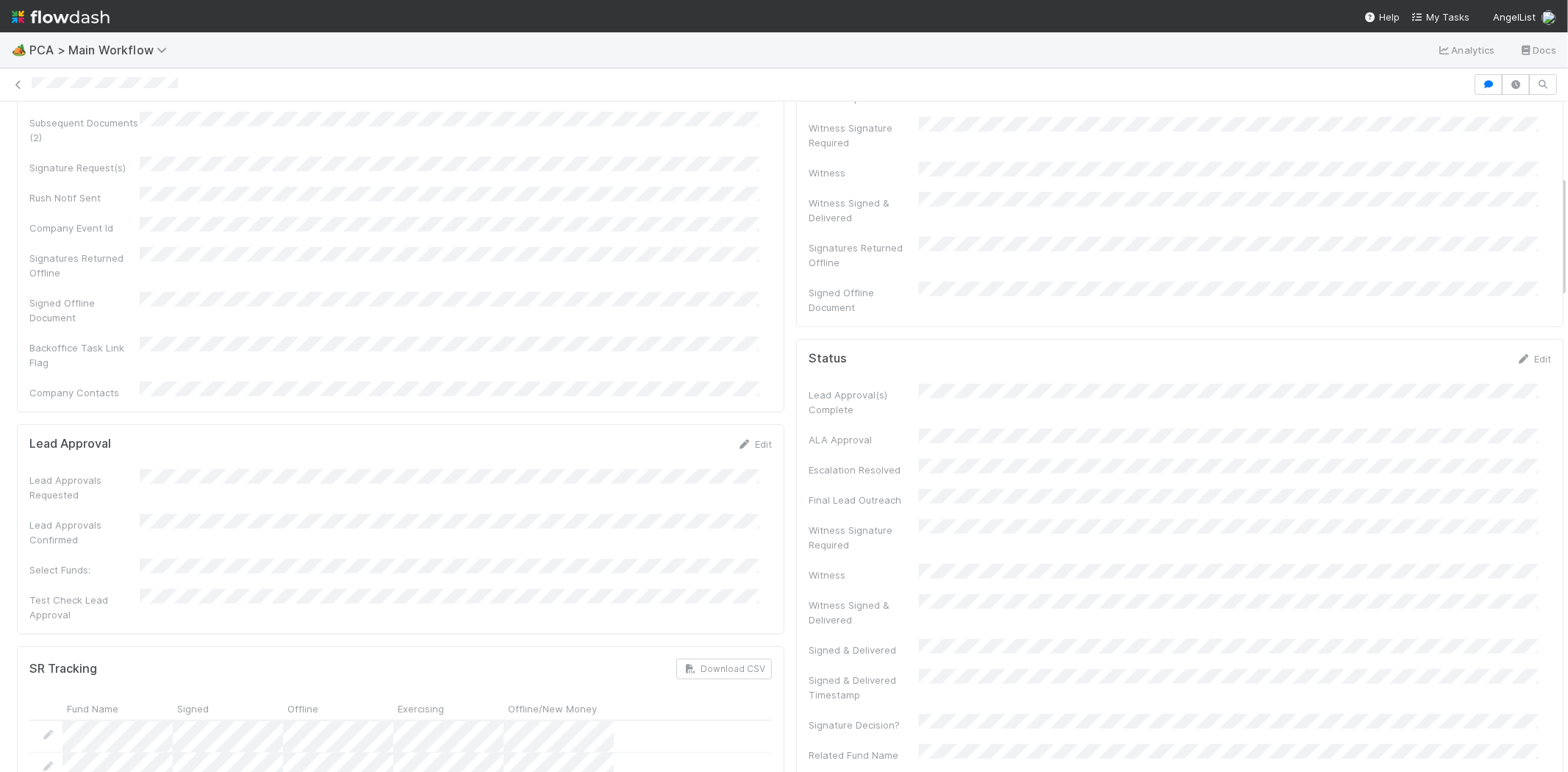
scroll to position [0, 0]
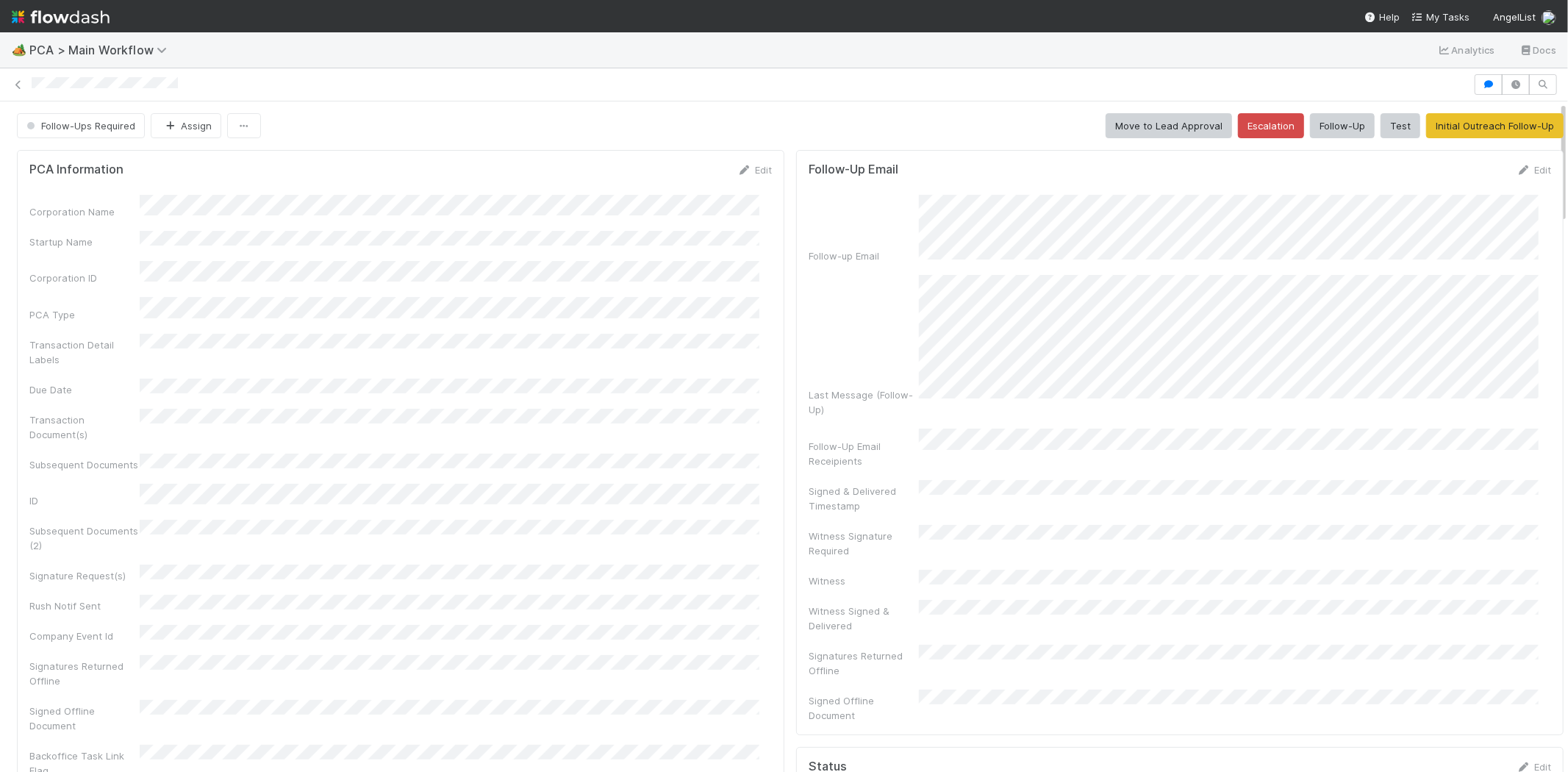
click at [94, 87] on div at bounding box center [784, 84] width 1568 height 21
drag, startPoint x: 138, startPoint y: 128, endPoint x: 76, endPoint y: 172, distance: 76.0
click at [1458, 13] on span "My Tasks" at bounding box center [1440, 17] width 58 height 12
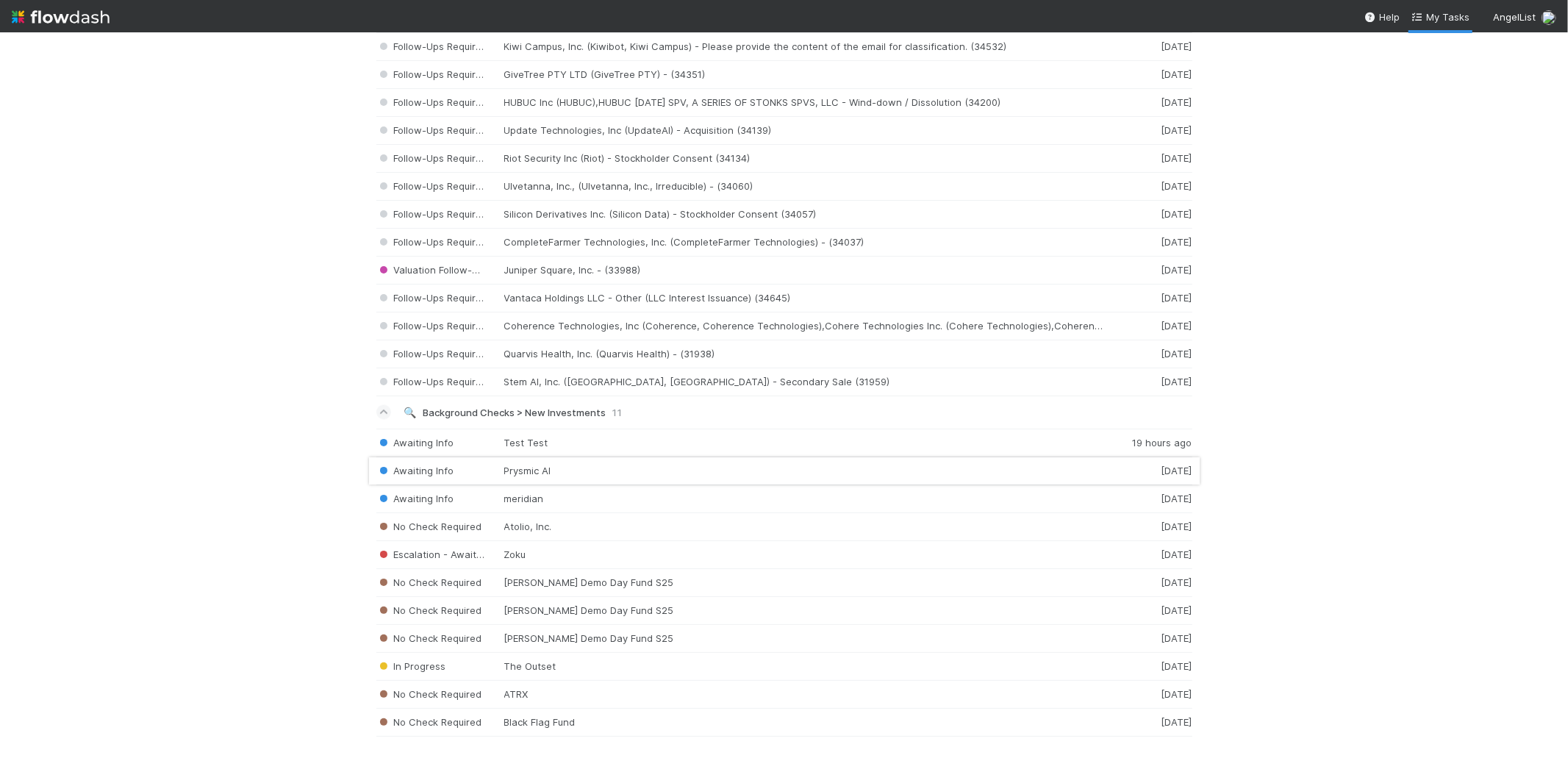
scroll to position [2129, 0]
click at [583, 346] on div "Follow-Ups Required Quarvis Health, Inc. (Quarvis Health) - (31938) 1 month ago" at bounding box center [784, 354] width 816 height 28
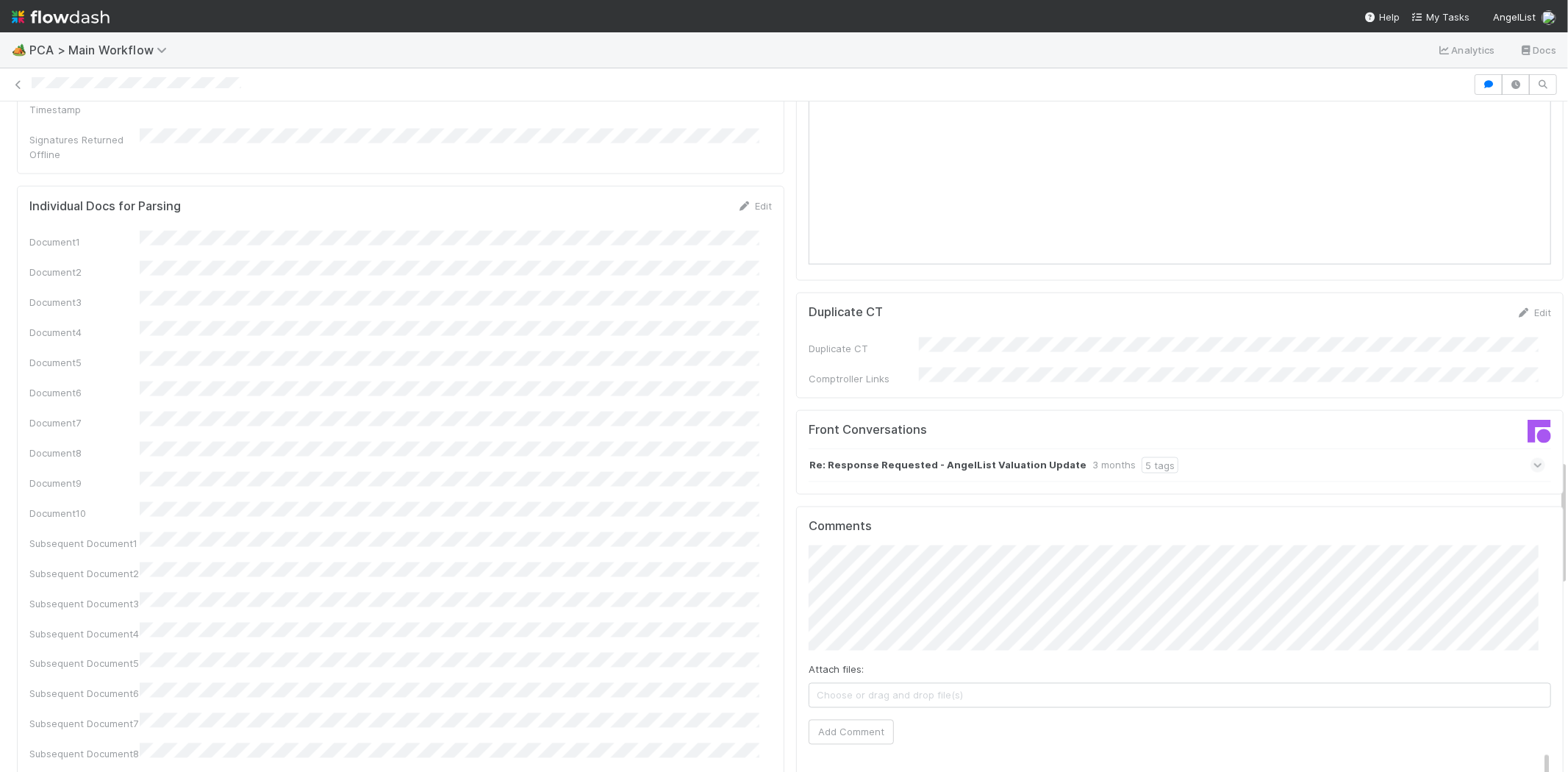
scroll to position [1715, 0]
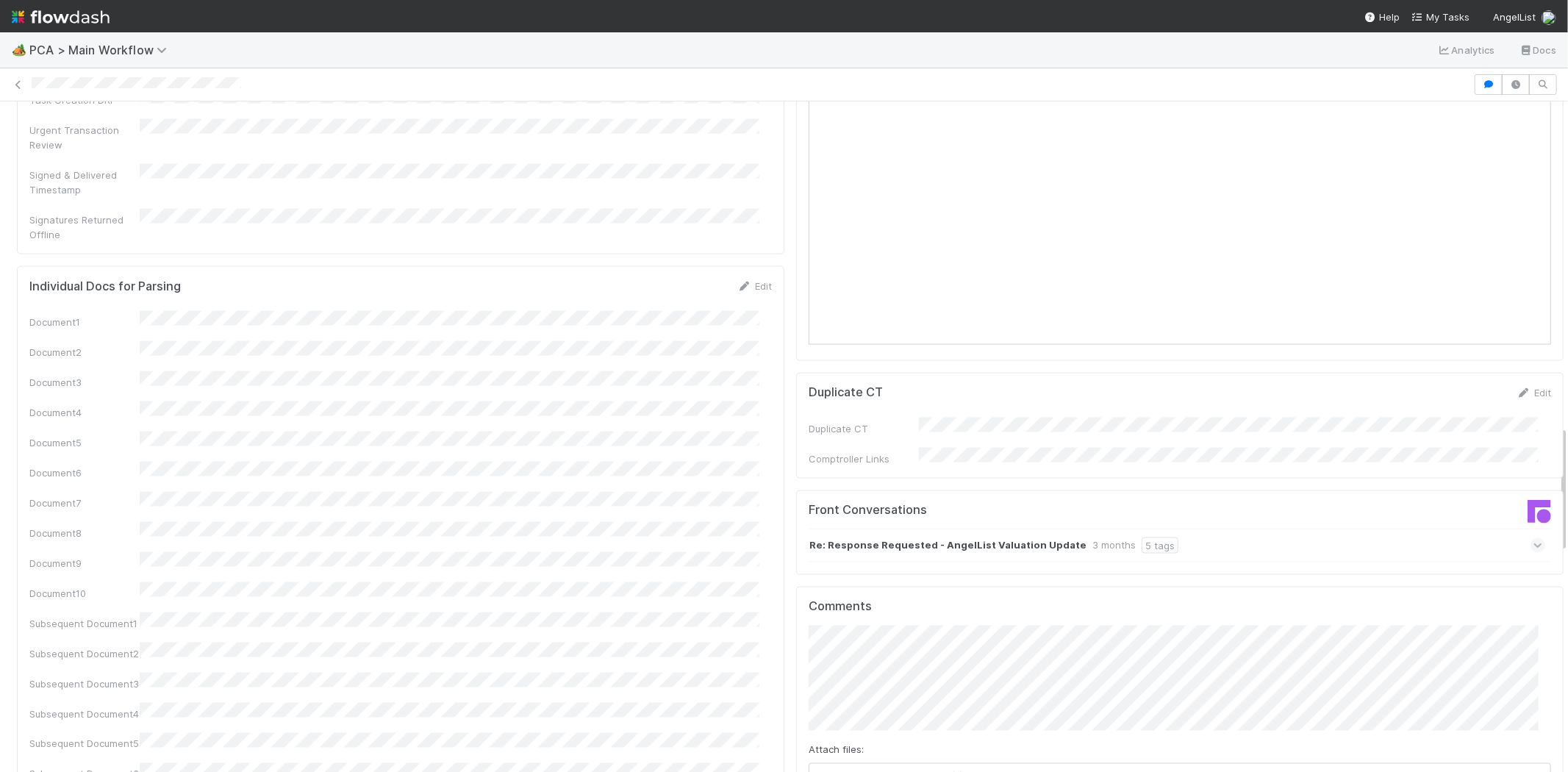
drag, startPoint x: 22, startPoint y: 83, endPoint x: 30, endPoint y: 78, distance: 9.4
click at [30, 78] on div at bounding box center [784, 84] width 1568 height 21
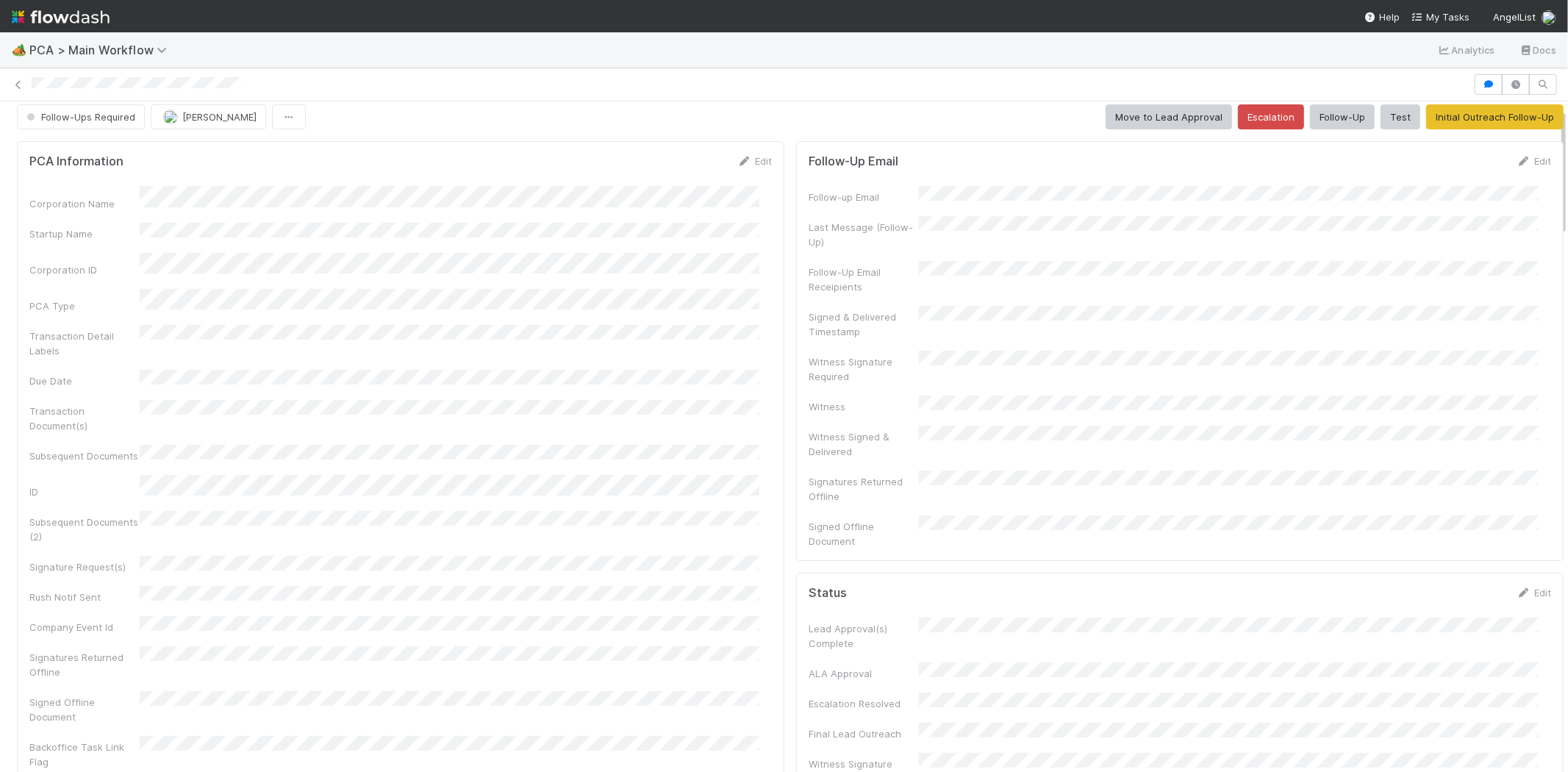
scroll to position [0, 0]
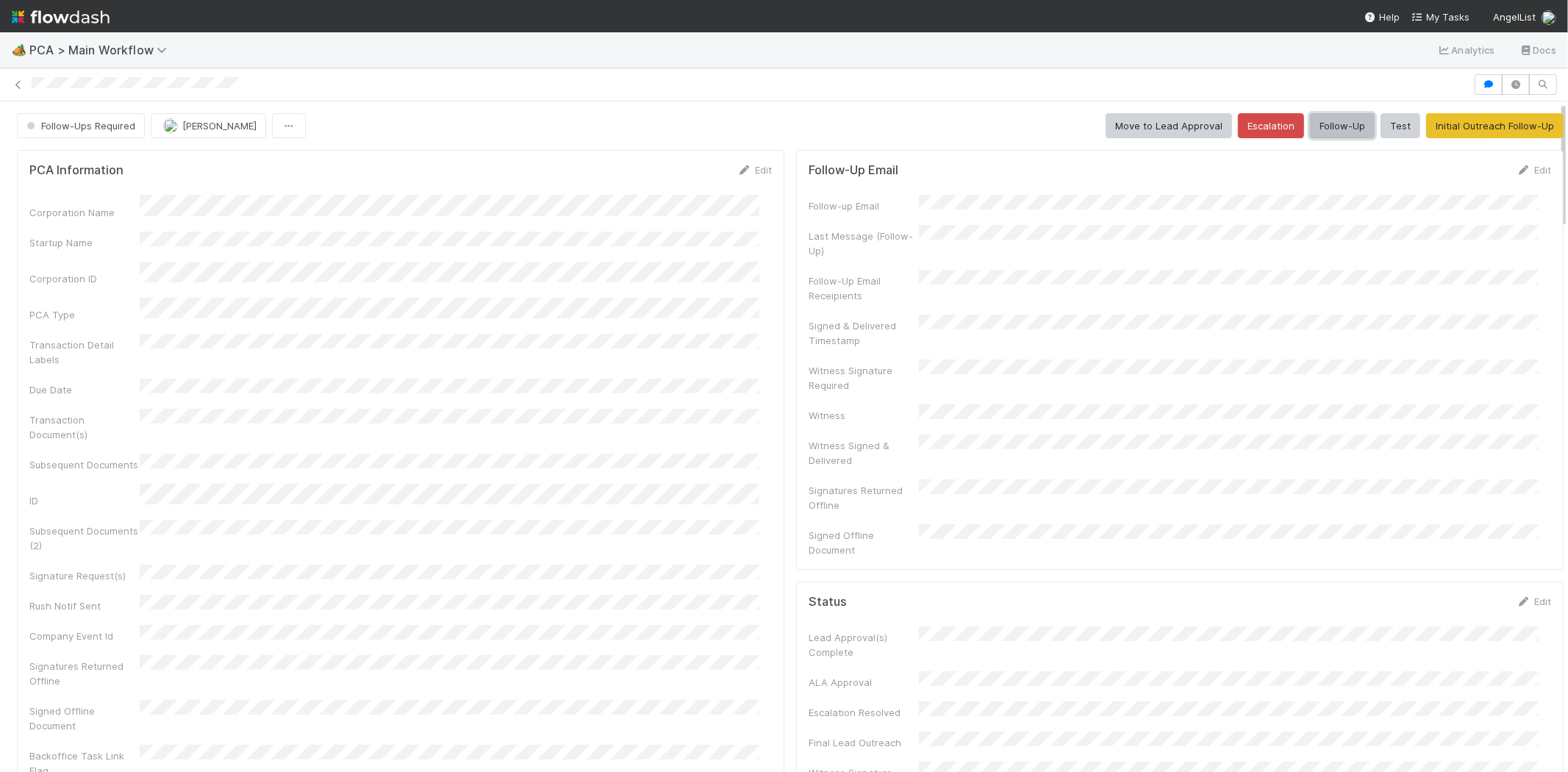
click at [1317, 127] on button "Follow-Up" at bounding box center [1342, 126] width 65 height 25
click at [181, 122] on button "Assign" at bounding box center [186, 126] width 70 height 25
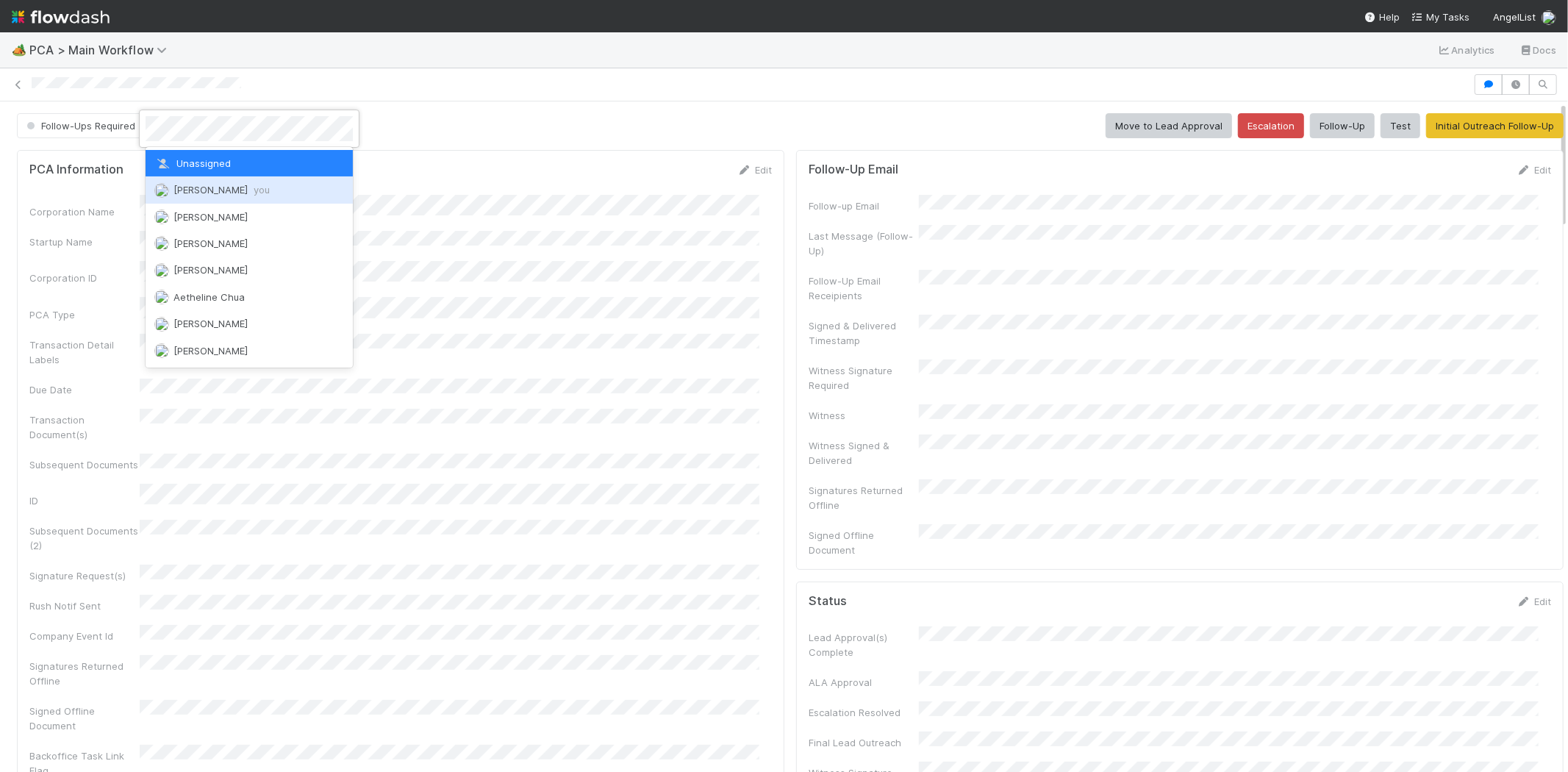
click at [188, 181] on div "Michael Capilitan you" at bounding box center [249, 189] width 207 height 26
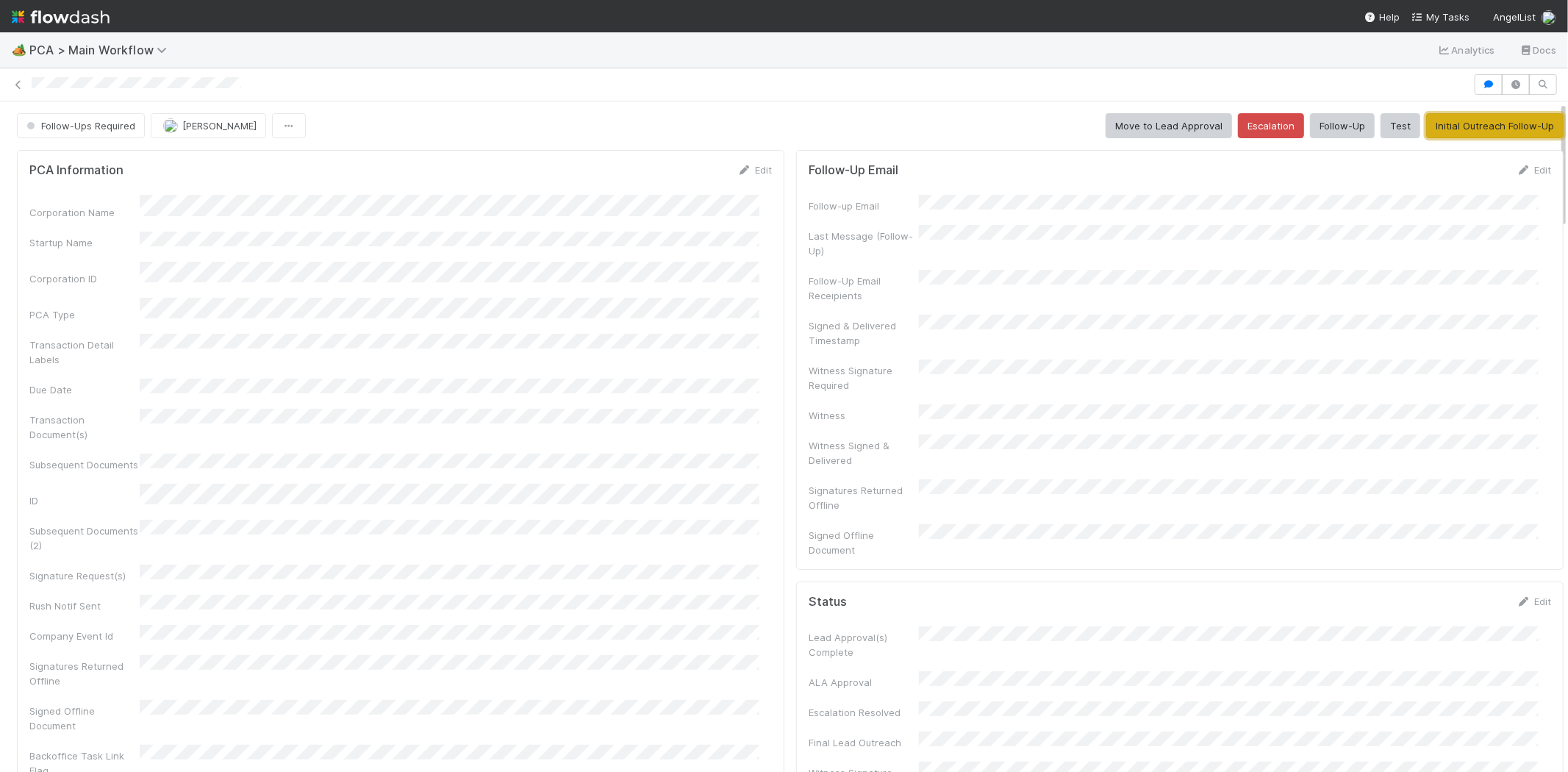
click at [1446, 122] on button "Initial Outreach Follow-Up" at bounding box center [1495, 126] width 137 height 25
click at [1312, 126] on button "Follow-Up" at bounding box center [1342, 126] width 65 height 25
click at [179, 123] on button "Assign" at bounding box center [186, 126] width 70 height 25
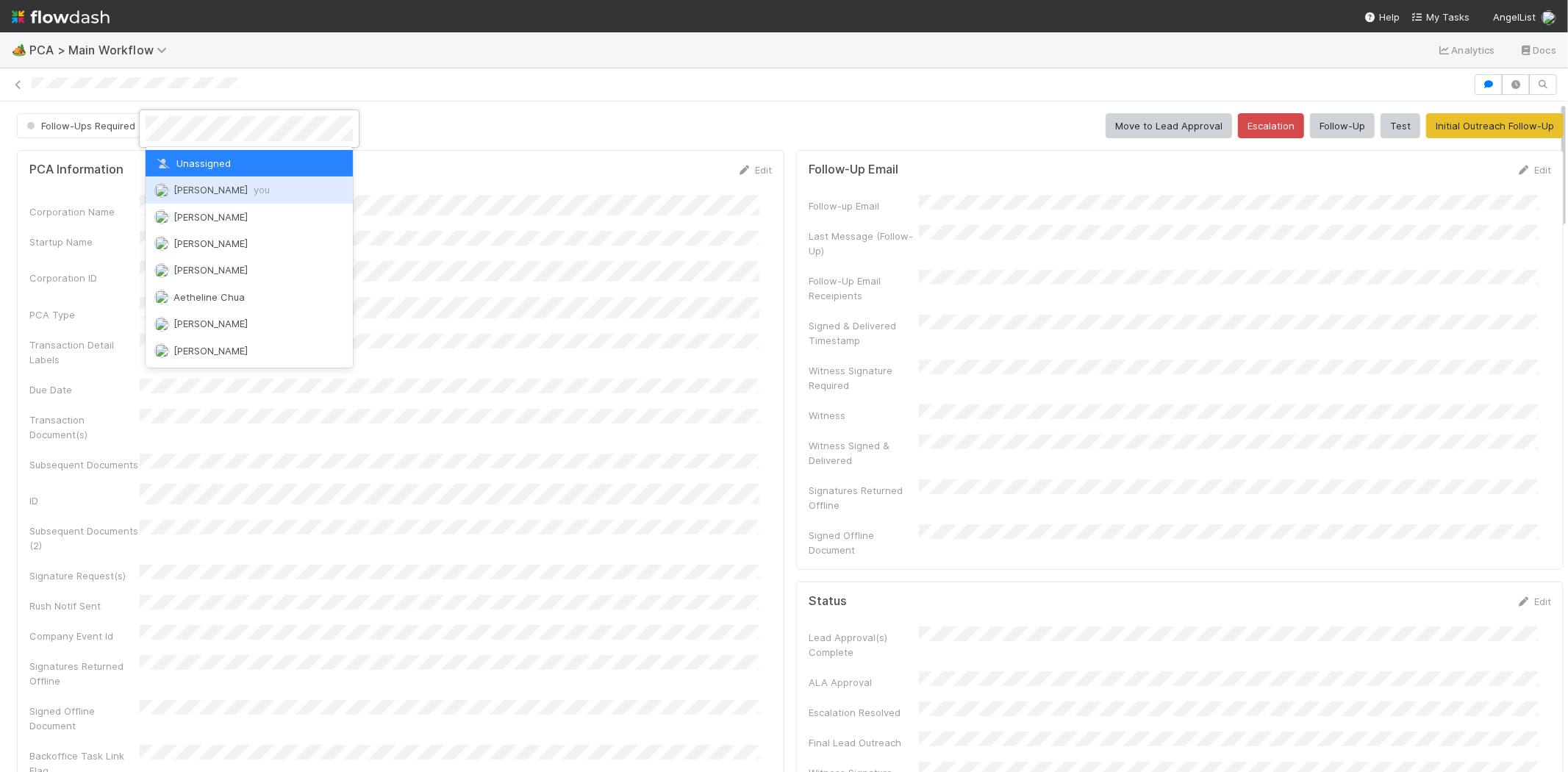
click at [180, 185] on span "Michael Capilitan you" at bounding box center [221, 190] width 96 height 12
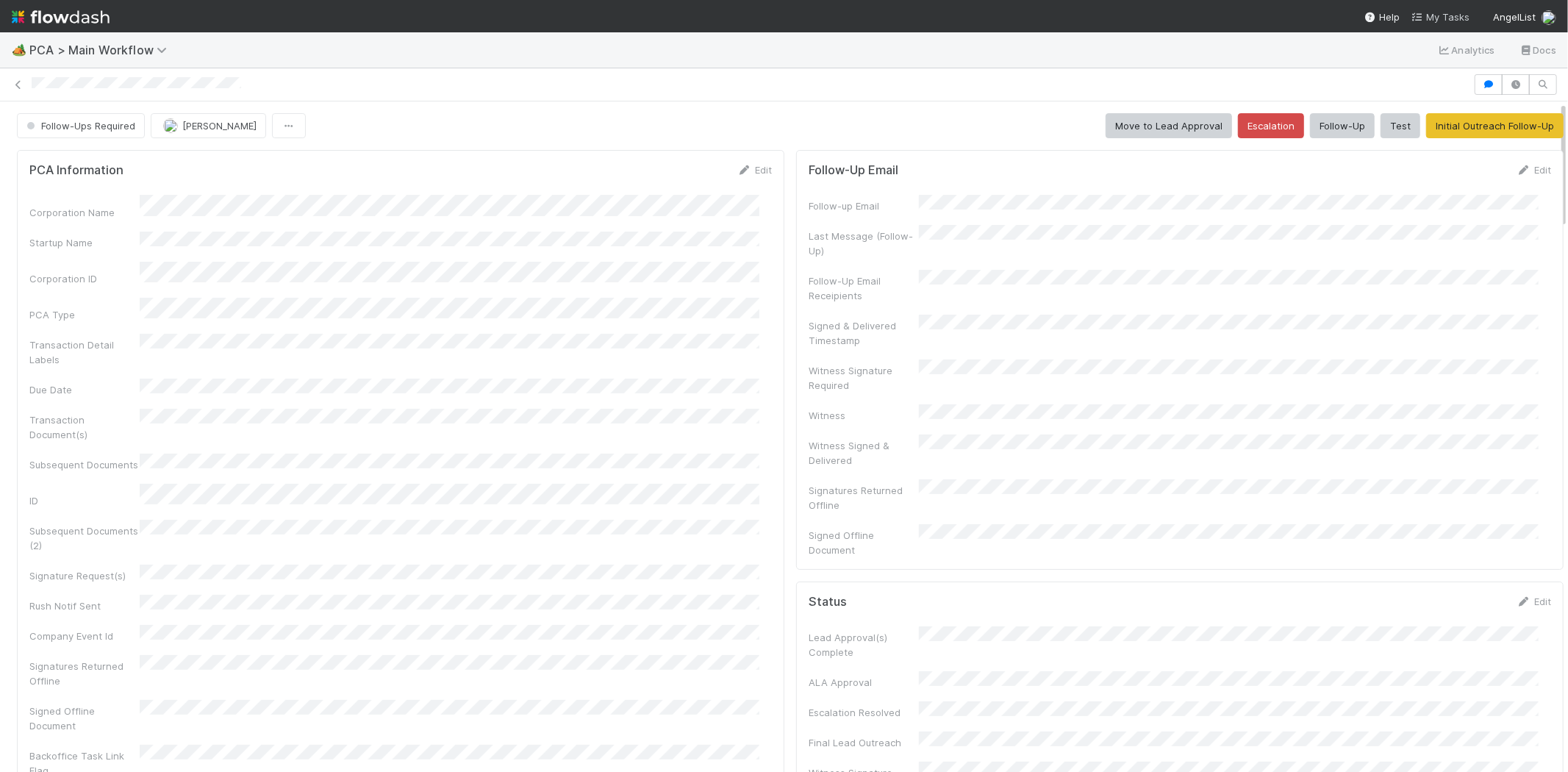
click at [1443, 14] on span "My Tasks" at bounding box center [1440, 17] width 58 height 12
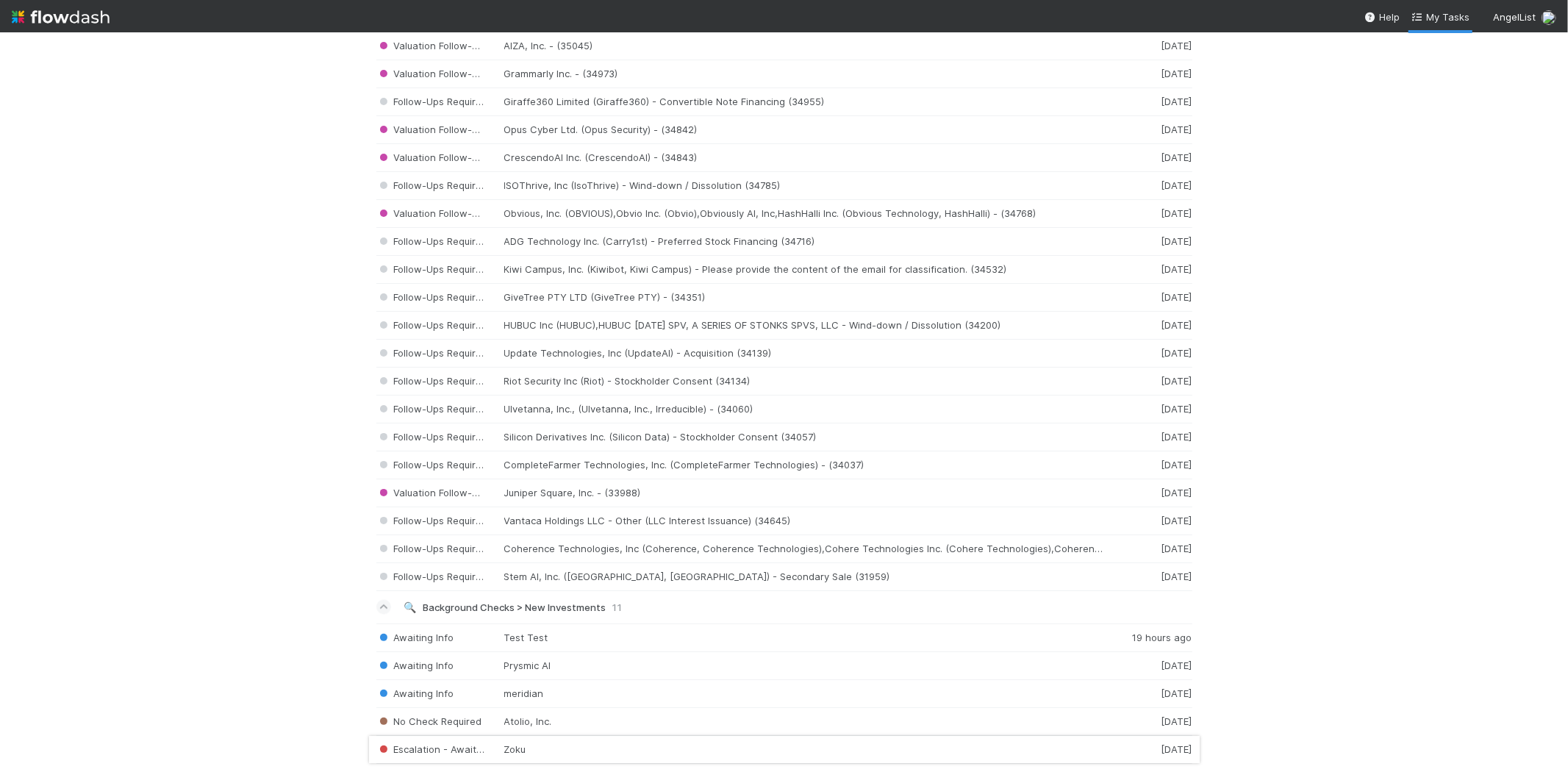
scroll to position [2129, 0]
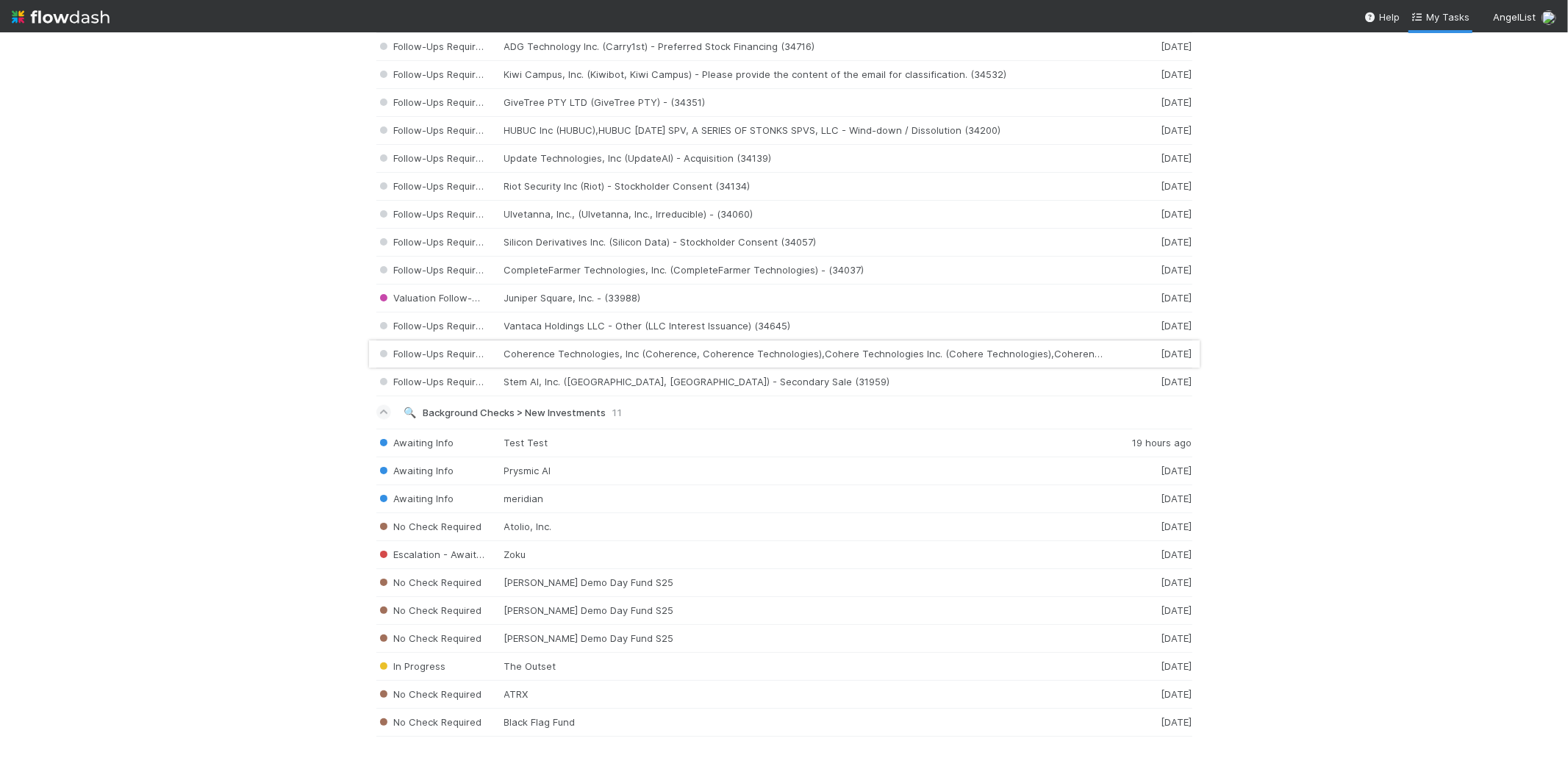
click at [586, 350] on div "Follow-Ups Required Coherence Technologies, Inc (Coherence, Coherence Technolog…" at bounding box center [784, 354] width 816 height 28
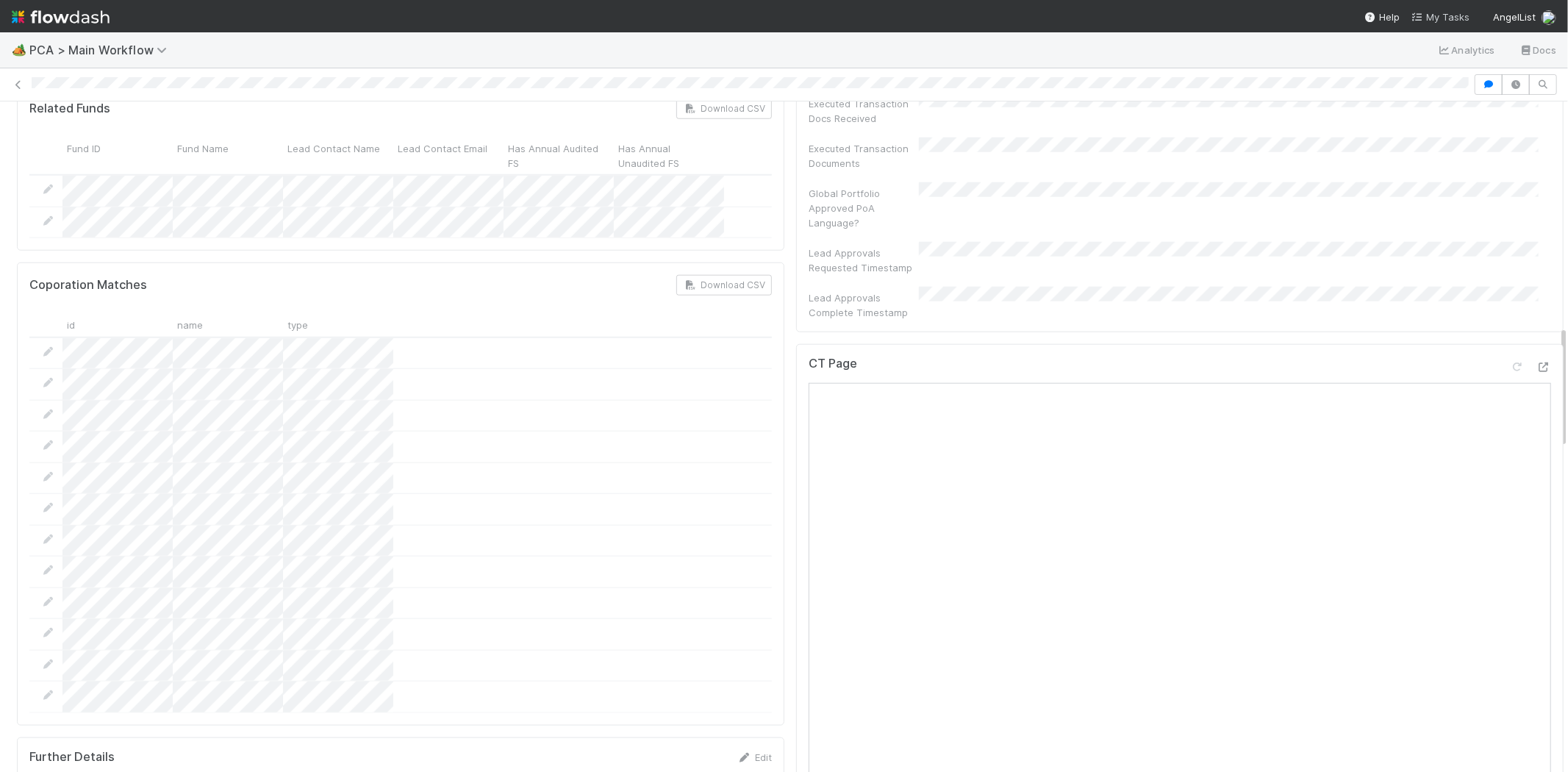
click at [1443, 15] on span "My Tasks" at bounding box center [1440, 17] width 58 height 12
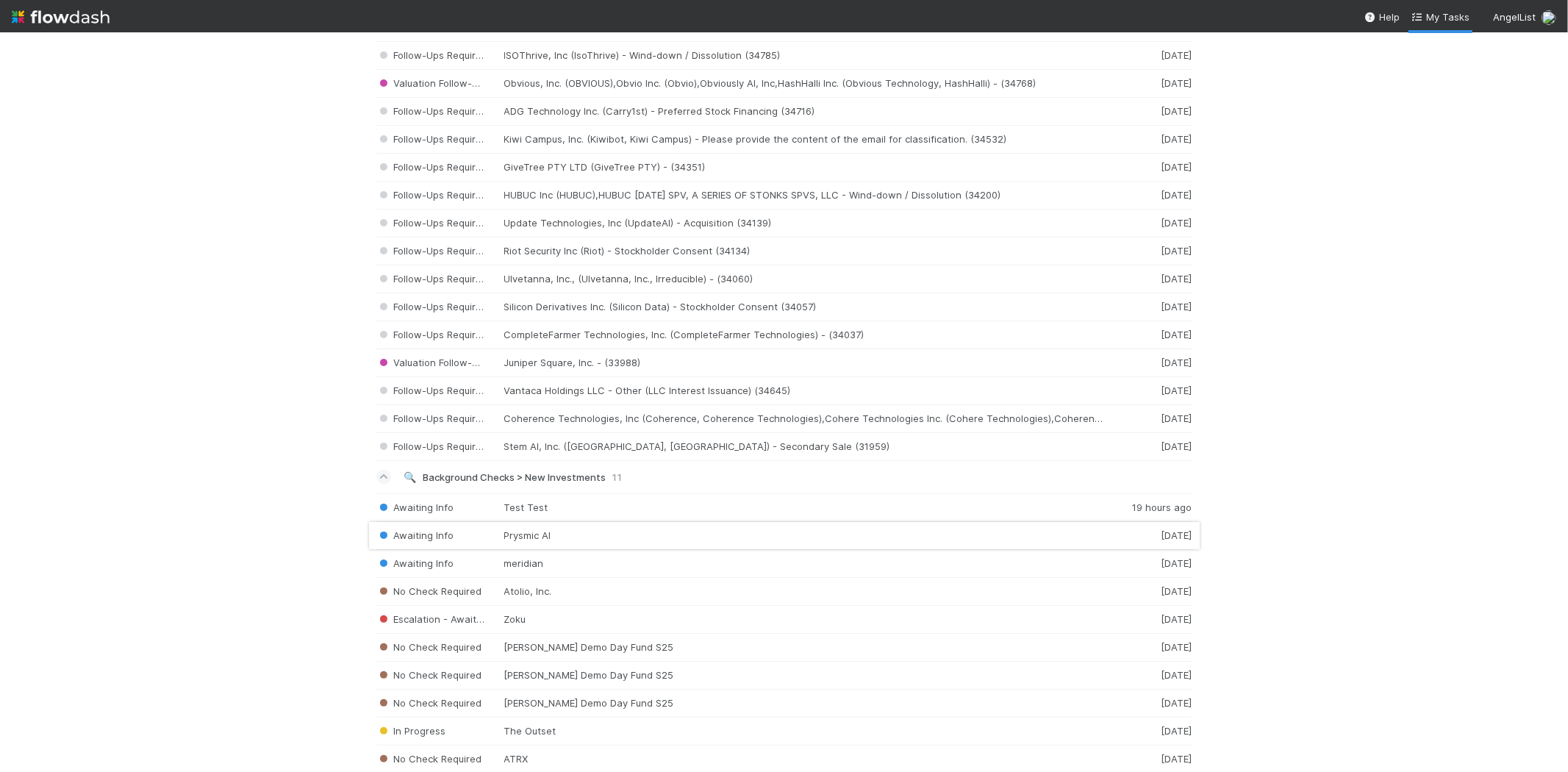
scroll to position [2129, 0]
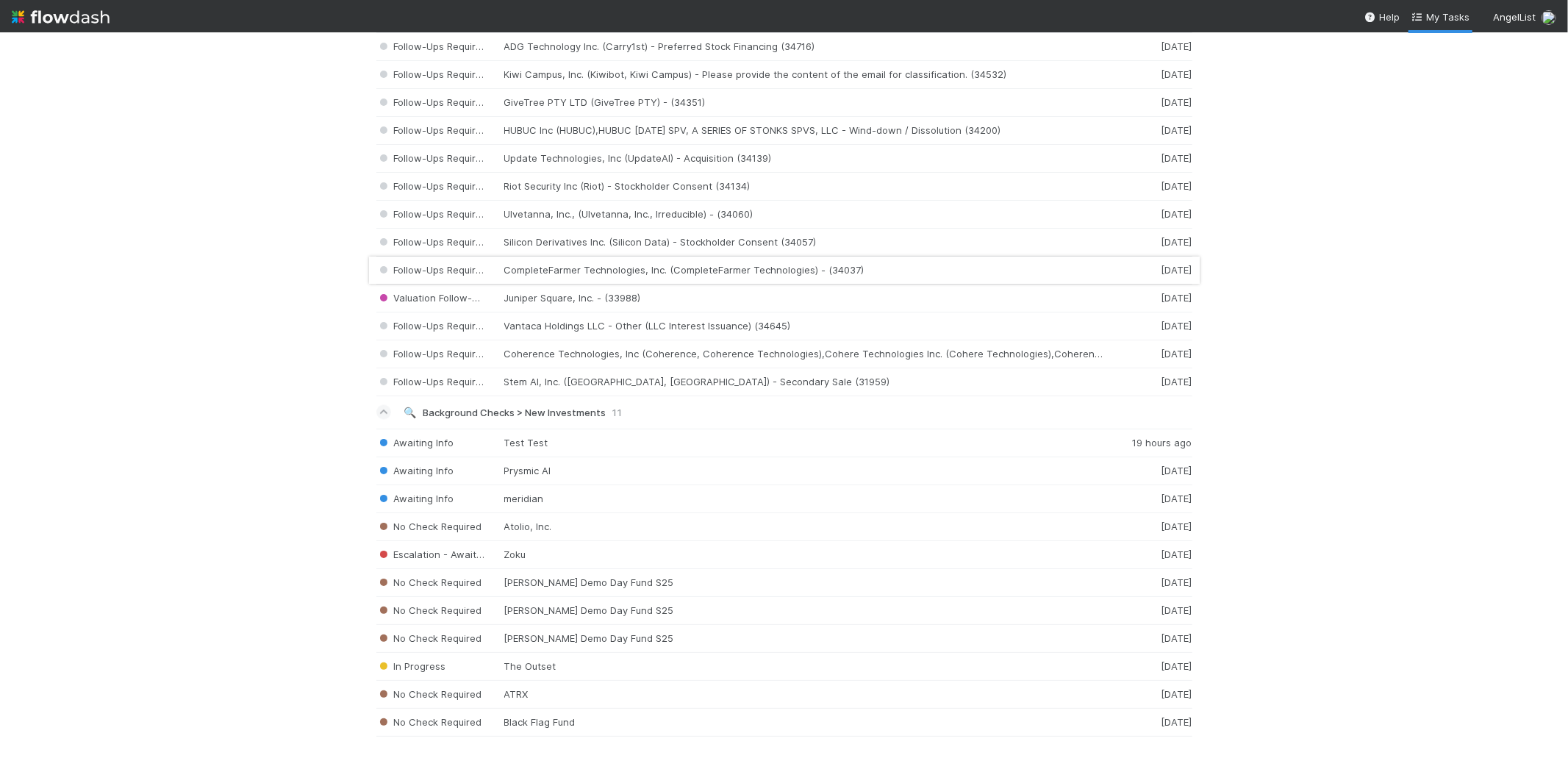
click at [563, 265] on div "Follow-Ups Required CompleteFarmer Technologies, Inc. (CompleteFarmer Technolog…" at bounding box center [784, 270] width 816 height 28
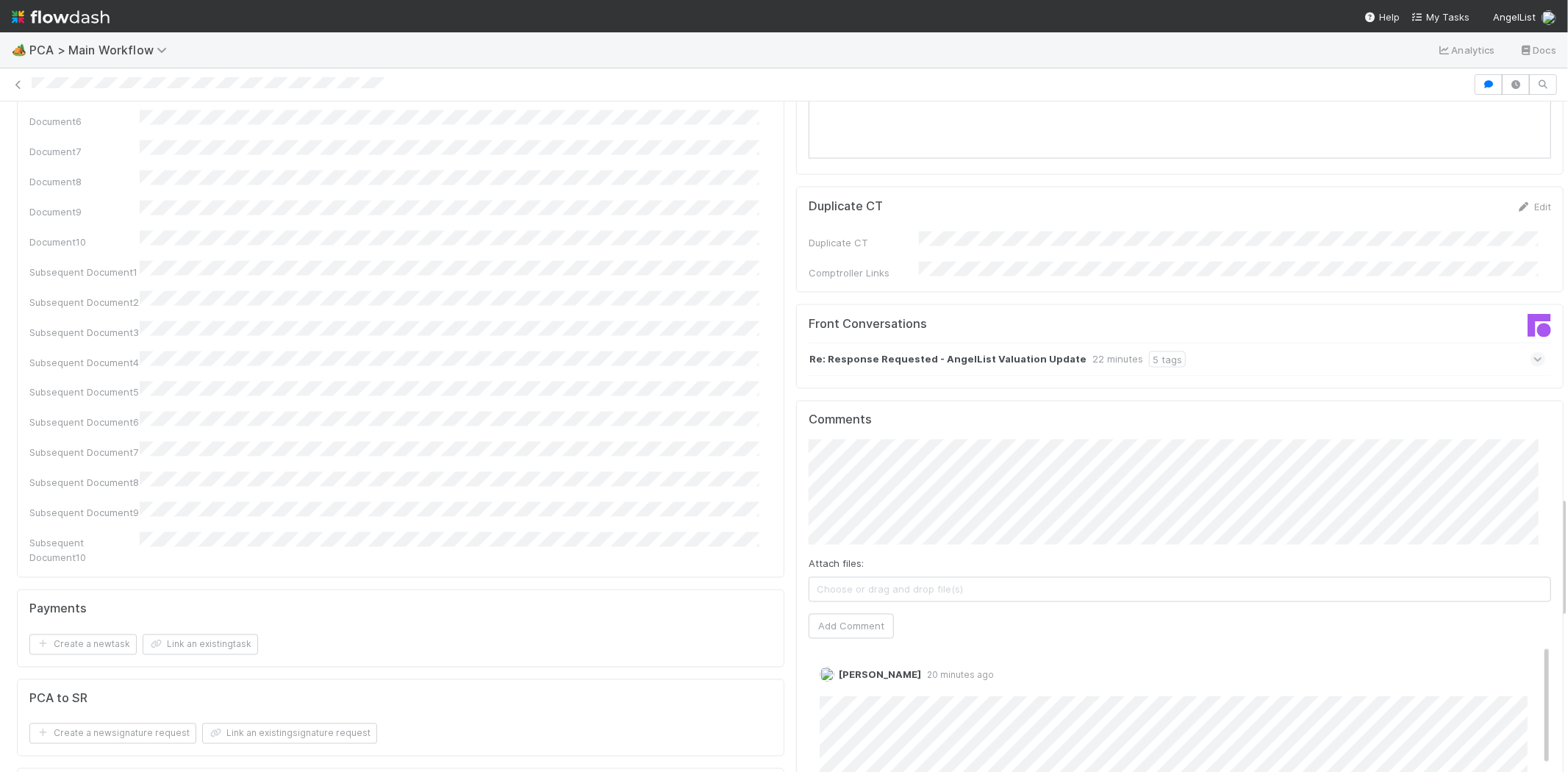
scroll to position [1960, 0]
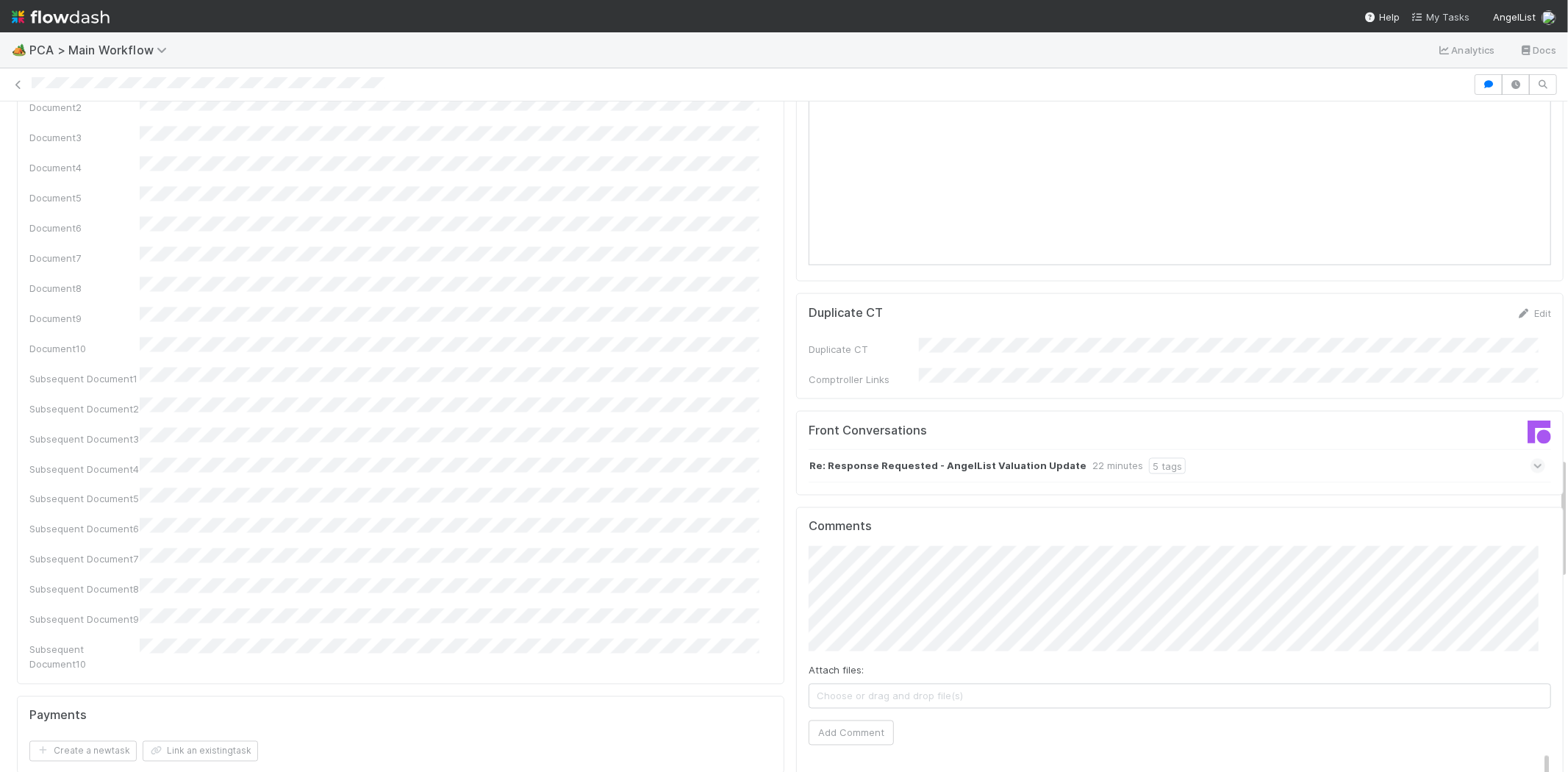
click at [1449, 11] on span "My Tasks" at bounding box center [1440, 17] width 58 height 12
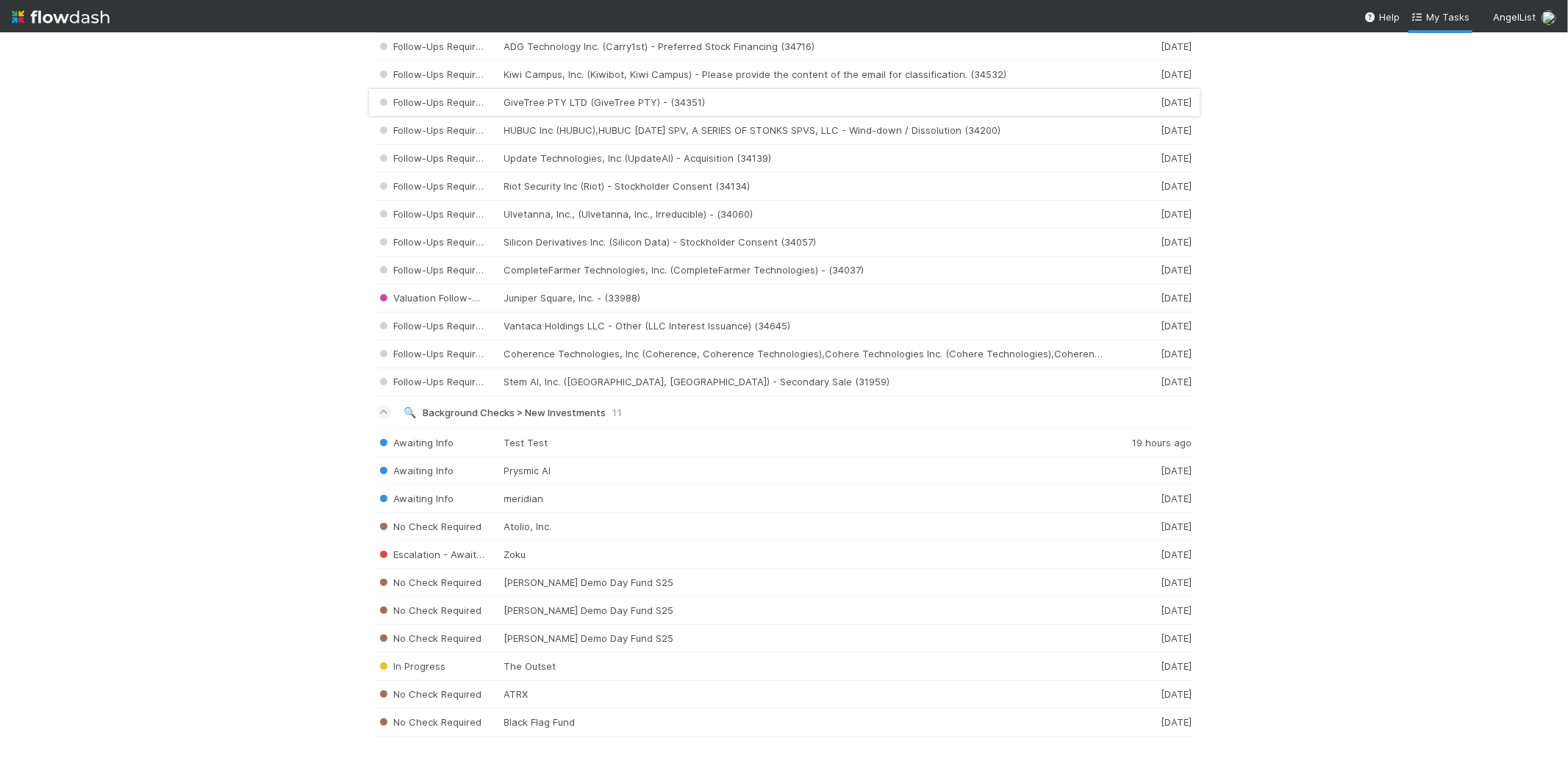
scroll to position [2129, 0]
click at [541, 237] on div "Follow-Ups Required Silicon Derivatives Inc. (Silicon Data) - Stockholder Conse…" at bounding box center [784, 243] width 816 height 28
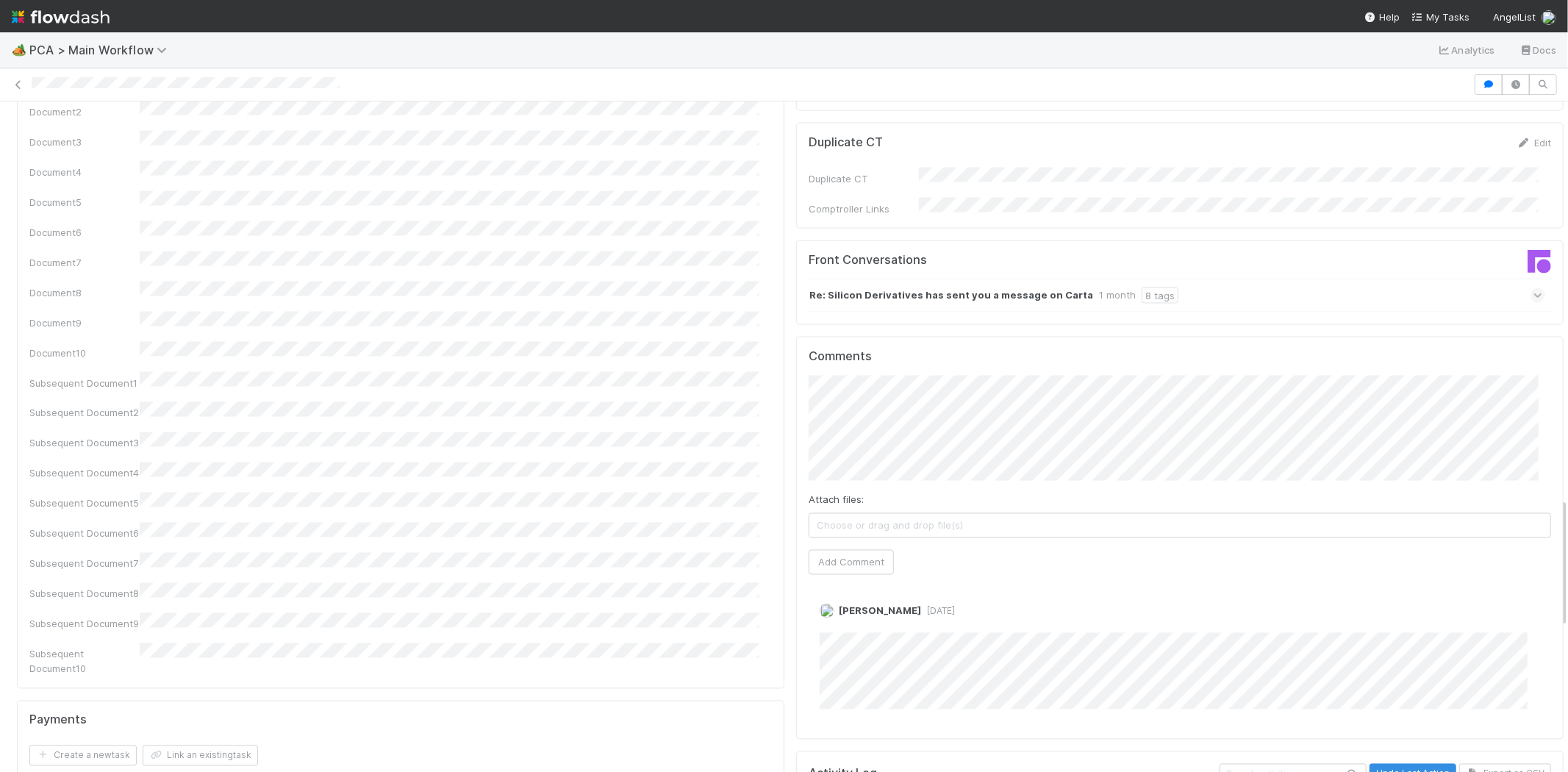
scroll to position [2041, 0]
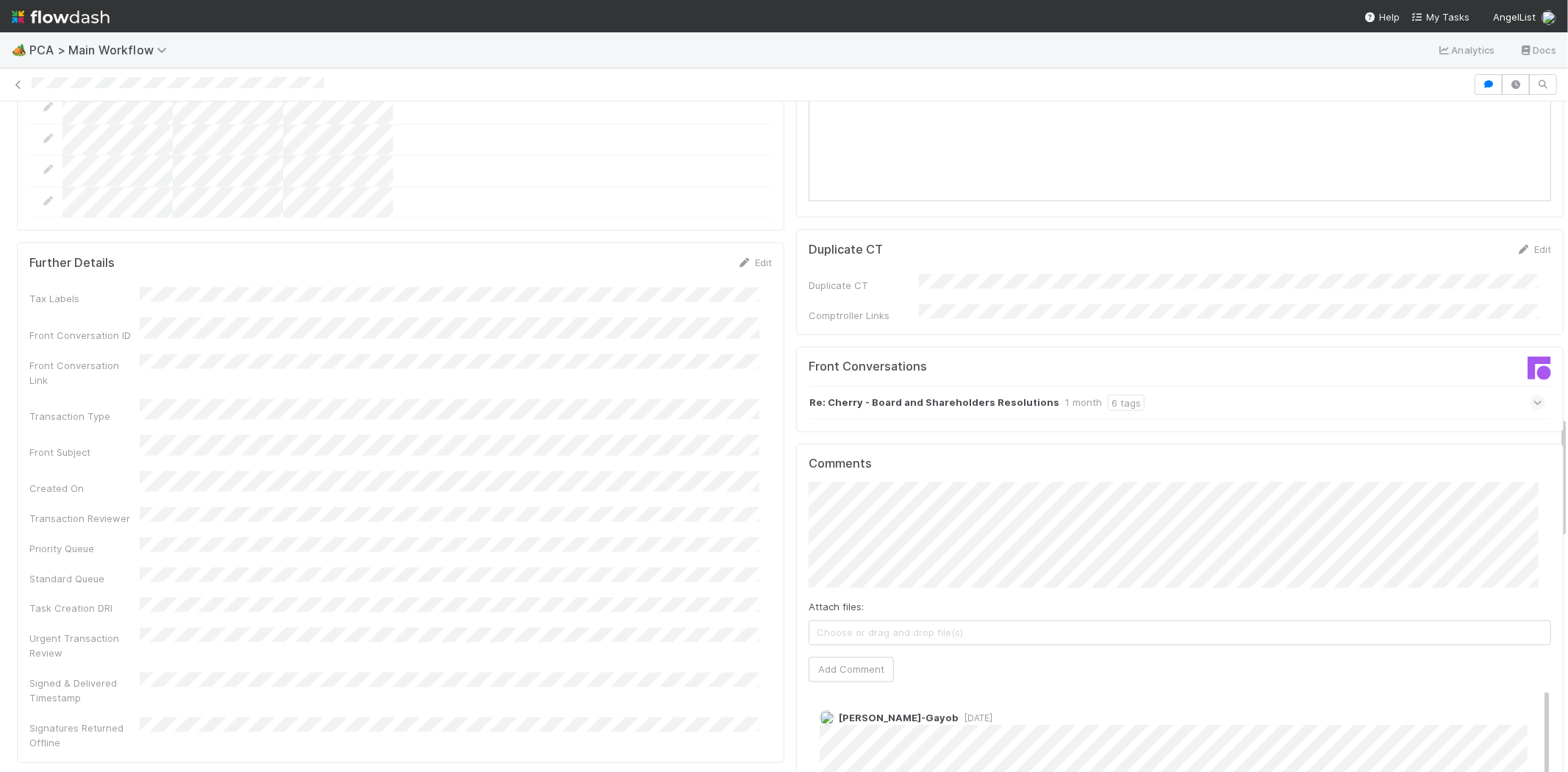
scroll to position [1715, 0]
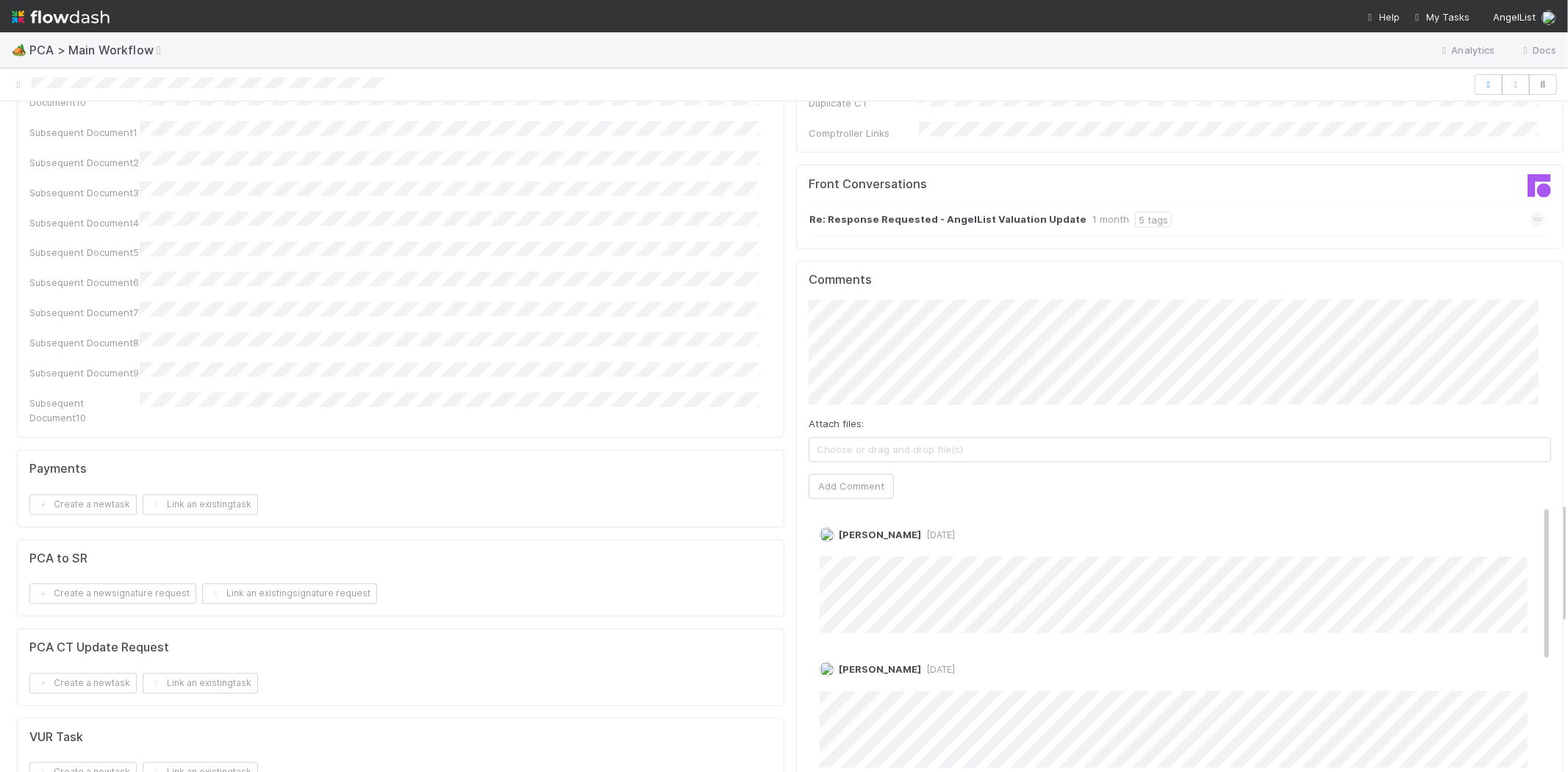
scroll to position [2205, 0]
click at [859, 475] on button "Add Comment" at bounding box center [850, 487] width 85 height 25
click at [1454, 17] on span "My Tasks" at bounding box center [1440, 17] width 58 height 12
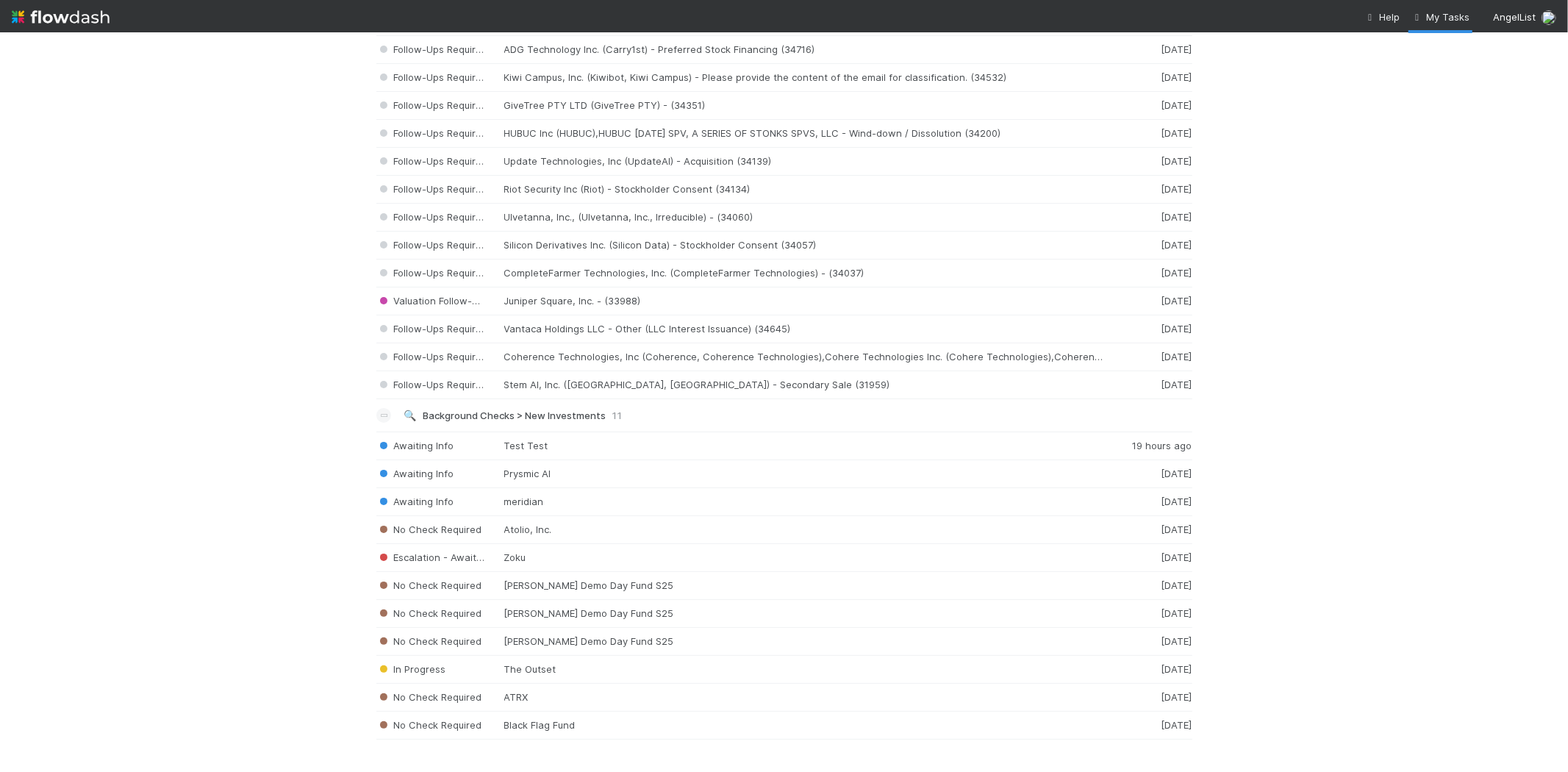
scroll to position [2123, 0]
click at [540, 210] on div "Follow-Ups Required Ulvetanna, Inc., (Ulvetanna, Inc., Irreducible) - (34060) […" at bounding box center [784, 214] width 816 height 28
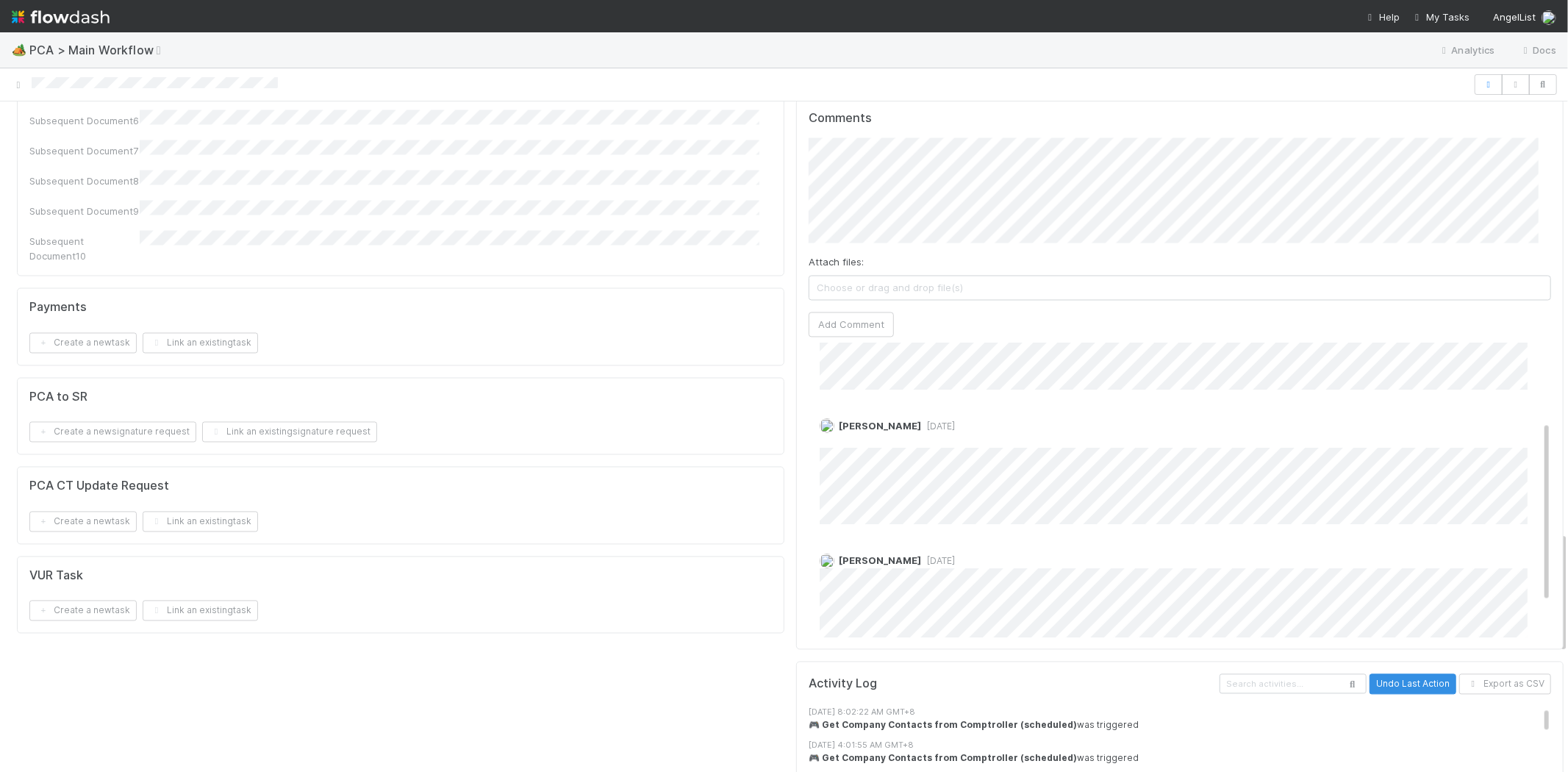
scroll to position [163, 0]
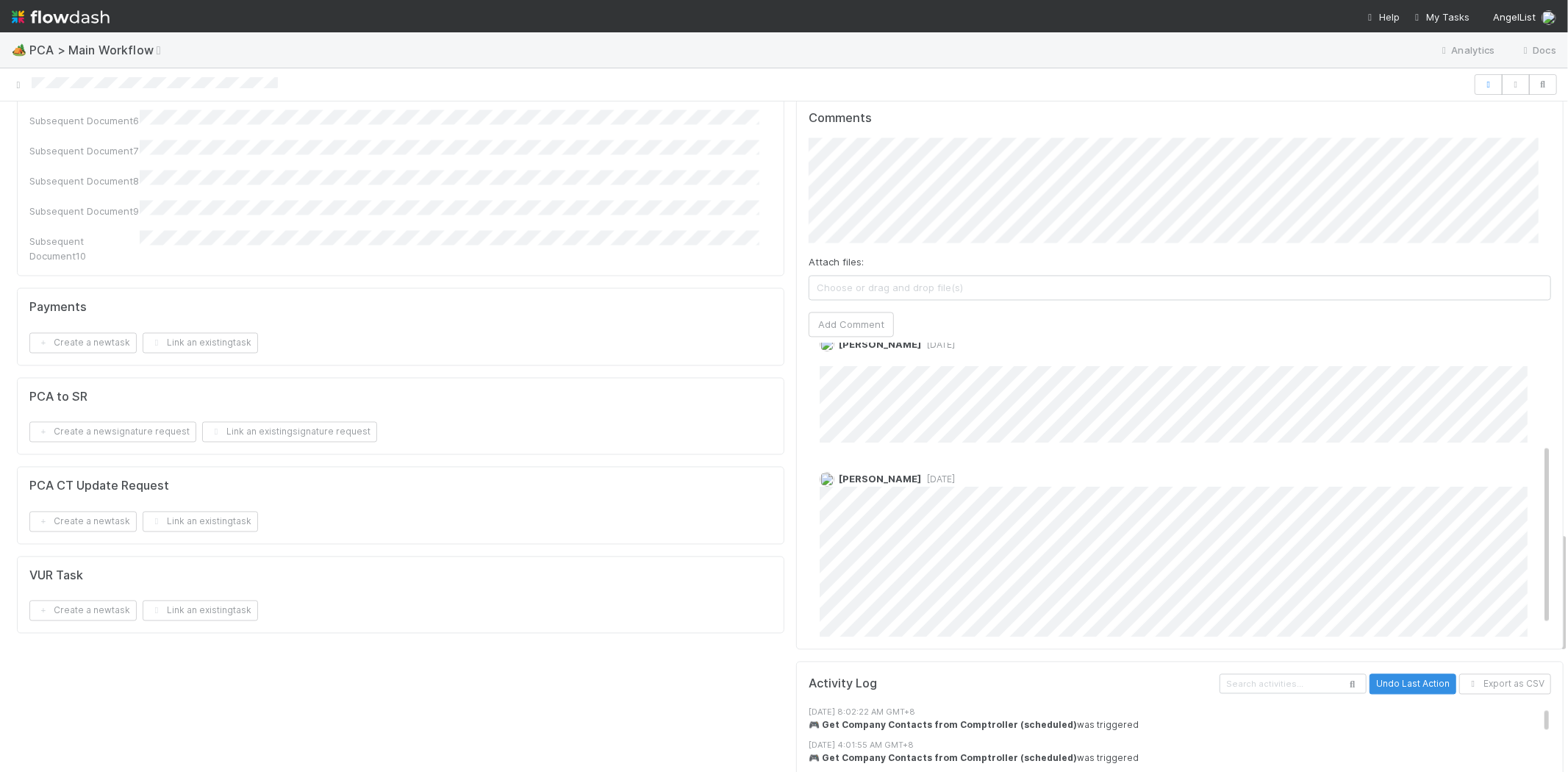
drag, startPoint x: 25, startPoint y: 78, endPoint x: 97, endPoint y: 77, distance: 72.0
click at [97, 77] on div at bounding box center [784, 84] width 1568 height 21
copy icon
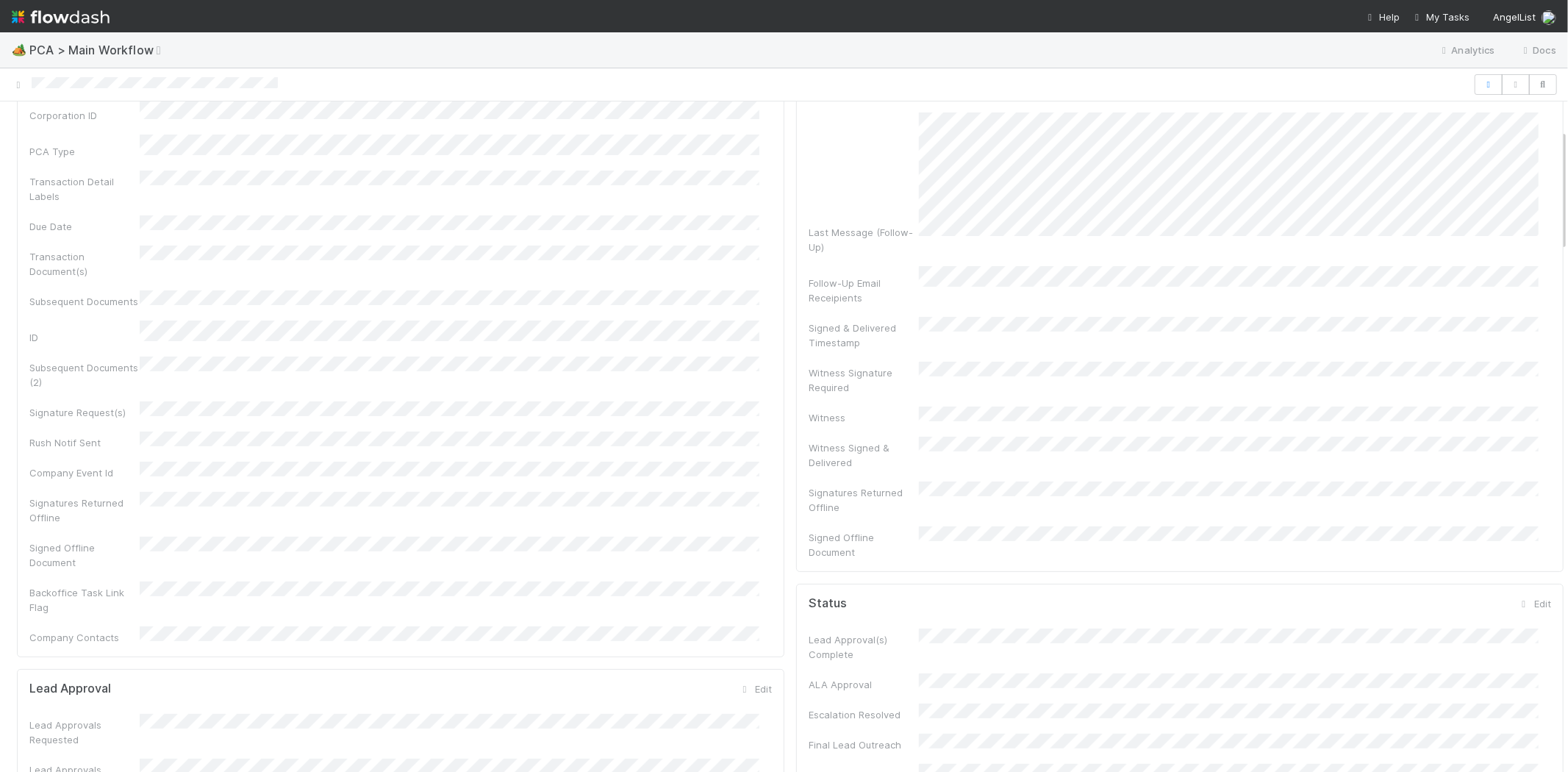
scroll to position [0, 0]
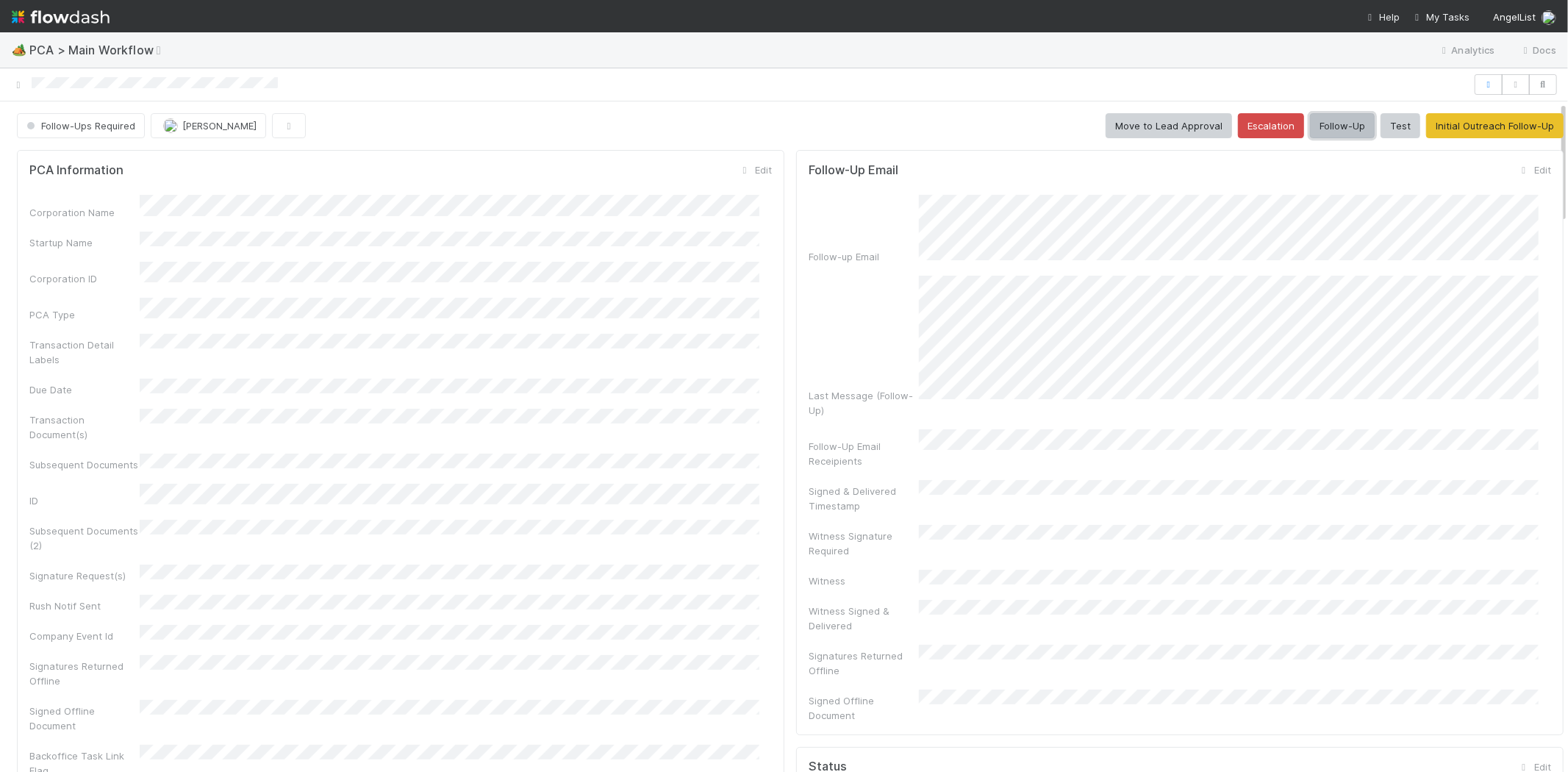
drag, startPoint x: 1316, startPoint y: 122, endPoint x: 1269, endPoint y: 190, distance: 82.7
click at [1324, 125] on button "Follow-Up" at bounding box center [1342, 126] width 65 height 25
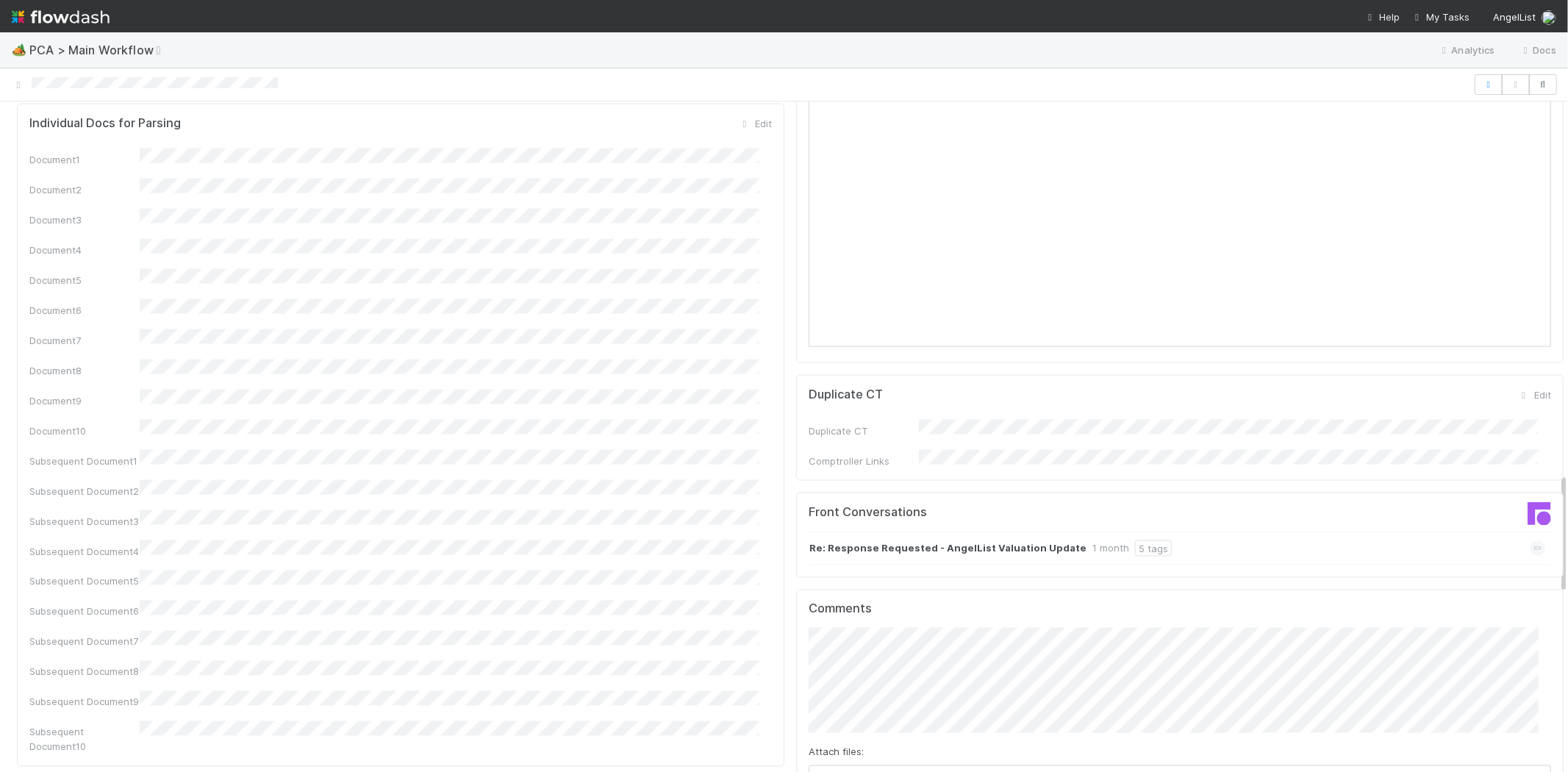
scroll to position [2041, 0]
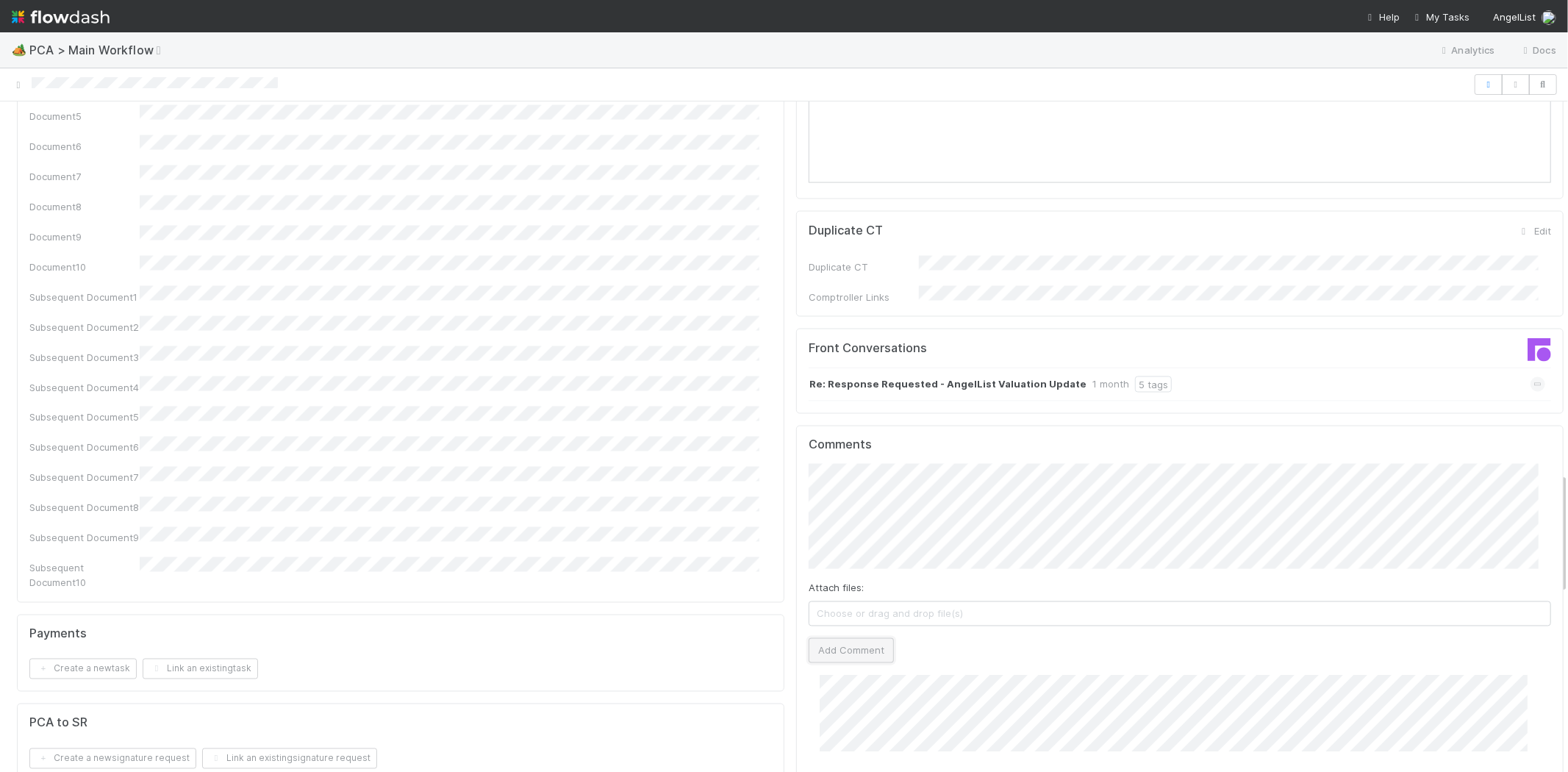
click at [856, 638] on button "Add Comment" at bounding box center [850, 651] width 85 height 25
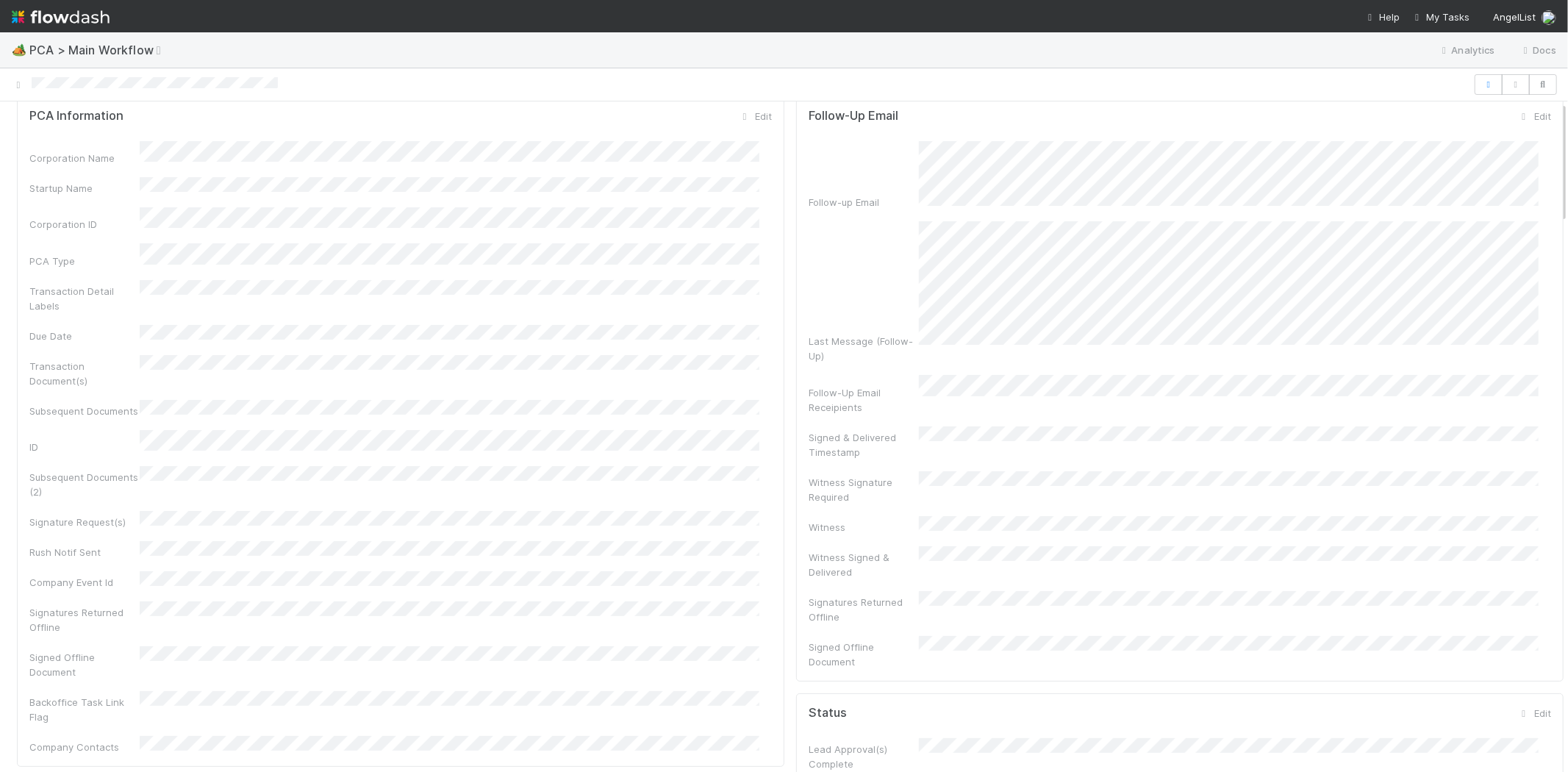
scroll to position [0, 0]
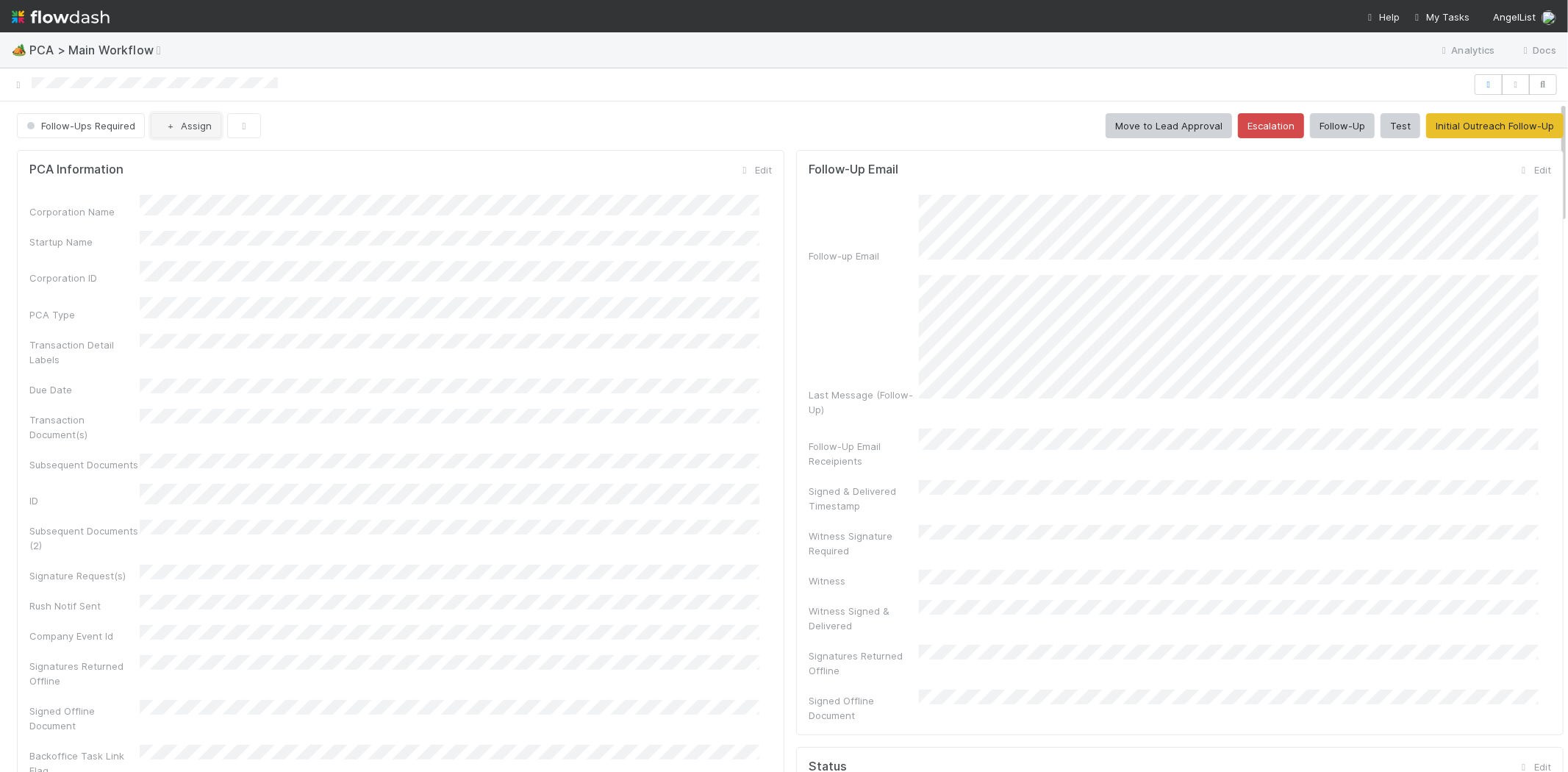
click at [196, 122] on button "Assign" at bounding box center [186, 126] width 70 height 25
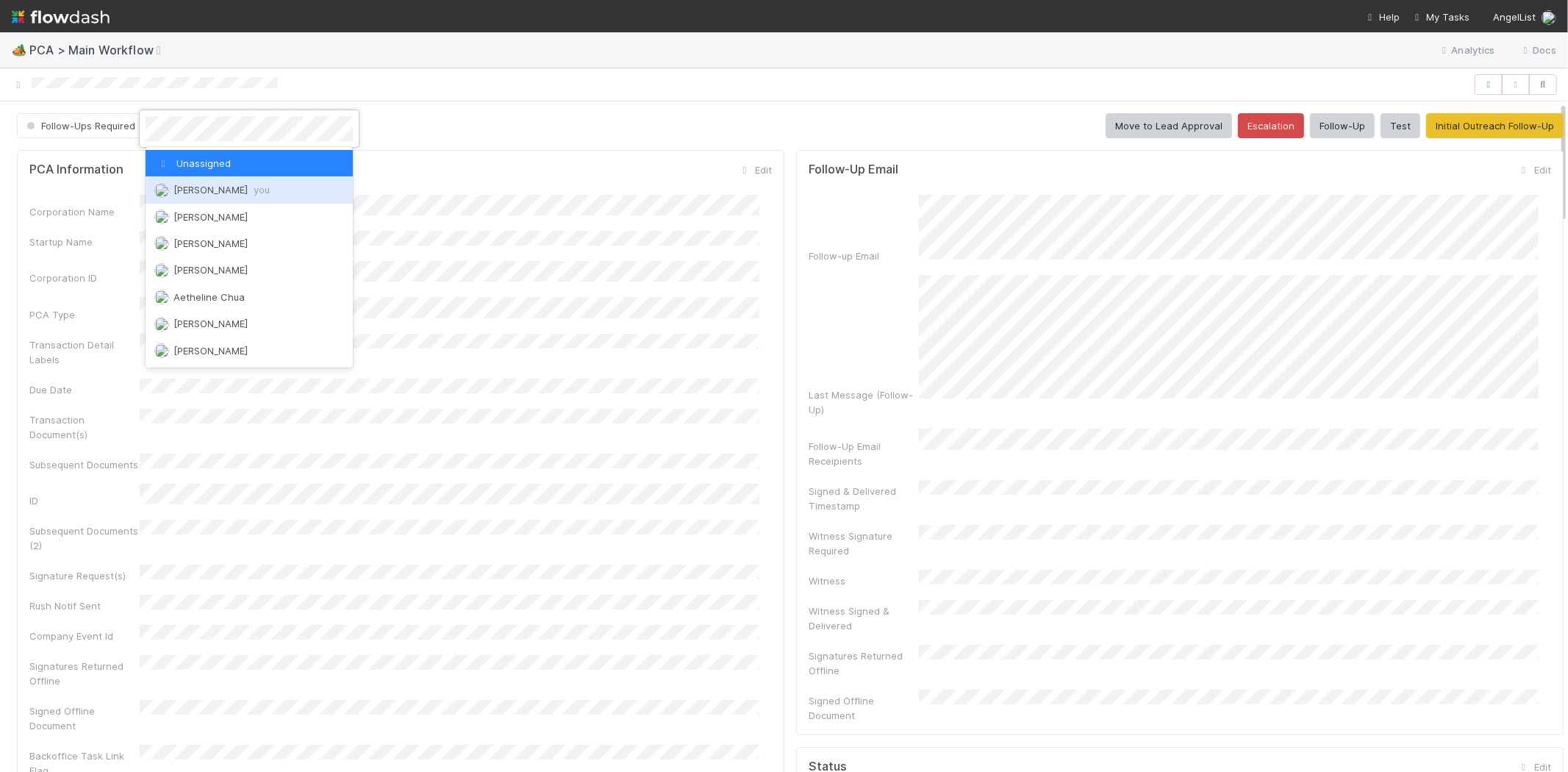
click at [196, 181] on div "Michael Capilitan you" at bounding box center [249, 189] width 207 height 26
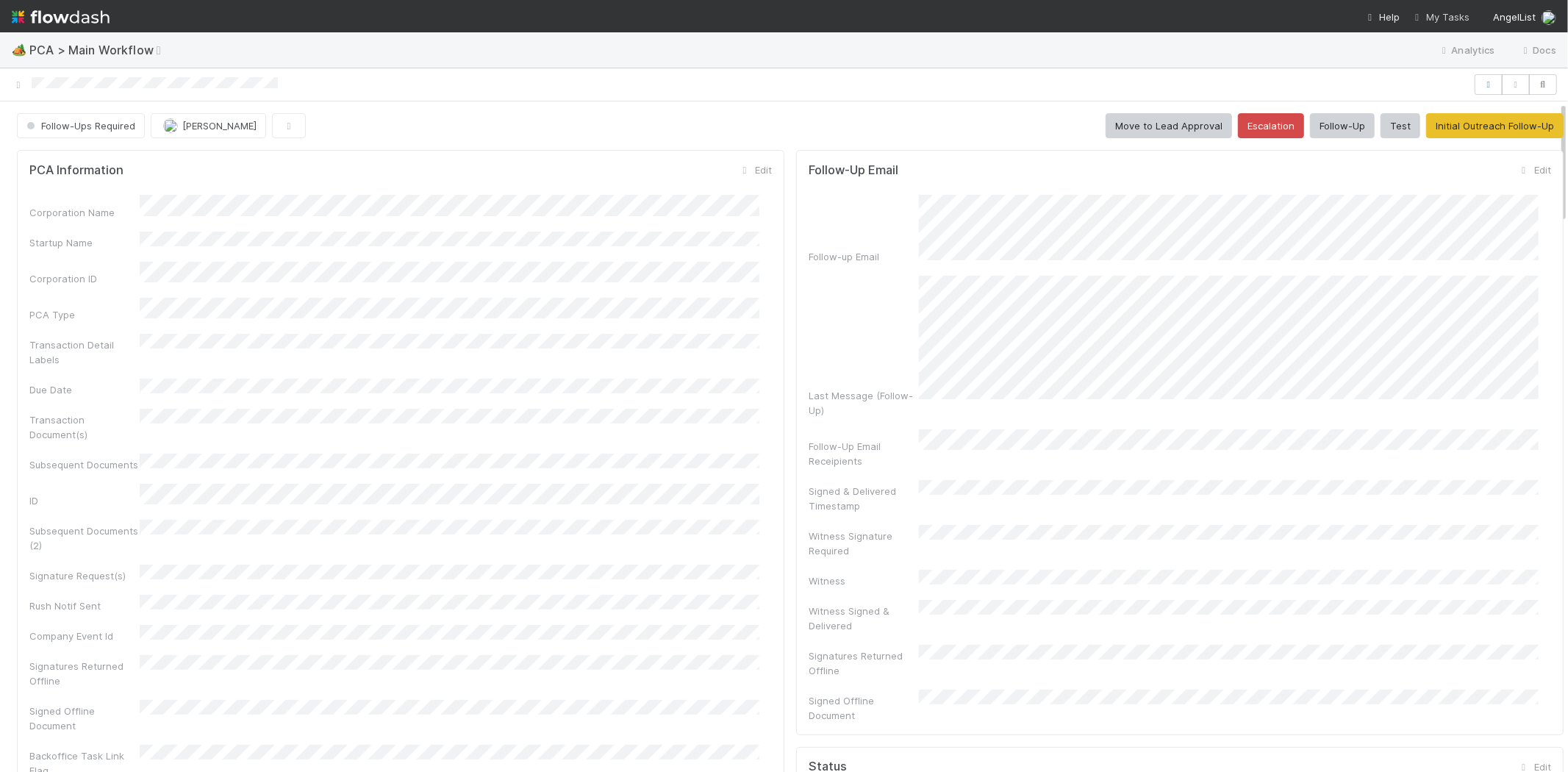
click at [1450, 11] on span "My Tasks" at bounding box center [1440, 17] width 58 height 12
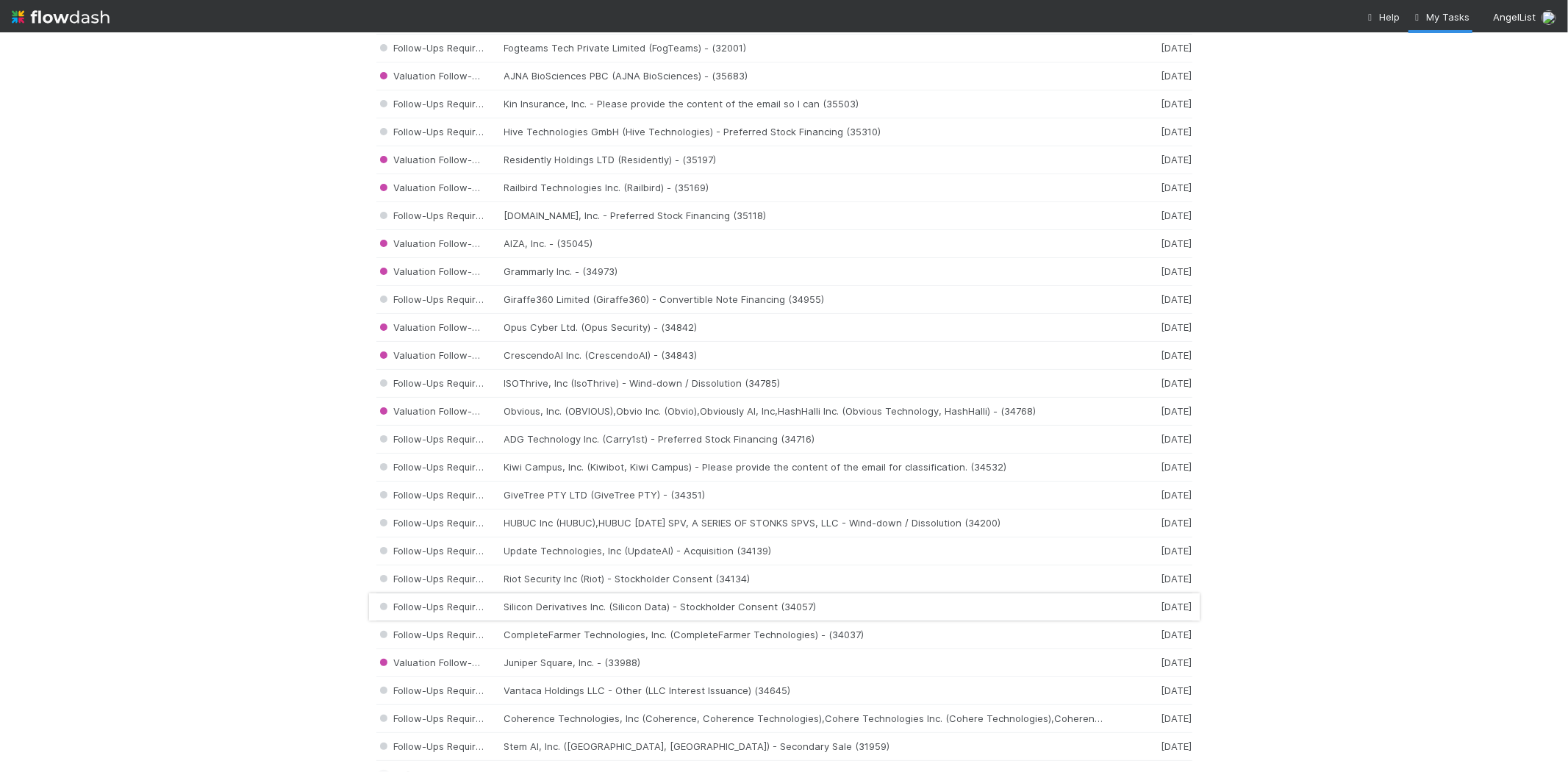
scroll to position [1960, 0]
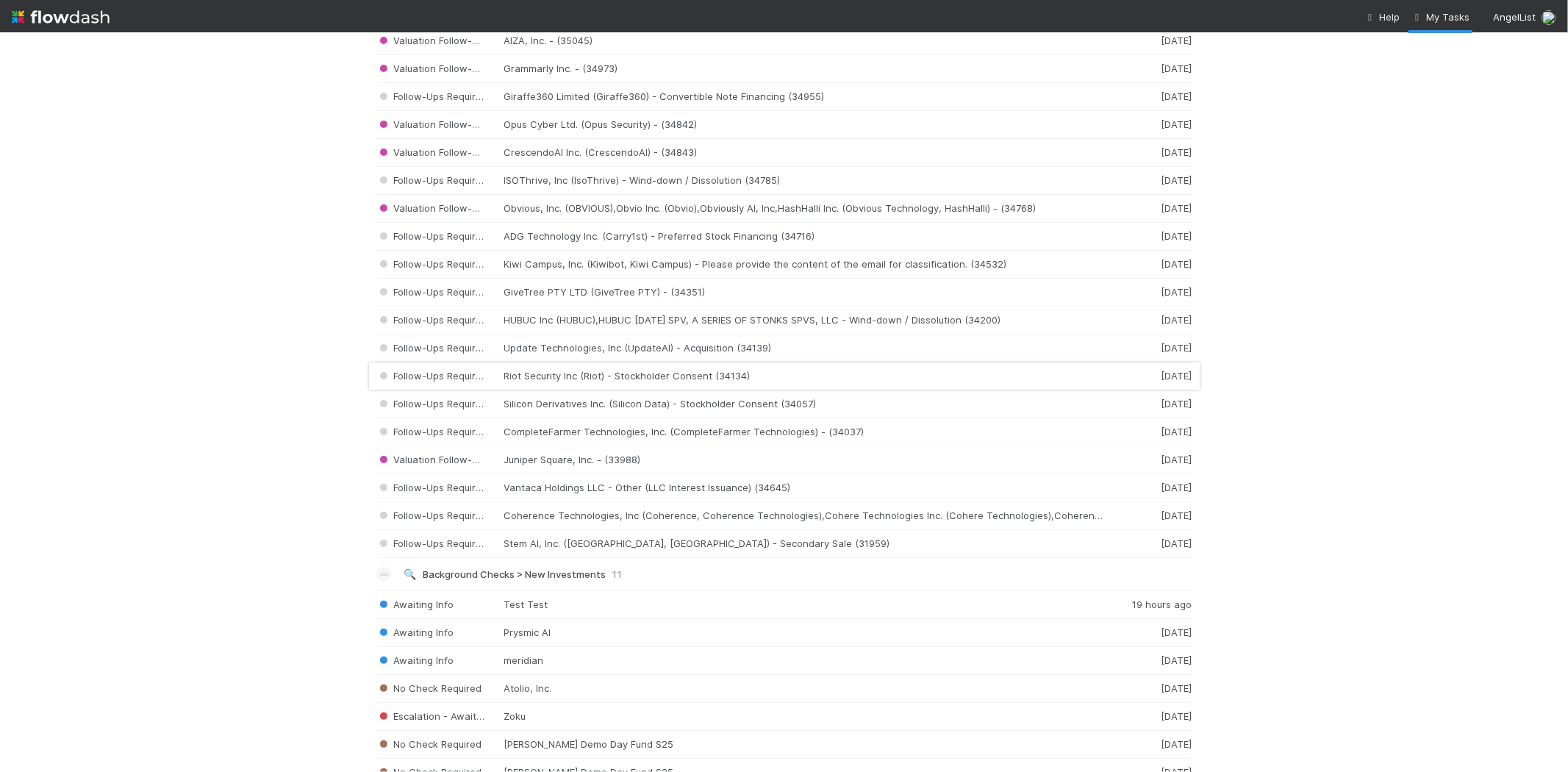
click at [599, 386] on div "Follow-Ups Required Riot Security Inc (Riot) - Stockholder Consent (34134) 3 we…" at bounding box center [784, 376] width 816 height 28
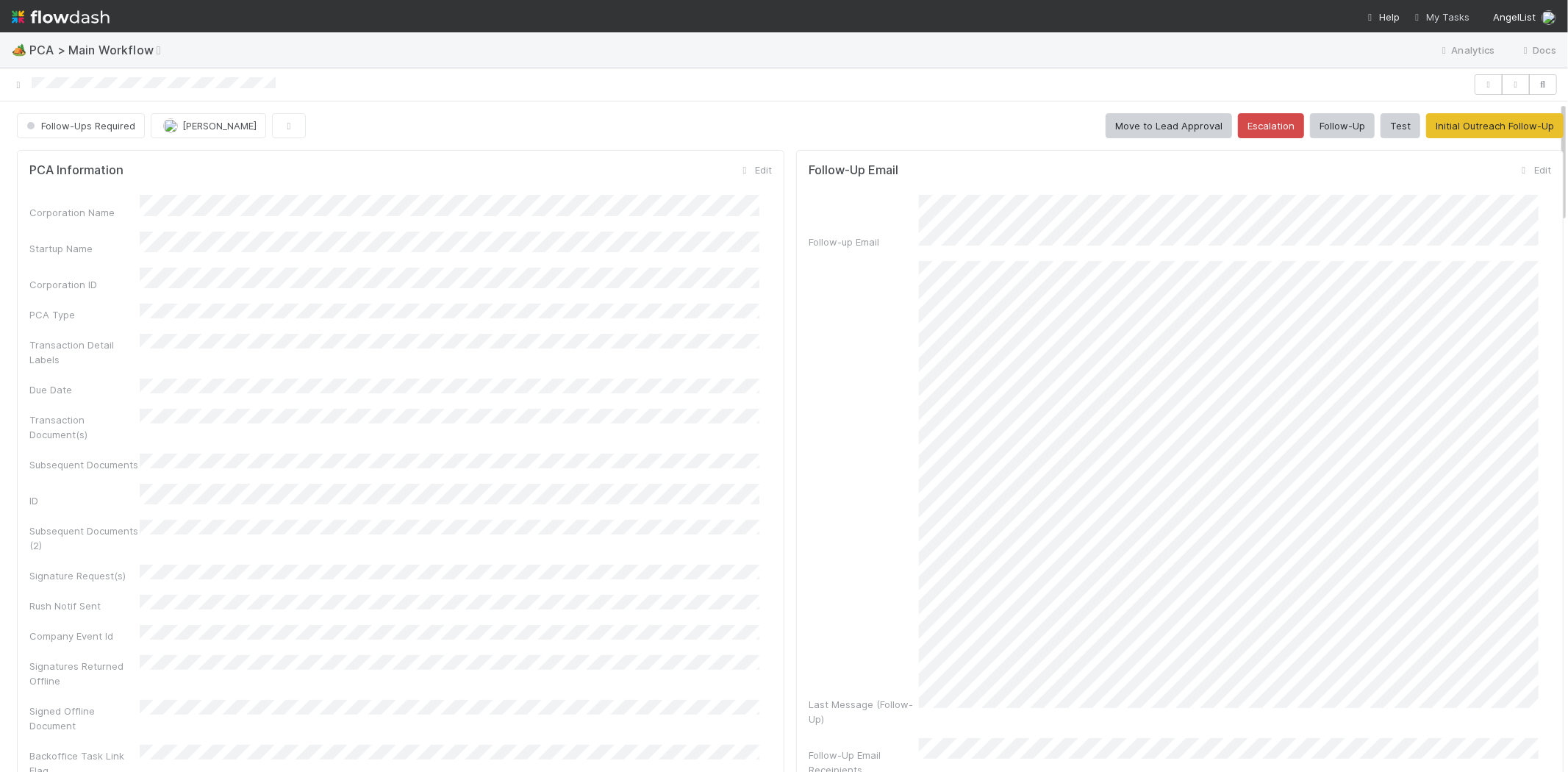
click at [1453, 17] on span "My Tasks" at bounding box center [1440, 17] width 58 height 12
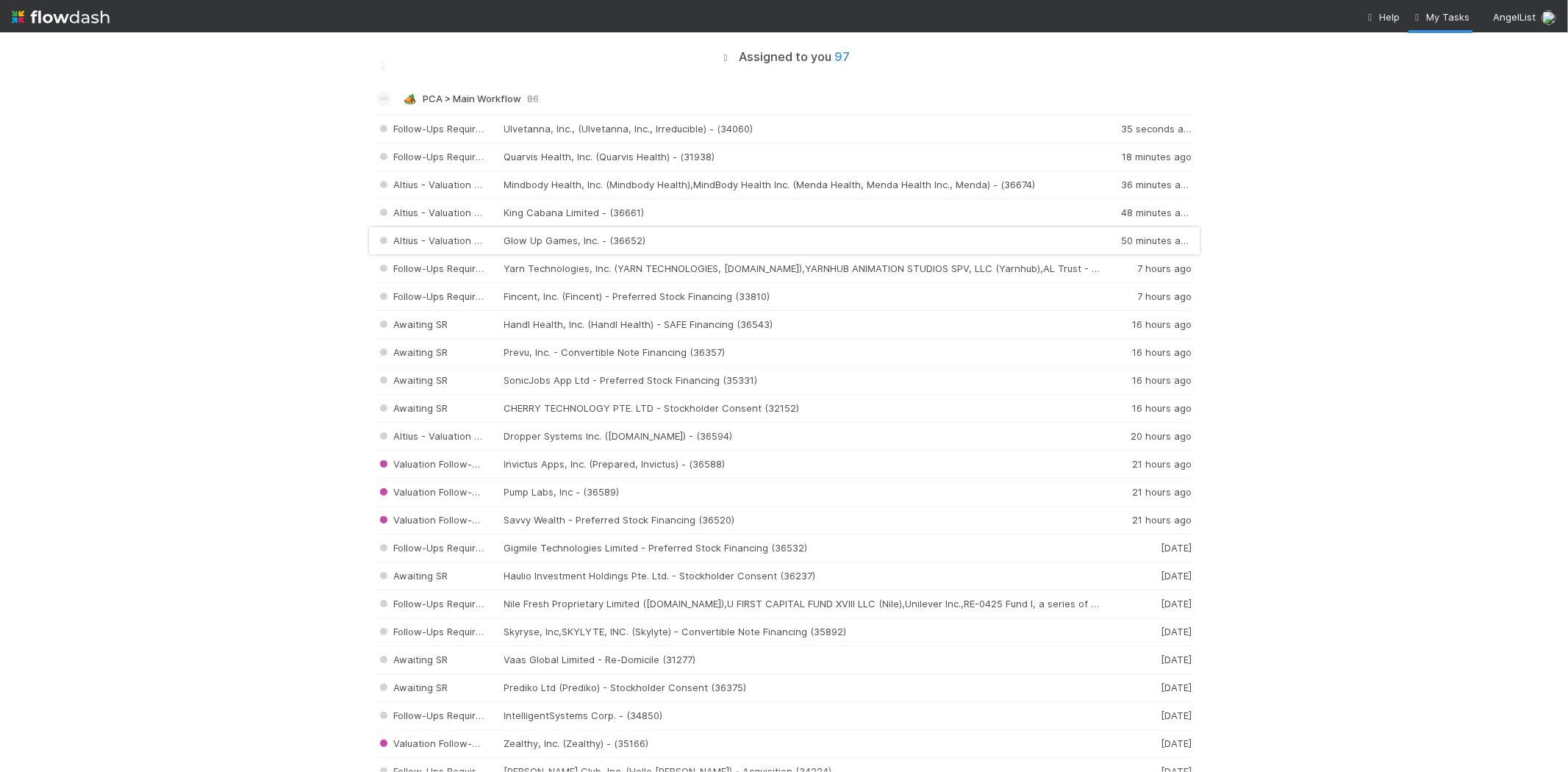
click at [634, 243] on div "Altius - Valuation Update Glow Up Games, Inc. - (36652) 50 minutes ago" at bounding box center [784, 241] width 816 height 28
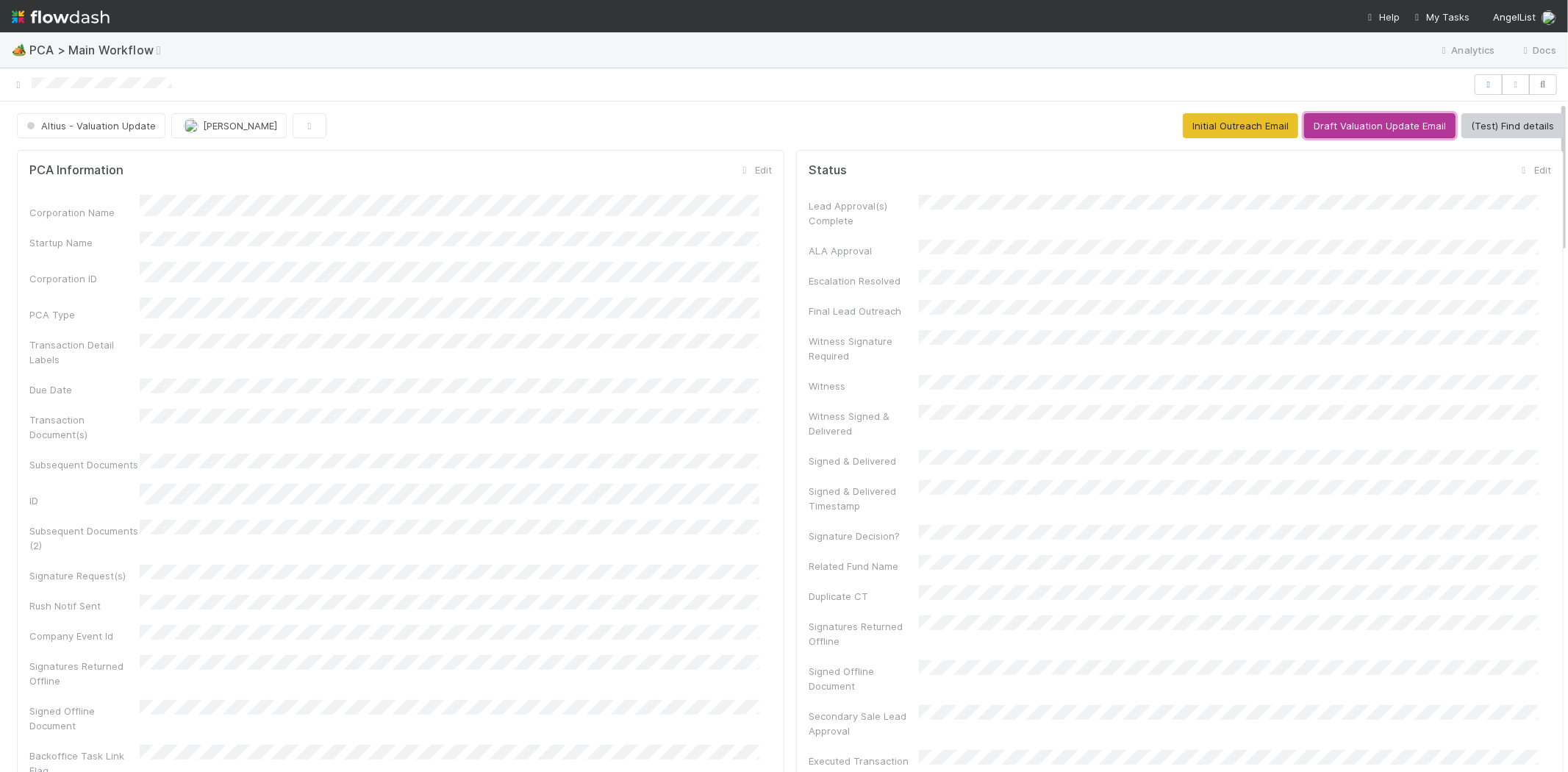
click at [1363, 125] on button "Draft Valuation Update Email" at bounding box center [1379, 126] width 152 height 25
click at [28, 78] on div at bounding box center [784, 84] width 1568 height 21
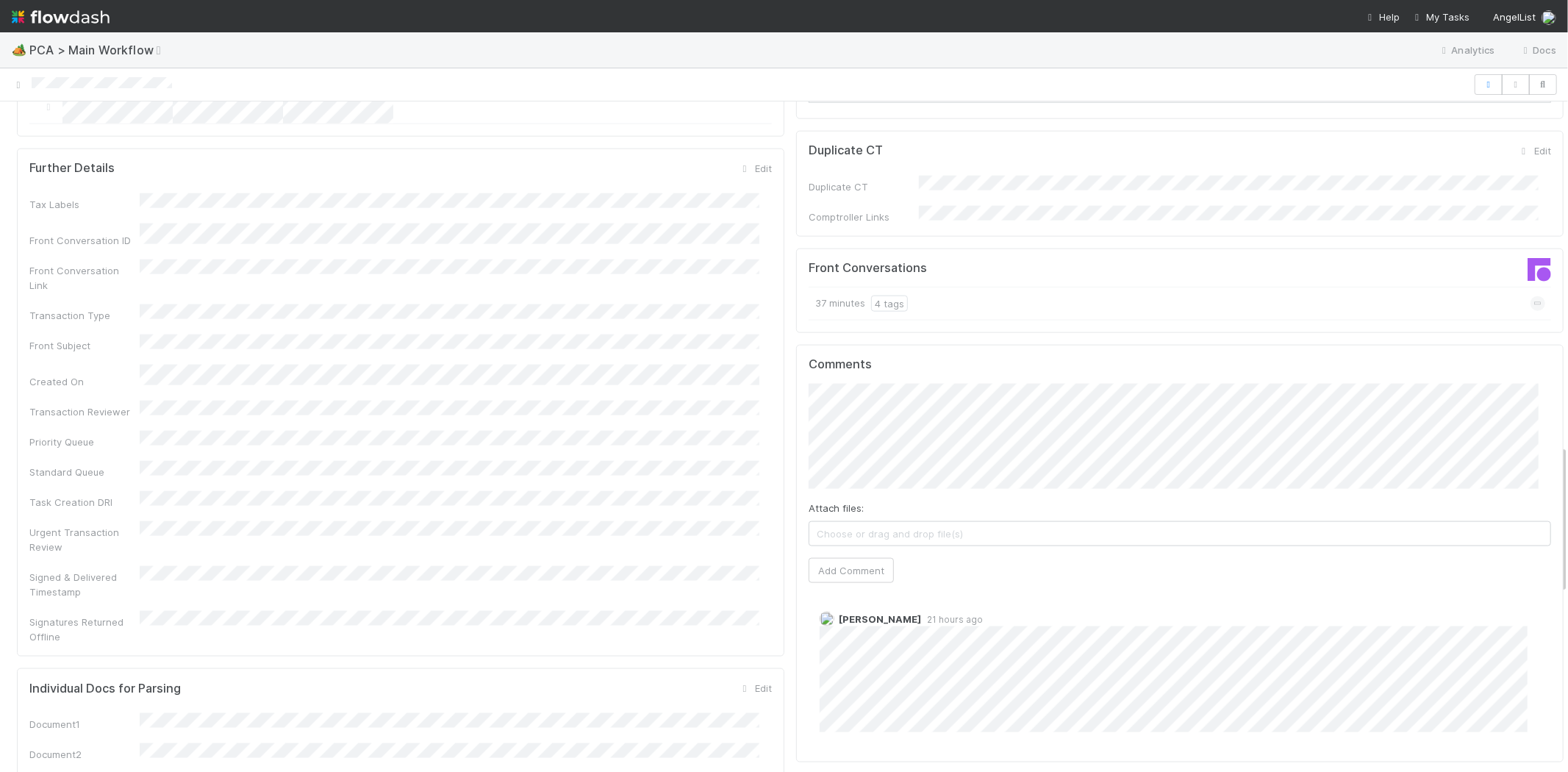
scroll to position [1552, 0]
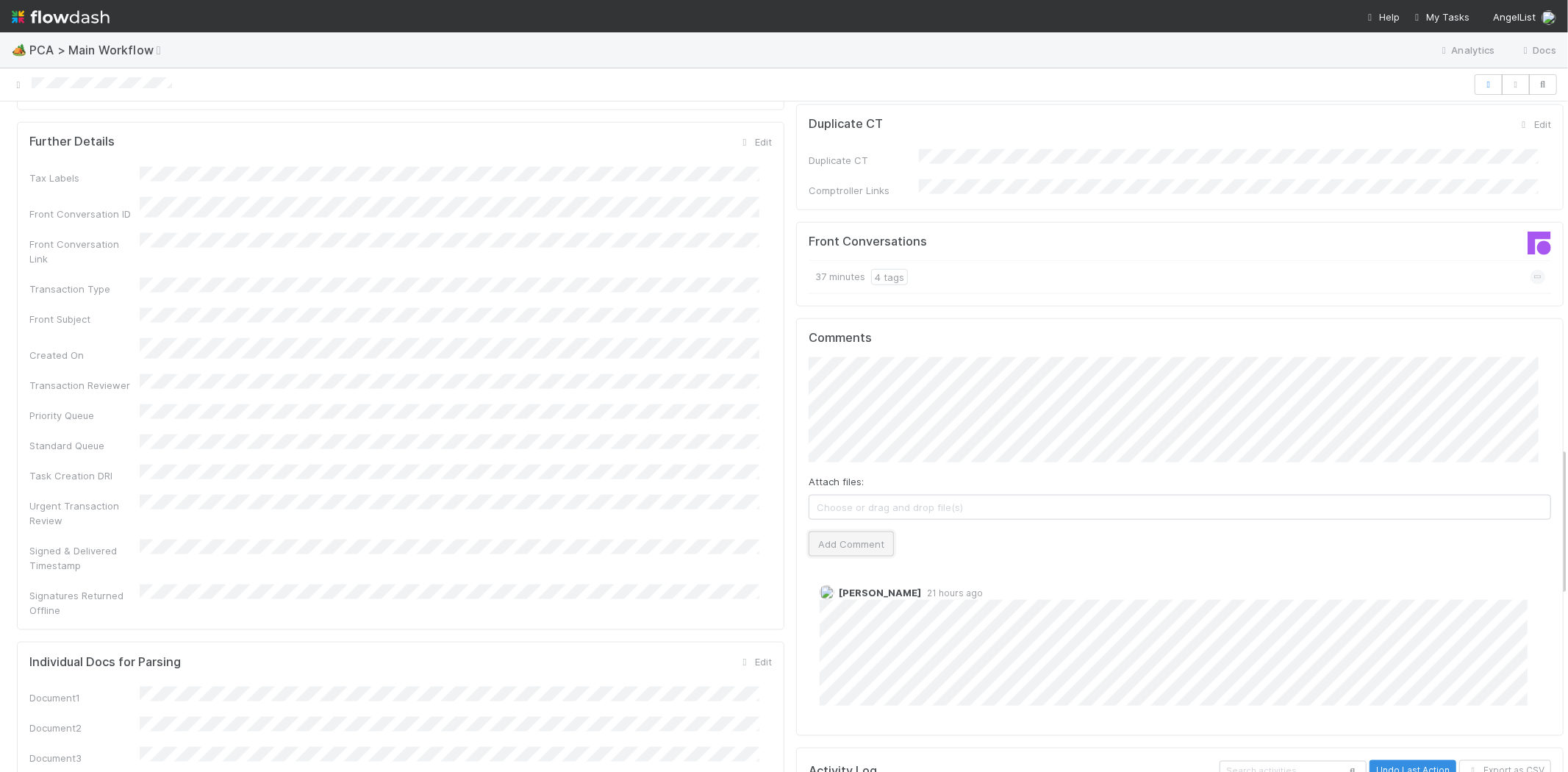
click at [853, 531] on button "Add Comment" at bounding box center [850, 544] width 85 height 25
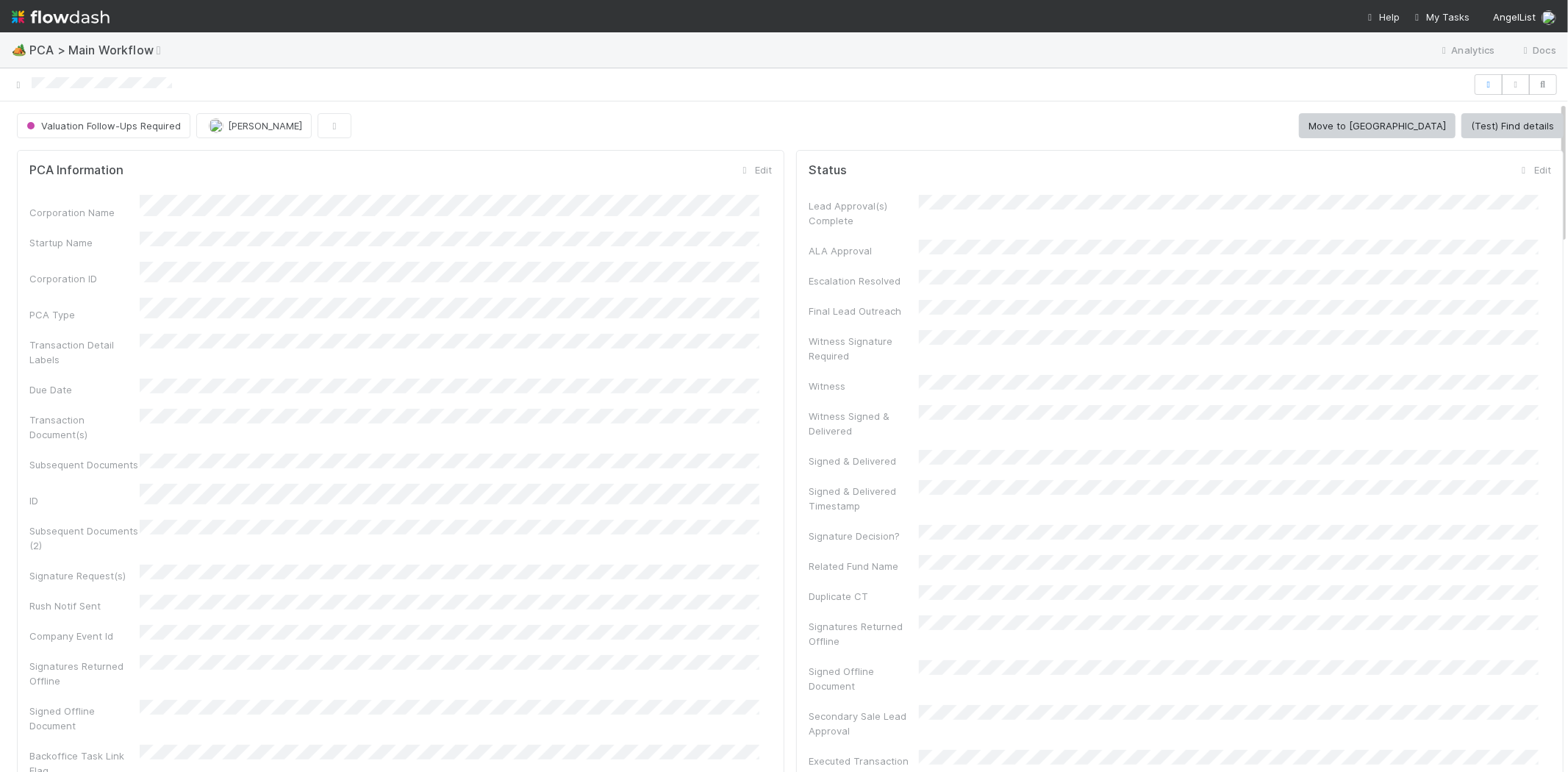
scroll to position [0, 0]
click at [1450, 17] on span "My Tasks" at bounding box center [1440, 17] width 58 height 12
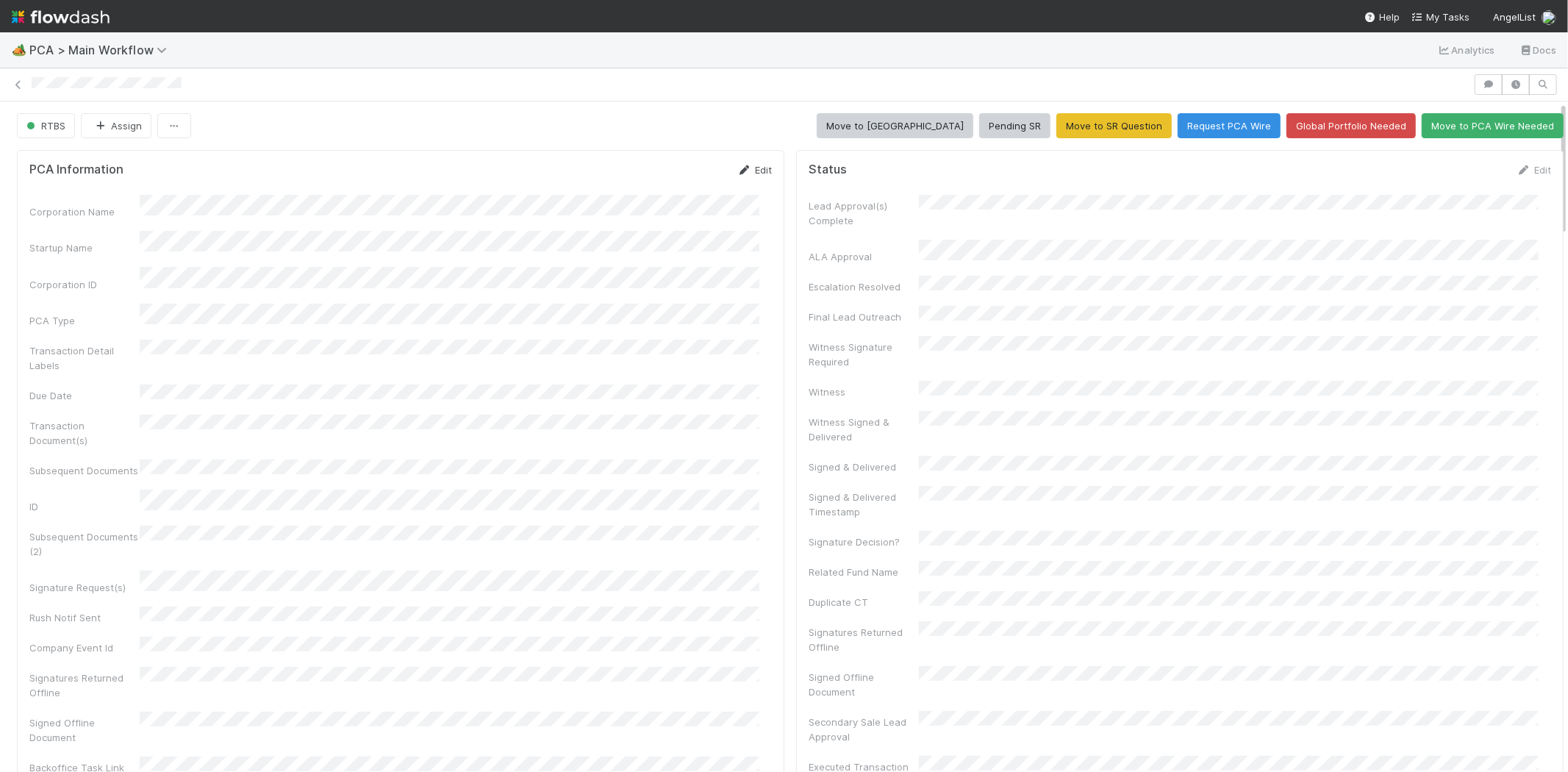
click at [753, 164] on link "Edit" at bounding box center [754, 170] width 34 height 12
click at [675, 174] on button "Save" at bounding box center [693, 175] width 42 height 25
click at [1516, 167] on link "Edit" at bounding box center [1533, 170] width 34 height 12
click at [1452, 175] on button "Save" at bounding box center [1472, 175] width 42 height 25
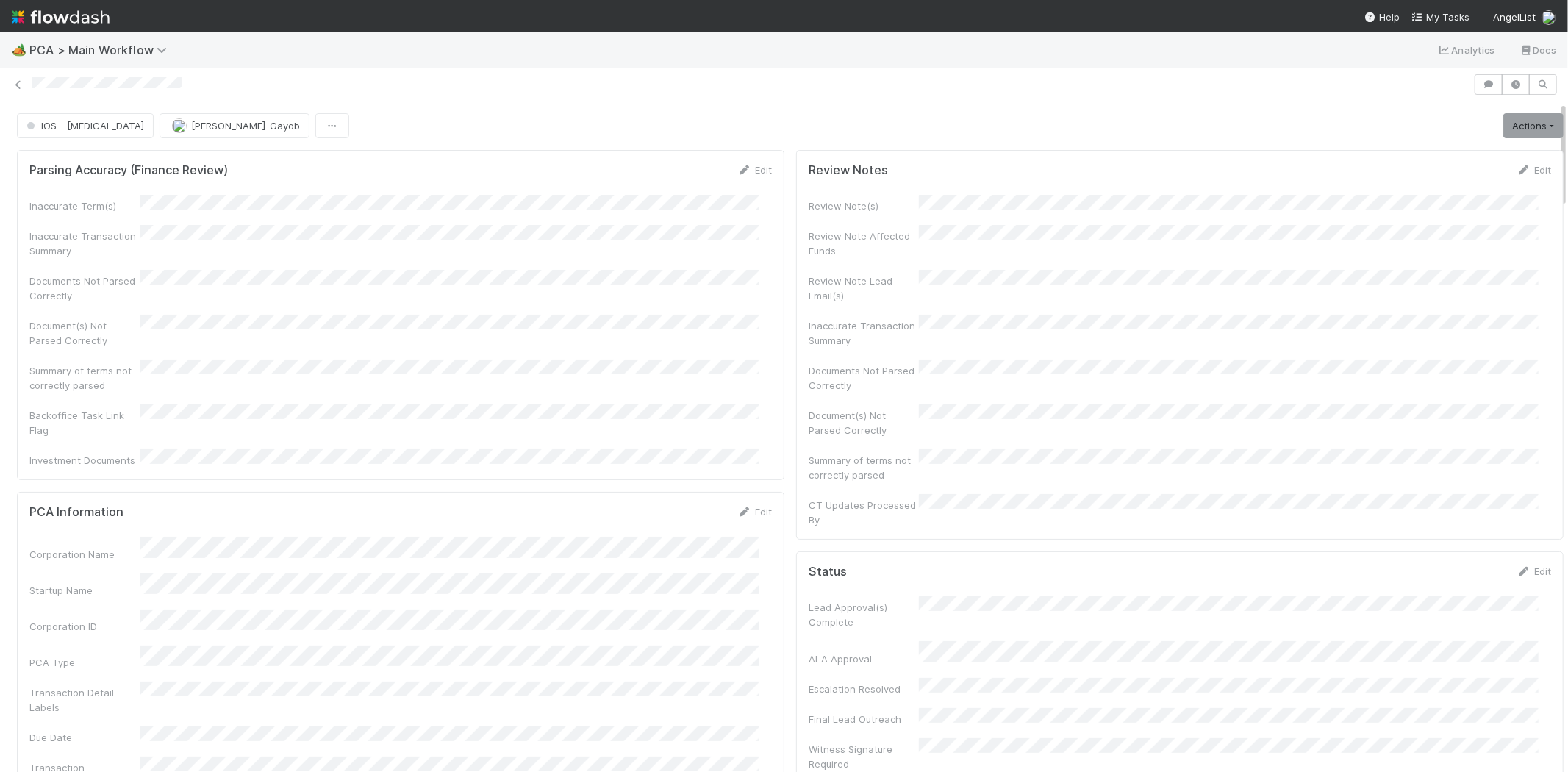
click at [30, 84] on div at bounding box center [784, 84] width 1568 height 21
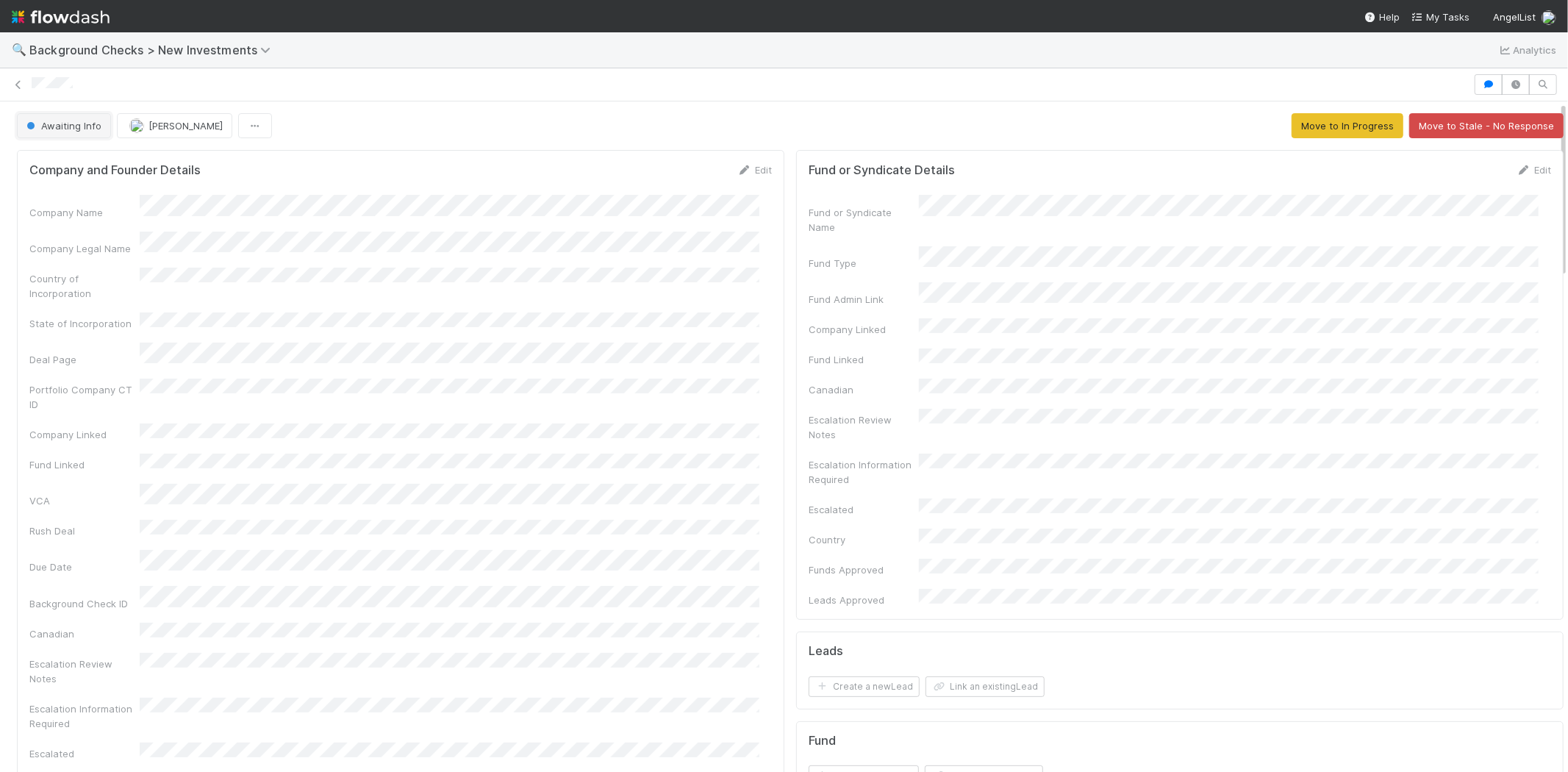
click at [57, 122] on span "Awaiting Info" at bounding box center [63, 125] width 78 height 12
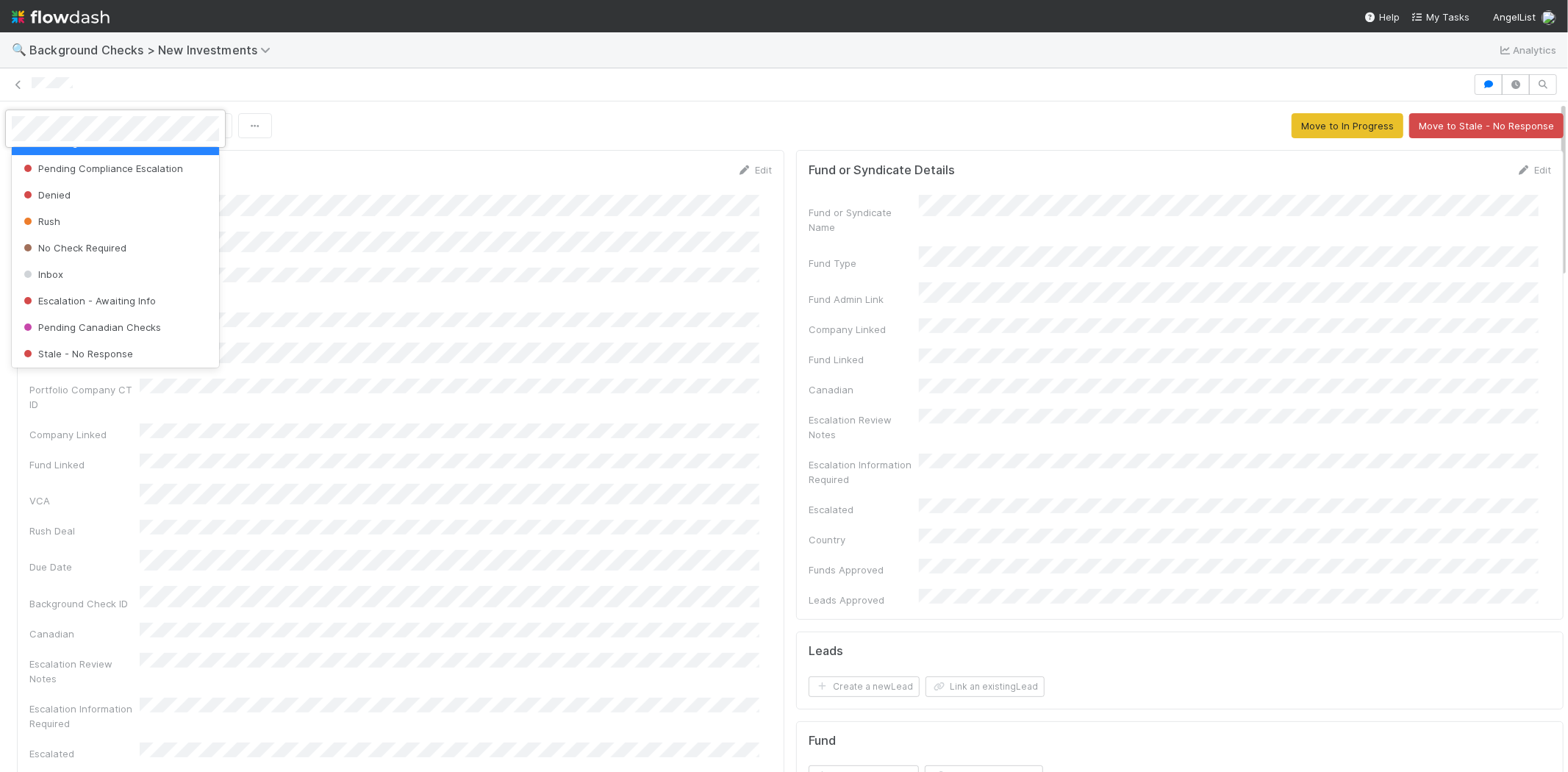
scroll to position [103, 0]
click at [112, 244] on span "No Check Required" at bounding box center [73, 246] width 106 height 12
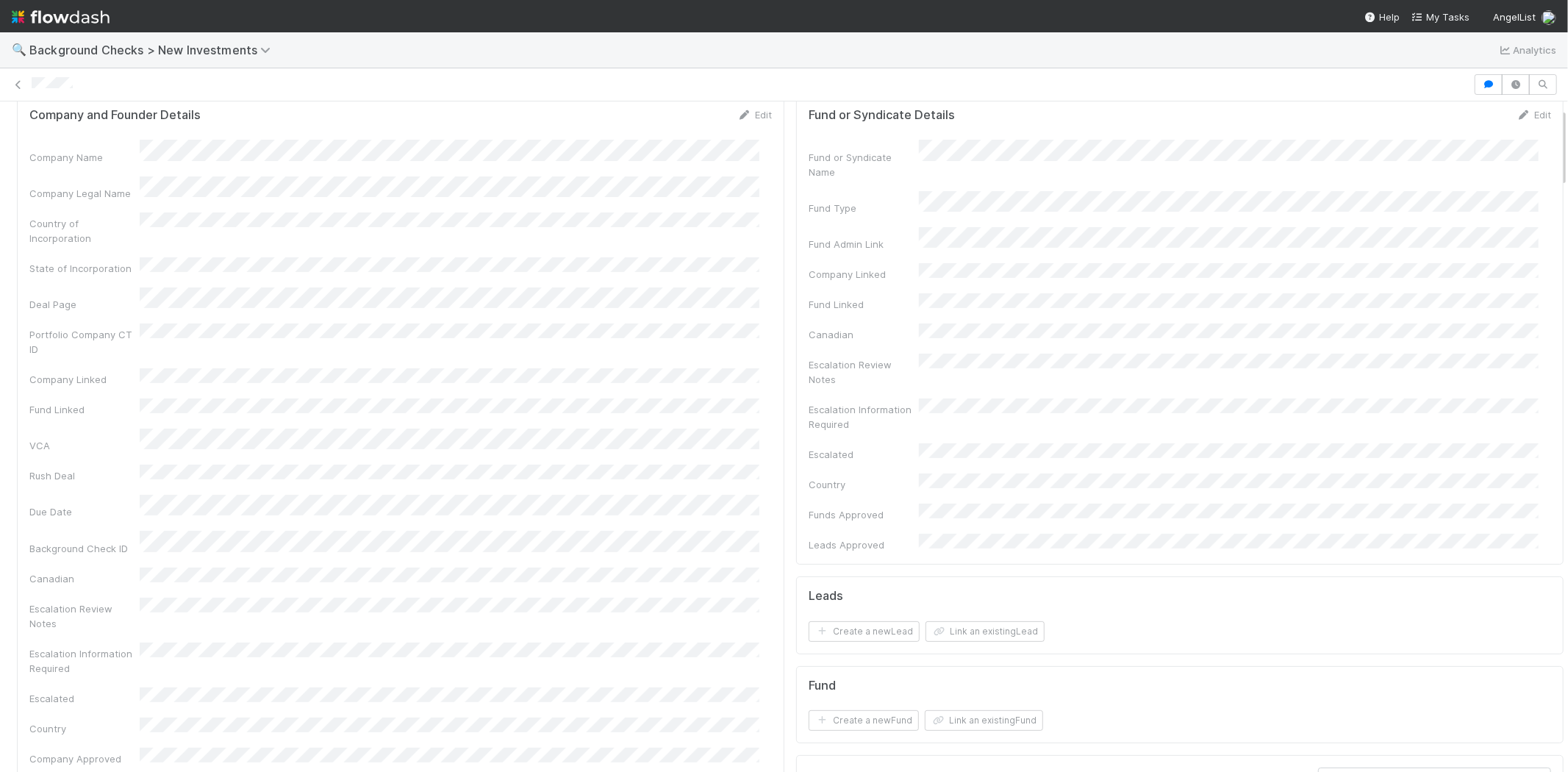
scroll to position [81, 0]
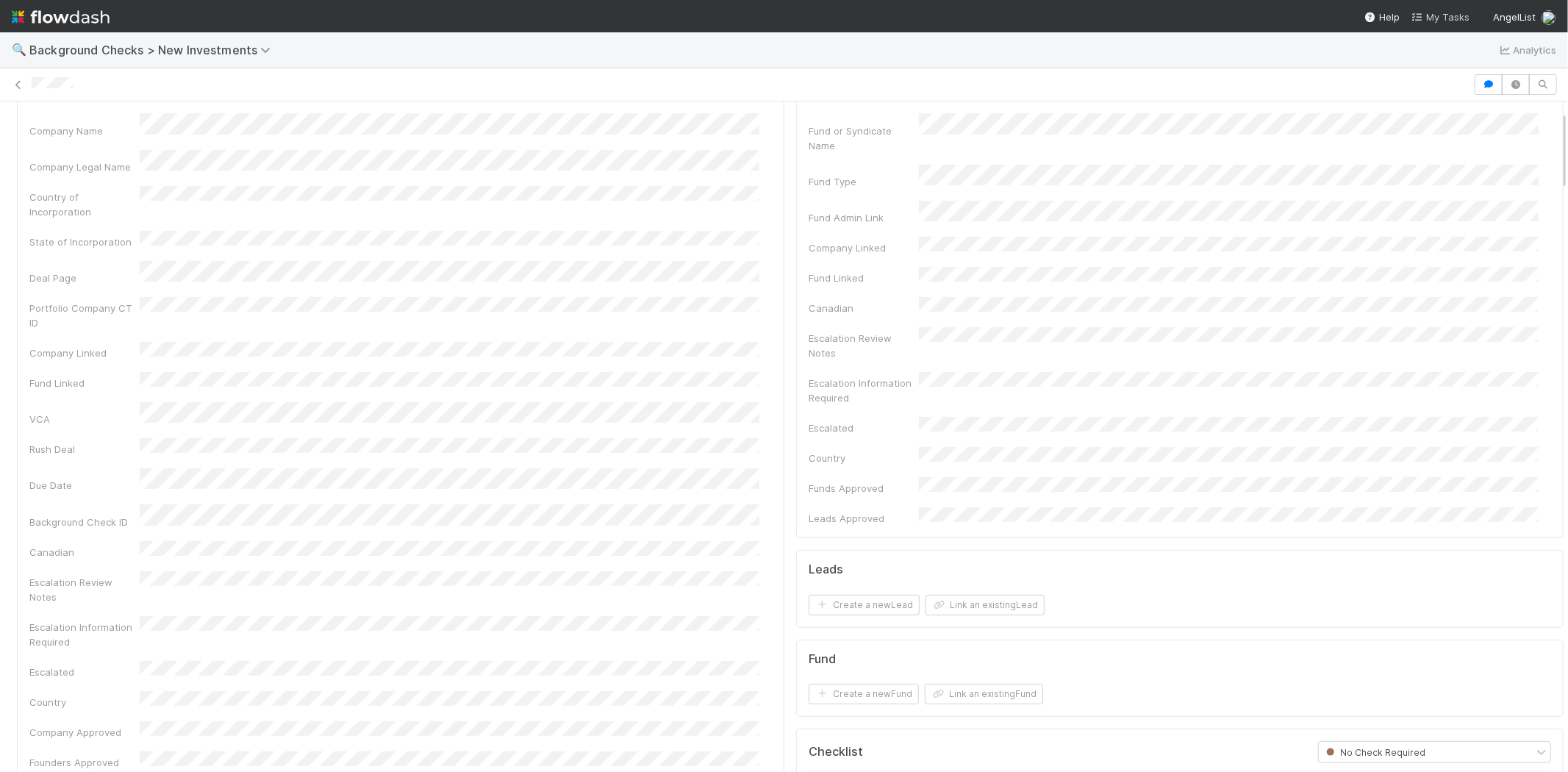
click at [1456, 16] on span "My Tasks" at bounding box center [1440, 17] width 58 height 12
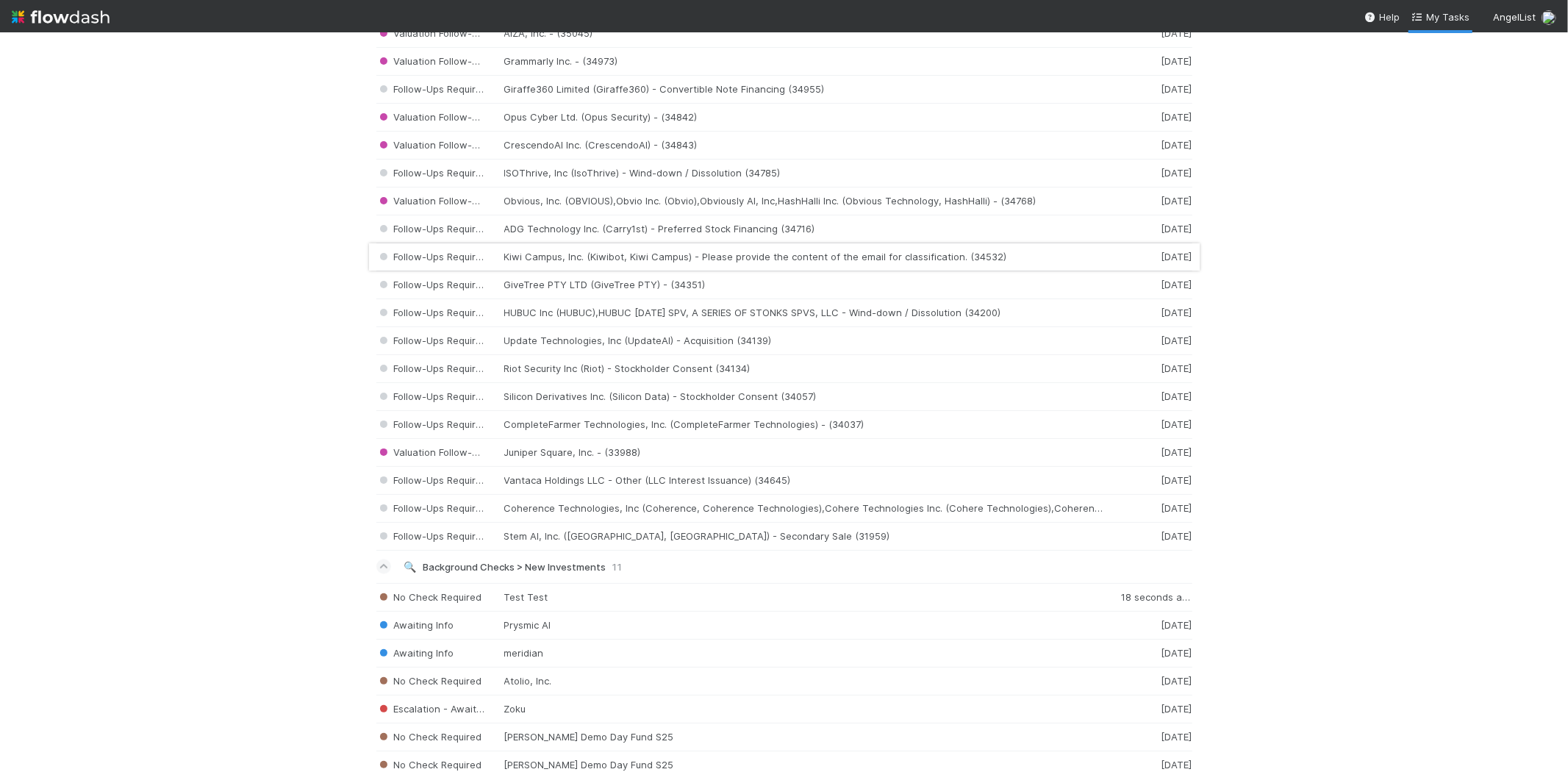
scroll to position [1885, 0]
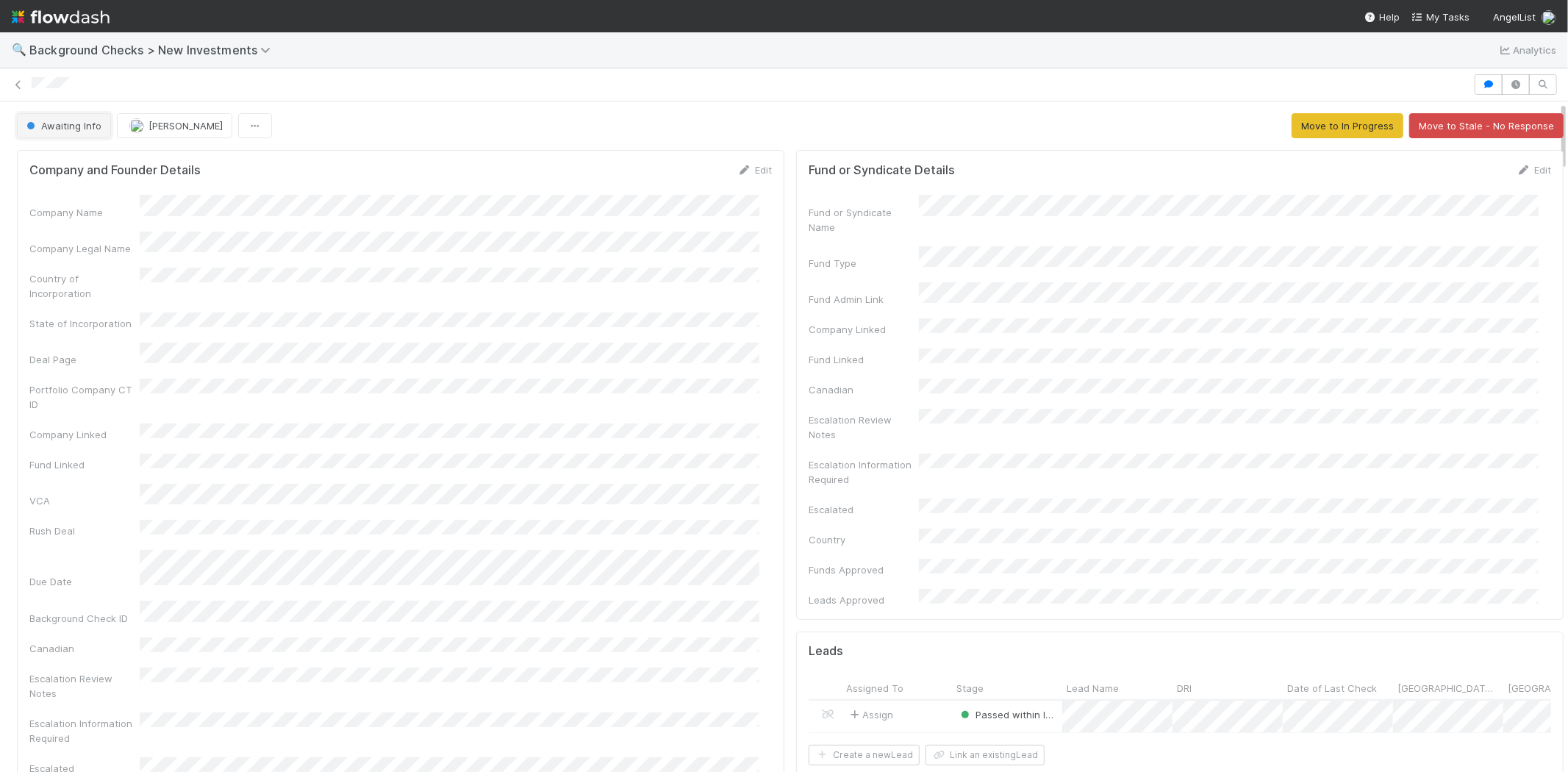
click at [37, 128] on span "Awaiting Info" at bounding box center [63, 125] width 78 height 12
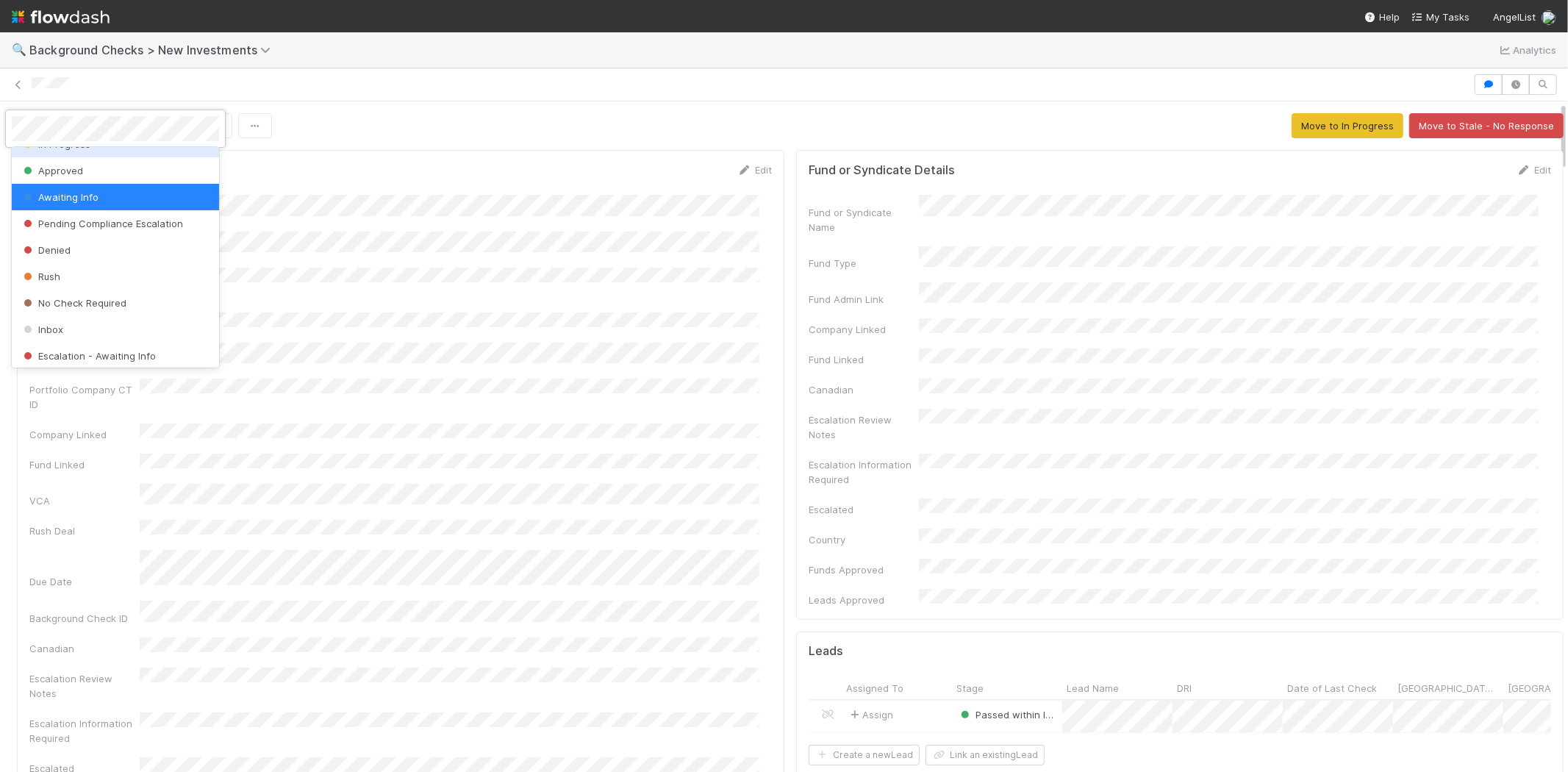
scroll to position [81, 0]
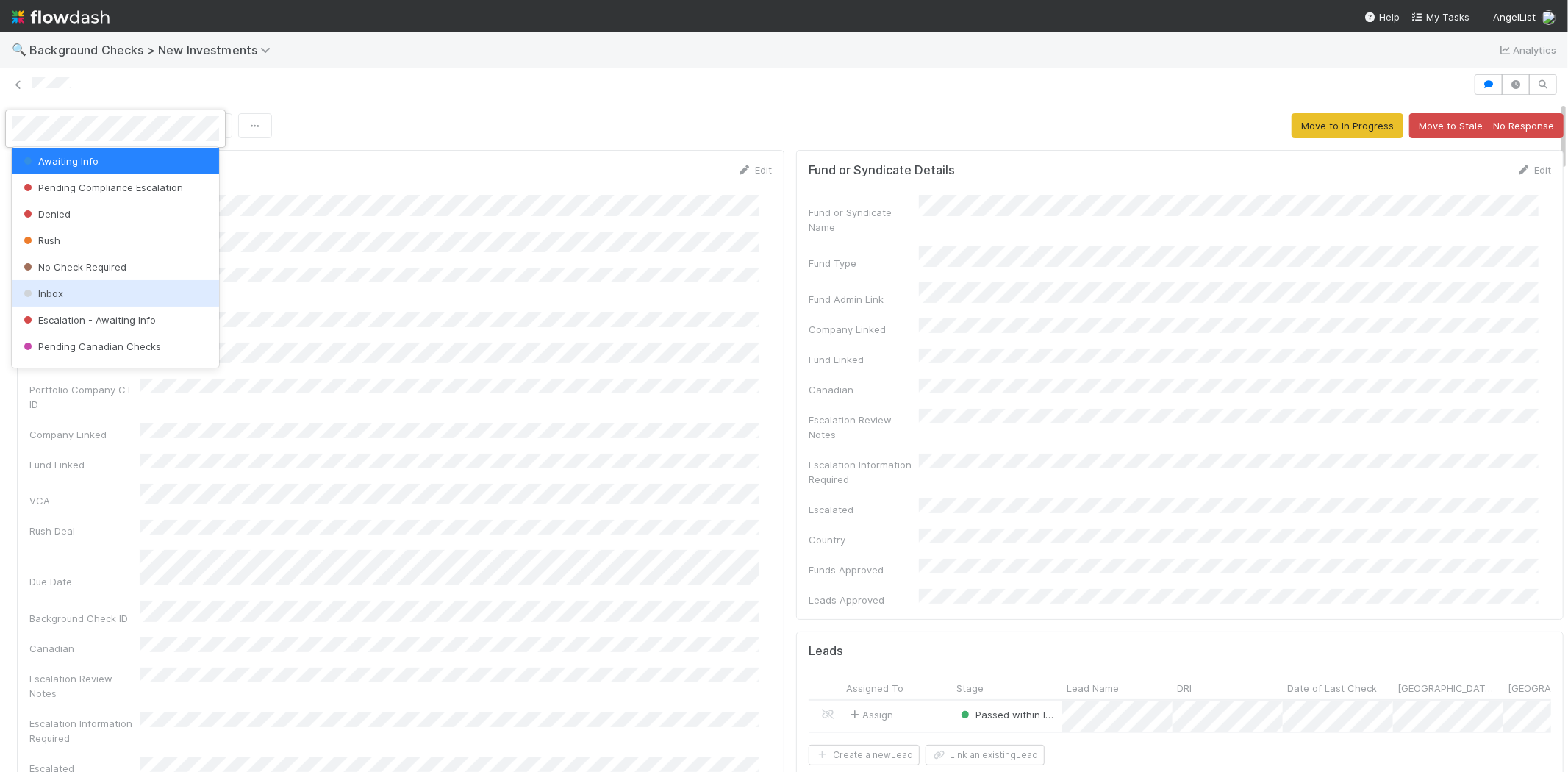
click at [106, 283] on div "Inbox" at bounding box center [115, 293] width 207 height 26
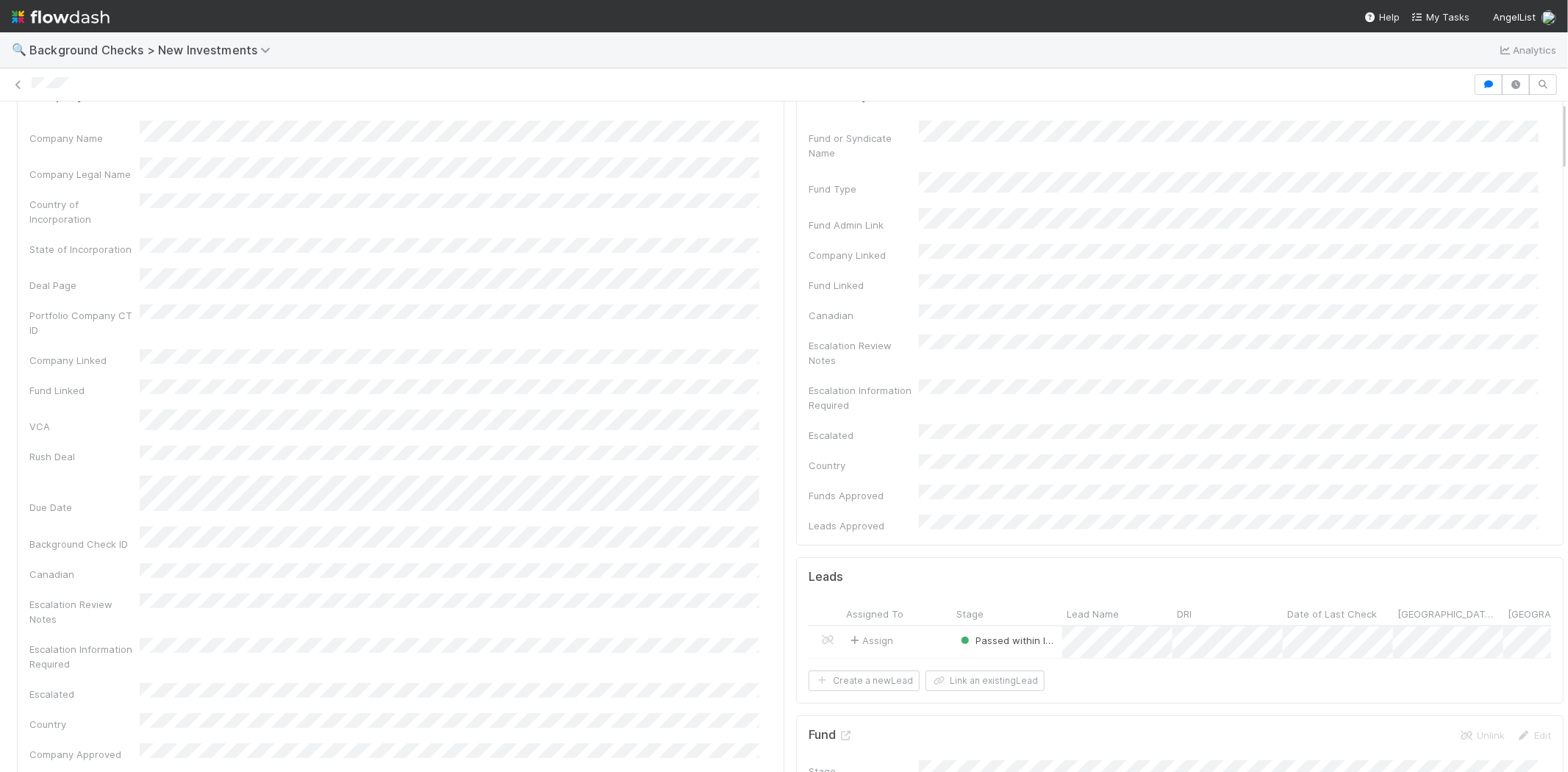
scroll to position [0, 0]
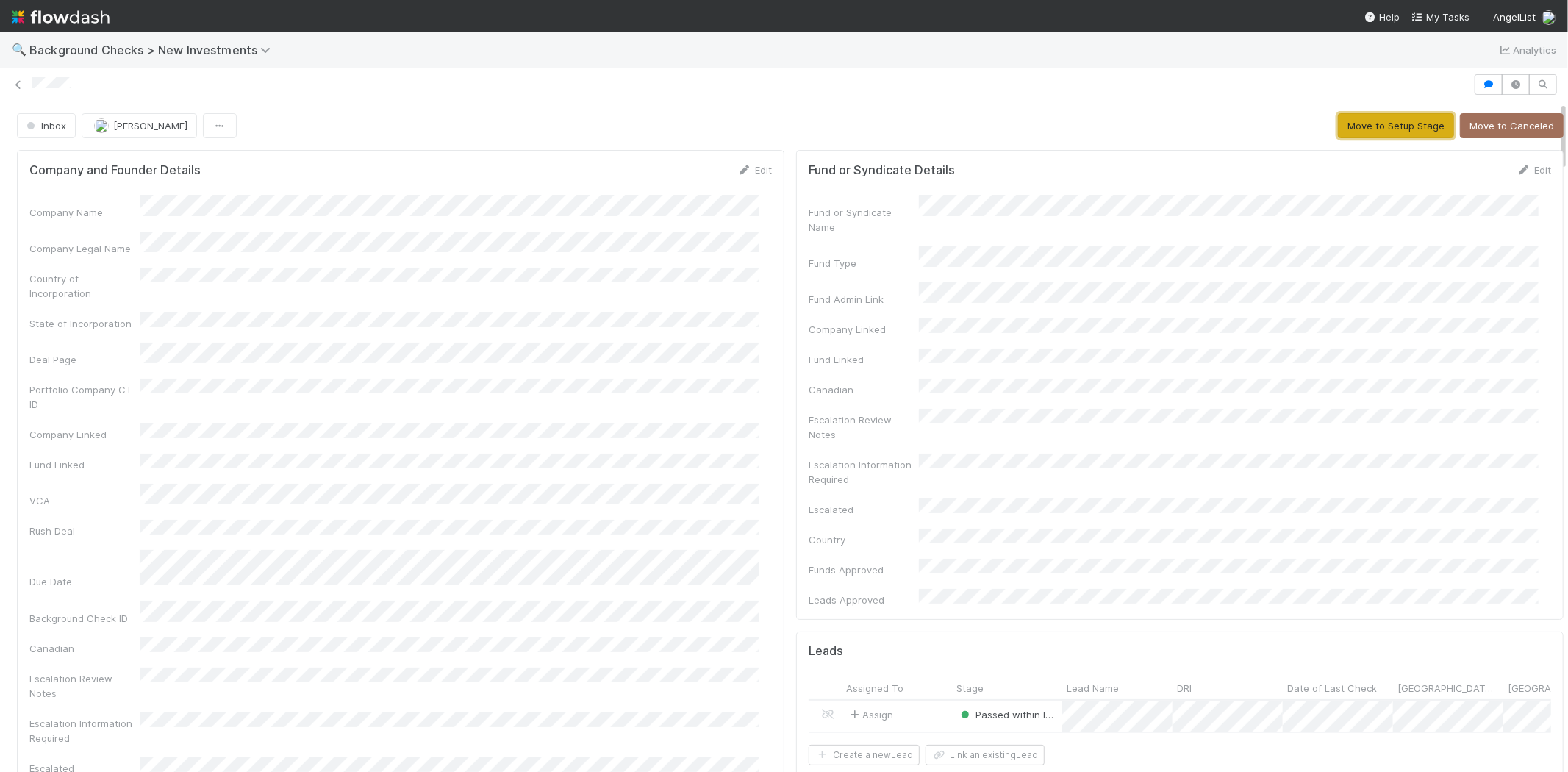
click at [1360, 128] on button "Move to Setup Stage" at bounding box center [1395, 126] width 116 height 25
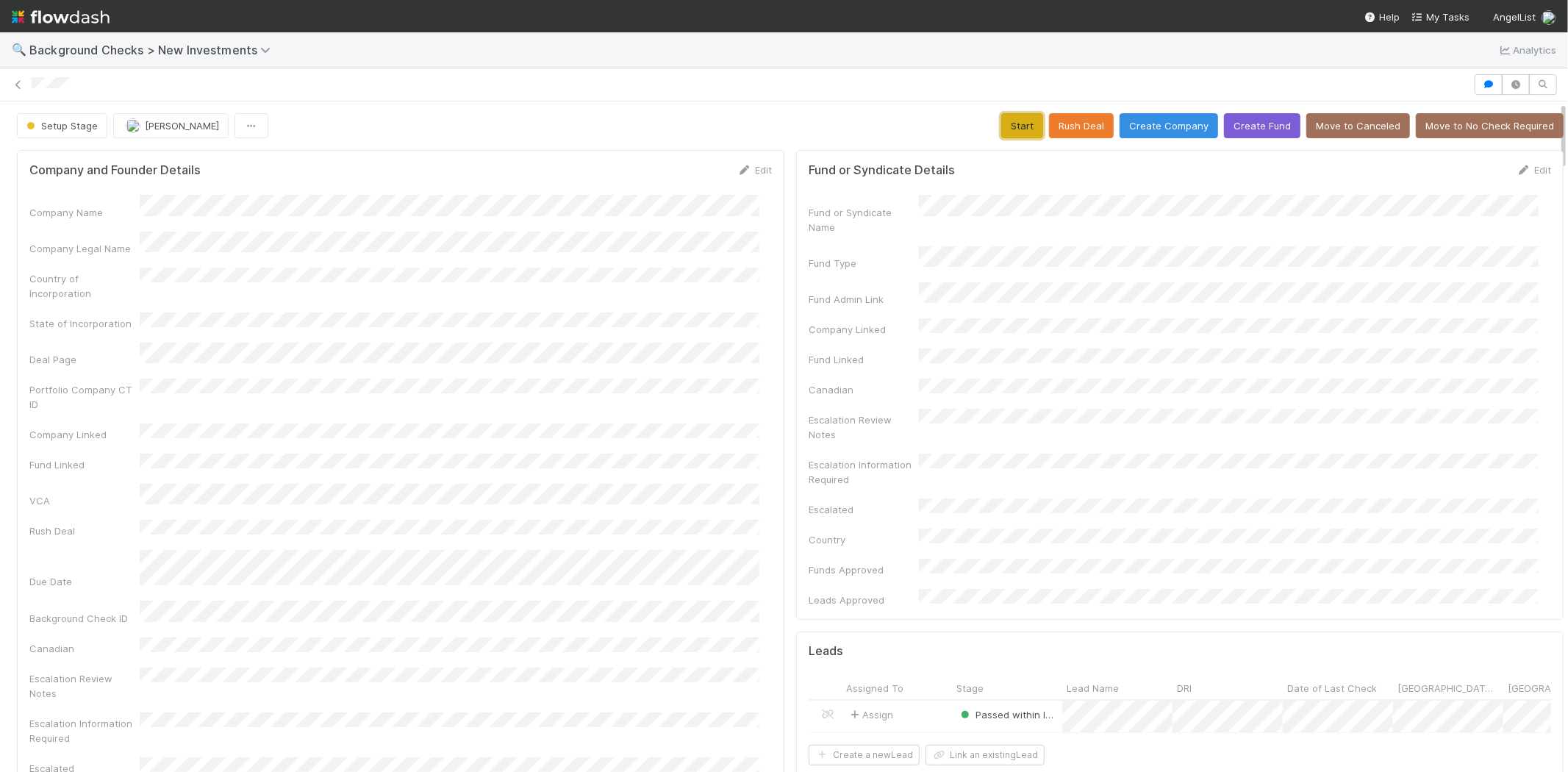
click at [1005, 126] on button "Start" at bounding box center [1021, 126] width 42 height 25
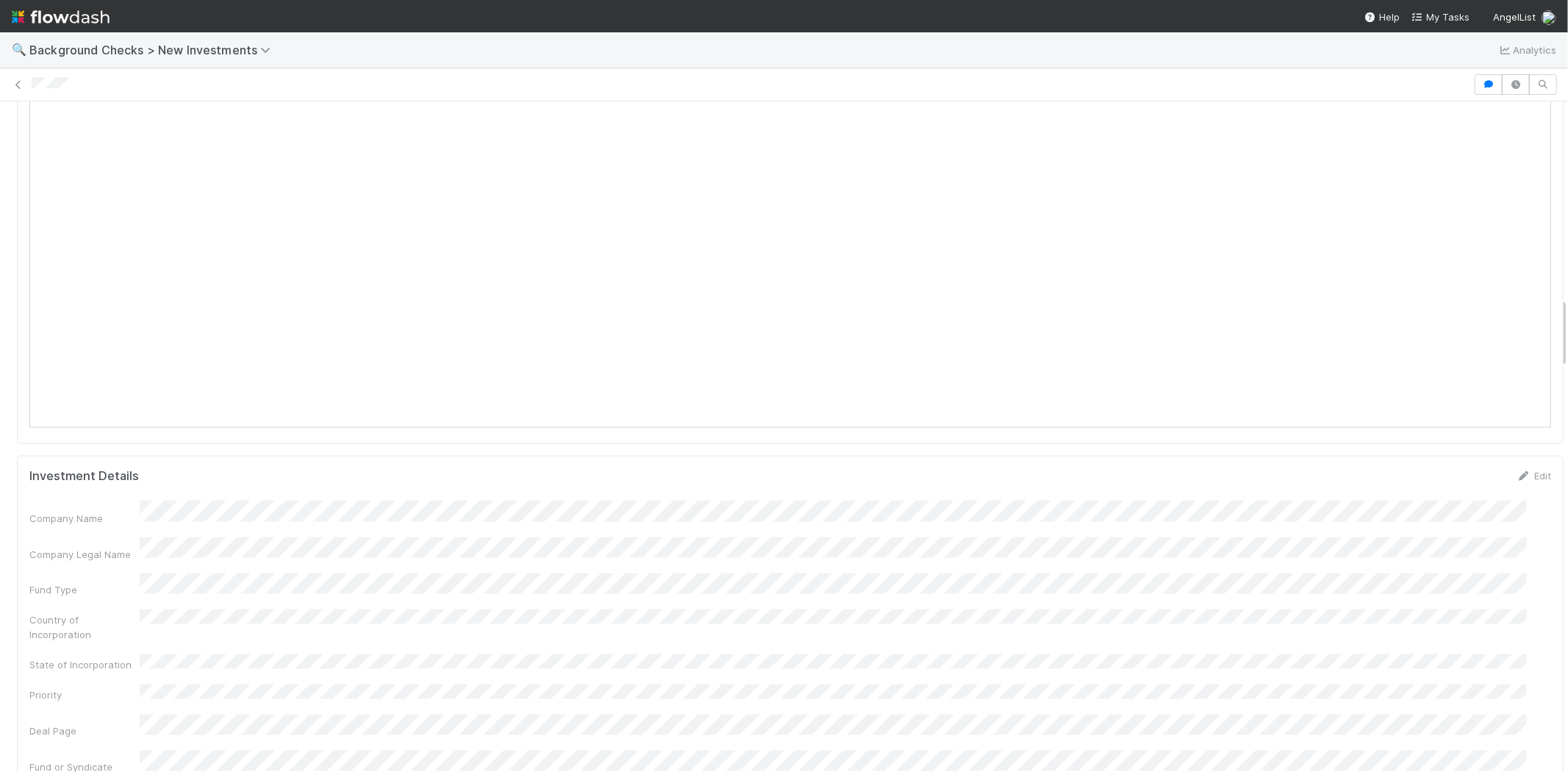
scroll to position [1879, 0]
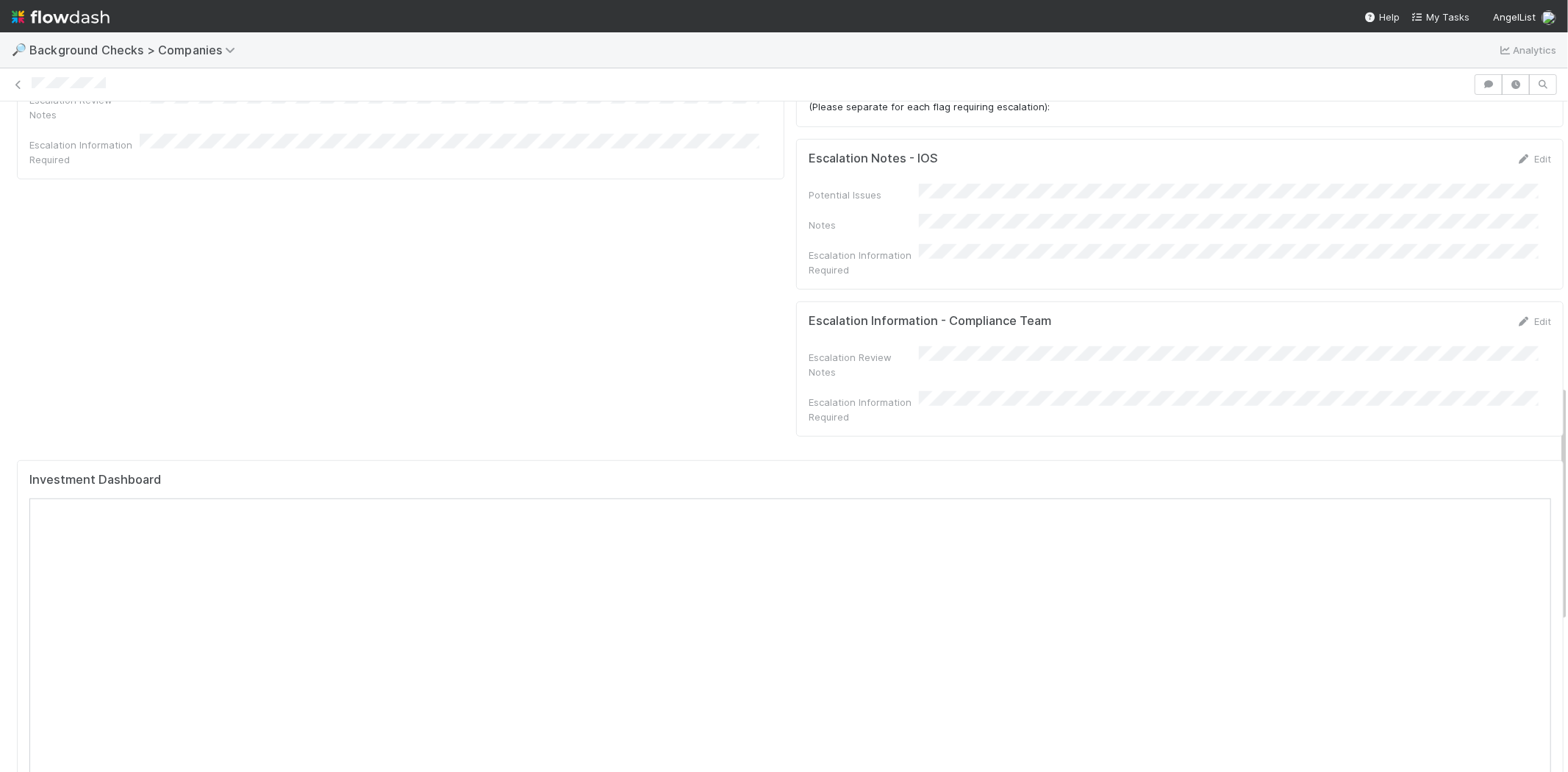
scroll to position [817, 0]
